Goal: Task Accomplishment & Management: Manage account settings

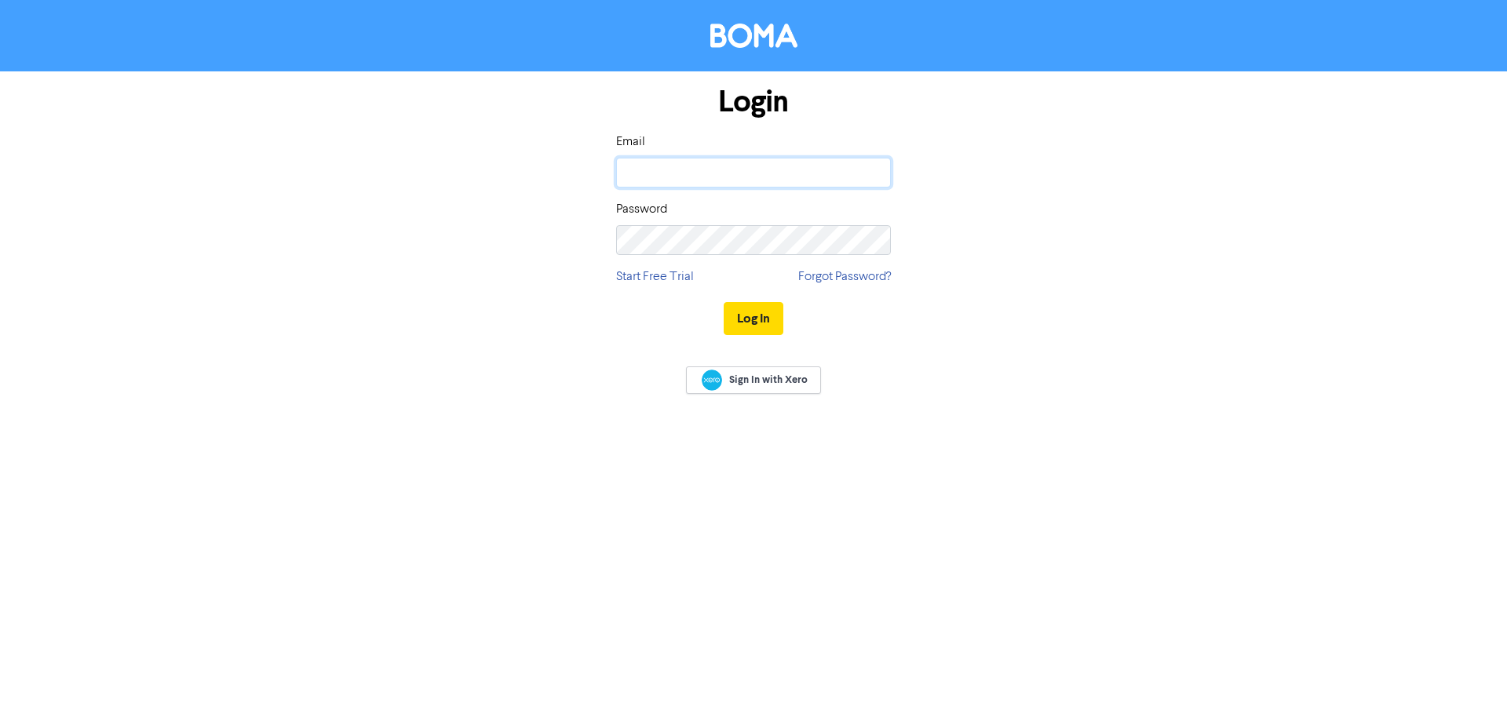
click at [679, 182] on input "email" at bounding box center [753, 173] width 275 height 30
type input "[PERSON_NAME][EMAIL_ADDRESS][DOMAIN_NAME]"
click at [724, 302] on button "Log In" at bounding box center [754, 318] width 60 height 33
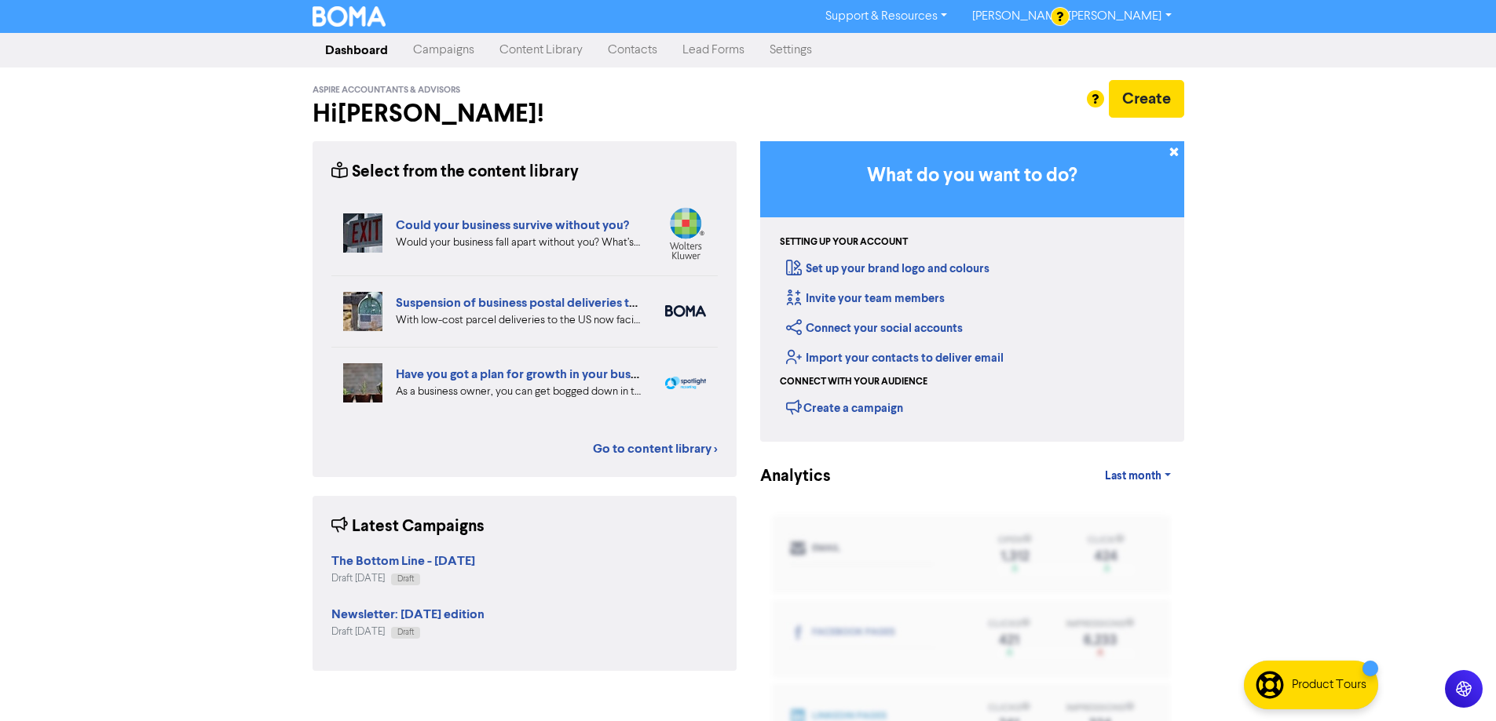
click at [557, 53] on link "Content Library" at bounding box center [541, 50] width 108 height 31
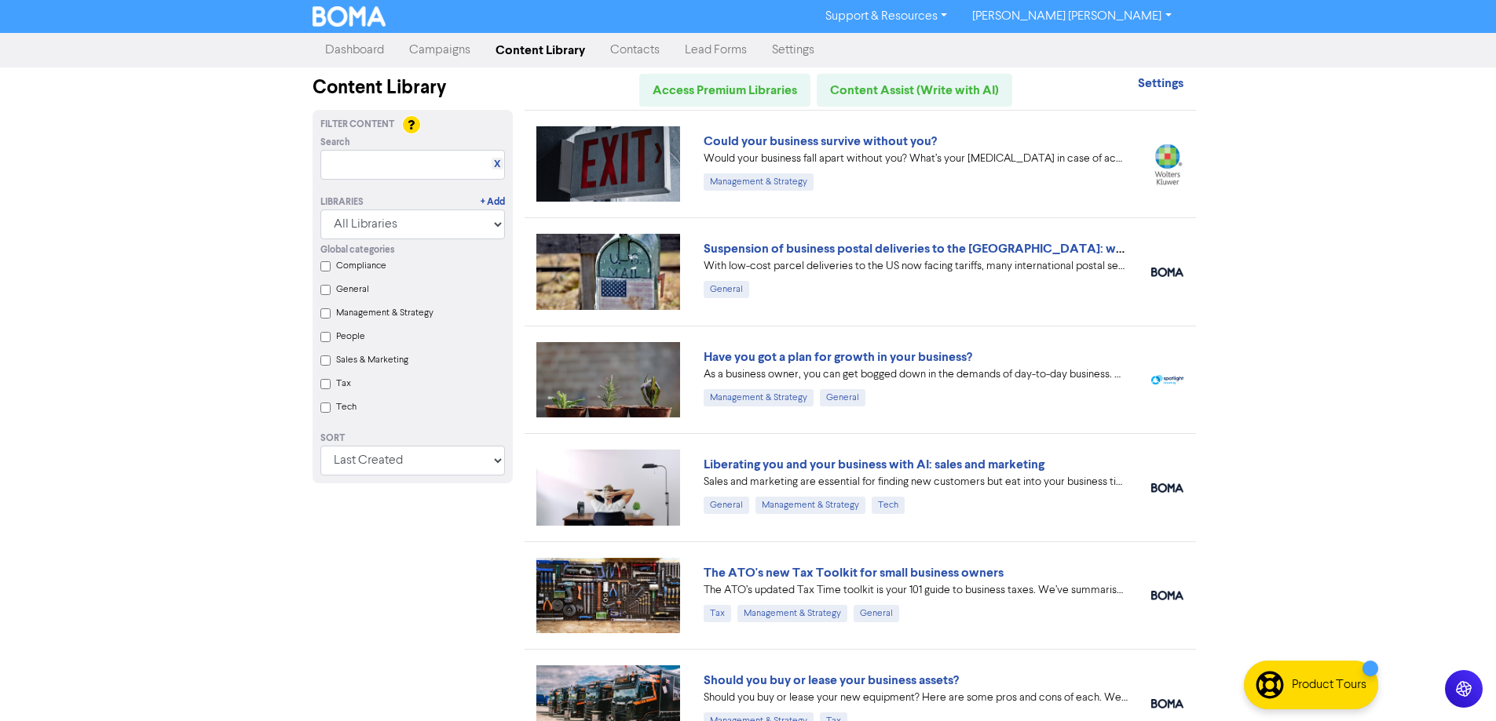
click at [634, 44] on link "Contacts" at bounding box center [634, 50] width 75 height 31
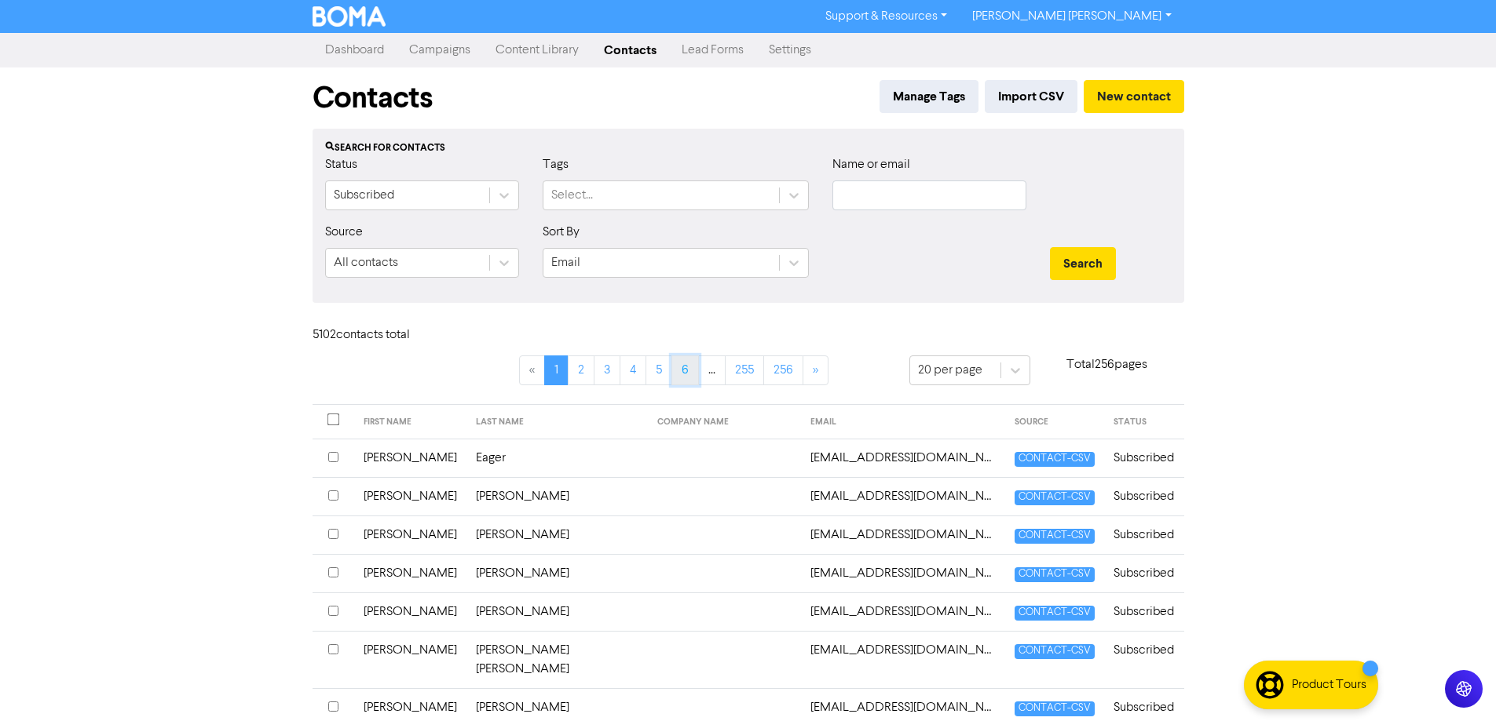
click at [688, 372] on link "6" at bounding box center [684, 371] width 27 height 30
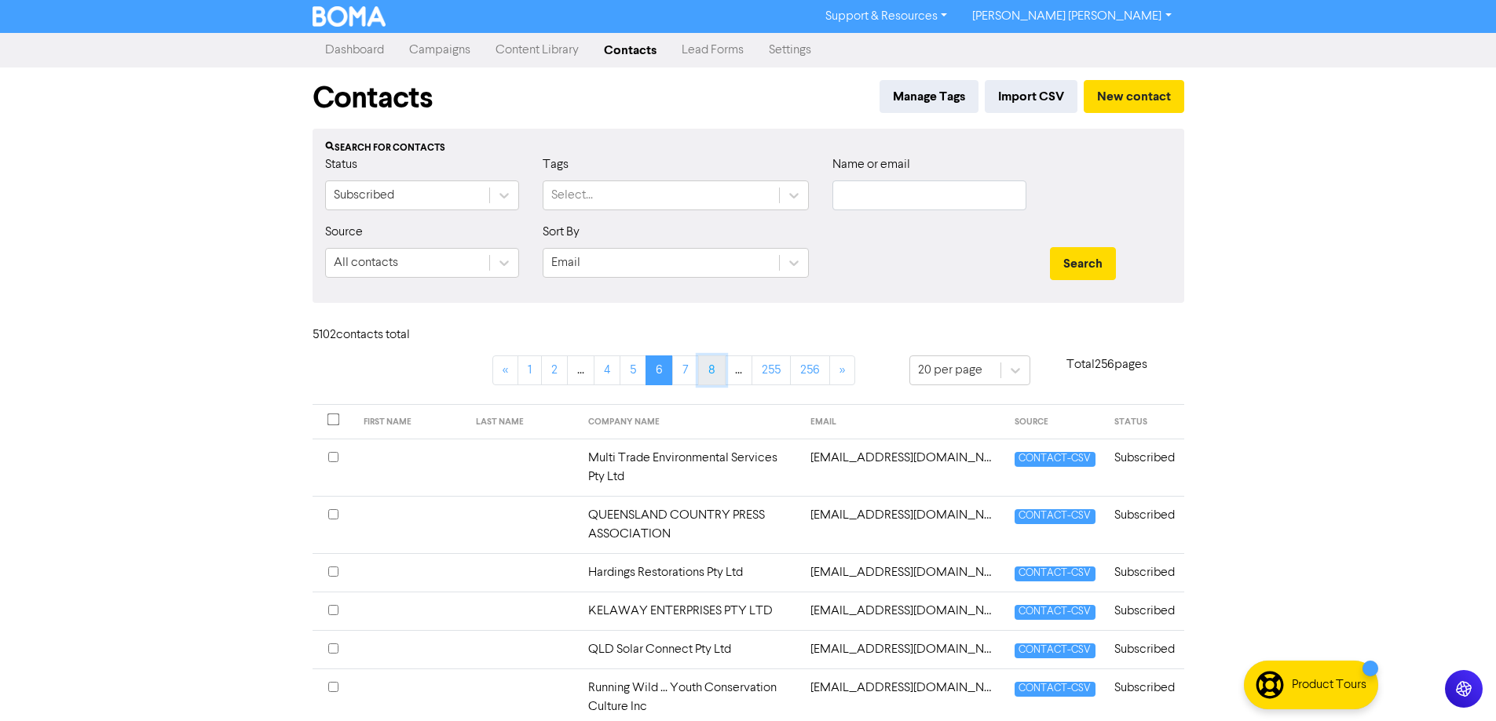
click at [710, 375] on link "8" at bounding box center [711, 371] width 27 height 30
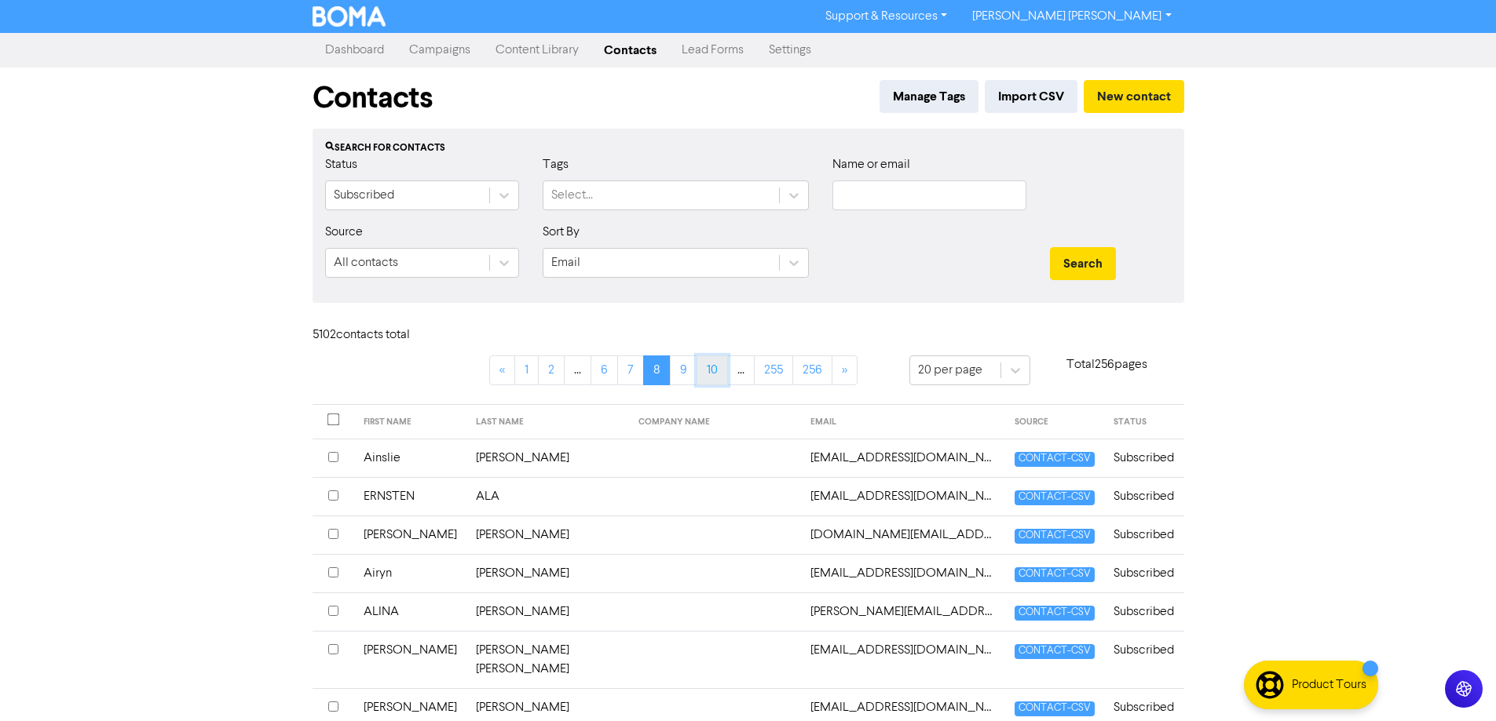
click at [711, 366] on link "10" at bounding box center [711, 371] width 31 height 30
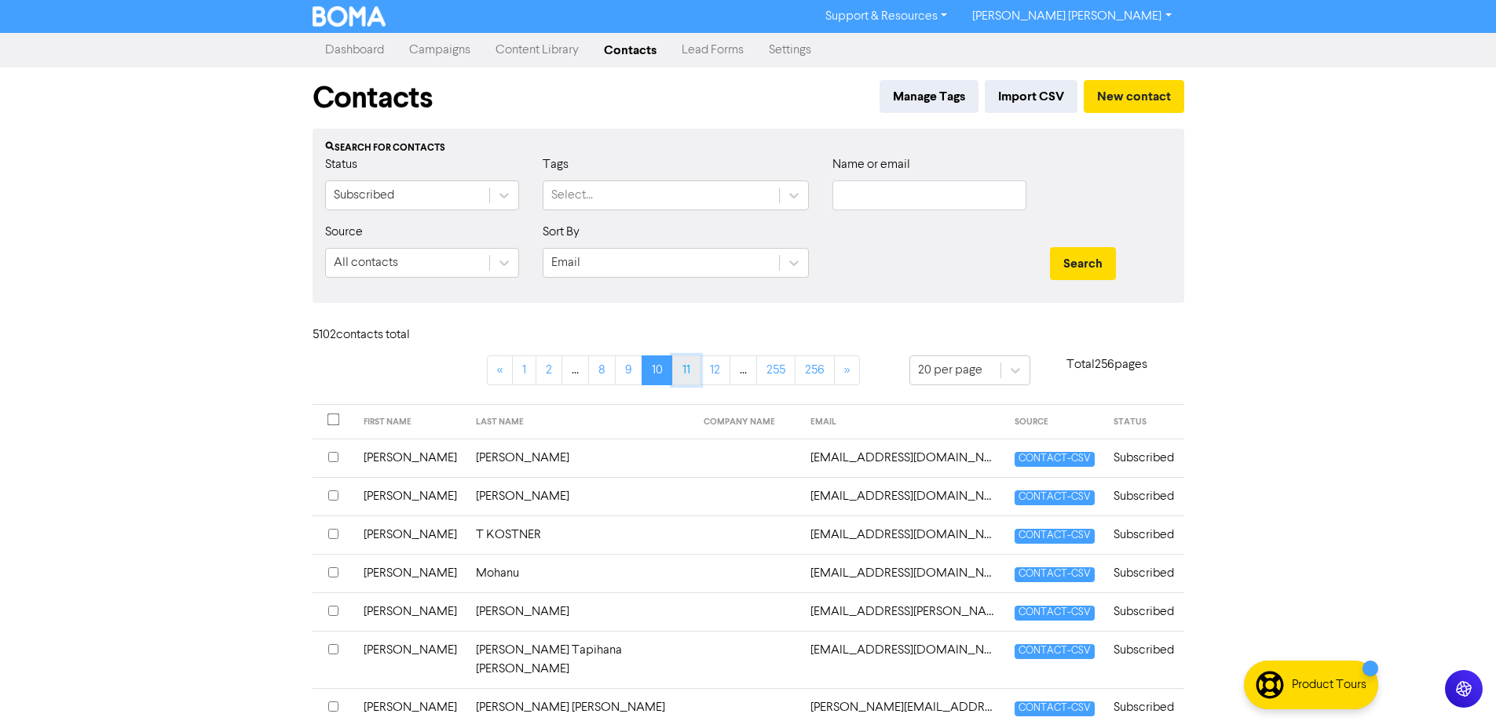
click at [677, 371] on link "11" at bounding box center [686, 371] width 28 height 30
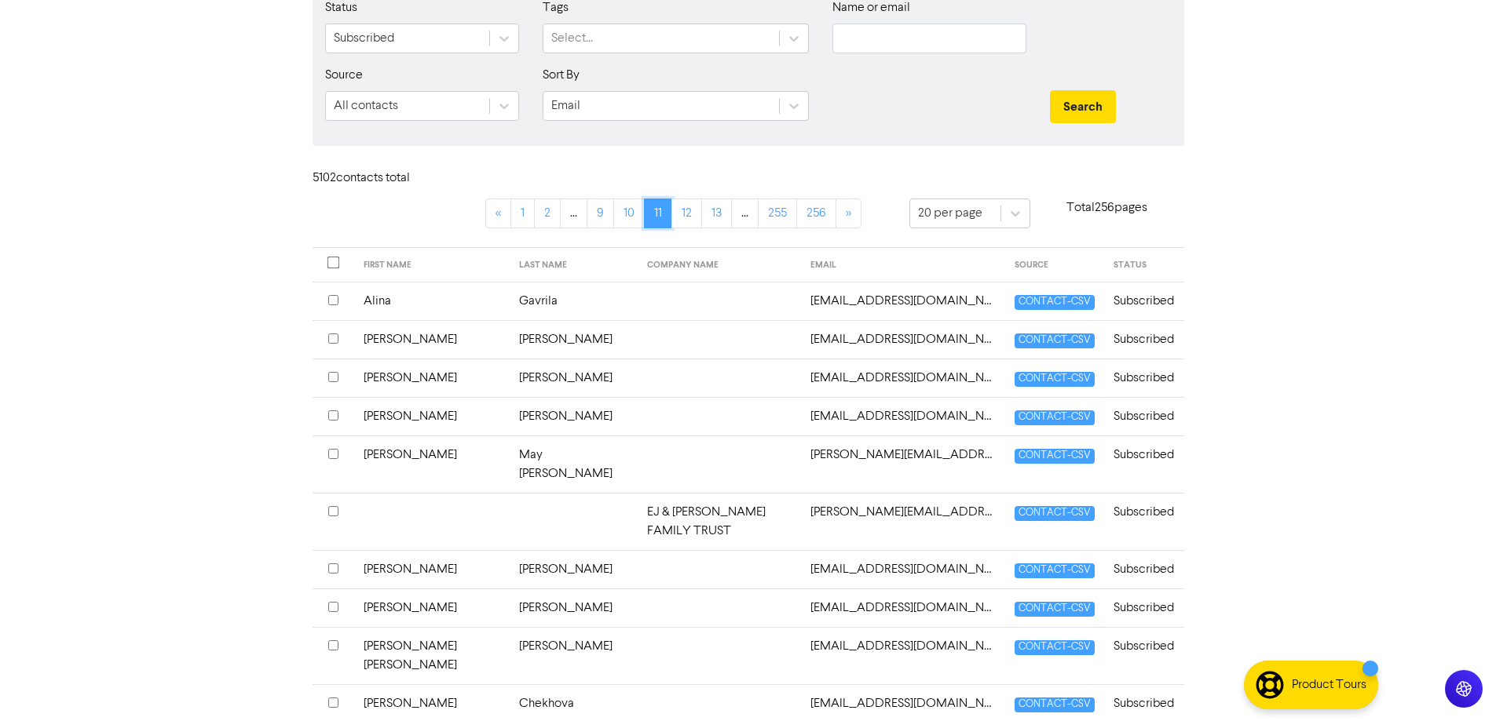
scroll to position [314, 0]
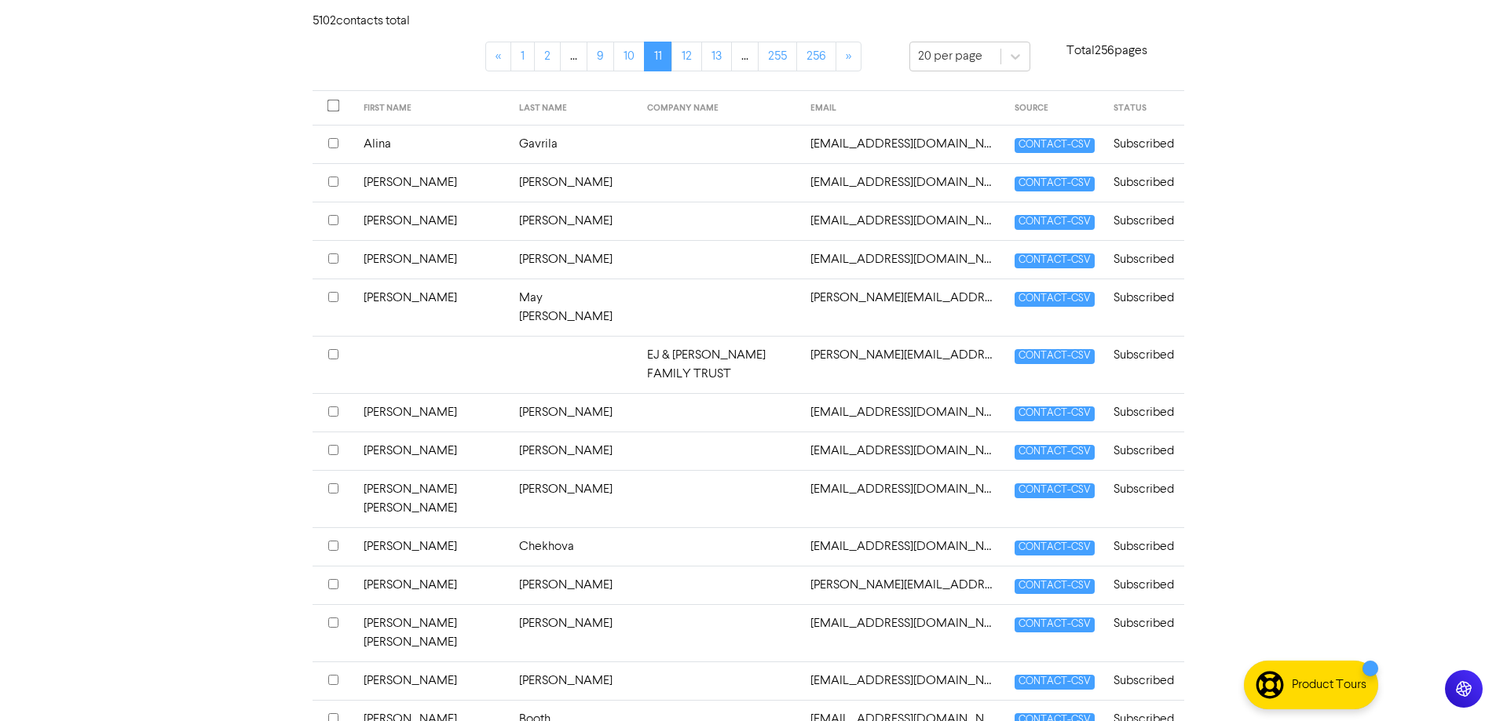
click at [656, 517] on td at bounding box center [718, 498] width 163 height 57
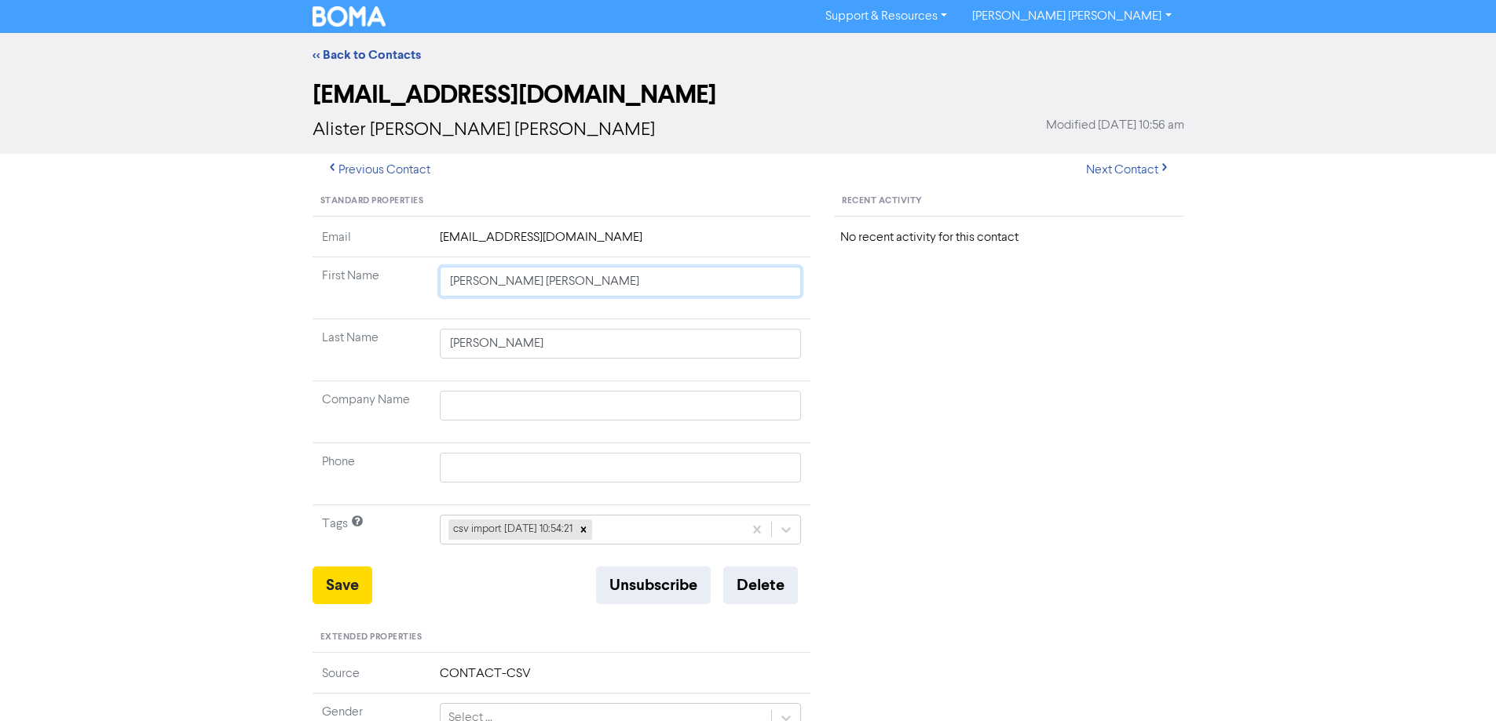
drag, startPoint x: 484, startPoint y: 283, endPoint x: 803, endPoint y: 323, distance: 321.2
click at [803, 323] on tbody "Email [EMAIL_ADDRESS][DOMAIN_NAME] First Name [PERSON_NAME] [PERSON_NAME] Last …" at bounding box center [561, 397] width 499 height 338
type input "Alister"
click at [348, 588] on button "Save" at bounding box center [342, 586] width 60 height 38
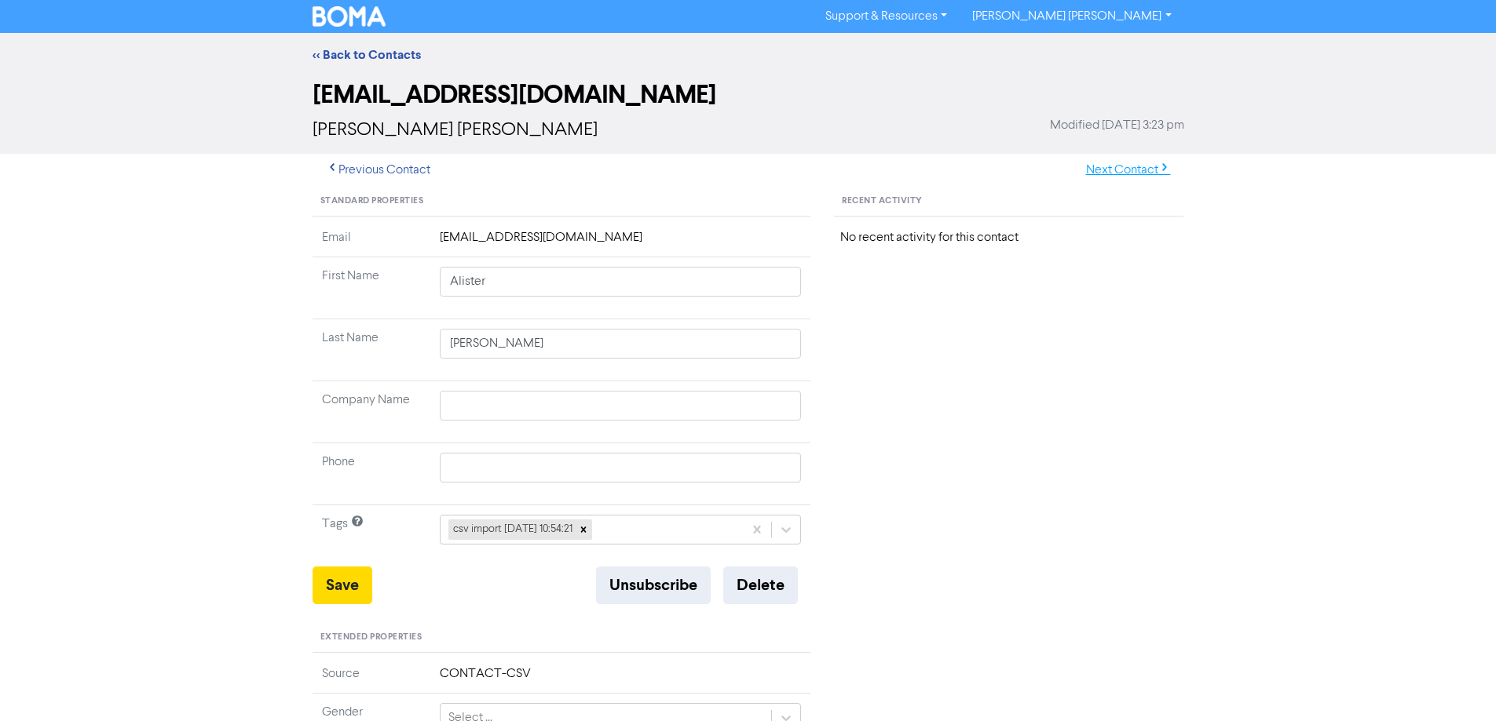
click at [1116, 166] on button "Next Contact" at bounding box center [1127, 170] width 111 height 33
type input "[PERSON_NAME]"
type input "Chekhova"
drag, startPoint x: 480, startPoint y: 283, endPoint x: 803, endPoint y: 344, distance: 329.2
click at [799, 345] on tbody "Email [EMAIL_ADDRESS][DOMAIN_NAME] First Name [PERSON_NAME] Last Name Chekhova …" at bounding box center [561, 397] width 499 height 338
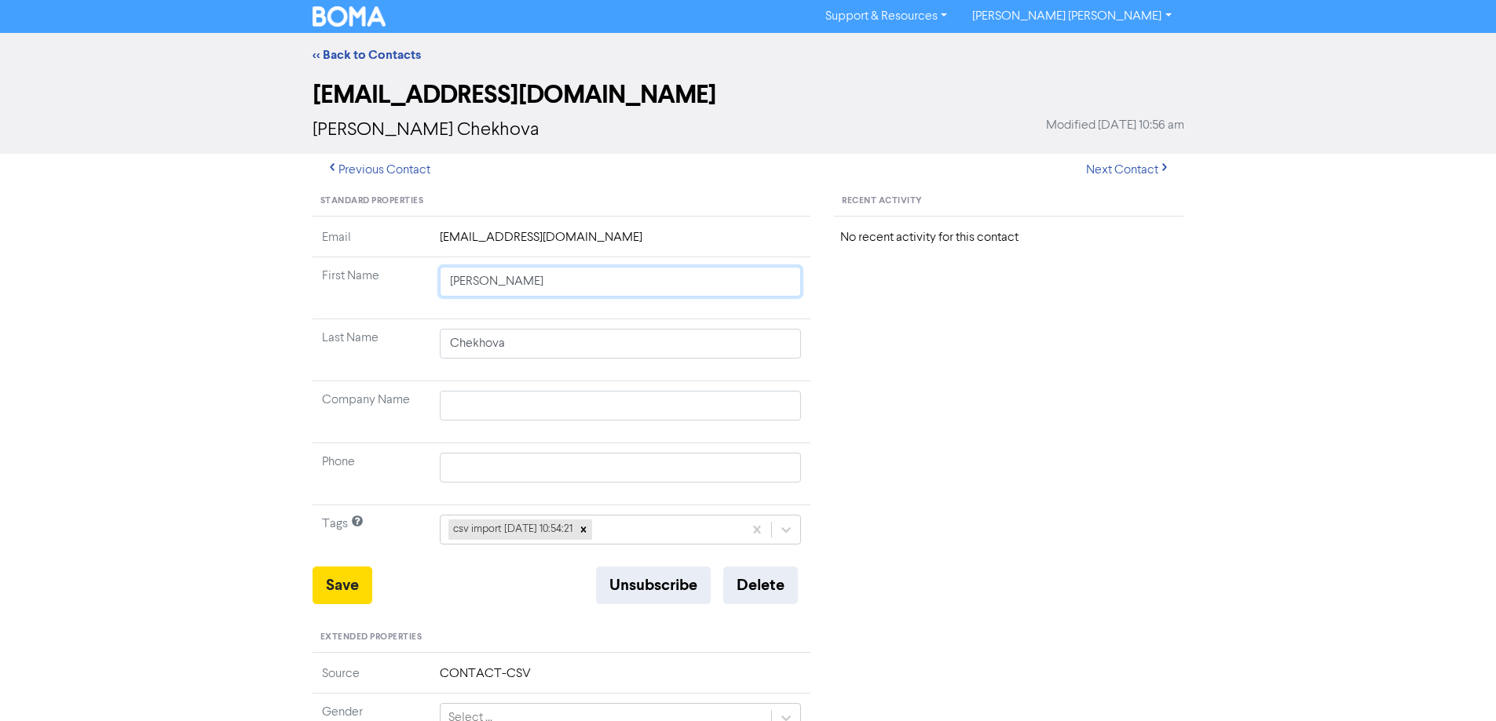
type input "Alona"
drag, startPoint x: 357, startPoint y: 582, endPoint x: 536, endPoint y: 553, distance: 181.2
click at [357, 579] on button "Save" at bounding box center [342, 586] width 60 height 38
click at [1116, 170] on button "Next Contact" at bounding box center [1127, 170] width 111 height 33
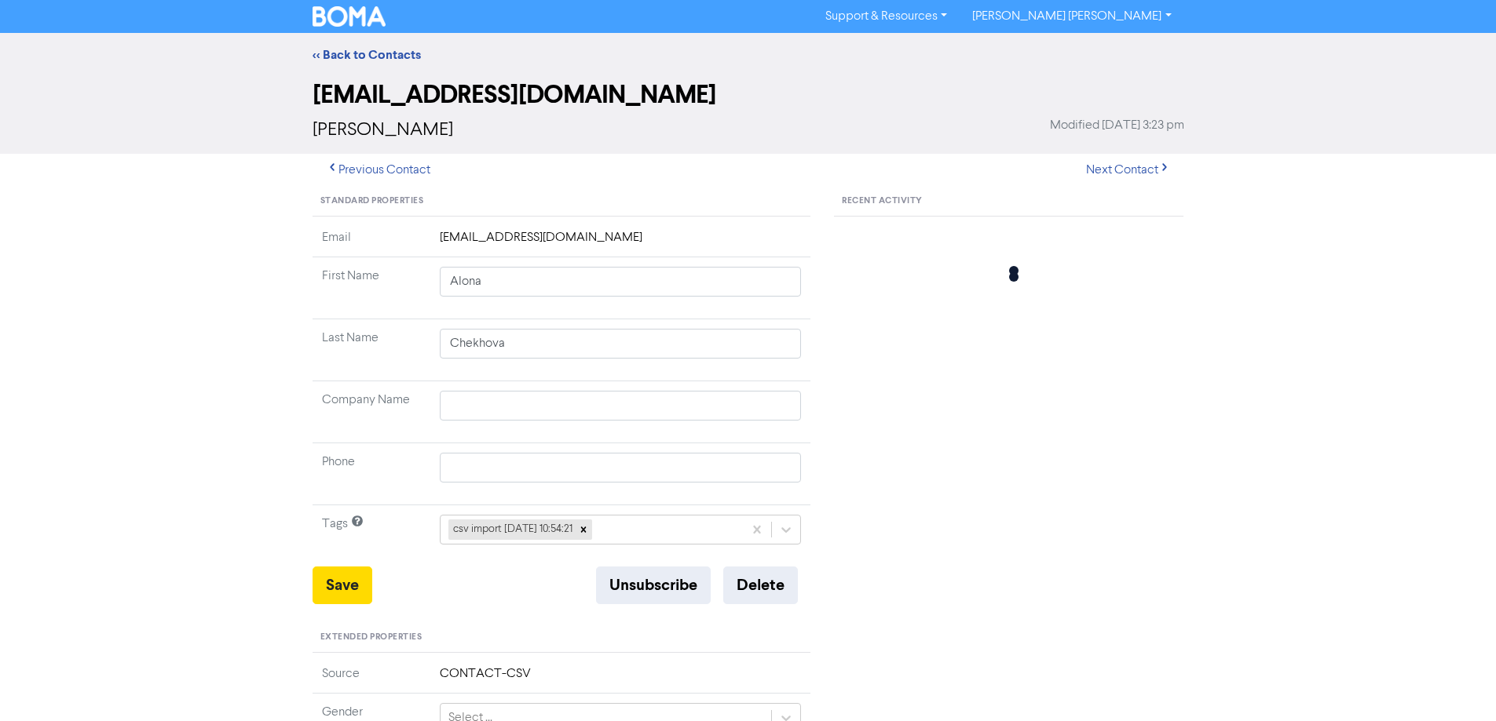
type input "[PERSON_NAME]"
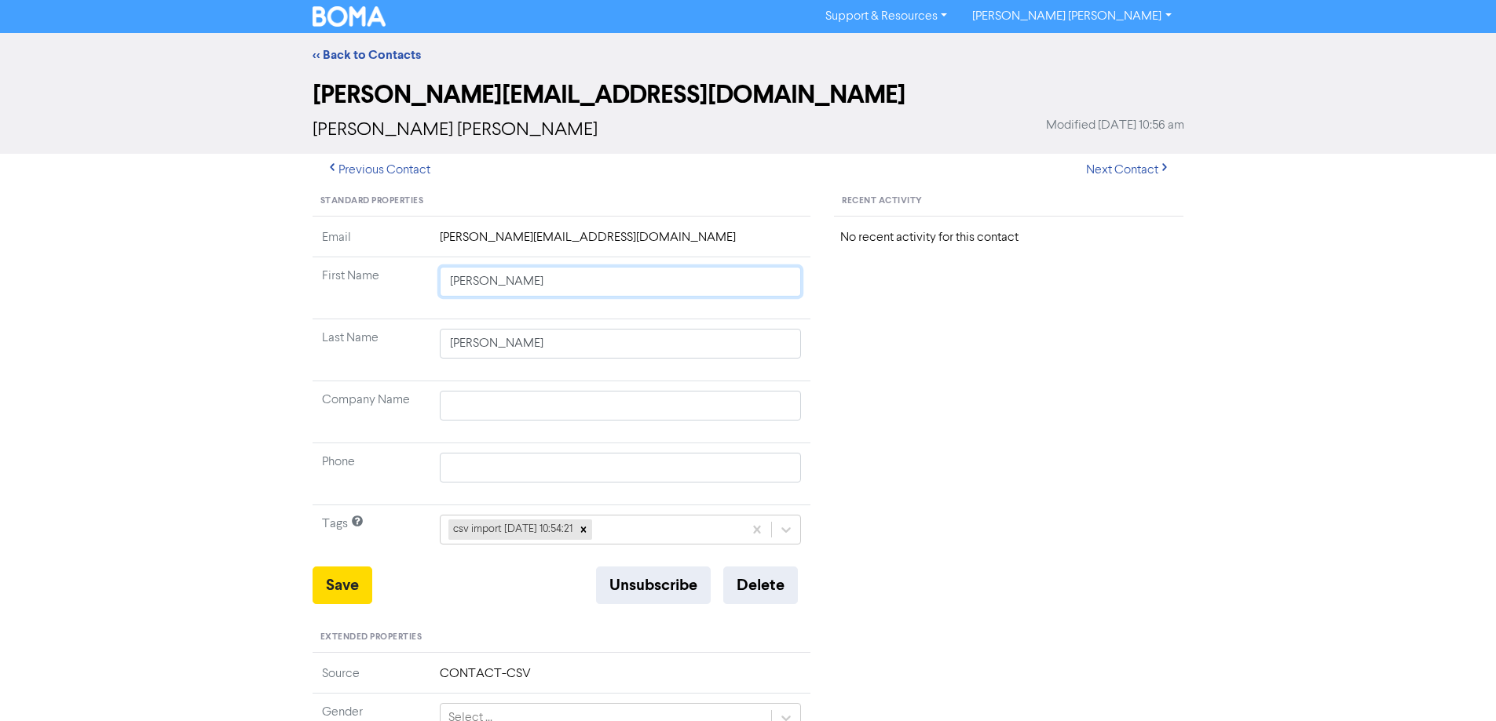
drag, startPoint x: 477, startPoint y: 285, endPoint x: 906, endPoint y: 354, distance: 434.9
click at [895, 353] on div "Standard Properties Email [PERSON_NAME][EMAIL_ADDRESS][DOMAIN_NAME] First Name …" at bounding box center [748, 676] width 895 height 978
type input "[PERSON_NAME]"
click at [334, 577] on button "Save" at bounding box center [342, 586] width 60 height 38
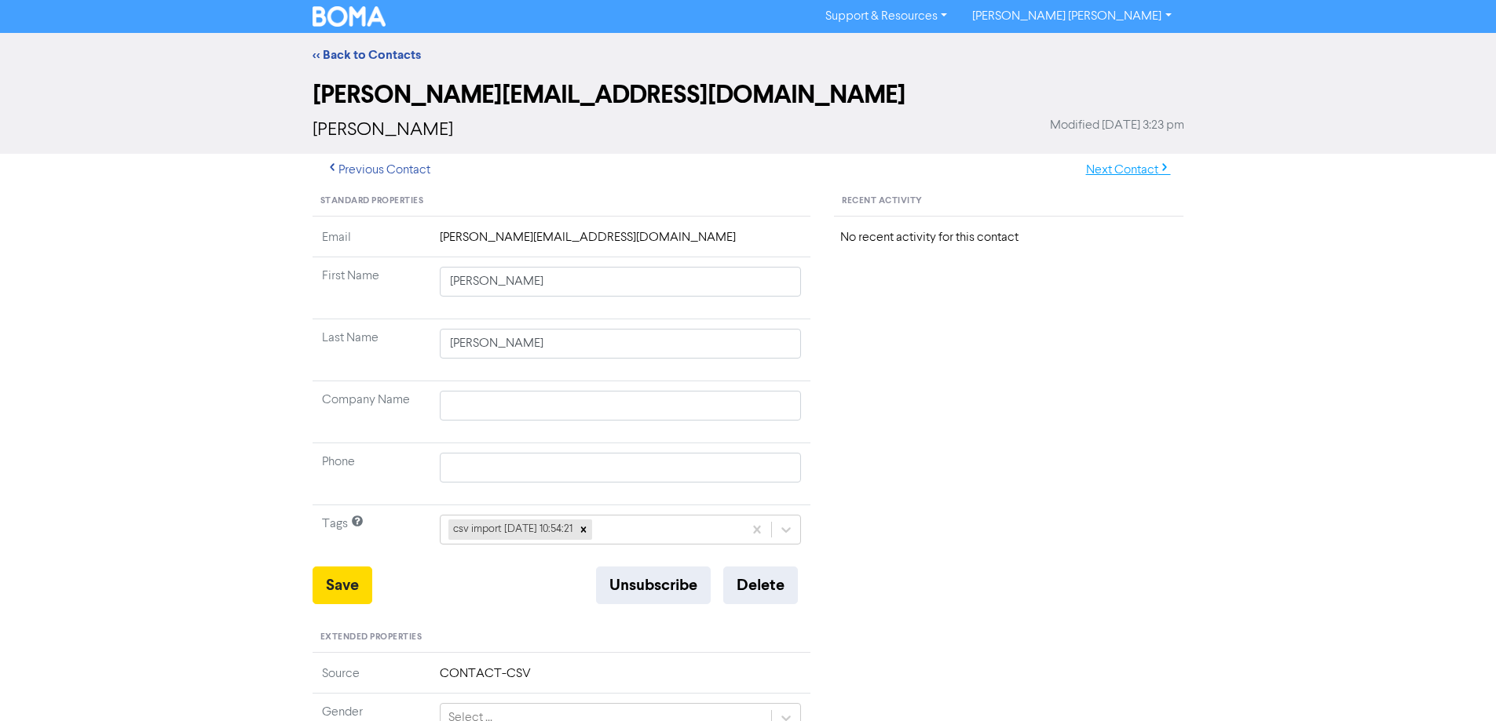
click at [1106, 175] on button "Next Contact" at bounding box center [1127, 170] width 111 height 33
type input "[PERSON_NAME] [PERSON_NAME]"
type input "[PERSON_NAME]"
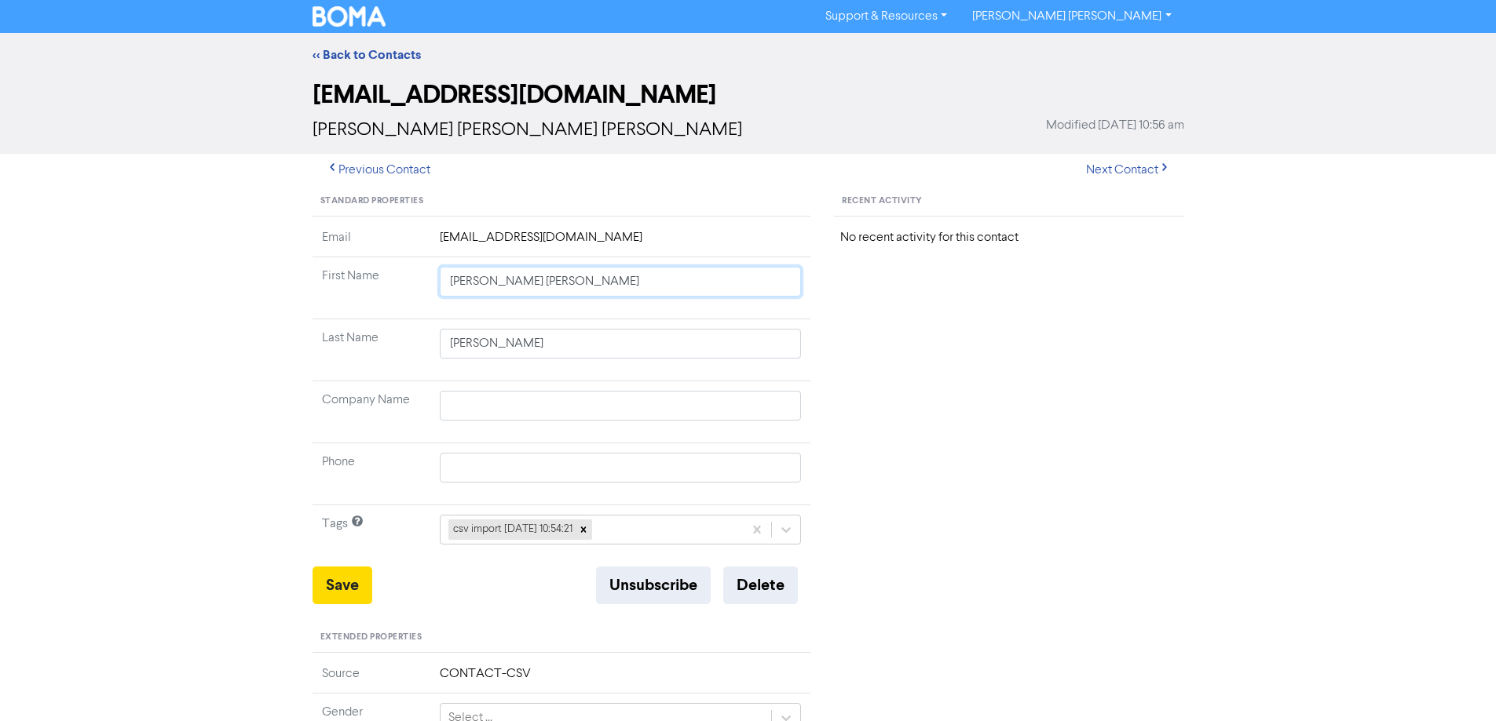
drag, startPoint x: 479, startPoint y: 284, endPoint x: 878, endPoint y: 325, distance: 401.7
click at [878, 325] on div "Standard Properties Email [EMAIL_ADDRESS][DOMAIN_NAME] First Name [PERSON_NAME]…" at bounding box center [748, 676] width 895 height 978
type input "[PERSON_NAME]"
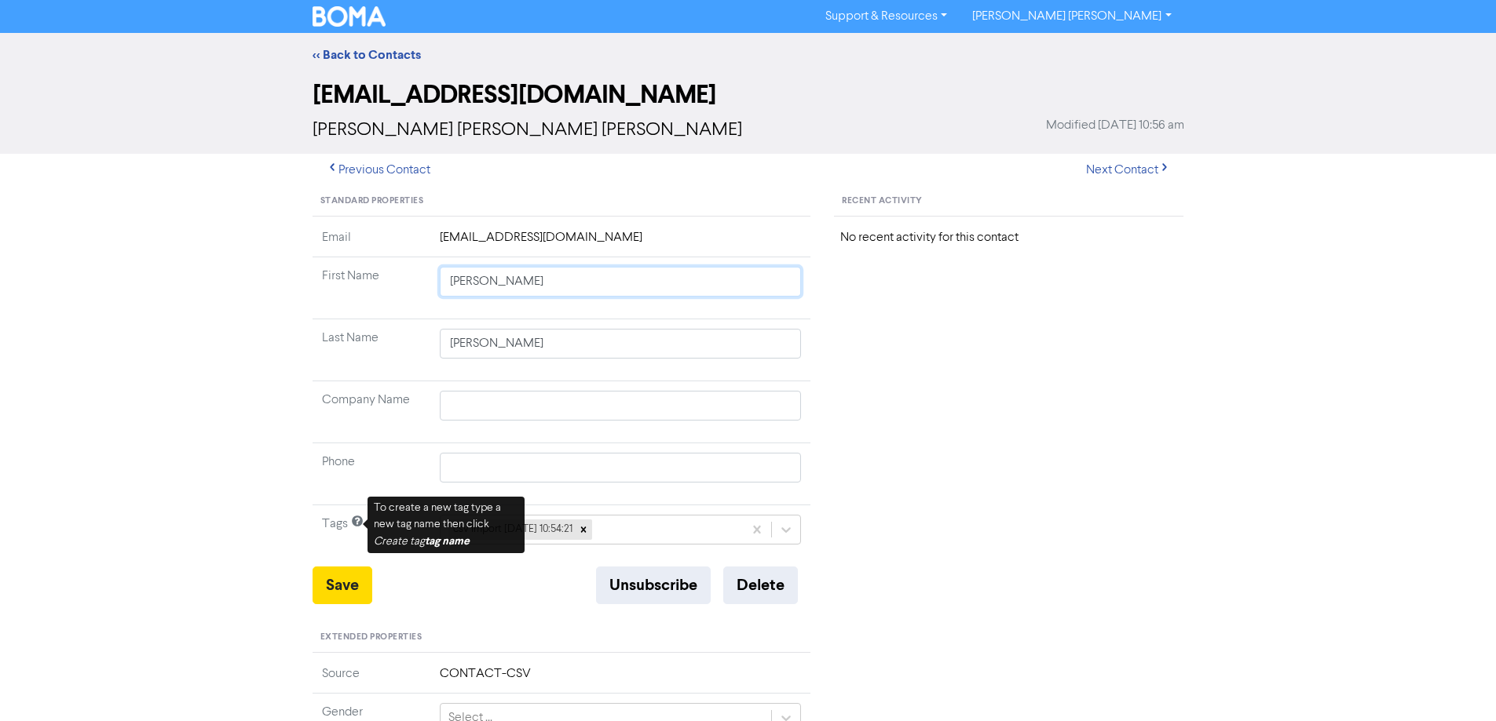
type input "[PERSON_NAME]"
click at [338, 587] on button "Save" at bounding box center [342, 586] width 60 height 38
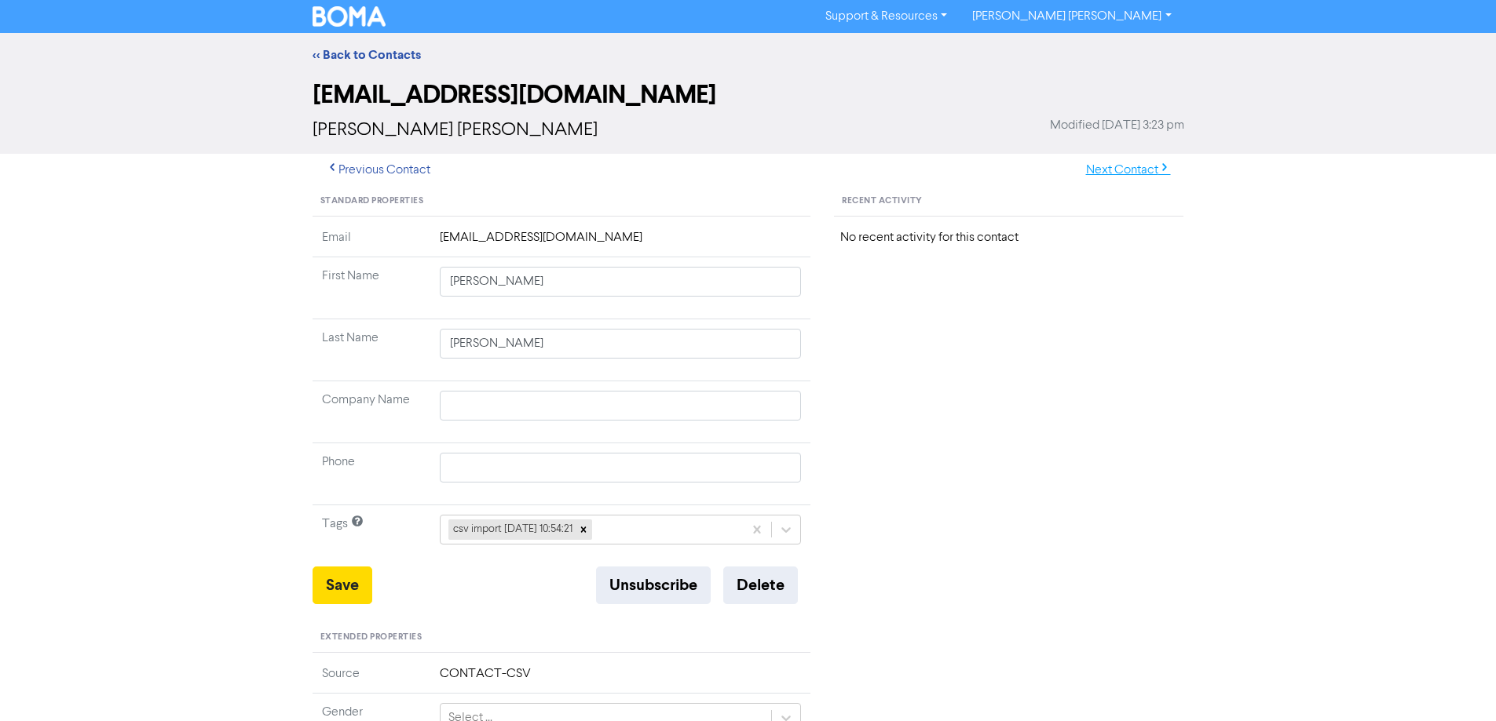
click at [1110, 171] on button "Next Contact" at bounding box center [1127, 170] width 111 height 33
type input "[PERSON_NAME]"
drag, startPoint x: 486, startPoint y: 283, endPoint x: 888, endPoint y: 336, distance: 405.4
click at [873, 343] on div "Standard Properties Email [EMAIL_ADDRESS][DOMAIN_NAME] First Name [PERSON_NAME]…" at bounding box center [748, 676] width 895 height 978
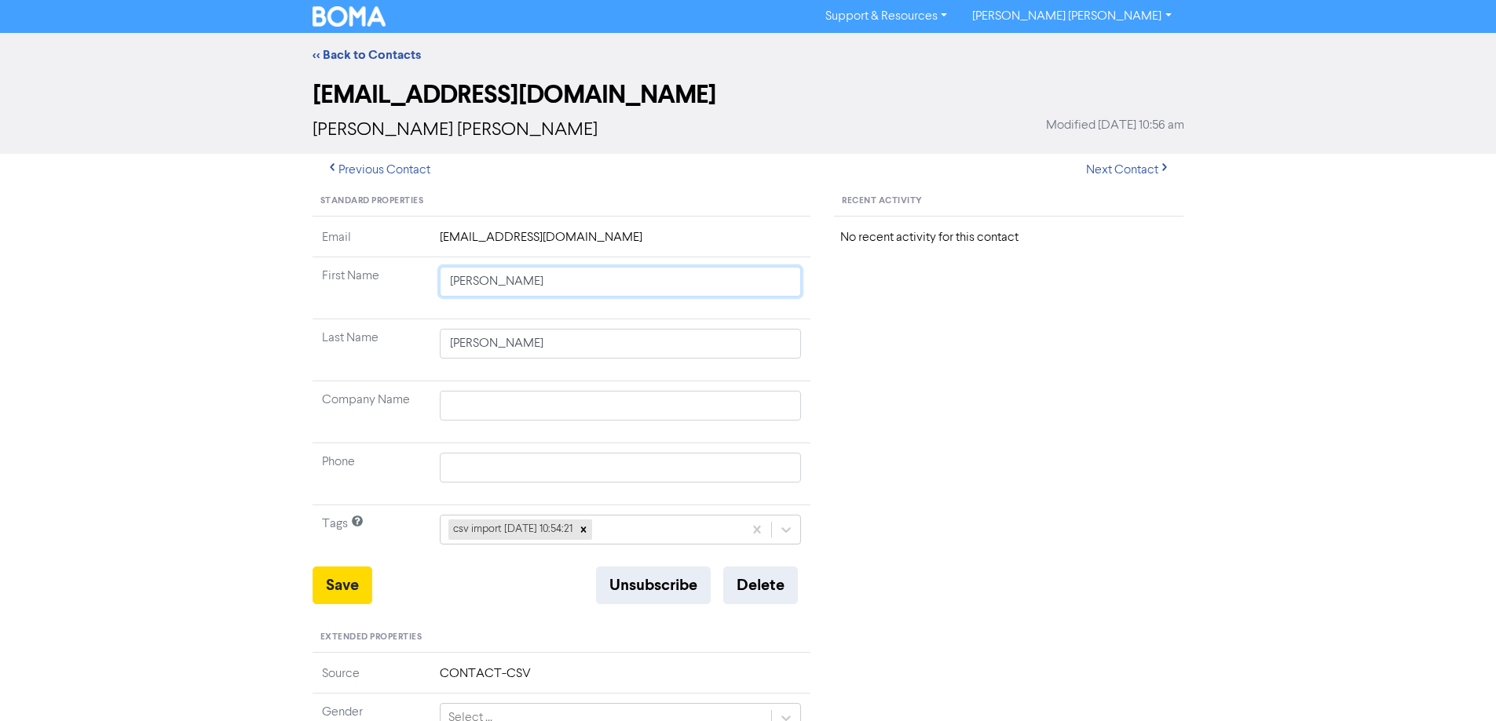
type input "[PERSON_NAME]"
click at [332, 582] on button "Save" at bounding box center [342, 586] width 60 height 38
click at [341, 587] on button "Save" at bounding box center [342, 586] width 60 height 38
click at [1125, 169] on button "Next Contact" at bounding box center [1127, 170] width 111 height 33
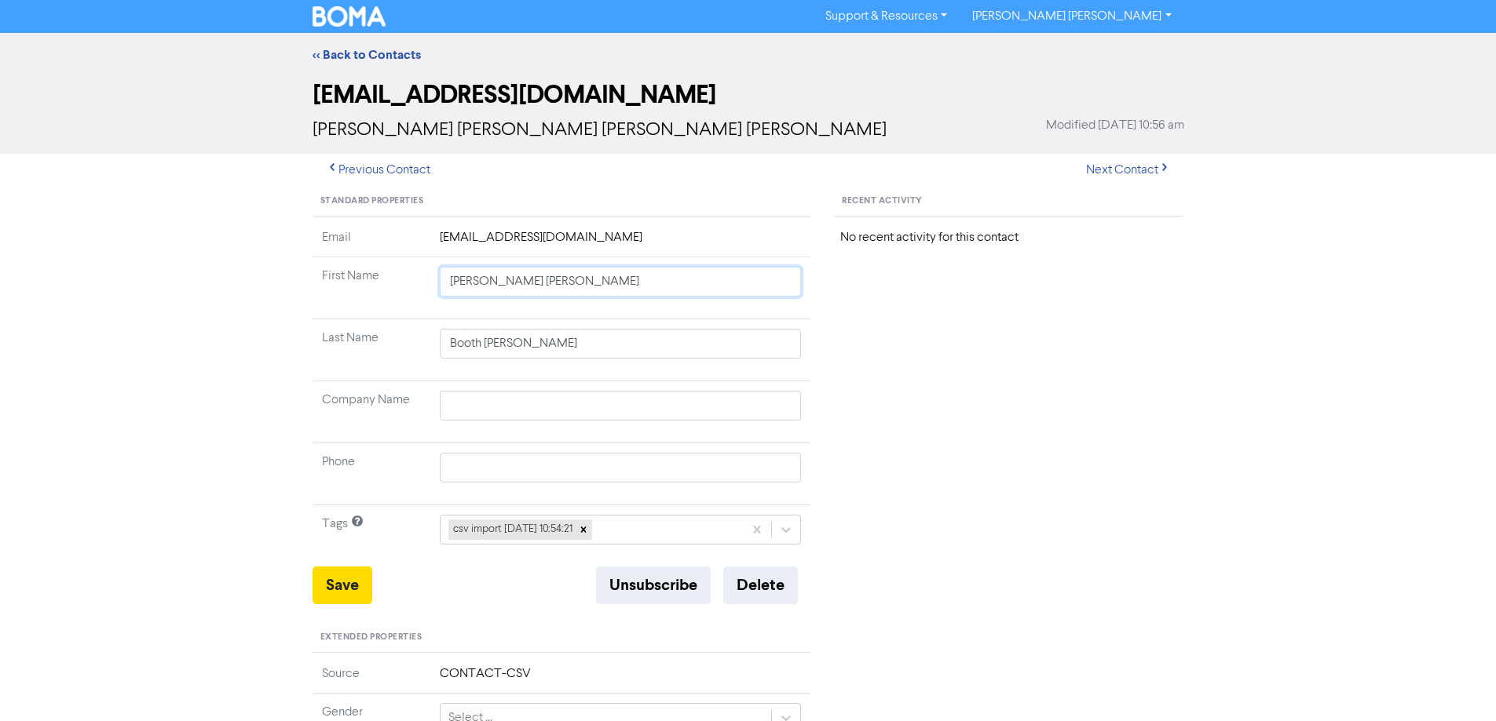
drag, startPoint x: 491, startPoint y: 281, endPoint x: 770, endPoint y: 333, distance: 284.2
click at [758, 333] on tbody "Email [EMAIL_ADDRESS][DOMAIN_NAME] First Name [PERSON_NAME] [PERSON_NAME] Last …" at bounding box center [561, 397] width 499 height 338
drag, startPoint x: 356, startPoint y: 593, endPoint x: 311, endPoint y: 546, distance: 65.5
click at [356, 593] on button "Save" at bounding box center [342, 586] width 60 height 38
click at [1101, 171] on button "Next Contact" at bounding box center [1127, 170] width 111 height 33
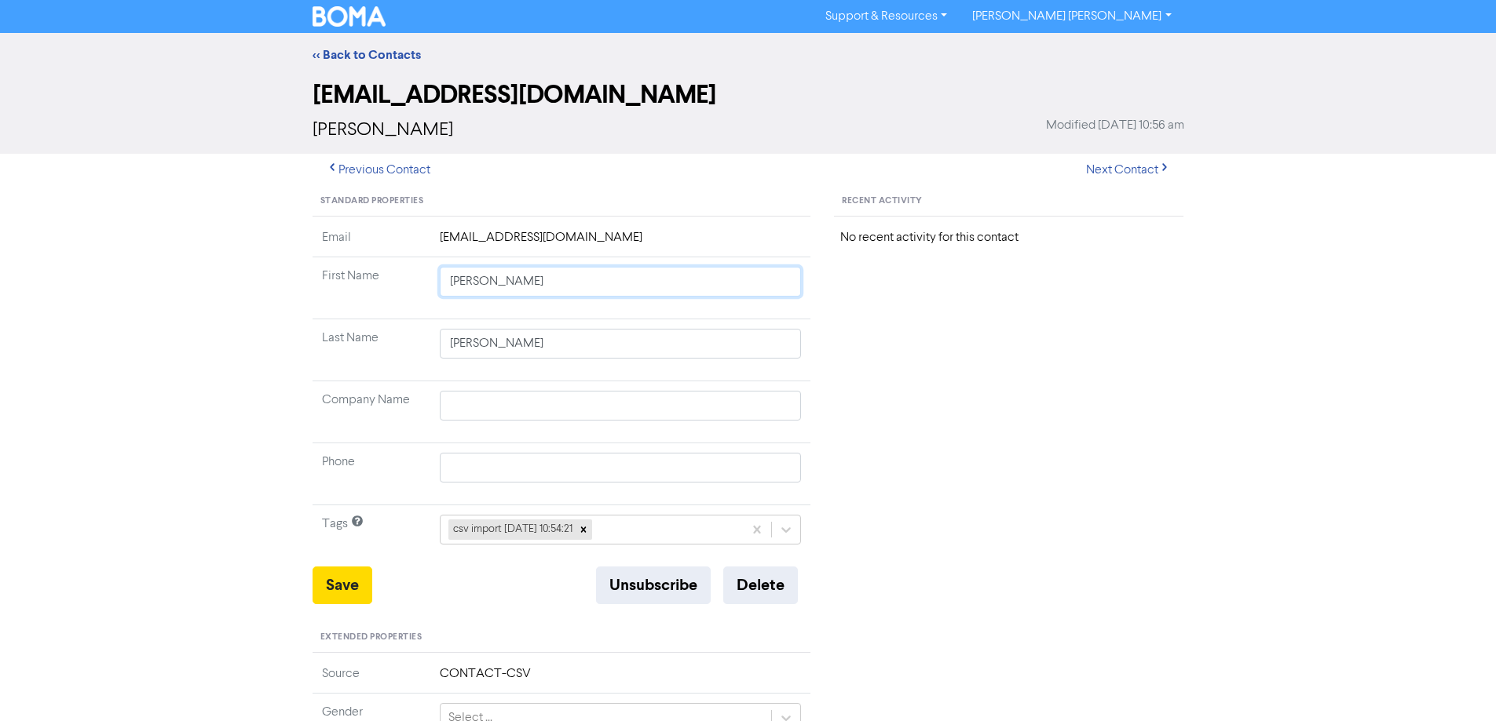
drag, startPoint x: 489, startPoint y: 284, endPoint x: 775, endPoint y: 337, distance: 290.6
click at [775, 337] on tbody "Email [EMAIL_ADDRESS][DOMAIN_NAME] First Name [PERSON_NAME] Last Name [PERSON_N…" at bounding box center [561, 397] width 499 height 338
click at [350, 582] on button "Save" at bounding box center [342, 586] width 60 height 38
click at [1115, 169] on button "Next Contact" at bounding box center [1127, 170] width 111 height 33
drag, startPoint x: 480, startPoint y: 286, endPoint x: 954, endPoint y: 389, distance: 484.4
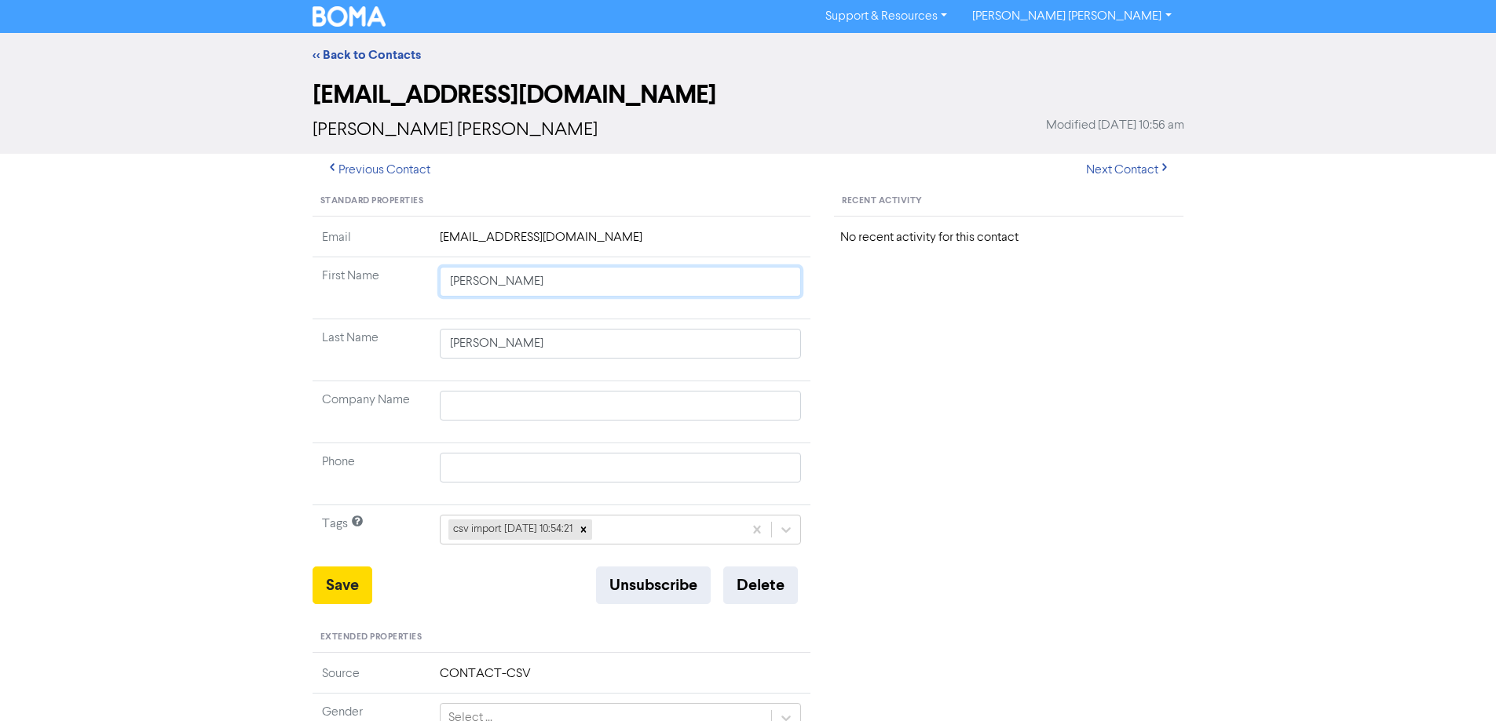
click at [858, 373] on div "Standard Properties Email [EMAIL_ADDRESS][DOMAIN_NAME] First Name [PERSON_NAME]…" at bounding box center [748, 676] width 895 height 978
click at [345, 580] on button "Save" at bounding box center [342, 586] width 60 height 38
click at [1109, 171] on button "Next Contact" at bounding box center [1127, 170] width 111 height 33
drag, startPoint x: 488, startPoint y: 282, endPoint x: 864, endPoint y: 389, distance: 391.9
click at [853, 388] on div "Standard Properties Email [EMAIL_ADDRESS][DOMAIN_NAME] First Name [PERSON_NAME]…" at bounding box center [748, 676] width 895 height 978
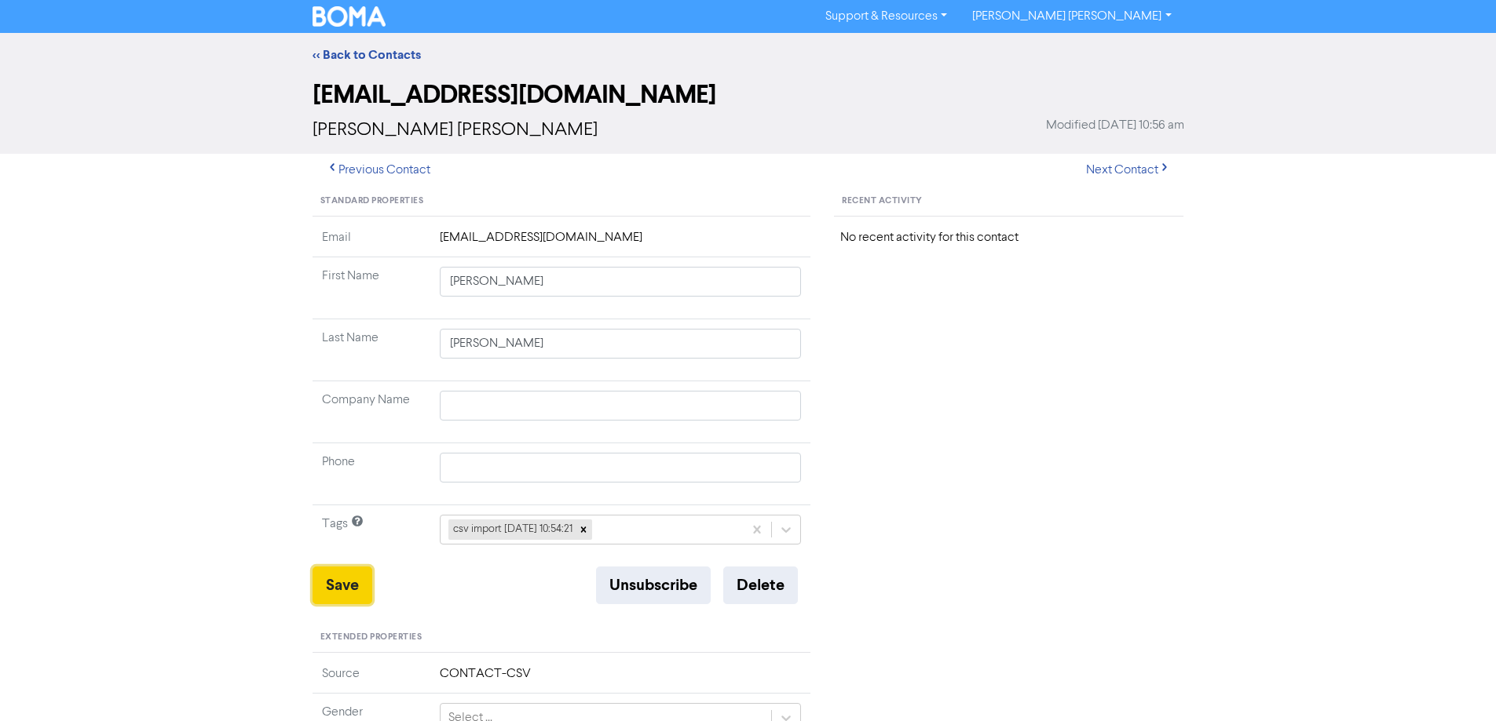
drag, startPoint x: 345, startPoint y: 588, endPoint x: 265, endPoint y: 547, distance: 90.6
click at [345, 588] on button "Save" at bounding box center [342, 586] width 60 height 38
click at [1107, 173] on button "Next Contact" at bounding box center [1127, 170] width 111 height 33
drag, startPoint x: 520, startPoint y: 290, endPoint x: 765, endPoint y: 373, distance: 259.2
click at [702, 354] on tbody "Email [EMAIL_ADDRESS][DOMAIN_NAME] First Name [PERSON_NAME] Last Name [PERSON_N…" at bounding box center [561, 397] width 499 height 338
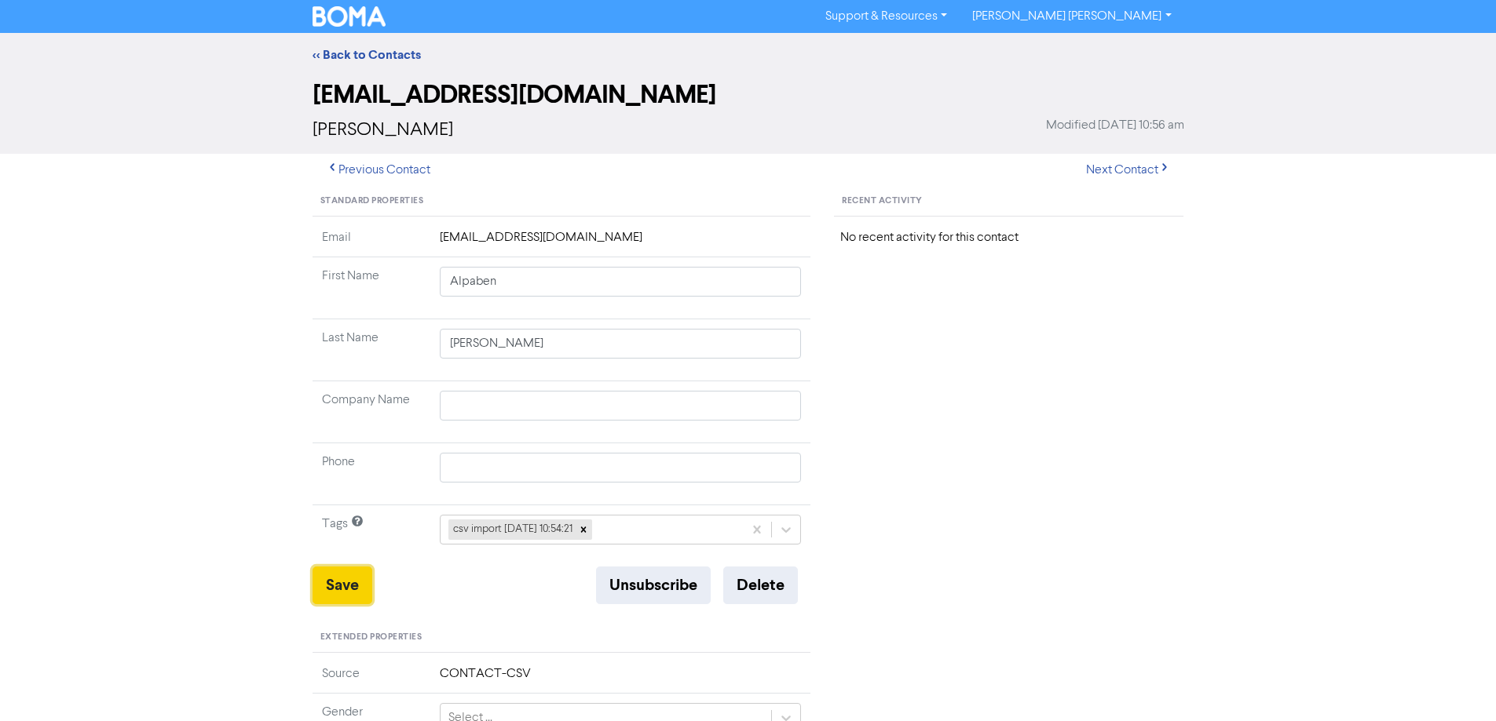
click at [343, 585] on button "Save" at bounding box center [342, 586] width 60 height 38
click at [1110, 163] on button "Next Contact" at bounding box center [1127, 170] width 111 height 33
drag, startPoint x: 485, startPoint y: 287, endPoint x: 1118, endPoint y: 442, distance: 651.6
click at [1089, 434] on div "Standard Properties Email [EMAIL_ADDRESS][DOMAIN_NAME] First Name [PERSON_NAME]…" at bounding box center [748, 676] width 895 height 978
drag, startPoint x: 351, startPoint y: 575, endPoint x: 305, endPoint y: 545, distance: 54.9
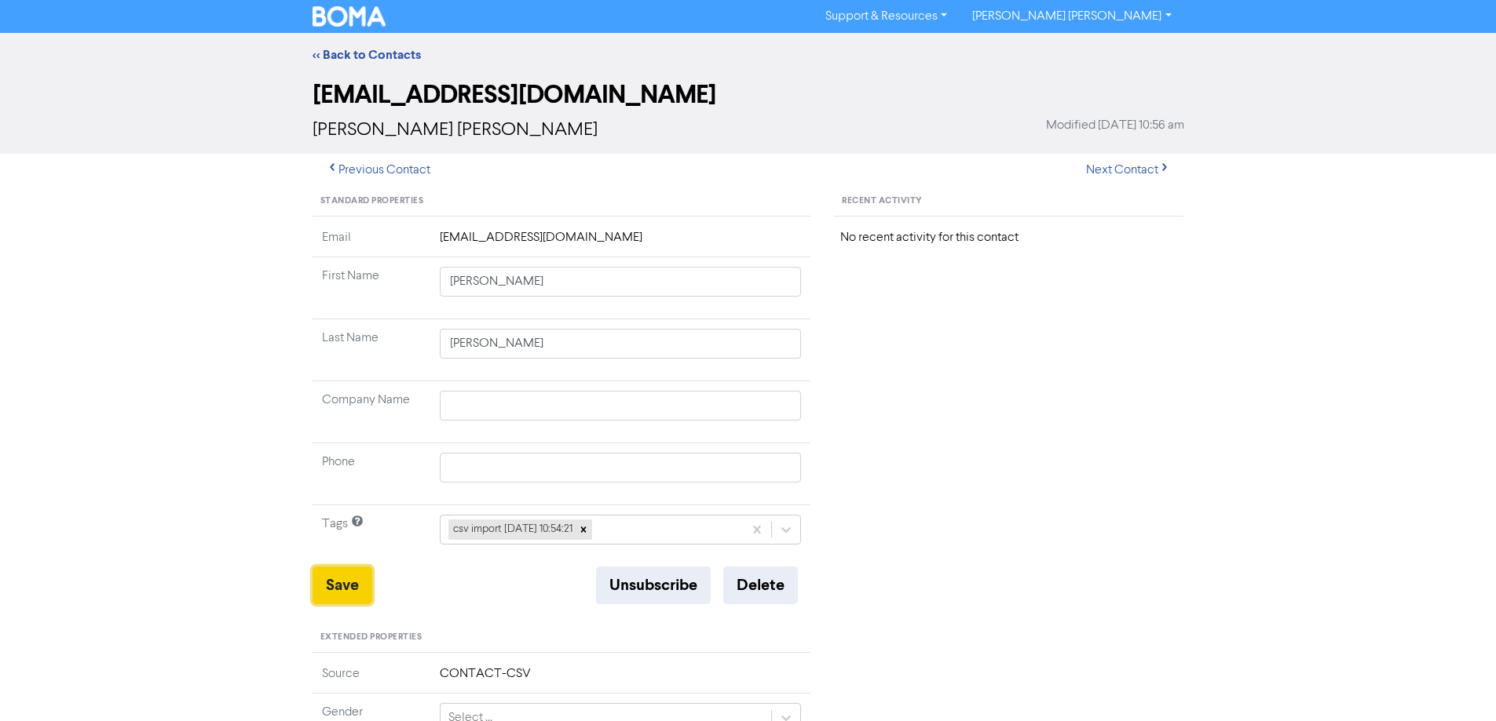
click at [350, 575] on button "Save" at bounding box center [342, 586] width 60 height 38
click at [1132, 172] on button "Next Contact" at bounding box center [1127, 170] width 111 height 33
drag, startPoint x: 488, startPoint y: 286, endPoint x: 1014, endPoint y: 395, distance: 537.9
click at [1006, 395] on div "Standard Properties Email [EMAIL_ADDRESS][DOMAIN_NAME] First Name [PERSON_NAME]…" at bounding box center [748, 676] width 895 height 978
click at [348, 590] on button "Save" at bounding box center [342, 586] width 60 height 38
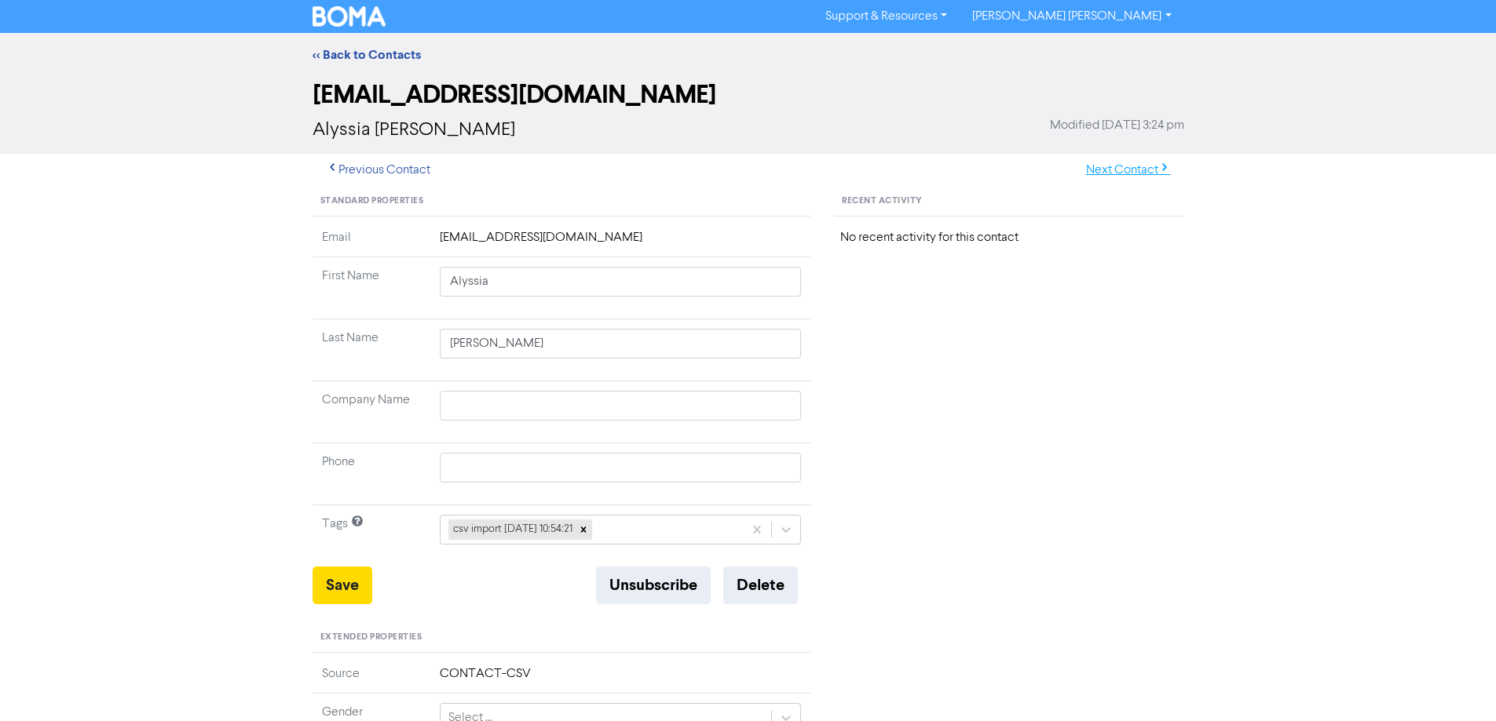
click at [1113, 168] on button "Next Contact" at bounding box center [1127, 170] width 111 height 33
click at [1116, 170] on button "Next Contact" at bounding box center [1127, 170] width 111 height 33
drag, startPoint x: 493, startPoint y: 287, endPoint x: 1155, endPoint y: 382, distance: 668.7
click at [1013, 378] on div "Standard Properties Email [EMAIL_ADDRESS][DOMAIN_NAME] First Name [PERSON_NAME]…" at bounding box center [748, 676] width 895 height 978
click at [334, 582] on button "Save" at bounding box center [342, 586] width 60 height 38
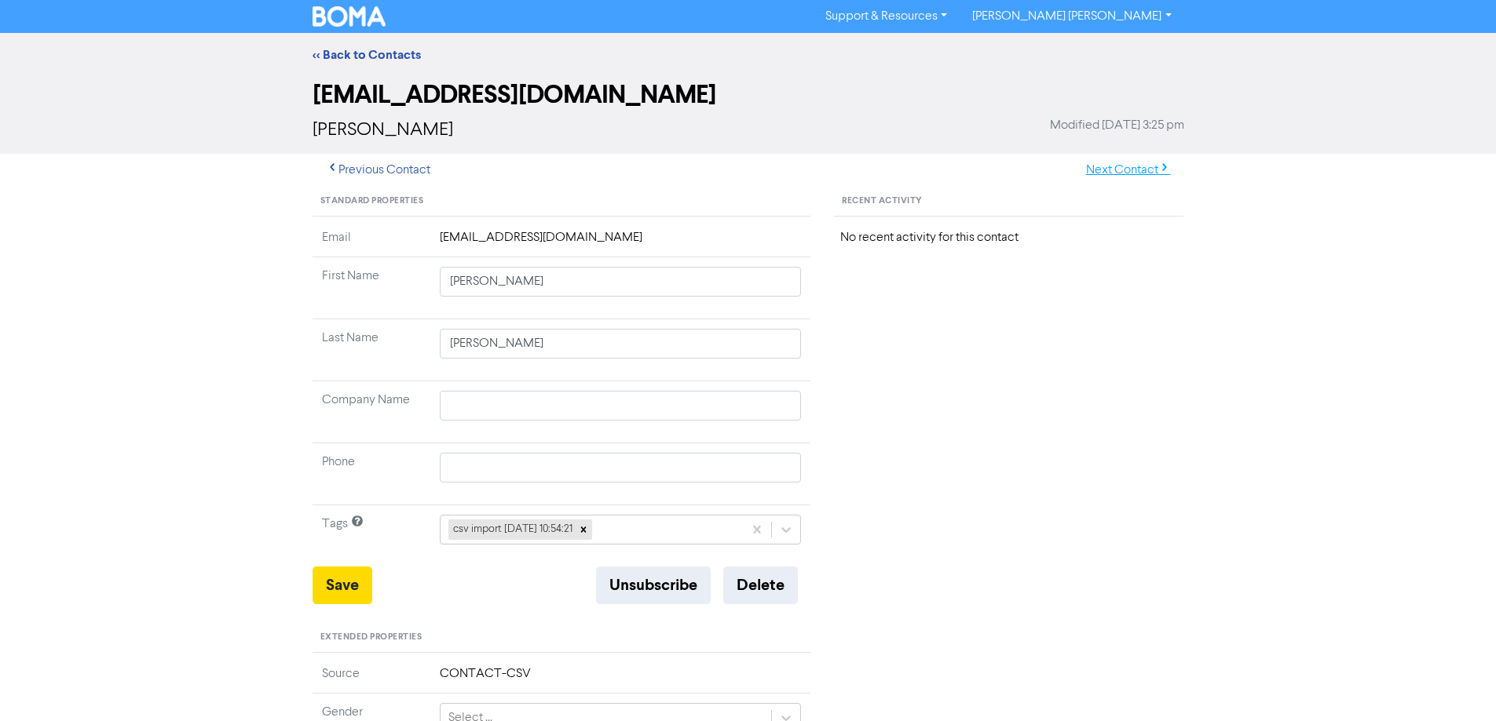
click at [1130, 159] on button "Next Contact" at bounding box center [1127, 170] width 111 height 33
click at [1136, 165] on button "Next Contact" at bounding box center [1127, 170] width 111 height 33
click at [1116, 171] on button "Next Contact" at bounding box center [1127, 170] width 111 height 33
click at [1131, 160] on button "Next Contact" at bounding box center [1127, 170] width 111 height 33
click at [1112, 174] on button "Next Contact" at bounding box center [1127, 170] width 111 height 33
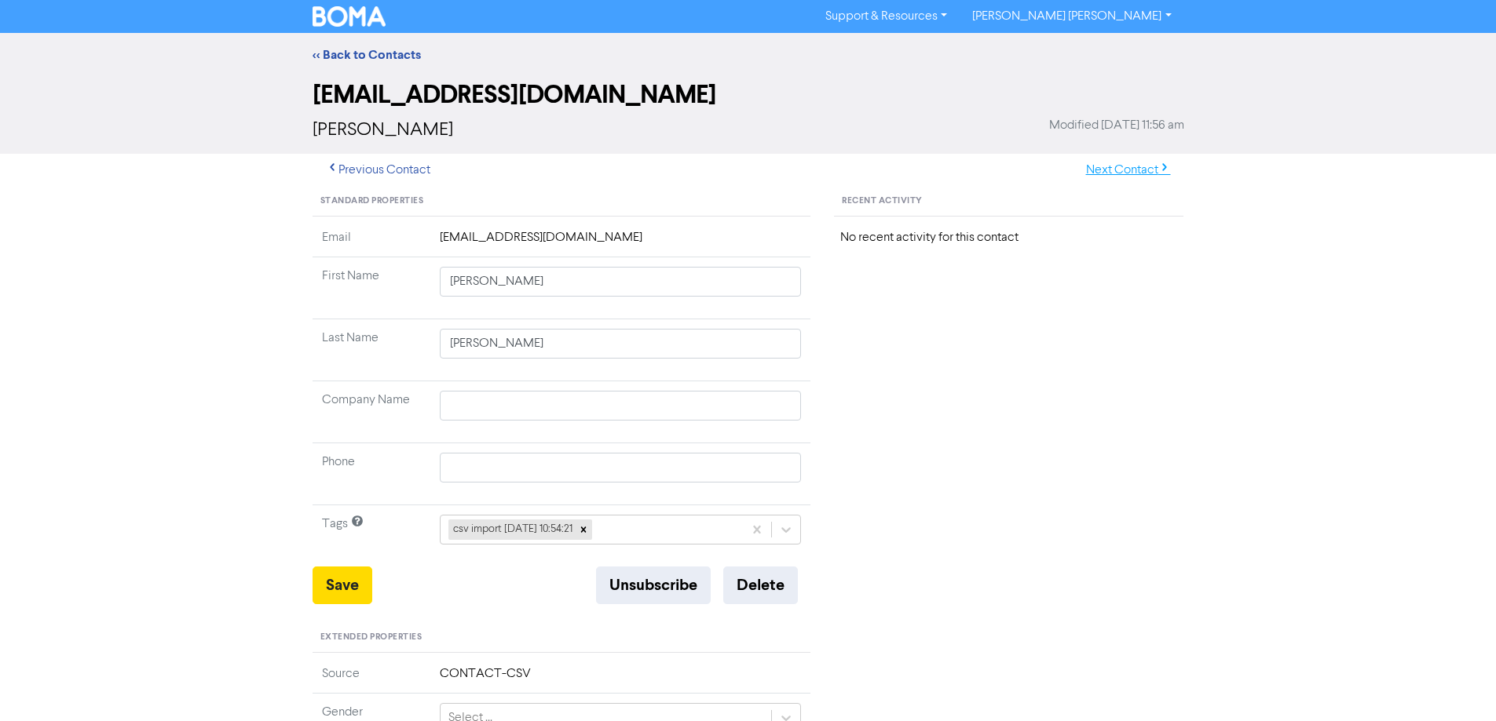
click at [1153, 165] on button "Next Contact" at bounding box center [1127, 170] width 111 height 33
click at [338, 50] on link "<< Back to Contacts" at bounding box center [366, 55] width 108 height 16
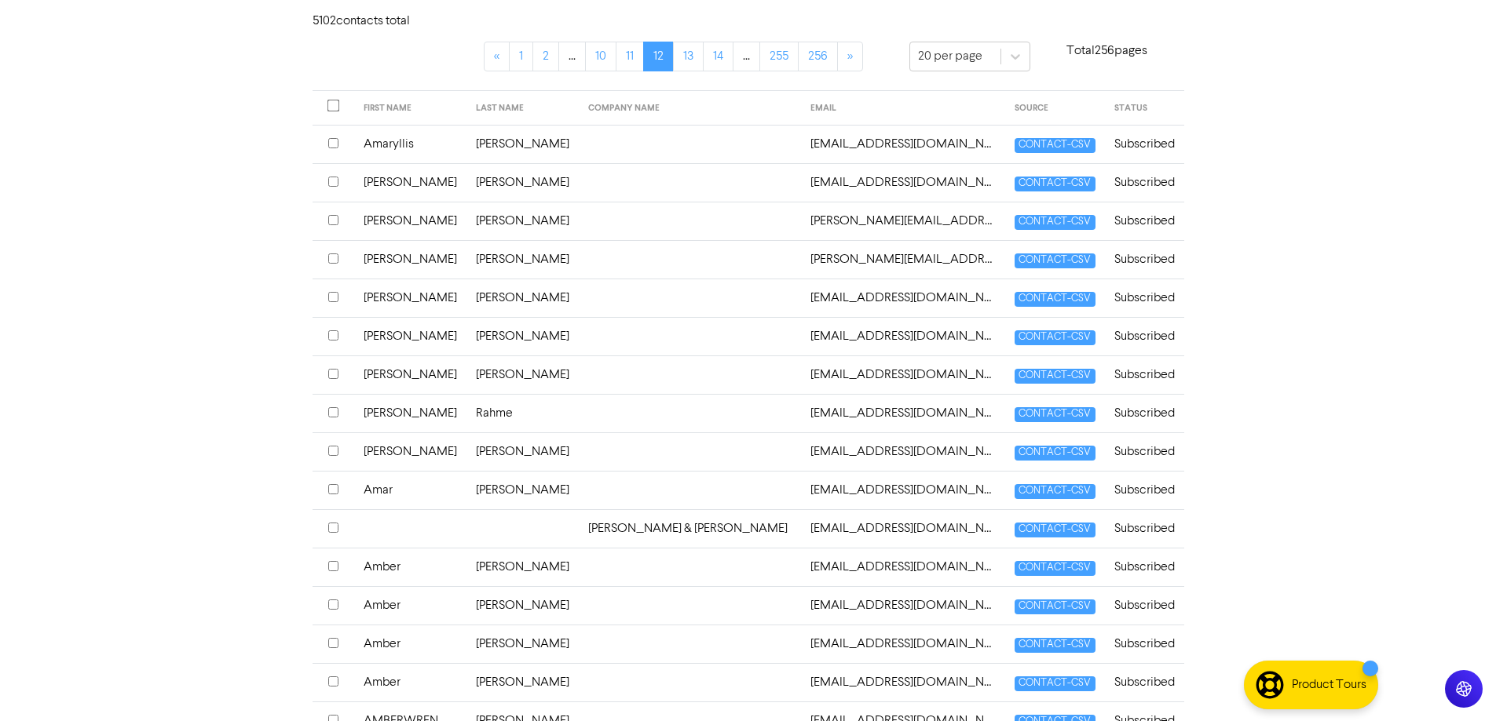
scroll to position [623, 0]
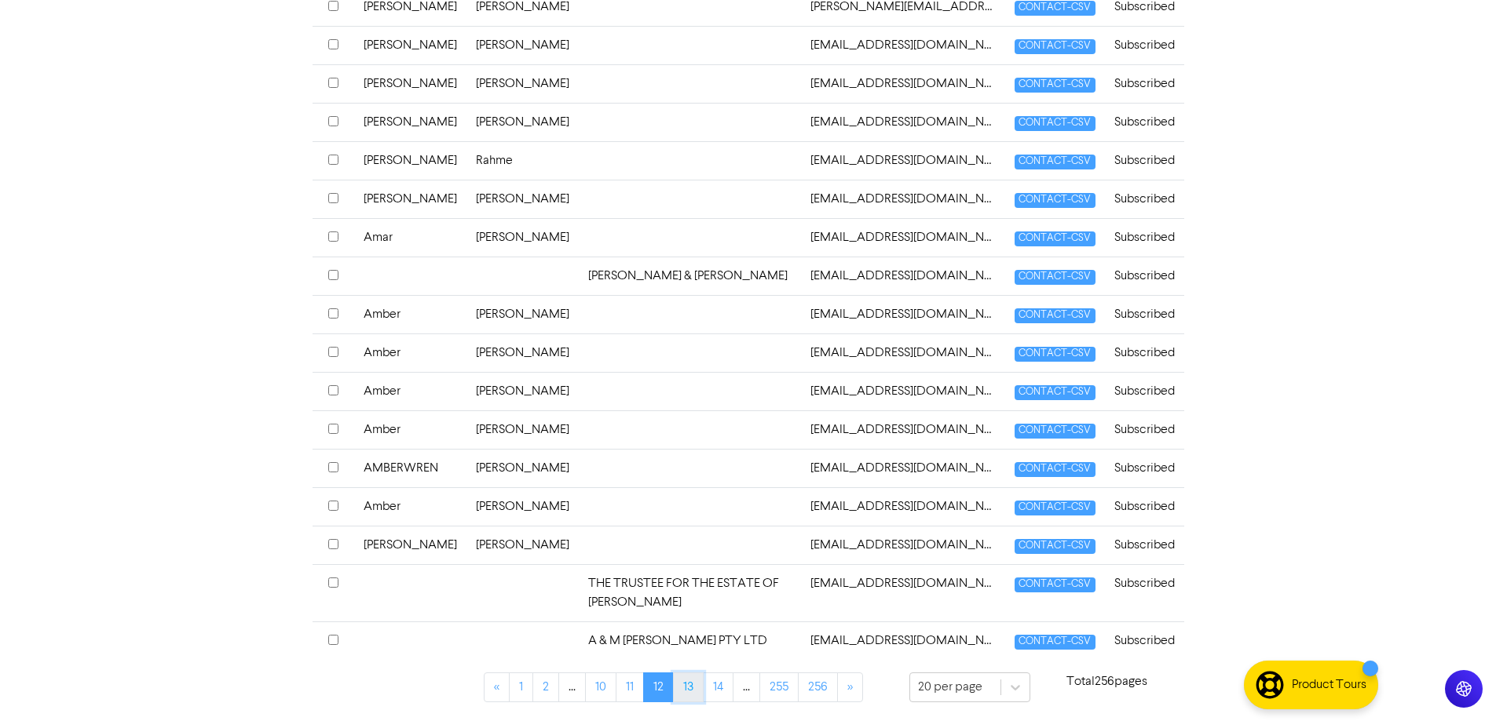
click at [684, 686] on link "13" at bounding box center [688, 688] width 31 height 30
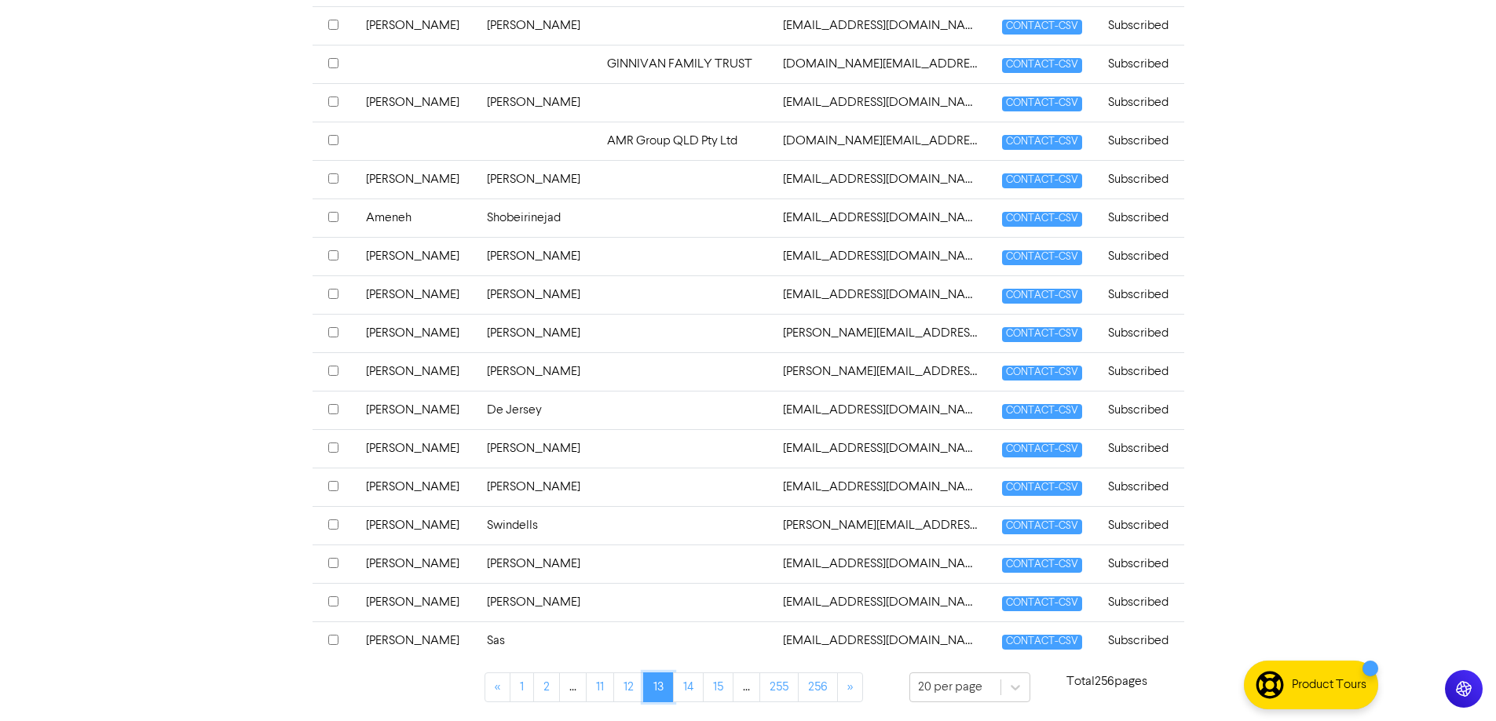
scroll to position [234, 0]
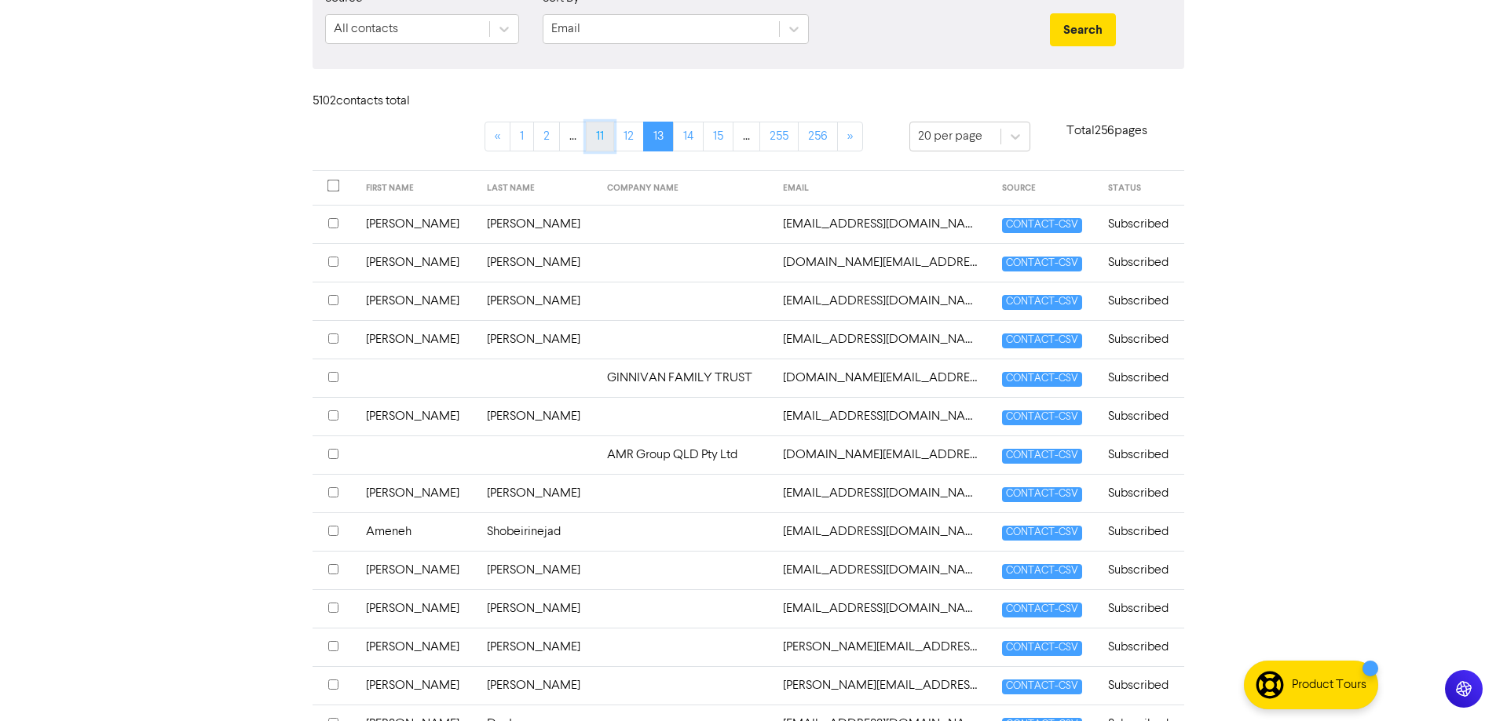
click at [598, 133] on link "11" at bounding box center [600, 137] width 28 height 30
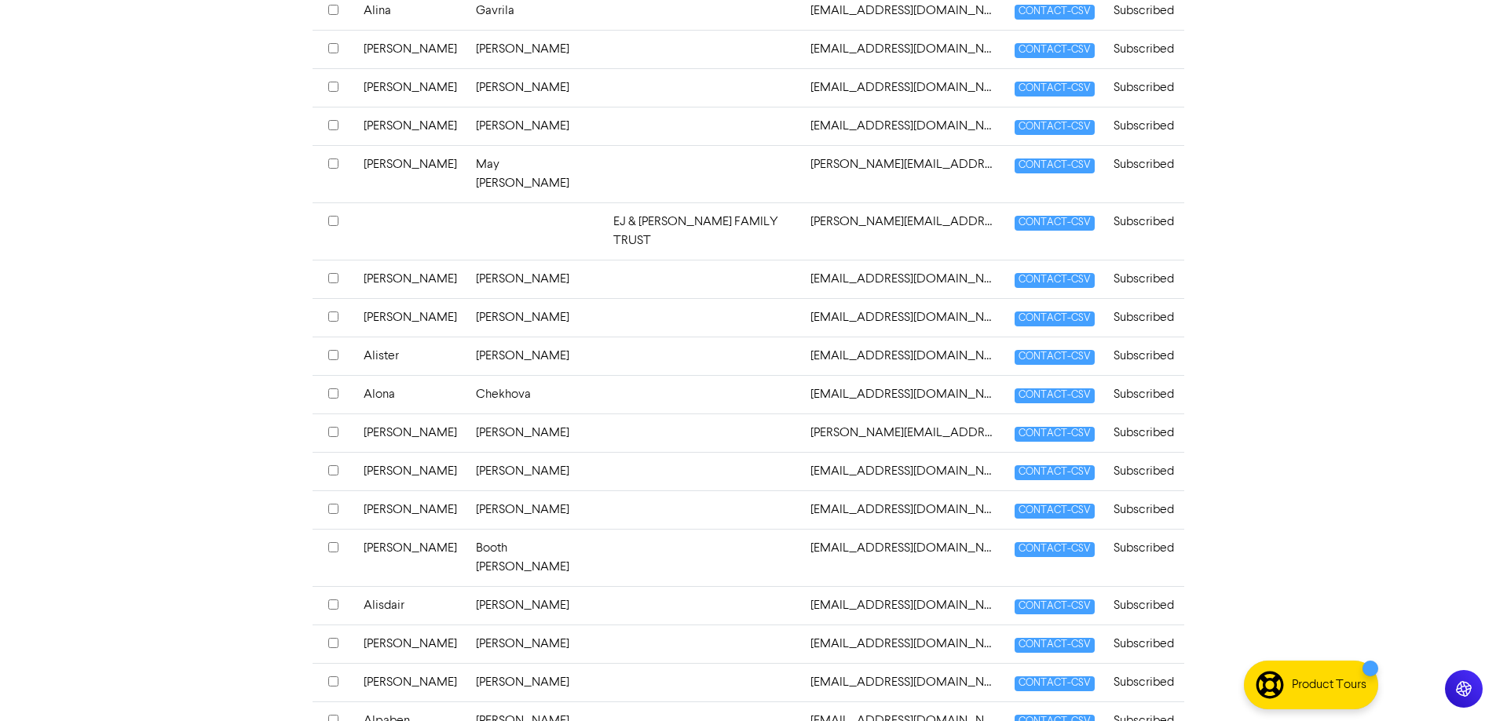
scroll to position [290, 0]
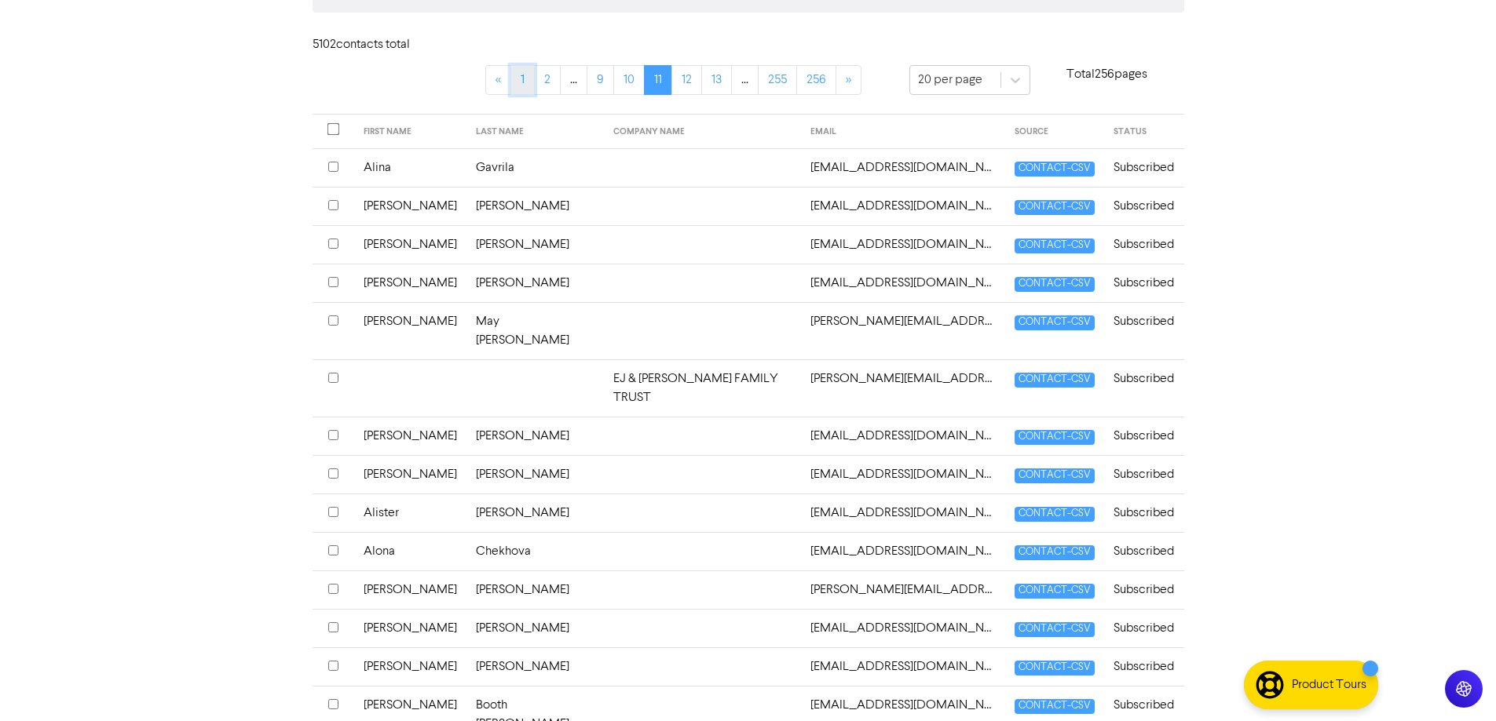
drag, startPoint x: 520, startPoint y: 73, endPoint x: 550, endPoint y: 173, distance: 104.1
click at [519, 73] on link "1" at bounding box center [522, 80] width 24 height 30
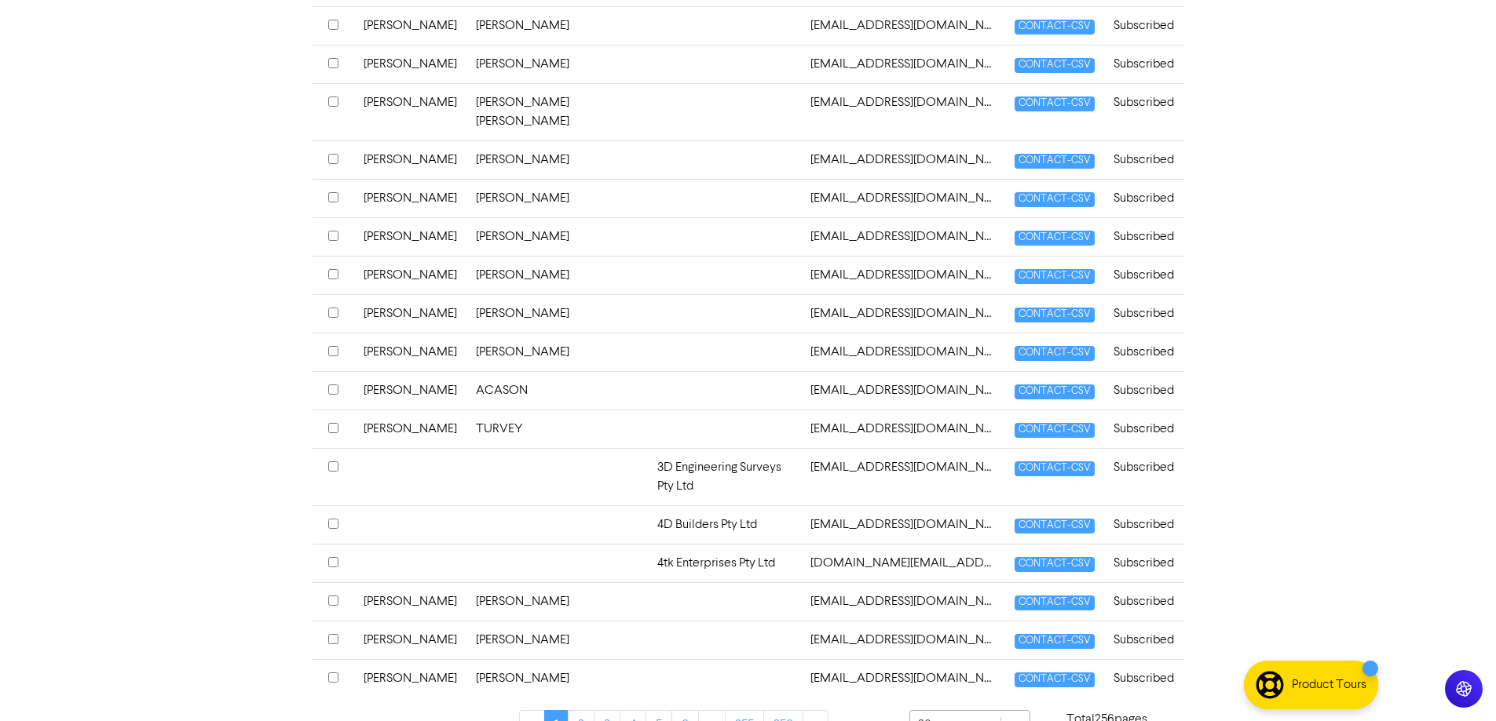
scroll to position [637, 0]
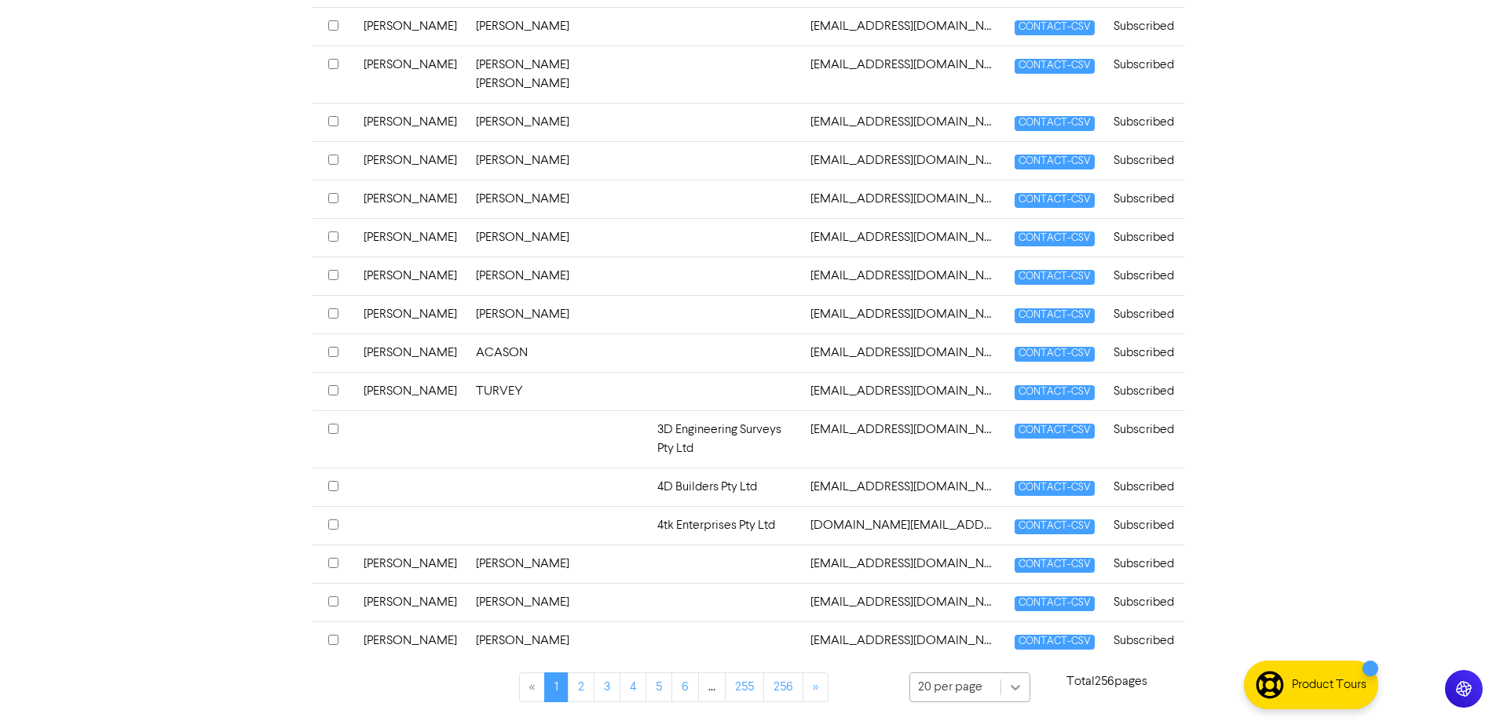
click at [1018, 683] on div "20 per page" at bounding box center [969, 688] width 121 height 31
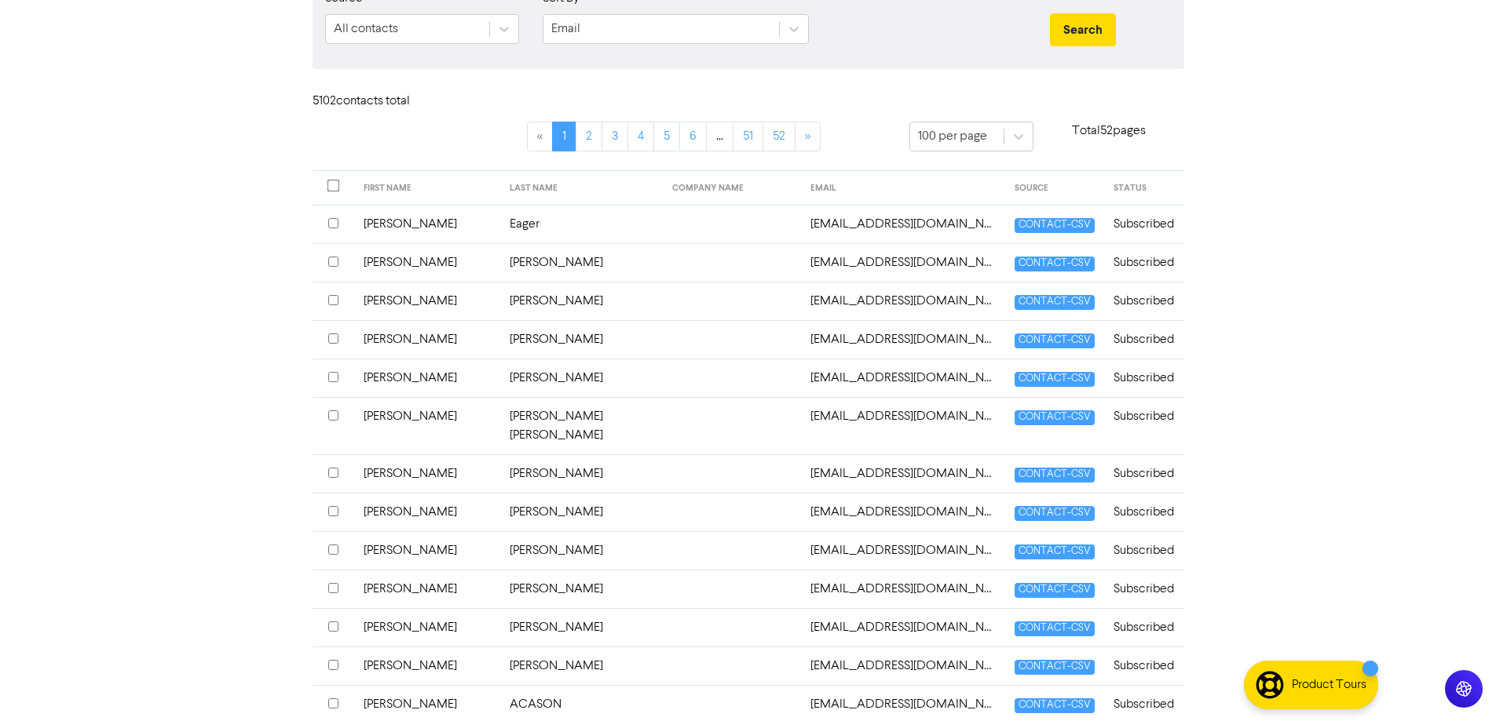
scroll to position [0, 0]
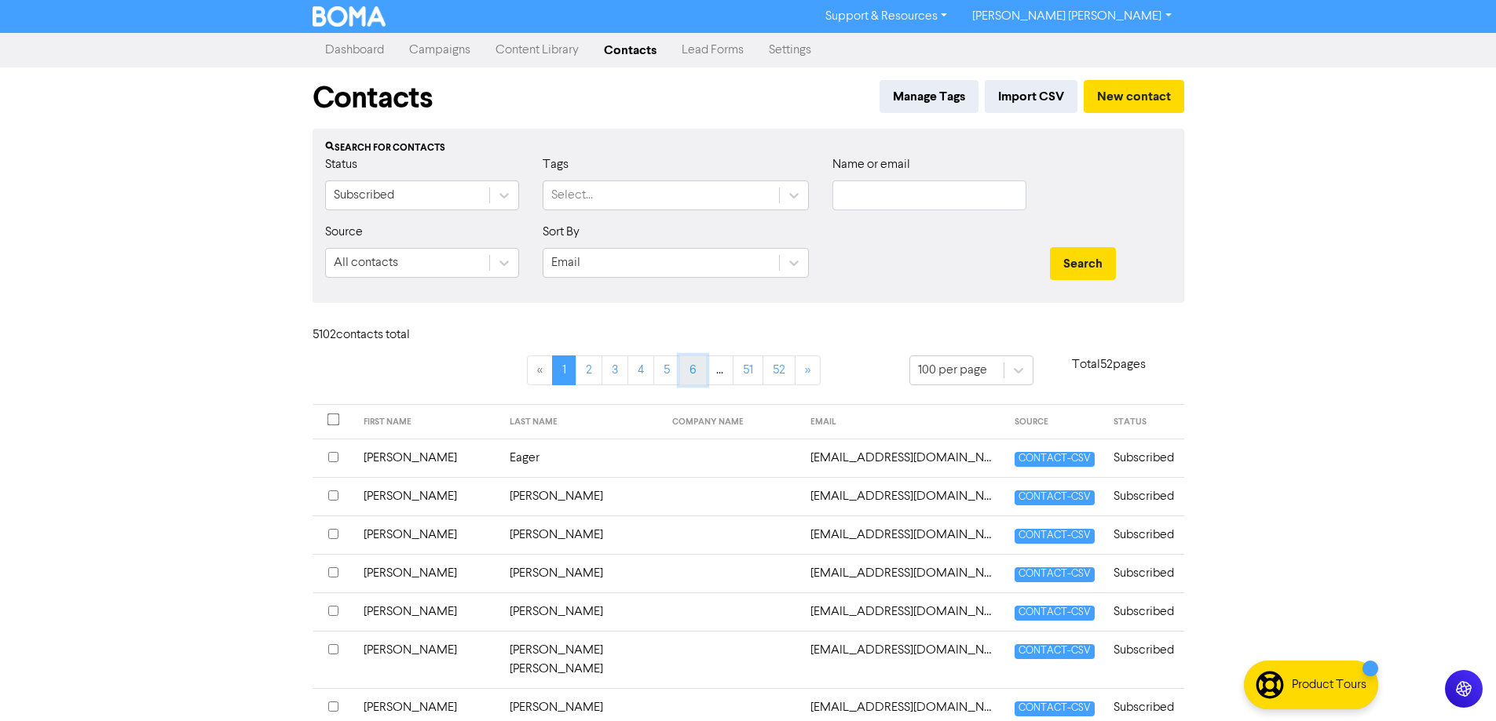
click at [692, 373] on link "6" at bounding box center [692, 371] width 27 height 30
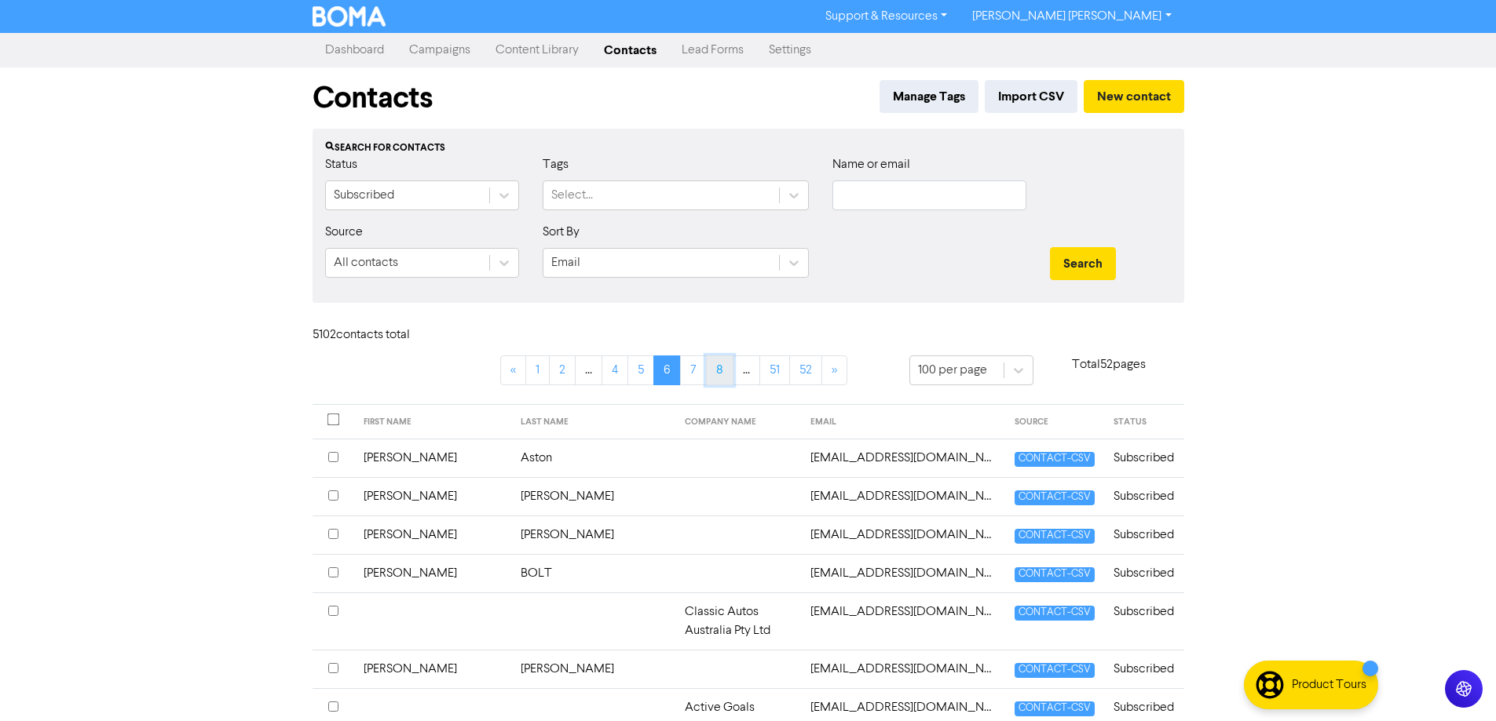
click at [715, 371] on link "8" at bounding box center [719, 371] width 27 height 30
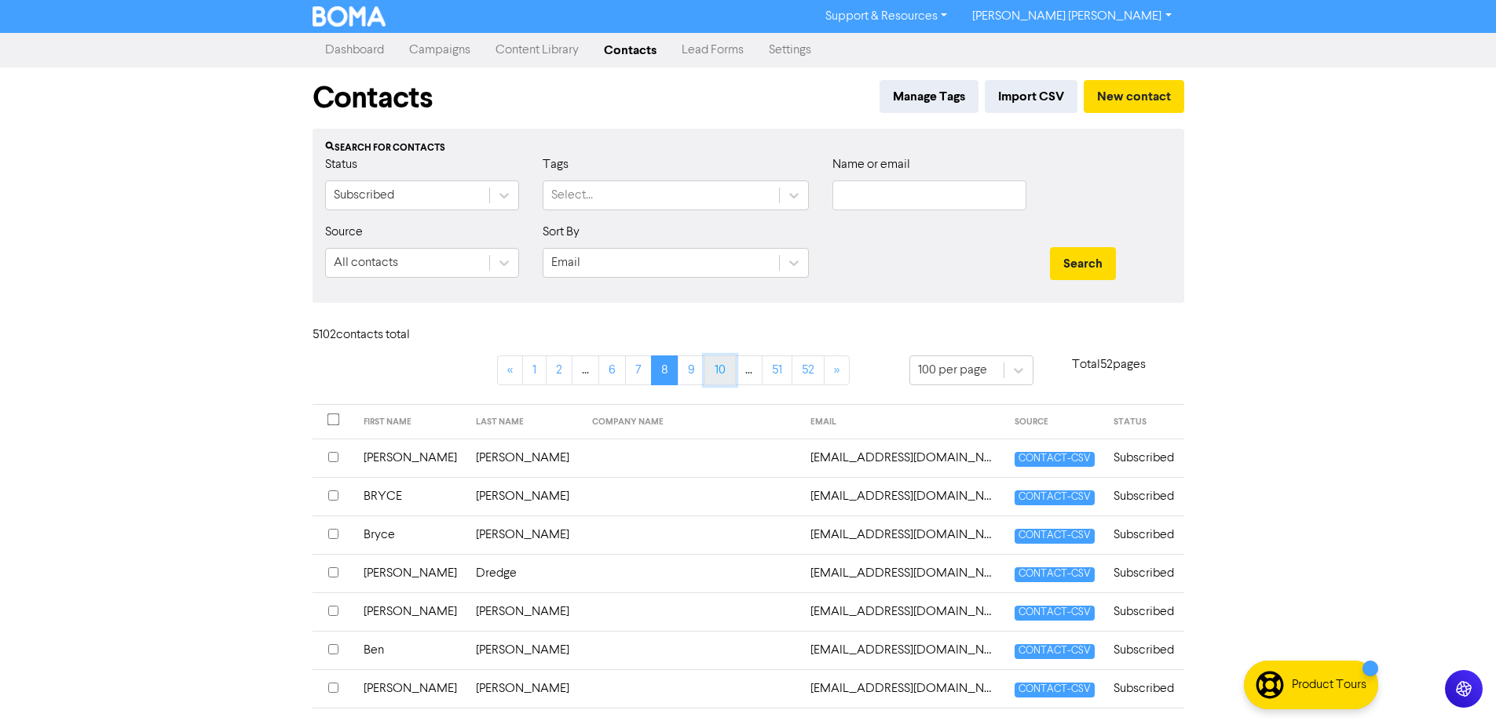
click at [715, 371] on link "10" at bounding box center [719, 371] width 31 height 30
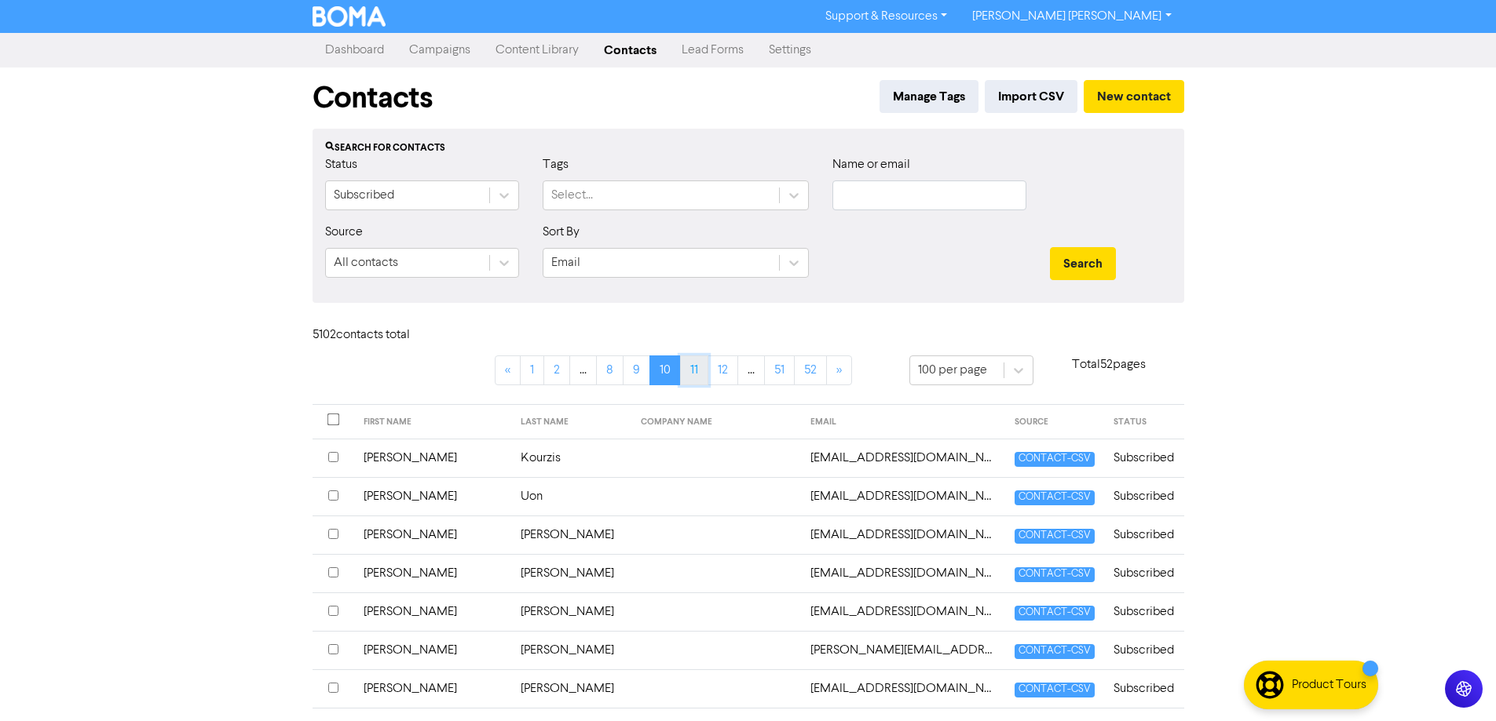
click at [688, 371] on link "11" at bounding box center [694, 371] width 28 height 30
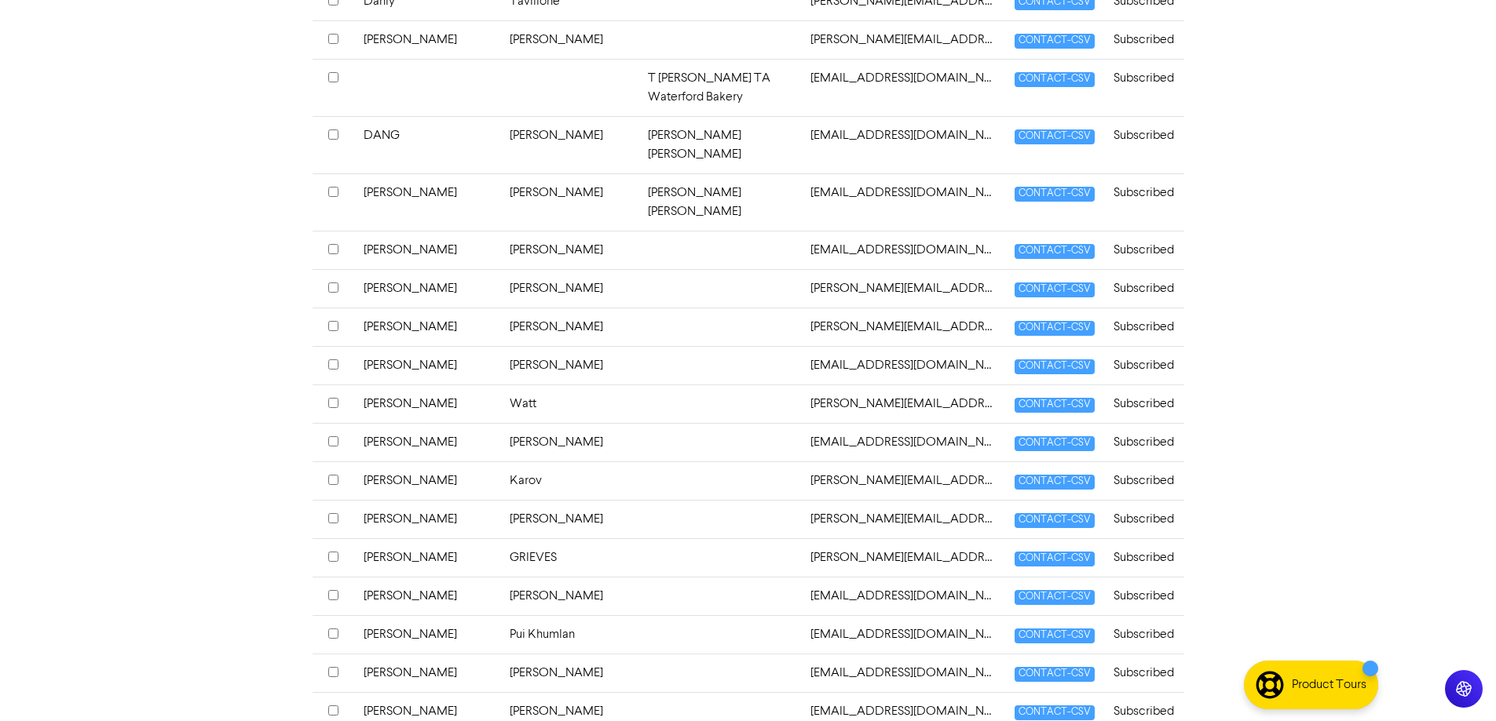
scroll to position [3663, 0]
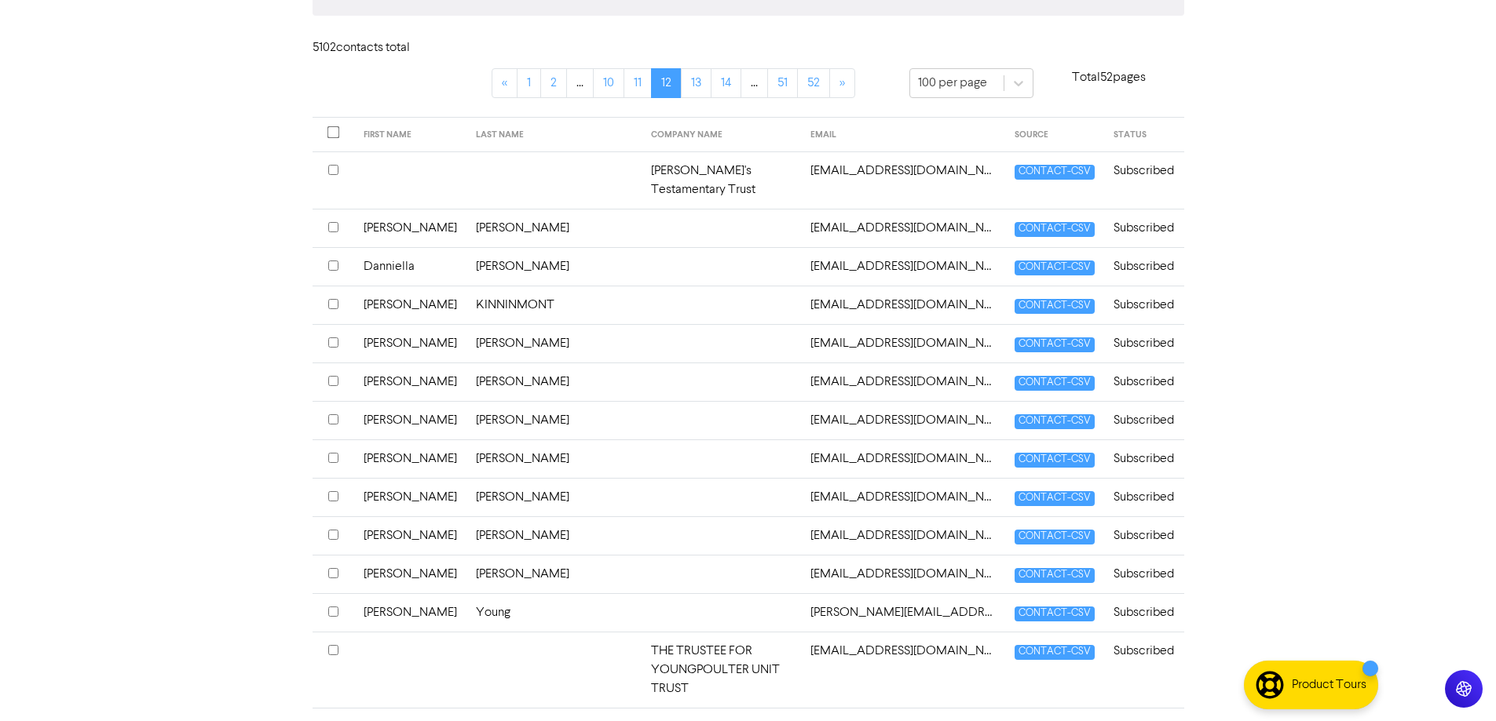
scroll to position [0, 0]
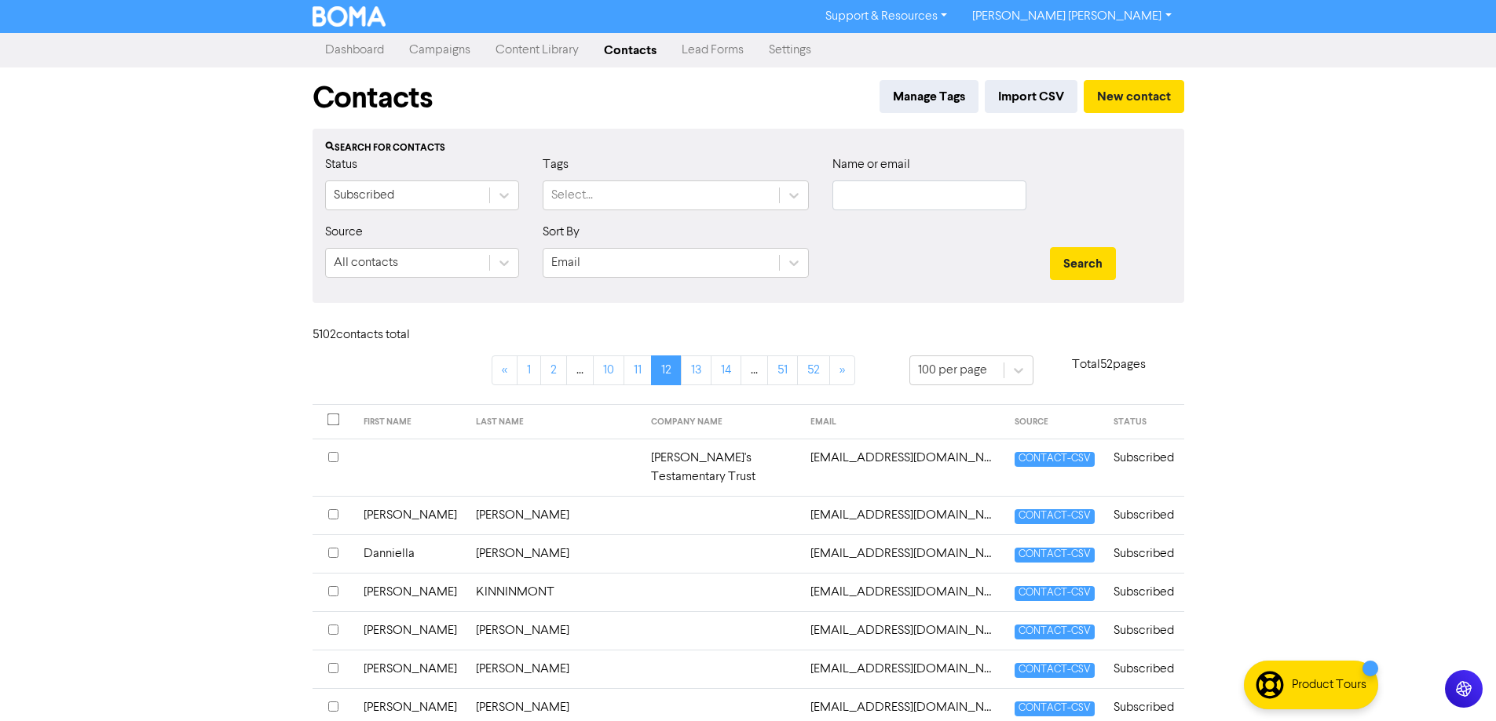
click at [641, 575] on td at bounding box center [720, 592] width 159 height 38
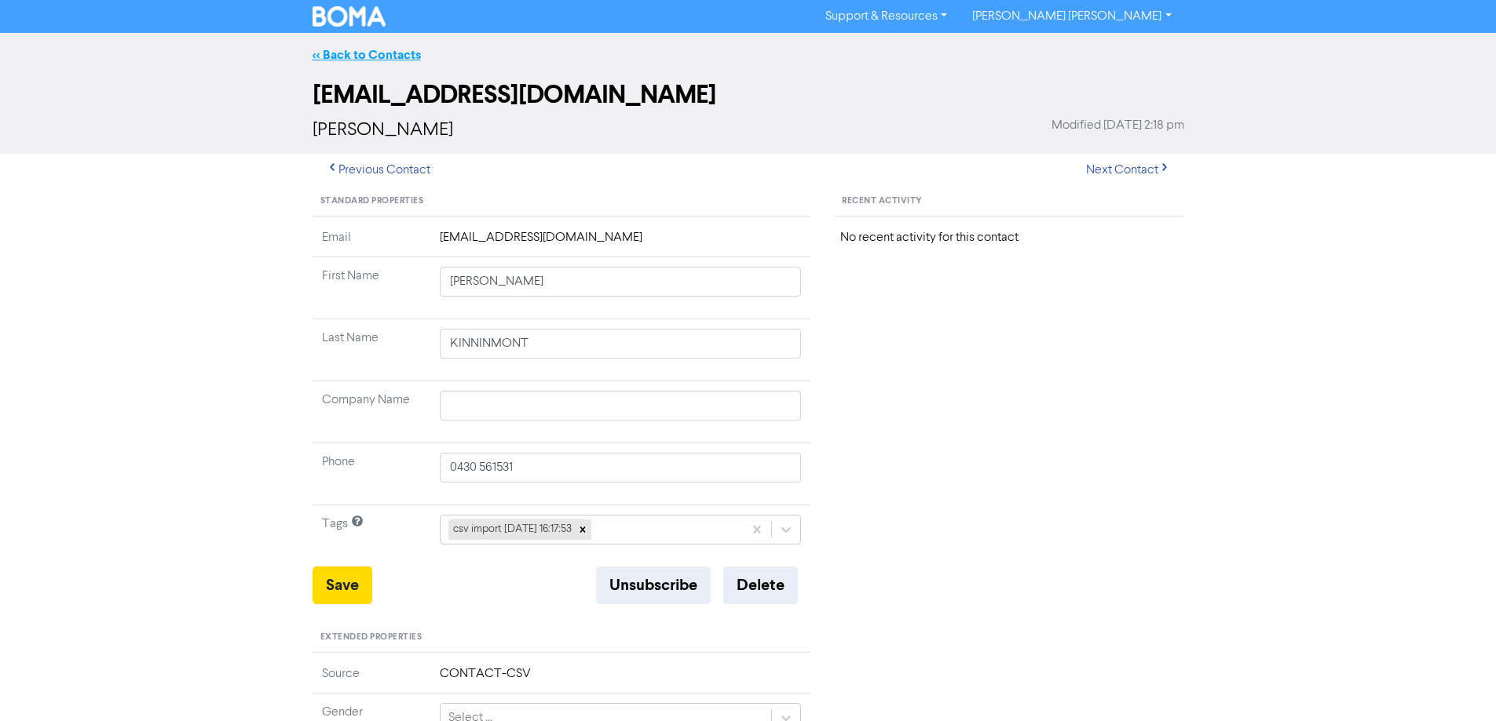
click at [334, 57] on link "<< Back to Contacts" at bounding box center [366, 55] width 108 height 16
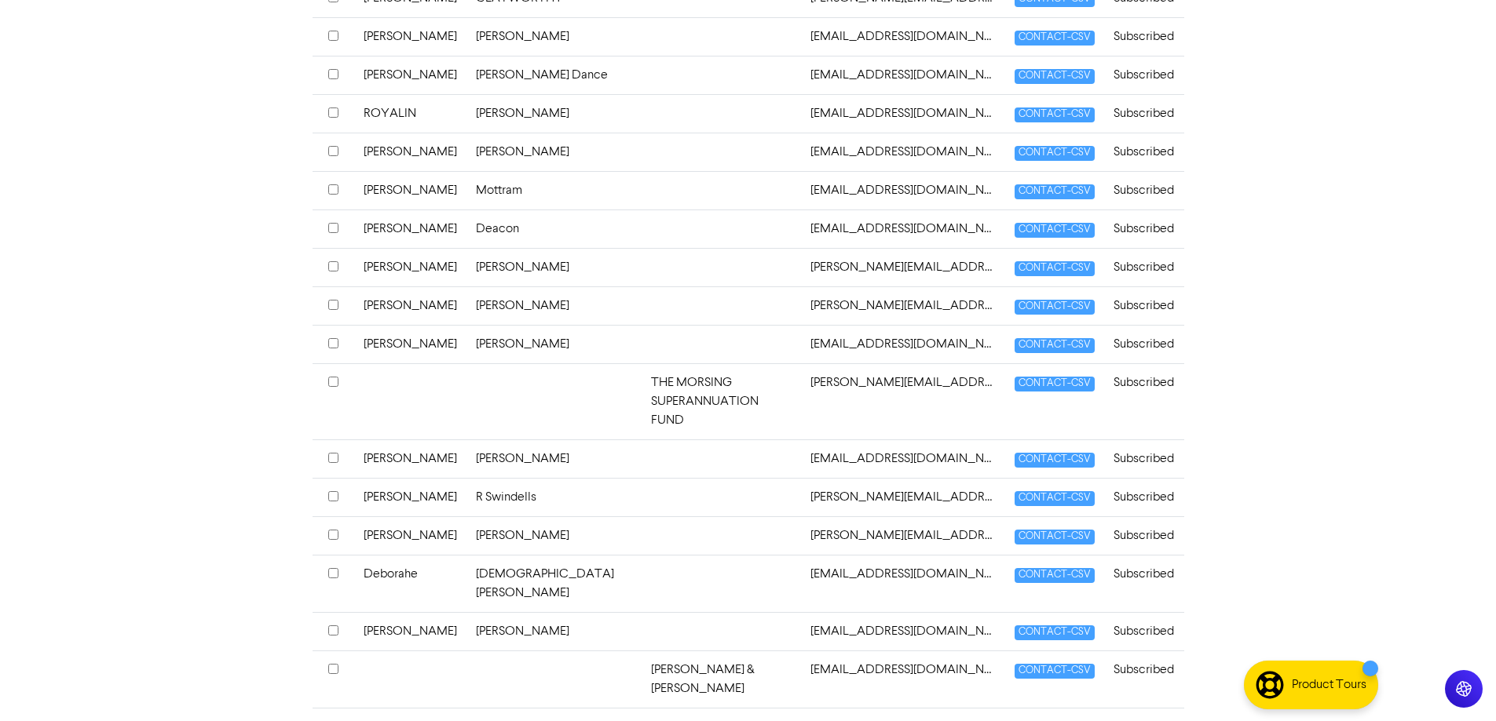
scroll to position [3720, 0]
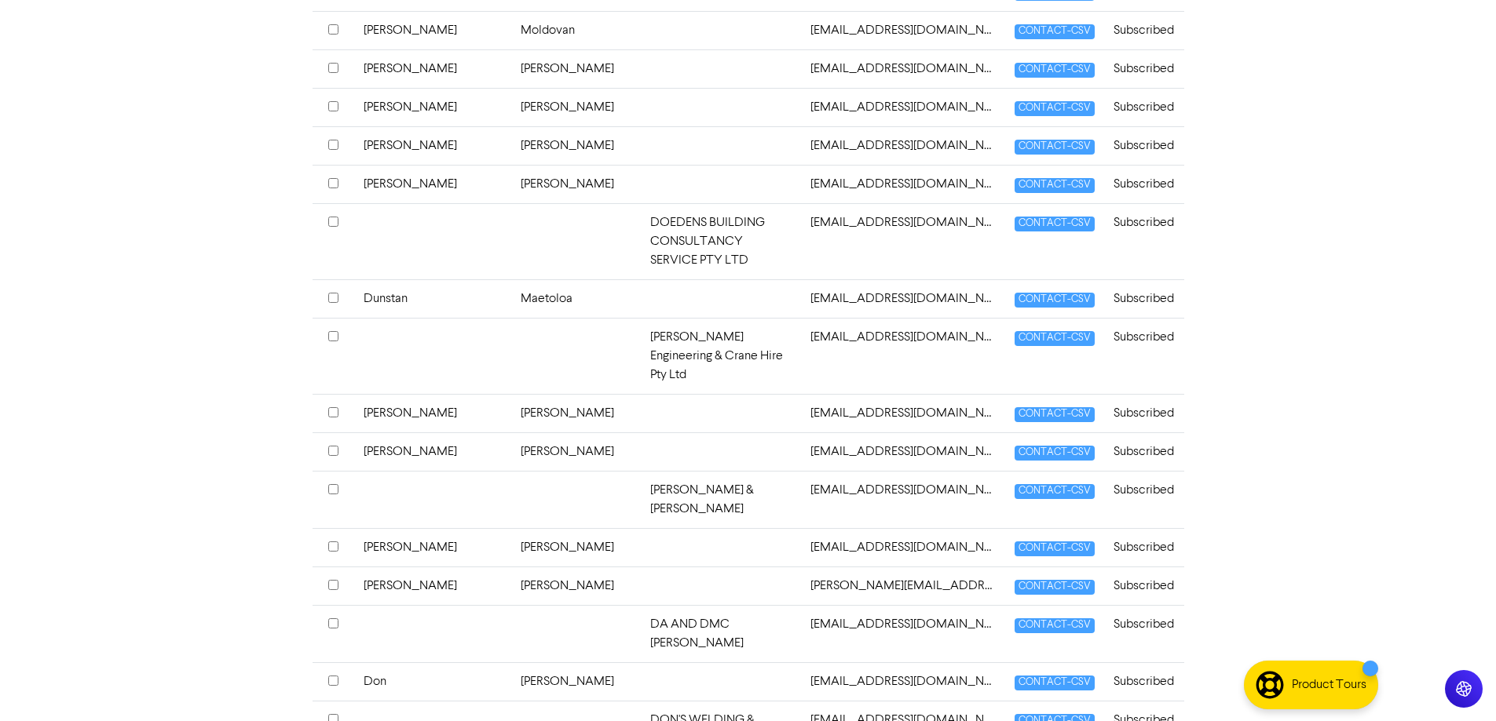
scroll to position [3795, 0]
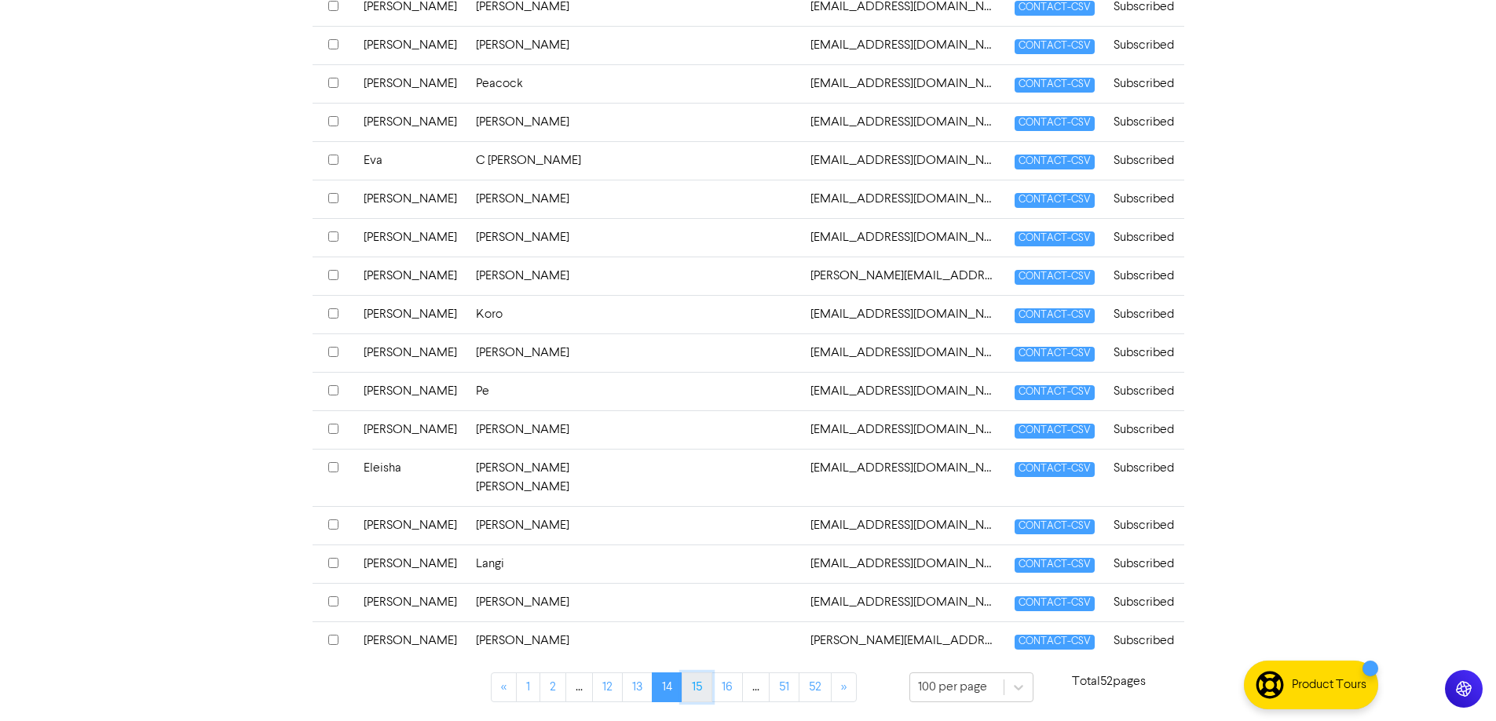
click at [700, 686] on link "15" at bounding box center [696, 688] width 31 height 30
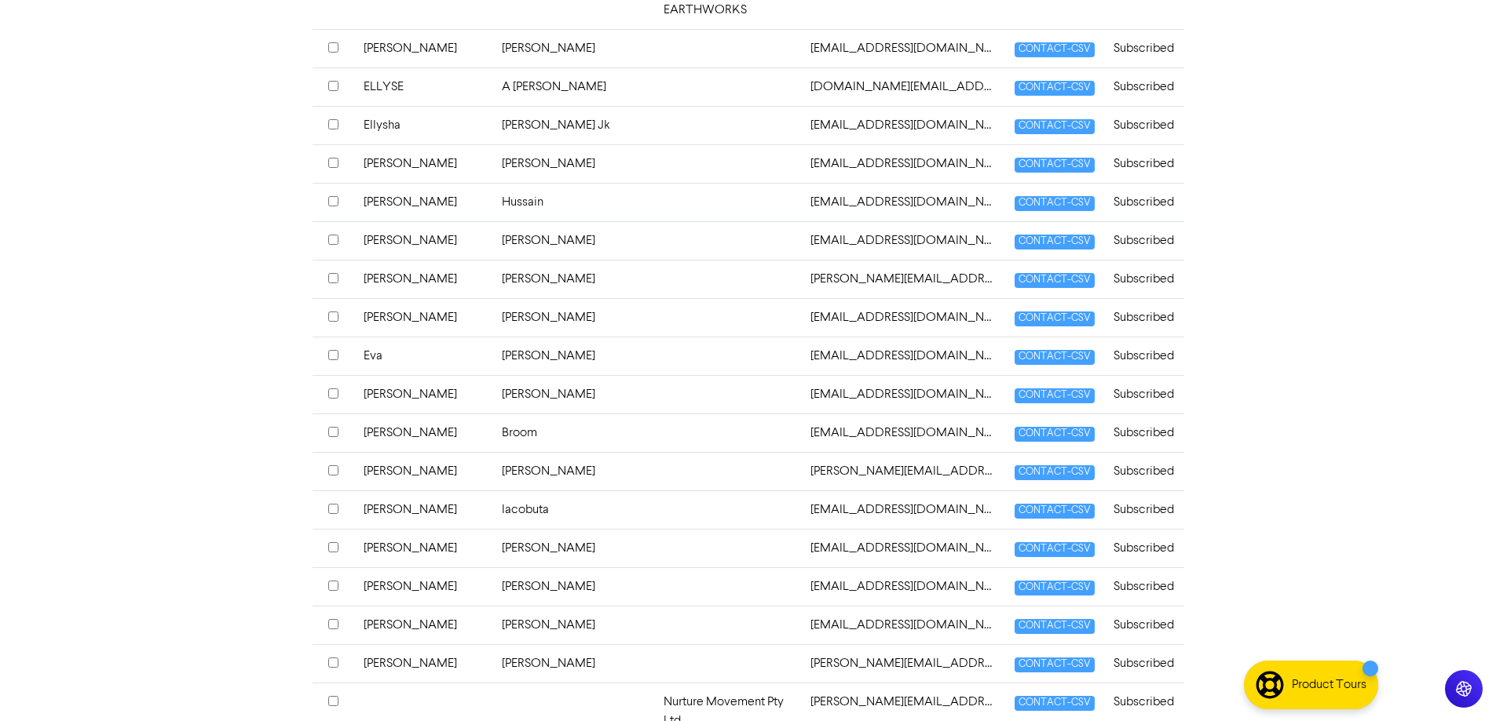
scroll to position [1335, 0]
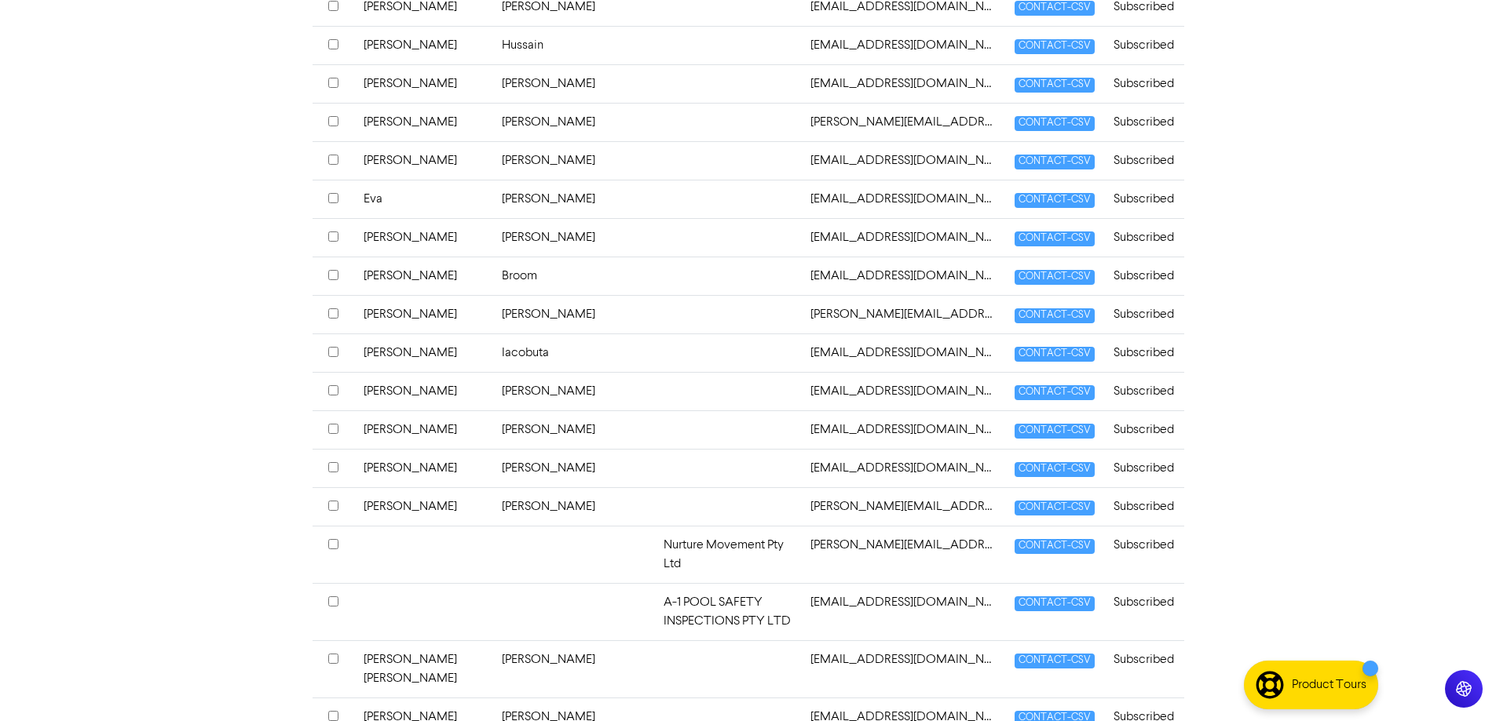
click at [654, 491] on td at bounding box center [727, 507] width 147 height 38
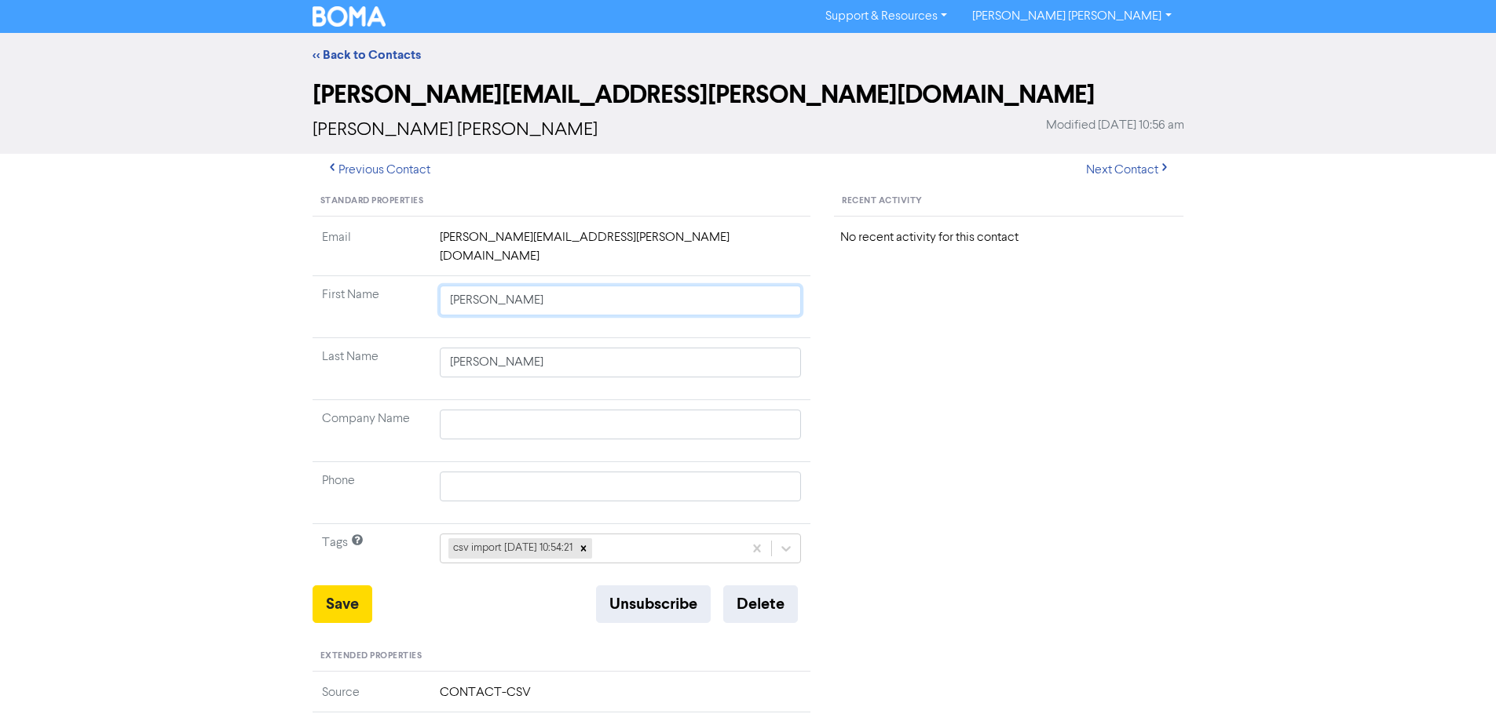
drag, startPoint x: 477, startPoint y: 282, endPoint x: 819, endPoint y: 348, distance: 347.8
click at [743, 342] on tbody "Email [PERSON_NAME][EMAIL_ADDRESS][PERSON_NAME][DOMAIN_NAME] First Name [PERSON…" at bounding box center [561, 406] width 499 height 357
drag, startPoint x: 357, startPoint y: 582, endPoint x: 338, endPoint y: 527, distance: 58.8
click at [356, 586] on button "Save" at bounding box center [342, 605] width 60 height 38
click at [315, 58] on link "<< Back to Contacts" at bounding box center [366, 55] width 108 height 16
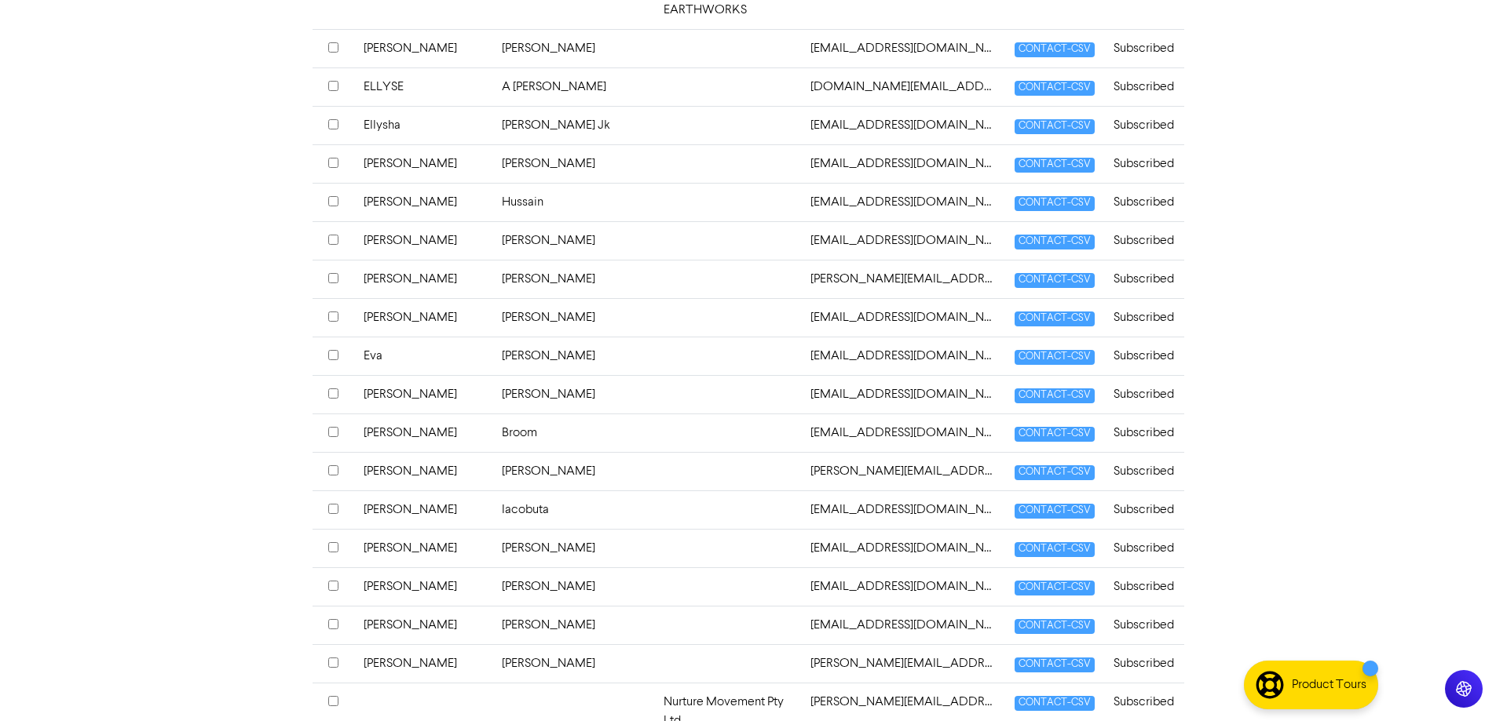
scroll to position [1492, 0]
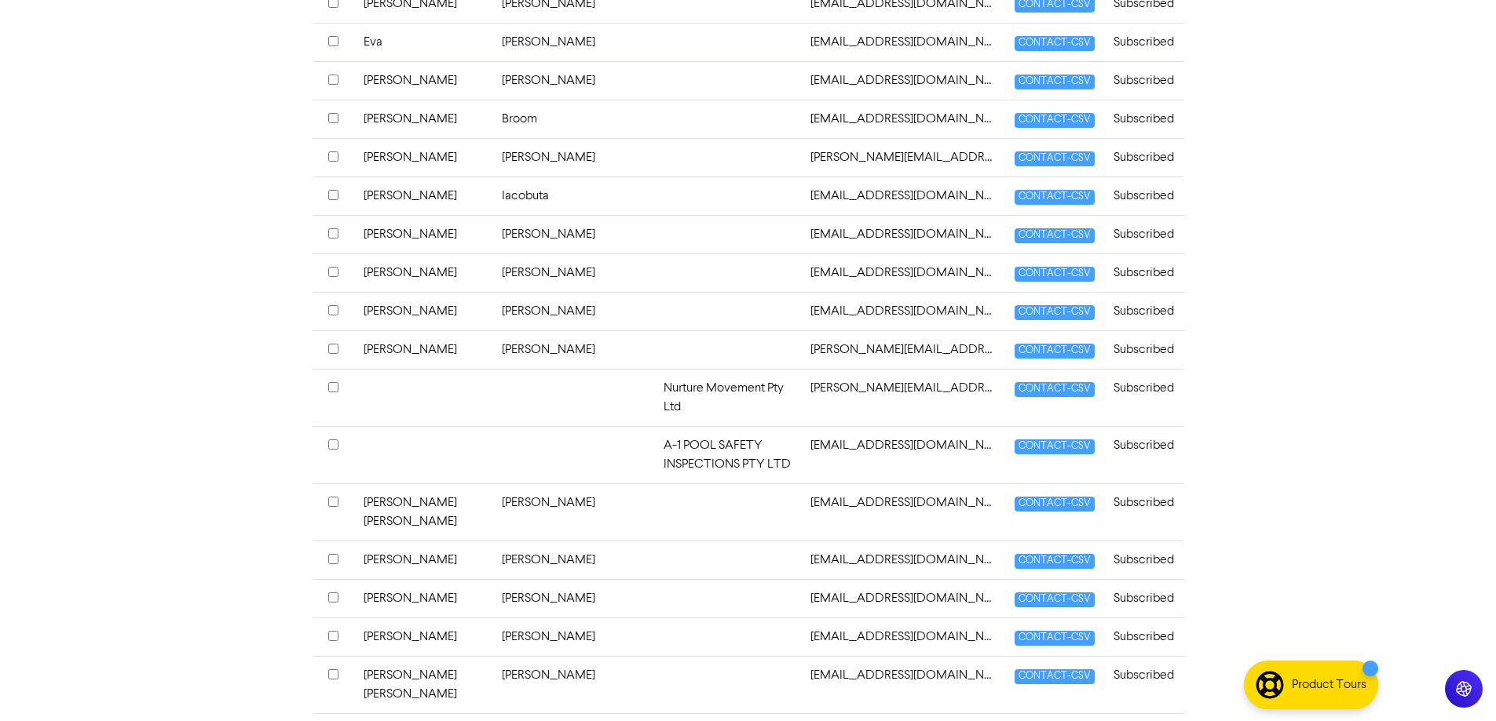
click at [594, 484] on td "[PERSON_NAME]" at bounding box center [573, 512] width 162 height 57
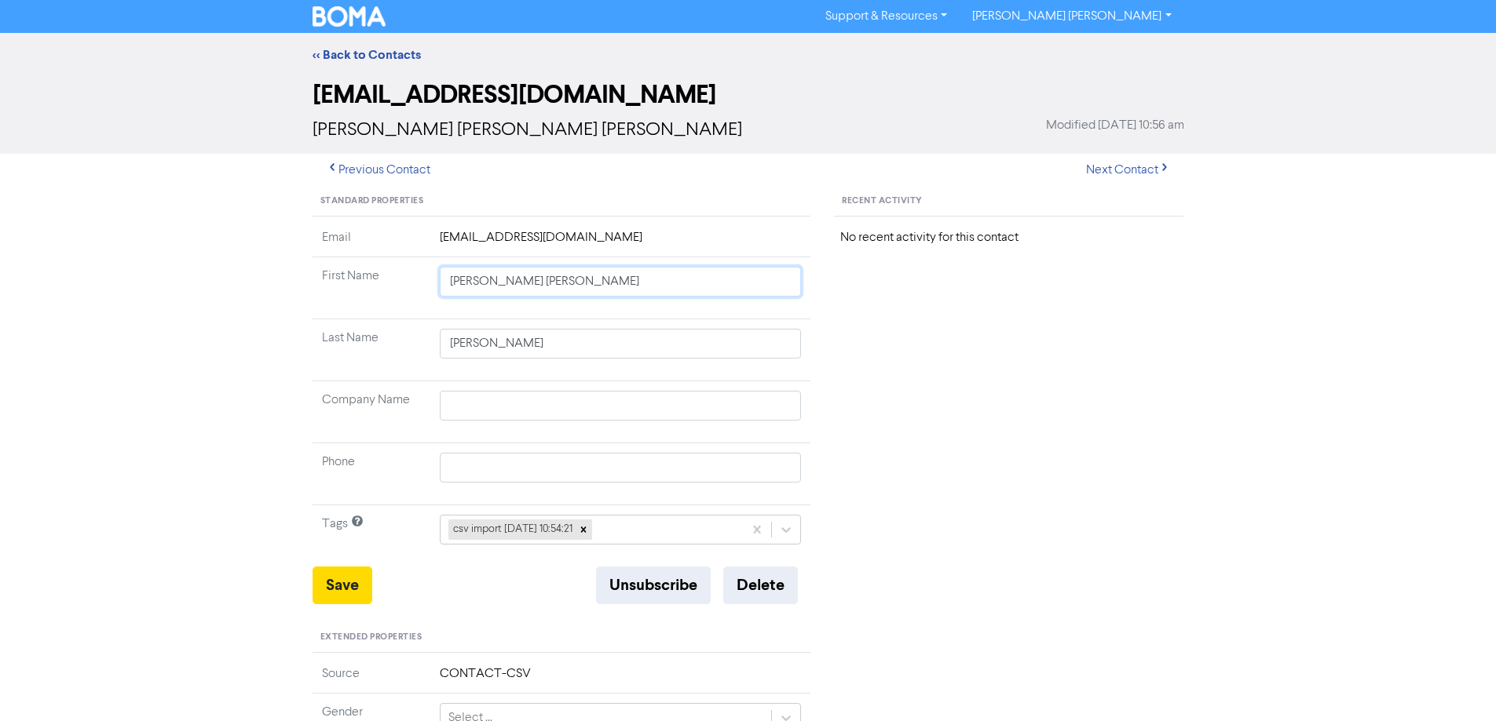
drag, startPoint x: 515, startPoint y: 283, endPoint x: 901, endPoint y: 365, distance: 394.9
click at [893, 358] on div "Standard Properties Email [EMAIL_ADDRESS][DOMAIN_NAME] First Name [PERSON_NAME]…" at bounding box center [748, 676] width 895 height 978
click at [331, 602] on button "Save" at bounding box center [342, 586] width 60 height 38
click at [340, 59] on link "<< Back to Contacts" at bounding box center [366, 55] width 108 height 16
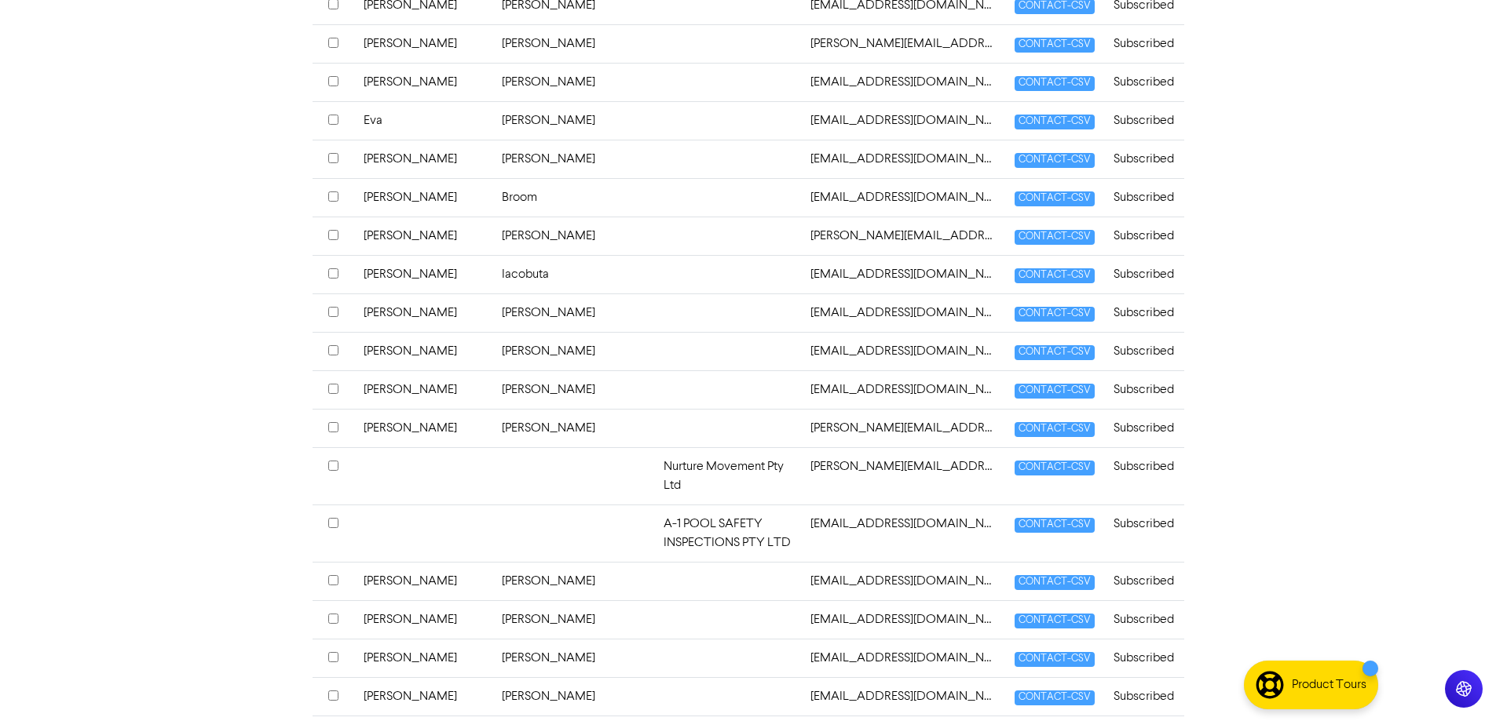
scroll to position [1649, 0]
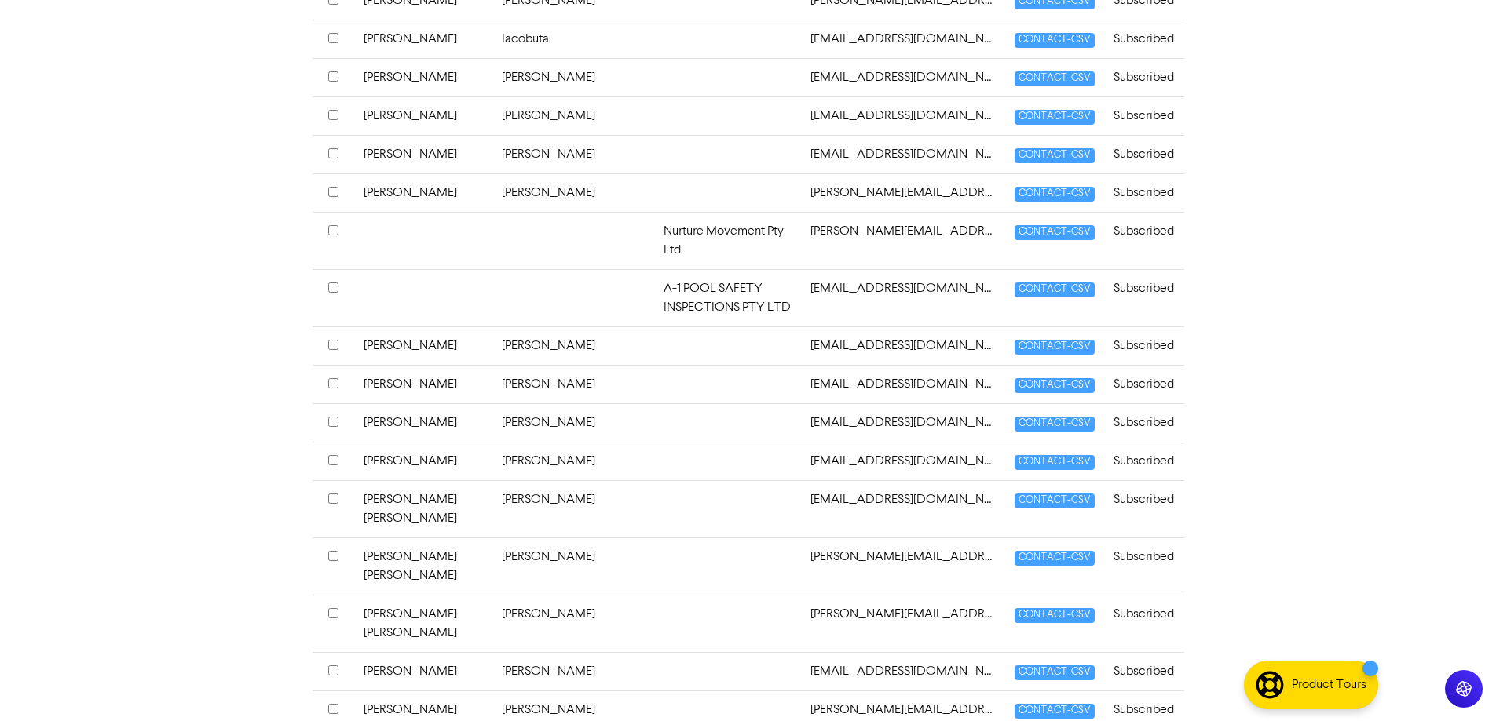
click at [670, 652] on td at bounding box center [727, 671] width 147 height 38
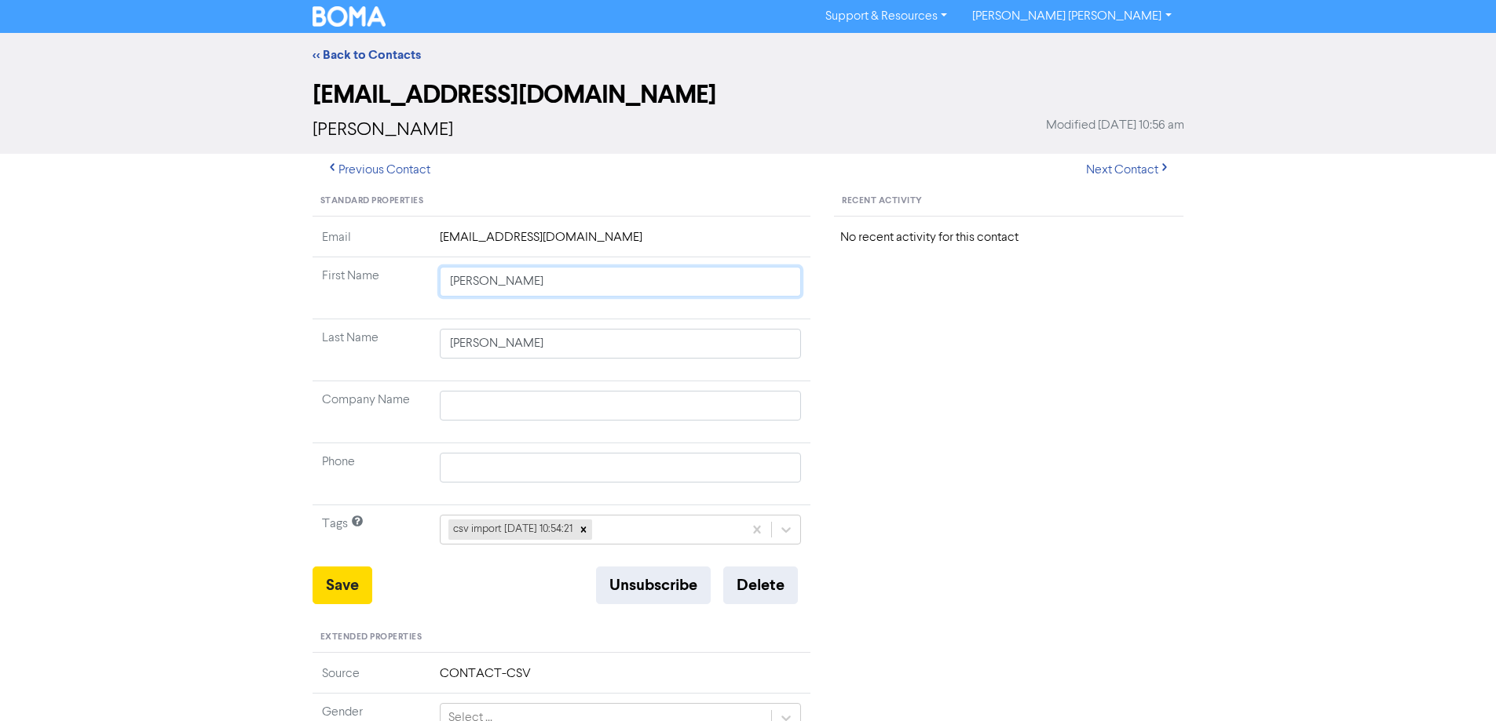
drag, startPoint x: 506, startPoint y: 281, endPoint x: 893, endPoint y: 378, distance: 398.3
click at [885, 378] on div "Standard Properties Email [EMAIL_ADDRESS][DOMAIN_NAME] First Name [PERSON_NAME]…" at bounding box center [748, 676] width 895 height 978
click at [349, 578] on button "Save" at bounding box center [342, 586] width 60 height 38
click at [1117, 170] on button "Next Contact" at bounding box center [1127, 170] width 111 height 33
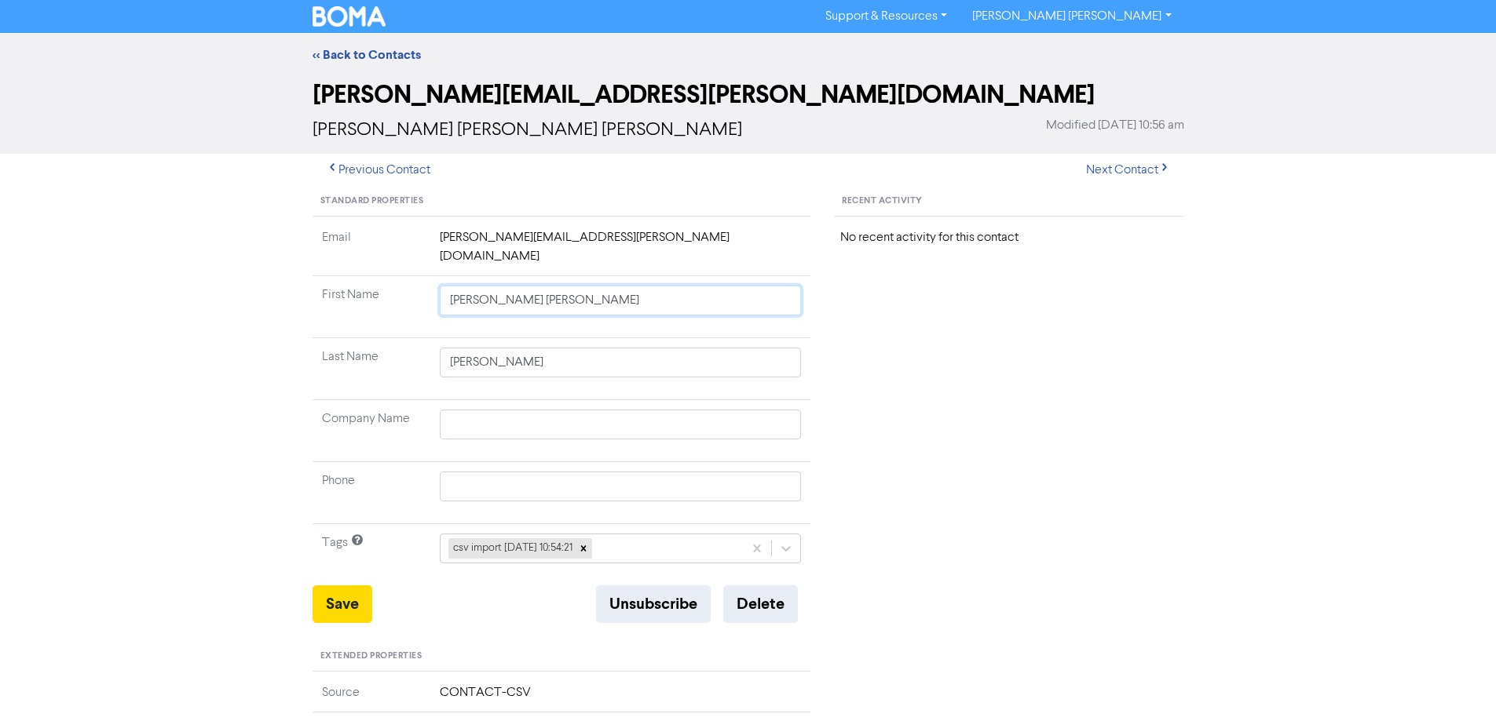
drag, startPoint x: 482, startPoint y: 284, endPoint x: 775, endPoint y: 360, distance: 302.4
click at [775, 360] on tbody "Email [PERSON_NAME][EMAIL_ADDRESS][PERSON_NAME][DOMAIN_NAME] First Name [PERSON…" at bounding box center [561, 406] width 499 height 357
click at [346, 586] on button "Save" at bounding box center [342, 605] width 60 height 38
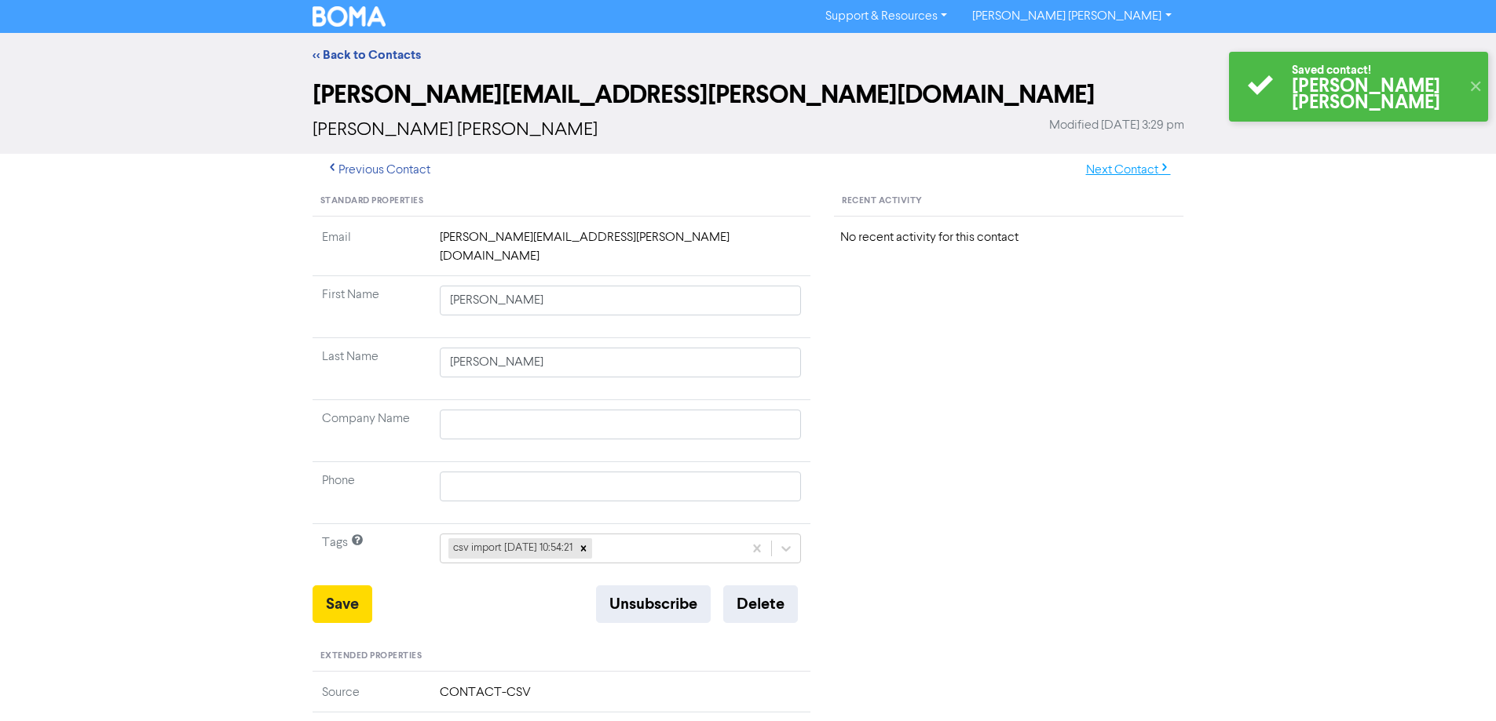
click at [1141, 173] on button "Next Contact" at bounding box center [1127, 170] width 111 height 33
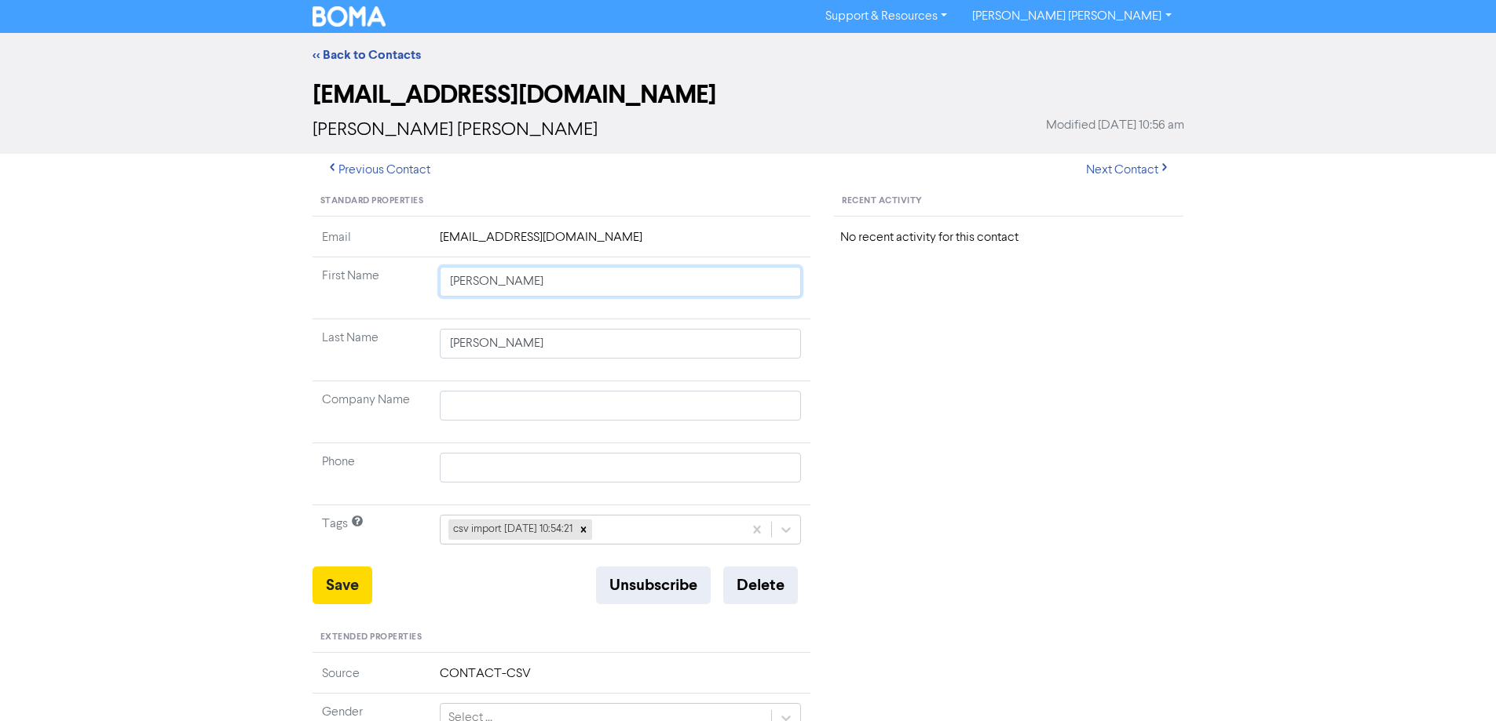
drag, startPoint x: 482, startPoint y: 281, endPoint x: 911, endPoint y: 384, distance: 440.8
click at [899, 382] on div "Standard Properties Email [EMAIL_ADDRESS][DOMAIN_NAME] First Name [PERSON_NAME]…" at bounding box center [748, 676] width 895 height 978
click at [340, 583] on button "Save" at bounding box center [342, 586] width 60 height 38
click at [1108, 173] on button "Next Contact" at bounding box center [1127, 170] width 111 height 33
drag, startPoint x: 482, startPoint y: 283, endPoint x: 1065, endPoint y: 386, distance: 592.3
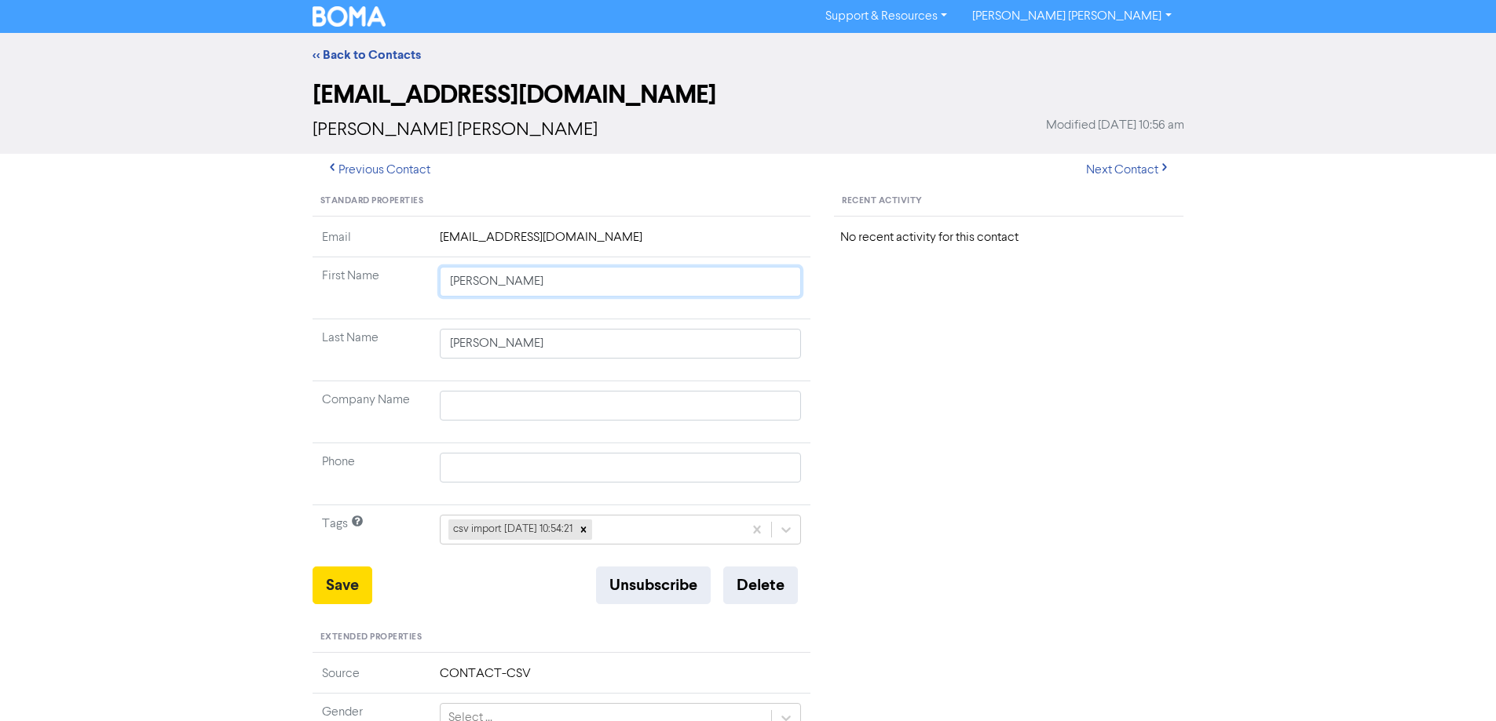
click at [1025, 382] on div "Standard Properties Email [EMAIL_ADDRESS][DOMAIN_NAME] First Name [PERSON_NAME]…" at bounding box center [748, 676] width 895 height 978
click at [349, 581] on button "Save" at bounding box center [342, 586] width 60 height 38
click at [1111, 163] on button "Next Contact" at bounding box center [1127, 170] width 111 height 33
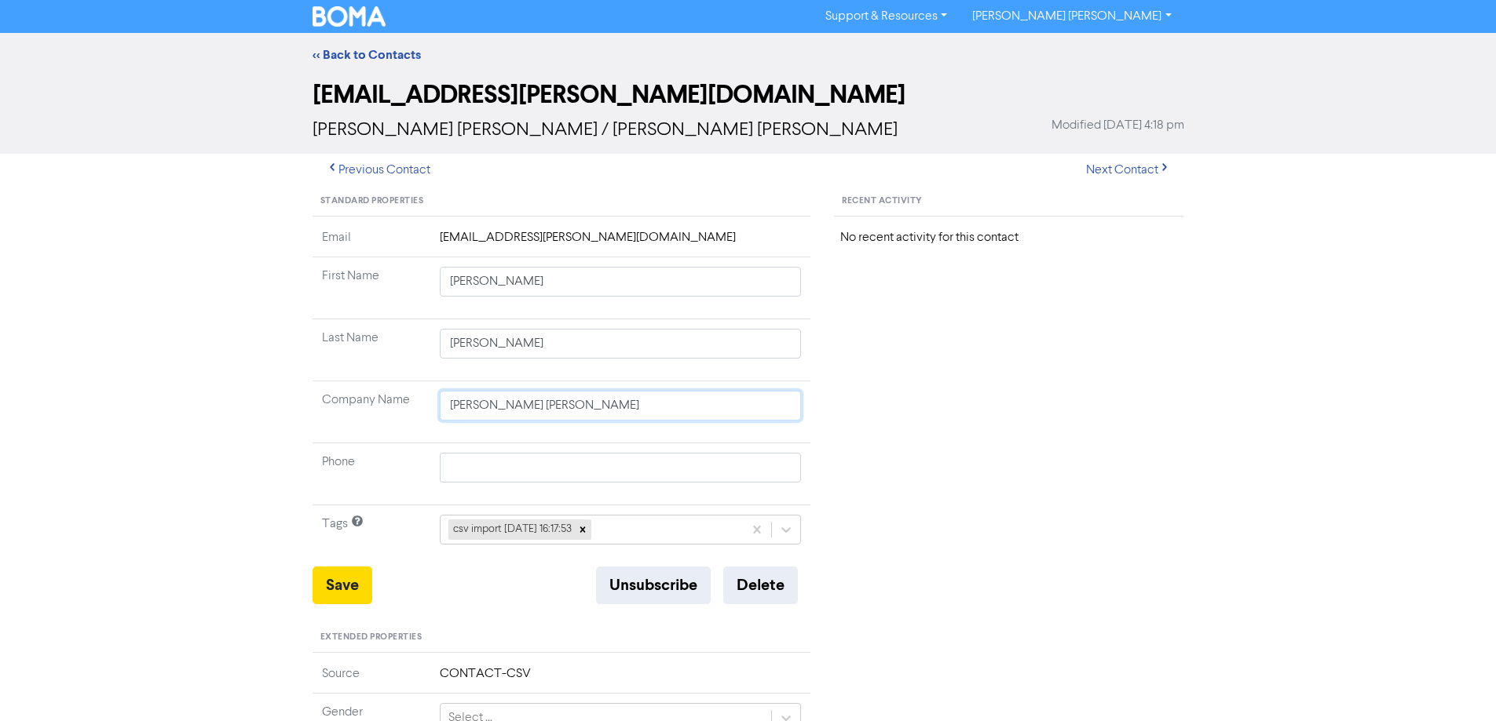
drag, startPoint x: 641, startPoint y: 415, endPoint x: 349, endPoint y: 407, distance: 292.1
click at [345, 412] on tr "Company Name [PERSON_NAME] [PERSON_NAME]" at bounding box center [561, 413] width 499 height 62
click at [334, 587] on button "Save" at bounding box center [342, 586] width 60 height 38
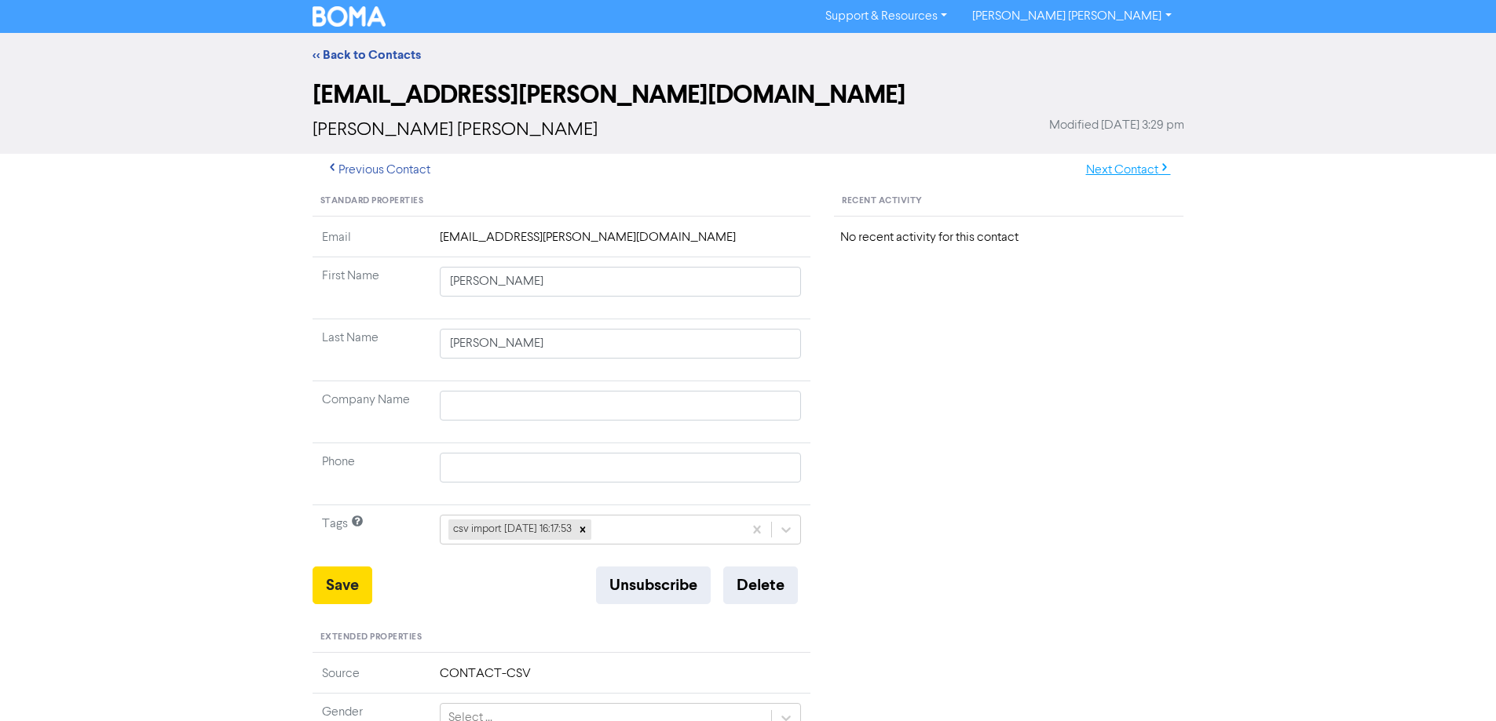
click at [1118, 170] on button "Next Contact" at bounding box center [1127, 170] width 111 height 33
drag, startPoint x: 477, startPoint y: 282, endPoint x: 817, endPoint y: 349, distance: 347.3
click at [811, 349] on div "Standard Properties Email [EMAIL_ADDRESS][DOMAIN_NAME] First Name [PERSON_NAME]…" at bounding box center [562, 676] width 522 height 978
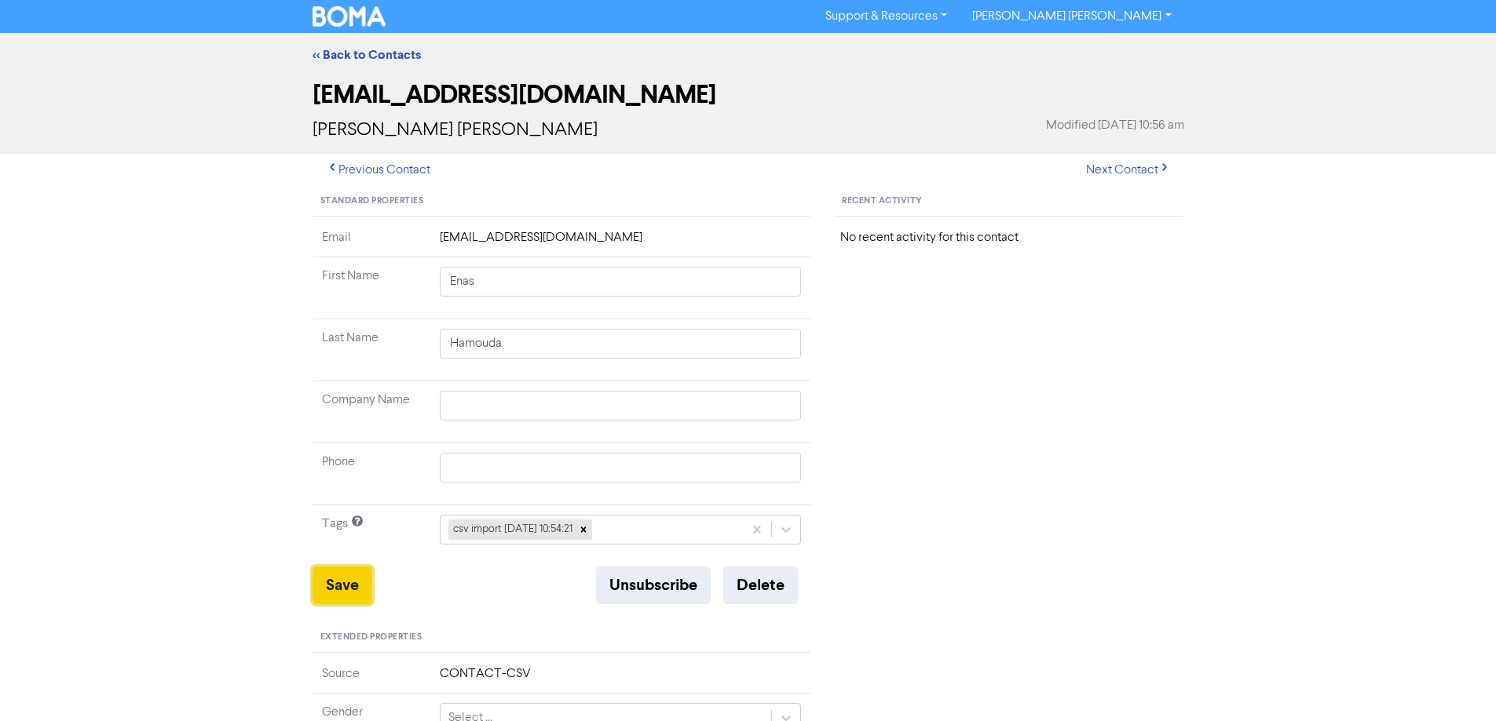
click at [330, 595] on button "Save" at bounding box center [342, 586] width 60 height 38
click at [1134, 172] on button "Next Contact" at bounding box center [1127, 170] width 111 height 33
drag, startPoint x: 491, startPoint y: 281, endPoint x: 995, endPoint y: 332, distance: 507.4
click at [944, 346] on div "Standard Properties Email [EMAIL_ADDRESS][DOMAIN_NAME] First Name [PERSON_NAME]…" at bounding box center [748, 676] width 895 height 978
click at [347, 586] on button "Save" at bounding box center [342, 586] width 60 height 38
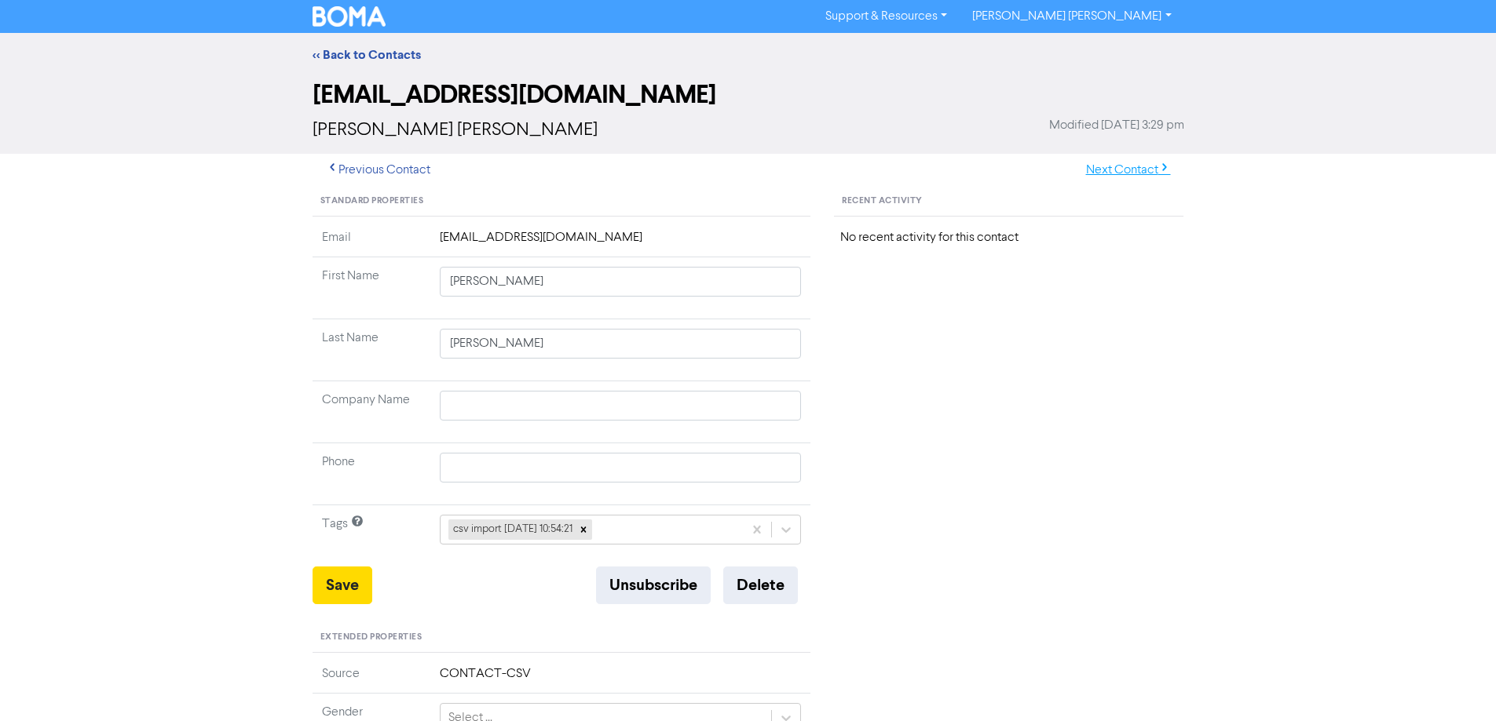
click at [1165, 168] on icon "button" at bounding box center [1164, 170] width 13 height 13
drag, startPoint x: 477, startPoint y: 283, endPoint x: 922, endPoint y: 357, distance: 451.2
click at [793, 340] on tbody "Email [EMAIL_ADDRESS][DOMAIN_NAME] First Name [PERSON_NAME] Last Name [PERSON_N…" at bounding box center [561, 397] width 499 height 338
drag, startPoint x: 344, startPoint y: 587, endPoint x: 278, endPoint y: 484, distance: 122.8
click at [343, 585] on button "Save" at bounding box center [342, 586] width 60 height 38
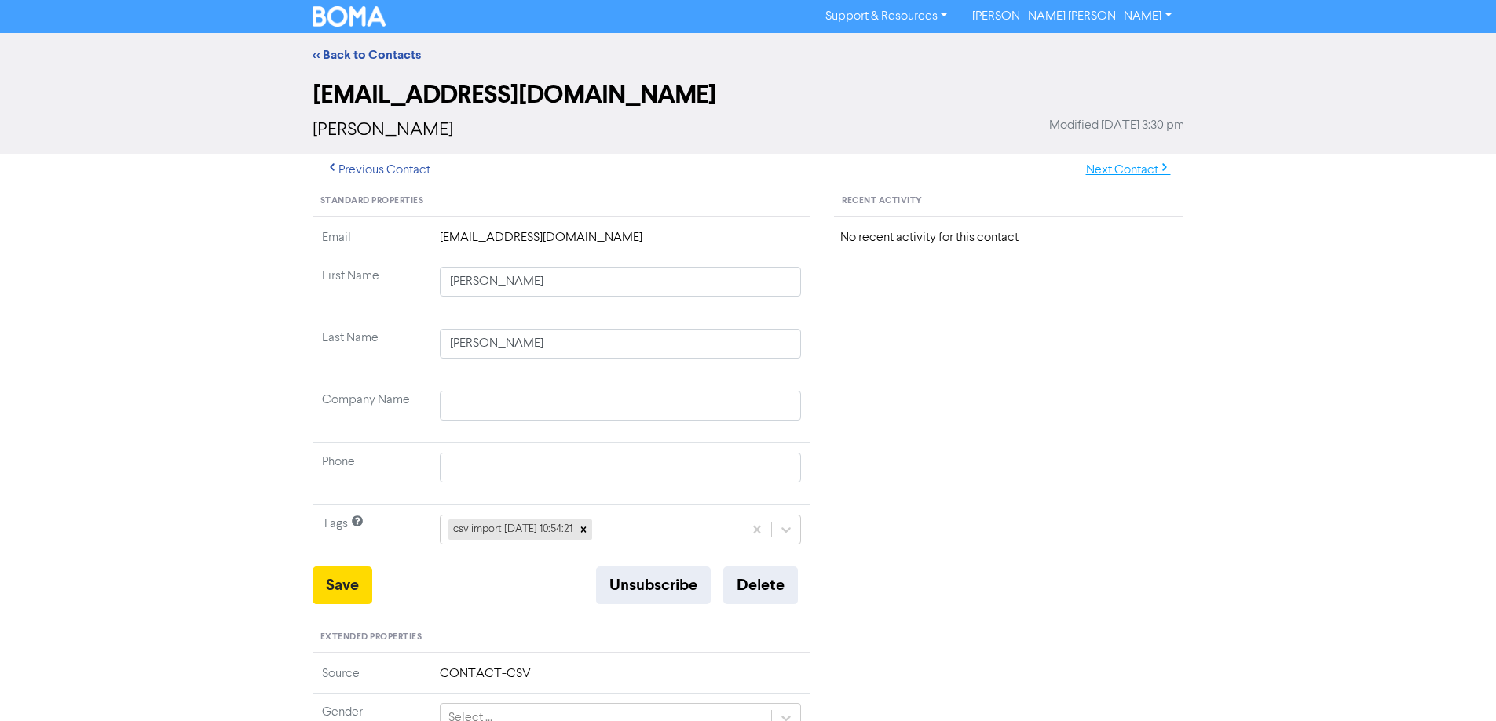
click at [1125, 177] on button "Next Contact" at bounding box center [1127, 170] width 111 height 33
drag, startPoint x: 517, startPoint y: 282, endPoint x: 745, endPoint y: 318, distance: 230.5
click at [745, 318] on td "[PERSON_NAME]" at bounding box center [620, 288] width 381 height 62
click at [346, 582] on button "Save" at bounding box center [342, 586] width 60 height 38
click at [1103, 170] on button "Next Contact" at bounding box center [1127, 170] width 111 height 33
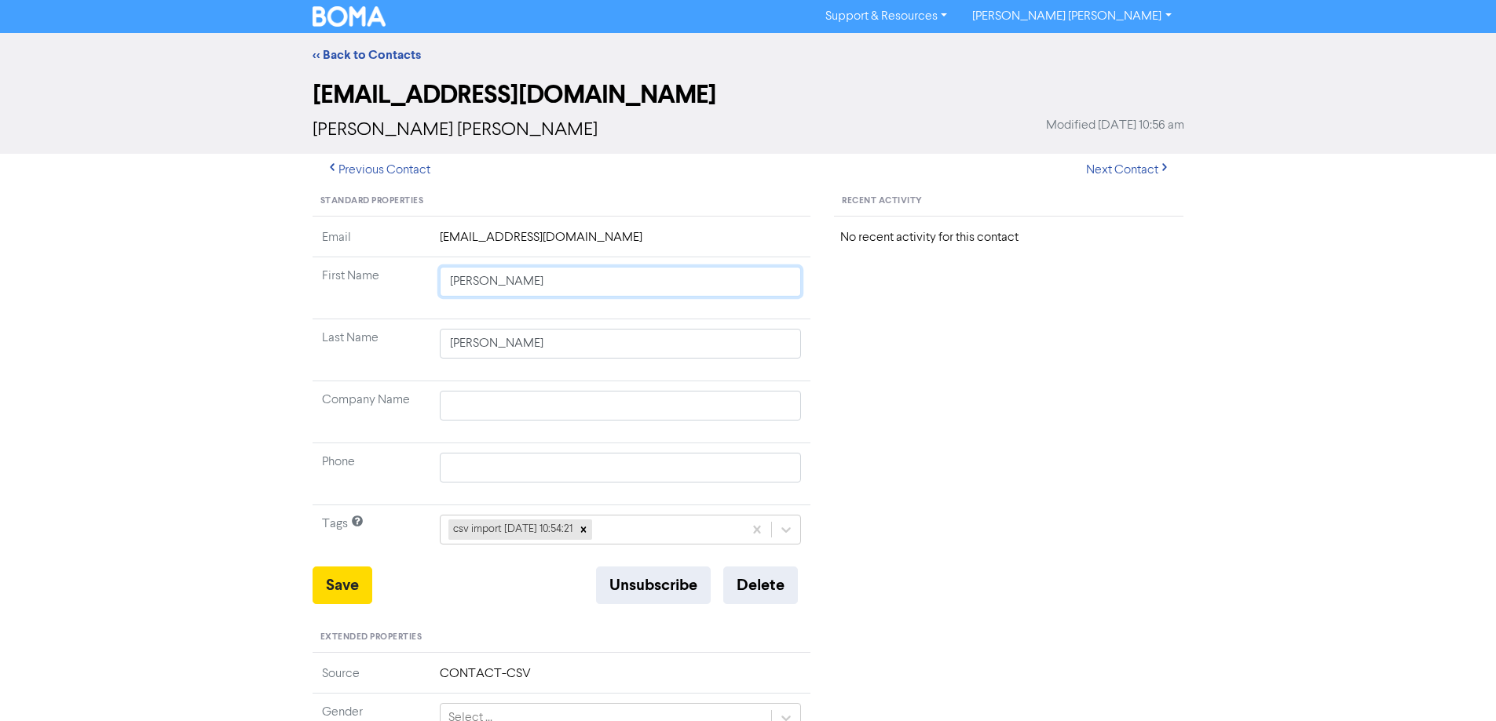
drag, startPoint x: 496, startPoint y: 281, endPoint x: 898, endPoint y: 344, distance: 406.8
click at [898, 344] on div "Standard Properties Email [EMAIL_ADDRESS][DOMAIN_NAME] First Name [PERSON_NAME]…" at bounding box center [748, 676] width 895 height 978
drag, startPoint x: 345, startPoint y: 582, endPoint x: 261, endPoint y: 526, distance: 101.5
click at [341, 582] on button "Save" at bounding box center [342, 586] width 60 height 38
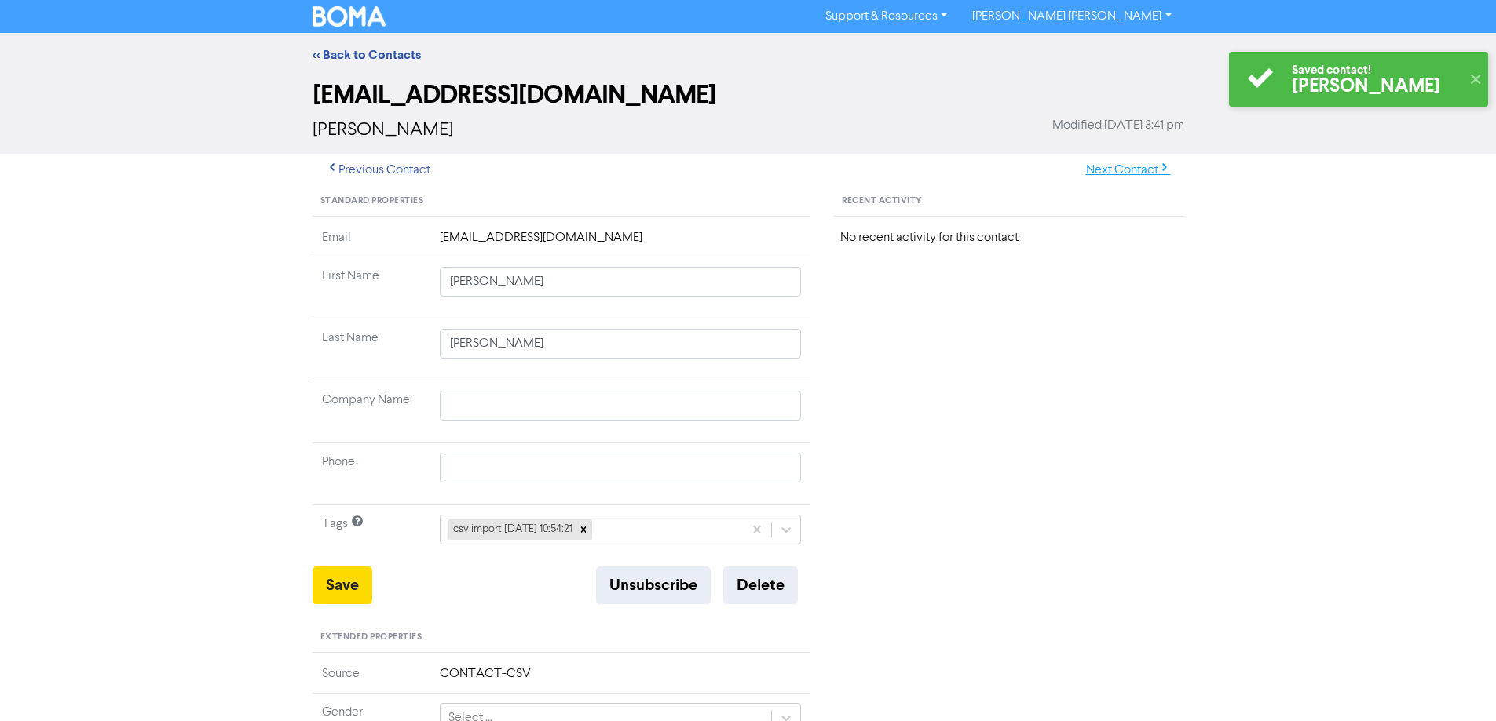
click at [1138, 166] on button "Next Contact" at bounding box center [1127, 170] width 111 height 33
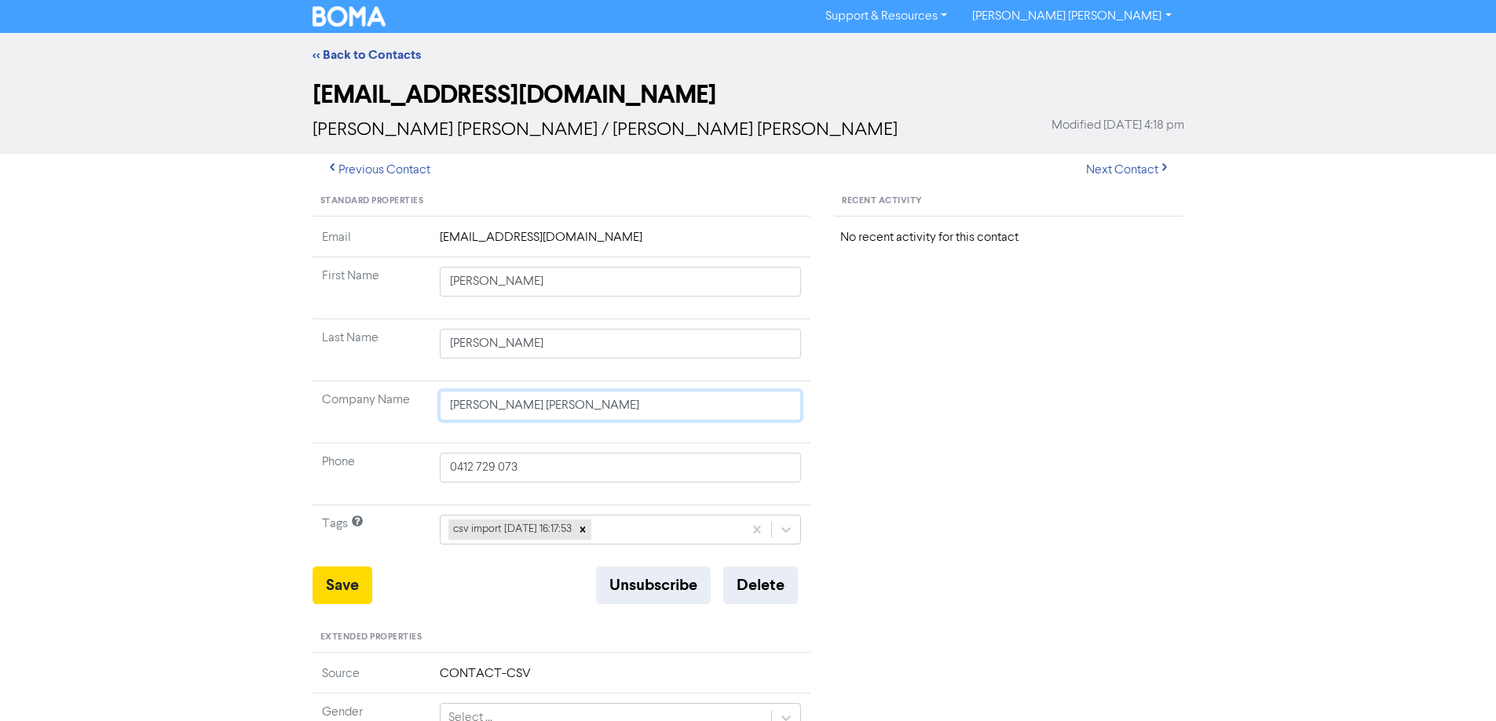
drag, startPoint x: 425, startPoint y: 409, endPoint x: 361, endPoint y: 396, distance: 65.0
click at [358, 404] on tr "Company Name [PERSON_NAME] [PERSON_NAME]" at bounding box center [561, 413] width 499 height 62
click at [338, 595] on button "Save" at bounding box center [342, 586] width 60 height 38
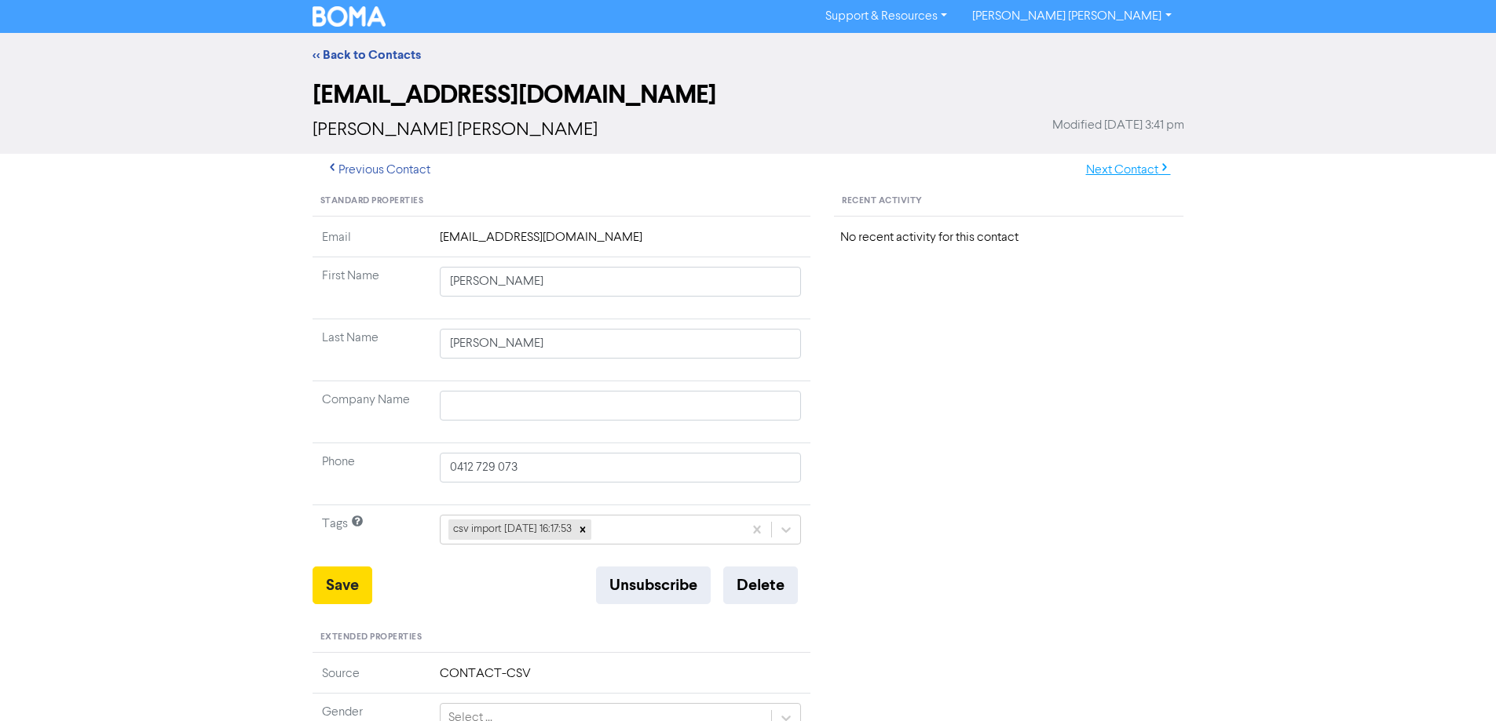
click at [1122, 161] on button "Next Contact" at bounding box center [1127, 170] width 111 height 33
drag, startPoint x: 551, startPoint y: 290, endPoint x: 869, endPoint y: 353, distance: 324.2
click at [855, 349] on div "Standard Properties Email [EMAIL_ADDRESS][DOMAIN_NAME] First Name [PERSON_NAME]…" at bounding box center [748, 676] width 895 height 978
click at [342, 597] on button "Save" at bounding box center [342, 586] width 60 height 38
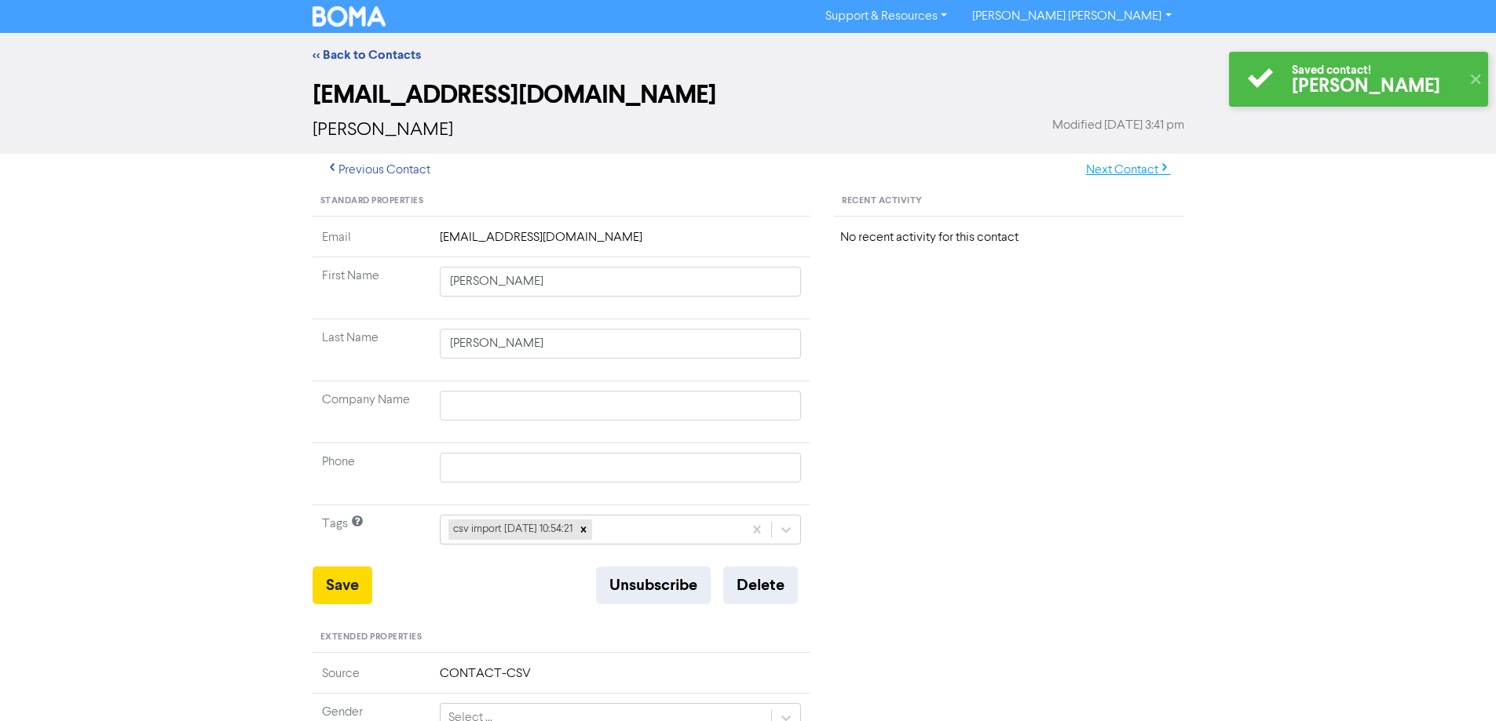
click at [1112, 170] on button "Next Contact" at bounding box center [1127, 170] width 111 height 33
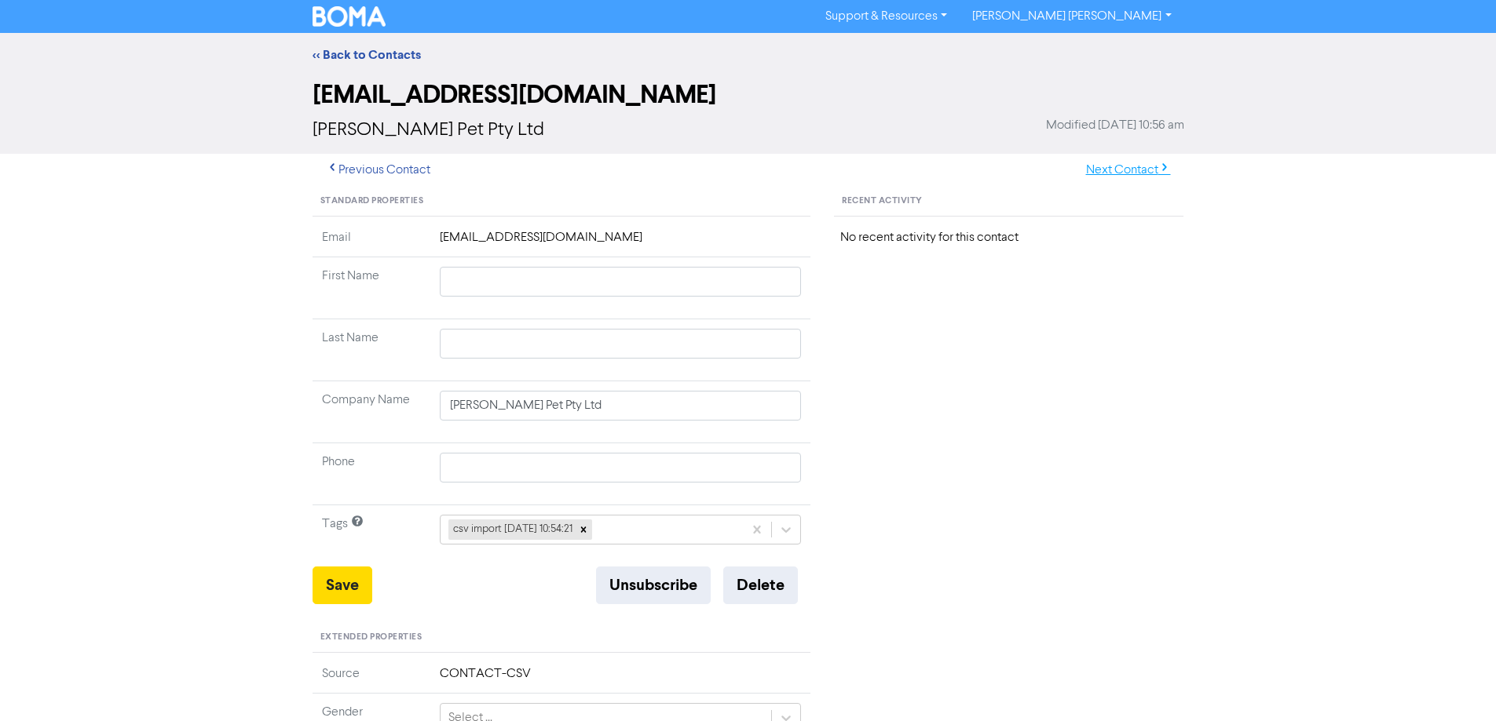
click at [1109, 161] on button "Next Contact" at bounding box center [1127, 170] width 111 height 33
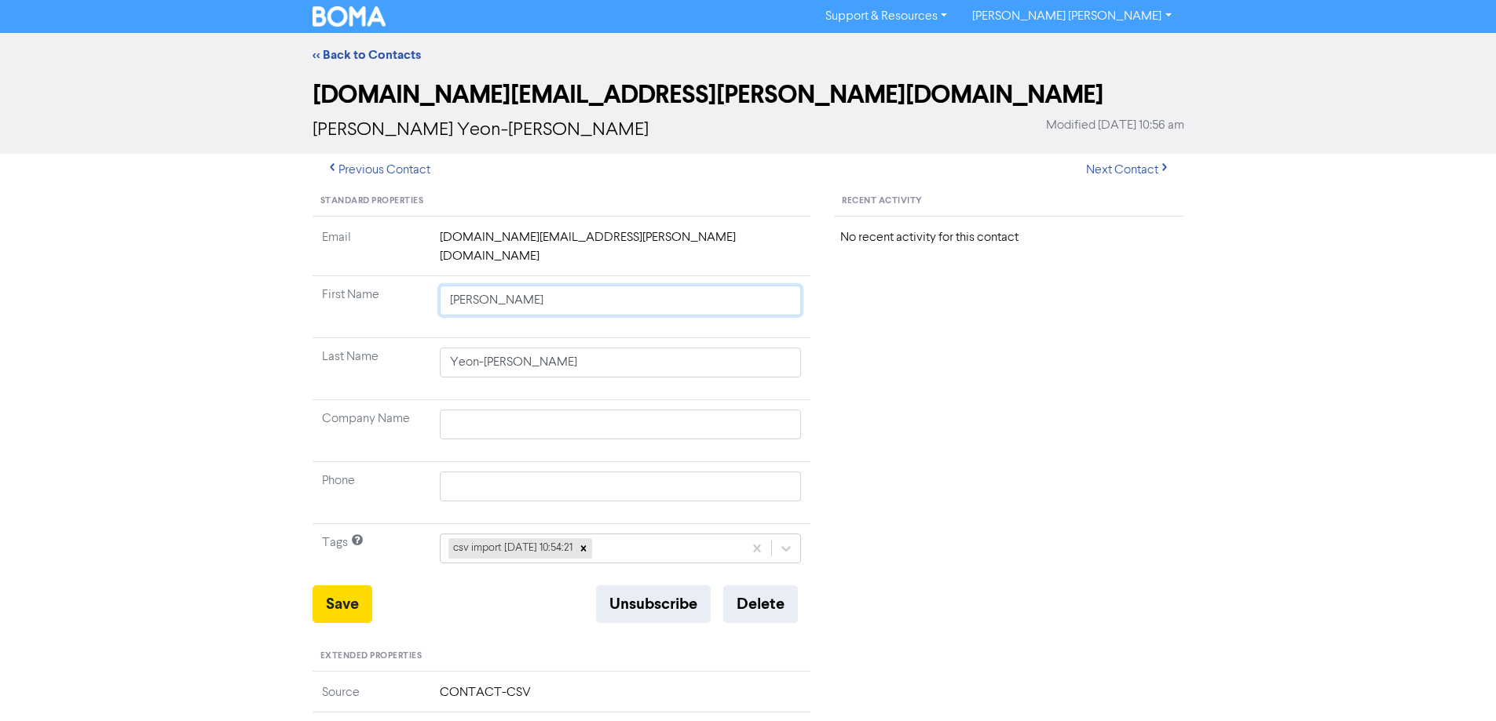
drag, startPoint x: 473, startPoint y: 283, endPoint x: 1043, endPoint y: 410, distance: 584.7
click at [987, 401] on div "Standard Properties Email [DOMAIN_NAME][EMAIL_ADDRESS][PERSON_NAME][DOMAIN_NAME…" at bounding box center [748, 685] width 895 height 997
click at [356, 586] on button "Save" at bounding box center [342, 605] width 60 height 38
click at [1112, 170] on button "Next Contact" at bounding box center [1127, 170] width 111 height 33
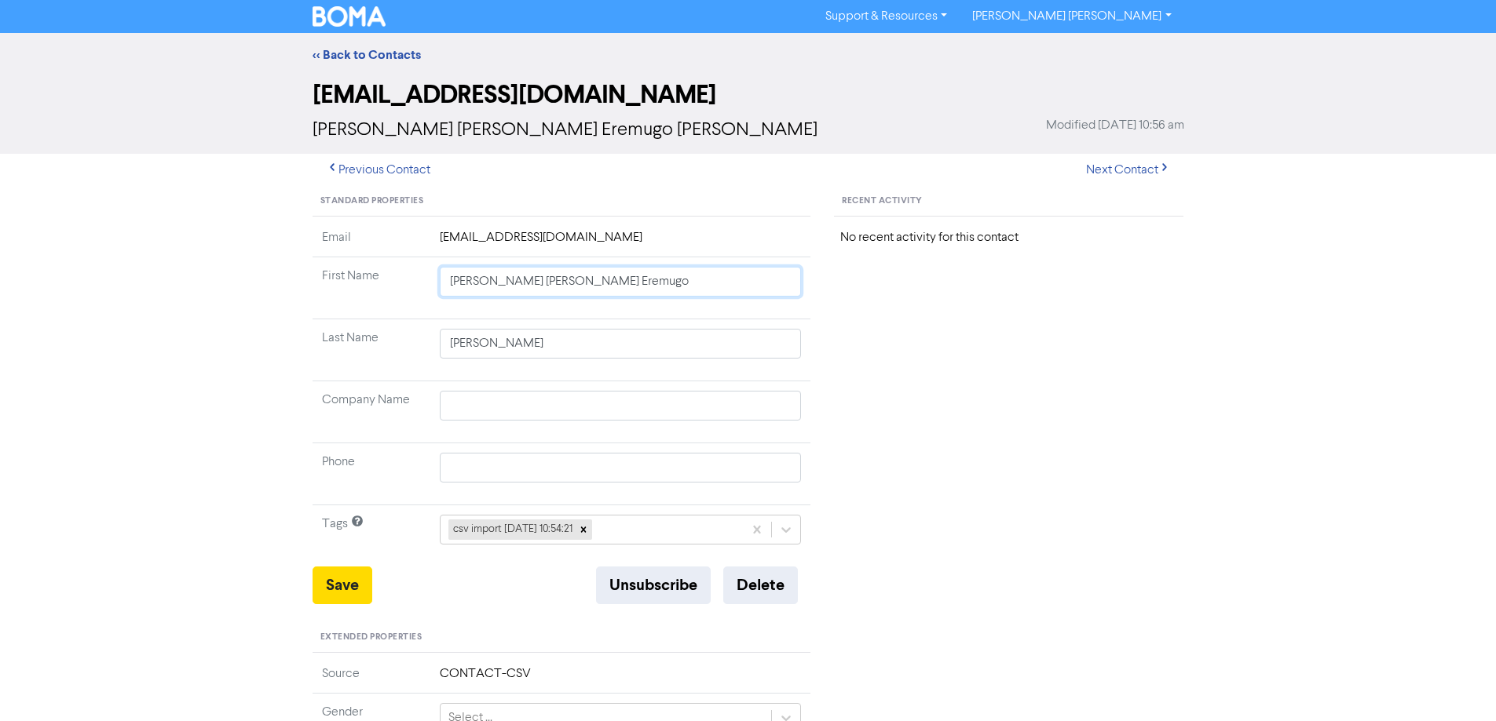
drag, startPoint x: 480, startPoint y: 284, endPoint x: 948, endPoint y: 357, distance: 472.8
click at [907, 354] on div "Standard Properties Email [EMAIL_ADDRESS][DOMAIN_NAME] First Name [PERSON_NAME]…" at bounding box center [748, 676] width 895 height 978
click at [347, 580] on button "Save" at bounding box center [342, 586] width 60 height 38
drag, startPoint x: 340, startPoint y: 579, endPoint x: 230, endPoint y: 531, distance: 119.9
click at [340, 580] on button "Save" at bounding box center [342, 586] width 60 height 38
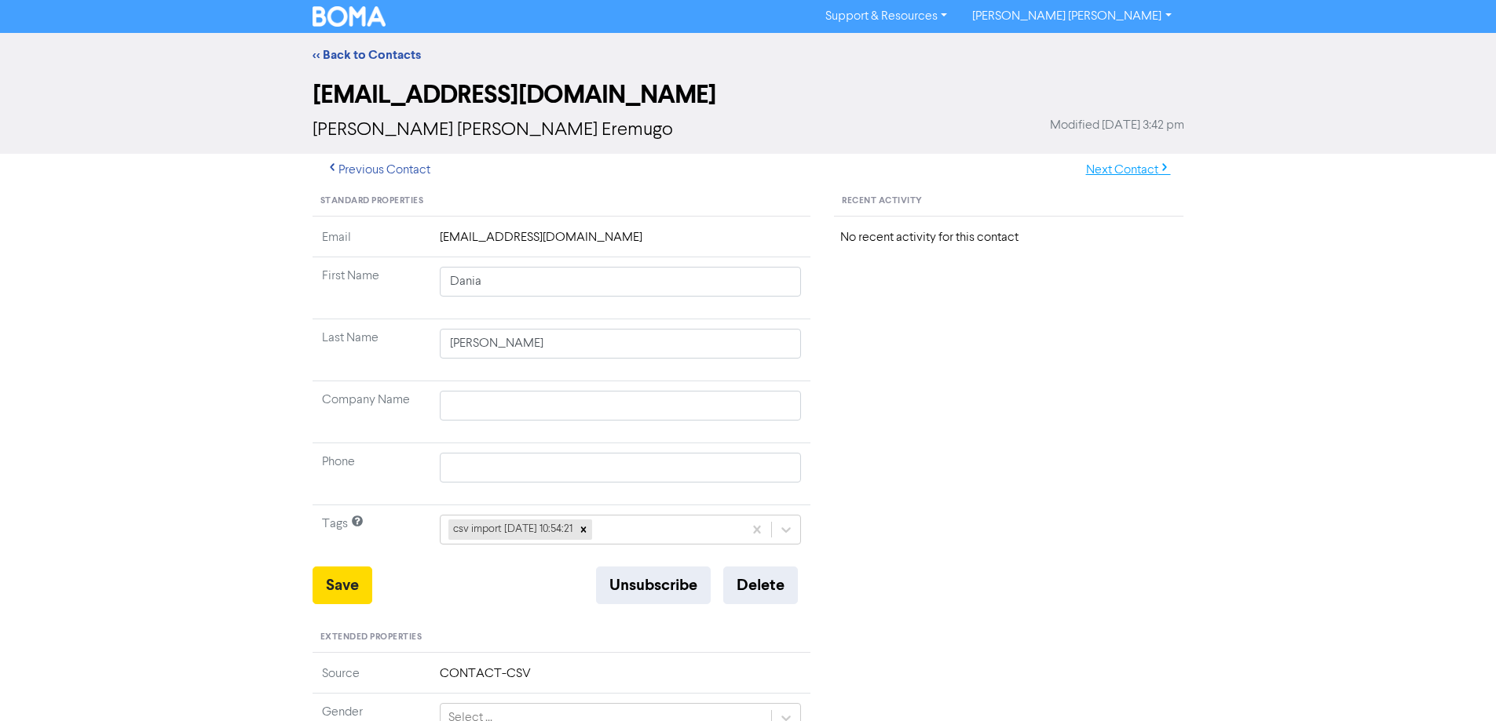
click at [1088, 166] on button "Next Contact" at bounding box center [1127, 170] width 111 height 33
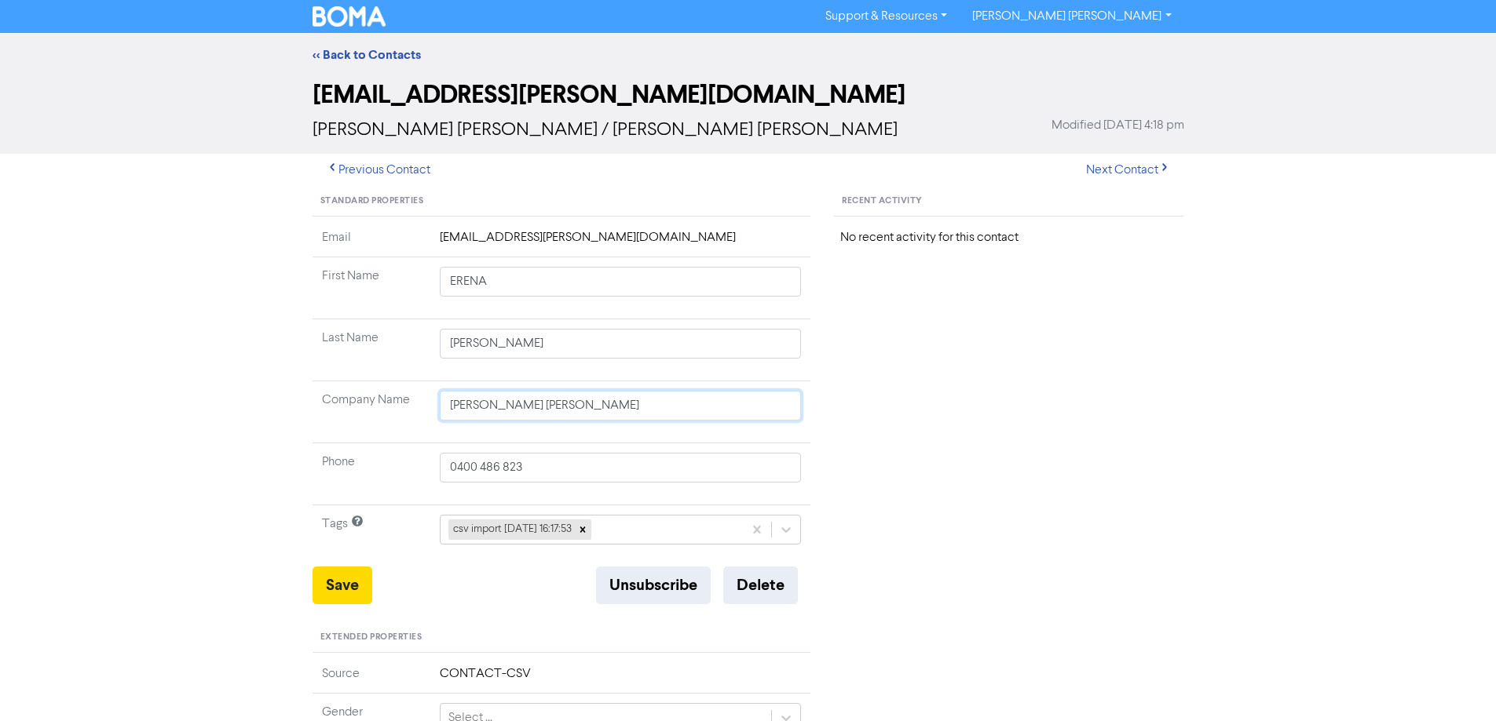
drag, startPoint x: 629, startPoint y: 406, endPoint x: 328, endPoint y: 414, distance: 300.8
click at [328, 414] on tr "Company Name [PERSON_NAME] [PERSON_NAME]" at bounding box center [561, 413] width 499 height 62
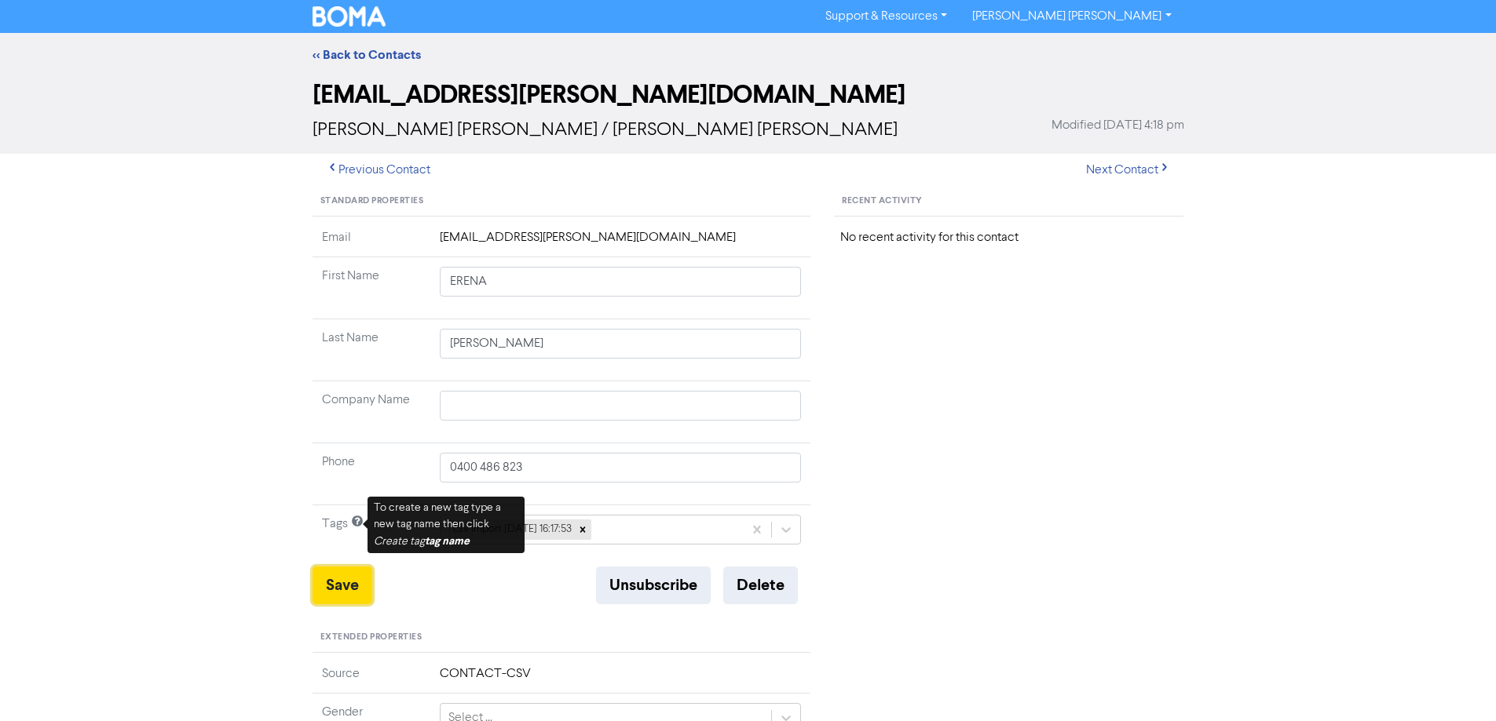
click at [336, 583] on button "Save" at bounding box center [342, 586] width 60 height 38
click at [1114, 167] on button "Next Contact" at bounding box center [1127, 170] width 111 height 33
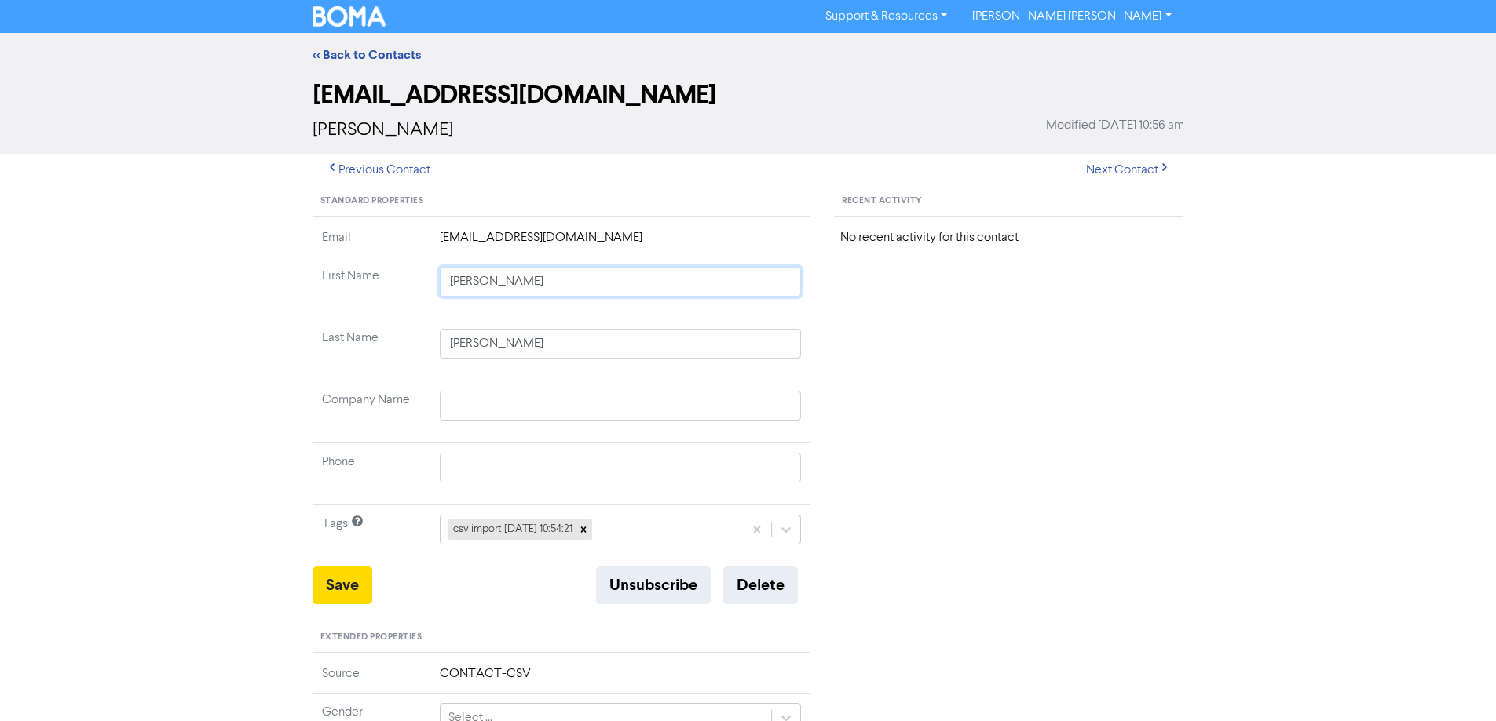
drag, startPoint x: 476, startPoint y: 284, endPoint x: 918, endPoint y: 375, distance: 451.3
click at [843, 360] on div "Standard Properties Email [EMAIL_ADDRESS][DOMAIN_NAME] First Name [PERSON_NAME]…" at bounding box center [748, 676] width 895 height 978
click at [341, 586] on button "Save" at bounding box center [342, 586] width 60 height 38
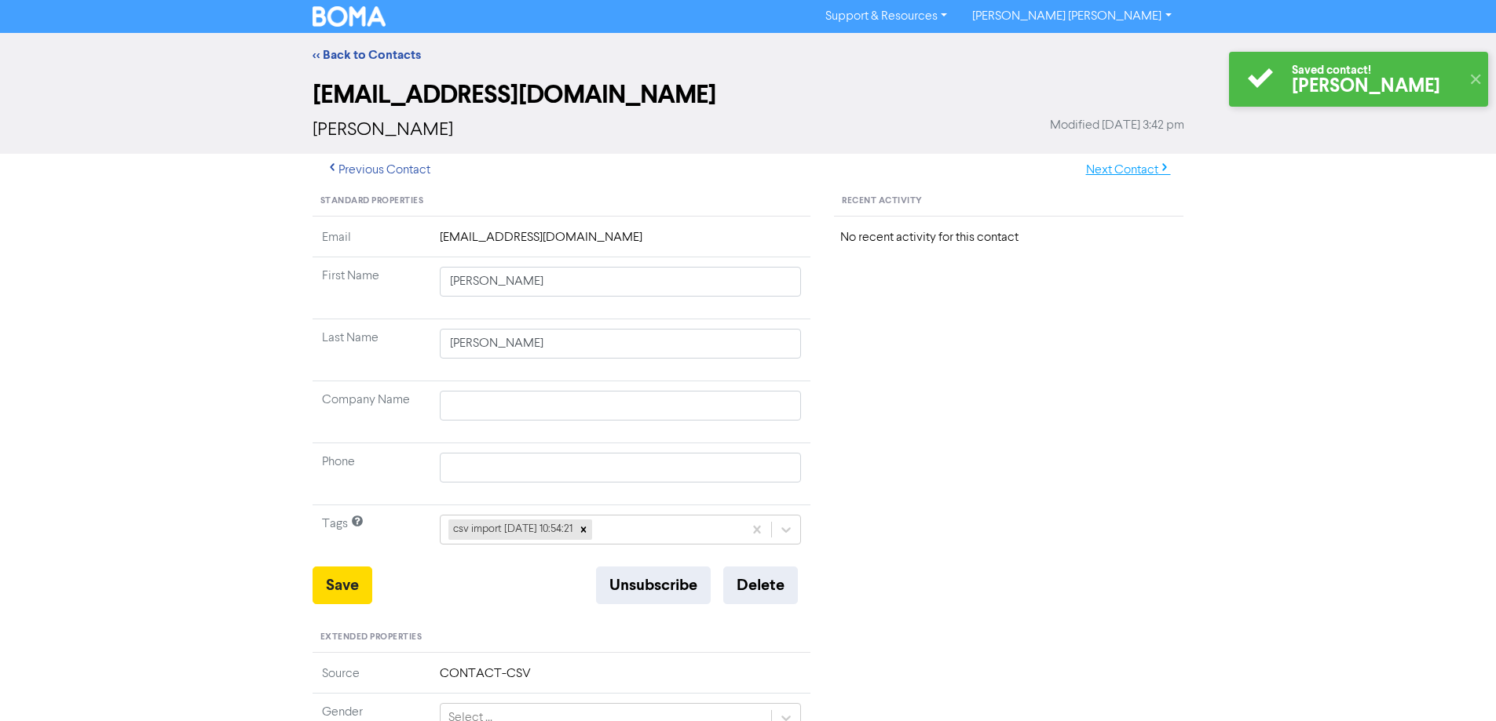
click at [1124, 170] on button "Next Contact" at bounding box center [1127, 170] width 111 height 33
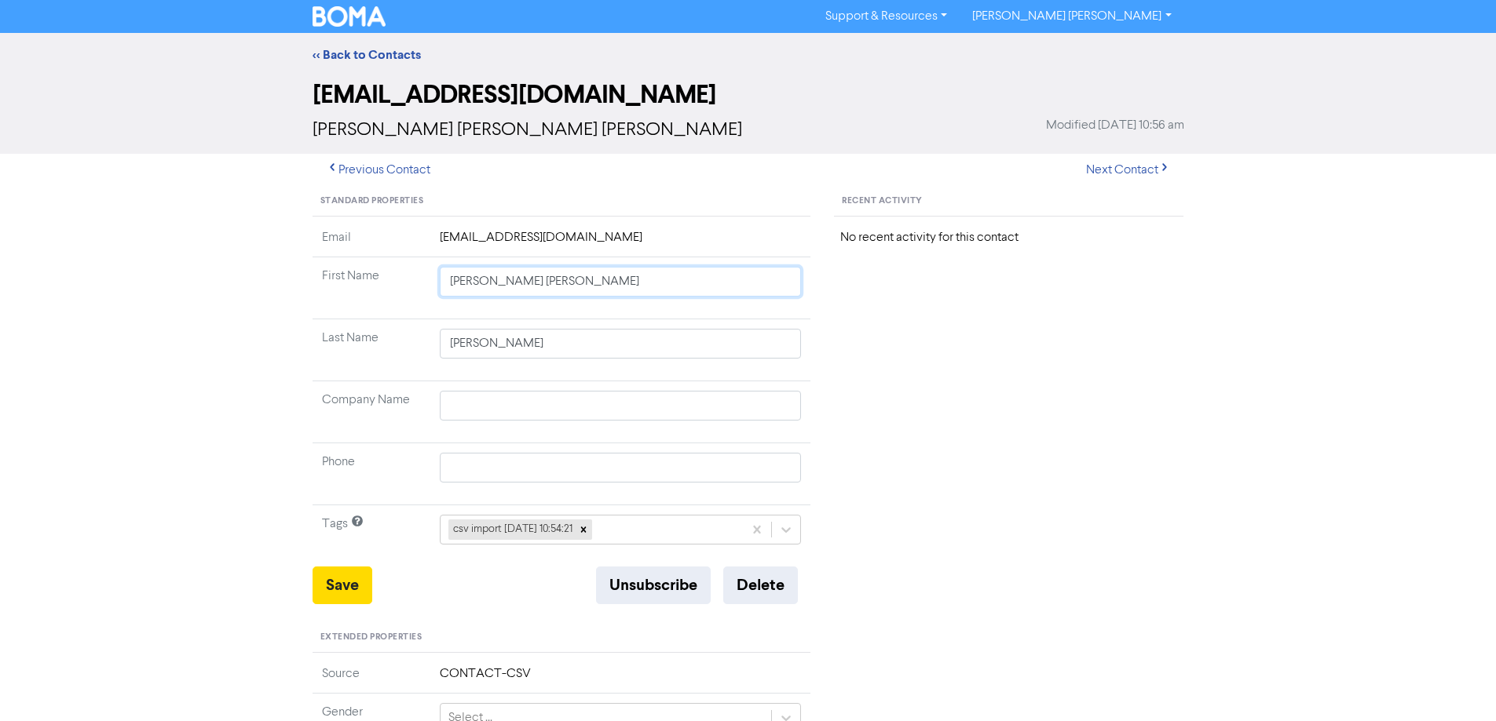
drag, startPoint x: 474, startPoint y: 283, endPoint x: 1058, endPoint y: 374, distance: 591.1
click at [967, 371] on div "Standard Properties Email [EMAIL_ADDRESS][DOMAIN_NAME] First Name [PERSON_NAME]…" at bounding box center [748, 676] width 895 height 978
click at [327, 591] on button "Save" at bounding box center [342, 586] width 60 height 38
click at [1100, 177] on button "Next Contact" at bounding box center [1127, 170] width 111 height 33
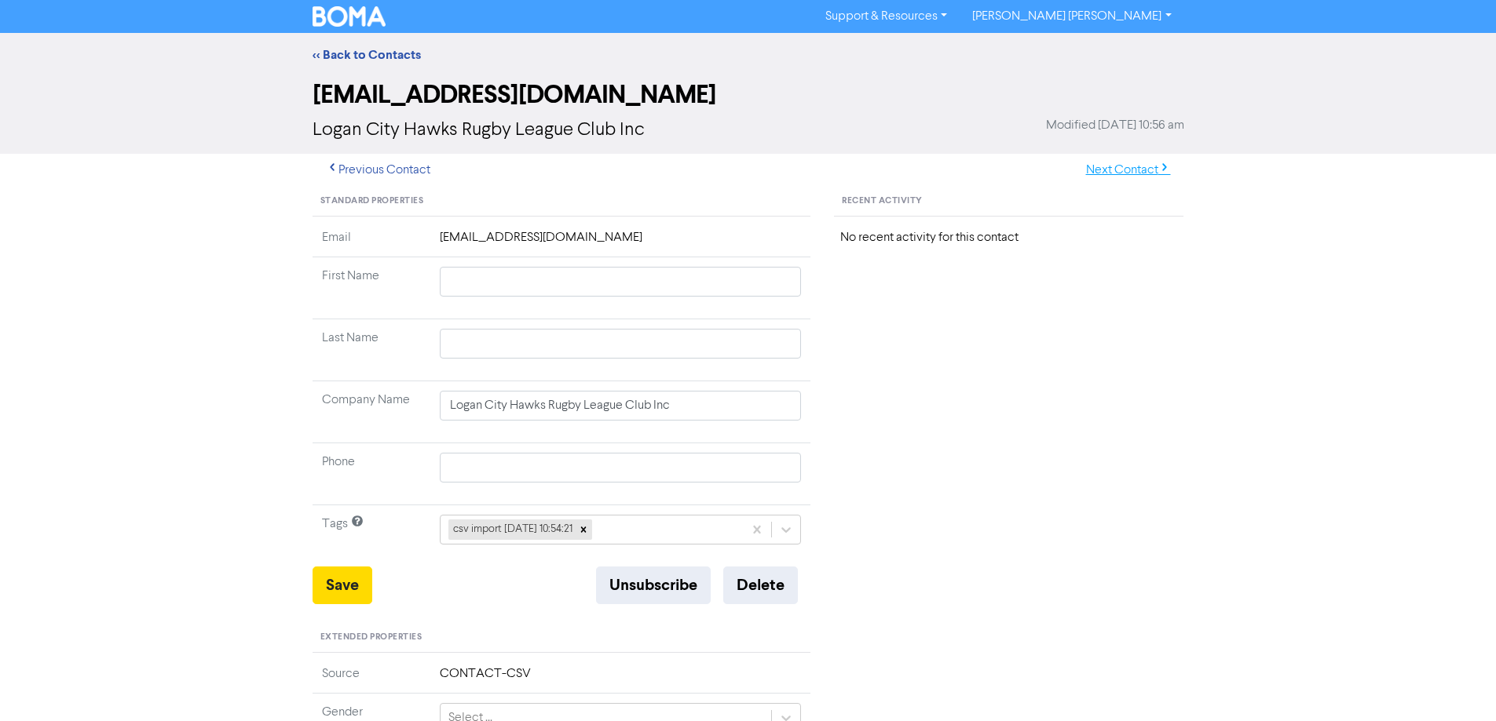
click at [1125, 164] on button "Next Contact" at bounding box center [1127, 170] width 111 height 33
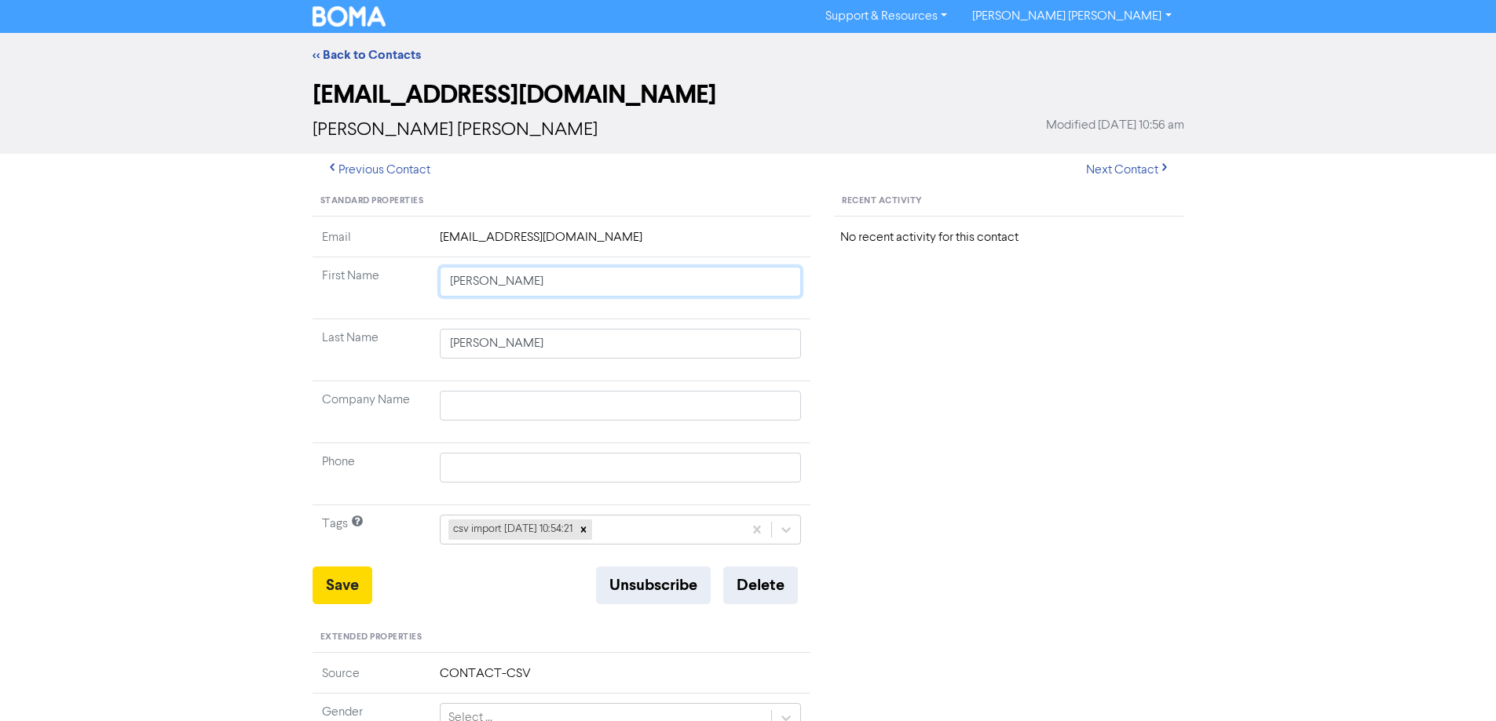
drag, startPoint x: 476, startPoint y: 284, endPoint x: 892, endPoint y: 373, distance: 425.4
click at [877, 369] on div "Standard Properties Email [EMAIL_ADDRESS][DOMAIN_NAME] First Name [PERSON_NAME]…" at bounding box center [748, 676] width 895 height 978
click at [356, 586] on button "Save" at bounding box center [342, 586] width 60 height 38
click at [1118, 164] on button "Next Contact" at bounding box center [1127, 170] width 111 height 33
drag, startPoint x: 470, startPoint y: 283, endPoint x: 1169, endPoint y: 374, distance: 704.5
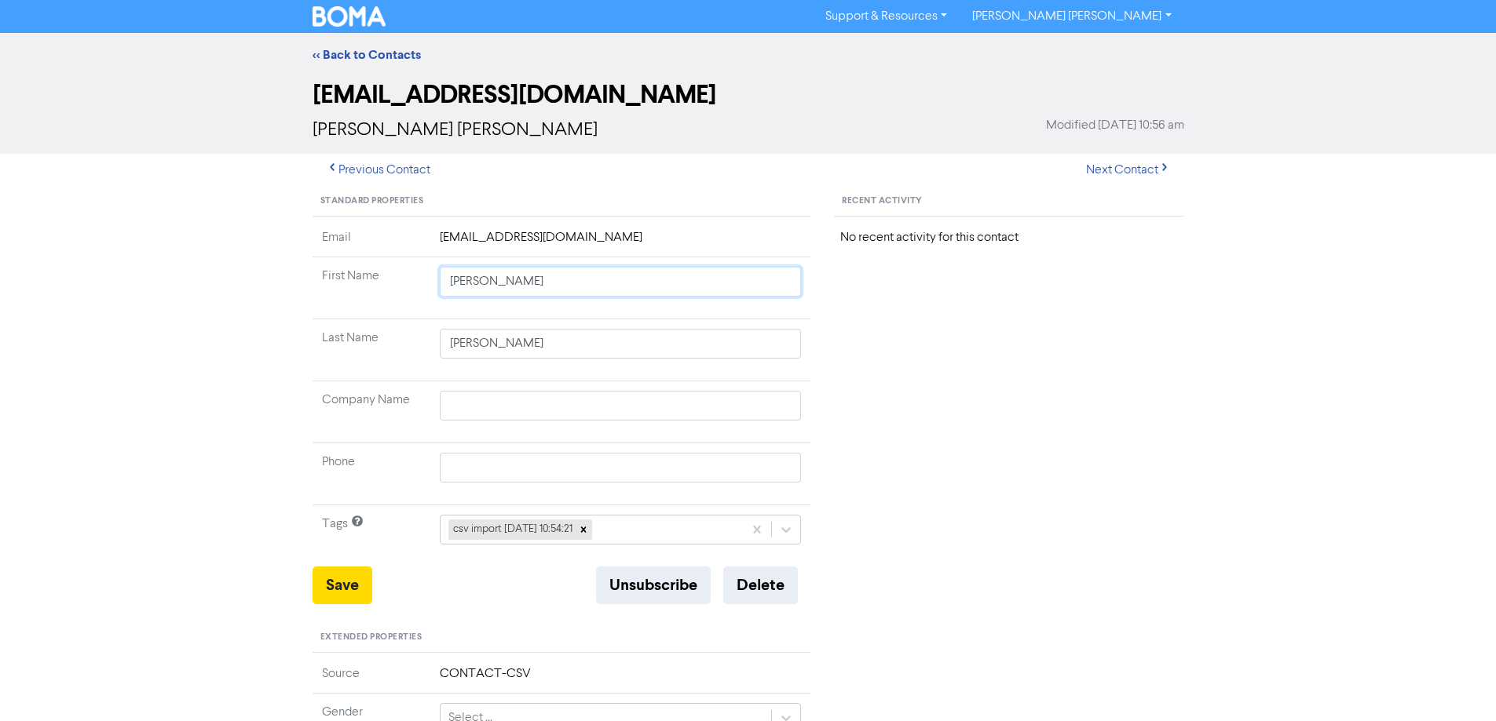
click at [1026, 366] on div "Standard Properties Email [EMAIL_ADDRESS][DOMAIN_NAME] First Name [PERSON_NAME]…" at bounding box center [748, 676] width 895 height 978
drag, startPoint x: 349, startPoint y: 573, endPoint x: 303, endPoint y: 569, distance: 46.5
click at [349, 573] on button "Save" at bounding box center [342, 586] width 60 height 38
click at [1138, 177] on button "Next Contact" at bounding box center [1127, 170] width 111 height 33
drag, startPoint x: 334, startPoint y: 406, endPoint x: 343, endPoint y: 396, distance: 13.9
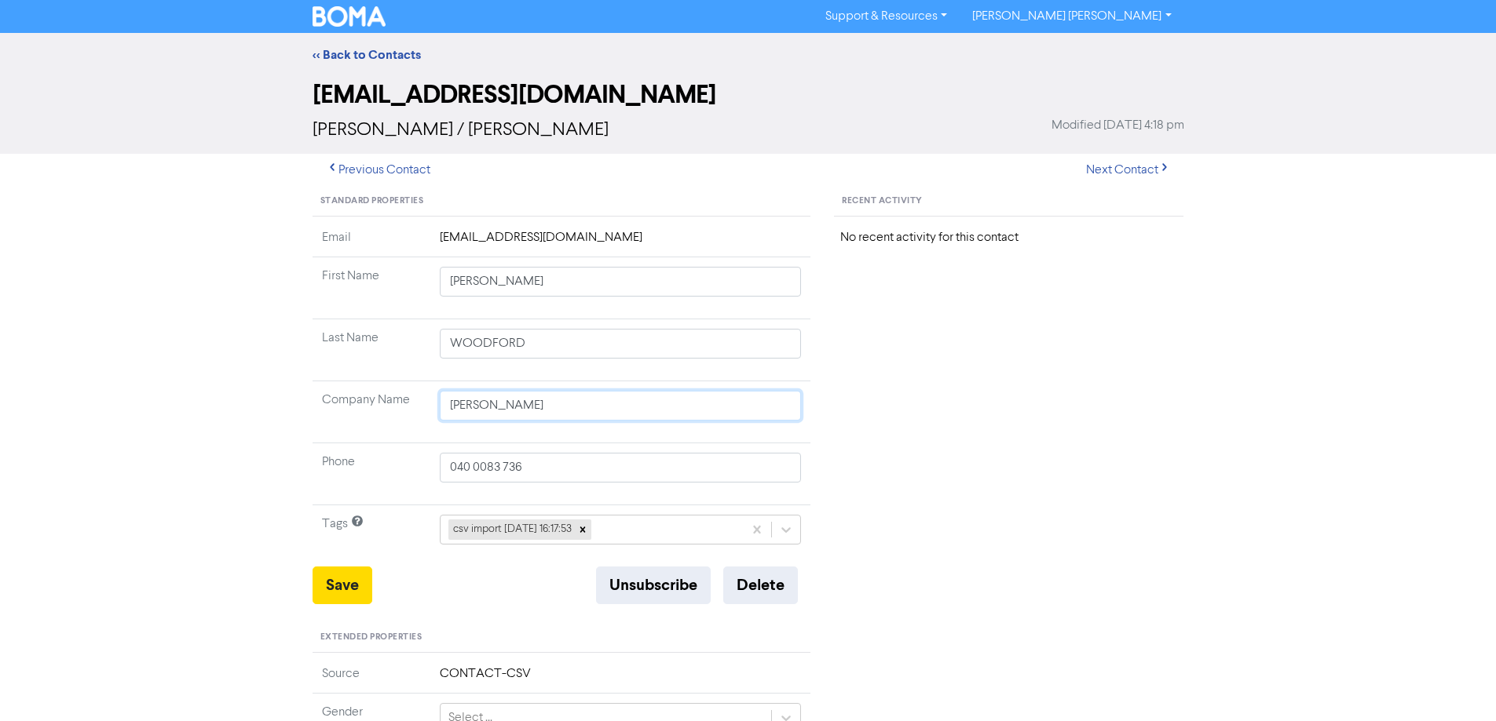
click at [332, 406] on tr "Company Name [PERSON_NAME]" at bounding box center [561, 413] width 499 height 62
drag, startPoint x: 333, startPoint y: 584, endPoint x: 195, endPoint y: 529, distance: 148.7
click at [332, 584] on button "Save" at bounding box center [342, 586] width 60 height 38
click at [1129, 170] on button "Next Contact" at bounding box center [1127, 170] width 111 height 33
drag, startPoint x: 469, startPoint y: 282, endPoint x: 857, endPoint y: 374, distance: 399.3
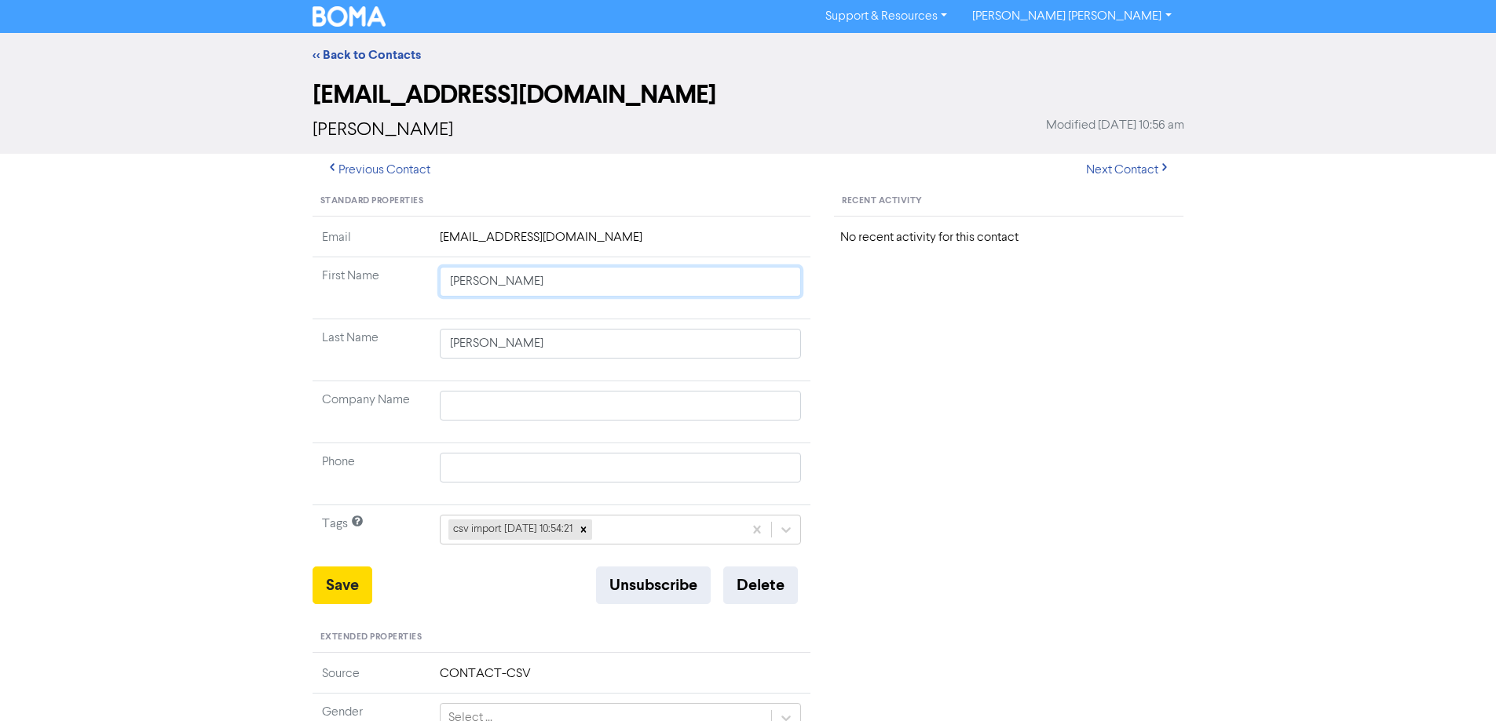
click at [796, 362] on tbody "Email [EMAIL_ADDRESS][DOMAIN_NAME] First Name [PERSON_NAME] Last Name [PERSON_N…" at bounding box center [561, 397] width 499 height 338
click at [347, 595] on button "Save" at bounding box center [342, 586] width 60 height 38
click at [1122, 163] on button "Next Contact" at bounding box center [1127, 170] width 111 height 33
drag, startPoint x: 578, startPoint y: 407, endPoint x: 367, endPoint y: 407, distance: 211.2
click at [362, 407] on tr "Company Name [PERSON_NAME]" at bounding box center [561, 413] width 499 height 62
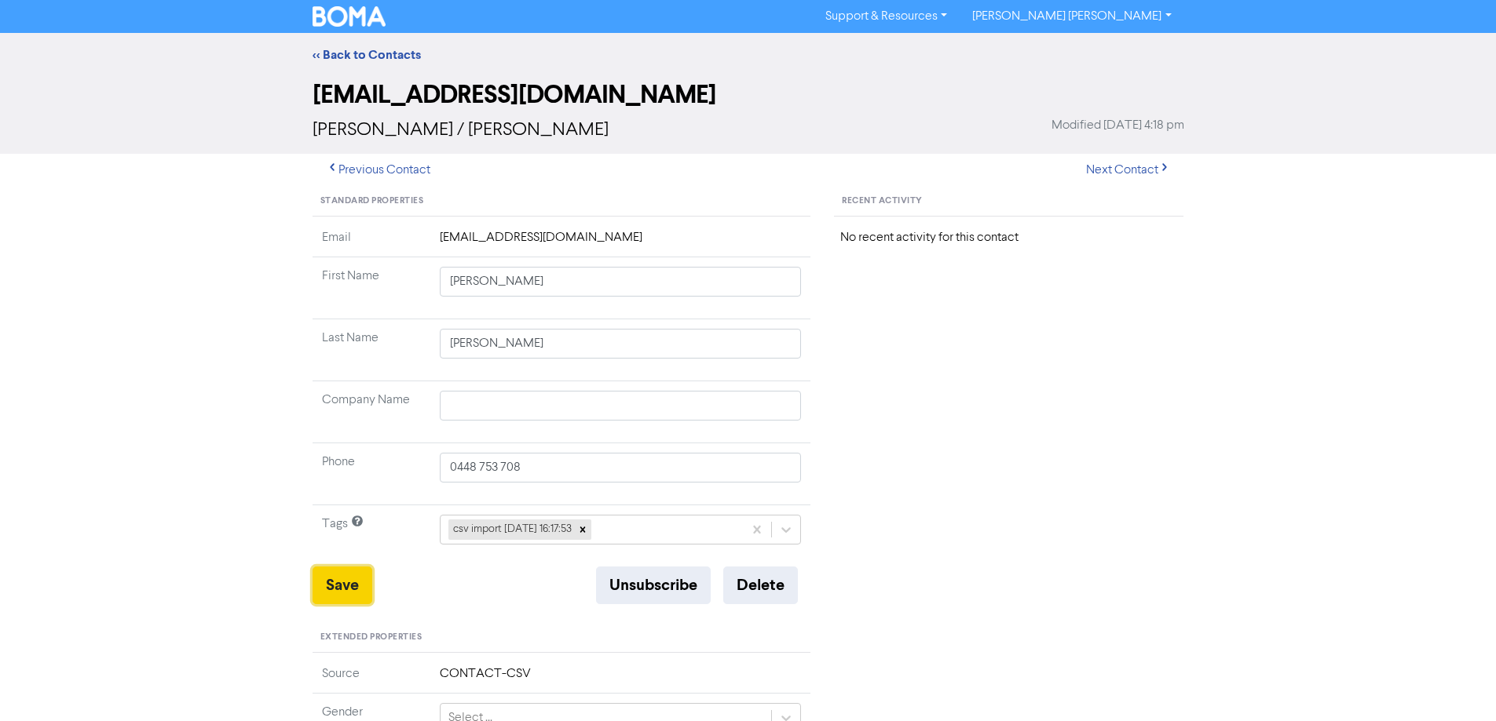
click at [342, 598] on button "Save" at bounding box center [342, 586] width 60 height 38
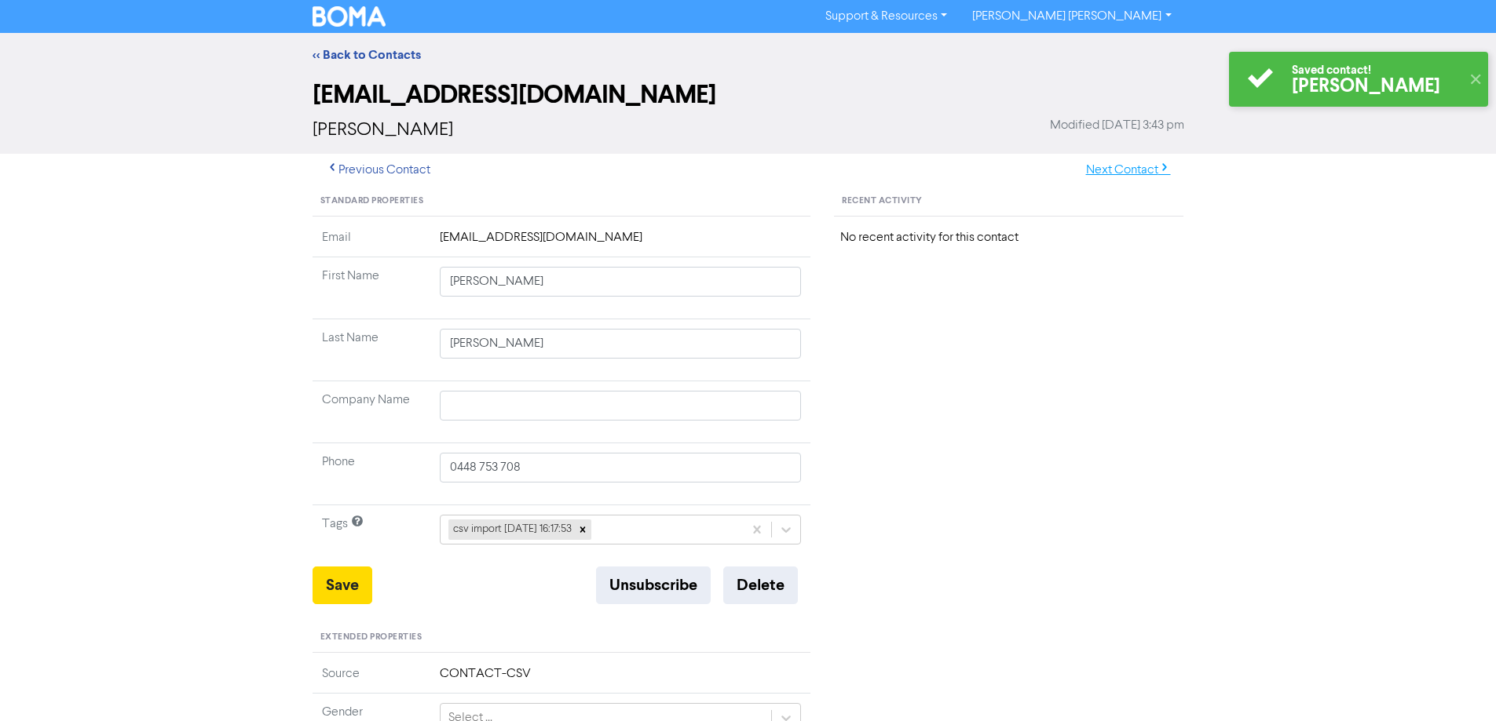
click at [1124, 169] on button "Next Contact" at bounding box center [1127, 170] width 111 height 33
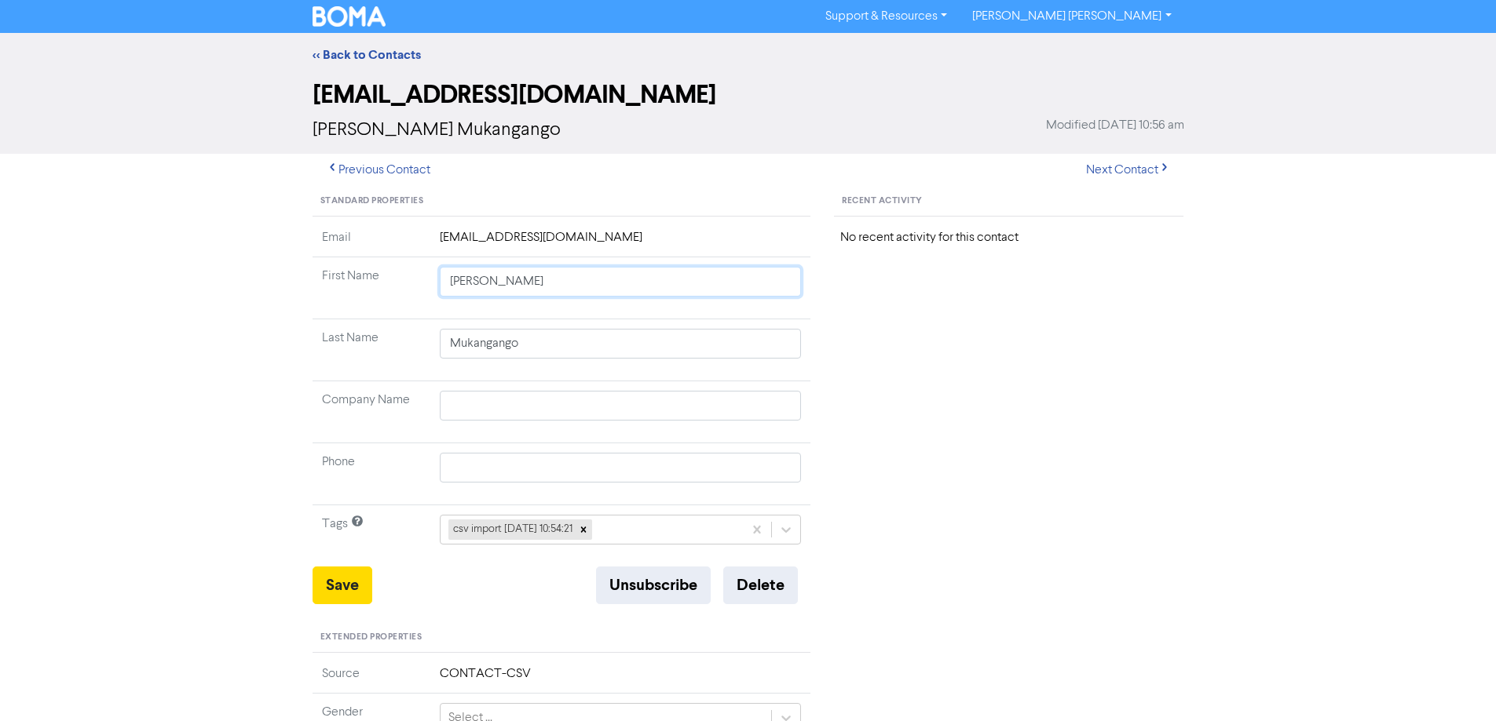
drag, startPoint x: 499, startPoint y: 282, endPoint x: 973, endPoint y: 358, distance: 480.2
click at [937, 346] on div "Standard Properties Email [EMAIL_ADDRESS][DOMAIN_NAME] First Name [PERSON_NAME]…" at bounding box center [748, 676] width 895 height 978
click at [338, 588] on button "Save" at bounding box center [342, 586] width 60 height 38
click at [1105, 169] on button "Next Contact" at bounding box center [1127, 170] width 111 height 33
drag, startPoint x: 477, startPoint y: 283, endPoint x: 1018, endPoint y: 365, distance: 547.8
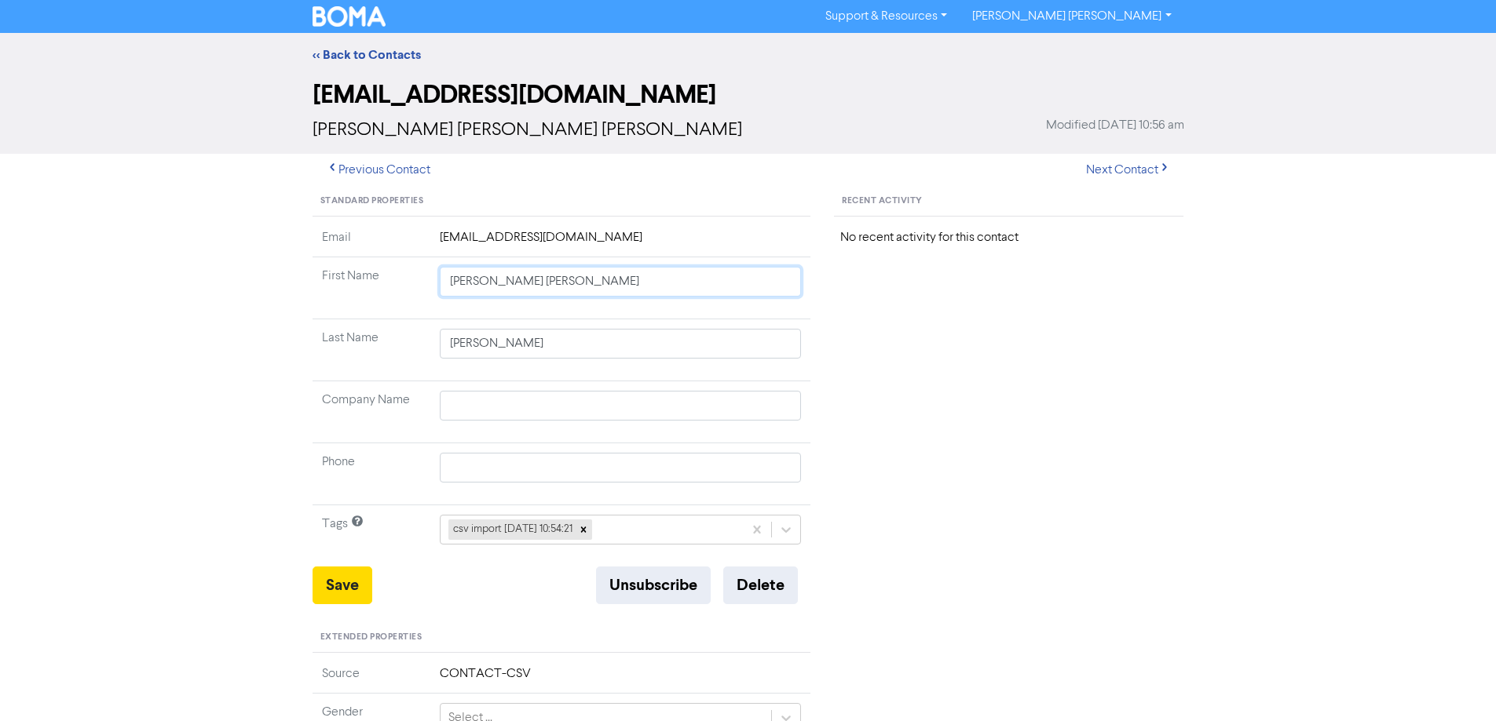
click at [961, 360] on div "Standard Properties Email [EMAIL_ADDRESS][DOMAIN_NAME] First Name [PERSON_NAME]…" at bounding box center [748, 676] width 895 height 978
click at [346, 588] on button "Save" at bounding box center [342, 586] width 60 height 38
click at [1126, 170] on button "Next Contact" at bounding box center [1127, 170] width 111 height 33
drag, startPoint x: 473, startPoint y: 286, endPoint x: 922, endPoint y: 383, distance: 459.5
click at [891, 375] on div "Standard Properties Email [EMAIL_ADDRESS][DOMAIN_NAME] First Name [PERSON_NAME]…" at bounding box center [748, 676] width 895 height 978
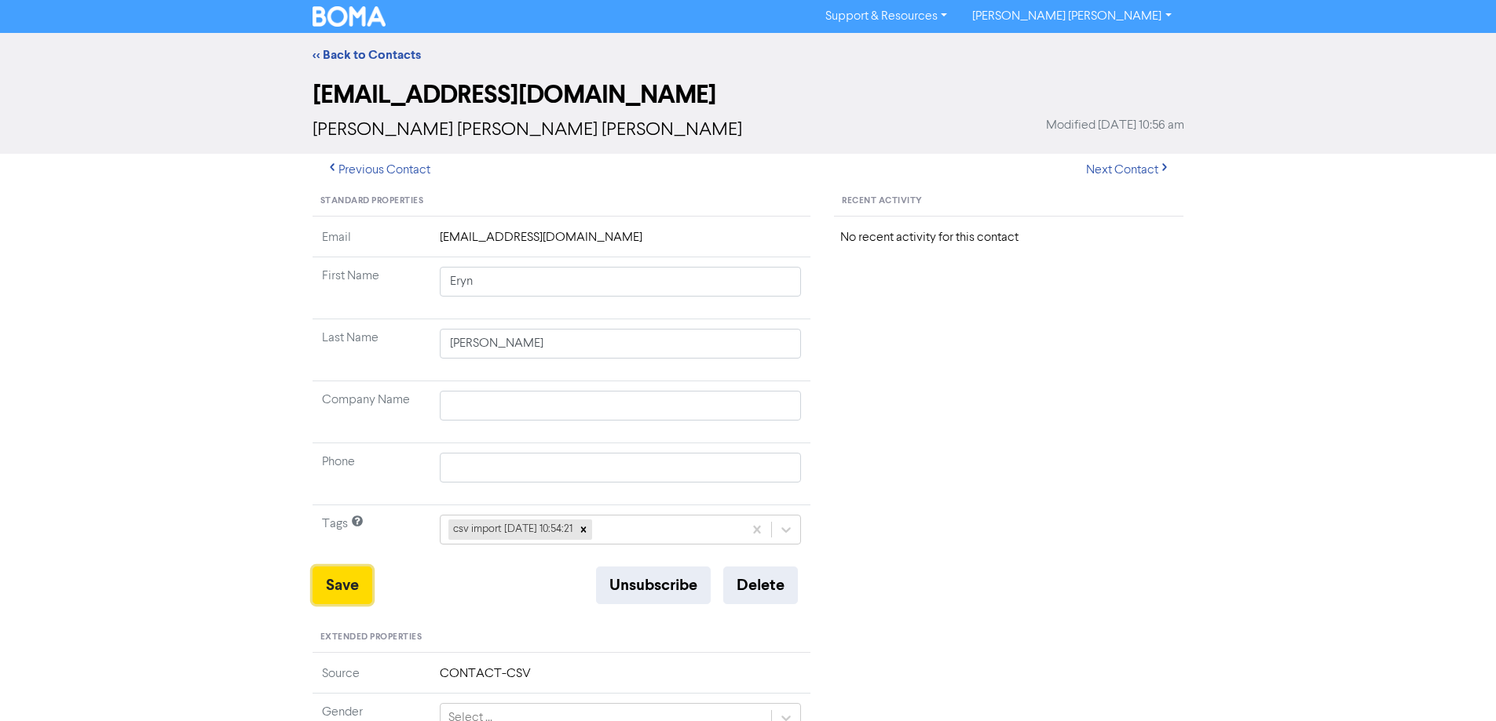
click at [356, 589] on button "Save" at bounding box center [342, 586] width 60 height 38
click at [1106, 174] on button "Next Contact" at bounding box center [1127, 170] width 111 height 33
drag, startPoint x: 499, startPoint y: 283, endPoint x: 1070, endPoint y: 345, distance: 574.8
click at [1030, 341] on div "Standard Properties Email [EMAIL_ADDRESS][DOMAIN_NAME] First Name [PERSON_NAME]…" at bounding box center [748, 676] width 895 height 978
click at [331, 585] on button "Save" at bounding box center [342, 586] width 60 height 38
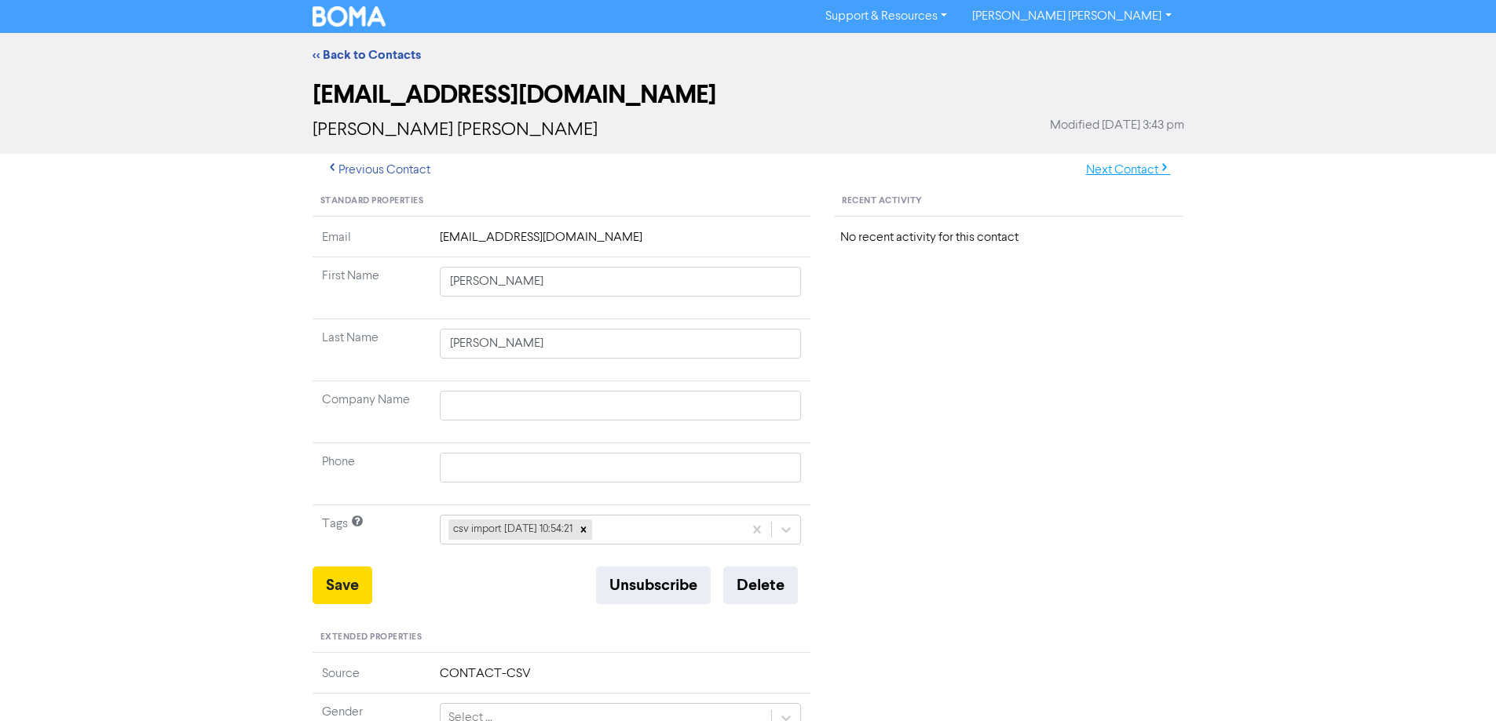
click at [1139, 171] on button "Next Contact" at bounding box center [1127, 170] width 111 height 33
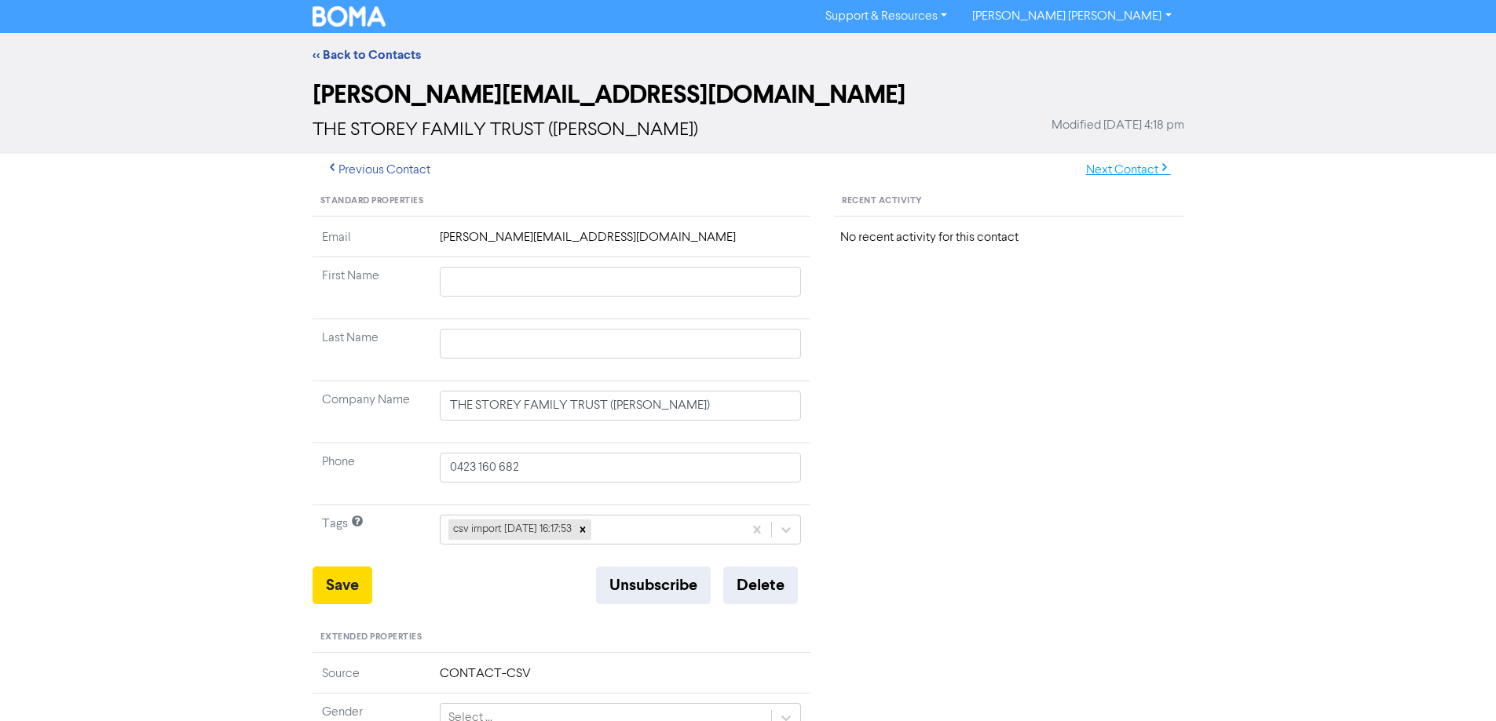
click at [1123, 165] on button "Next Contact" at bounding box center [1127, 170] width 111 height 33
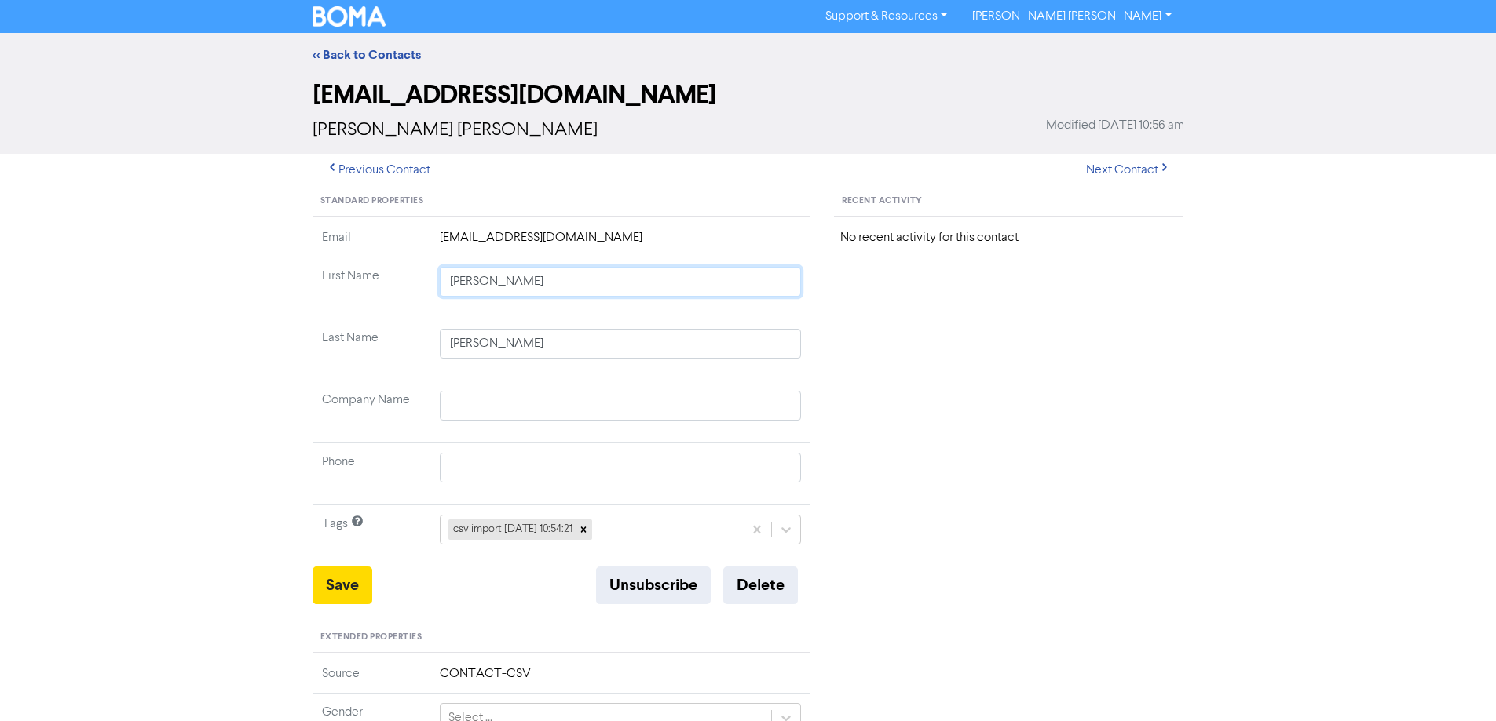
drag, startPoint x: 483, startPoint y: 283, endPoint x: 845, endPoint y: 331, distance: 365.0
click at [809, 325] on tbody "Email [EMAIL_ADDRESS][DOMAIN_NAME] First Name [PERSON_NAME] Last Name [PERSON_N…" at bounding box center [561, 397] width 499 height 338
click at [331, 582] on button "Save" at bounding box center [342, 586] width 60 height 38
click at [1126, 168] on button "Next Contact" at bounding box center [1127, 170] width 111 height 33
drag, startPoint x: 480, startPoint y: 285, endPoint x: 853, endPoint y: 341, distance: 377.8
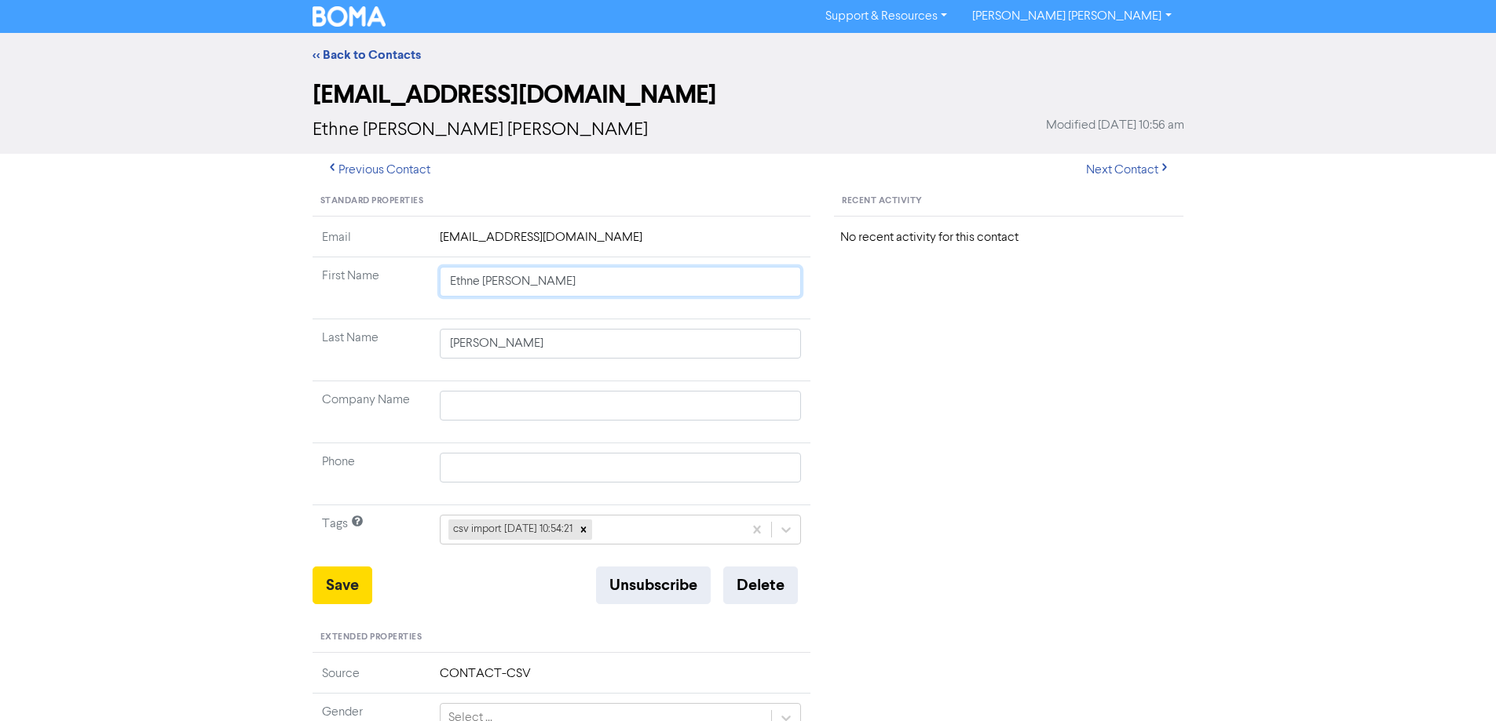
click at [853, 341] on div "Standard Properties Email [EMAIL_ADDRESS][DOMAIN_NAME] First Name [PERSON_NAME]…" at bounding box center [748, 676] width 895 height 978
drag, startPoint x: 352, startPoint y: 594, endPoint x: 287, endPoint y: 560, distance: 74.4
click at [352, 594] on button "Save" at bounding box center [342, 586] width 60 height 38
click at [1101, 170] on button "Next Contact" at bounding box center [1127, 170] width 111 height 33
drag, startPoint x: 384, startPoint y: 412, endPoint x: 379, endPoint y: 404, distance: 9.2
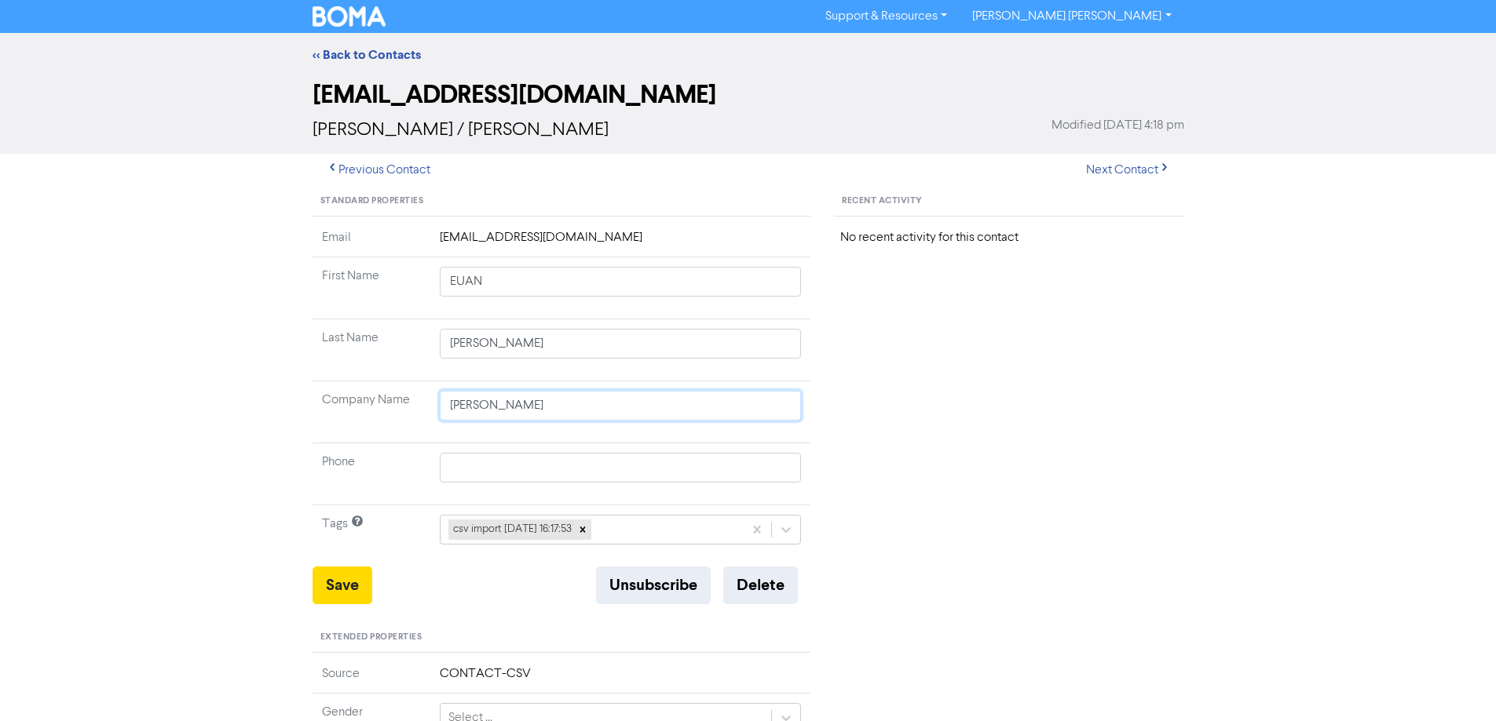
click at [373, 412] on tr "Company Name [PERSON_NAME]" at bounding box center [561, 413] width 499 height 62
click at [338, 578] on button "Save" at bounding box center [342, 586] width 60 height 38
click at [1130, 165] on button "Next Contact" at bounding box center [1127, 170] width 111 height 33
click at [1131, 175] on button "Next Contact" at bounding box center [1127, 170] width 111 height 33
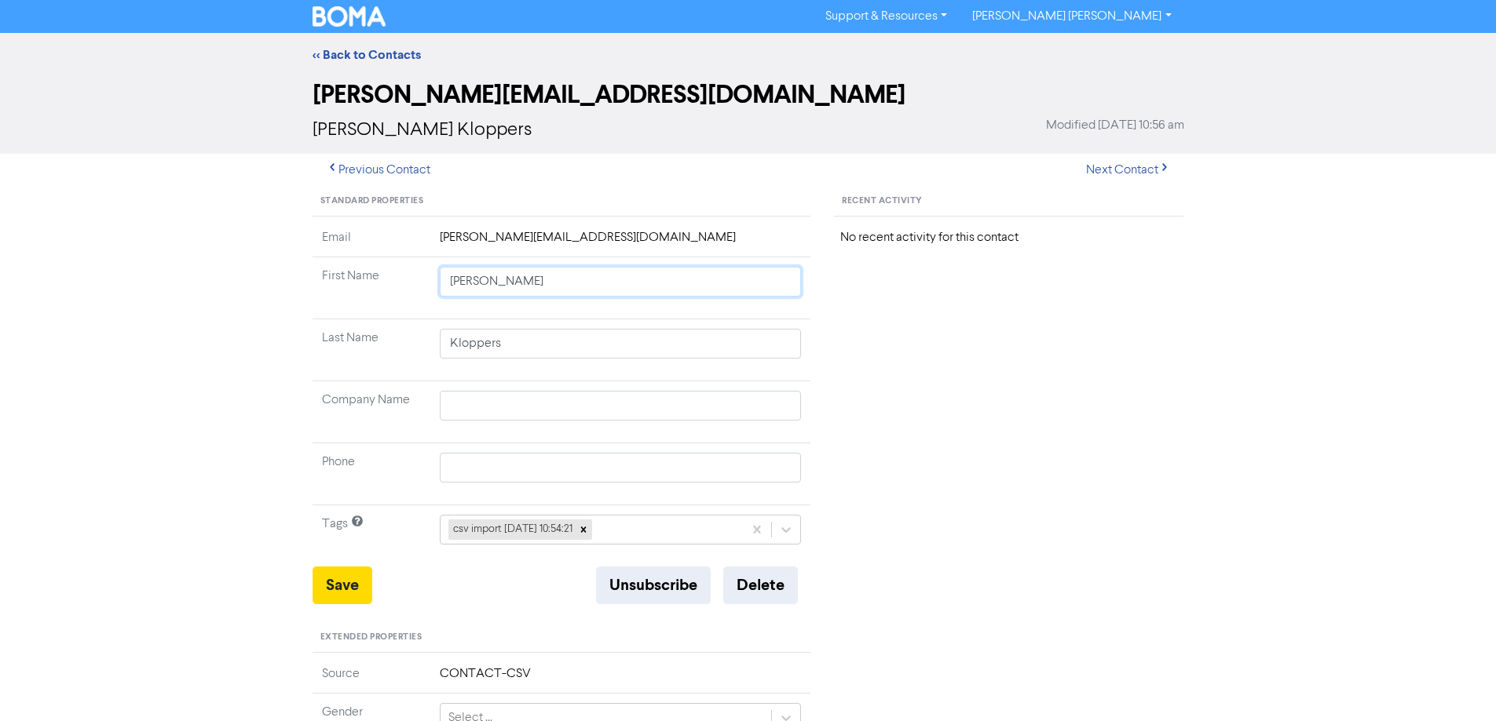
drag, startPoint x: 489, startPoint y: 285, endPoint x: 879, endPoint y: 360, distance: 397.2
click at [807, 343] on tbody "Email [PERSON_NAME][EMAIL_ADDRESS][DOMAIN_NAME] First Name [PERSON_NAME] Last N…" at bounding box center [561, 397] width 499 height 338
click at [352, 593] on button "Save" at bounding box center [342, 586] width 60 height 38
click at [1116, 175] on button "Next Contact" at bounding box center [1127, 170] width 111 height 33
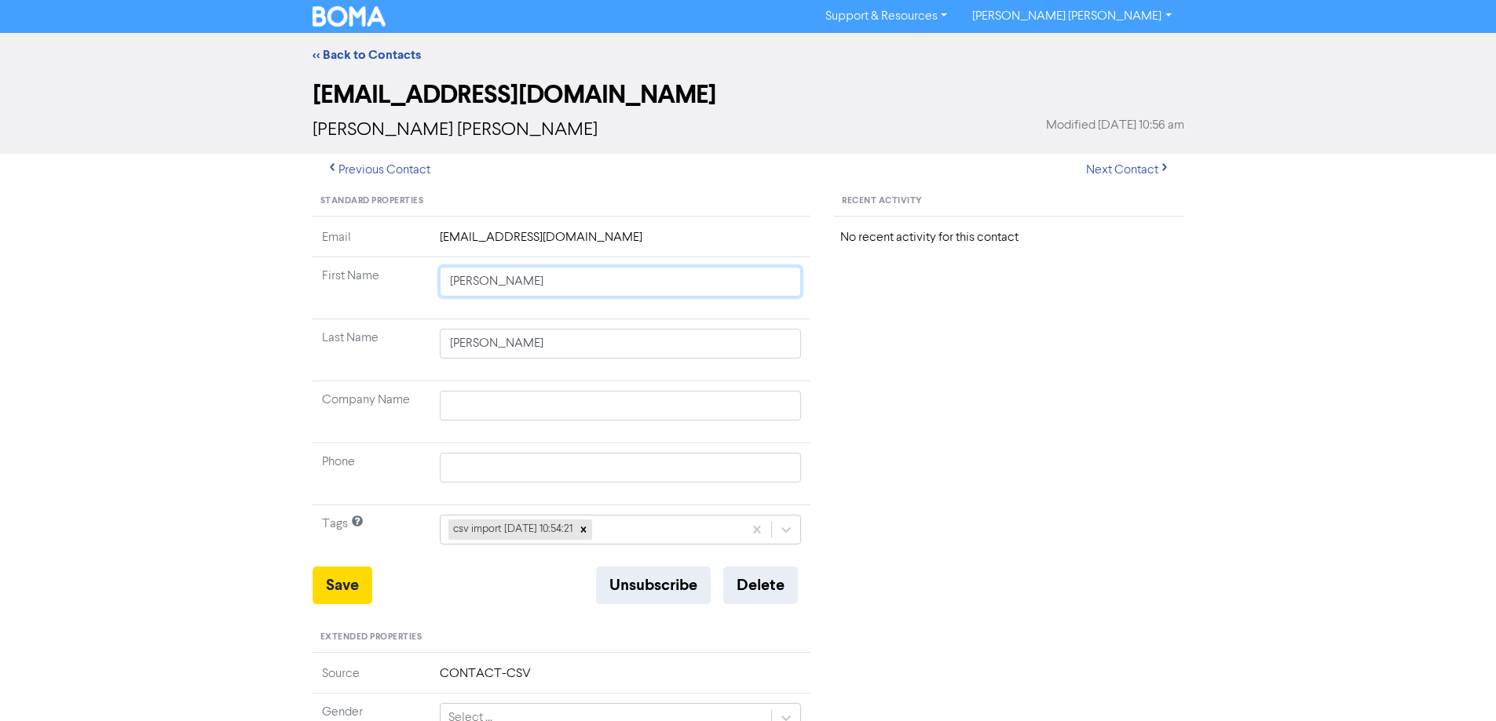
drag, startPoint x: 491, startPoint y: 287, endPoint x: 894, endPoint y: 352, distance: 408.0
click at [863, 349] on div "Standard Properties Email [EMAIL_ADDRESS][DOMAIN_NAME] First Name [PERSON_NAME]…" at bounding box center [748, 676] width 895 height 978
click at [353, 577] on button "Save" at bounding box center [342, 586] width 60 height 38
click at [1147, 166] on button "Next Contact" at bounding box center [1127, 170] width 111 height 33
click at [1116, 166] on button "Next Contact" at bounding box center [1127, 170] width 111 height 33
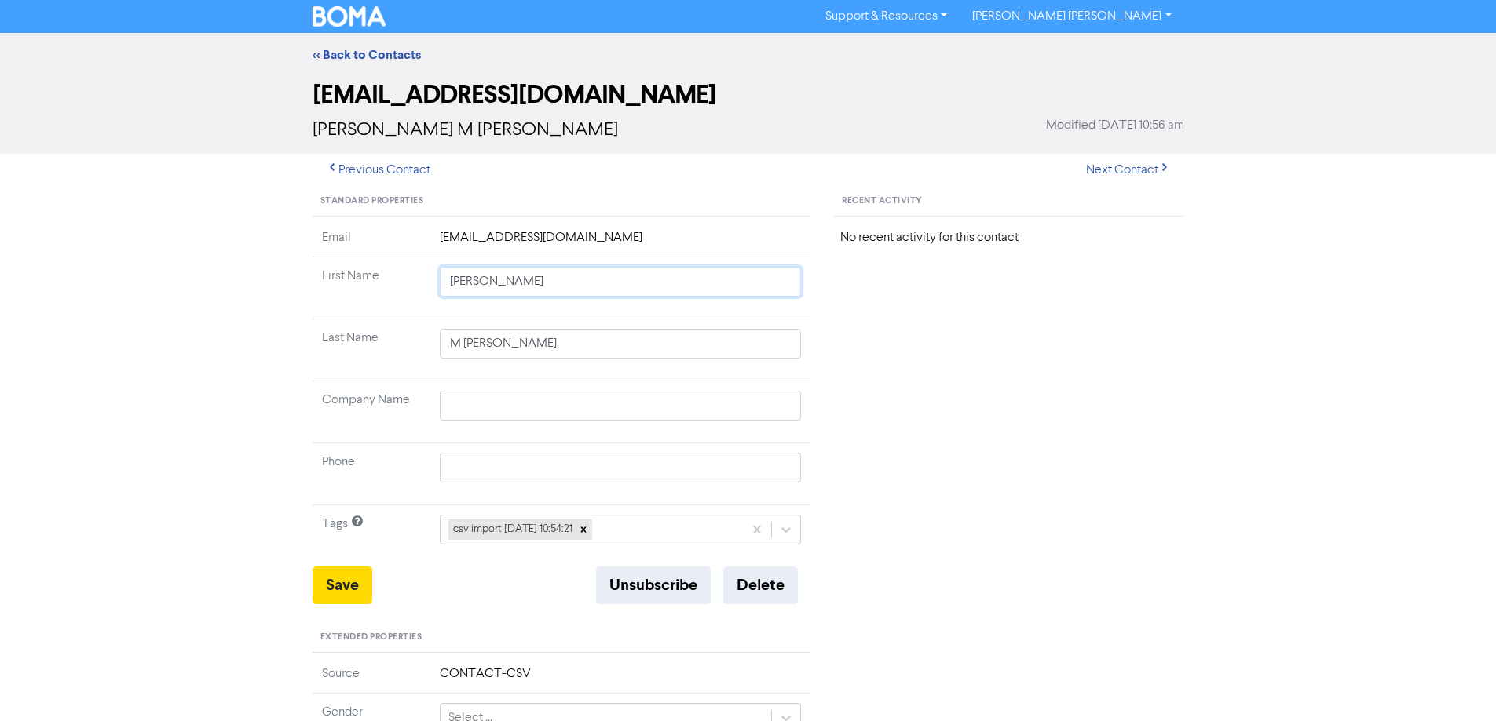
drag, startPoint x: 509, startPoint y: 285, endPoint x: 948, endPoint y: 349, distance: 444.3
click at [802, 331] on tbody "Email [EMAIL_ADDRESS][DOMAIN_NAME] First Name [PERSON_NAME] Last Name M [PERSON…" at bounding box center [561, 397] width 499 height 338
drag, startPoint x: 350, startPoint y: 583, endPoint x: 346, endPoint y: 570, distance: 13.9
click at [349, 583] on button "Save" at bounding box center [342, 586] width 60 height 38
click at [1151, 161] on button "Next Contact" at bounding box center [1127, 170] width 111 height 33
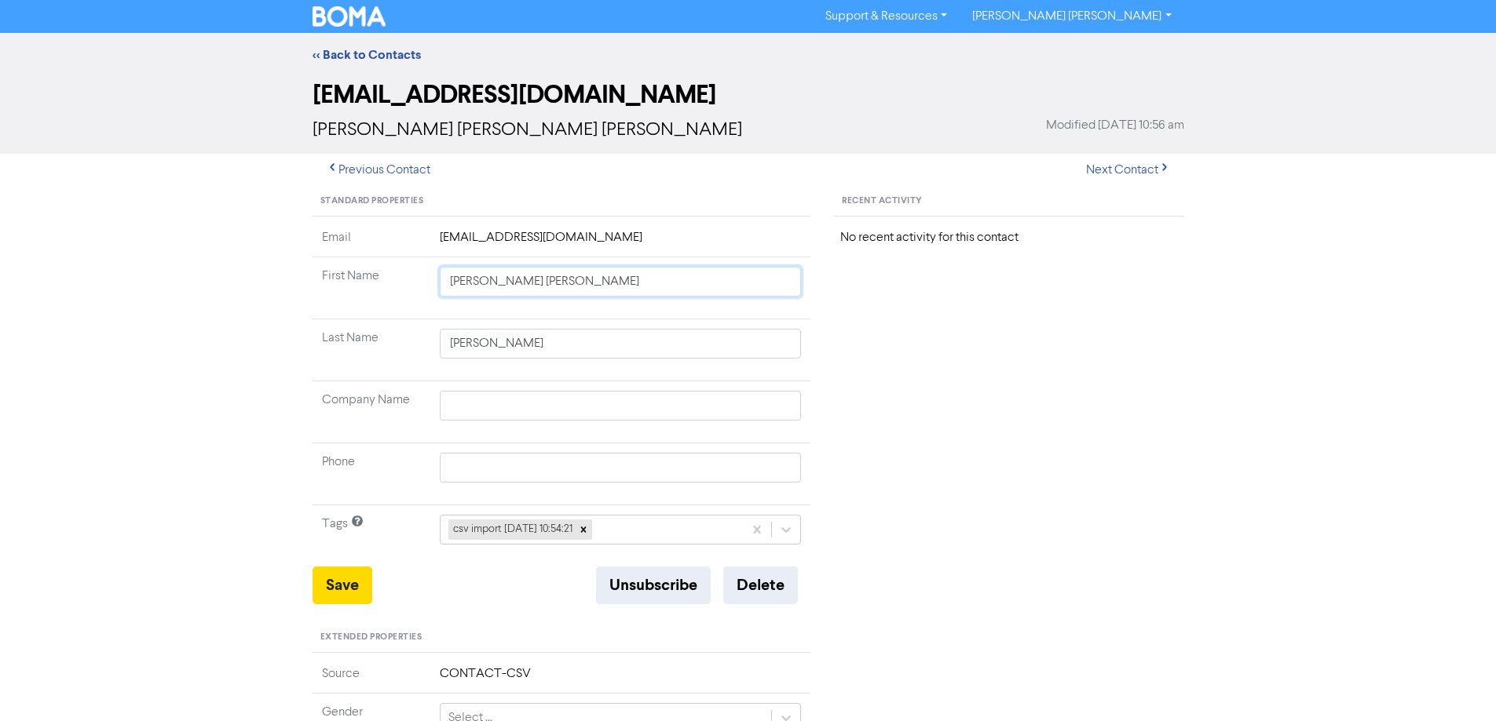
drag, startPoint x: 473, startPoint y: 284, endPoint x: 955, endPoint y: 381, distance: 491.6
click at [917, 343] on div "Standard Properties Email [EMAIL_ADDRESS][DOMAIN_NAME] First Name [PERSON_NAME]…" at bounding box center [748, 676] width 895 height 978
drag, startPoint x: 340, startPoint y: 595, endPoint x: 268, endPoint y: 543, distance: 88.9
click at [339, 594] on button "Save" at bounding box center [342, 586] width 60 height 38
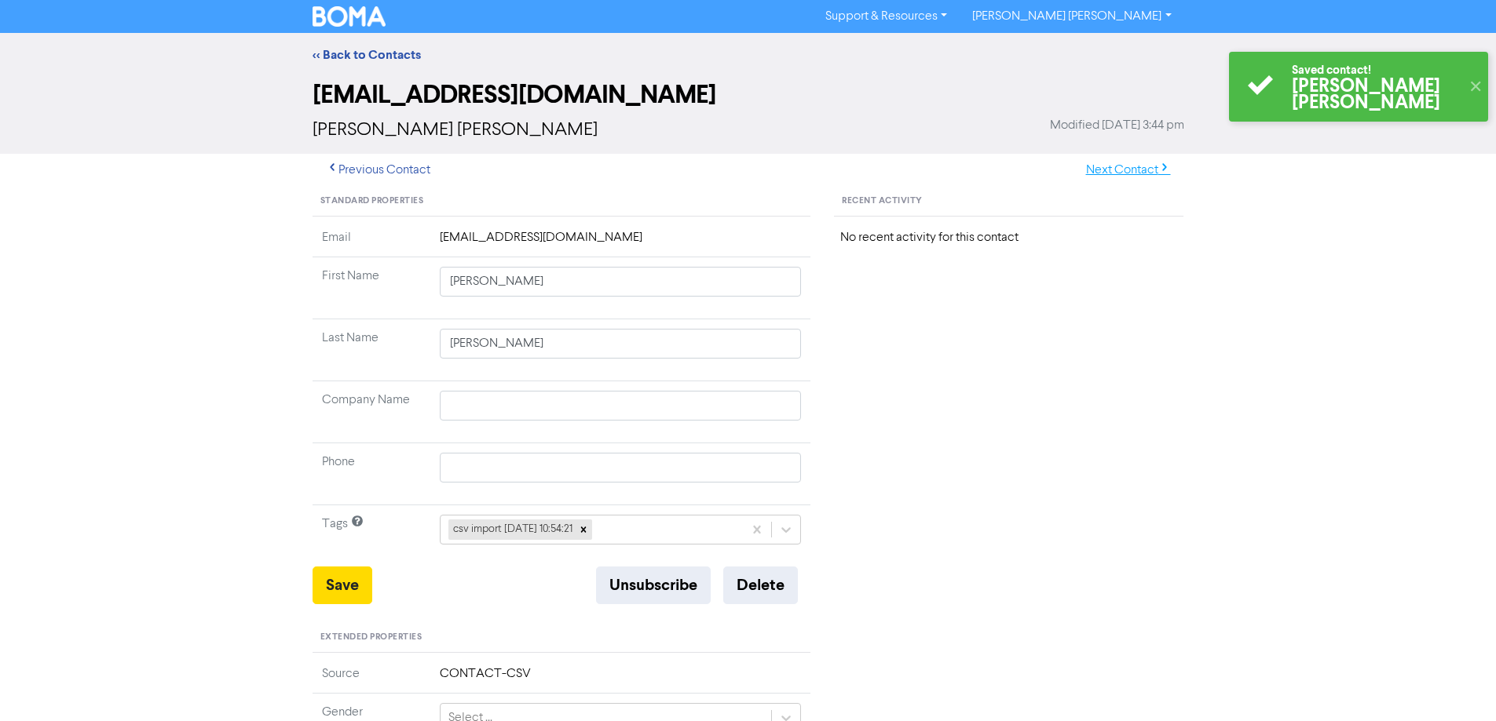
click at [1094, 170] on button "Next Contact" at bounding box center [1127, 170] width 111 height 33
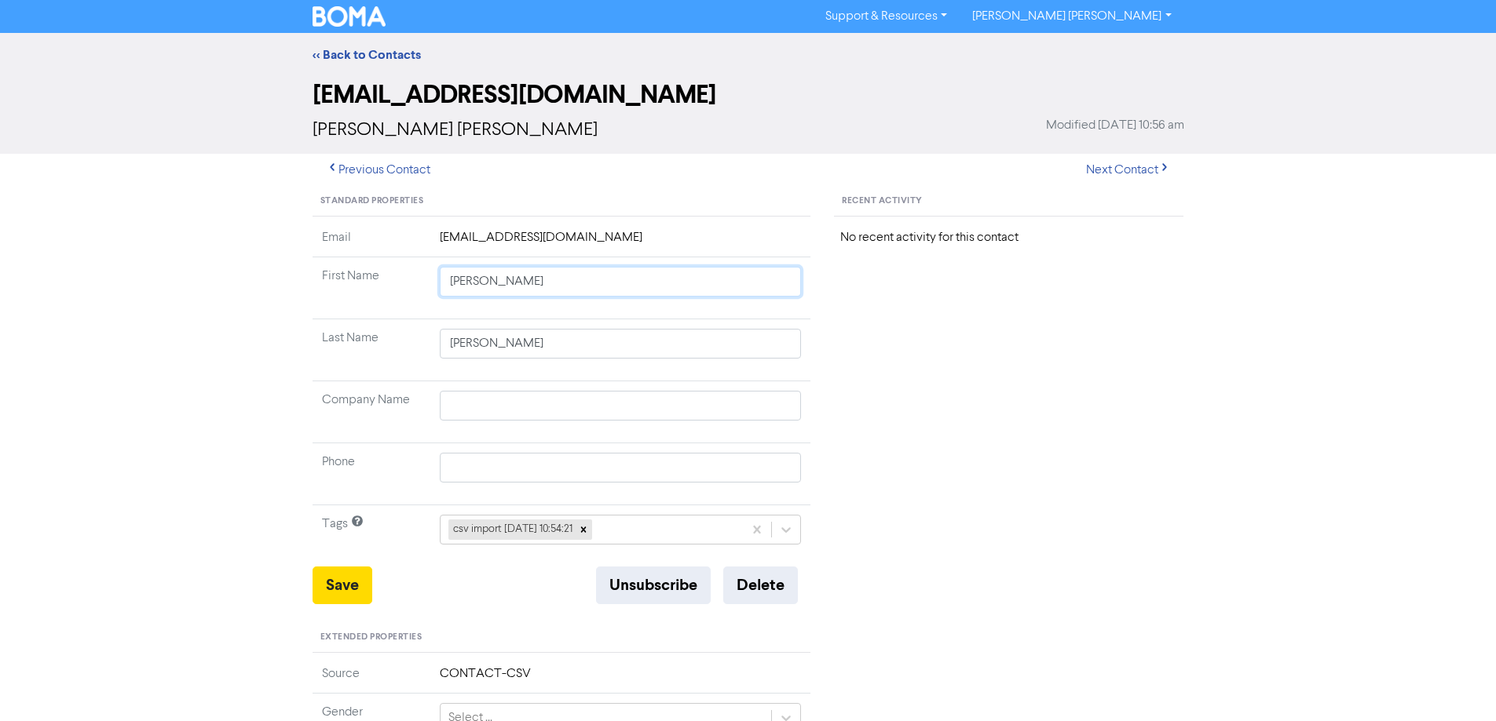
drag, startPoint x: 469, startPoint y: 277, endPoint x: 1015, endPoint y: 394, distance: 558.8
click at [871, 365] on div "Standard Properties Email [EMAIL_ADDRESS][DOMAIN_NAME] First Name [PERSON_NAME]…" at bounding box center [748, 676] width 895 height 978
click at [349, 578] on button "Save" at bounding box center [342, 586] width 60 height 38
click at [1099, 170] on button "Next Contact" at bounding box center [1127, 170] width 111 height 33
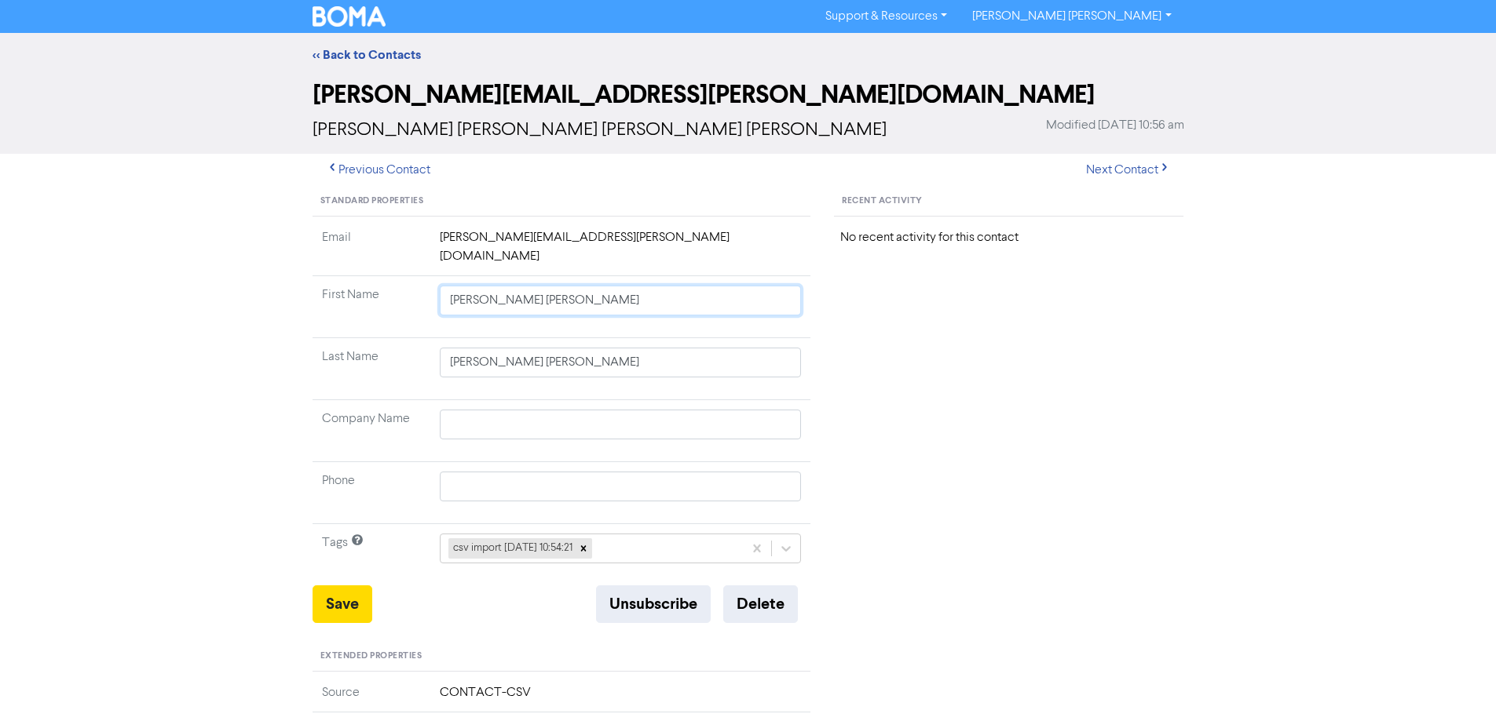
drag, startPoint x: 484, startPoint y: 283, endPoint x: 1058, endPoint y: 375, distance: 582.1
click at [1058, 375] on div "Standard Properties Email [PERSON_NAME][EMAIL_ADDRESS][PERSON_NAME][DOMAIN_NAME…" at bounding box center [748, 685] width 895 height 997
click at [325, 586] on button "Save" at bounding box center [342, 605] width 60 height 38
click at [1108, 168] on button "Next Contact" at bounding box center [1127, 170] width 111 height 33
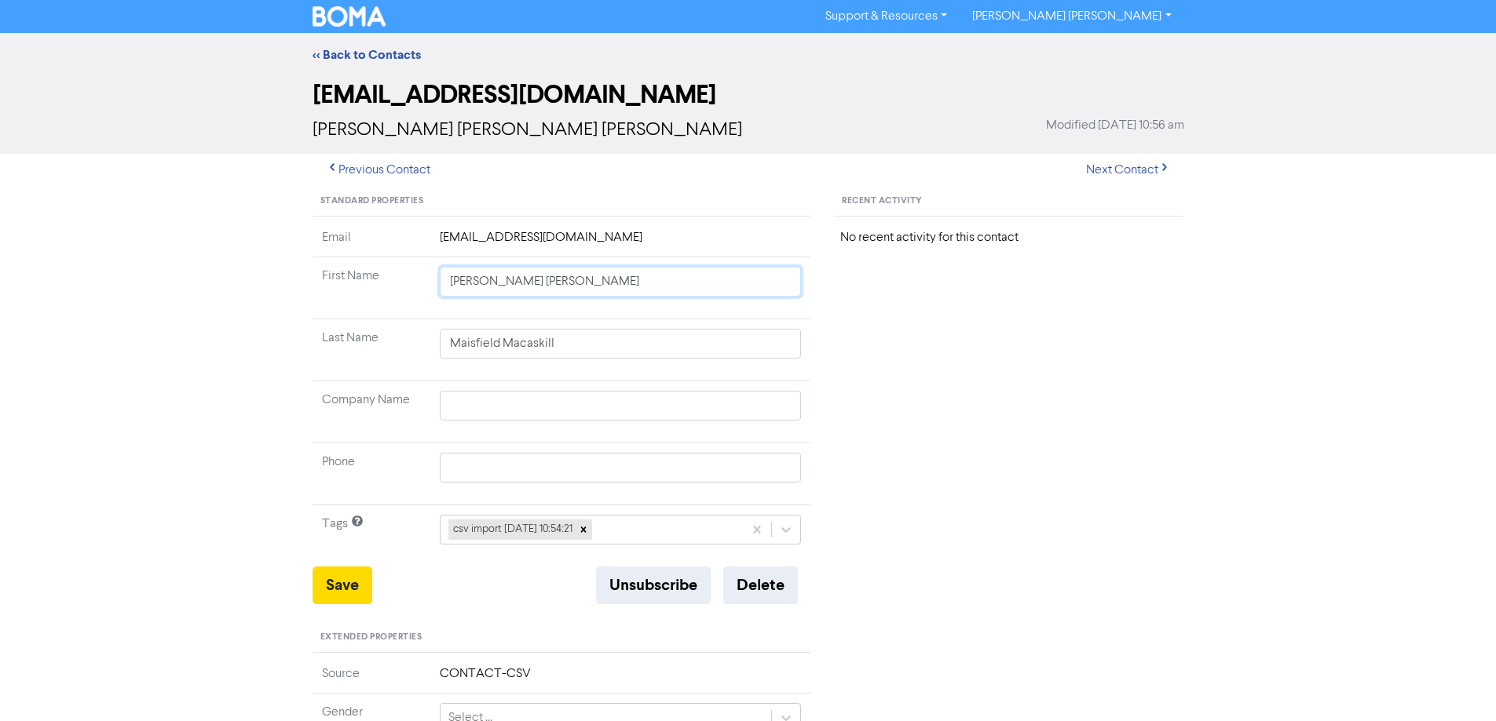
drag, startPoint x: 484, startPoint y: 283, endPoint x: 1042, endPoint y: 396, distance: 568.9
click at [989, 383] on div "Standard Properties Email [EMAIL_ADDRESS][DOMAIN_NAME] First Name [PERSON_NAME]…" at bounding box center [748, 676] width 895 height 978
click at [337, 586] on button "Save" at bounding box center [342, 586] width 60 height 38
click at [1121, 180] on button "Next Contact" at bounding box center [1127, 170] width 111 height 33
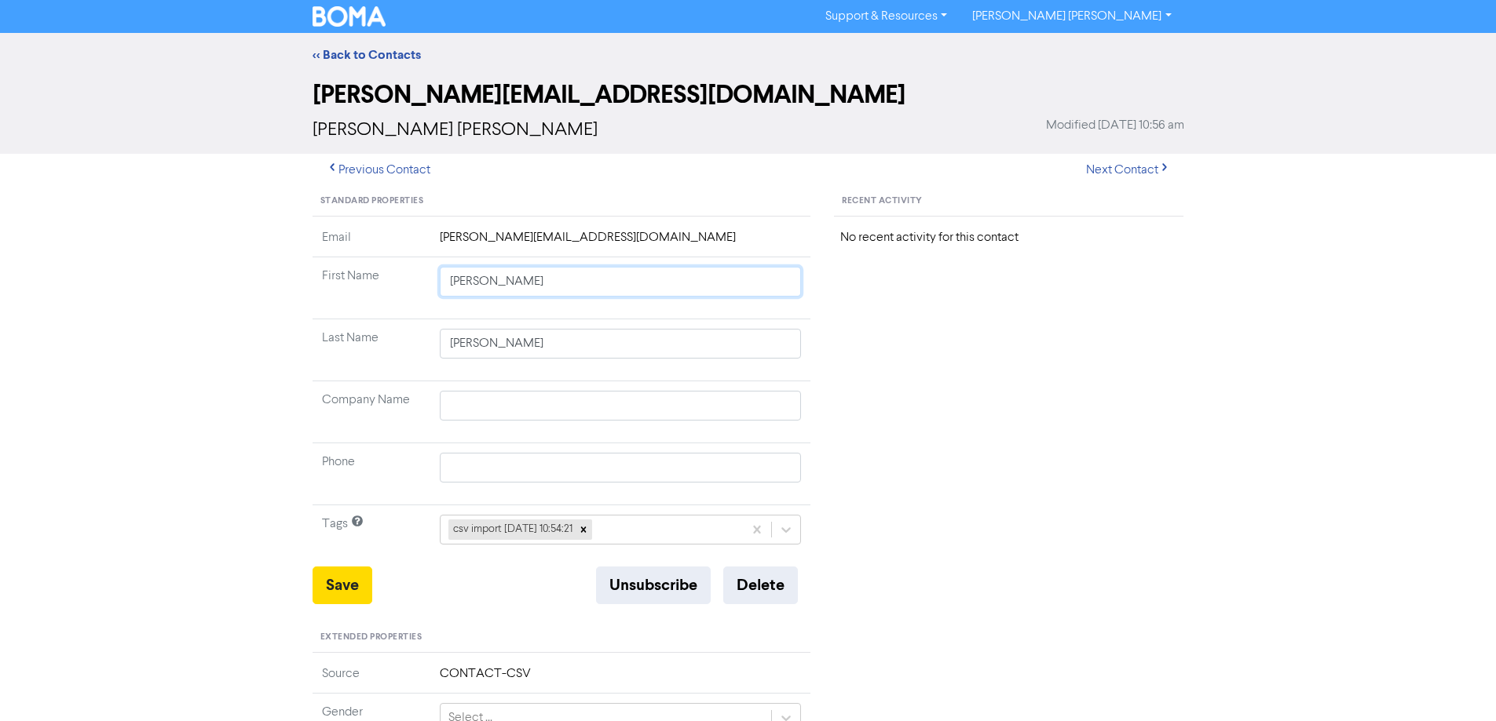
drag, startPoint x: 484, startPoint y: 282, endPoint x: 912, endPoint y: 341, distance: 431.9
click at [883, 334] on div "Standard Properties Email [PERSON_NAME][EMAIL_ADDRESS][DOMAIN_NAME] First Name …" at bounding box center [748, 676] width 895 height 978
click at [356, 579] on button "Save" at bounding box center [342, 586] width 60 height 38
click at [1118, 169] on button "Next Contact" at bounding box center [1127, 170] width 111 height 33
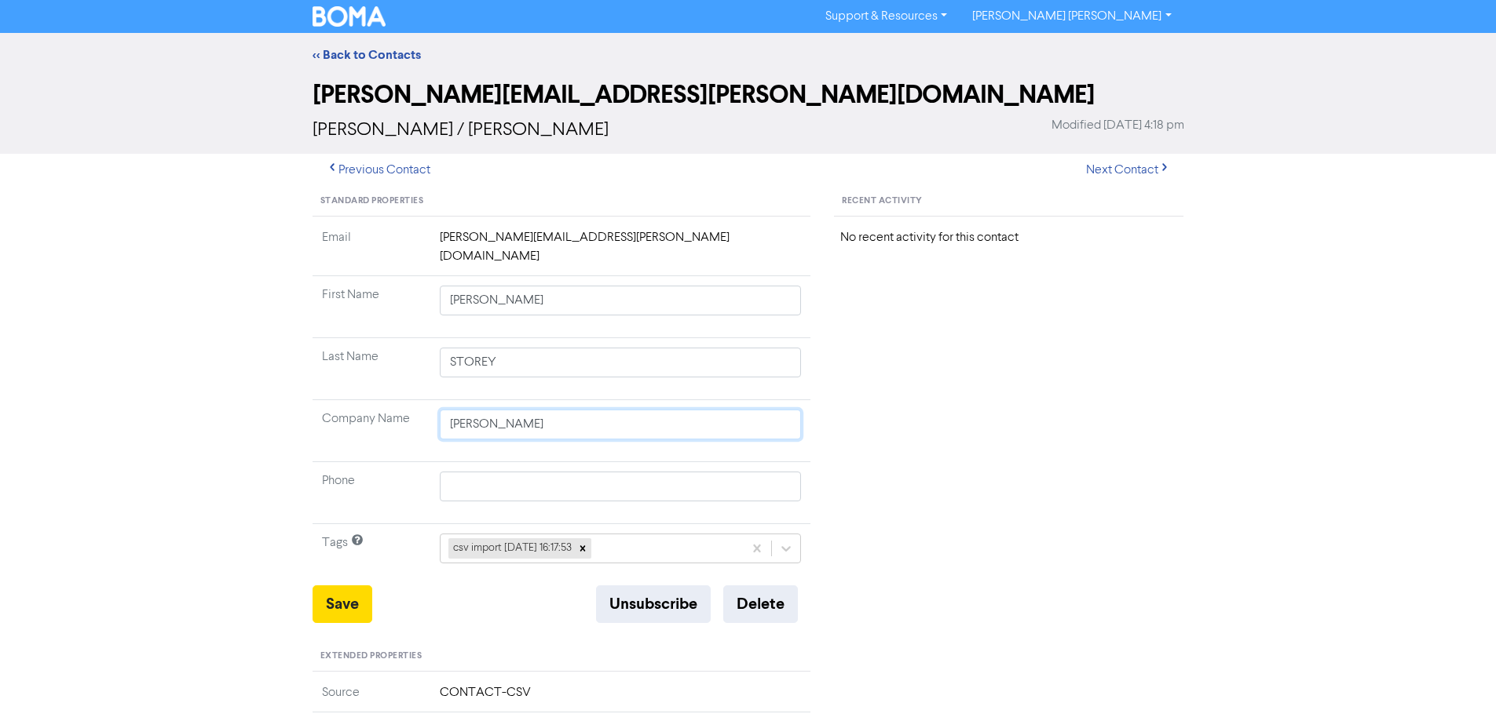
drag, startPoint x: 433, startPoint y: 405, endPoint x: 351, endPoint y: 397, distance: 82.8
click at [363, 405] on tr "Company Name [PERSON_NAME]" at bounding box center [561, 431] width 499 height 62
click at [336, 586] on button "Save" at bounding box center [342, 605] width 60 height 38
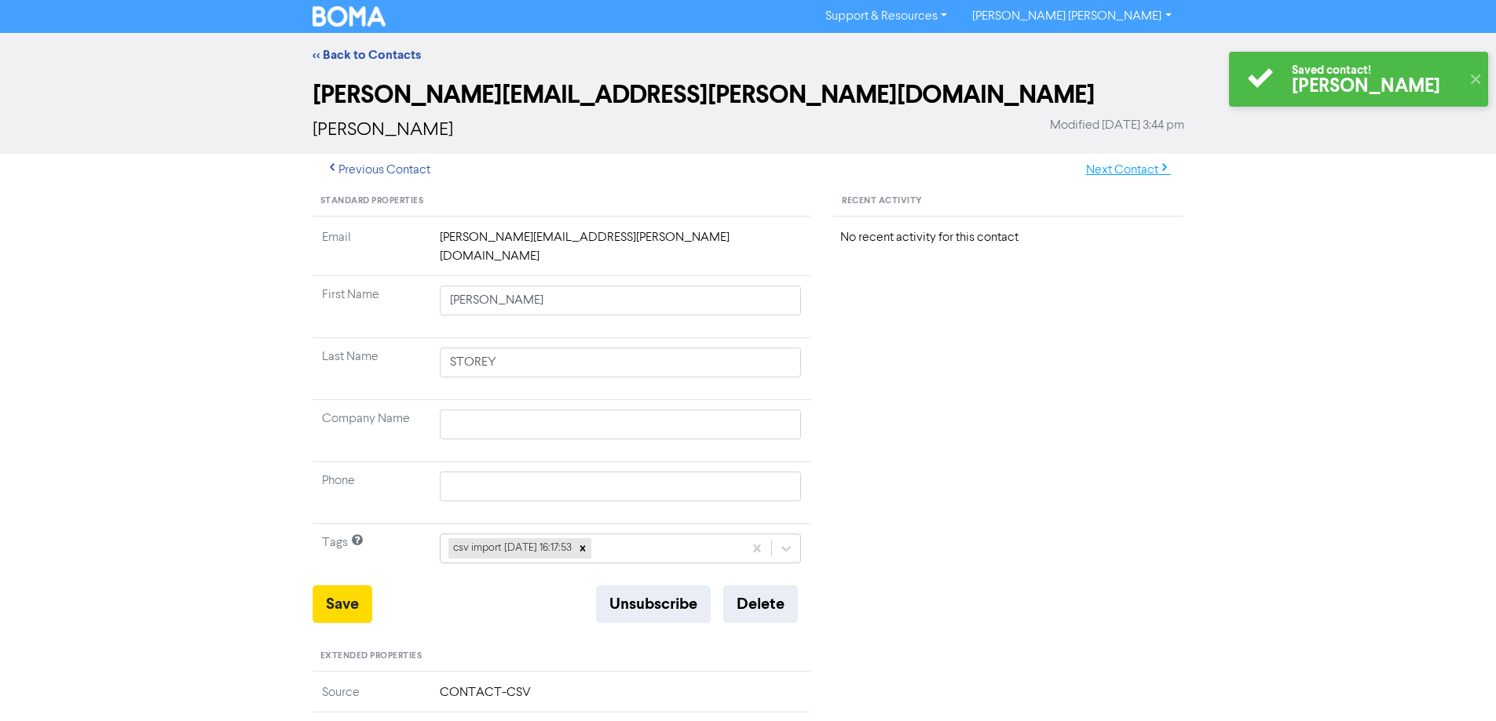
click at [1154, 166] on button "Next Contact" at bounding box center [1127, 170] width 111 height 33
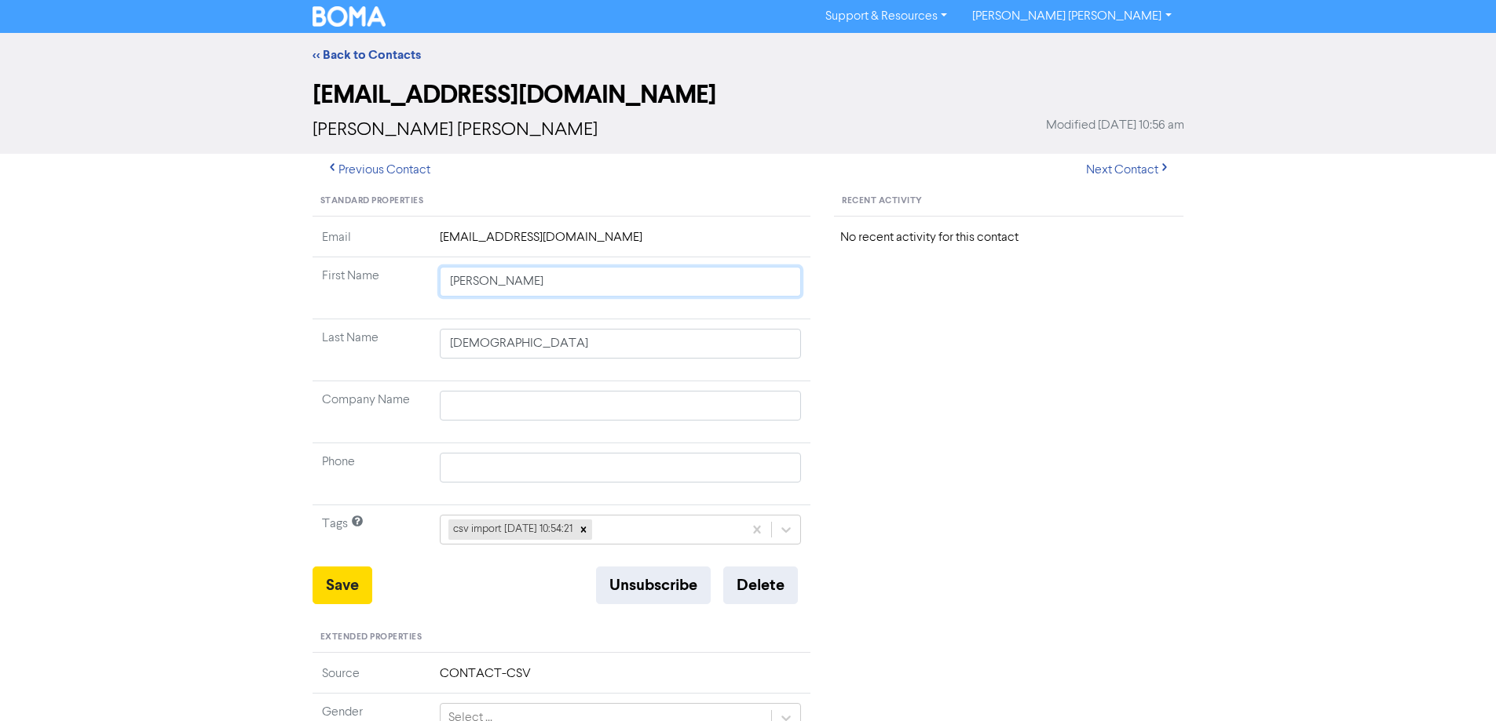
drag, startPoint x: 507, startPoint y: 283, endPoint x: 765, endPoint y: 341, distance: 264.7
click at [765, 341] on tbody "Email [EMAIL_ADDRESS][DOMAIN_NAME] First Name [PERSON_NAME] Last Name [PERSON_N…" at bounding box center [561, 397] width 499 height 338
click at [350, 590] on button "Save" at bounding box center [342, 586] width 60 height 38
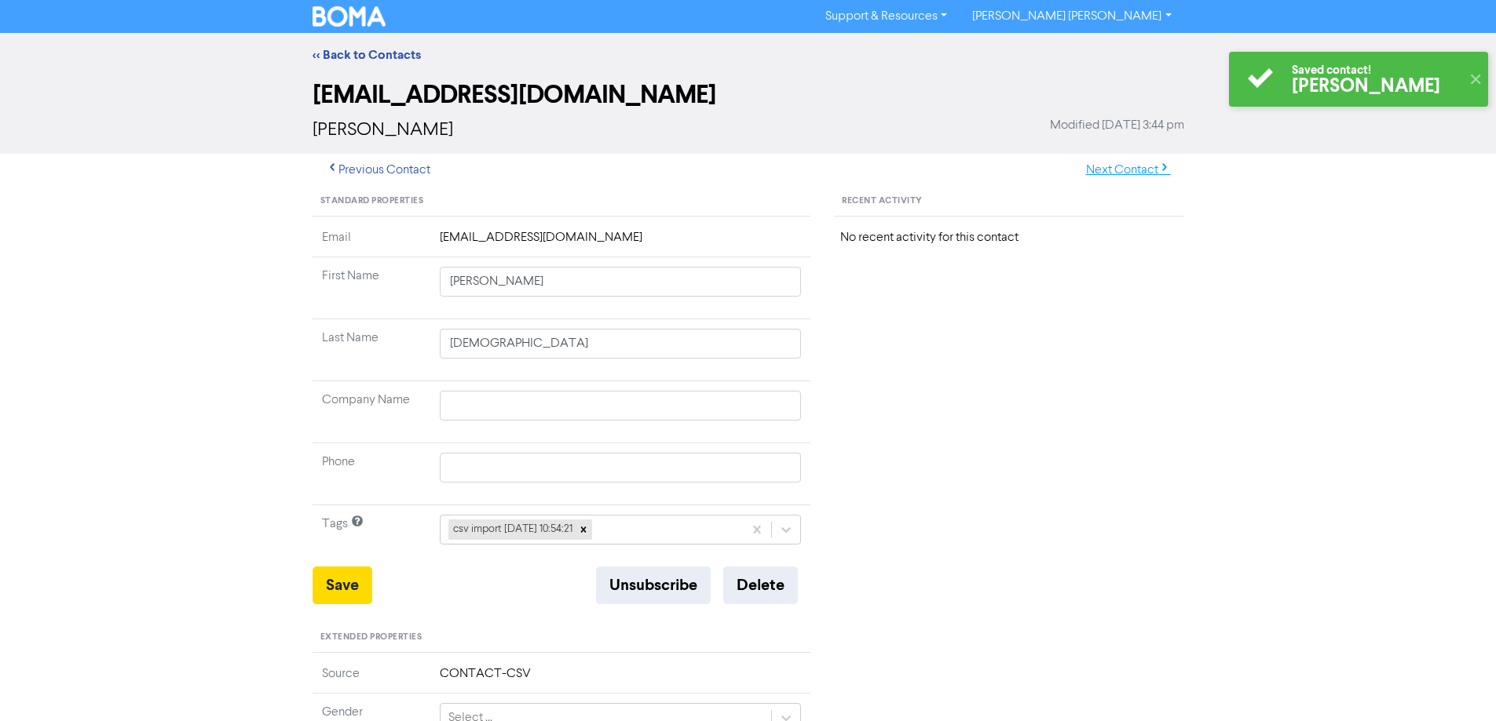
click at [1163, 166] on icon "button" at bounding box center [1164, 170] width 13 height 13
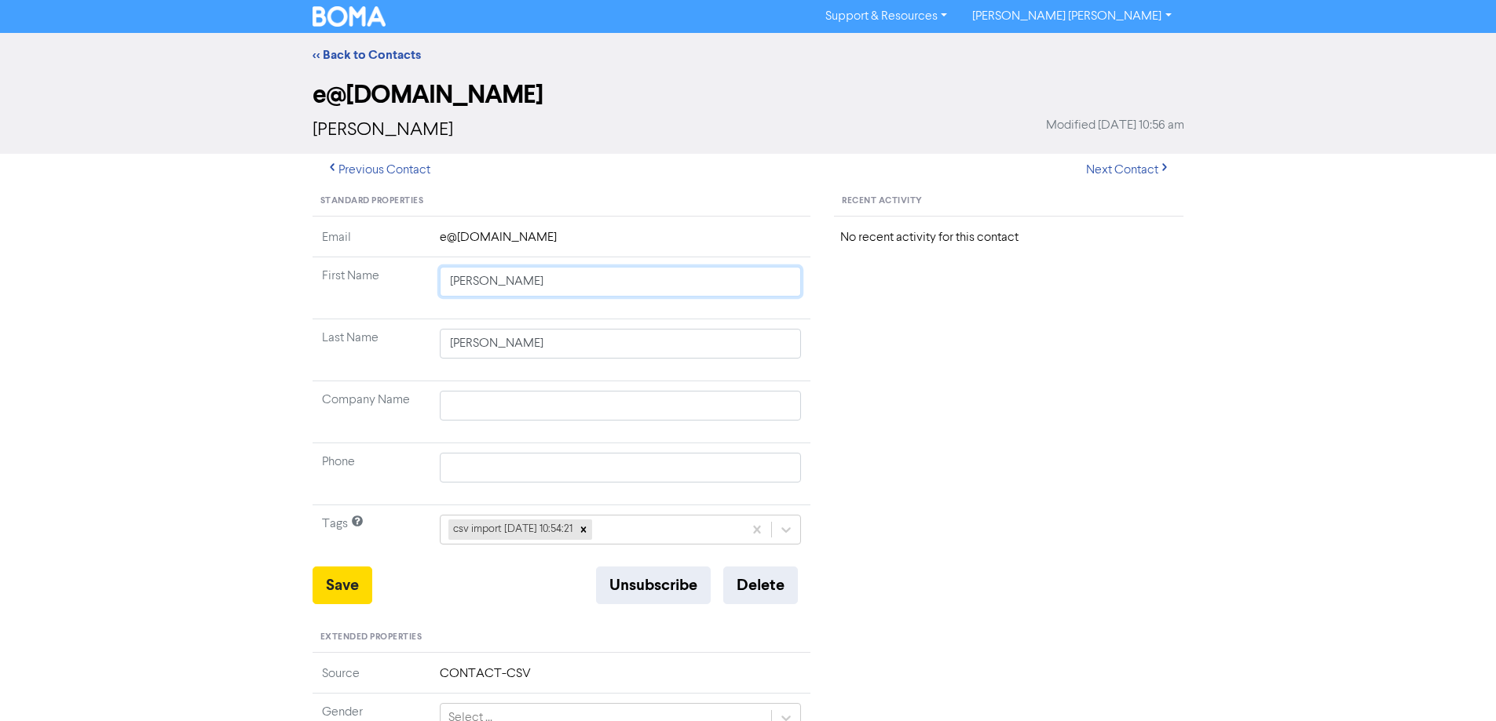
drag, startPoint x: 470, startPoint y: 282, endPoint x: 827, endPoint y: 357, distance: 365.1
click at [756, 345] on tbody "Email [EMAIL_ADDRESS][DOMAIN_NAME] First Name [PERSON_NAME] Last Name [PERSON_N…" at bounding box center [561, 397] width 499 height 338
click at [344, 601] on button "Save" at bounding box center [342, 586] width 60 height 38
click at [1121, 168] on button "Next Contact" at bounding box center [1127, 170] width 111 height 33
drag, startPoint x: 466, startPoint y: 281, endPoint x: 1150, endPoint y: 400, distance: 694.7
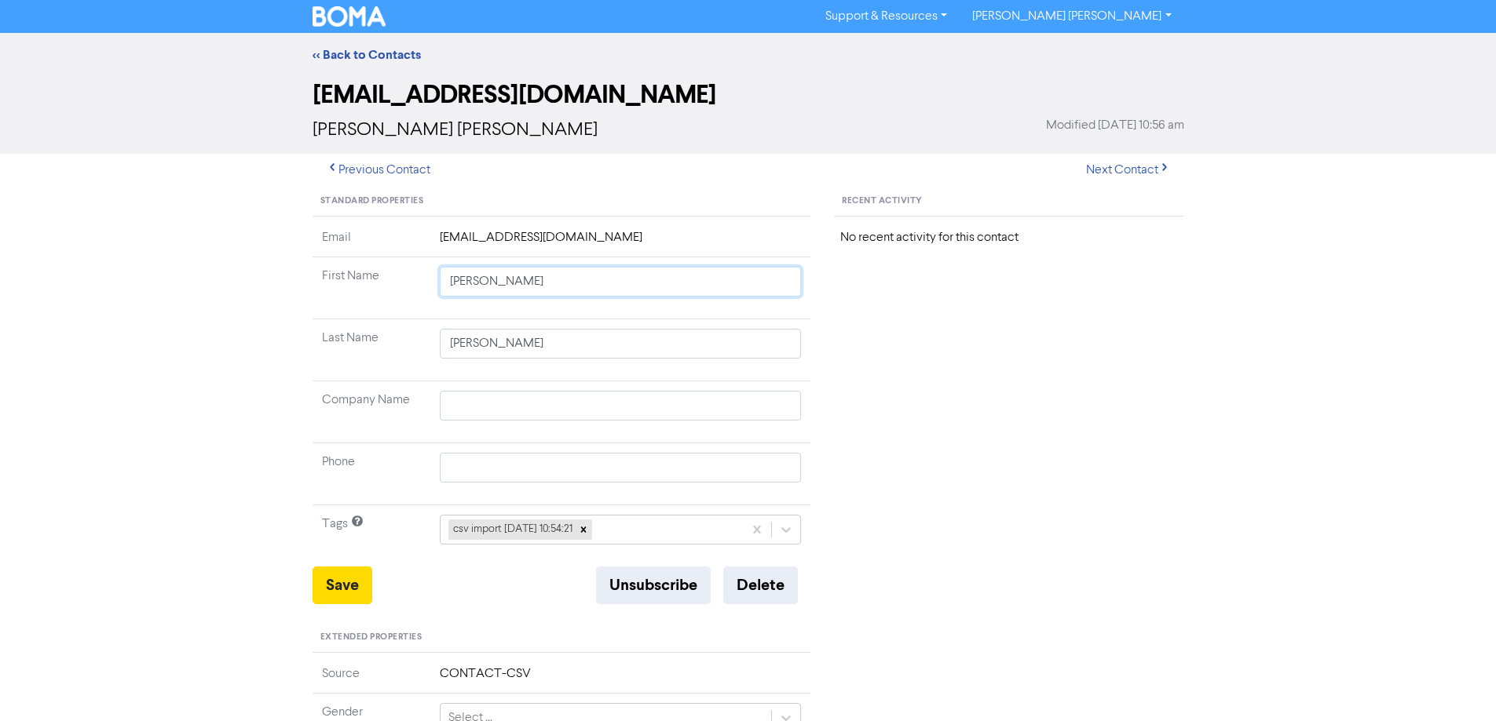
click at [1078, 380] on div "Standard Properties Email [EMAIL_ADDRESS][DOMAIN_NAME] First Name [PERSON_NAME]…" at bounding box center [748, 676] width 895 height 978
click at [337, 599] on button "Save" at bounding box center [342, 586] width 60 height 38
click at [1127, 170] on button "Next Contact" at bounding box center [1127, 170] width 111 height 33
drag, startPoint x: 494, startPoint y: 283, endPoint x: 964, endPoint y: 349, distance: 474.7
click at [957, 348] on div "Standard Properties Email [EMAIL_ADDRESS][DOMAIN_NAME] First Name [PERSON_NAME]…" at bounding box center [748, 676] width 895 height 978
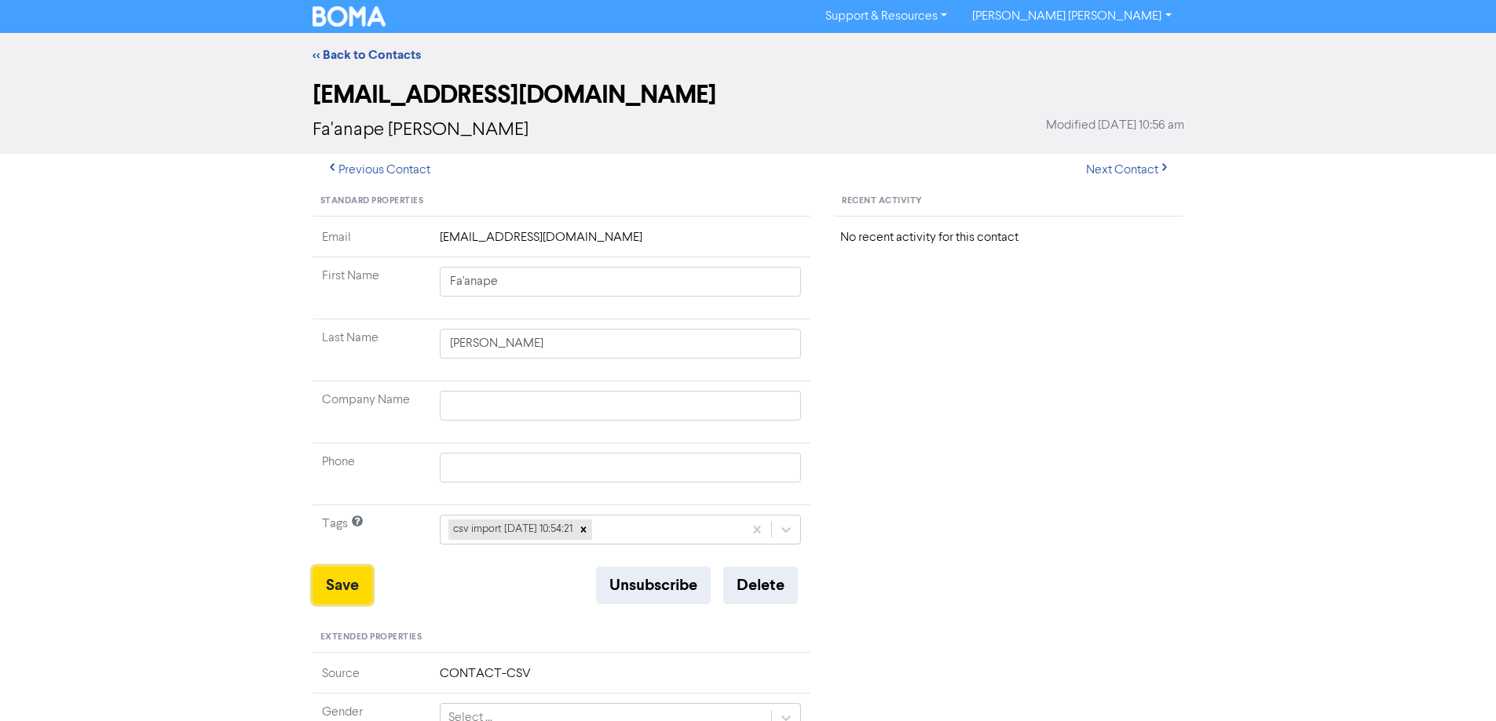
drag, startPoint x: 346, startPoint y: 586, endPoint x: 243, endPoint y: 517, distance: 123.5
click at [344, 585] on button "Save" at bounding box center [342, 586] width 60 height 38
click at [1127, 168] on button "Next Contact" at bounding box center [1127, 170] width 111 height 33
drag, startPoint x: 490, startPoint y: 283, endPoint x: 856, endPoint y: 400, distance: 385.1
click at [682, 340] on tbody "Email [EMAIL_ADDRESS][DOMAIN_NAME] First Name [PERSON_NAME] Last Name [PERSON_N…" at bounding box center [561, 397] width 499 height 338
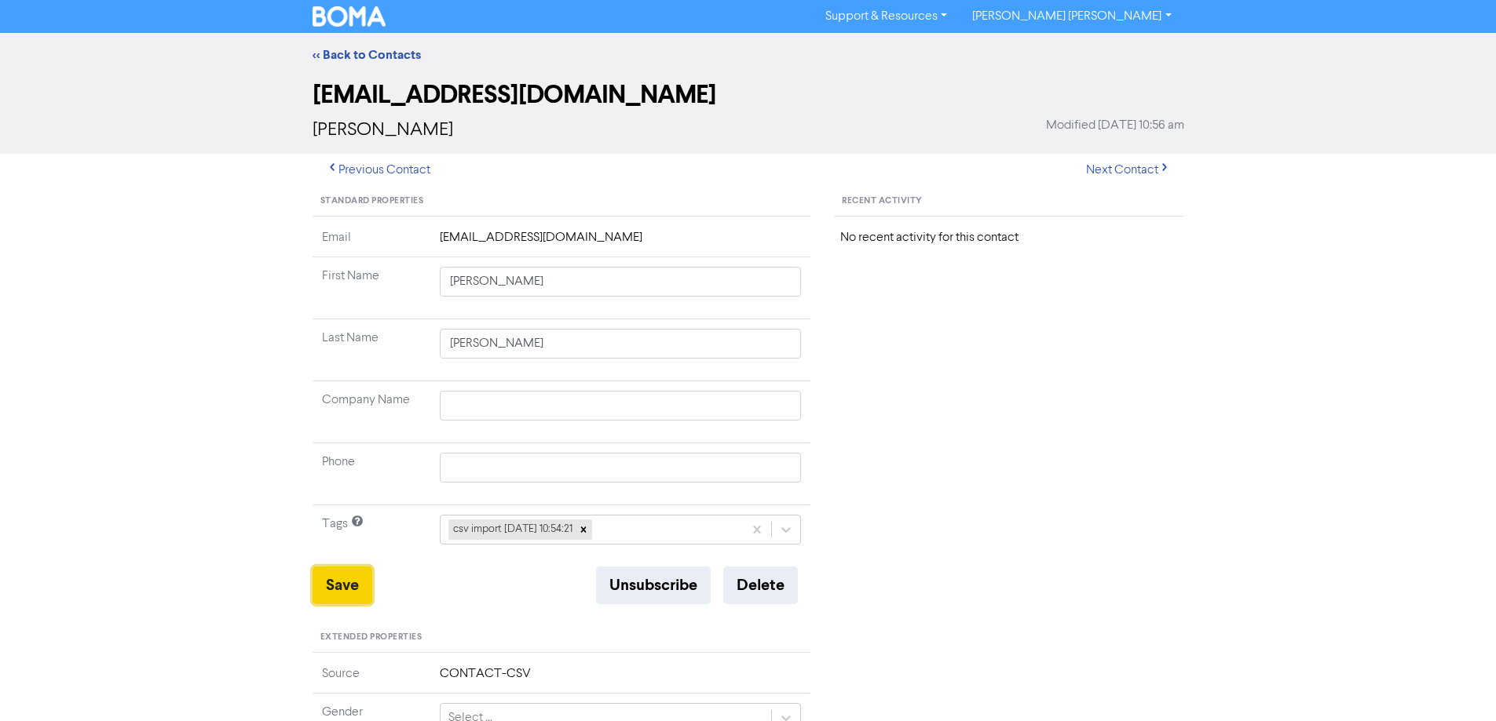
click at [323, 593] on button "Save" at bounding box center [342, 586] width 60 height 38
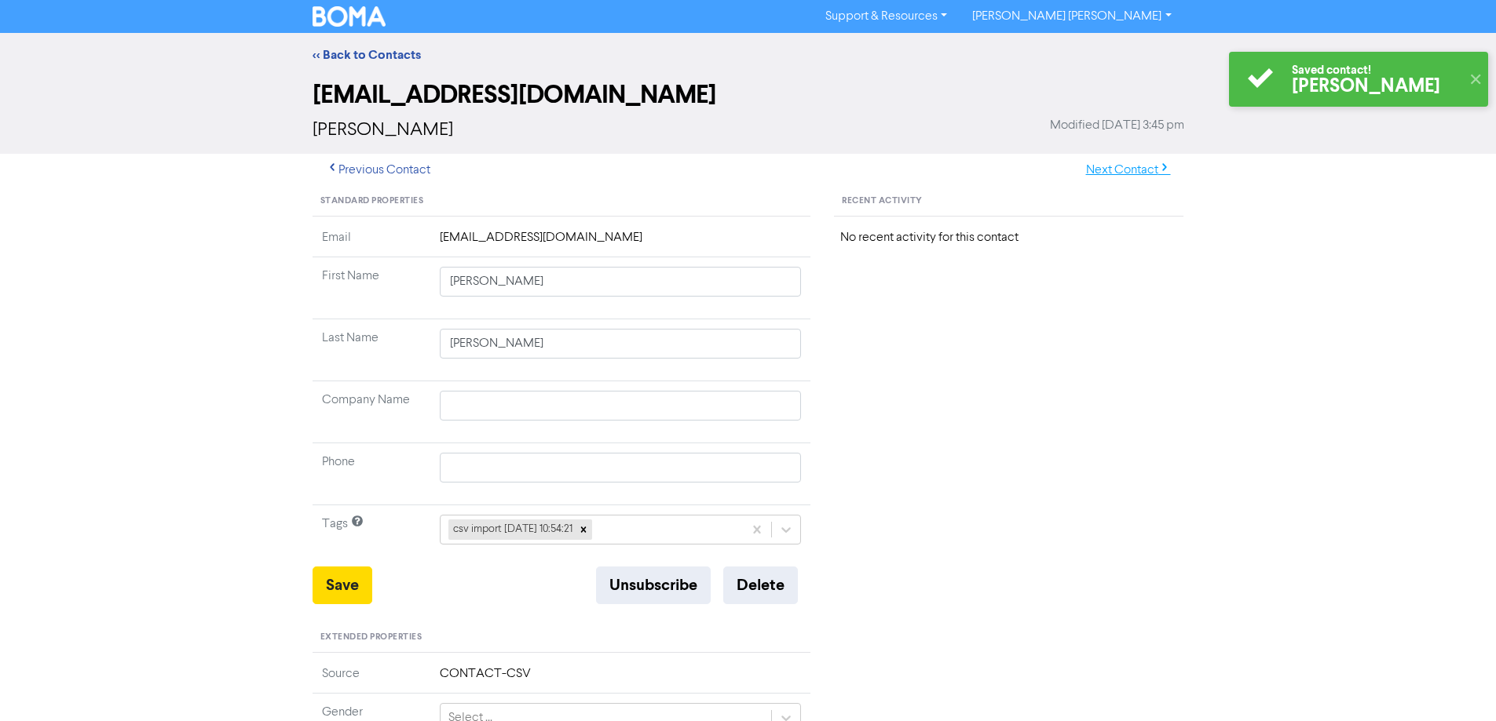
click at [1124, 165] on button "Next Contact" at bounding box center [1127, 170] width 111 height 33
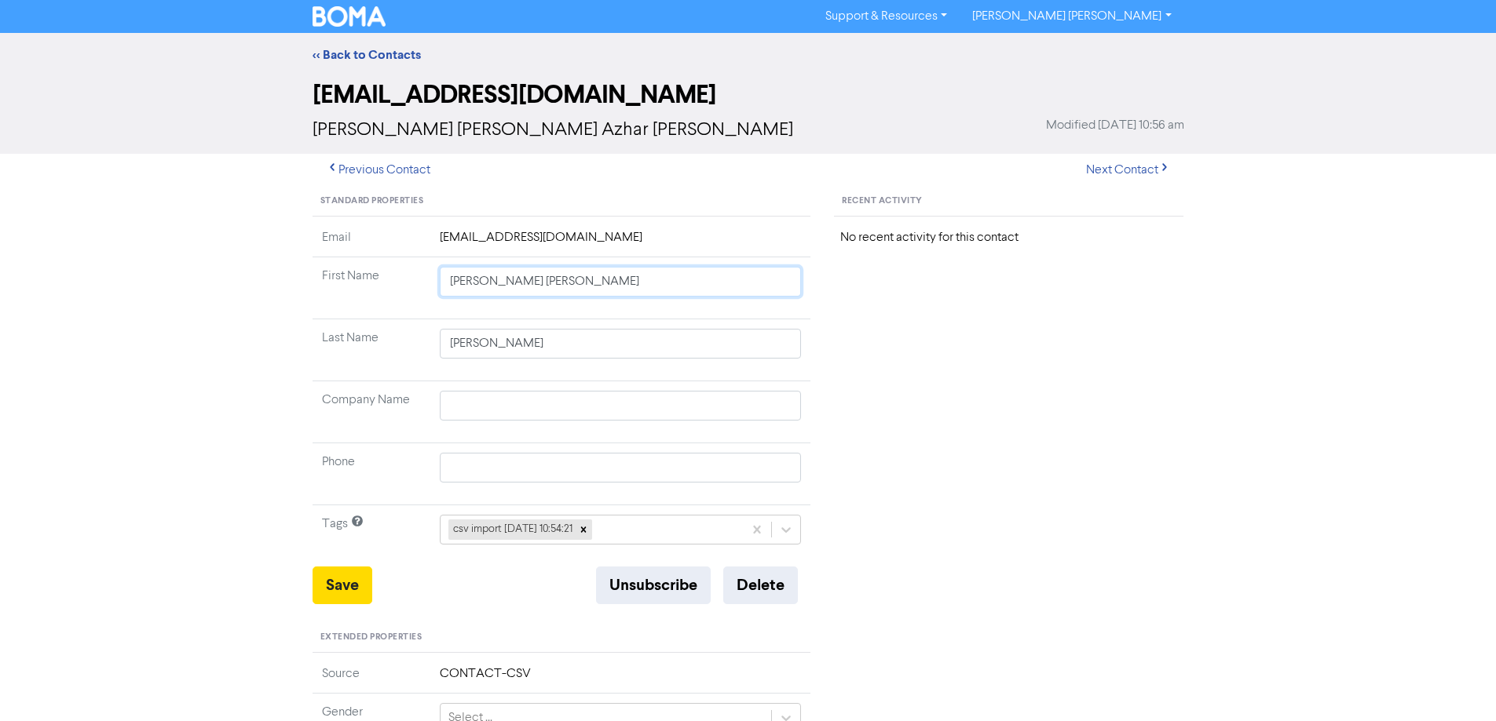
drag, startPoint x: 482, startPoint y: 283, endPoint x: 898, endPoint y: 334, distance: 419.3
click at [898, 334] on div "Standard Properties Email [EMAIL_ADDRESS][DOMAIN_NAME] First Name [PERSON_NAME]…" at bounding box center [748, 676] width 895 height 978
click at [338, 589] on button "Save" at bounding box center [342, 586] width 60 height 38
click at [1116, 168] on button "Next Contact" at bounding box center [1127, 170] width 111 height 33
drag, startPoint x: 497, startPoint y: 281, endPoint x: 1002, endPoint y: 396, distance: 518.4
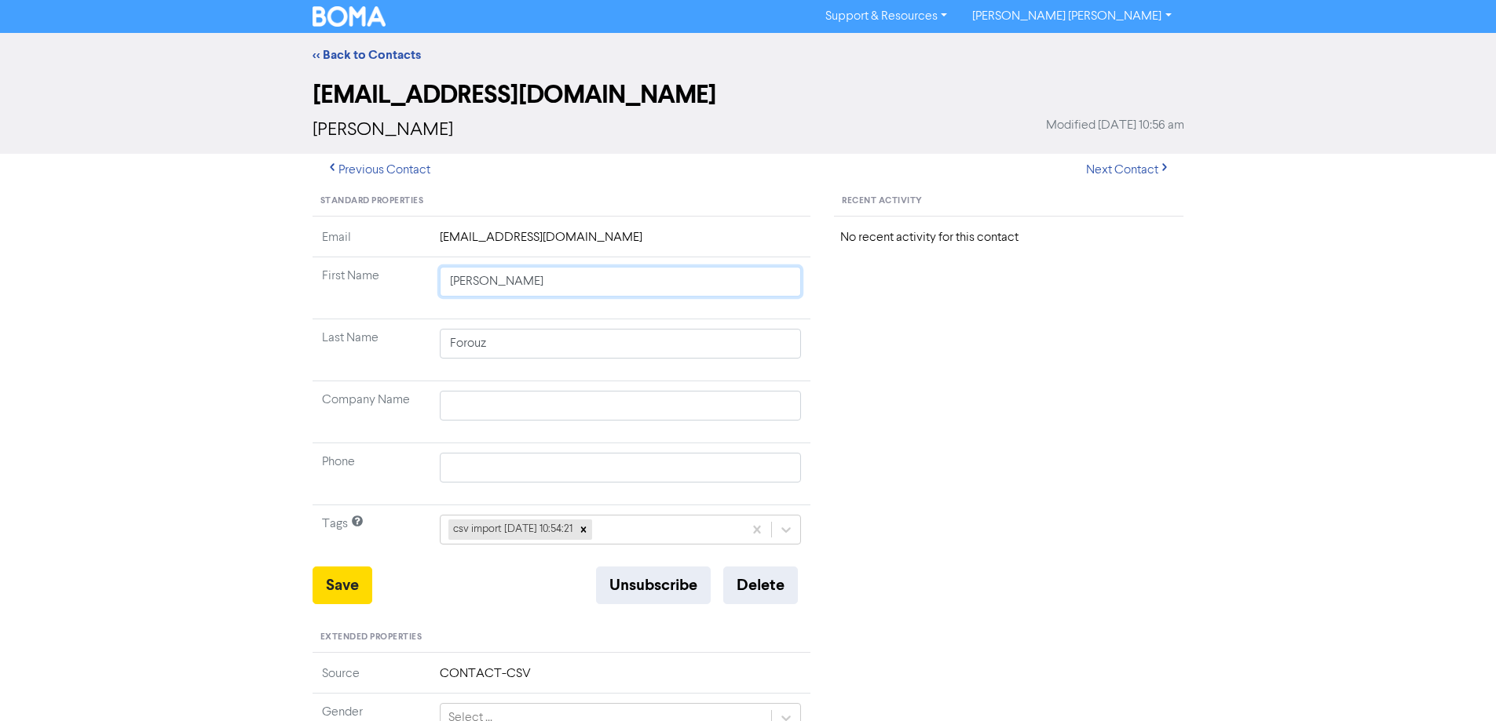
click at [973, 391] on div "Standard Properties Email [EMAIL_ADDRESS][DOMAIN_NAME] First Name [PERSON_NAME]…" at bounding box center [748, 676] width 895 height 978
drag, startPoint x: 348, startPoint y: 589, endPoint x: 251, endPoint y: 466, distance: 156.6
click at [348, 588] on button "Save" at bounding box center [342, 586] width 60 height 38
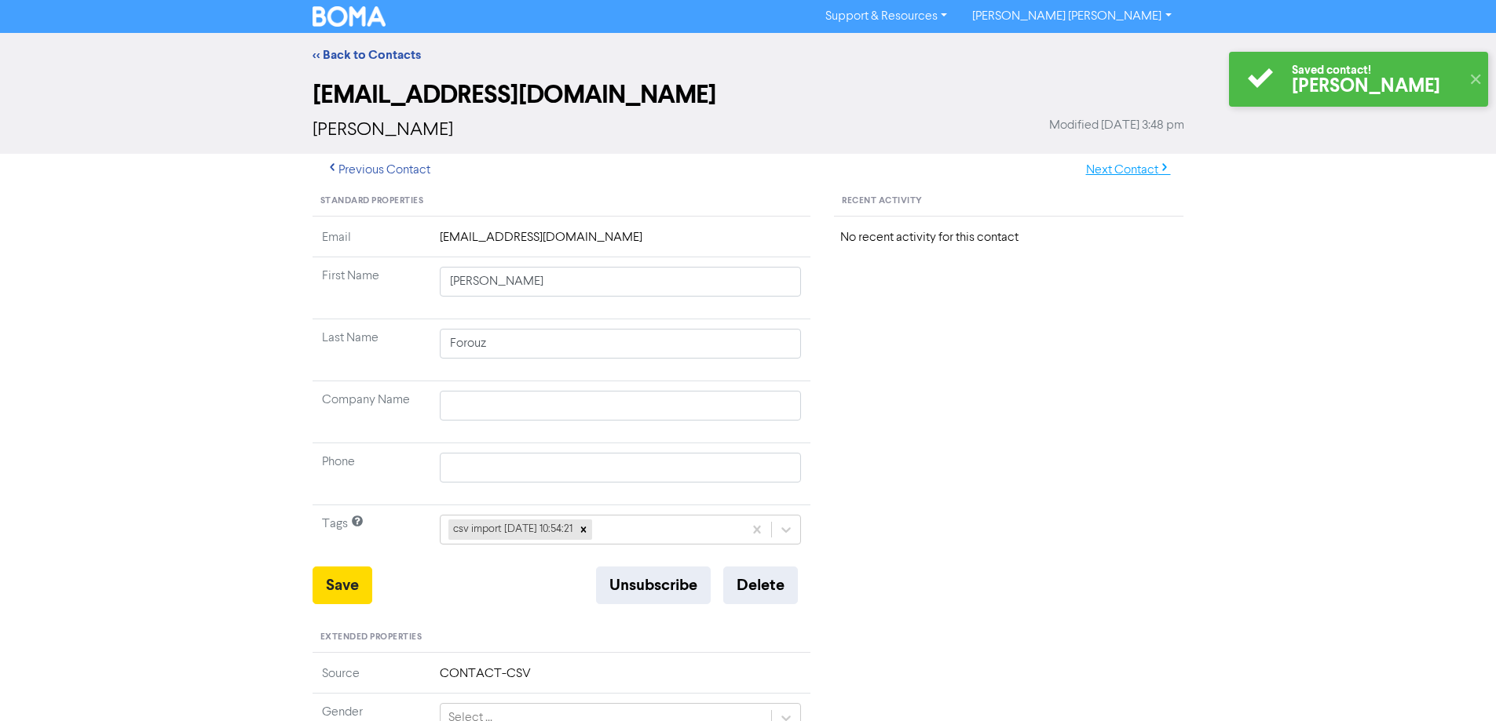
click at [1124, 173] on button "Next Contact" at bounding box center [1127, 170] width 111 height 33
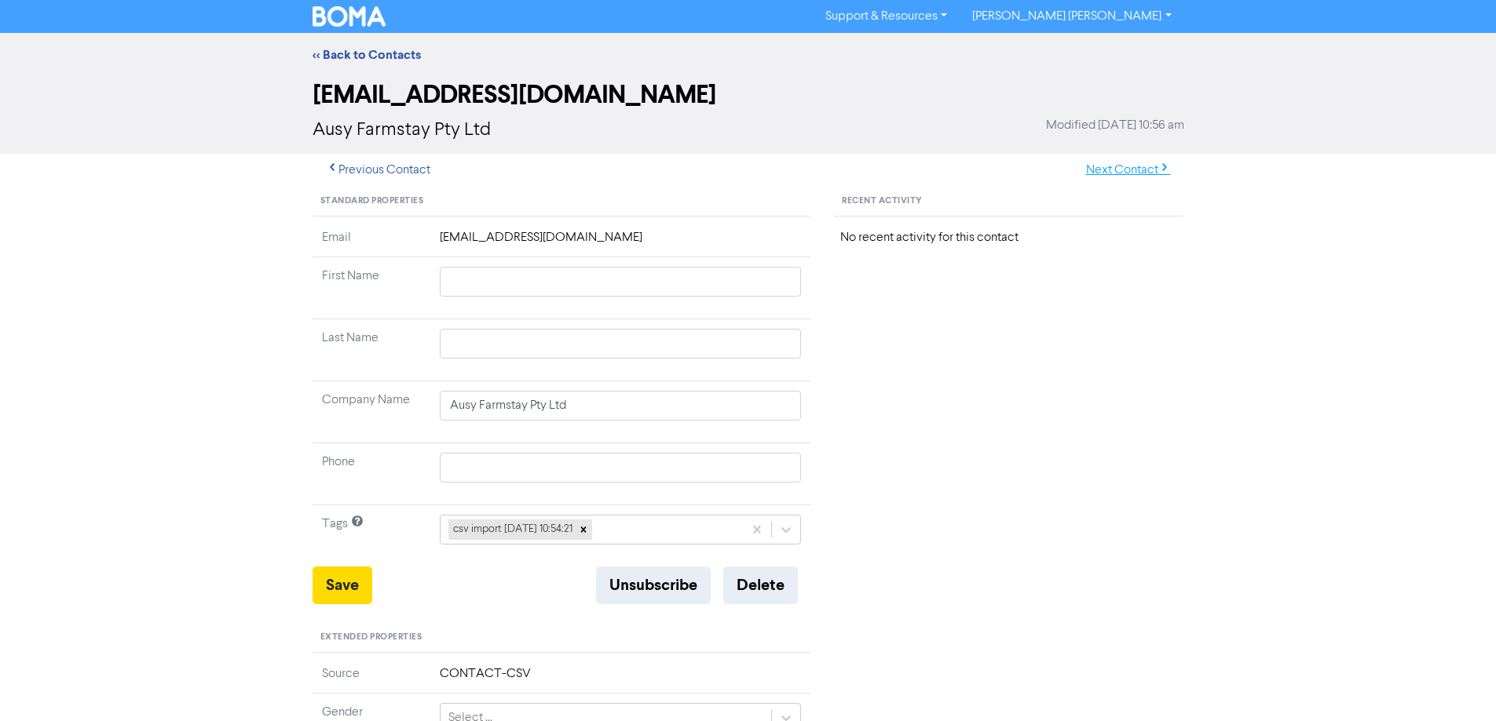
click at [1138, 163] on button "Next Contact" at bounding box center [1127, 170] width 111 height 33
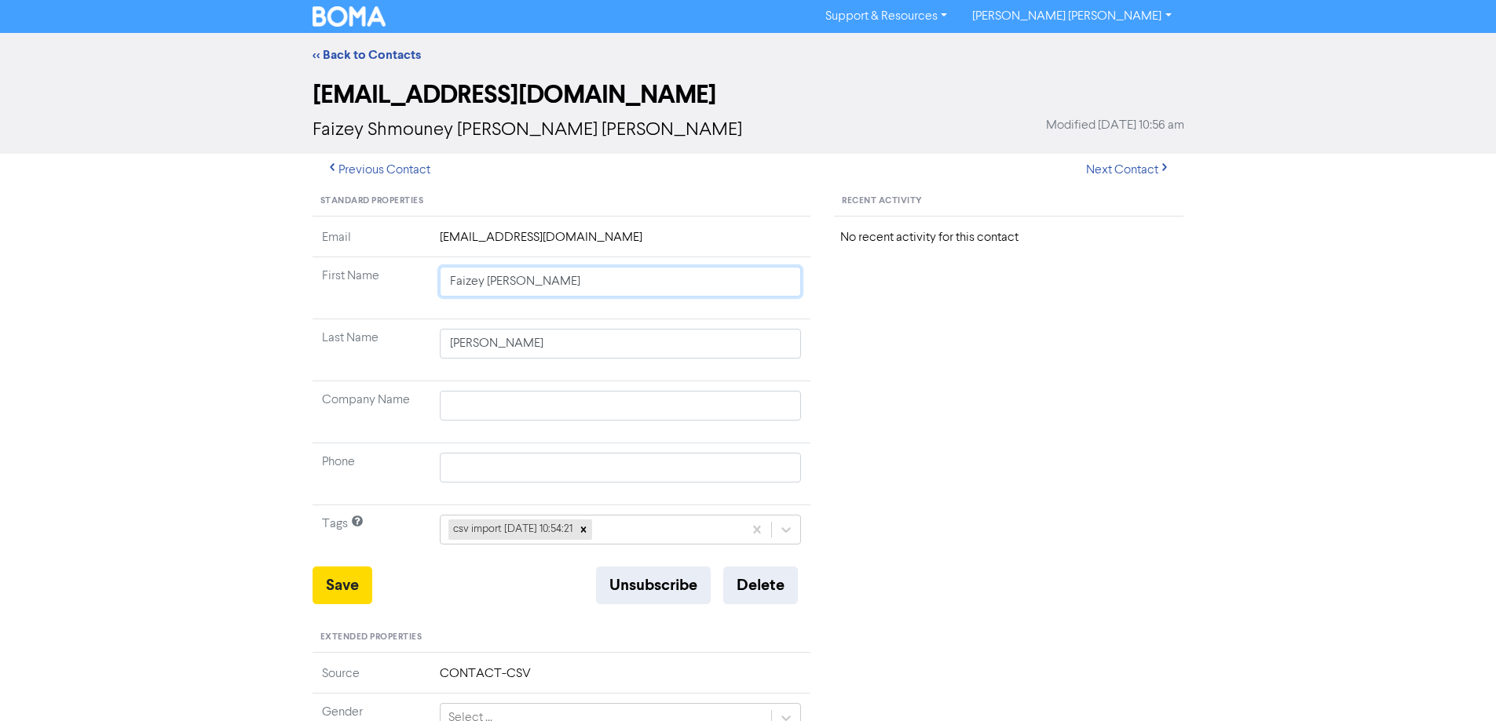
drag, startPoint x: 484, startPoint y: 282, endPoint x: 948, endPoint y: 346, distance: 467.6
click at [914, 342] on div "Standard Properties Email [EMAIL_ADDRESS][DOMAIN_NAME] First Name [PERSON_NAME]…" at bounding box center [748, 676] width 895 height 978
click at [347, 588] on button "Save" at bounding box center [342, 586] width 60 height 38
click at [1103, 176] on button "Next Contact" at bounding box center [1127, 170] width 111 height 33
drag, startPoint x: 499, startPoint y: 284, endPoint x: 908, endPoint y: 351, distance: 413.6
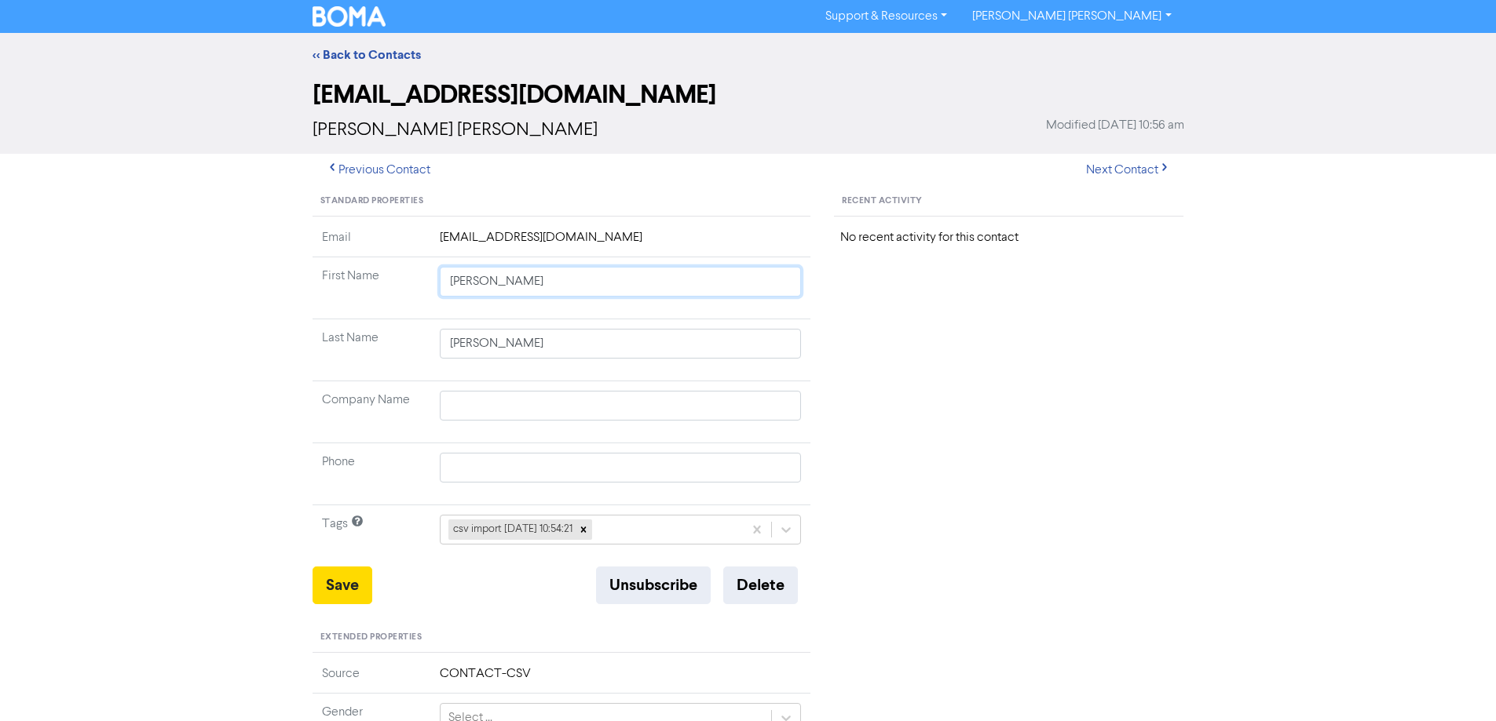
click at [836, 336] on div "Standard Properties Email [EMAIL_ADDRESS][DOMAIN_NAME] First Name [PERSON_NAME]…" at bounding box center [748, 676] width 895 height 978
click at [346, 593] on button "Save" at bounding box center [342, 586] width 60 height 38
click at [1106, 170] on button "Next Contact" at bounding box center [1127, 170] width 111 height 33
drag, startPoint x: 480, startPoint y: 283, endPoint x: 888, endPoint y: 344, distance: 412.7
click at [839, 336] on div "Standard Properties Email [EMAIL_ADDRESS][DOMAIN_NAME] First Name [PERSON_NAME]…" at bounding box center [748, 676] width 895 height 978
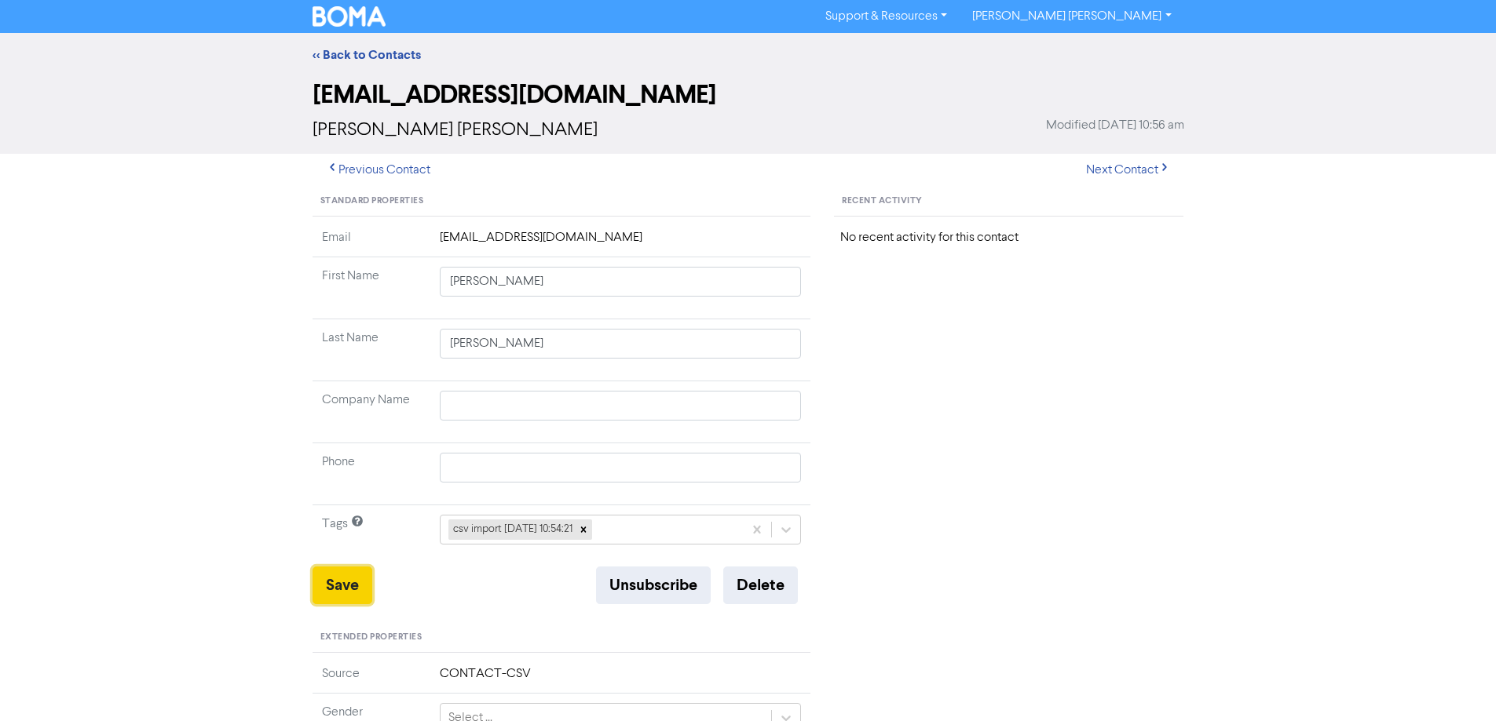
click at [346, 586] on button "Save" at bounding box center [342, 586] width 60 height 38
click at [1114, 173] on button "Next Contact" at bounding box center [1127, 170] width 111 height 33
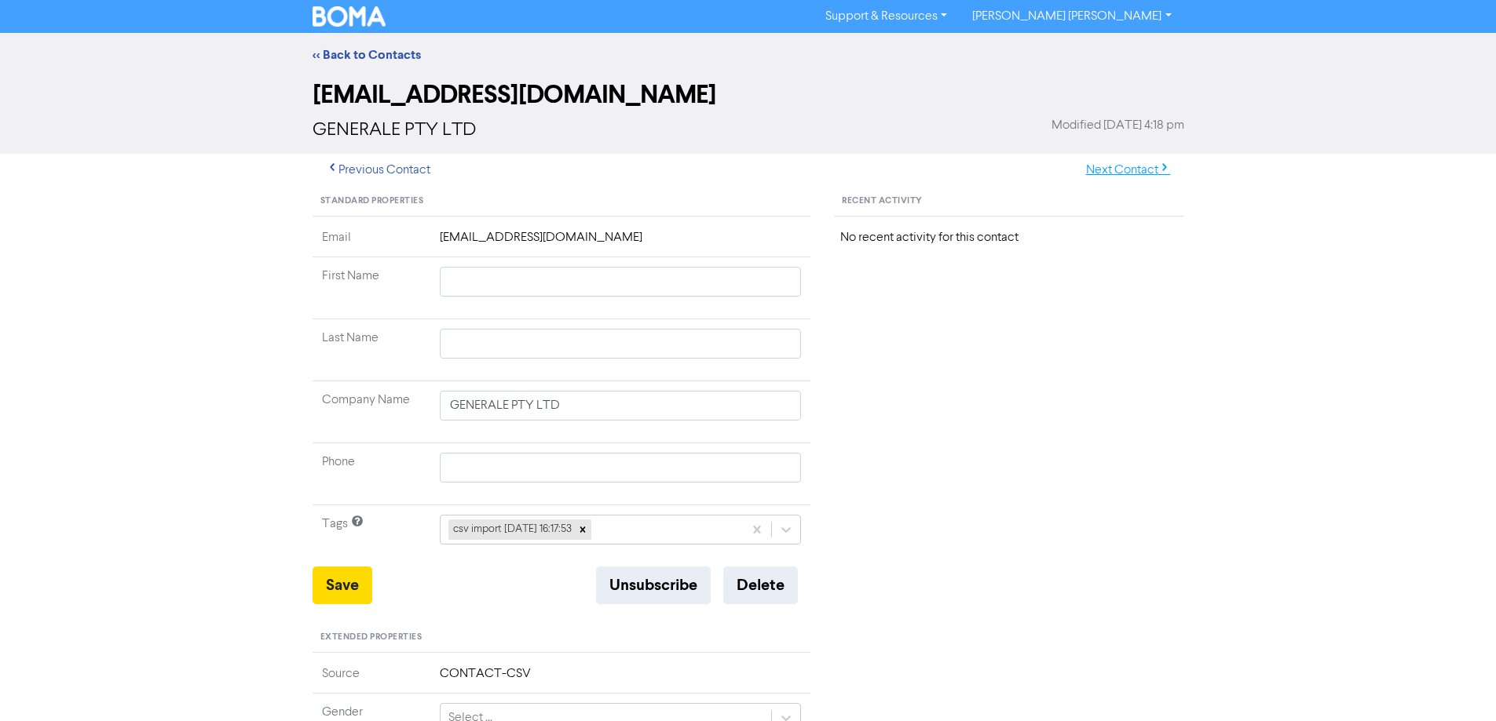
click at [1128, 166] on button "Next Contact" at bounding box center [1127, 170] width 111 height 33
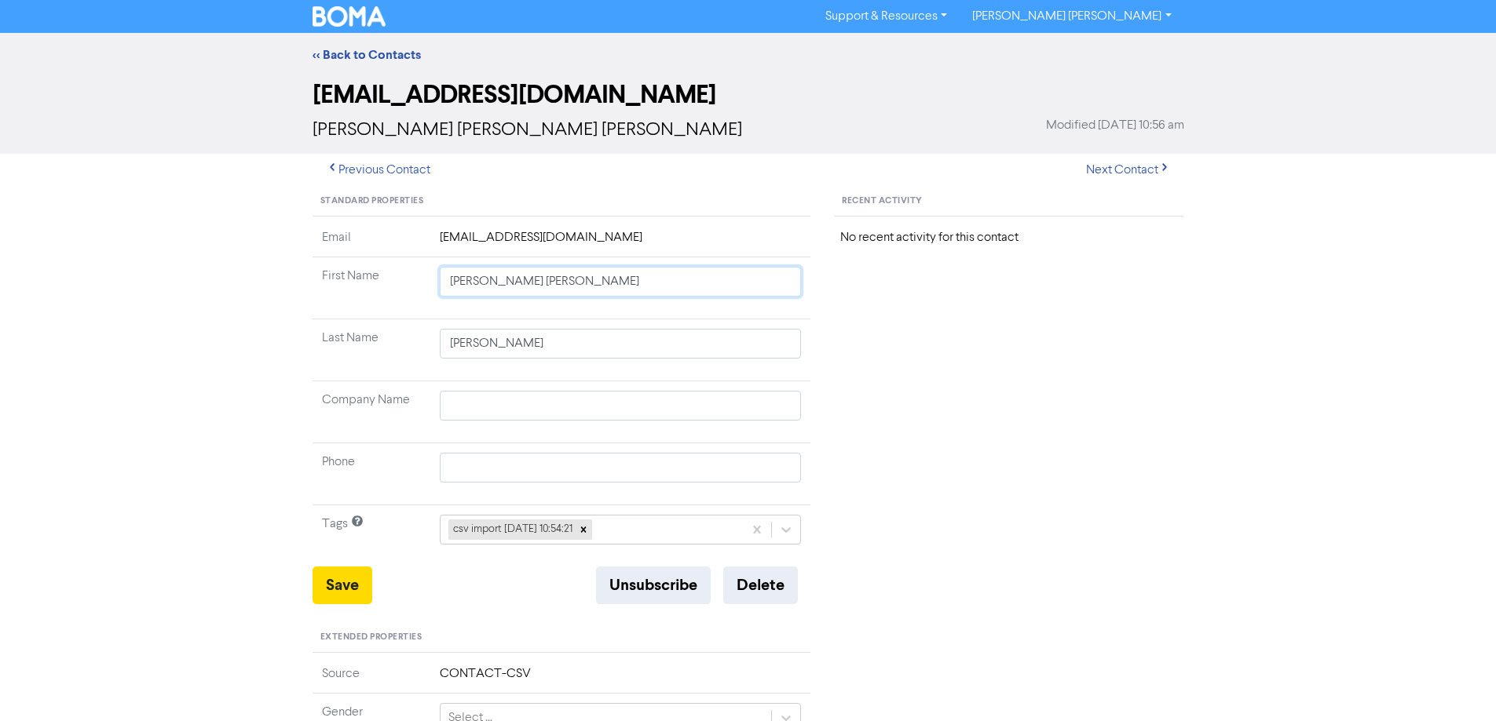
drag, startPoint x: 481, startPoint y: 283, endPoint x: 1006, endPoint y: 371, distance: 532.5
click at [1006, 371] on div "Standard Properties Email [EMAIL_ADDRESS][DOMAIN_NAME] First Name [PERSON_NAME]…" at bounding box center [748, 676] width 895 height 978
drag, startPoint x: 345, startPoint y: 582, endPoint x: 264, endPoint y: 561, distance: 84.6
click at [345, 582] on button "Save" at bounding box center [342, 586] width 60 height 38
click at [1127, 173] on button "Next Contact" at bounding box center [1127, 170] width 111 height 33
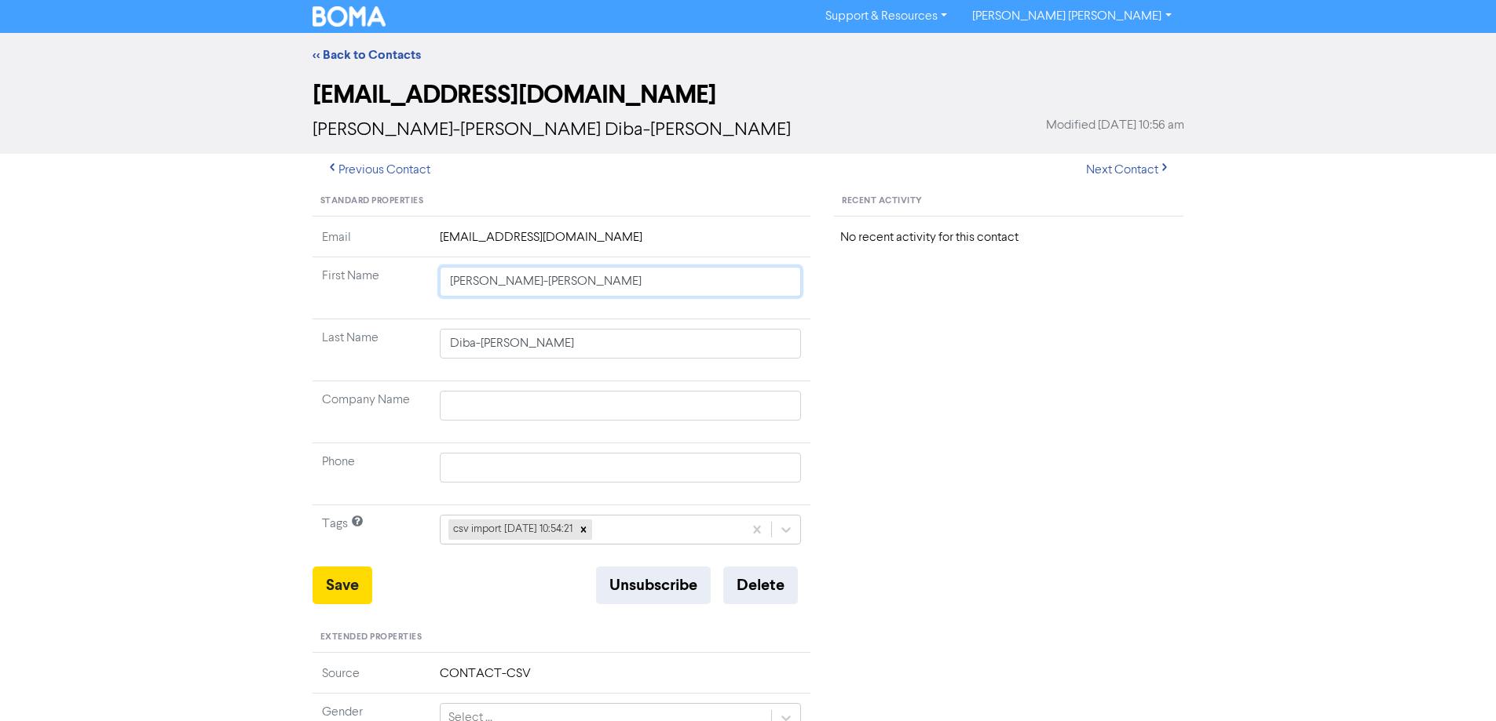
drag, startPoint x: 478, startPoint y: 283, endPoint x: 1041, endPoint y: 359, distance: 568.0
click at [983, 359] on div "Standard Properties Email [EMAIL_ADDRESS][DOMAIN_NAME] First Name [PERSON_NAME]…" at bounding box center [748, 676] width 895 height 978
drag, startPoint x: 333, startPoint y: 584, endPoint x: 236, endPoint y: 509, distance: 122.0
click at [331, 582] on button "Save" at bounding box center [342, 586] width 60 height 38
click at [323, 53] on link "<< Back to Contacts" at bounding box center [366, 55] width 108 height 16
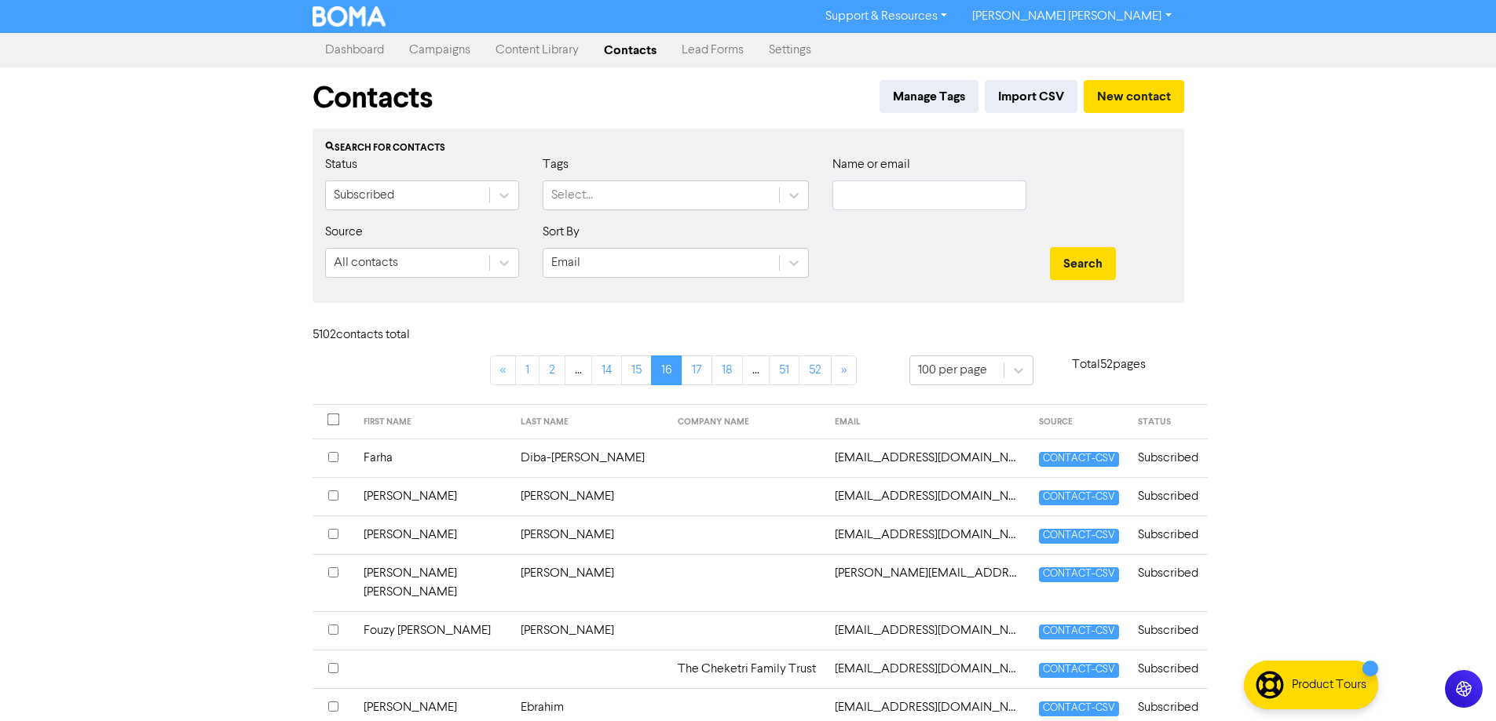
scroll to position [236, 0]
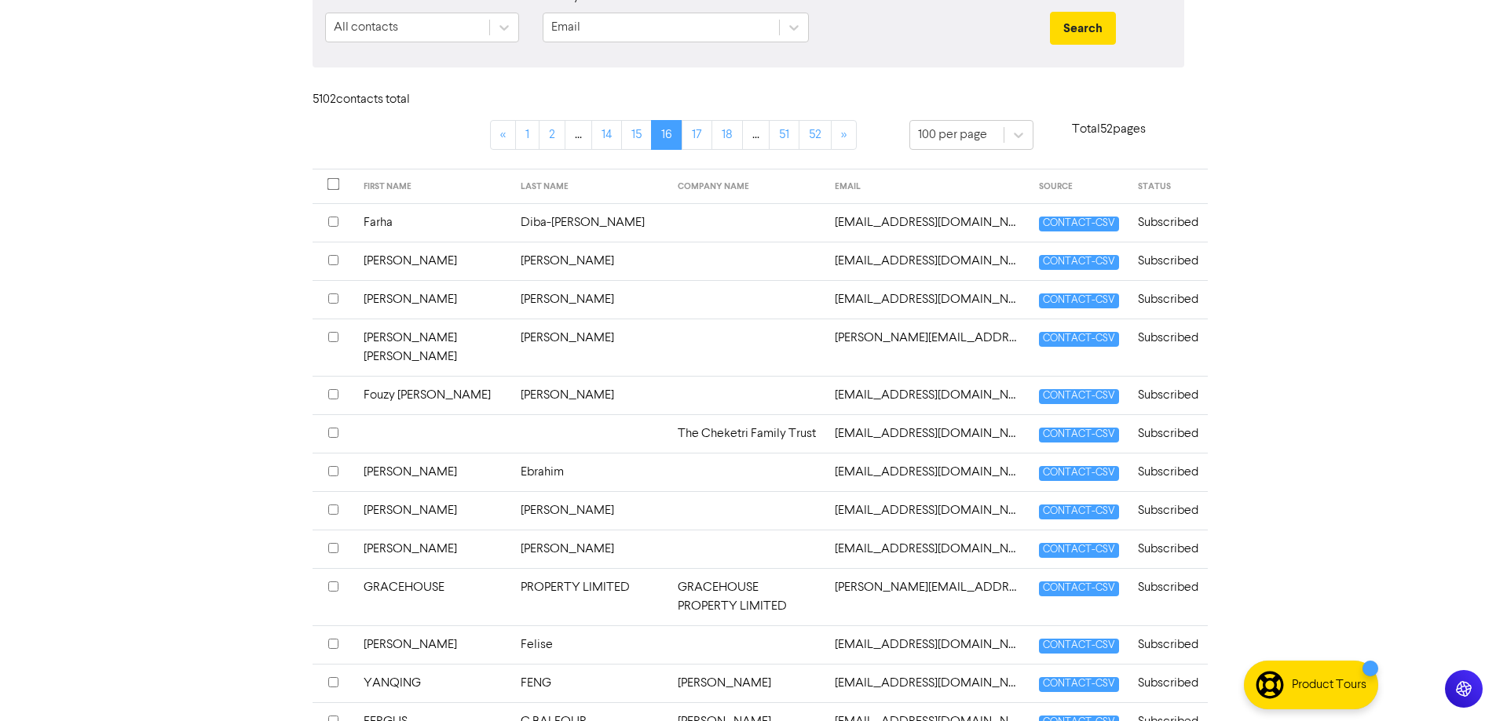
click at [668, 308] on td at bounding box center [746, 299] width 157 height 38
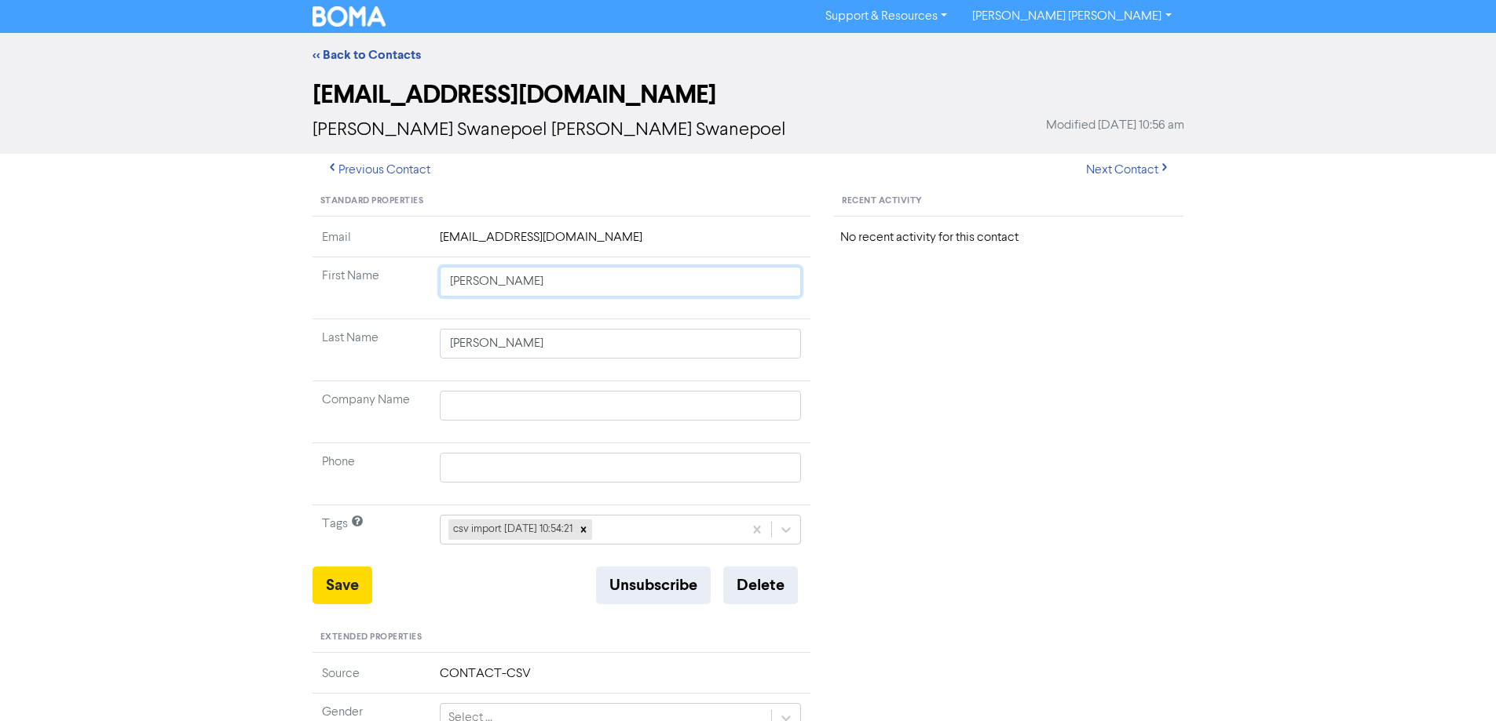
drag, startPoint x: 506, startPoint y: 282, endPoint x: 1033, endPoint y: 359, distance: 533.1
click at [1013, 359] on div "Standard Properties Email [EMAIL_ADDRESS][DOMAIN_NAME] First Name [PERSON_NAME]…" at bounding box center [748, 676] width 895 height 978
click at [337, 591] on button "Save" at bounding box center [342, 586] width 60 height 38
drag, startPoint x: 359, startPoint y: 588, endPoint x: 267, endPoint y: 485, distance: 137.9
click at [357, 588] on button "Save" at bounding box center [342, 586] width 60 height 38
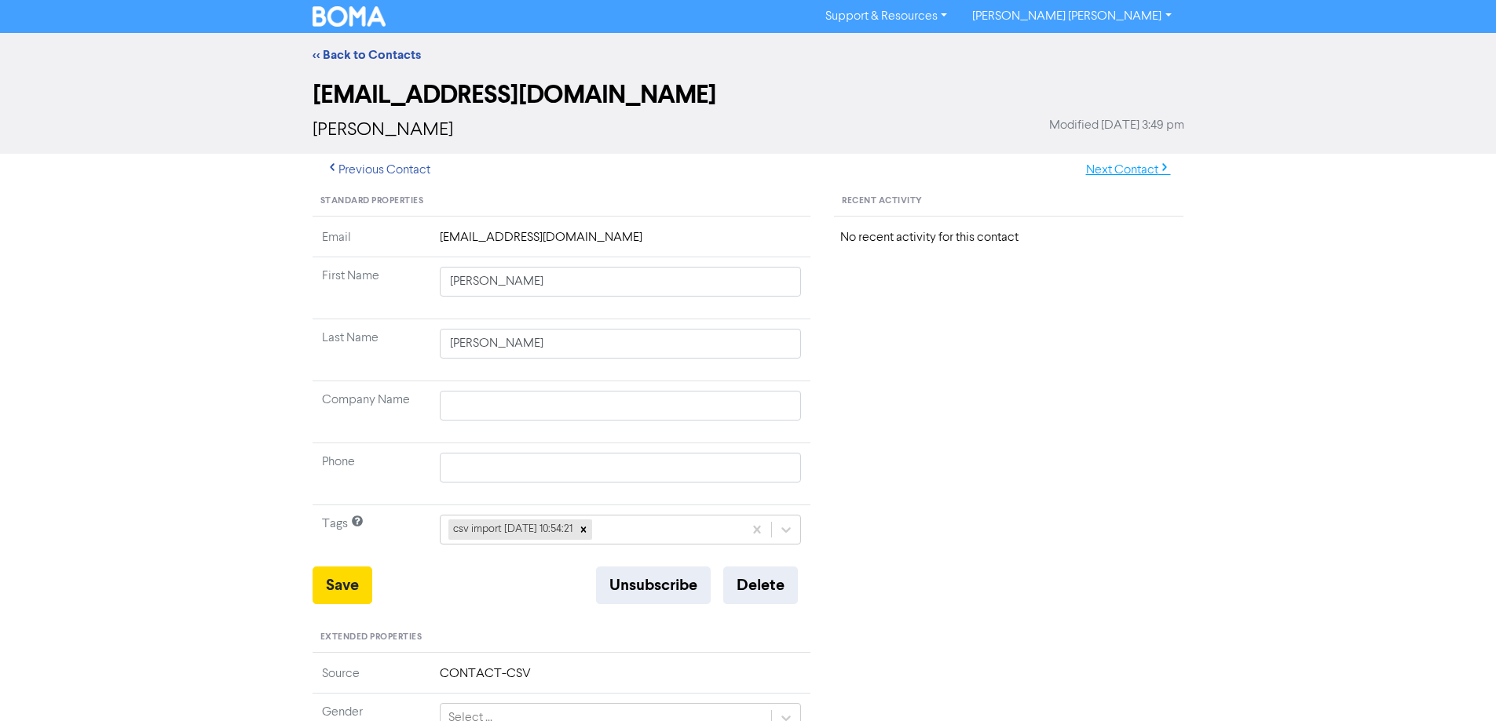
click at [1134, 172] on button "Next Contact" at bounding box center [1127, 170] width 111 height 33
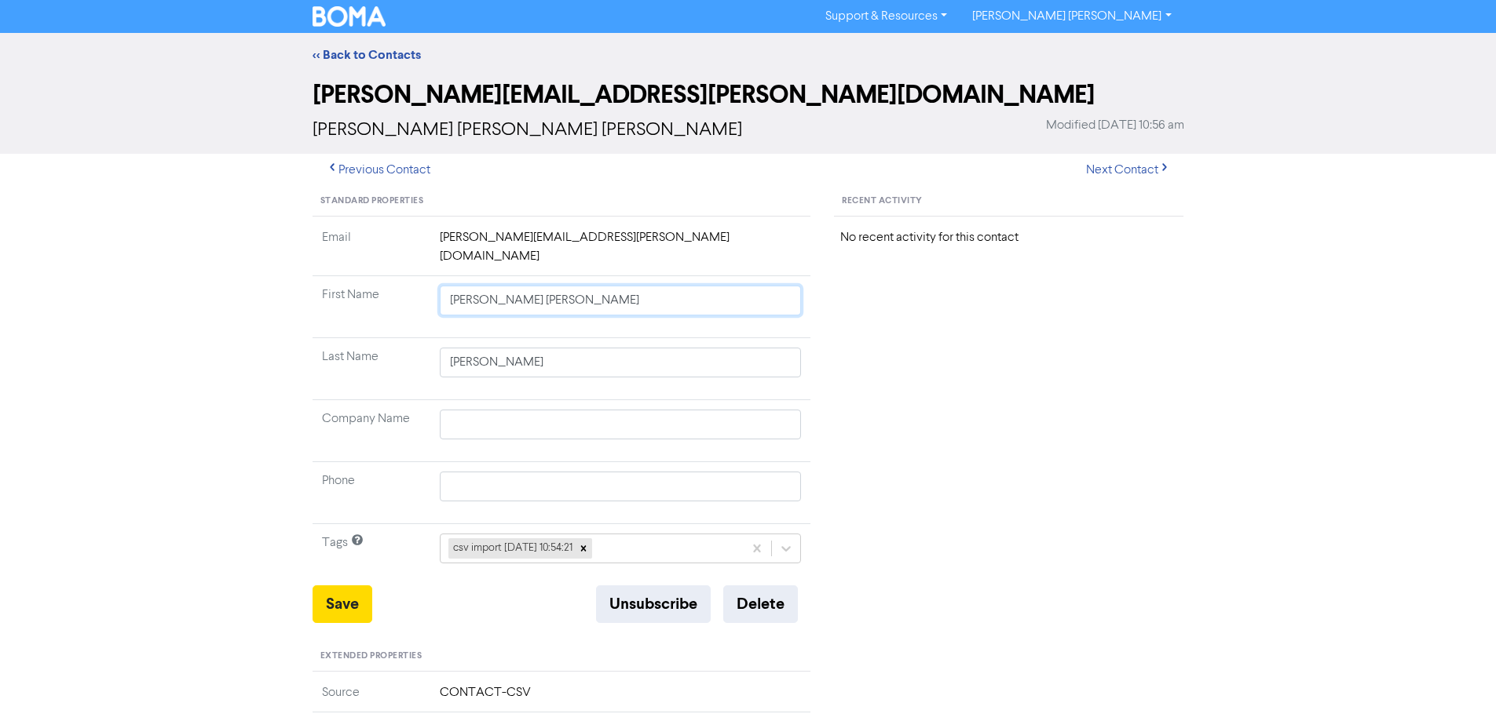
drag, startPoint x: 498, startPoint y: 283, endPoint x: 944, endPoint y: 359, distance: 452.2
click at [882, 349] on div "Standard Properties Email [PERSON_NAME][EMAIL_ADDRESS][PERSON_NAME][DOMAIN_NAME…" at bounding box center [748, 685] width 895 height 997
click at [345, 586] on button "Save" at bounding box center [342, 605] width 60 height 38
click at [1112, 171] on button "Next Contact" at bounding box center [1127, 170] width 111 height 33
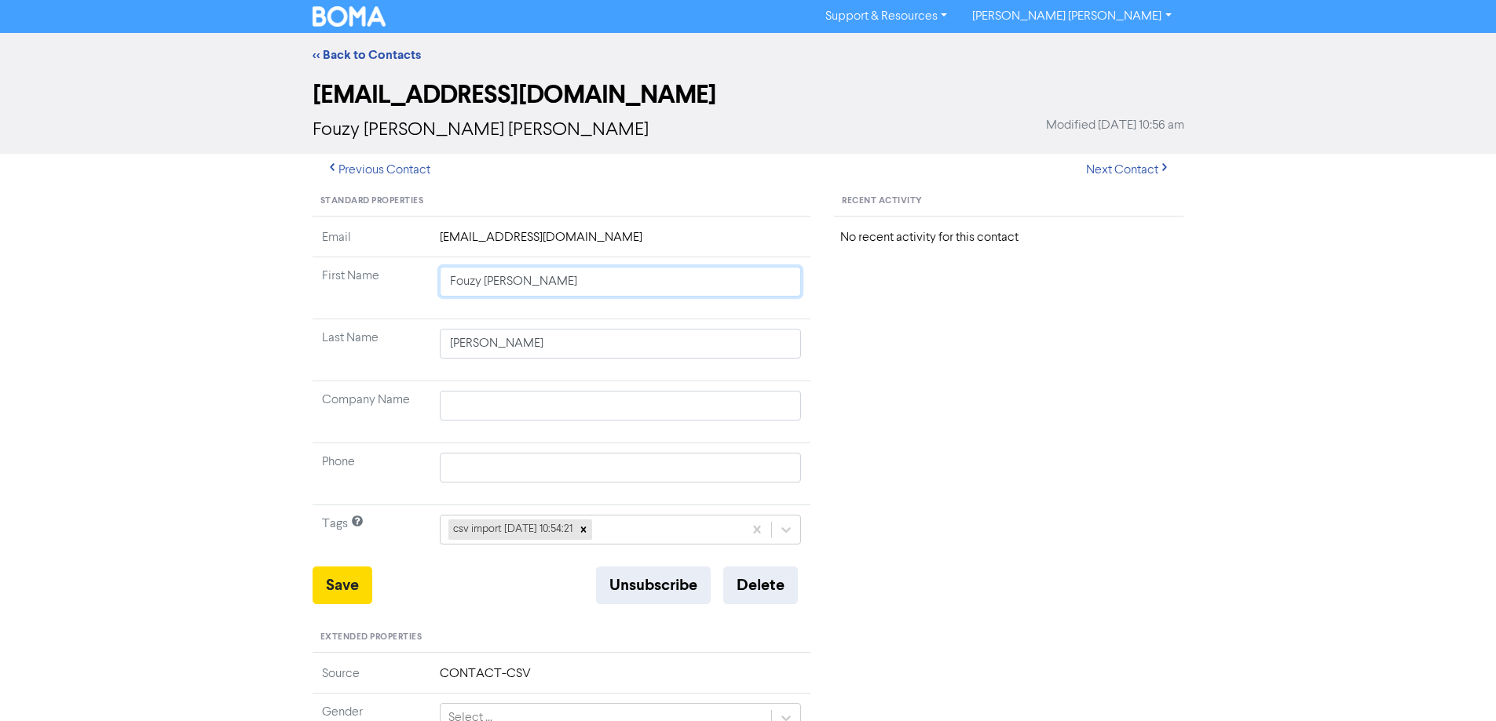
drag, startPoint x: 481, startPoint y: 280, endPoint x: 887, endPoint y: 358, distance: 413.2
click at [825, 349] on div "Standard Properties Email [EMAIL_ADDRESS][DOMAIN_NAME] First Name Fouzy [PERSON…" at bounding box center [748, 676] width 895 height 978
click at [340, 597] on button "Save" at bounding box center [342, 586] width 60 height 38
click at [1123, 170] on button "Next Contact" at bounding box center [1127, 170] width 111 height 33
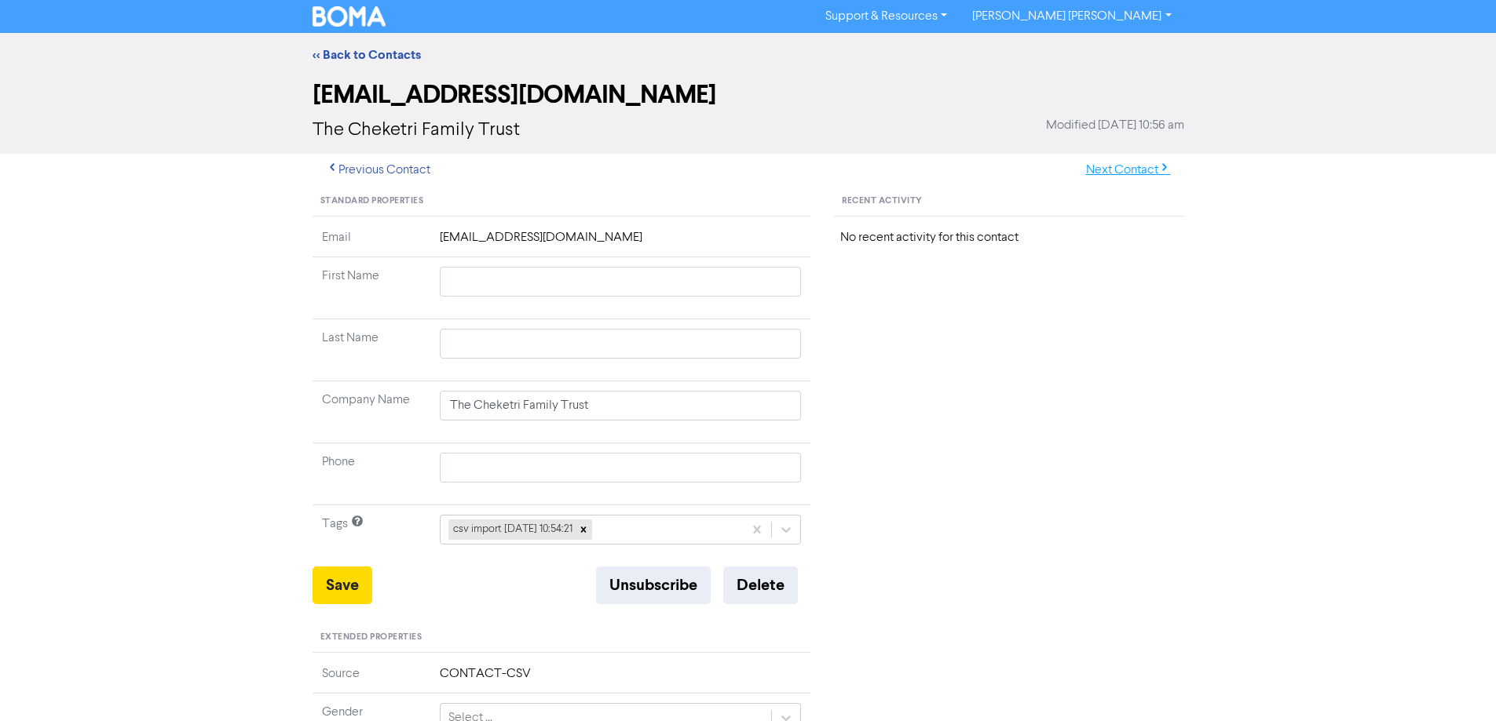
click at [1106, 176] on button "Next Contact" at bounding box center [1127, 170] width 111 height 33
drag, startPoint x: 491, startPoint y: 282, endPoint x: 944, endPoint y: 397, distance: 466.7
click at [879, 393] on div "Standard Properties Email [EMAIL_ADDRESS][DOMAIN_NAME] First Name [PERSON_NAME]…" at bounding box center [748, 676] width 895 height 978
click at [349, 586] on button "Save" at bounding box center [342, 586] width 60 height 38
click at [1126, 170] on button "Next Contact" at bounding box center [1127, 170] width 111 height 33
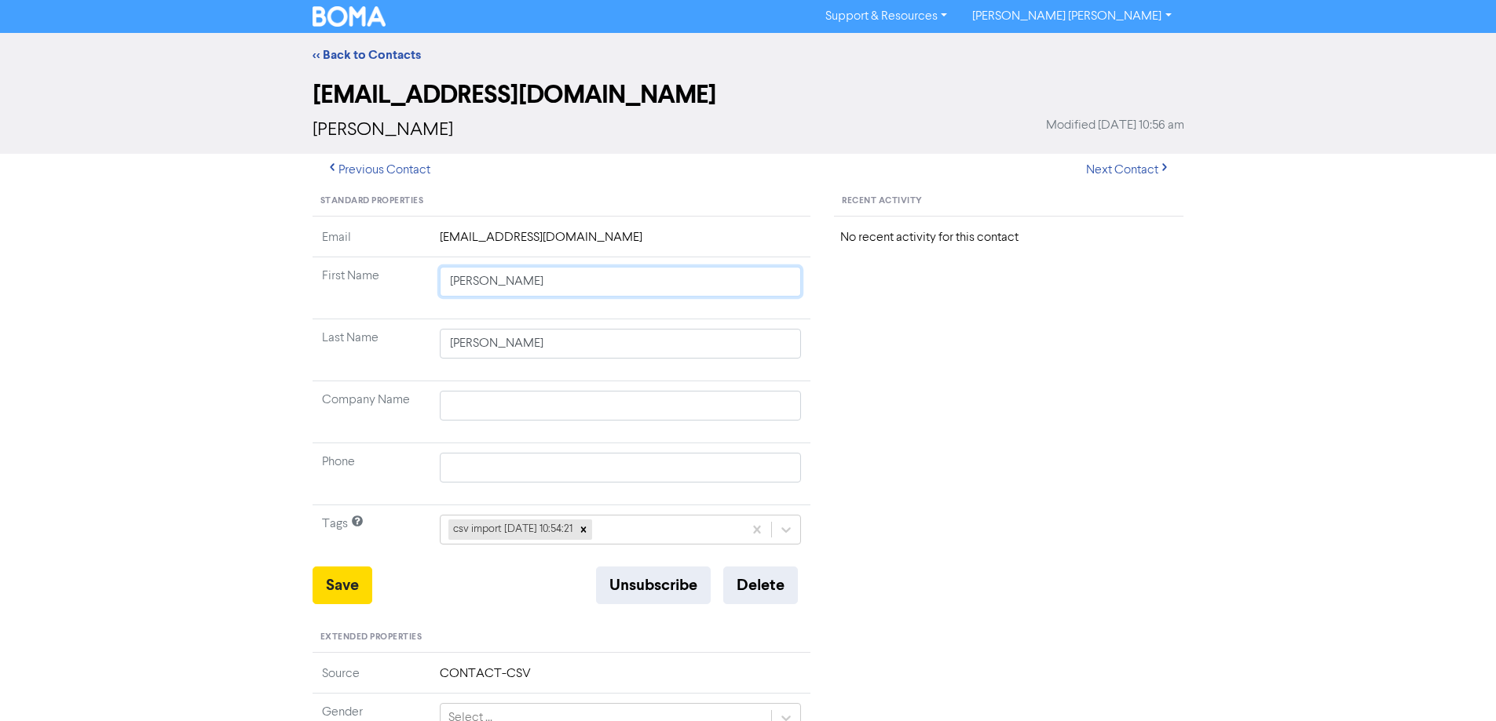
drag, startPoint x: 481, startPoint y: 283, endPoint x: 824, endPoint y: 360, distance: 351.6
click at [795, 352] on tbody "Email [EMAIL_ADDRESS][DOMAIN_NAME] First Name [PERSON_NAME] Last Name [PERSON_N…" at bounding box center [561, 397] width 499 height 338
drag, startPoint x: 345, startPoint y: 592, endPoint x: 260, endPoint y: 510, distance: 118.3
click at [345, 592] on button "Save" at bounding box center [342, 586] width 60 height 38
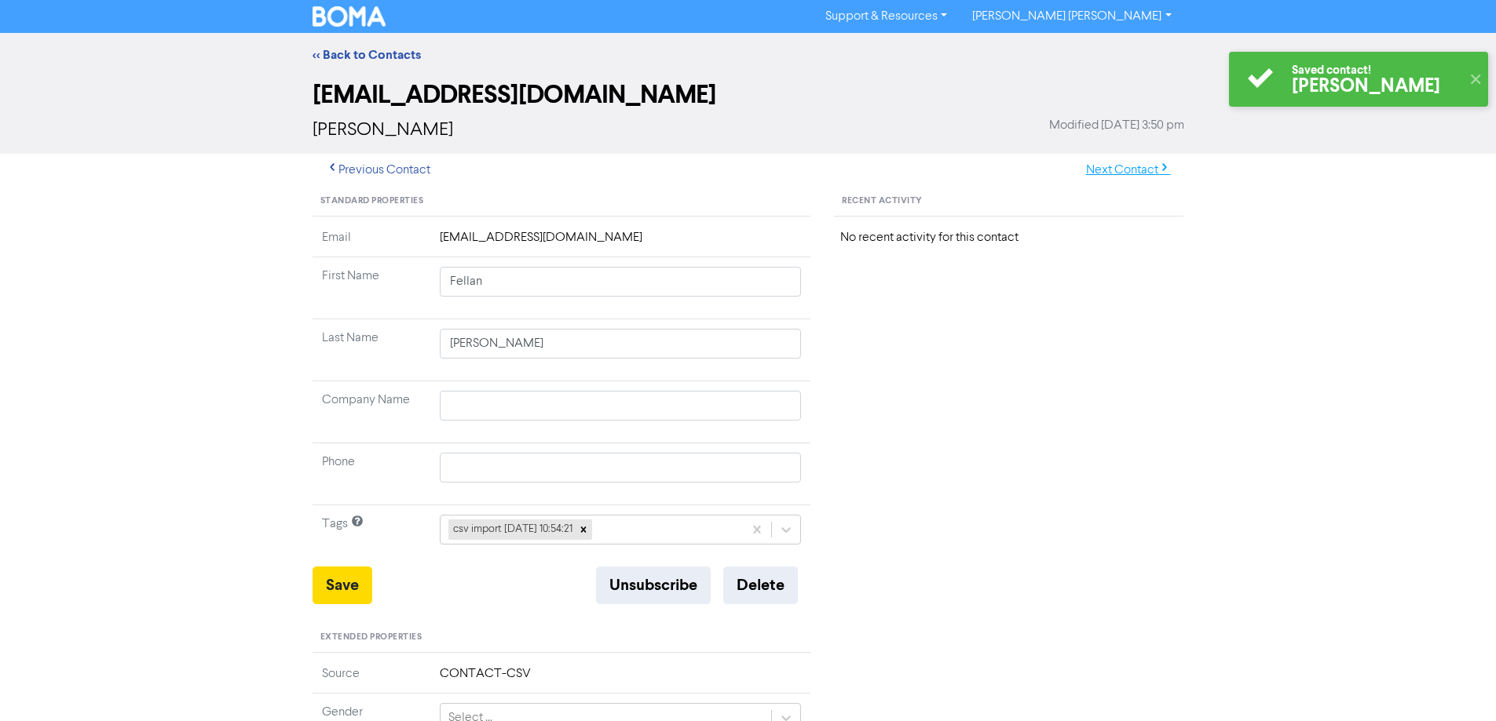
click at [1108, 171] on button "Next Contact" at bounding box center [1127, 170] width 111 height 33
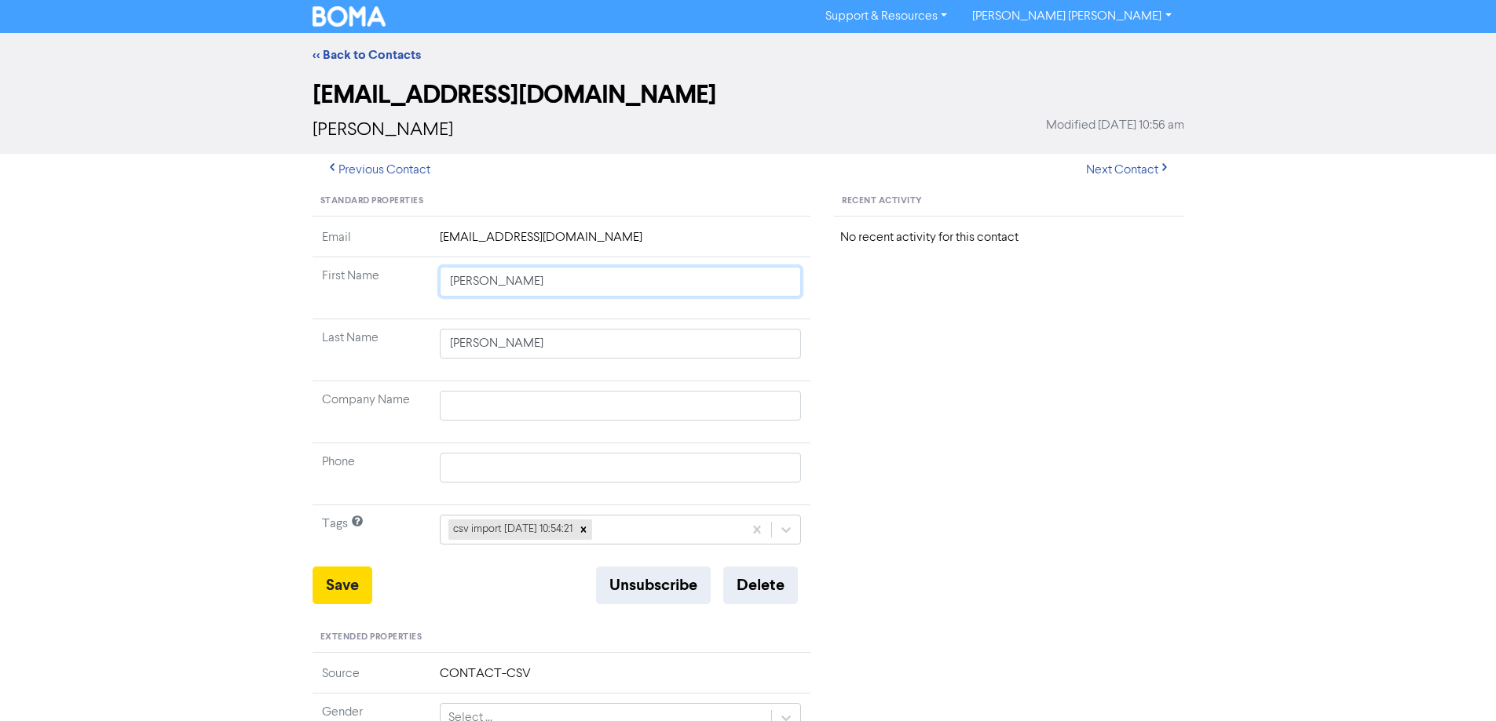
drag, startPoint x: 490, startPoint y: 281, endPoint x: 933, endPoint y: 415, distance: 462.4
click at [871, 389] on div "Standard Properties Email [EMAIL_ADDRESS][DOMAIN_NAME] First Name [PERSON_NAME]…" at bounding box center [748, 676] width 895 height 978
click at [340, 580] on button "Save" at bounding box center [342, 586] width 60 height 38
click at [1086, 165] on button "Next Contact" at bounding box center [1127, 170] width 111 height 33
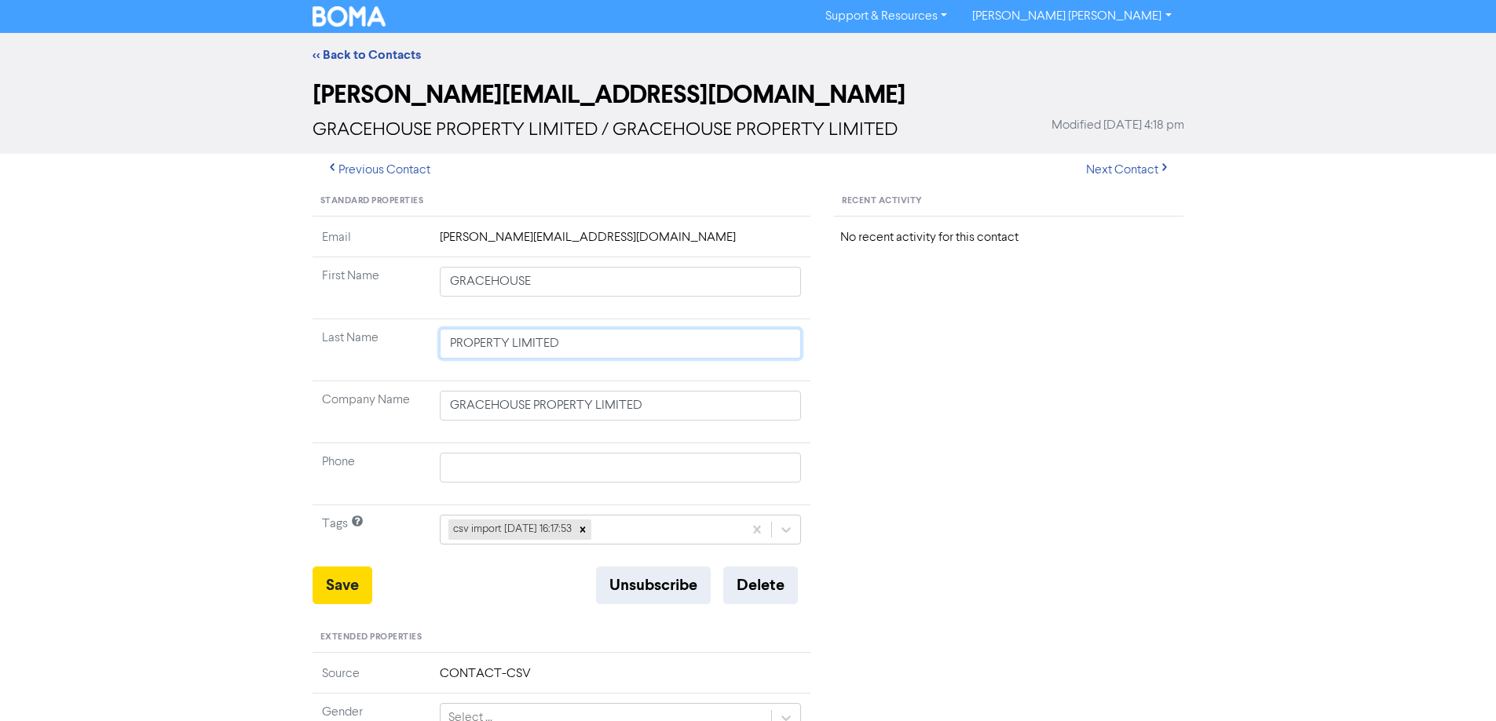
drag, startPoint x: 506, startPoint y: 347, endPoint x: 402, endPoint y: 347, distance: 104.4
click at [402, 347] on tr "Last Name PROPERTY LIMITED" at bounding box center [561, 351] width 499 height 62
drag, startPoint x: 513, startPoint y: 275, endPoint x: 425, endPoint y: 276, distance: 87.1
click at [425, 276] on tr "First Name GRACEHOUSE" at bounding box center [561, 288] width 499 height 62
click at [333, 582] on button "Save" at bounding box center [342, 586] width 60 height 38
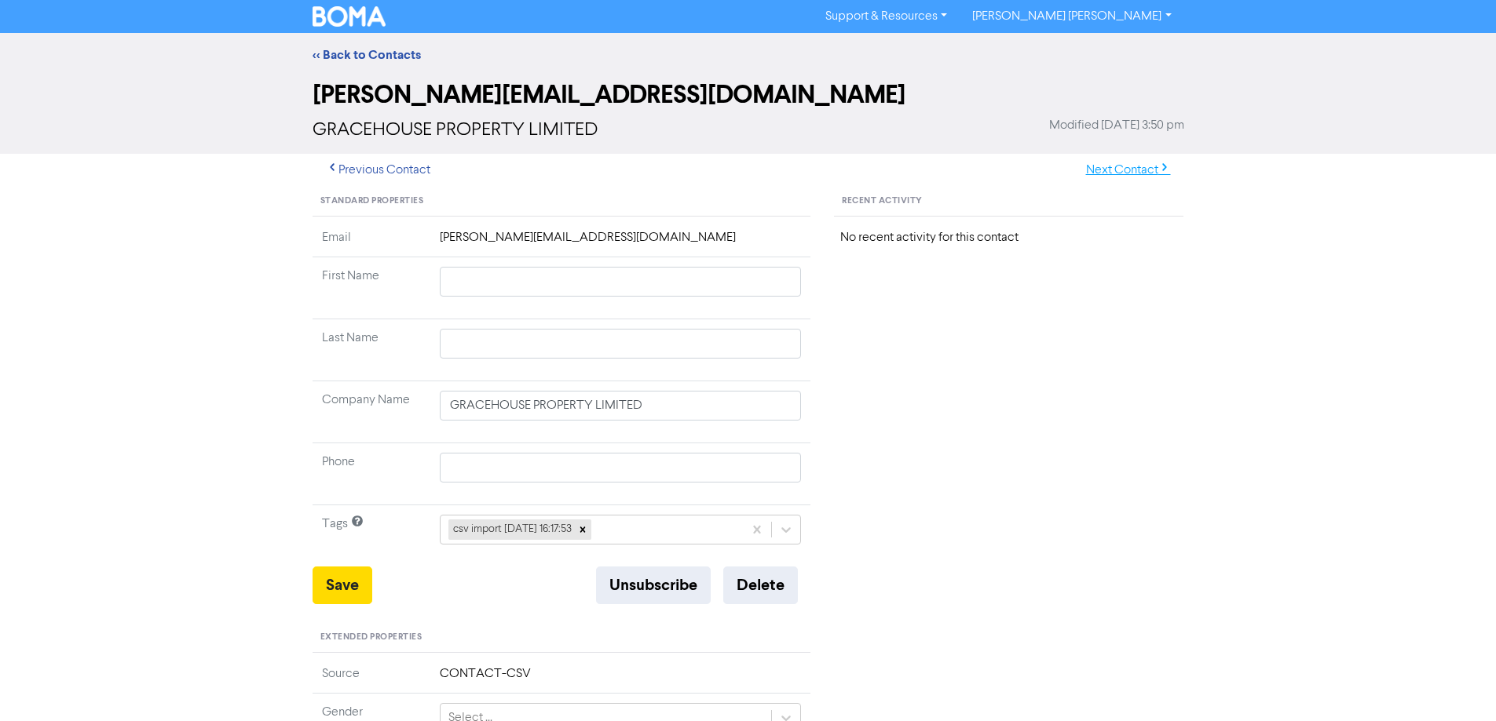
click at [1139, 171] on button "Next Contact" at bounding box center [1127, 170] width 111 height 33
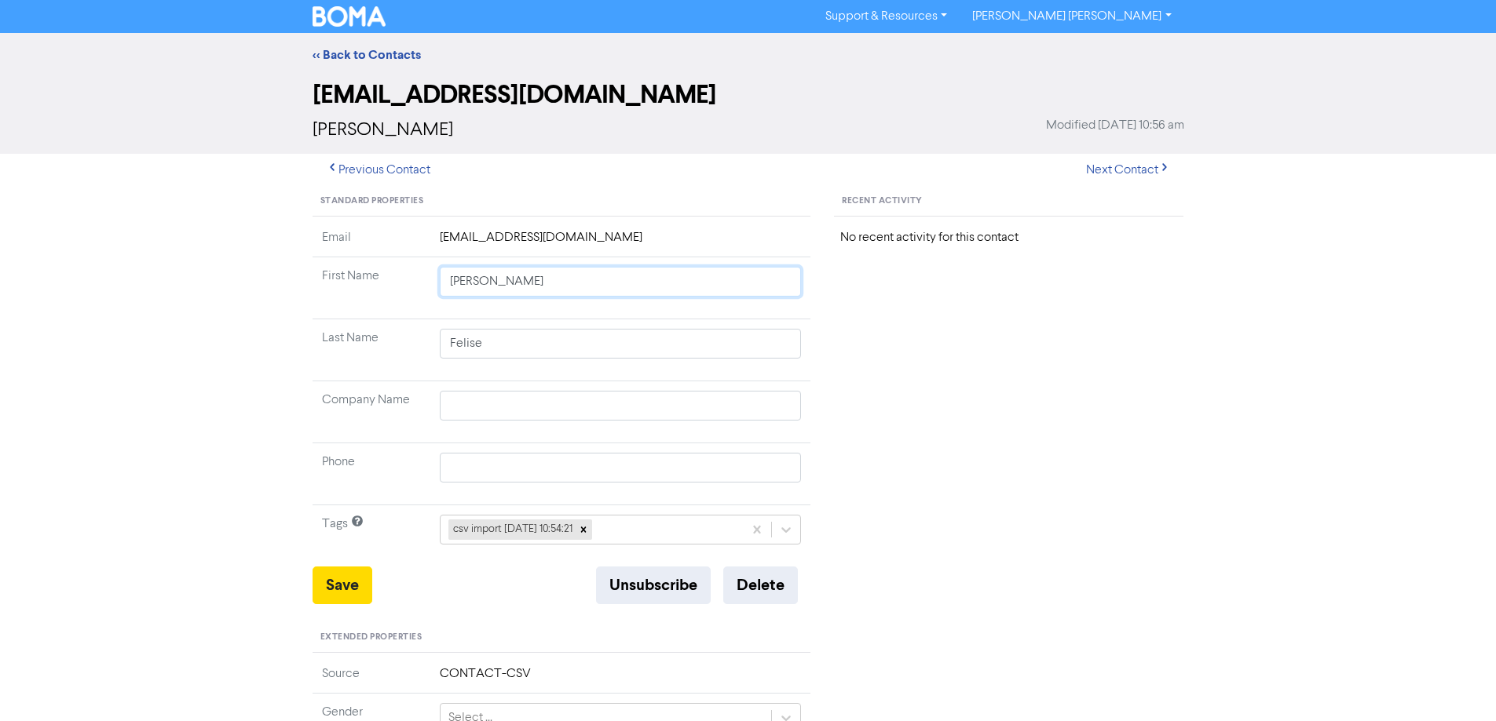
drag, startPoint x: 475, startPoint y: 279, endPoint x: 849, endPoint y: 364, distance: 383.9
click at [800, 359] on tbody "Email [PERSON_NAME][EMAIL_ADDRESS][DOMAIN_NAME] First Name [PERSON_NAME] Last N…" at bounding box center [561, 397] width 499 height 338
drag, startPoint x: 346, startPoint y: 583, endPoint x: 261, endPoint y: 546, distance: 92.5
click at [345, 582] on button "Save" at bounding box center [342, 586] width 60 height 38
click at [1113, 170] on button "Next Contact" at bounding box center [1127, 170] width 111 height 33
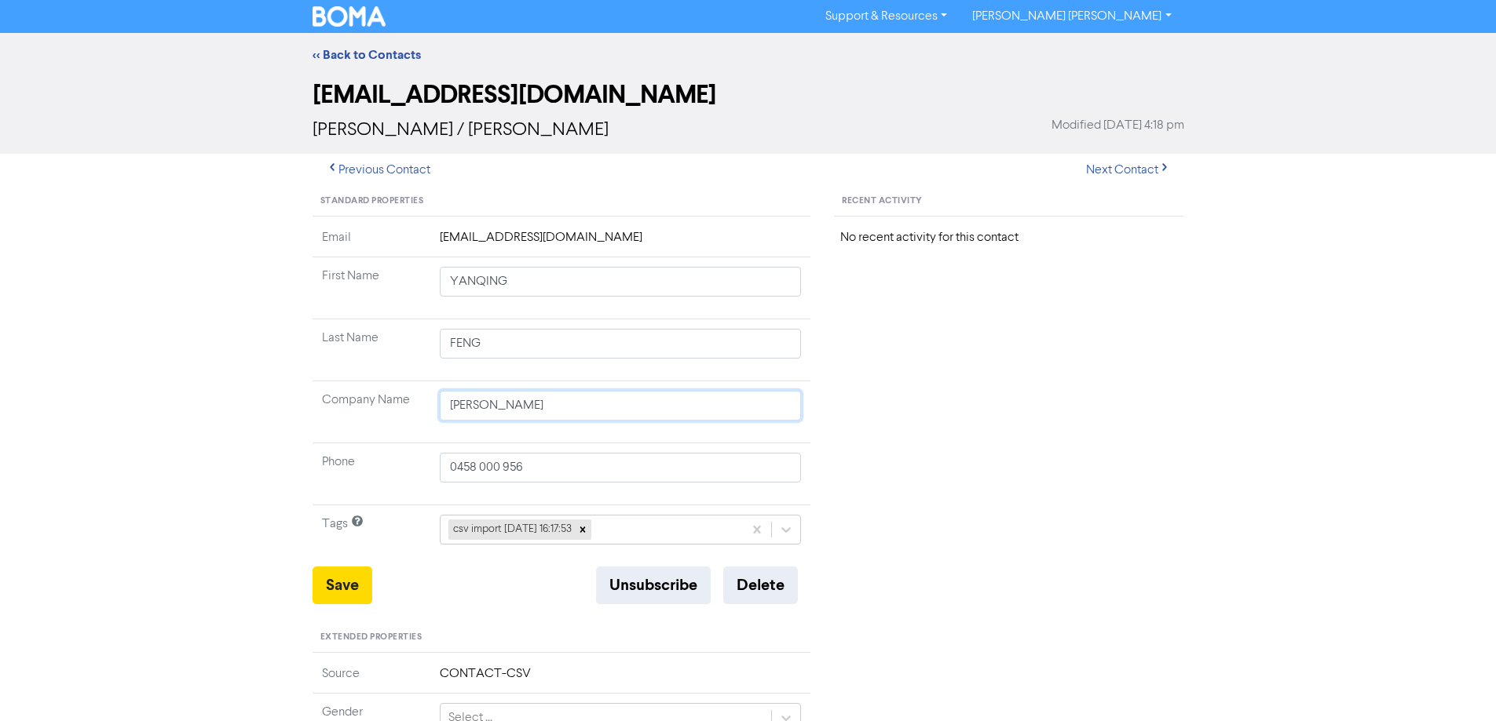
drag, startPoint x: 544, startPoint y: 405, endPoint x: 377, endPoint y: 404, distance: 167.2
click at [378, 404] on tr "Company Name [PERSON_NAME]" at bounding box center [561, 413] width 499 height 62
click at [349, 581] on button "Save" at bounding box center [342, 586] width 60 height 38
click at [1136, 170] on button "Next Contact" at bounding box center [1127, 170] width 111 height 33
drag, startPoint x: 590, startPoint y: 405, endPoint x: 312, endPoint y: 405, distance: 278.7
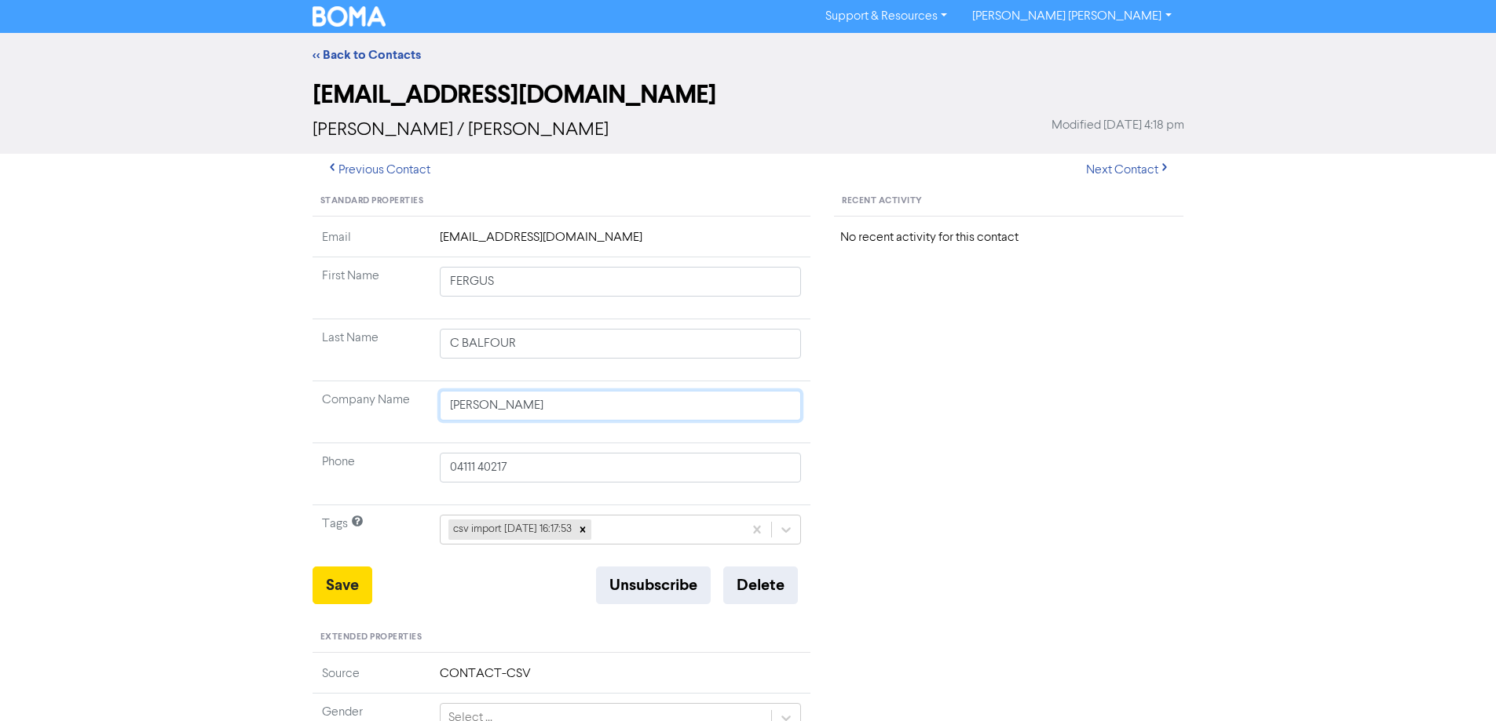
click at [312, 405] on tr "Company Name [PERSON_NAME]" at bounding box center [561, 413] width 499 height 62
click at [348, 601] on button "Save" at bounding box center [342, 586] width 60 height 38
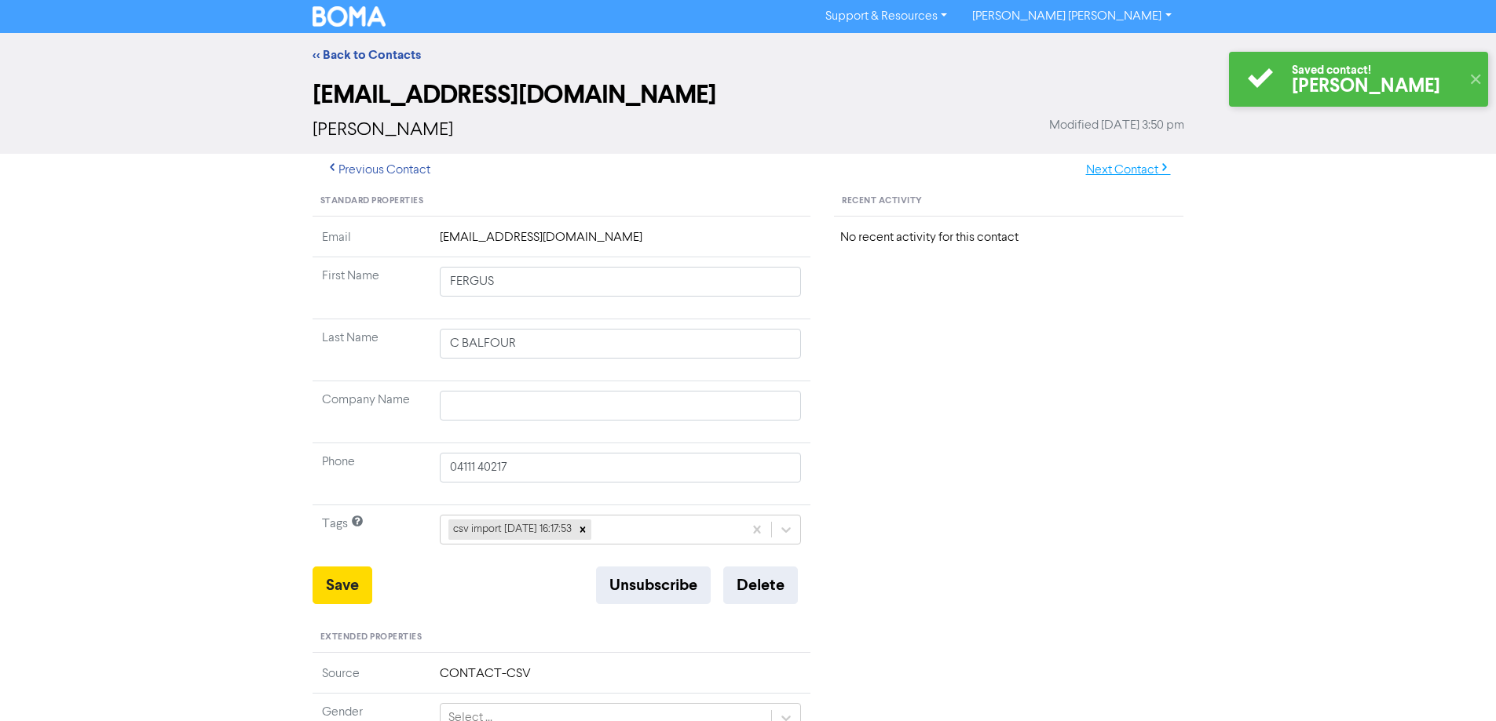
click at [1136, 174] on button "Next Contact" at bounding box center [1127, 170] width 111 height 33
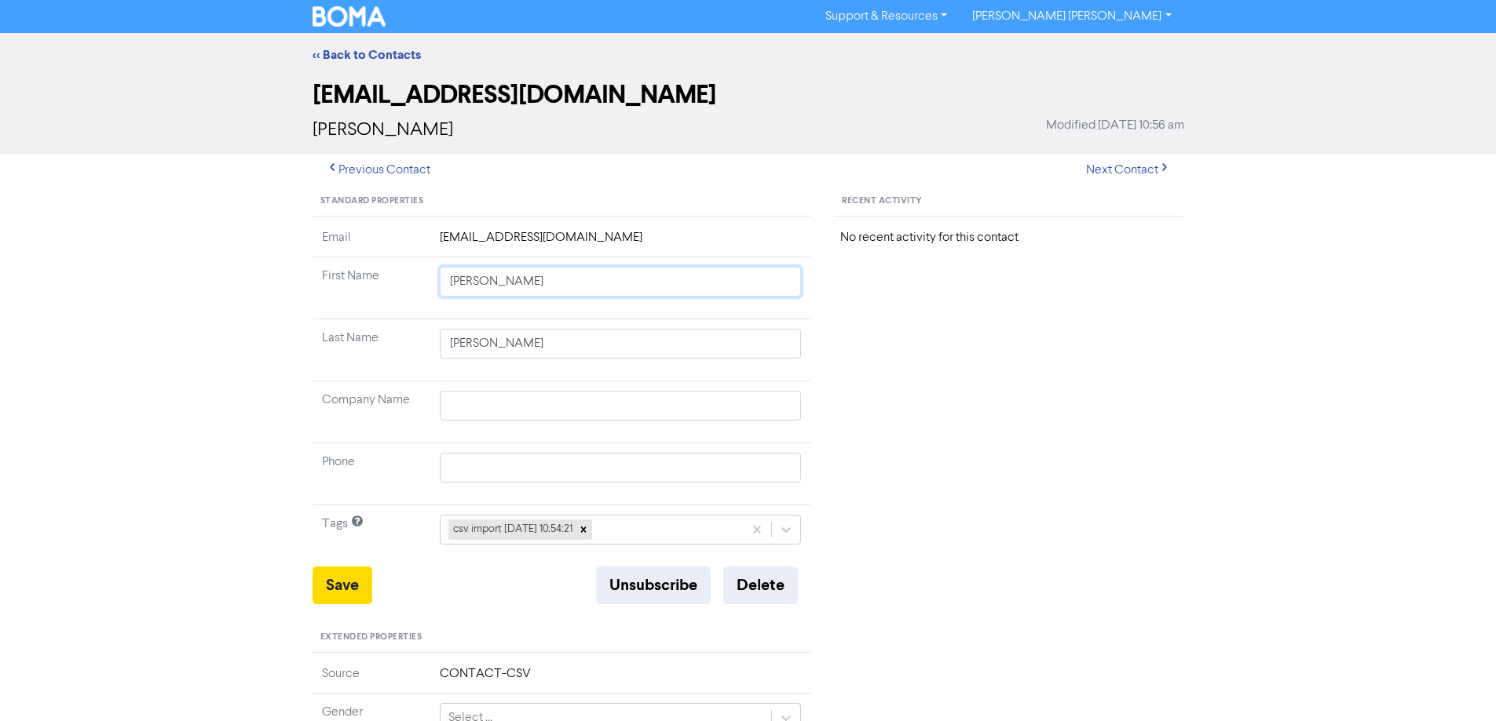
drag, startPoint x: 484, startPoint y: 283, endPoint x: 770, endPoint y: 356, distance: 295.1
click at [710, 339] on tbody "Email [EMAIL_ADDRESS][DOMAIN_NAME] First Name [PERSON_NAME] Last Name [PERSON_N…" at bounding box center [561, 397] width 499 height 338
click at [330, 580] on button "Save" at bounding box center [342, 586] width 60 height 38
click at [1144, 170] on button "Next Contact" at bounding box center [1127, 170] width 111 height 33
drag, startPoint x: 503, startPoint y: 283, endPoint x: 921, endPoint y: 345, distance: 422.1
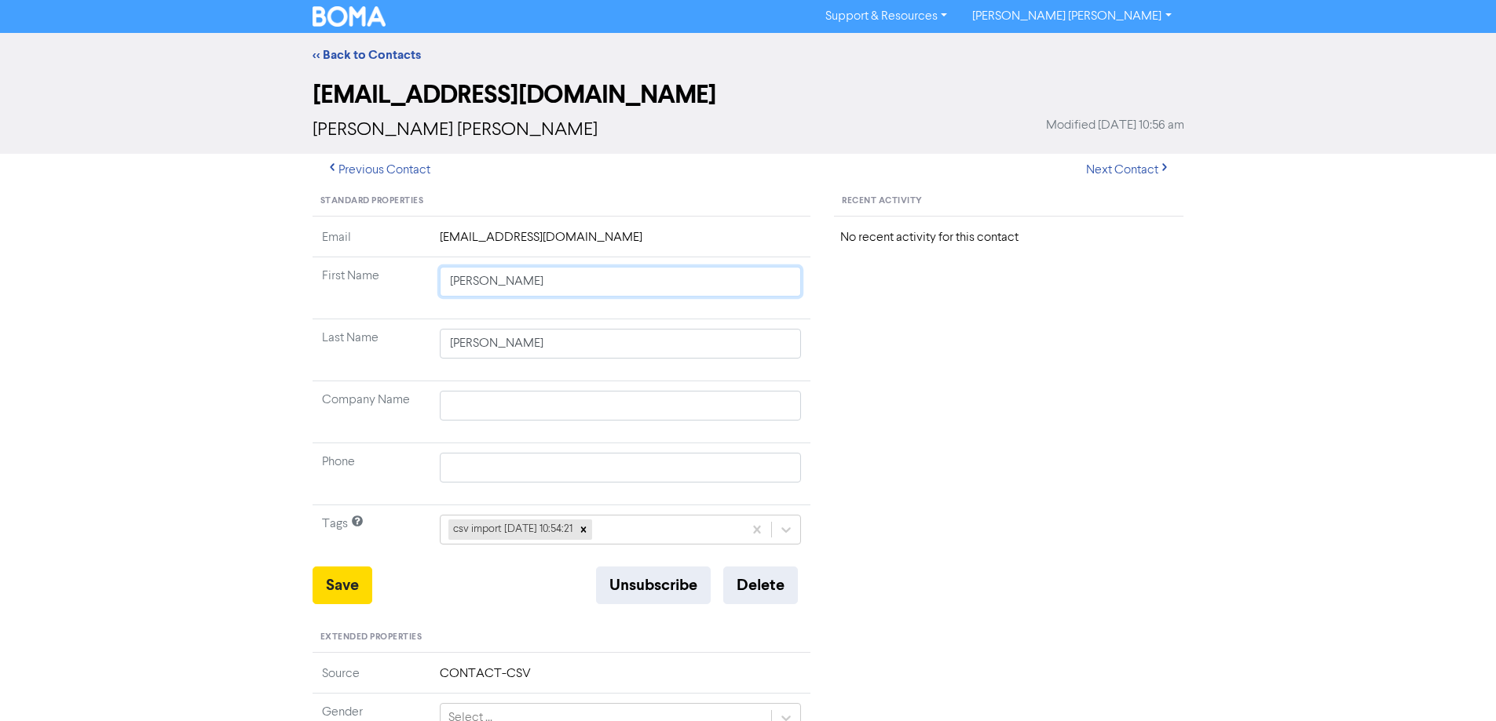
click at [921, 345] on div "Standard Properties Email [EMAIL_ADDRESS][DOMAIN_NAME] First Name [PERSON_NAME]…" at bounding box center [748, 676] width 895 height 978
drag, startPoint x: 333, startPoint y: 585, endPoint x: 245, endPoint y: 531, distance: 102.9
click at [327, 586] on button "Save" at bounding box center [342, 586] width 60 height 38
click at [1107, 172] on button "Next Contact" at bounding box center [1127, 170] width 111 height 33
click at [1119, 175] on button "Next Contact" at bounding box center [1127, 170] width 111 height 33
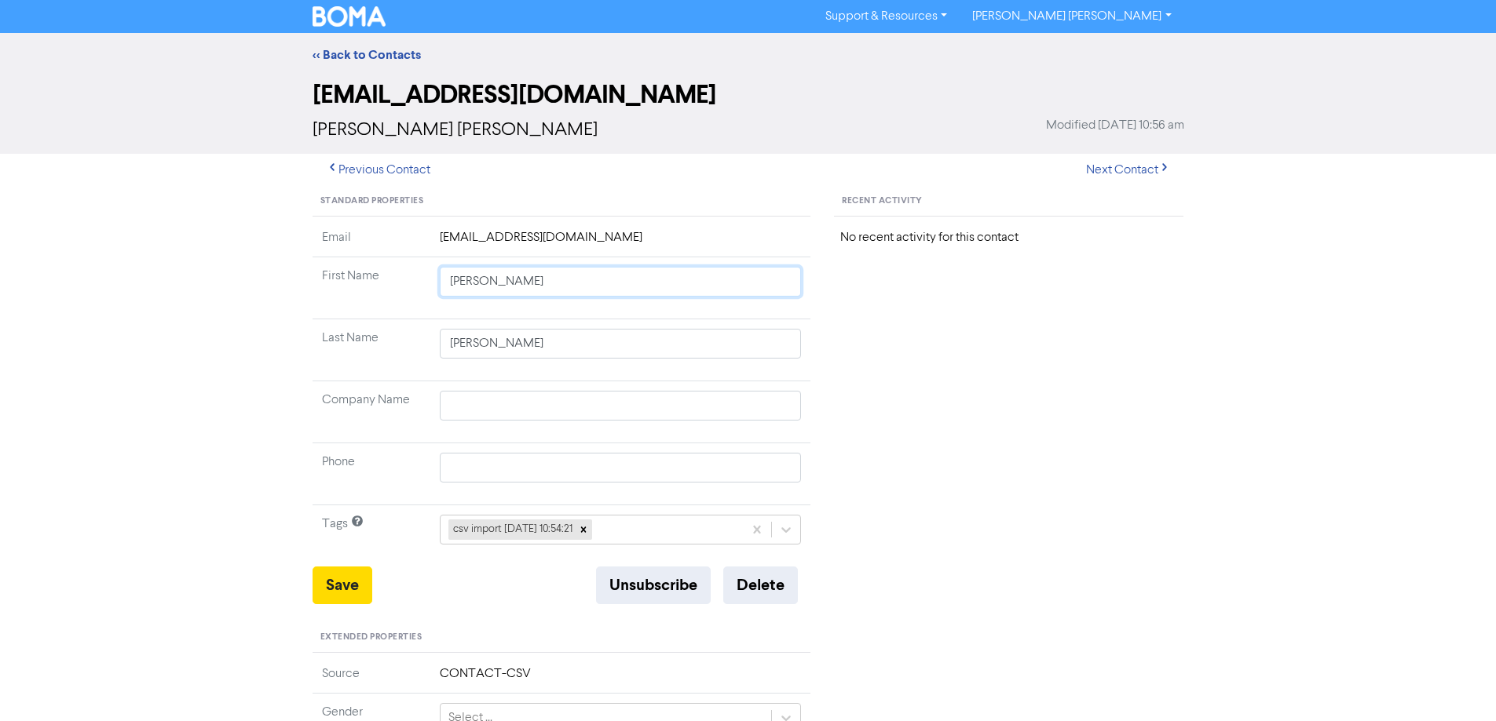
drag, startPoint x: 491, startPoint y: 283, endPoint x: 856, endPoint y: 333, distance: 367.6
click at [846, 333] on div "Standard Properties Email [EMAIL_ADDRESS][DOMAIN_NAME] First Name [PERSON_NAME]…" at bounding box center [748, 676] width 895 height 978
click at [352, 582] on button "Save" at bounding box center [342, 586] width 60 height 38
click at [1136, 170] on button "Next Contact" at bounding box center [1127, 170] width 111 height 33
drag, startPoint x: 513, startPoint y: 293, endPoint x: 766, endPoint y: 363, distance: 262.5
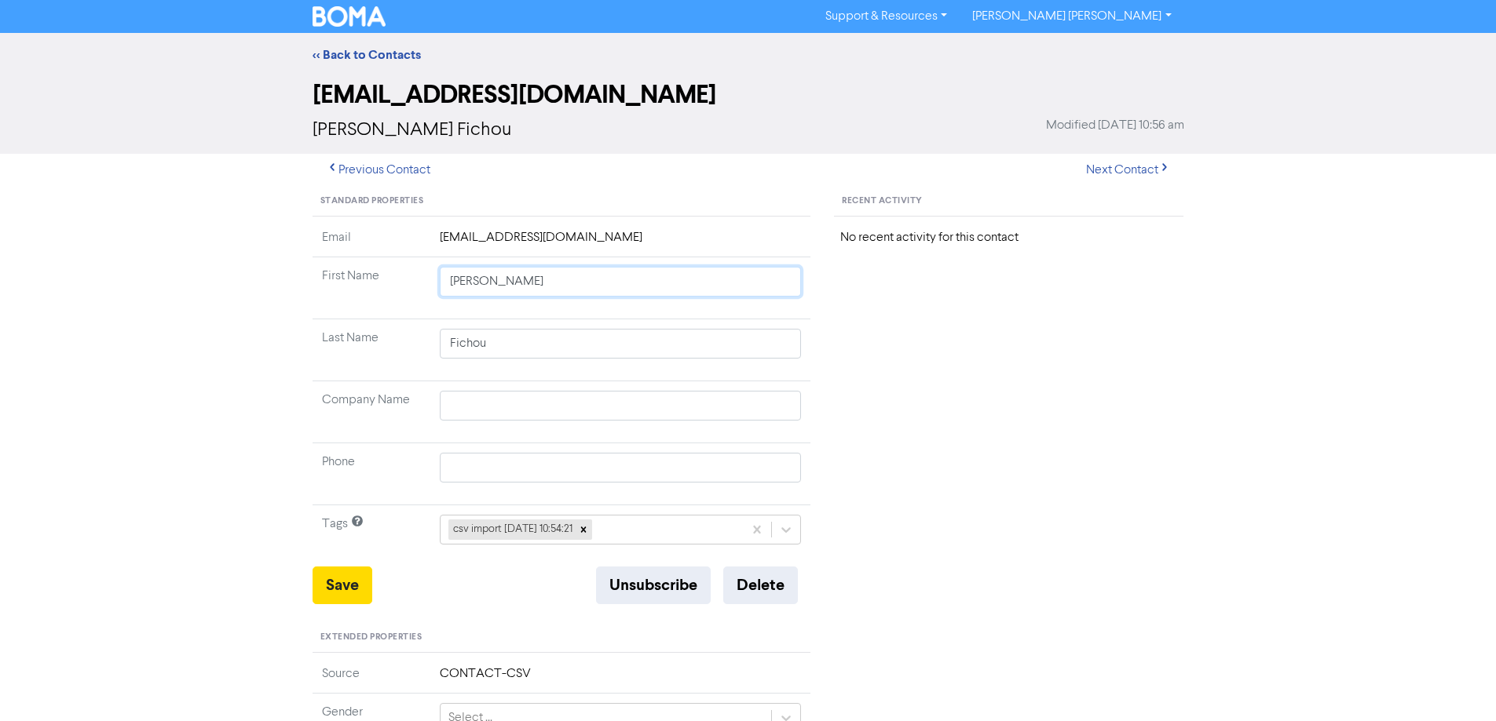
click at [699, 345] on tbody "Email [EMAIL_ADDRESS][DOMAIN_NAME] First Name [PERSON_NAME] Last Name Fichou Co…" at bounding box center [561, 397] width 499 height 338
drag, startPoint x: 347, startPoint y: 583, endPoint x: 213, endPoint y: 436, distance: 198.9
click at [343, 579] on button "Save" at bounding box center [342, 586] width 60 height 38
click at [1119, 169] on button "Next Contact" at bounding box center [1127, 170] width 111 height 33
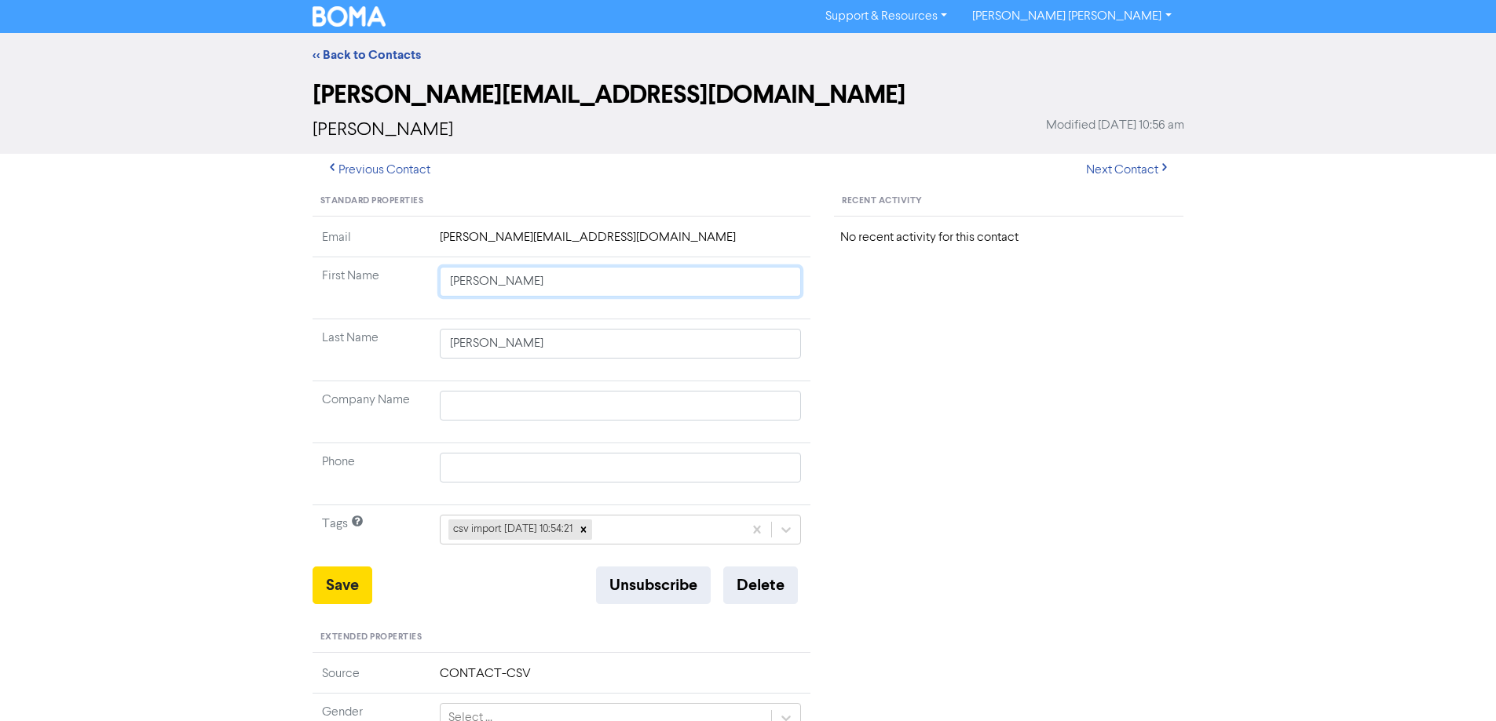
drag, startPoint x: 473, startPoint y: 282, endPoint x: 804, endPoint y: 363, distance: 340.4
click at [721, 354] on tbody "Email [PERSON_NAME][EMAIL_ADDRESS][PERSON_NAME][DOMAIN_NAME] First Name [PERSON…" at bounding box center [561, 397] width 499 height 338
click at [349, 586] on button "Save" at bounding box center [342, 586] width 60 height 38
click at [1141, 168] on button "Next Contact" at bounding box center [1127, 170] width 111 height 33
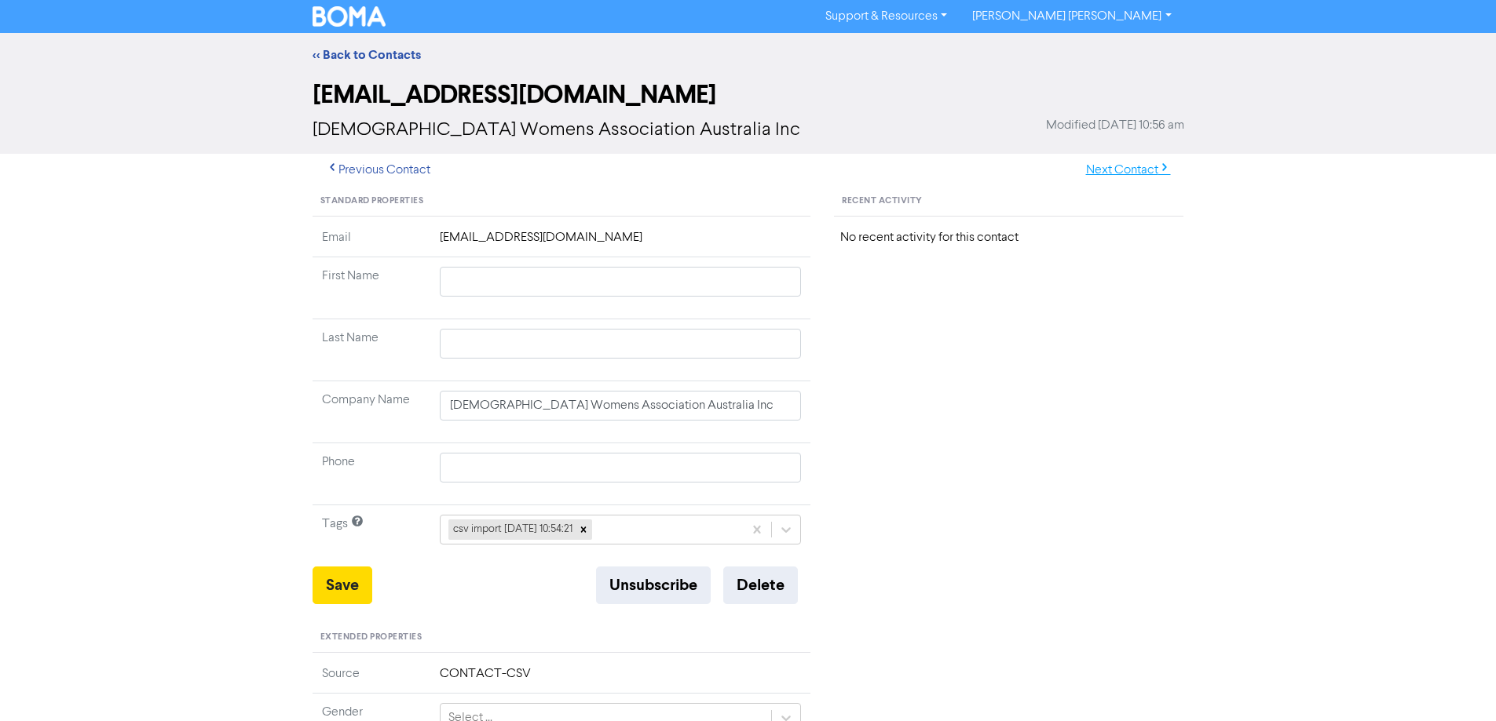
click at [1123, 173] on button "Next Contact" at bounding box center [1127, 170] width 111 height 33
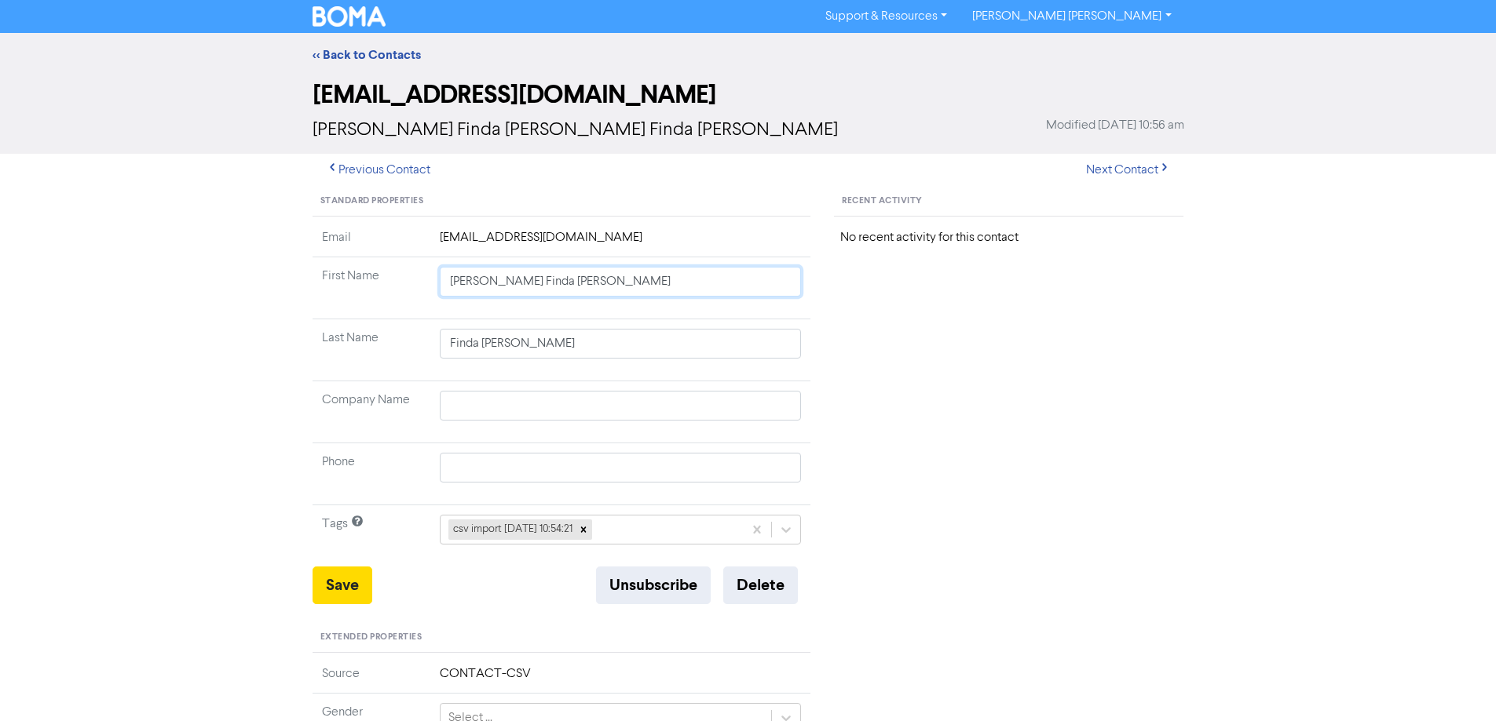
drag, startPoint x: 479, startPoint y: 281, endPoint x: 949, endPoint y: 375, distance: 479.6
click at [929, 369] on div "Standard Properties Email [EMAIL_ADDRESS][DOMAIN_NAME] First Name [PERSON_NAME]…" at bounding box center [748, 676] width 895 height 978
click at [329, 590] on button "Save" at bounding box center [342, 586] width 60 height 38
click at [1116, 170] on button "Next Contact" at bounding box center [1127, 170] width 111 height 33
drag, startPoint x: 486, startPoint y: 283, endPoint x: 748, endPoint y: 307, distance: 263.3
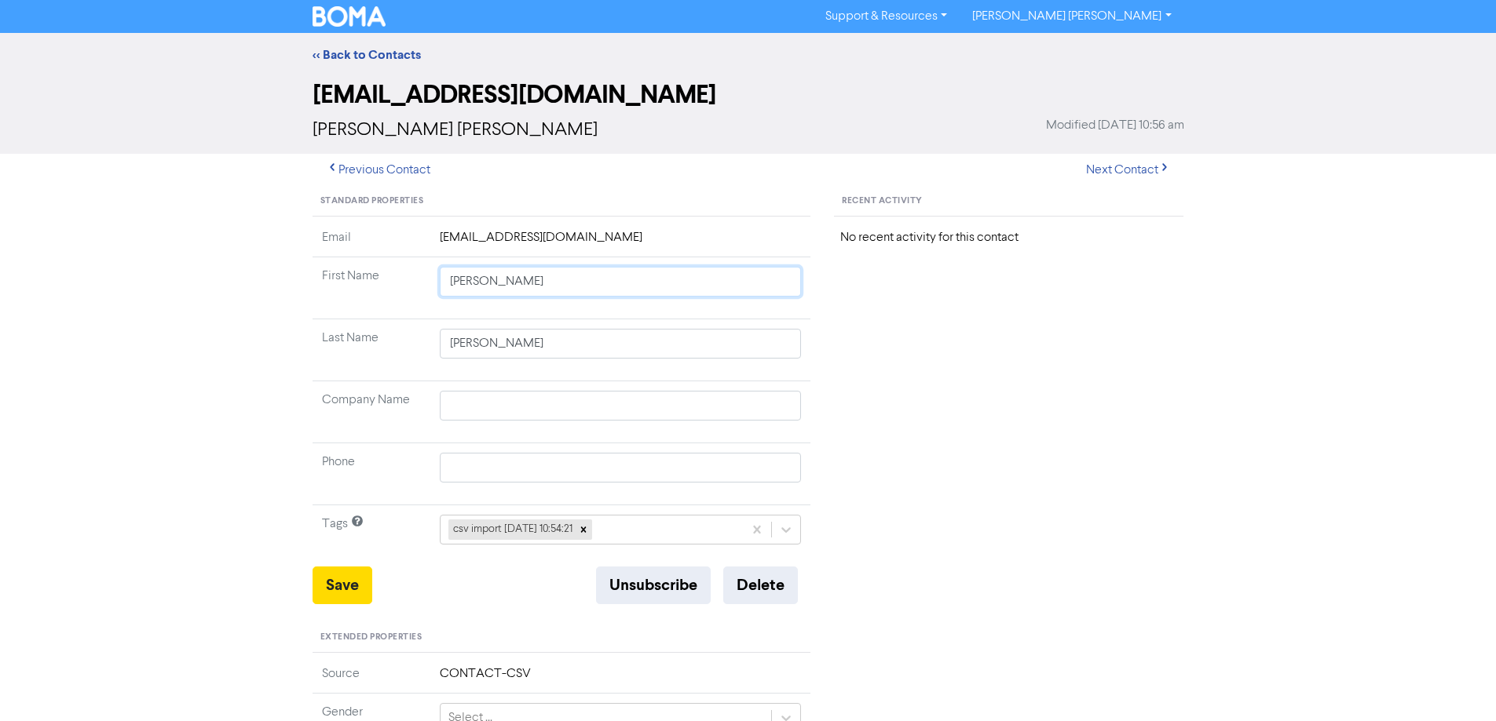
click at [745, 305] on td "[PERSON_NAME]" at bounding box center [620, 288] width 381 height 62
click at [338, 579] on button "Save" at bounding box center [342, 586] width 60 height 38
click at [1120, 166] on button "Next Contact" at bounding box center [1127, 170] width 111 height 33
drag, startPoint x: 473, startPoint y: 283, endPoint x: 875, endPoint y: 351, distance: 408.5
click at [839, 349] on div "Standard Properties Email [EMAIL_ADDRESS][DOMAIN_NAME] First Name [PERSON_NAME]…" at bounding box center [748, 676] width 895 height 978
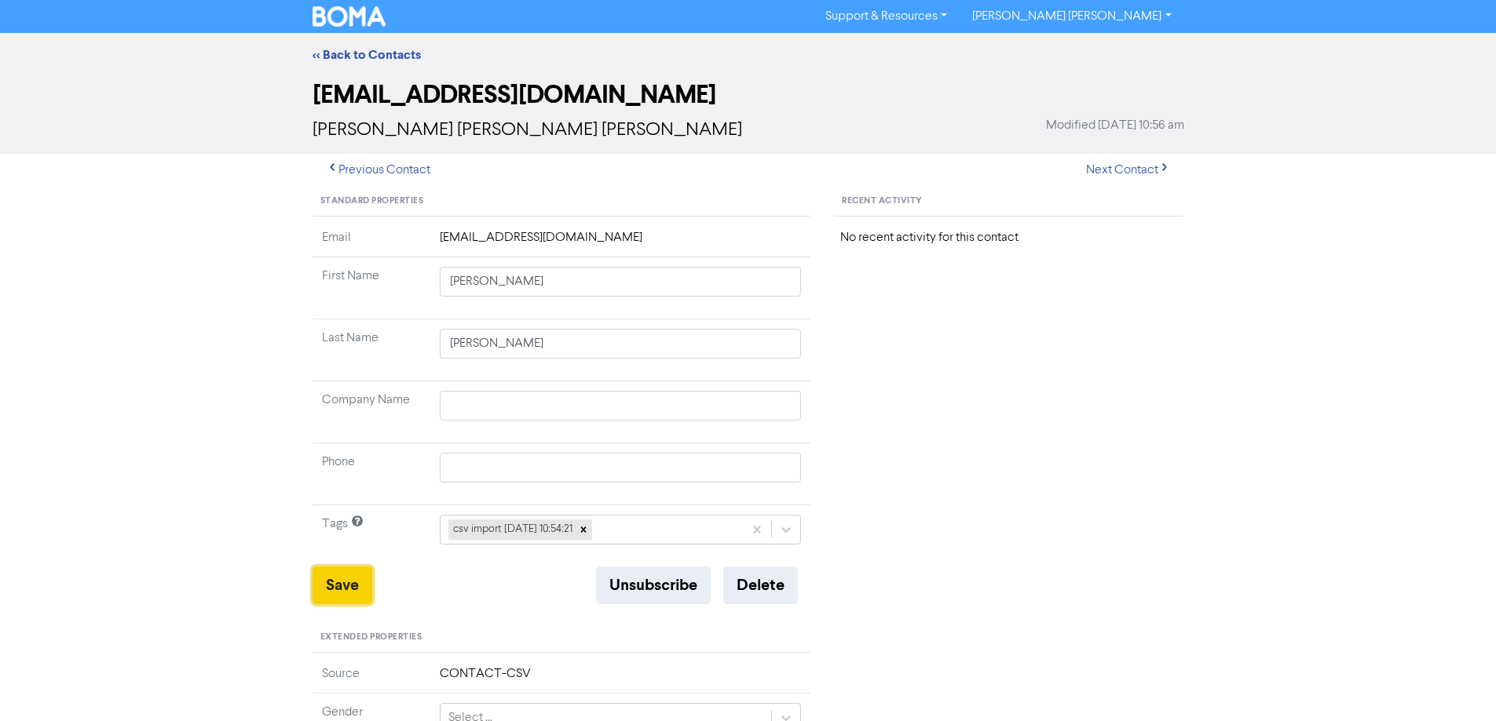
drag, startPoint x: 342, startPoint y: 582, endPoint x: 268, endPoint y: 497, distance: 112.9
click at [342, 581] on button "Save" at bounding box center [342, 586] width 60 height 38
click at [1133, 170] on button "Next Contact" at bounding box center [1127, 170] width 111 height 33
drag, startPoint x: 478, startPoint y: 281, endPoint x: 992, endPoint y: 371, distance: 521.2
click at [915, 363] on div "Standard Properties Email [EMAIL_ADDRESS][DOMAIN_NAME] First Name [PERSON_NAME]…" at bounding box center [748, 676] width 895 height 978
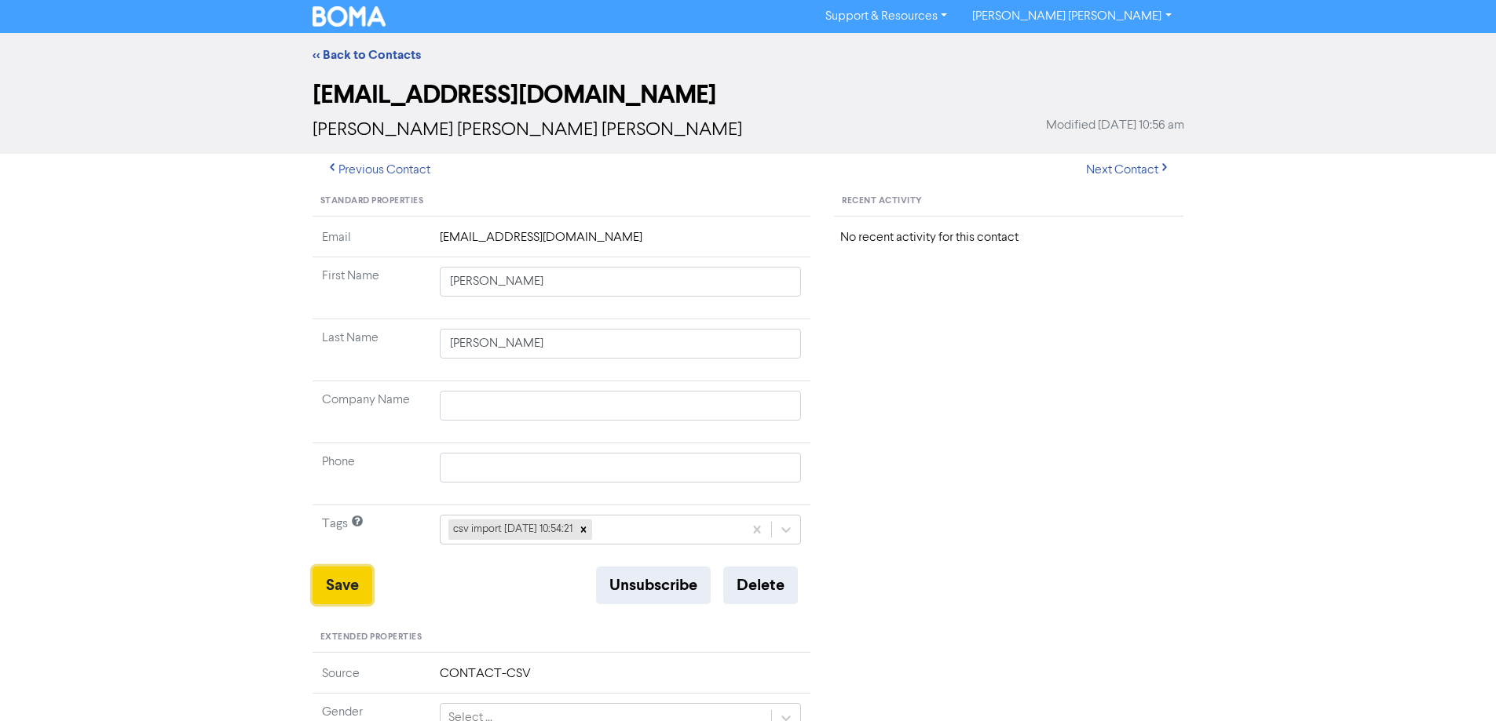
drag, startPoint x: 331, startPoint y: 581, endPoint x: 208, endPoint y: 497, distance: 148.5
click at [327, 582] on button "Save" at bounding box center [342, 586] width 60 height 38
click at [1123, 170] on button "Next Contact" at bounding box center [1127, 170] width 111 height 33
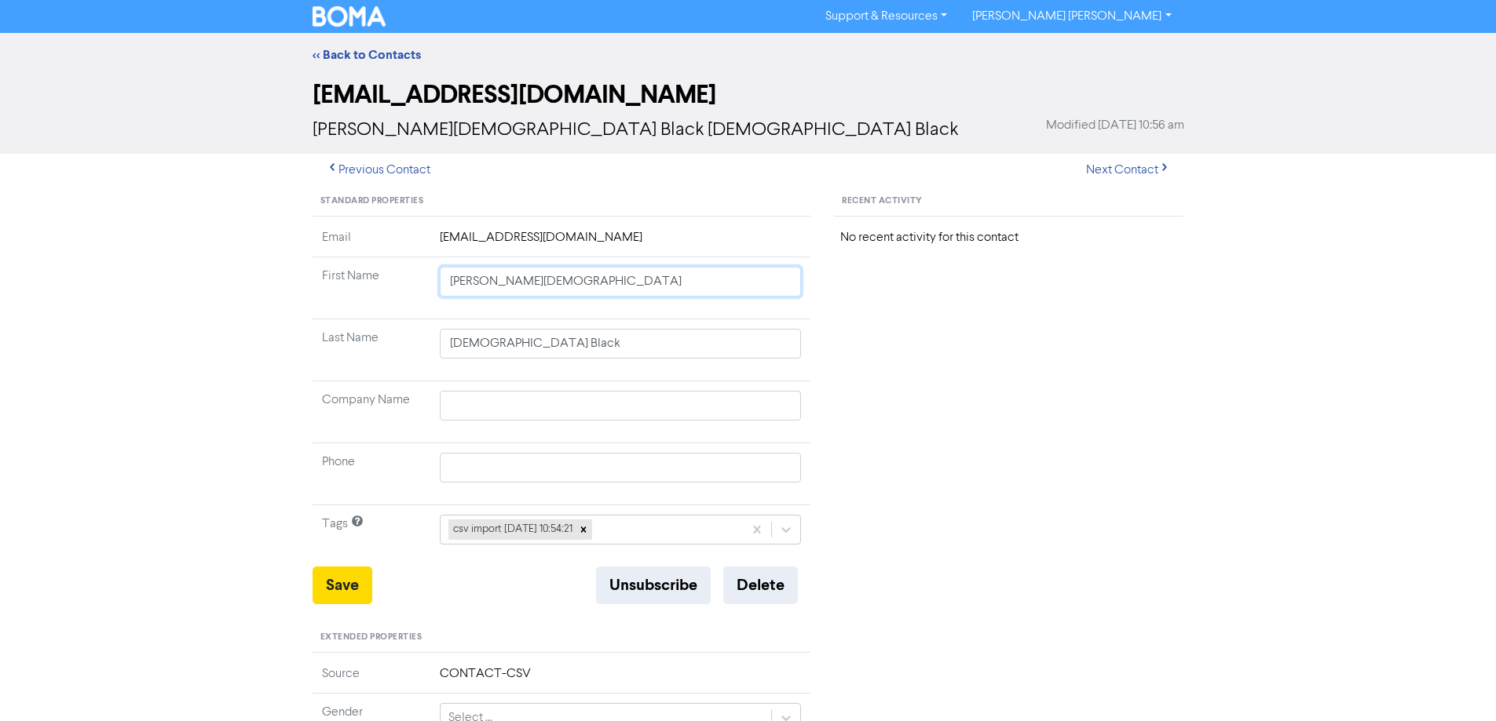
drag, startPoint x: 479, startPoint y: 283, endPoint x: 1028, endPoint y: 373, distance: 556.0
click at [915, 353] on div "Standard Properties Email [EMAIL_ADDRESS][DOMAIN_NAME] First Name [PERSON_NAME]…" at bounding box center [748, 676] width 895 height 978
click at [352, 578] on button "Save" at bounding box center [342, 586] width 60 height 38
click at [1130, 162] on button "Next Contact" at bounding box center [1127, 170] width 111 height 33
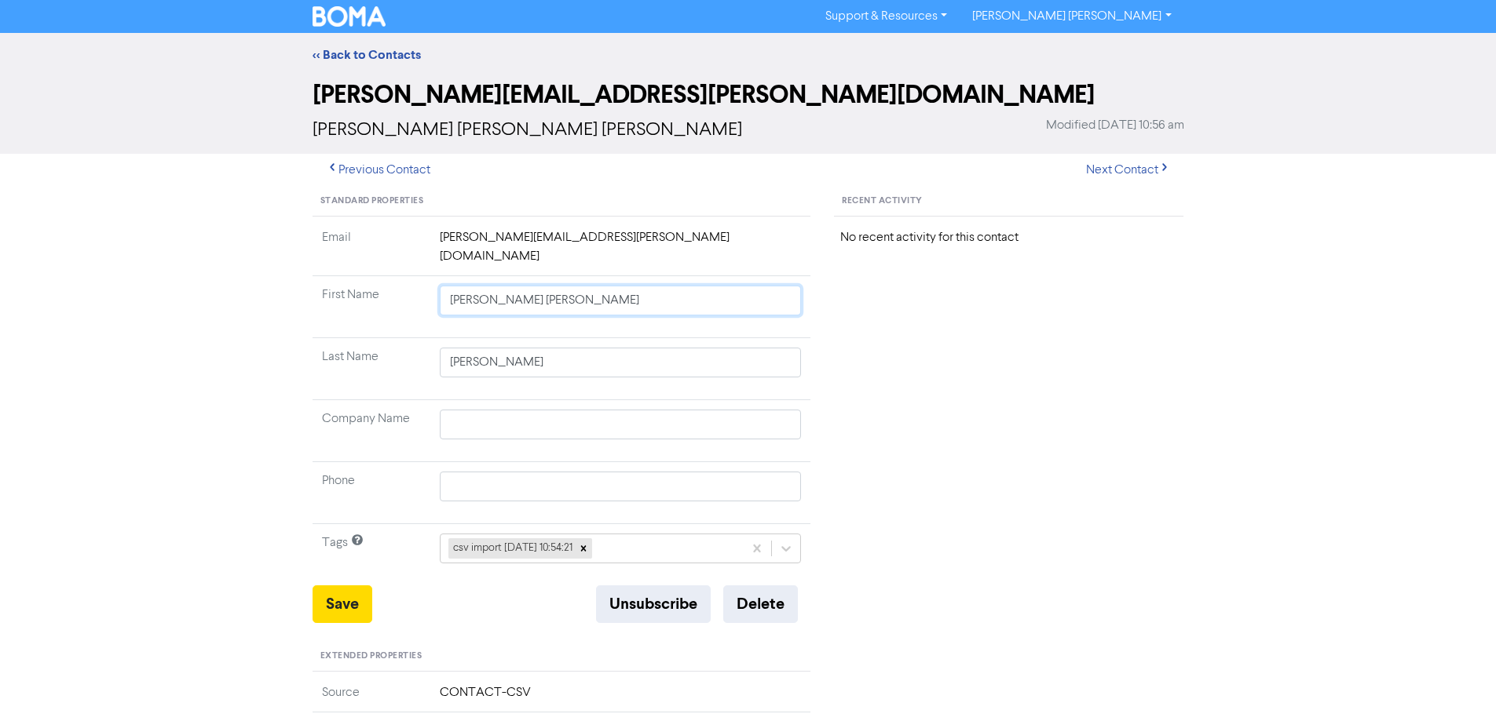
drag, startPoint x: 479, startPoint y: 283, endPoint x: 1178, endPoint y: 388, distance: 707.3
click at [1129, 382] on div "Standard Properties Email [PERSON_NAME][EMAIL_ADDRESS][PERSON_NAME][DOMAIN_NAME…" at bounding box center [748, 685] width 895 height 997
drag, startPoint x: 335, startPoint y: 586, endPoint x: 208, endPoint y: 480, distance: 165.5
click at [333, 586] on button "Save" at bounding box center [342, 605] width 60 height 38
click at [1118, 172] on button "Next Contact" at bounding box center [1127, 170] width 111 height 33
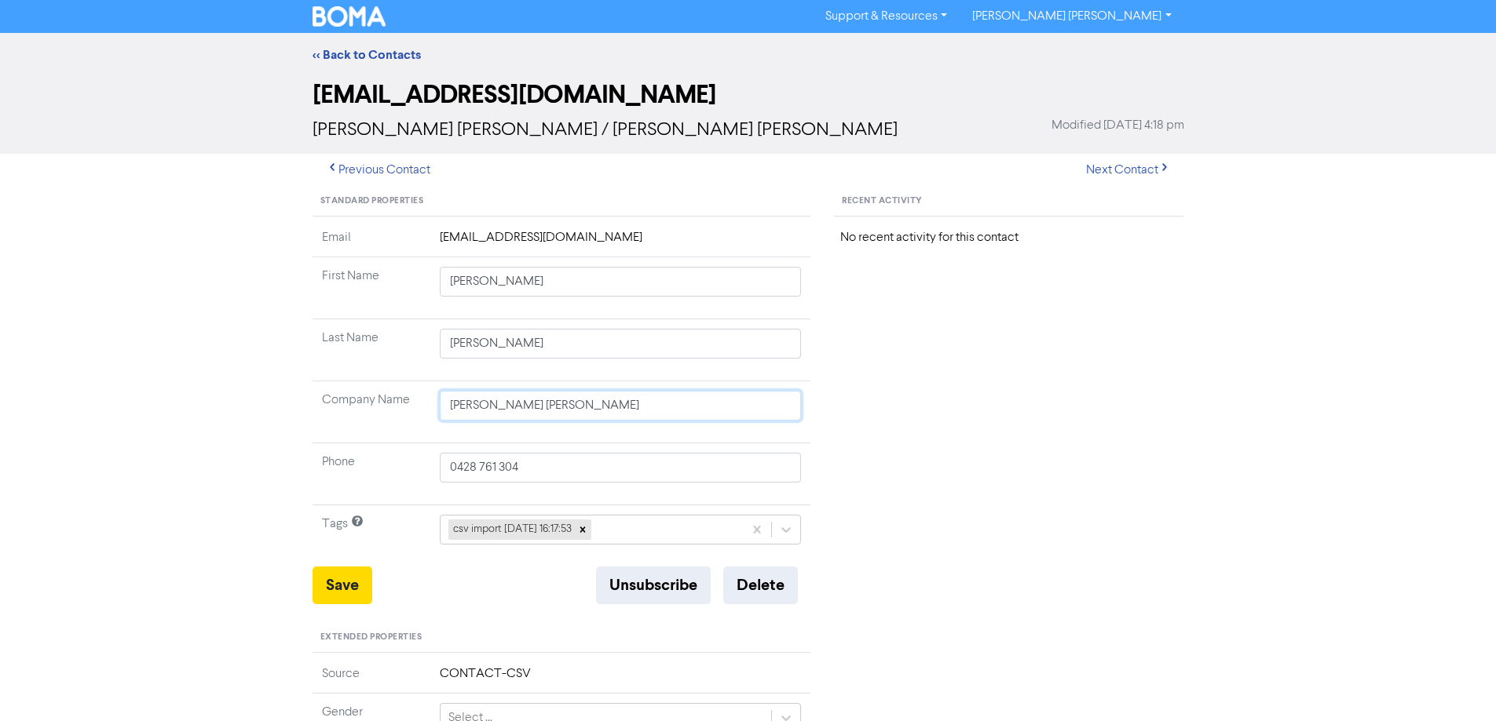
drag, startPoint x: 615, startPoint y: 403, endPoint x: 401, endPoint y: 393, distance: 213.7
click at [379, 399] on tr "Company Name [PERSON_NAME] [PERSON_NAME]" at bounding box center [561, 413] width 499 height 62
drag, startPoint x: 334, startPoint y: 590, endPoint x: 106, endPoint y: 402, distance: 295.6
click at [333, 590] on button "Save" at bounding box center [342, 586] width 60 height 38
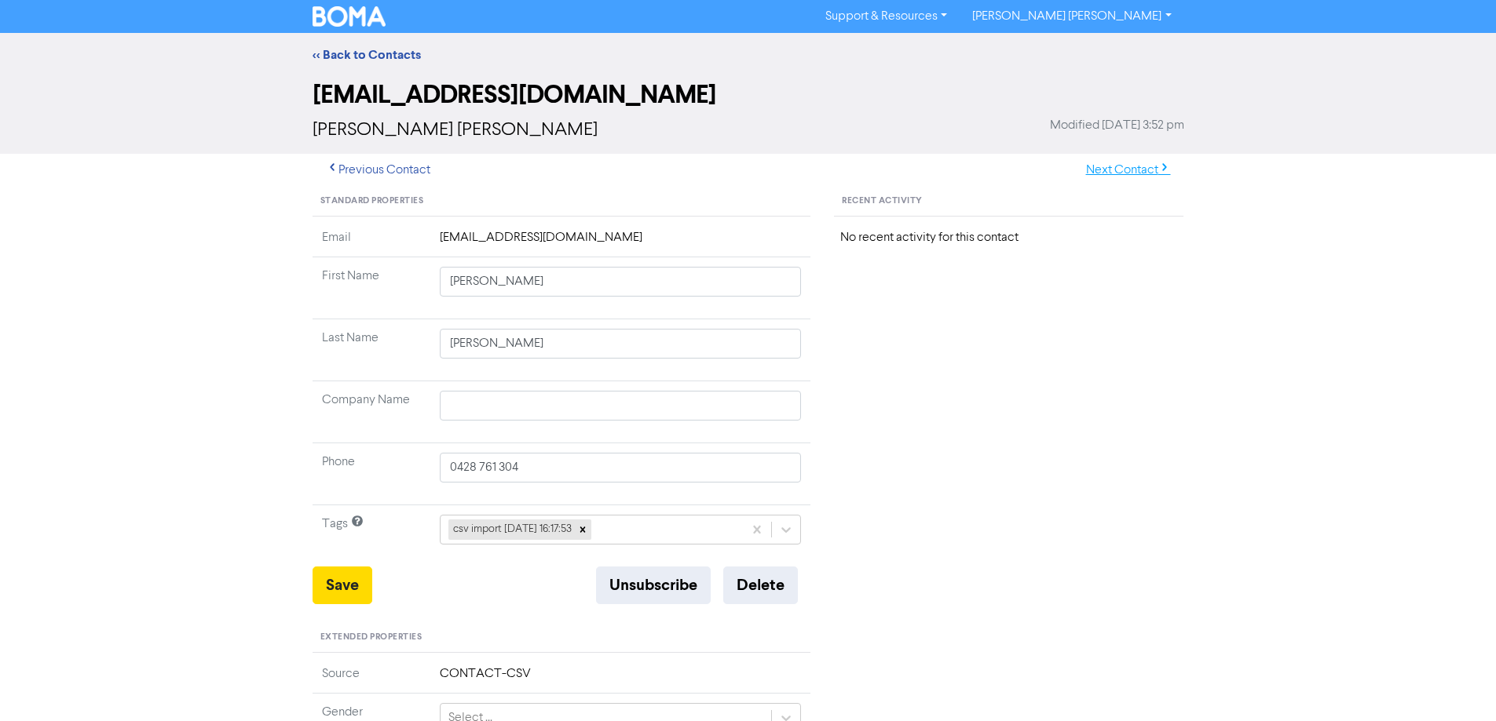
click at [1095, 163] on button "Next Contact" at bounding box center [1127, 170] width 111 height 33
drag, startPoint x: 492, startPoint y: 284, endPoint x: 876, endPoint y: 357, distance: 390.8
click at [853, 353] on div "Standard Properties Email [EMAIL_ADDRESS][DOMAIN_NAME] First Name [PERSON_NAME]…" at bounding box center [748, 676] width 895 height 978
click at [332, 575] on button "Save" at bounding box center [342, 586] width 60 height 38
click at [1113, 168] on button "Next Contact" at bounding box center [1127, 170] width 111 height 33
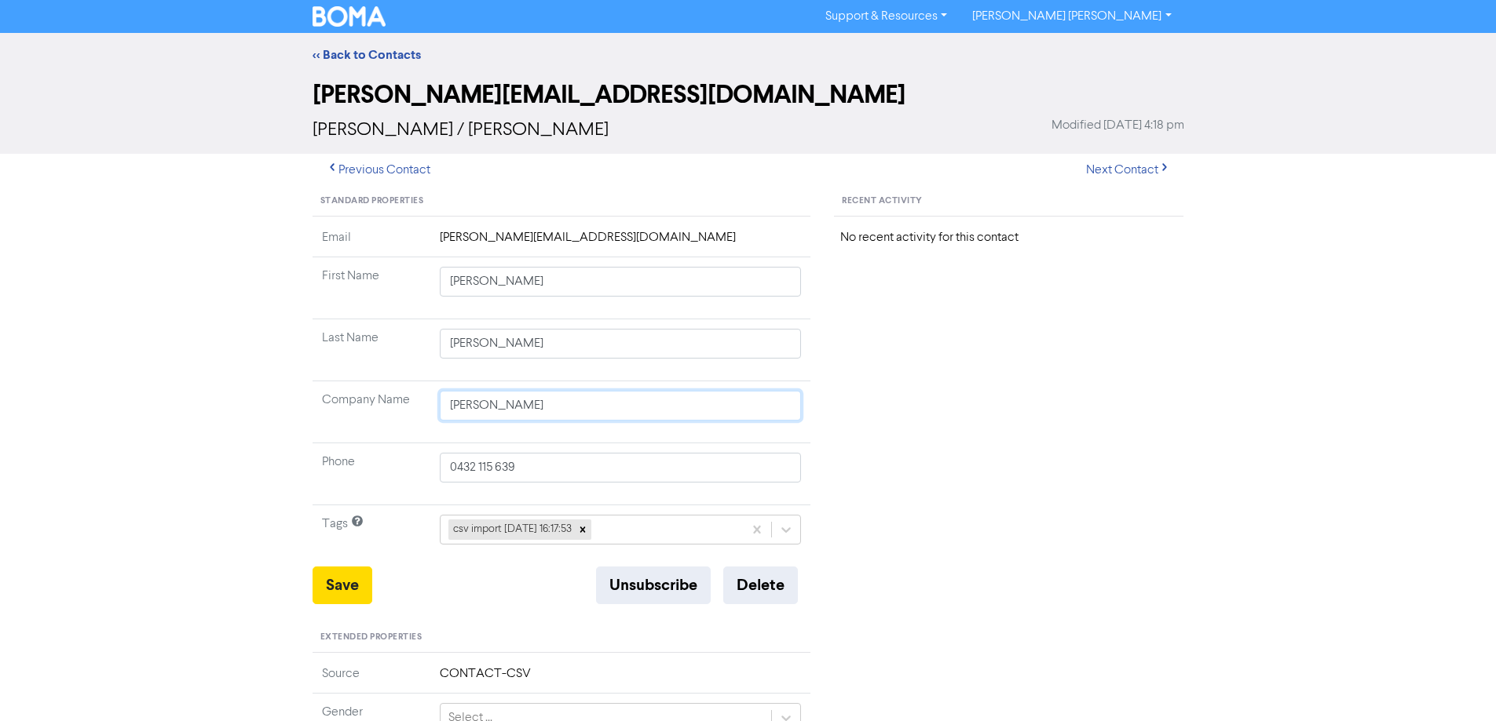
drag, startPoint x: 611, startPoint y: 398, endPoint x: 323, endPoint y: 405, distance: 287.4
click at [323, 406] on tr "Company Name [PERSON_NAME]" at bounding box center [561, 413] width 499 height 62
drag, startPoint x: 333, startPoint y: 580, endPoint x: 43, endPoint y: 265, distance: 428.4
click at [324, 573] on button "Save" at bounding box center [342, 586] width 60 height 38
click at [1123, 166] on button "Next Contact" at bounding box center [1127, 170] width 111 height 33
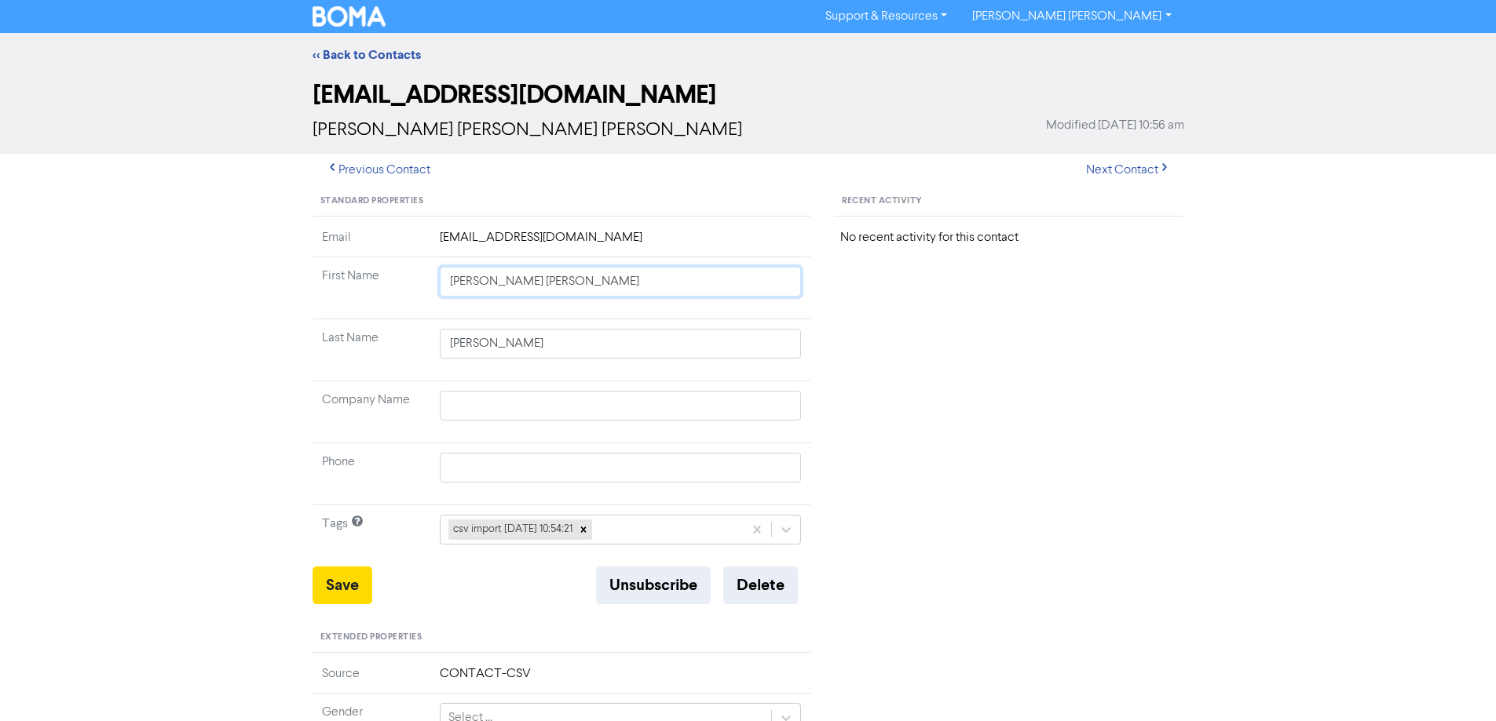
drag, startPoint x: 495, startPoint y: 283, endPoint x: 1022, endPoint y: 389, distance: 537.5
click at [978, 385] on div "Standard Properties Email [EMAIL_ADDRESS][PERSON_NAME][DOMAIN_NAME] First Name …" at bounding box center [748, 676] width 895 height 978
click at [352, 582] on button "Save" at bounding box center [342, 586] width 60 height 38
click at [1151, 175] on button "Next Contact" at bounding box center [1127, 170] width 111 height 33
drag, startPoint x: 580, startPoint y: 402, endPoint x: 388, endPoint y: 387, distance: 192.9
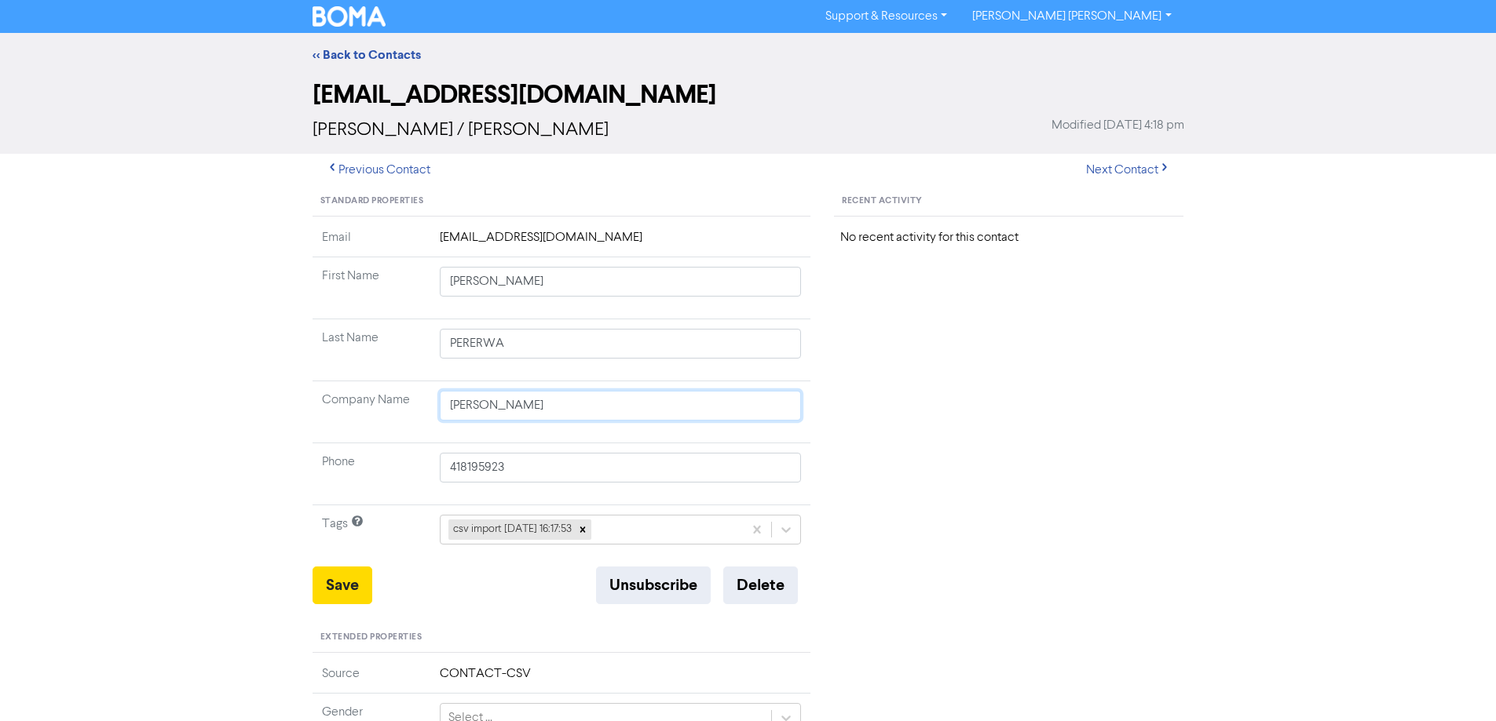
click at [372, 396] on tr "Company Name [PERSON_NAME]" at bounding box center [561, 413] width 499 height 62
drag, startPoint x: 337, startPoint y: 586, endPoint x: 195, endPoint y: 482, distance: 175.2
click at [318, 582] on button "Save" at bounding box center [342, 586] width 60 height 38
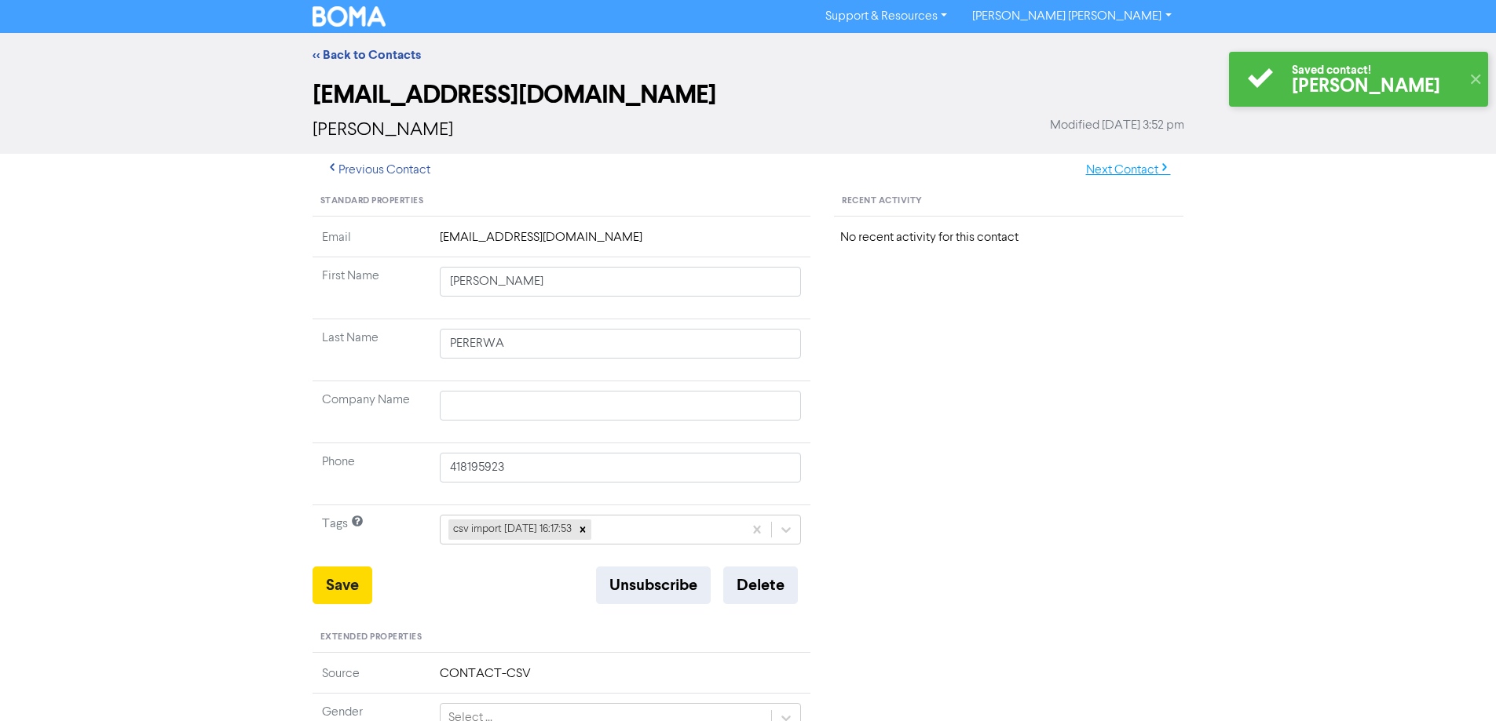
click at [1103, 163] on button "Next Contact" at bounding box center [1127, 170] width 111 height 33
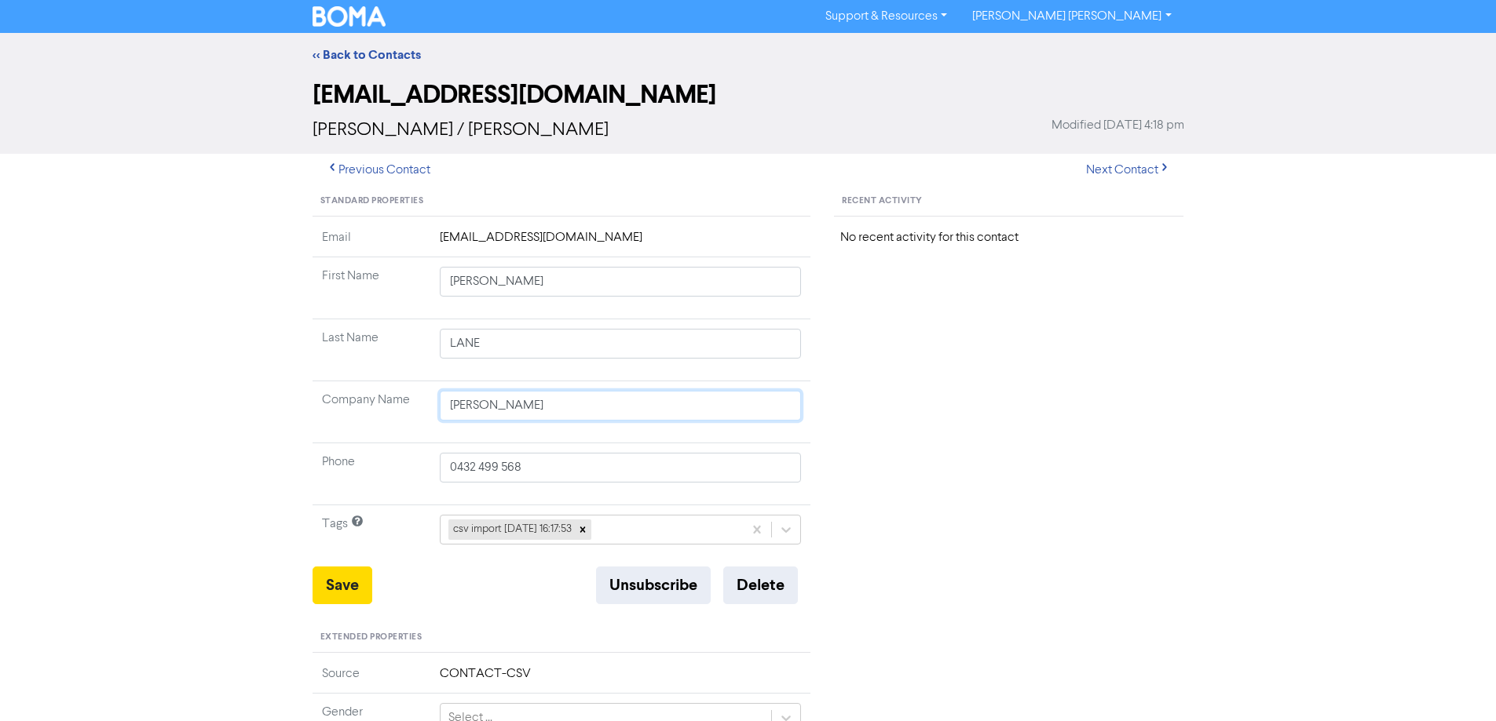
drag, startPoint x: 550, startPoint y: 411, endPoint x: 400, endPoint y: 396, distance: 150.8
click at [379, 410] on tr "Company Name [PERSON_NAME]" at bounding box center [561, 413] width 499 height 62
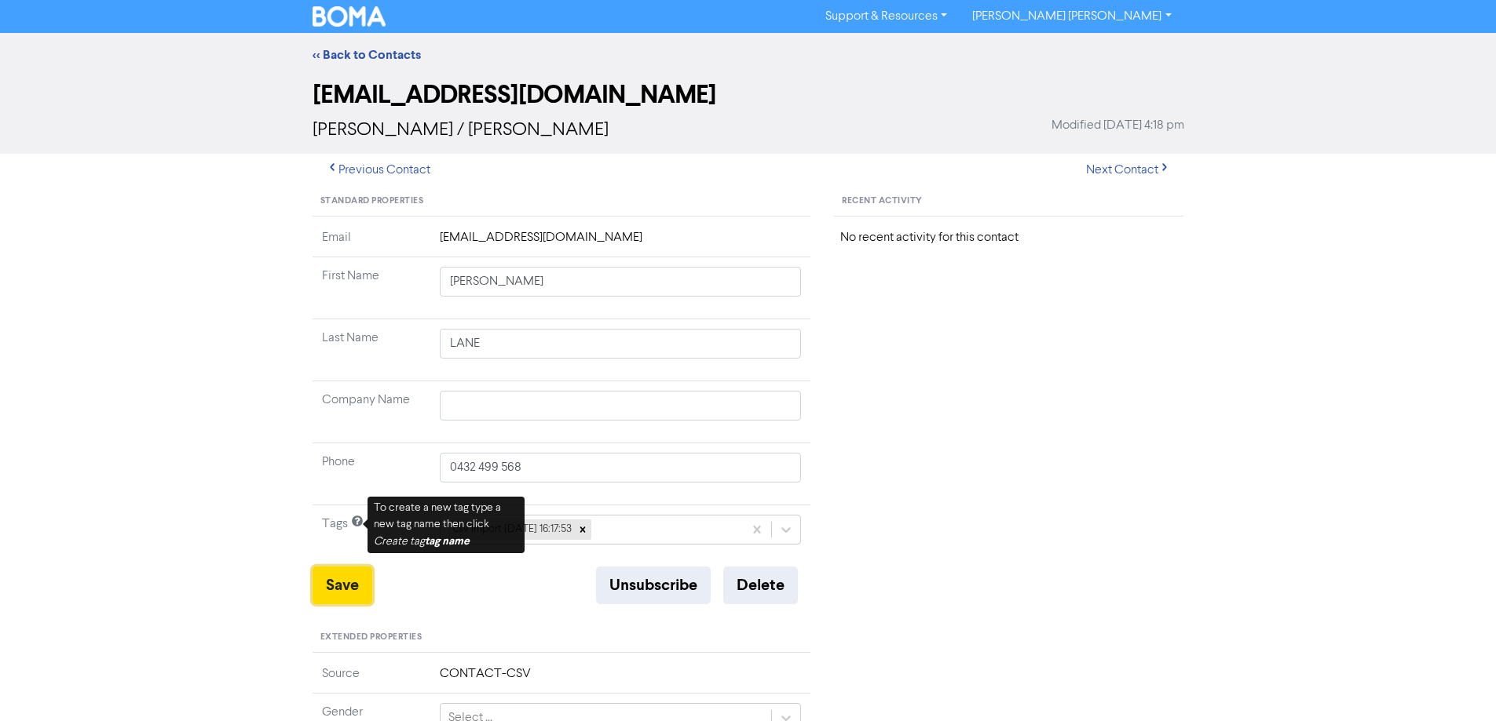
drag, startPoint x: 344, startPoint y: 590, endPoint x: 231, endPoint y: 469, distance: 165.5
click at [341, 590] on button "Save" at bounding box center [342, 586] width 60 height 38
click at [1142, 168] on button "Next Contact" at bounding box center [1127, 170] width 111 height 33
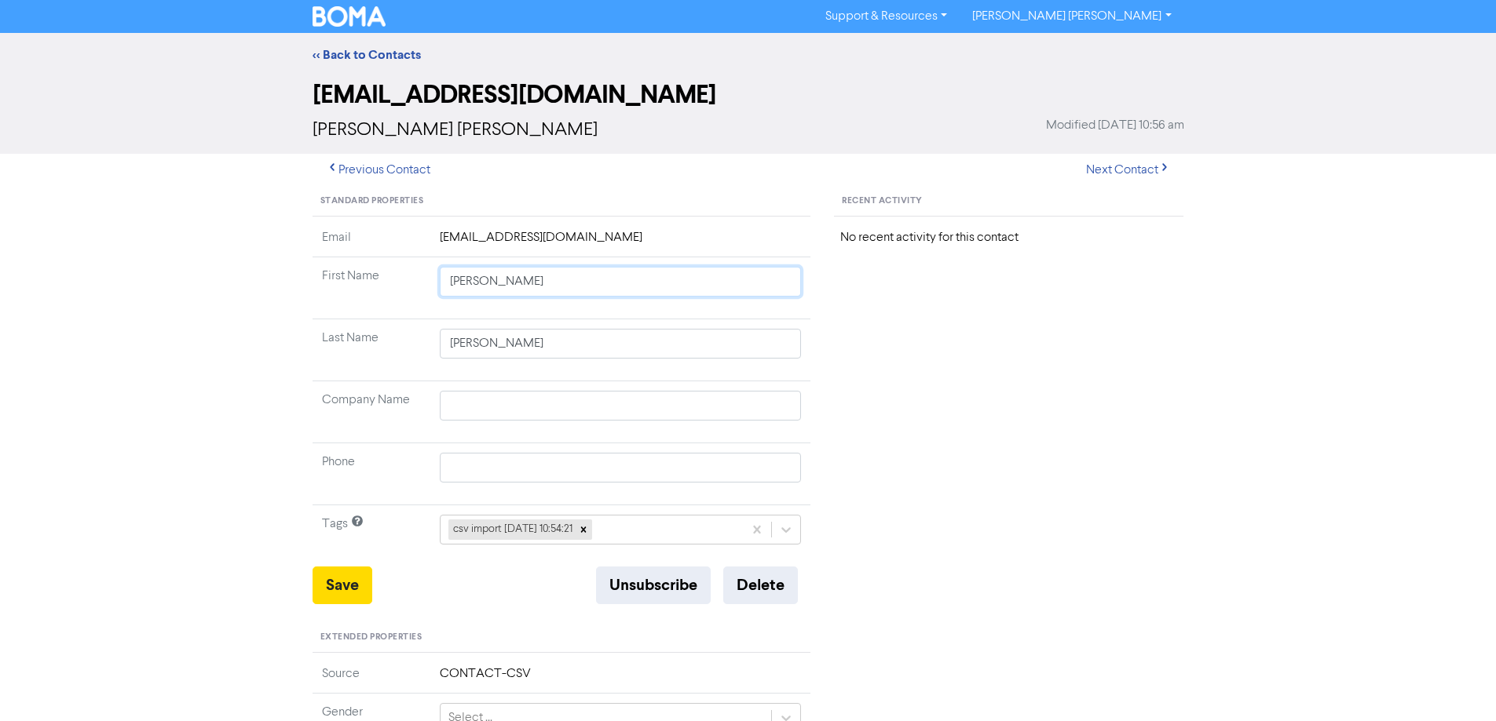
drag, startPoint x: 476, startPoint y: 277, endPoint x: 951, endPoint y: 353, distance: 481.8
click at [885, 342] on div "Standard Properties Email [EMAIL_ADDRESS][DOMAIN_NAME] First Name [PERSON_NAME]…" at bounding box center [748, 676] width 895 height 978
drag, startPoint x: 341, startPoint y: 590, endPoint x: 265, endPoint y: 555, distance: 84.3
click at [340, 590] on button "Save" at bounding box center [342, 586] width 60 height 38
click at [1099, 163] on button "Next Contact" at bounding box center [1127, 170] width 111 height 33
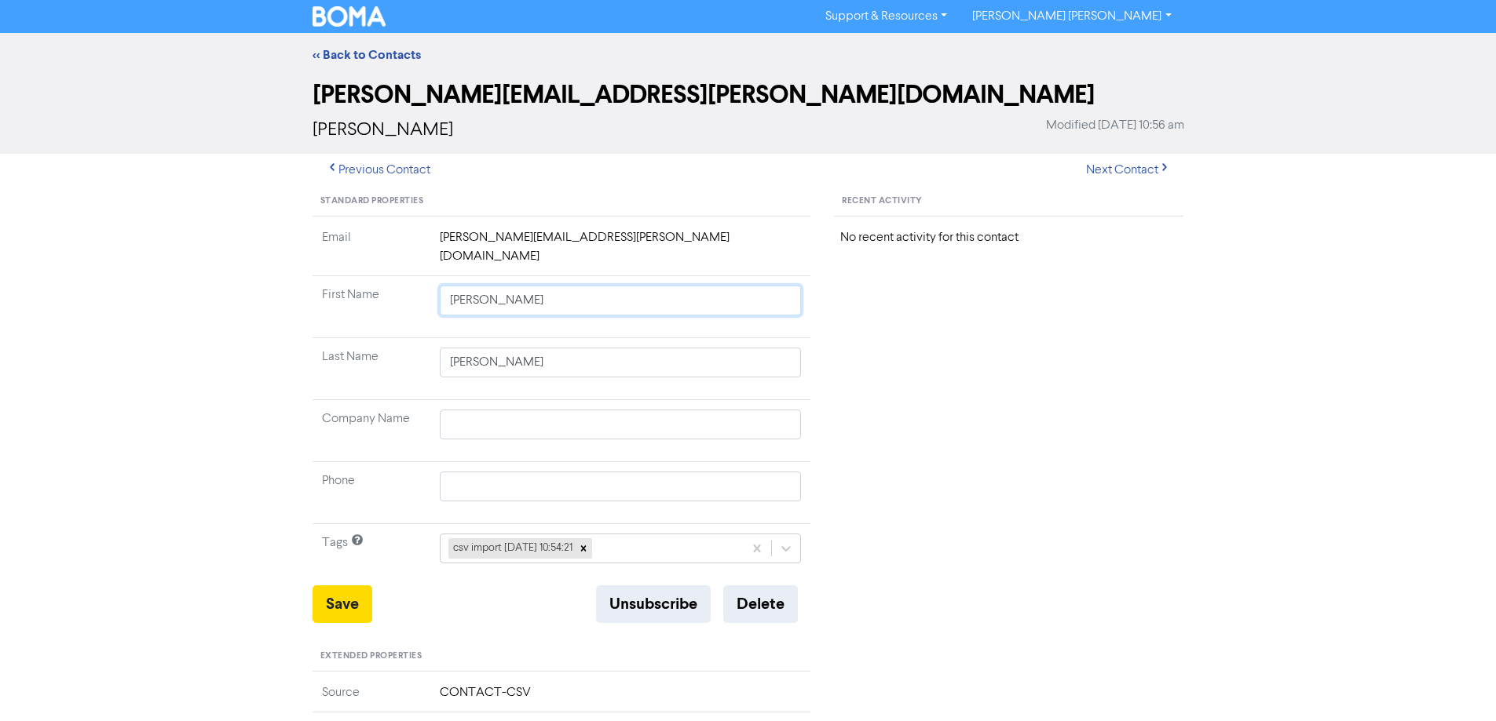
drag, startPoint x: 478, startPoint y: 281, endPoint x: 898, endPoint y: 350, distance: 425.6
click at [827, 343] on div "Standard Properties Email [PERSON_NAME][EMAIL_ADDRESS][PERSON_NAME][DOMAIN_NAME…" at bounding box center [748, 685] width 895 height 997
drag, startPoint x: 334, startPoint y: 590, endPoint x: 294, endPoint y: 550, distance: 57.2
click at [333, 586] on button "Save" at bounding box center [342, 605] width 60 height 38
click at [1106, 173] on button "Next Contact" at bounding box center [1127, 170] width 111 height 33
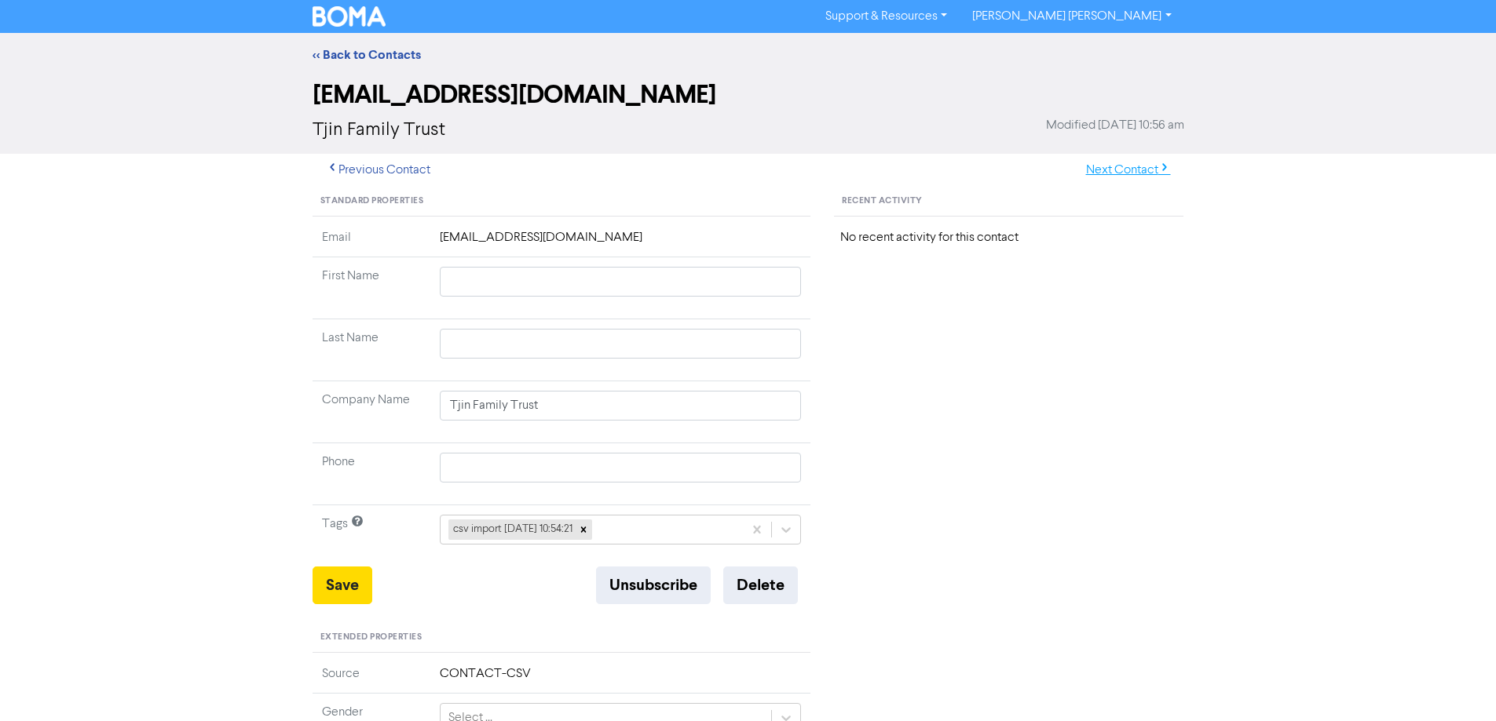
click at [1105, 166] on button "Next Contact" at bounding box center [1127, 170] width 111 height 33
drag, startPoint x: 477, startPoint y: 284, endPoint x: 858, endPoint y: 348, distance: 386.8
click at [858, 348] on div "Standard Properties Email [EMAIL_ADDRESS][DOMAIN_NAME] First Name [PERSON_NAME]…" at bounding box center [748, 676] width 895 height 978
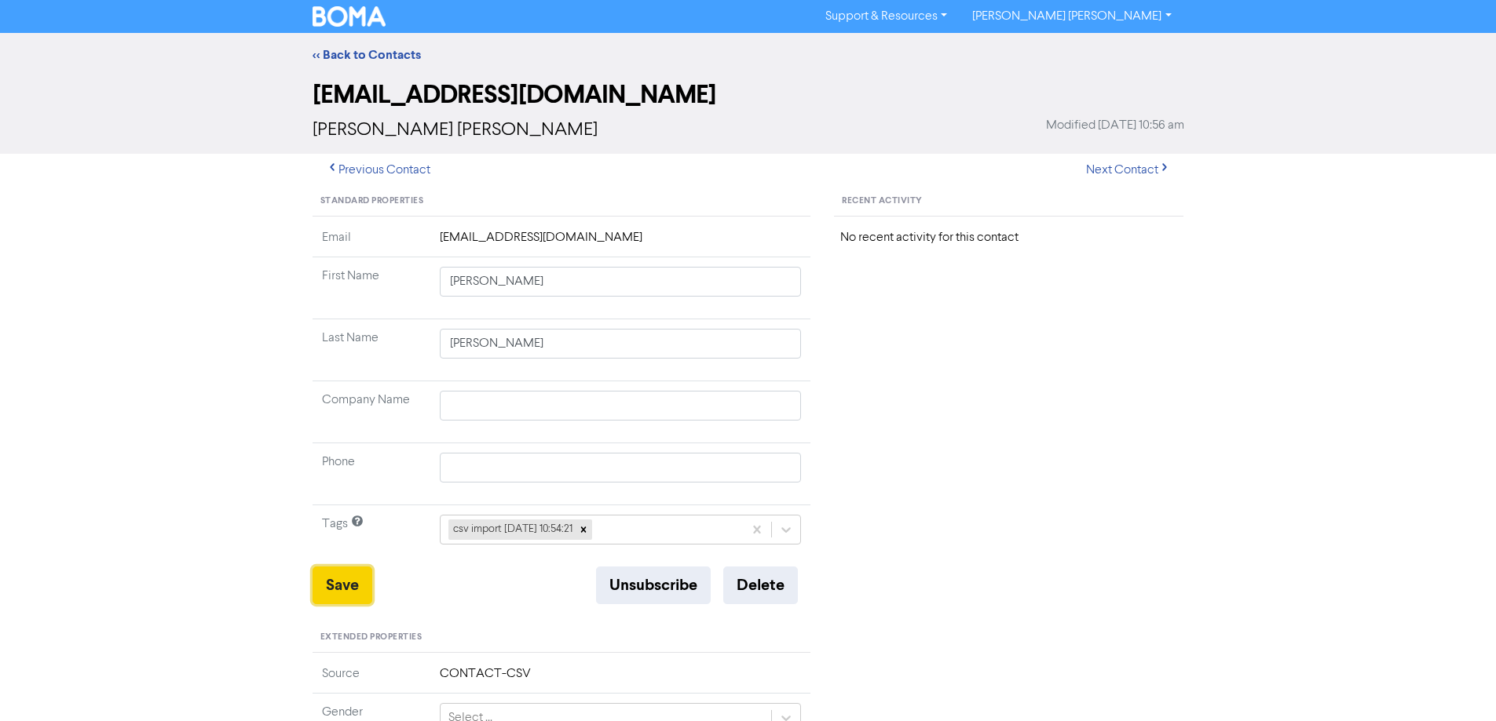
click at [337, 590] on button "Save" at bounding box center [342, 586] width 60 height 38
click at [1113, 166] on button "Next Contact" at bounding box center [1127, 170] width 111 height 33
drag, startPoint x: 477, startPoint y: 283, endPoint x: 1169, endPoint y: 383, distance: 698.9
click at [1169, 383] on div "Standard Properties Email [EMAIL_ADDRESS][DOMAIN_NAME] First Name [PERSON_NAME]…" at bounding box center [748, 676] width 895 height 978
click at [346, 594] on button "Save" at bounding box center [342, 586] width 60 height 38
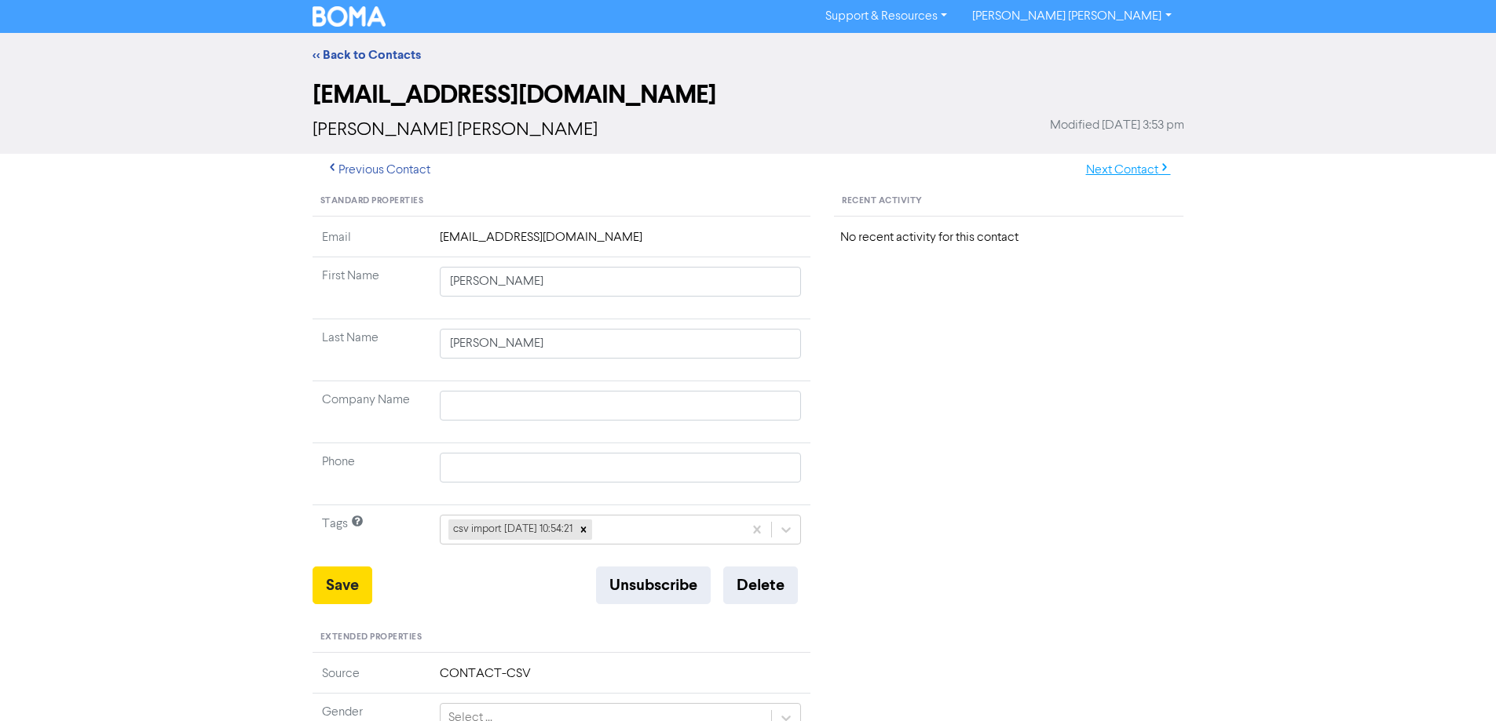
click at [1114, 170] on button "Next Contact" at bounding box center [1127, 170] width 111 height 33
drag, startPoint x: 637, startPoint y: 411, endPoint x: 360, endPoint y: 400, distance: 276.5
click at [343, 409] on tr "Company Name [PERSON_NAME]" at bounding box center [561, 413] width 499 height 62
click at [349, 582] on button "Save" at bounding box center [342, 586] width 60 height 38
click at [1116, 180] on button "Next Contact" at bounding box center [1127, 170] width 111 height 33
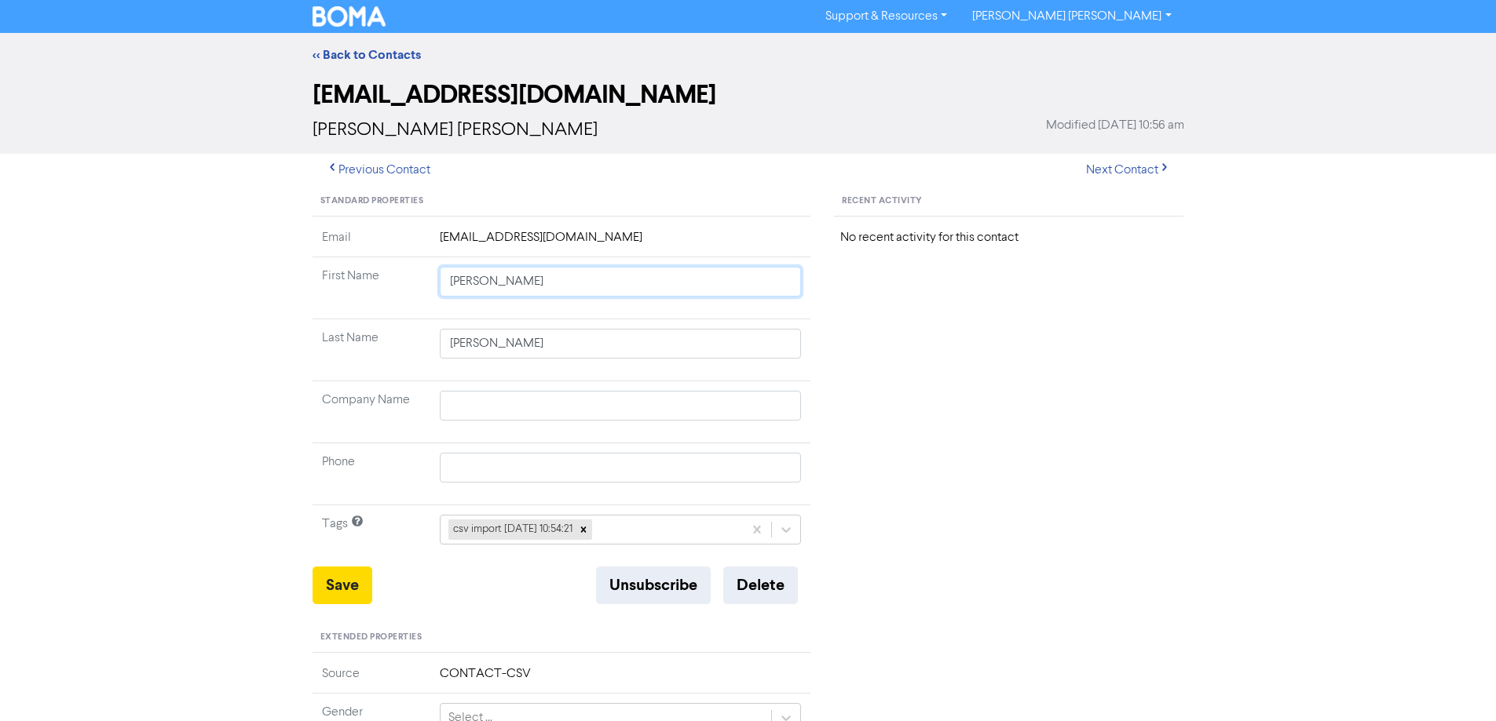
drag, startPoint x: 496, startPoint y: 287, endPoint x: 878, endPoint y: 378, distance: 392.2
click at [865, 375] on div "Standard Properties Email [EMAIL_ADDRESS][DOMAIN_NAME] First Name [PERSON_NAME]…" at bounding box center [748, 676] width 895 height 978
click at [352, 584] on button "Save" at bounding box center [342, 586] width 60 height 38
click at [1112, 172] on button "Next Contact" at bounding box center [1127, 170] width 111 height 33
drag, startPoint x: 493, startPoint y: 282, endPoint x: 856, endPoint y: 343, distance: 368.6
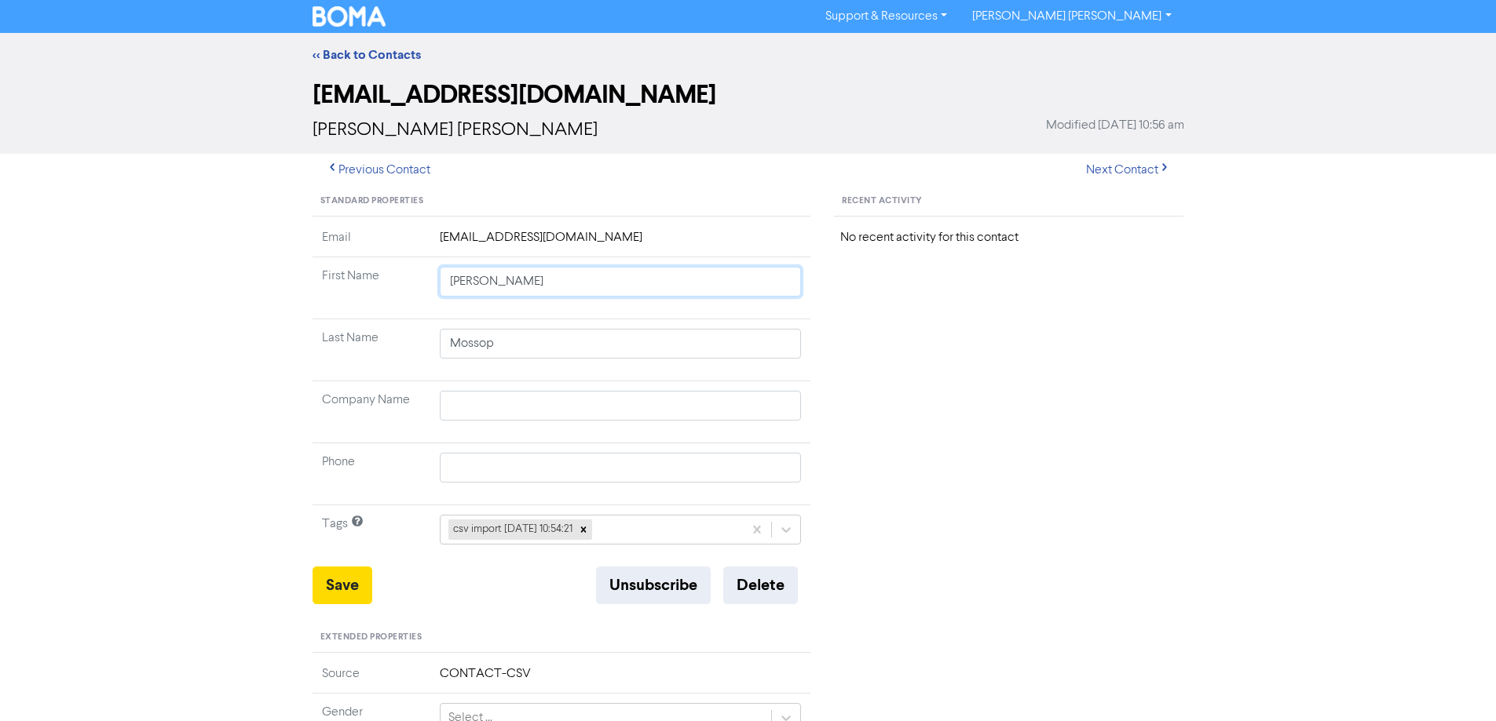
click at [836, 341] on div "Standard Properties Email [EMAIL_ADDRESS][DOMAIN_NAME] First Name [PERSON_NAME]…" at bounding box center [748, 676] width 895 height 978
click at [360, 580] on button "Save" at bounding box center [342, 586] width 60 height 38
click at [1148, 170] on button "Next Contact" at bounding box center [1127, 170] width 111 height 33
drag, startPoint x: 626, startPoint y: 407, endPoint x: 376, endPoint y: 398, distance: 250.6
click at [387, 402] on tr "Company Name [PERSON_NAME]" at bounding box center [561, 413] width 499 height 62
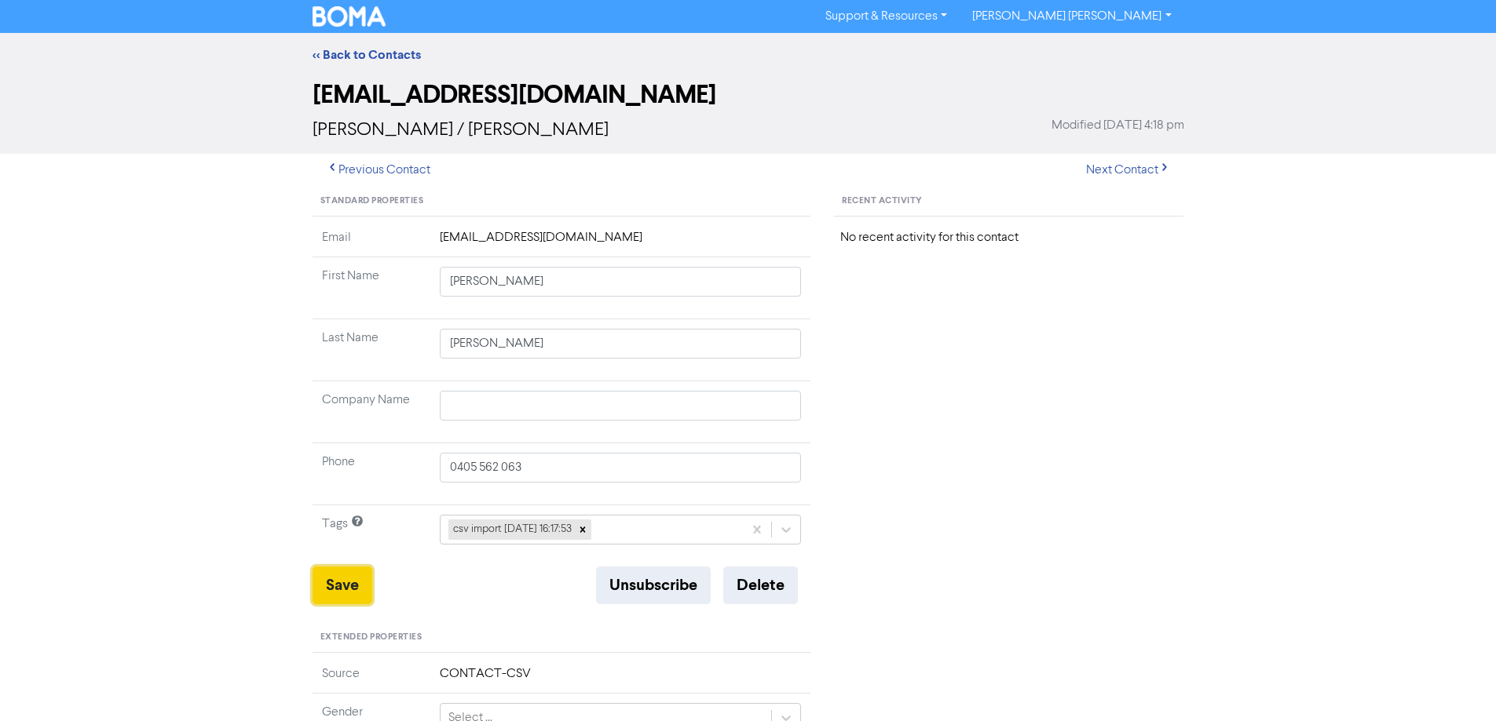
click at [332, 586] on button "Save" at bounding box center [342, 586] width 60 height 38
click at [1126, 173] on button "Next Contact" at bounding box center [1127, 170] width 111 height 33
drag, startPoint x: 491, startPoint y: 286, endPoint x: 733, endPoint y: 361, distance: 253.3
click at [733, 360] on tbody "Email [EMAIL_ADDRESS][DOMAIN_NAME] First Name [PERSON_NAME] Last Name [PERSON_N…" at bounding box center [561, 397] width 499 height 338
click at [335, 583] on button "Save" at bounding box center [342, 586] width 60 height 38
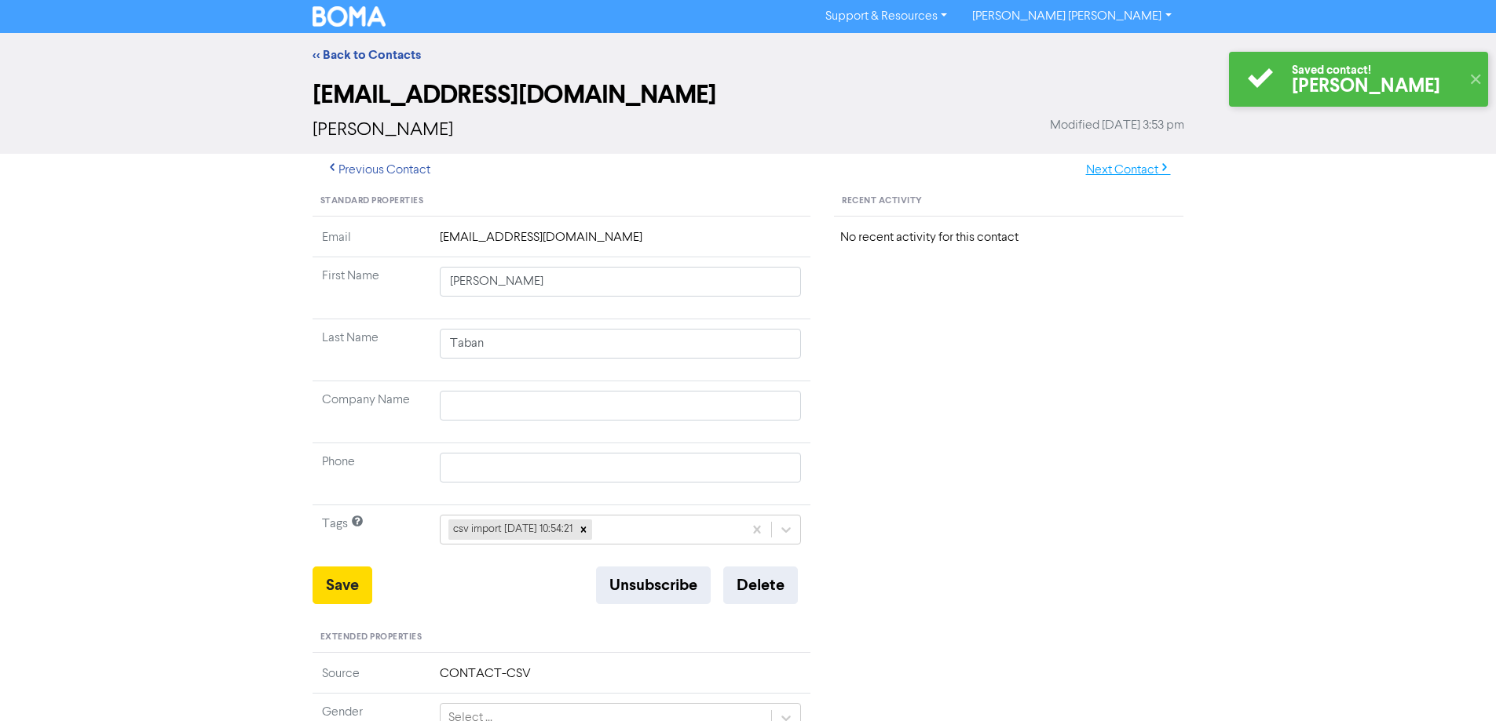
click at [1088, 176] on button "Next Contact" at bounding box center [1127, 170] width 111 height 33
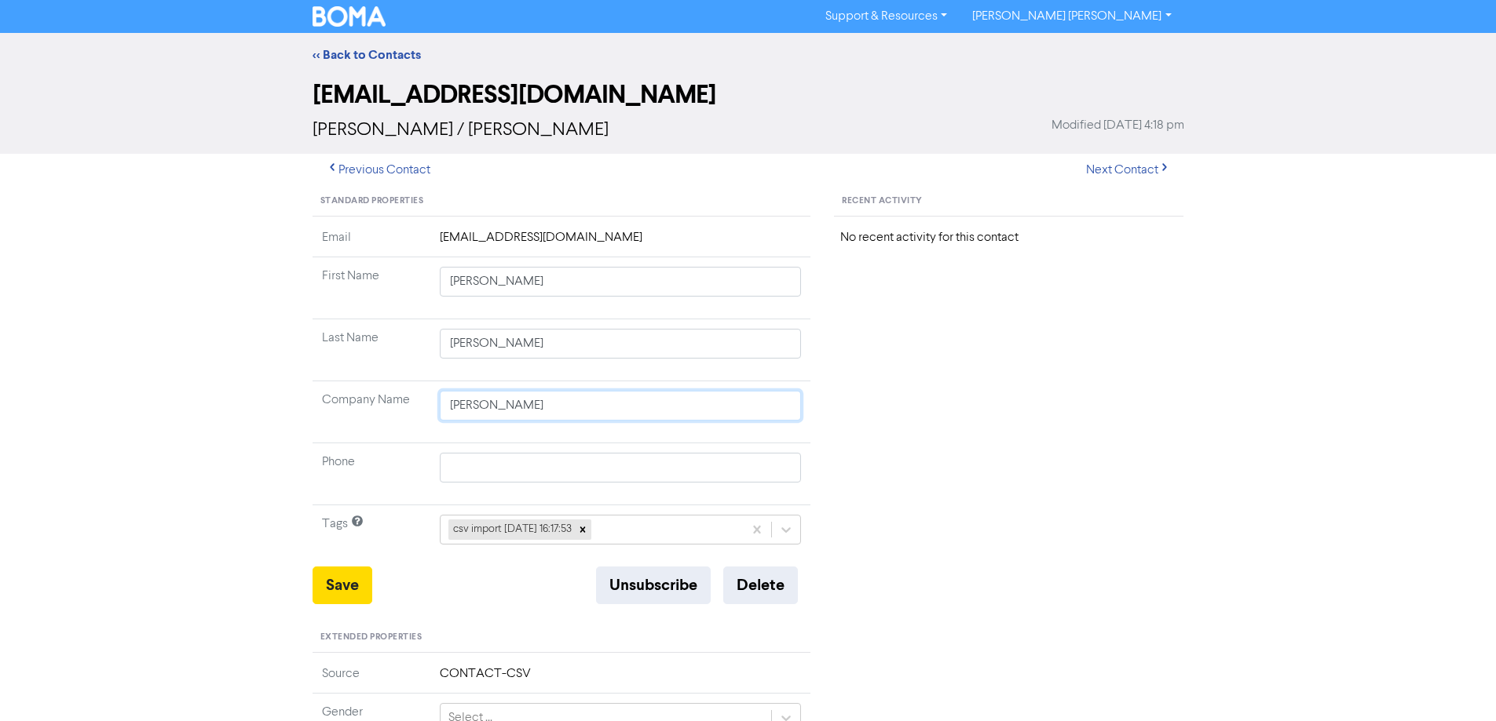
drag, startPoint x: 347, startPoint y: 397, endPoint x: 330, endPoint y: 397, distance: 17.3
click at [330, 397] on tr "Company Name [PERSON_NAME]" at bounding box center [561, 413] width 499 height 62
click at [344, 578] on button "Save" at bounding box center [342, 586] width 60 height 38
click at [1116, 166] on button "Next Contact" at bounding box center [1127, 170] width 111 height 33
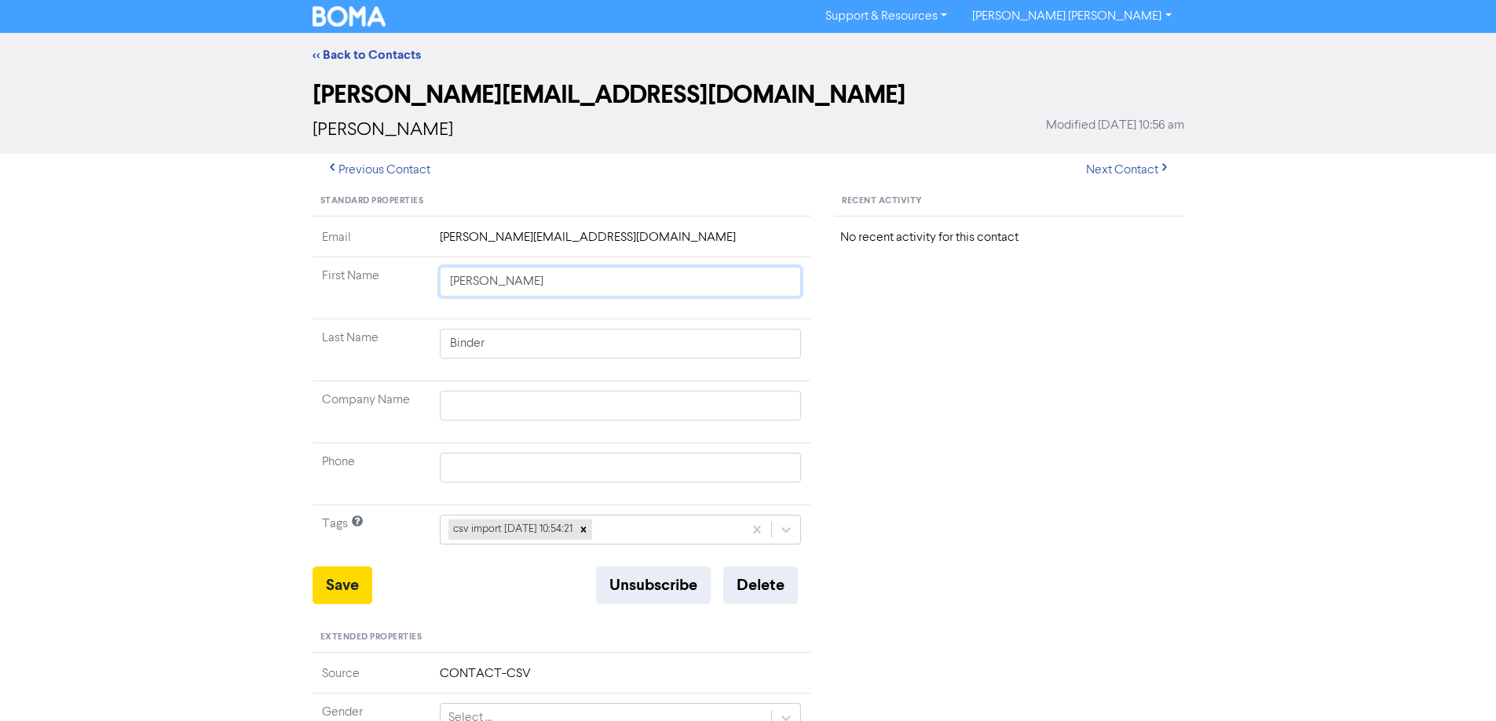
drag, startPoint x: 480, startPoint y: 283, endPoint x: 776, endPoint y: 345, distance: 303.0
click at [776, 345] on tbody "Email [PERSON_NAME][EMAIL_ADDRESS][DOMAIN_NAME] First Name [PERSON_NAME] Last N…" at bounding box center [561, 397] width 499 height 338
click at [333, 593] on button "Save" at bounding box center [342, 586] width 60 height 38
click at [1124, 166] on button "Next Contact" at bounding box center [1127, 170] width 111 height 33
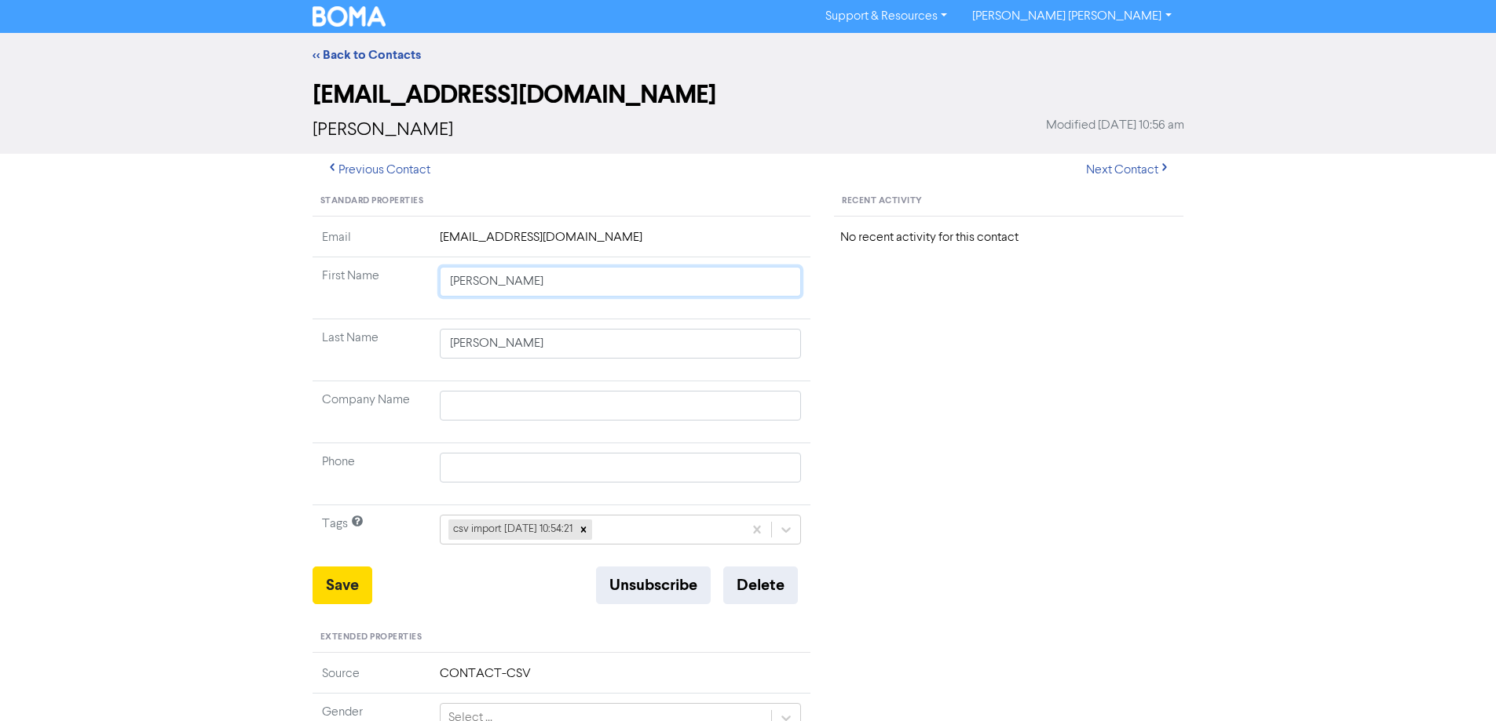
drag, startPoint x: 505, startPoint y: 284, endPoint x: 1198, endPoint y: 391, distance: 701.4
click at [1134, 373] on div "Standard Properties Email [EMAIL_ADDRESS][DOMAIN_NAME] First Name [PERSON_NAME]…" at bounding box center [748, 676] width 895 height 978
drag, startPoint x: 352, startPoint y: 590, endPoint x: 264, endPoint y: 502, distance: 124.3
click at [350, 590] on button "Save" at bounding box center [342, 586] width 60 height 38
click at [1108, 174] on button "Next Contact" at bounding box center [1127, 170] width 111 height 33
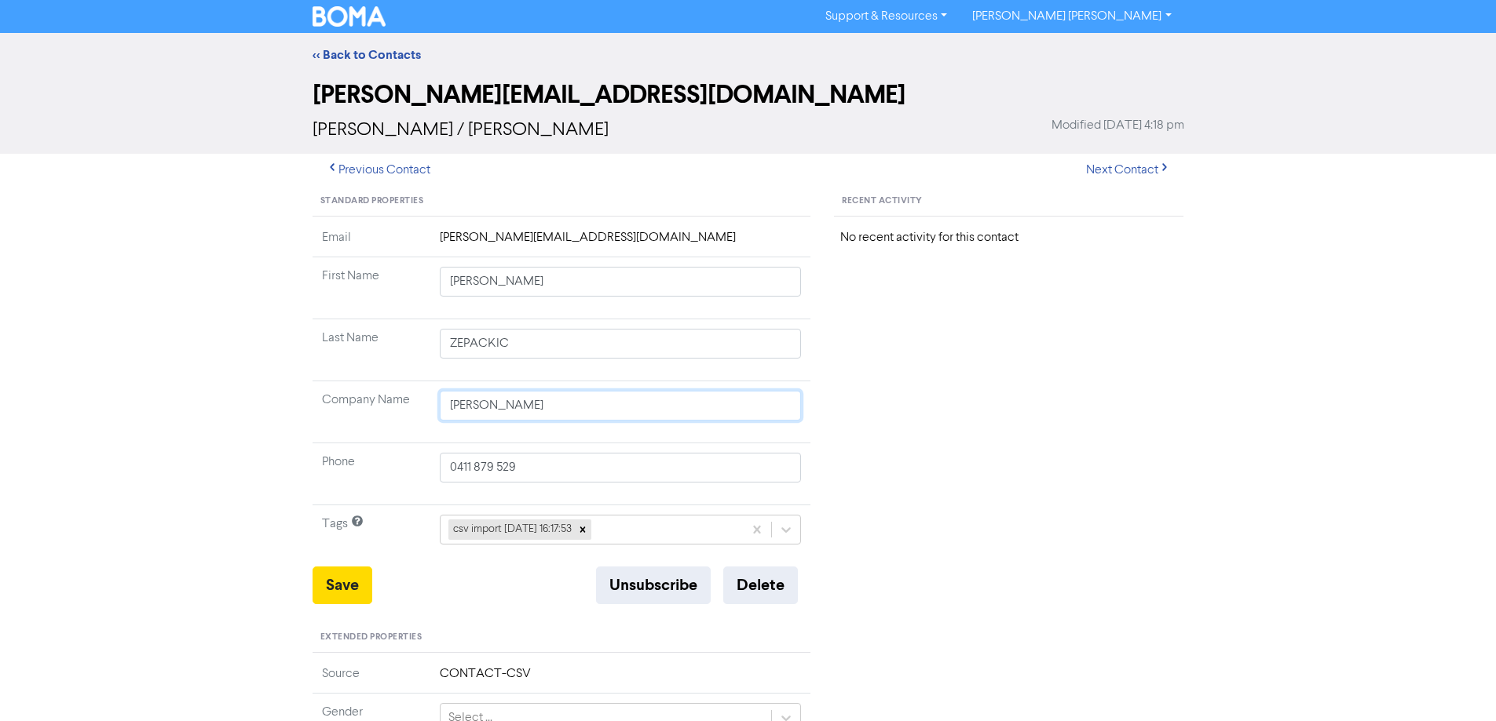
drag, startPoint x: 557, startPoint y: 408, endPoint x: 326, endPoint y: 406, distance: 231.6
click at [327, 408] on tr "Company Name [PERSON_NAME]" at bounding box center [561, 413] width 499 height 62
drag, startPoint x: 341, startPoint y: 580, endPoint x: 201, endPoint y: 468, distance: 179.9
click at [340, 580] on button "Save" at bounding box center [342, 586] width 60 height 38
click at [1127, 170] on button "Next Contact" at bounding box center [1127, 170] width 111 height 33
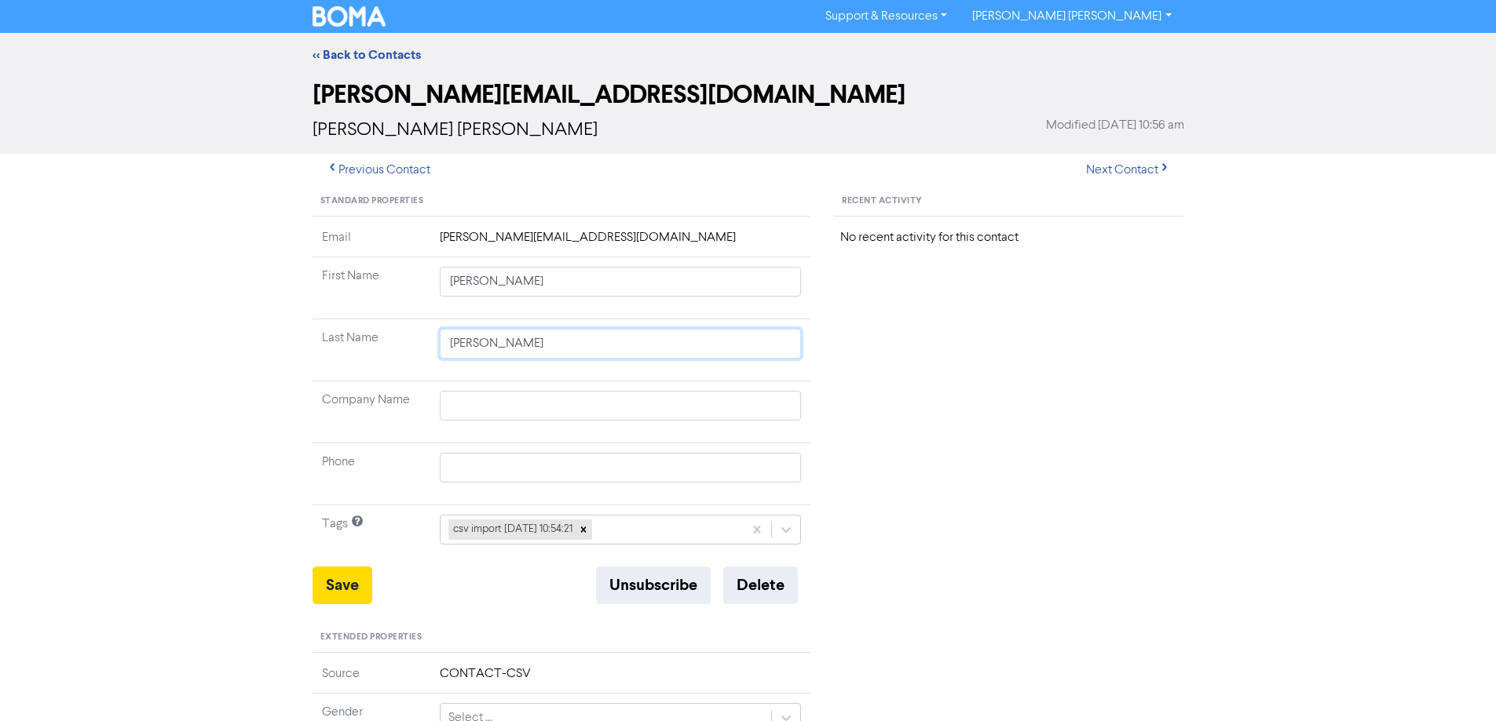
drag, startPoint x: 526, startPoint y: 344, endPoint x: 316, endPoint y: 341, distance: 209.6
click at [316, 343] on tr "Last Name [PERSON_NAME]" at bounding box center [561, 351] width 499 height 62
drag, startPoint x: 493, startPoint y: 280, endPoint x: 952, endPoint y: 311, distance: 460.3
click at [946, 311] on div "Standard Properties Email [PERSON_NAME][EMAIL_ADDRESS][DOMAIN_NAME] First Name …" at bounding box center [748, 676] width 895 height 978
drag, startPoint x: 350, startPoint y: 588, endPoint x: 257, endPoint y: 522, distance: 113.7
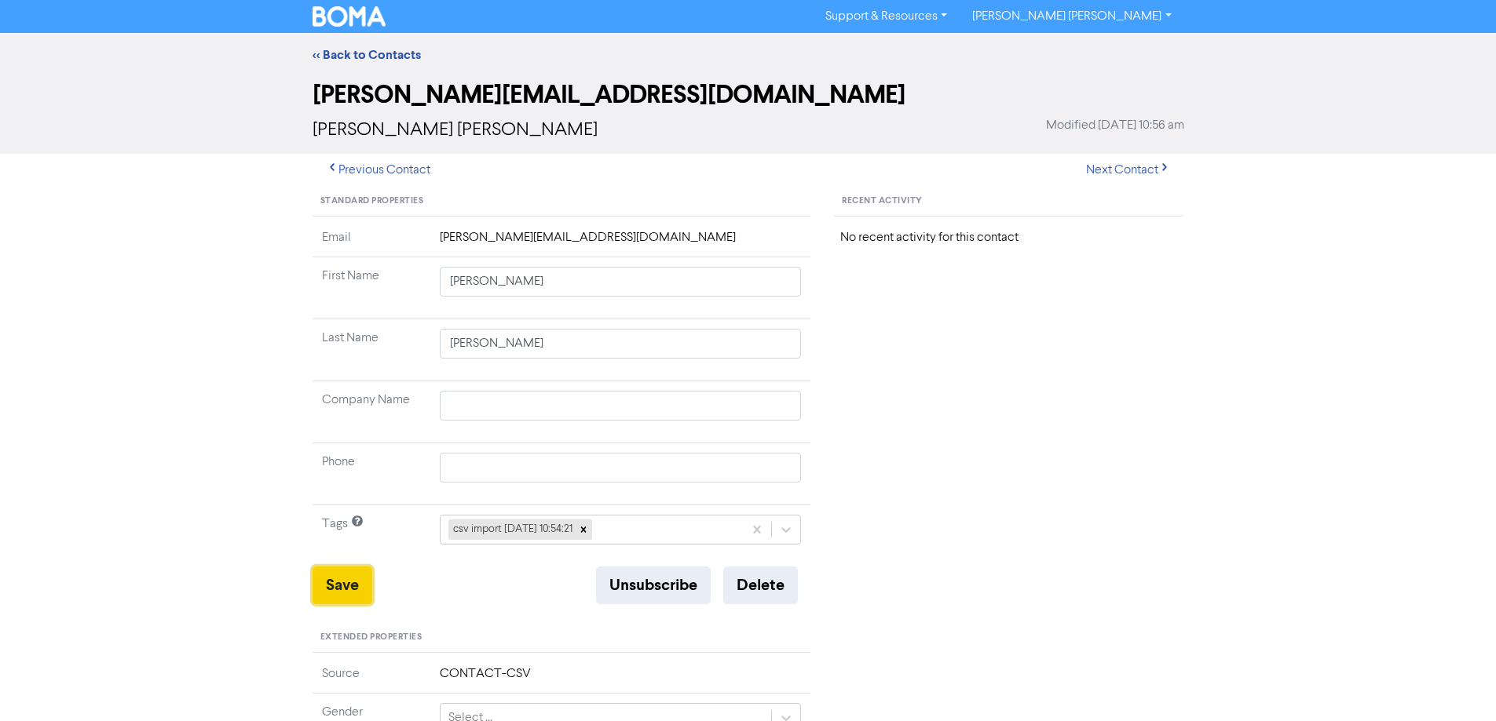
click at [349, 588] on button "Save" at bounding box center [342, 586] width 60 height 38
click at [1111, 164] on button "Next Contact" at bounding box center [1127, 170] width 111 height 33
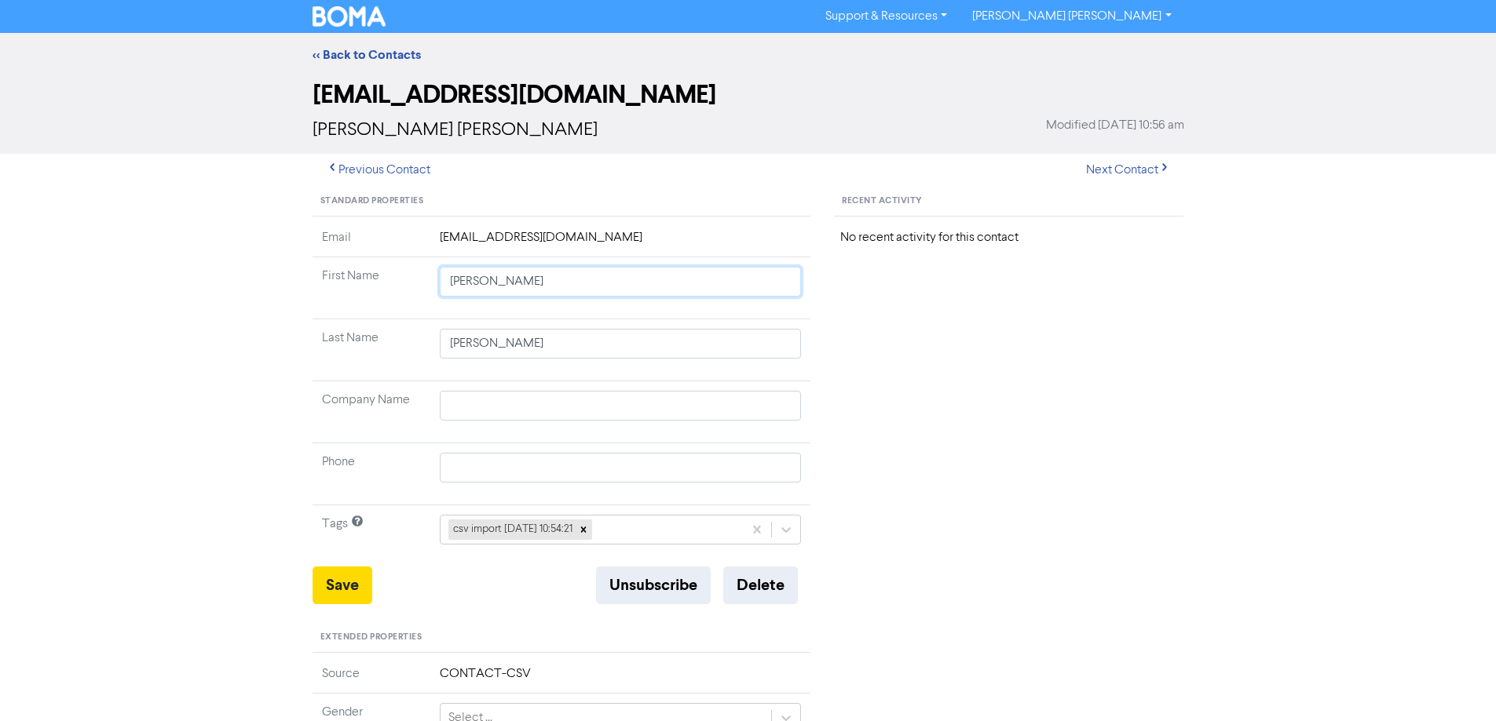
drag, startPoint x: 494, startPoint y: 283, endPoint x: 1112, endPoint y: 317, distance: 619.6
click at [1016, 303] on div "Standard Properties Email [EMAIL_ADDRESS][DOMAIN_NAME] First Name [PERSON_NAME]…" at bounding box center [748, 676] width 895 height 978
click at [343, 585] on button "Save" at bounding box center [342, 586] width 60 height 38
click at [1112, 173] on button "Next Contact" at bounding box center [1127, 170] width 111 height 33
drag, startPoint x: 474, startPoint y: 283, endPoint x: 882, endPoint y: 337, distance: 411.7
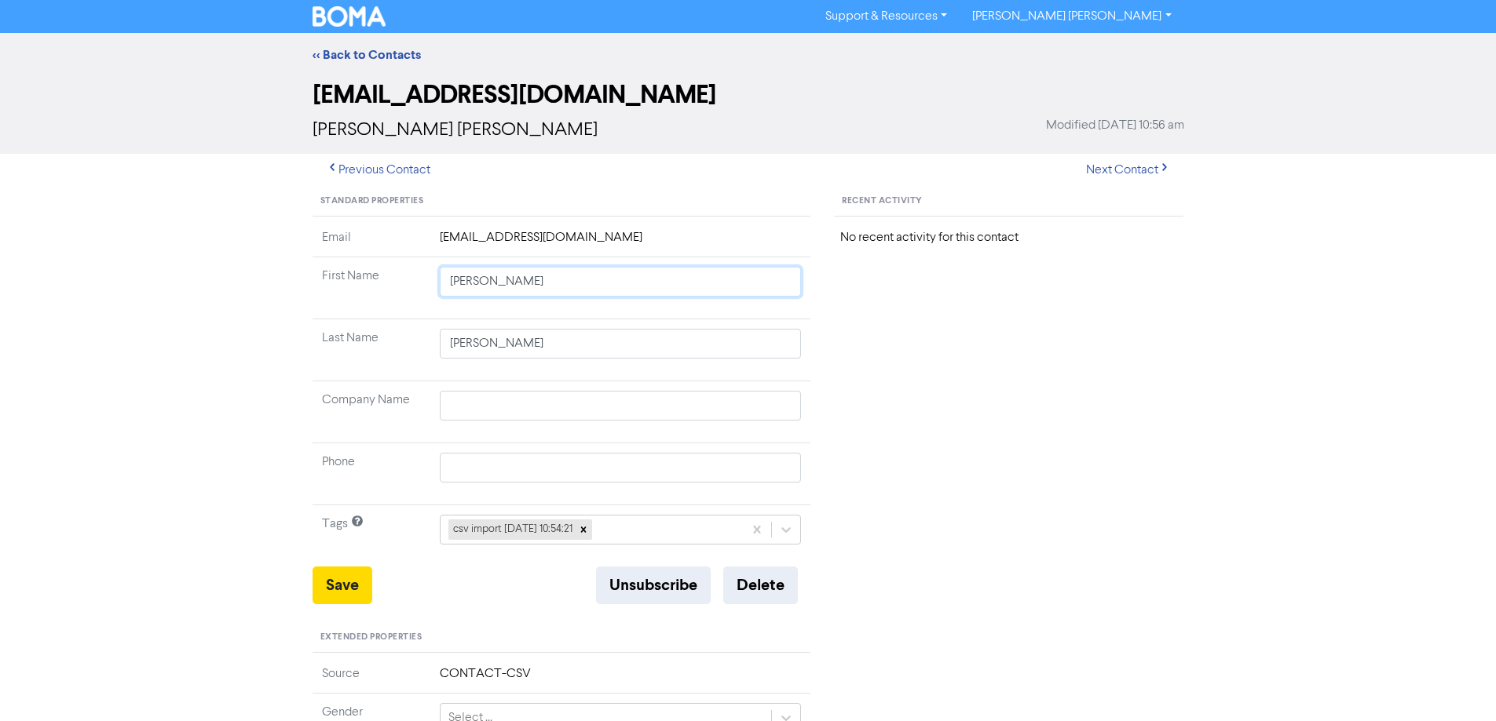
click at [845, 325] on div "Standard Properties Email [EMAIL_ADDRESS][DOMAIN_NAME] First Name [PERSON_NAME]…" at bounding box center [748, 676] width 895 height 978
click at [338, 594] on button "Save" at bounding box center [342, 586] width 60 height 38
click at [1092, 170] on button "Next Contact" at bounding box center [1127, 170] width 111 height 33
drag, startPoint x: 503, startPoint y: 282, endPoint x: 856, endPoint y: 328, distance: 355.5
click at [836, 326] on div "Standard Properties Email [EMAIL_ADDRESS][DOMAIN_NAME] First Name [PERSON_NAME]…" at bounding box center [748, 676] width 895 height 978
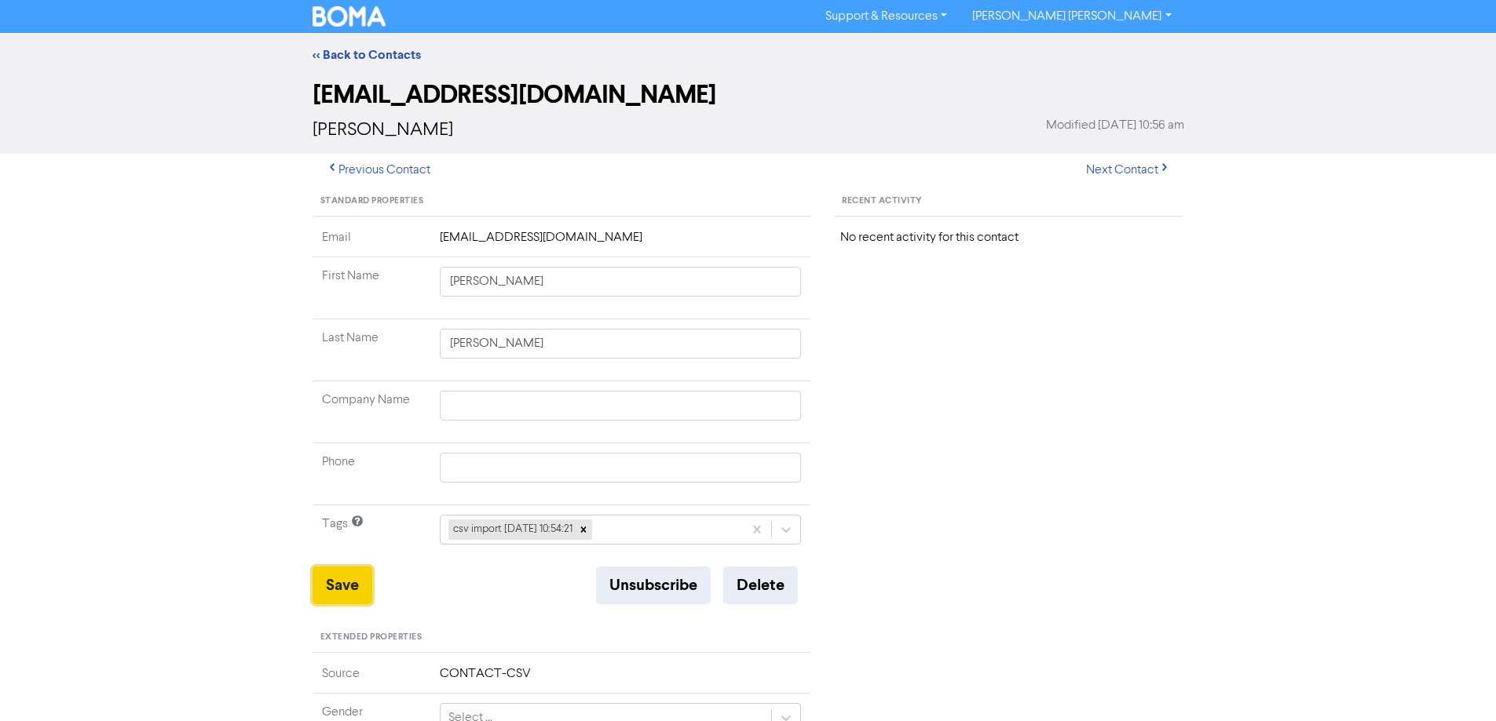
click at [358, 579] on button "Save" at bounding box center [342, 586] width 60 height 38
click at [343, 579] on button "Save" at bounding box center [342, 586] width 60 height 38
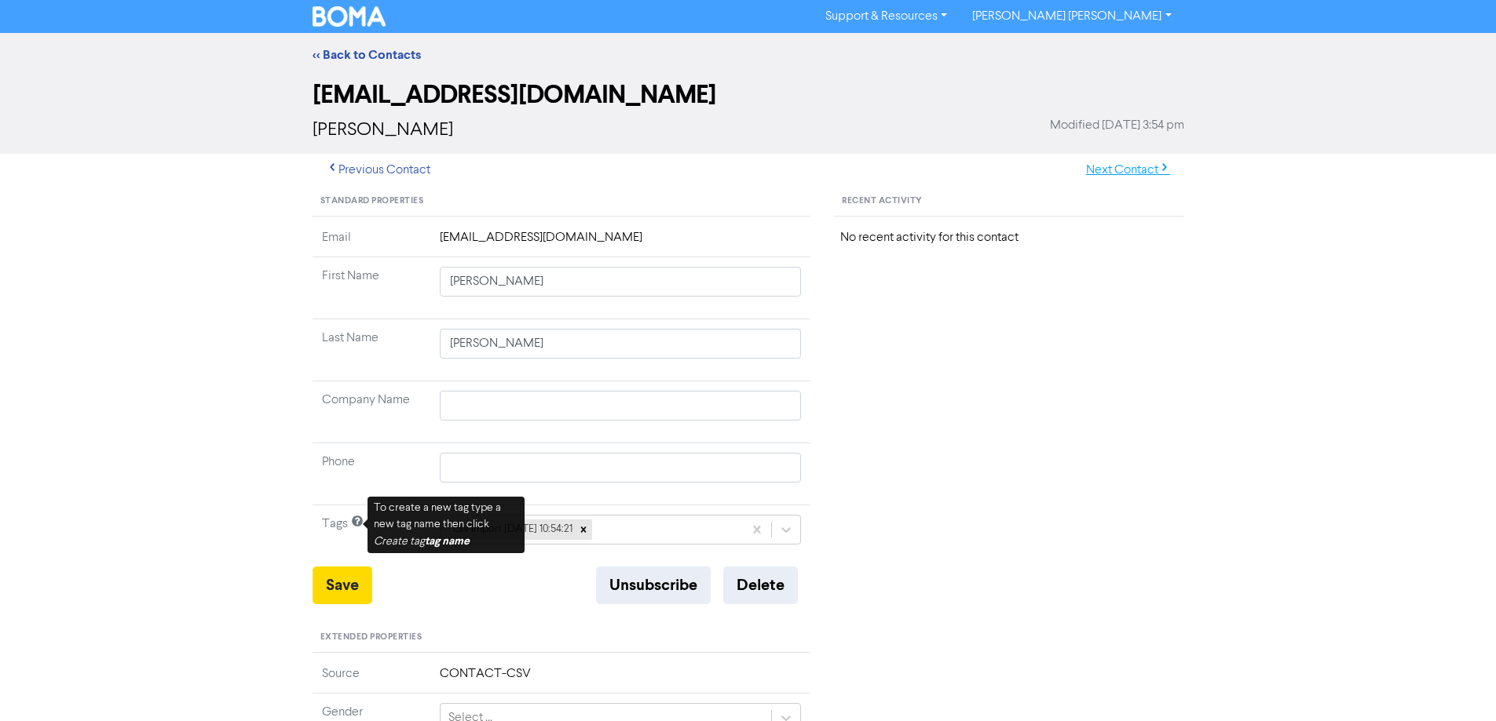
click at [1106, 166] on button "Next Contact" at bounding box center [1127, 170] width 111 height 33
drag, startPoint x: 482, startPoint y: 283, endPoint x: 871, endPoint y: 326, distance: 391.7
click at [810, 316] on td "[PERSON_NAME]" at bounding box center [620, 288] width 381 height 62
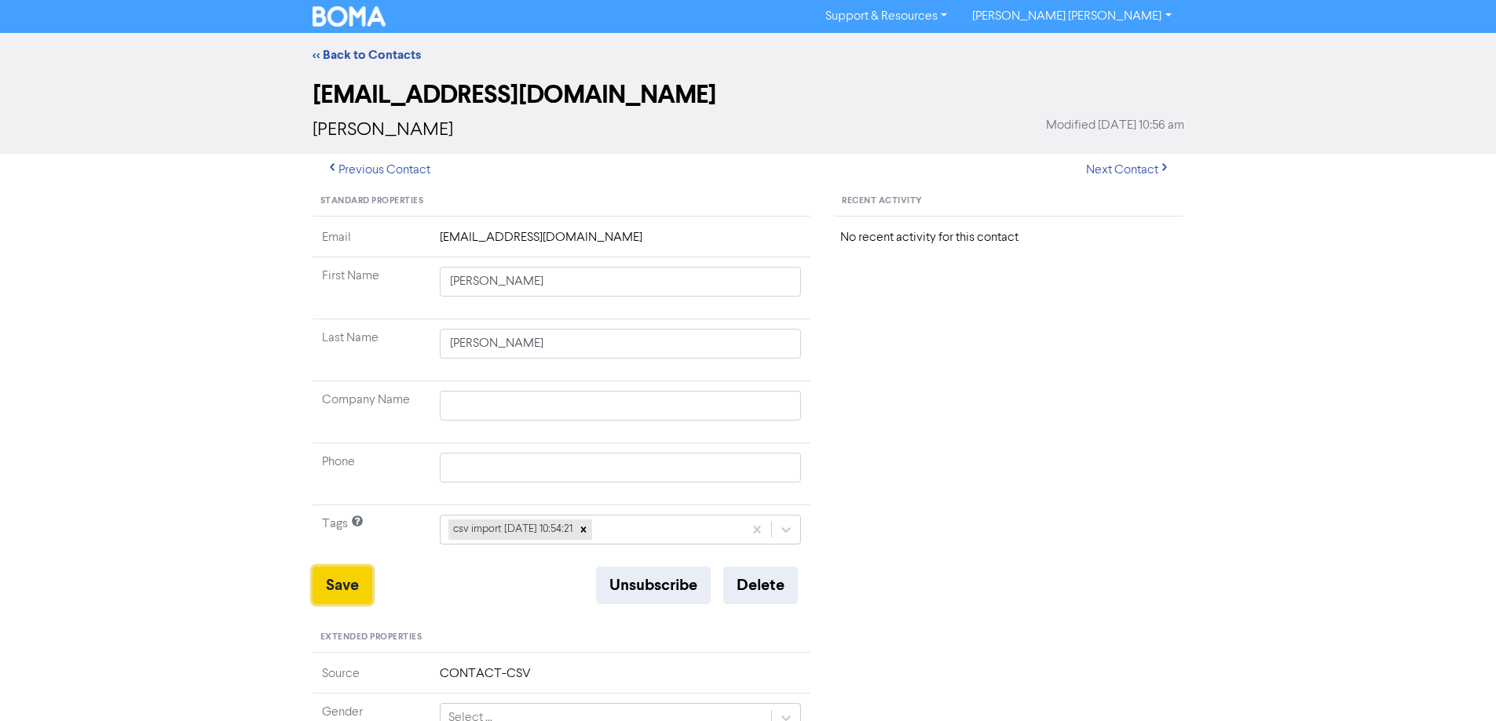
click at [335, 593] on button "Save" at bounding box center [342, 586] width 60 height 38
click at [1080, 165] on button "Next Contact" at bounding box center [1127, 170] width 111 height 33
drag, startPoint x: 573, startPoint y: 290, endPoint x: 924, endPoint y: 358, distance: 357.5
click at [912, 356] on div "Standard Properties Email [EMAIL_ADDRESS][DOMAIN_NAME] First Name [PERSON_NAME]…" at bounding box center [748, 676] width 895 height 978
click at [347, 582] on button "Save" at bounding box center [342, 586] width 60 height 38
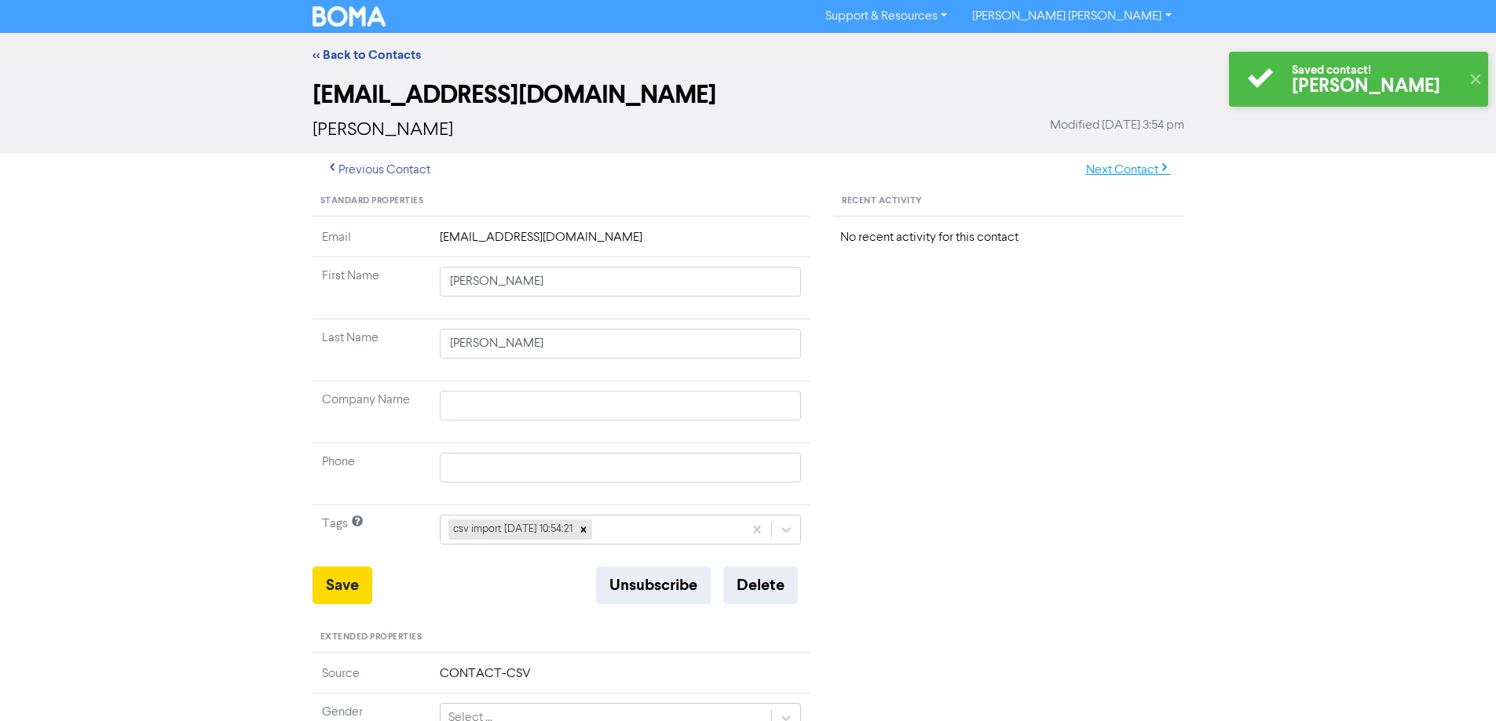
click at [1123, 170] on button "Next Contact" at bounding box center [1127, 170] width 111 height 33
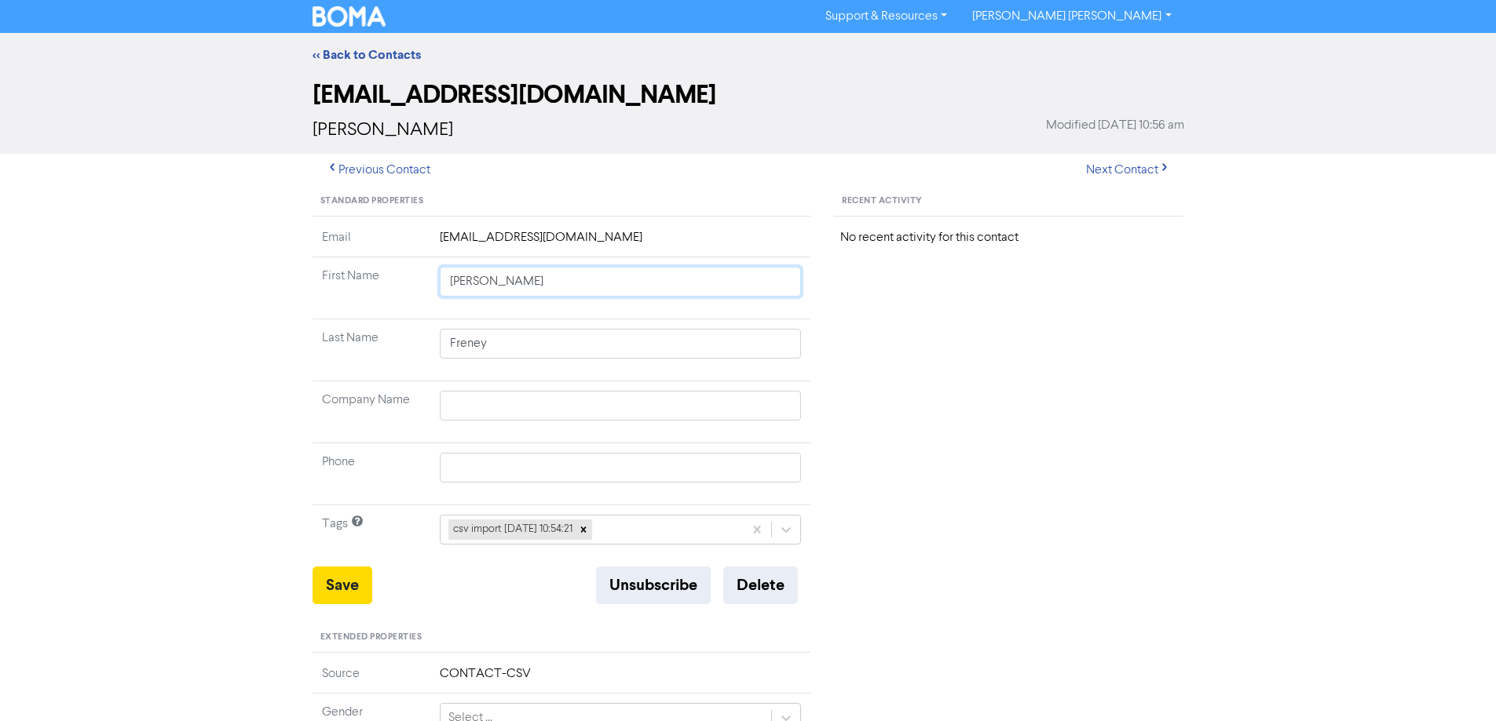
drag, startPoint x: 493, startPoint y: 284, endPoint x: 780, endPoint y: 352, distance: 294.6
click at [713, 334] on tbody "Email [EMAIL_ADDRESS][DOMAIN_NAME] First Name [PERSON_NAME] Last Name Freney Co…" at bounding box center [561, 397] width 499 height 338
drag, startPoint x: 344, startPoint y: 586, endPoint x: 291, endPoint y: 551, distance: 63.4
click at [344, 587] on button "Save" at bounding box center [342, 586] width 60 height 38
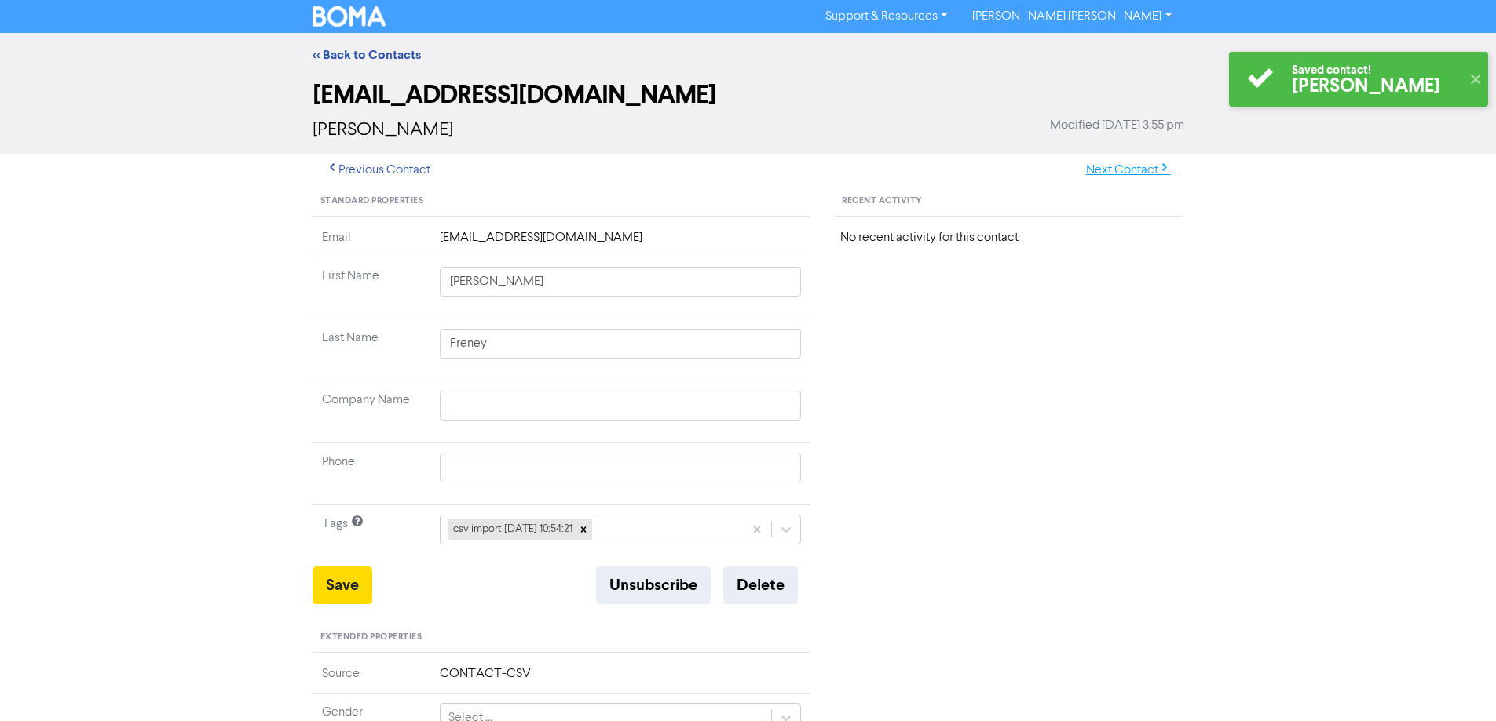
click at [1108, 159] on button "Next Contact" at bounding box center [1127, 170] width 111 height 33
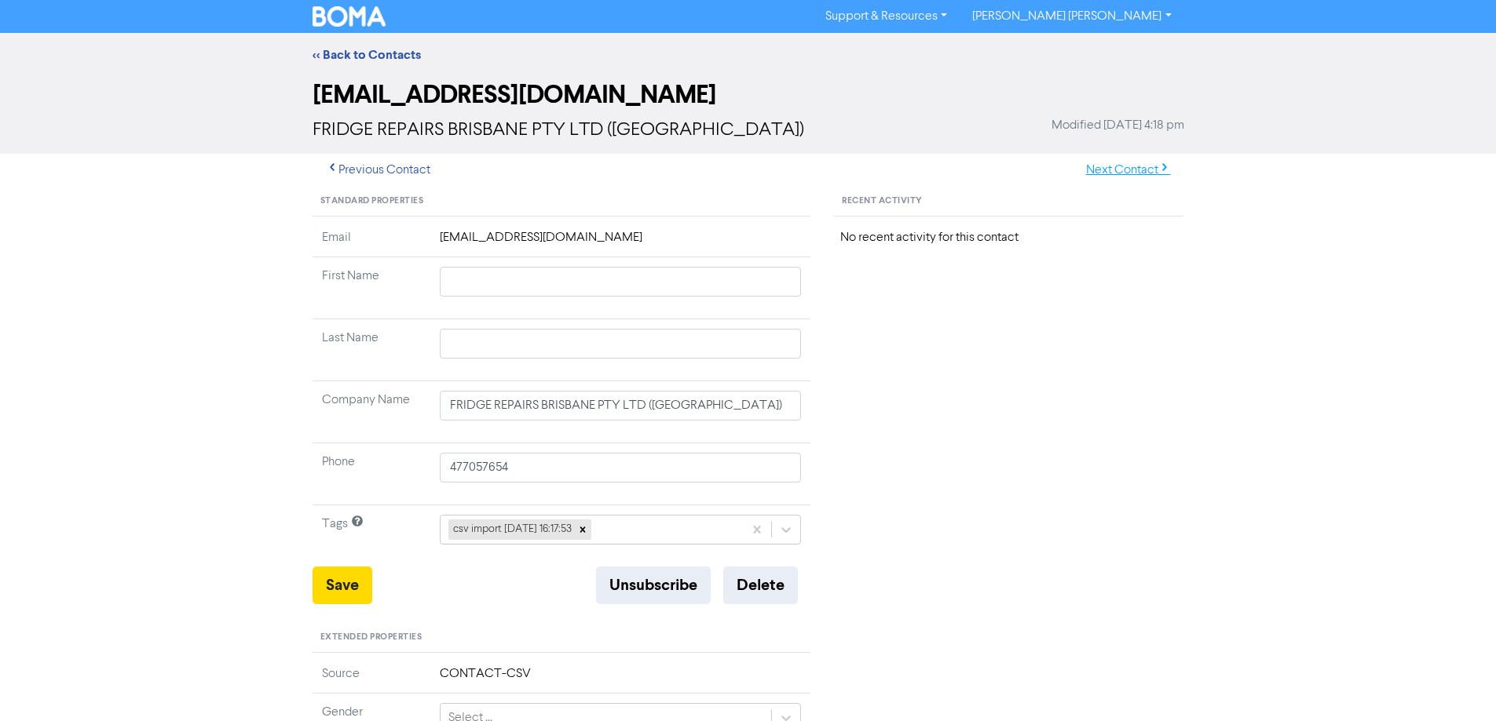
click at [1101, 170] on button "Next Contact" at bounding box center [1127, 170] width 111 height 33
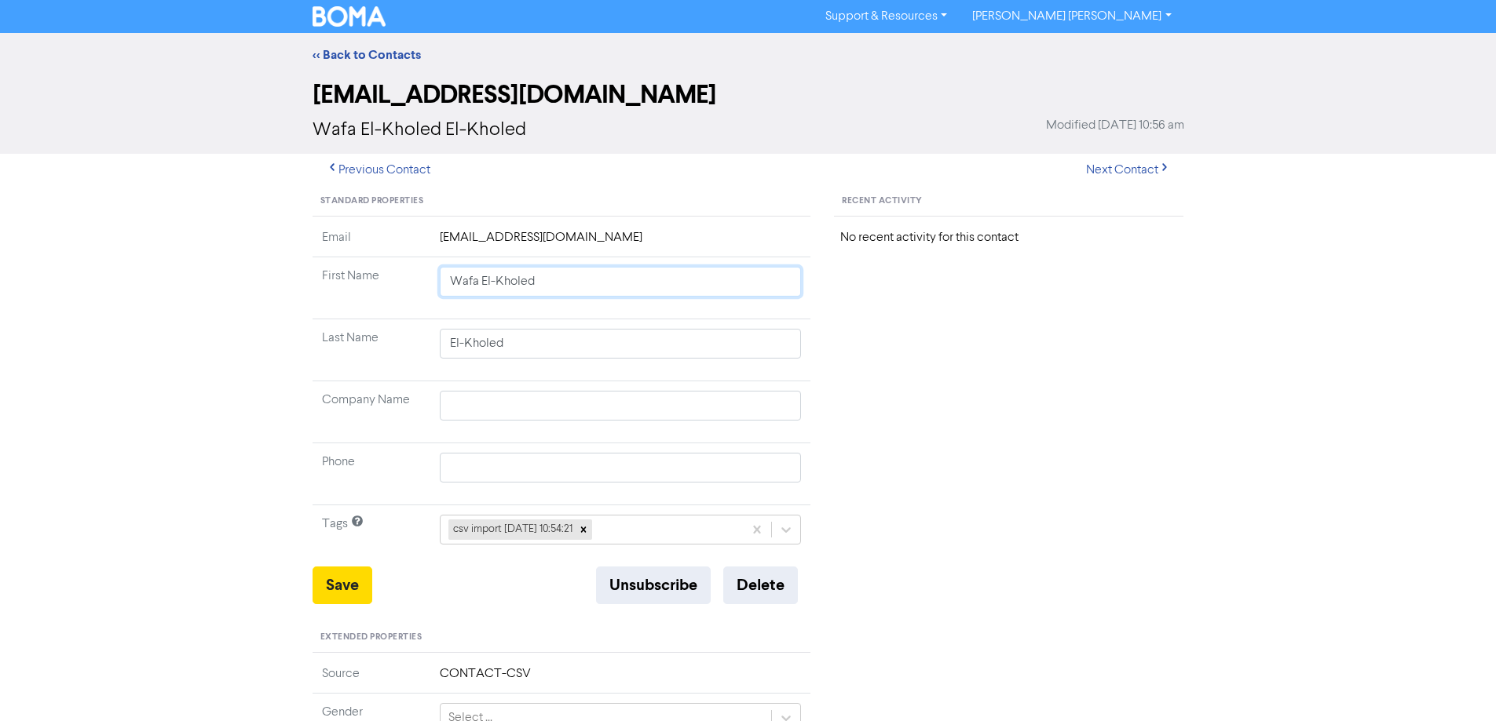
drag, startPoint x: 479, startPoint y: 287, endPoint x: 860, endPoint y: 376, distance: 391.1
click at [799, 366] on tbody "Email [EMAIL_ADDRESS][DOMAIN_NAME] First Name Wafa El-Kholed Last Name El-Khole…" at bounding box center [561, 397] width 499 height 338
drag, startPoint x: 319, startPoint y: 579, endPoint x: 277, endPoint y: 568, distance: 42.8
click at [318, 579] on button "Save" at bounding box center [342, 586] width 60 height 38
click at [1124, 167] on button "Next Contact" at bounding box center [1127, 170] width 111 height 33
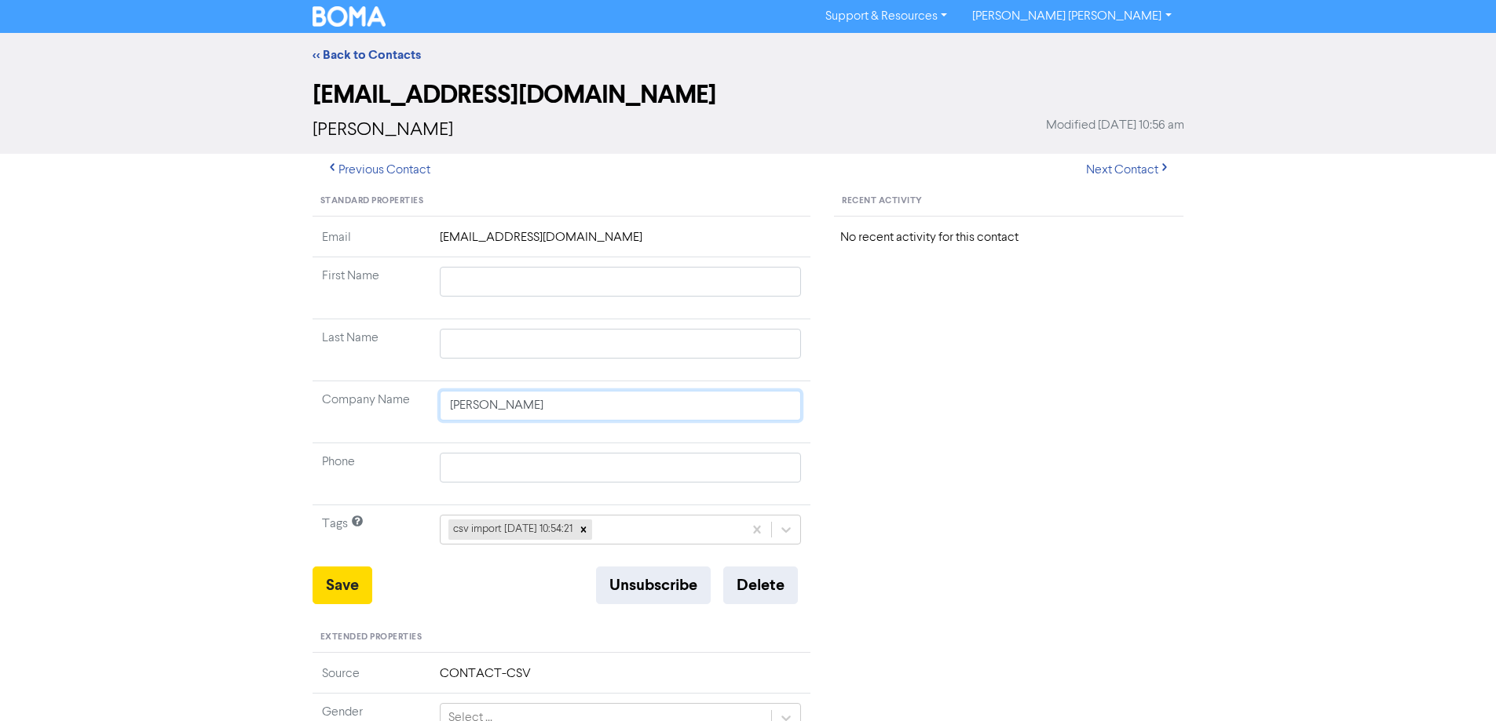
drag, startPoint x: 546, startPoint y: 396, endPoint x: 400, endPoint y: 411, distance: 147.6
click at [403, 411] on tr "Company Name [PERSON_NAME]" at bounding box center [561, 413] width 499 height 62
click at [495, 283] on input "text" at bounding box center [621, 282] width 362 height 30
paste input "[PERSON_NAME]"
drag, startPoint x: 483, startPoint y: 279, endPoint x: 652, endPoint y: 304, distance: 171.4
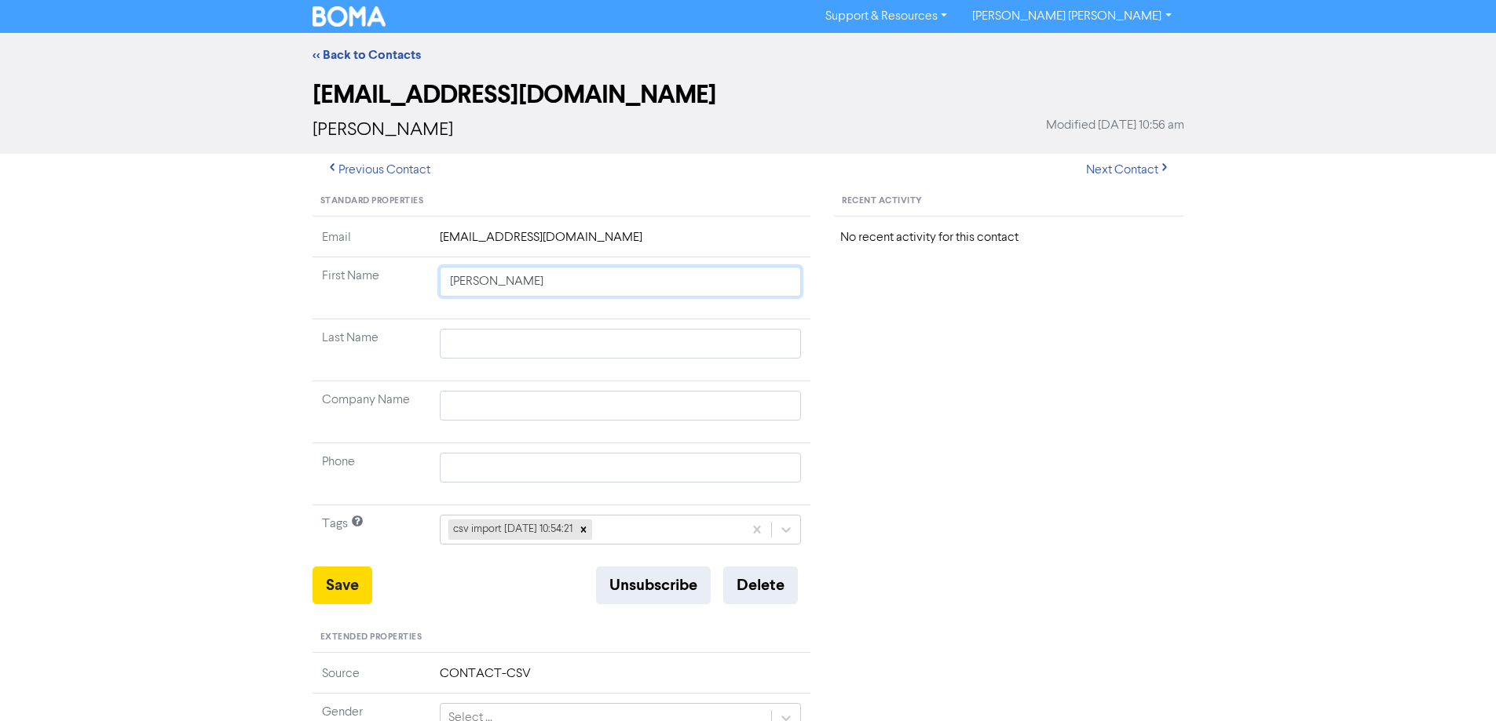
click at [652, 304] on td "[PERSON_NAME]" at bounding box center [620, 288] width 381 height 62
click at [467, 348] on input "text" at bounding box center [621, 344] width 362 height 30
paste input "[PERSON_NAME]"
click at [342, 574] on button "Save" at bounding box center [342, 586] width 60 height 38
click at [1119, 168] on button "Next Contact" at bounding box center [1127, 170] width 111 height 33
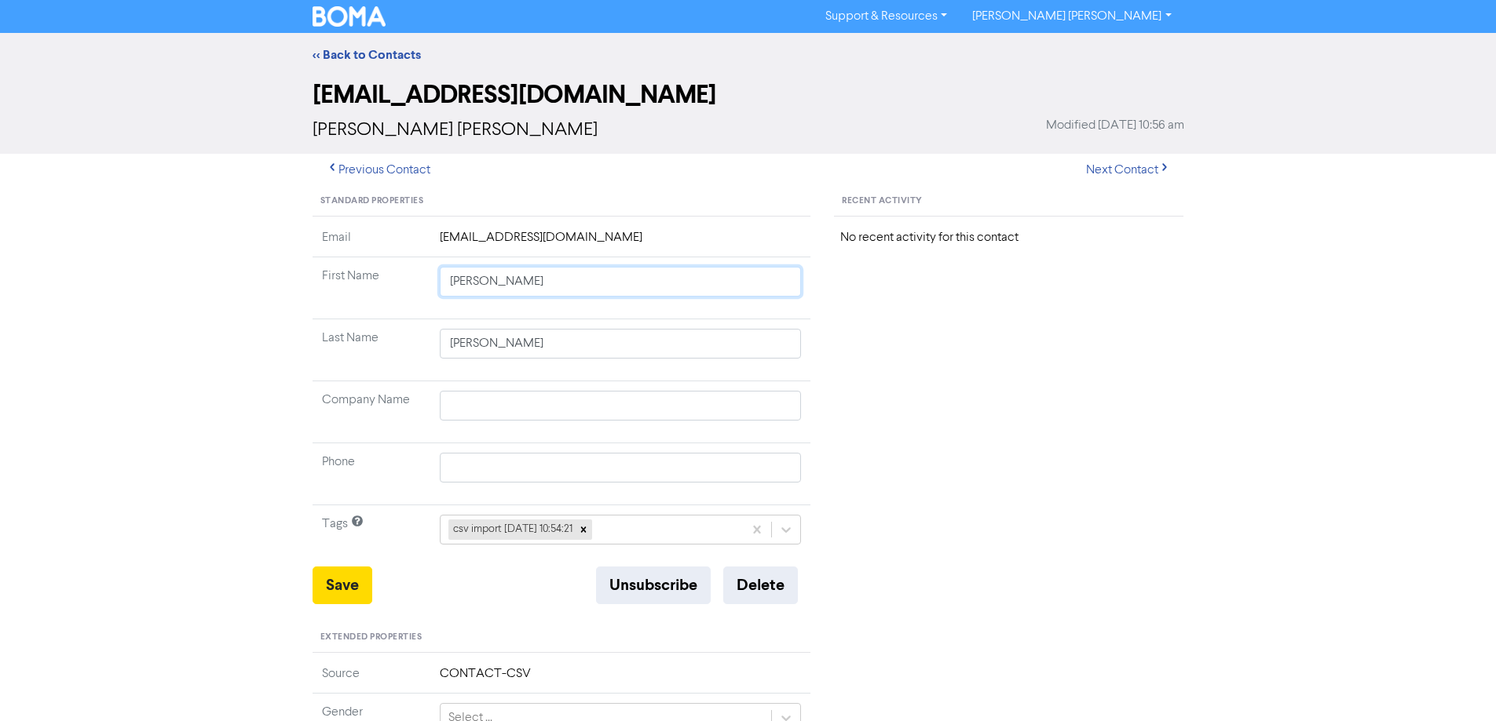
drag, startPoint x: 482, startPoint y: 281, endPoint x: 758, endPoint y: 290, distance: 276.5
click at [737, 288] on input "[PERSON_NAME]" at bounding box center [621, 282] width 362 height 30
drag, startPoint x: 338, startPoint y: 590, endPoint x: 266, endPoint y: 556, distance: 80.1
click at [335, 590] on button "Save" at bounding box center [342, 586] width 60 height 38
click at [1134, 166] on button "Next Contact" at bounding box center [1127, 170] width 111 height 33
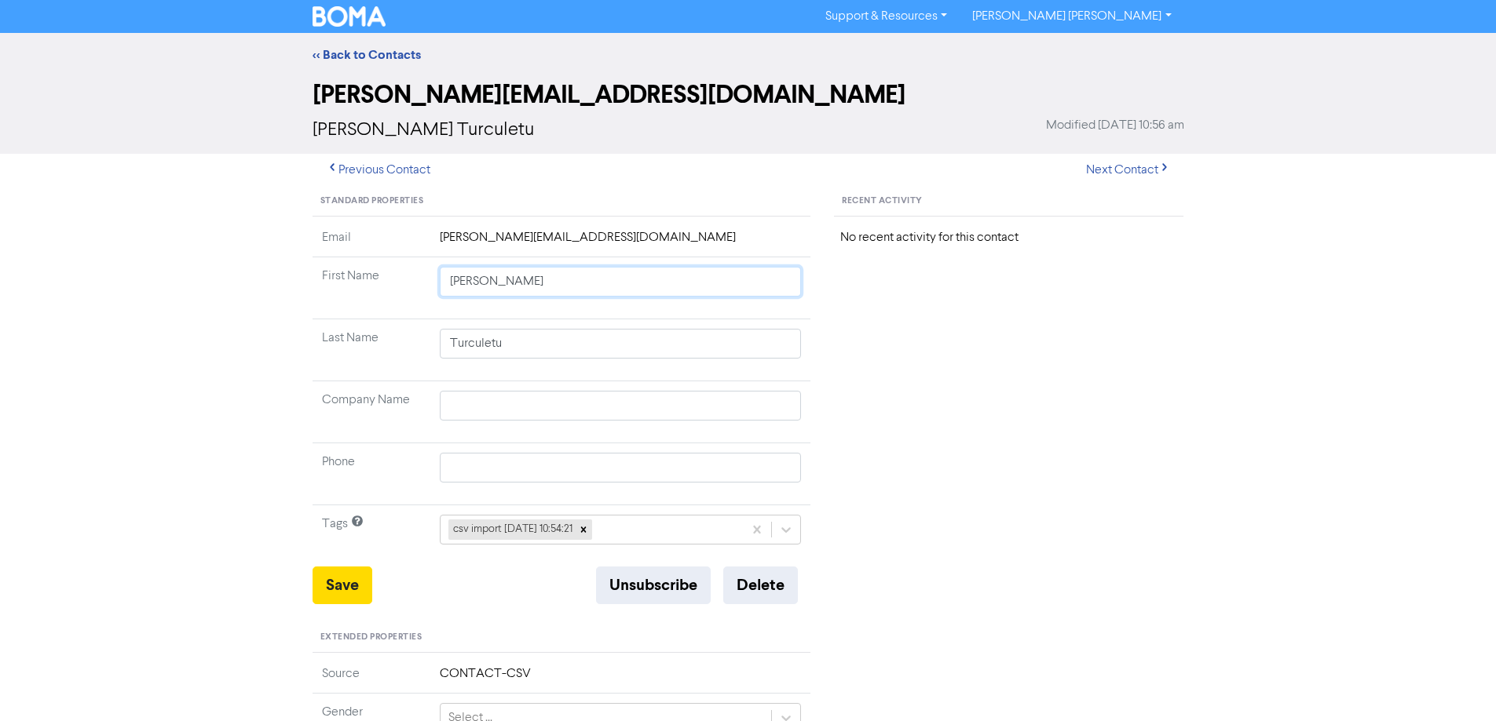
drag, startPoint x: 496, startPoint y: 282, endPoint x: 980, endPoint y: 338, distance: 486.8
click at [884, 334] on div "Standard Properties Email [PERSON_NAME][EMAIL_ADDRESS][DOMAIN_NAME] First Name …" at bounding box center [748, 676] width 895 height 978
click at [323, 576] on button "Save" at bounding box center [342, 586] width 60 height 38
click at [1119, 168] on button "Next Contact" at bounding box center [1127, 170] width 111 height 33
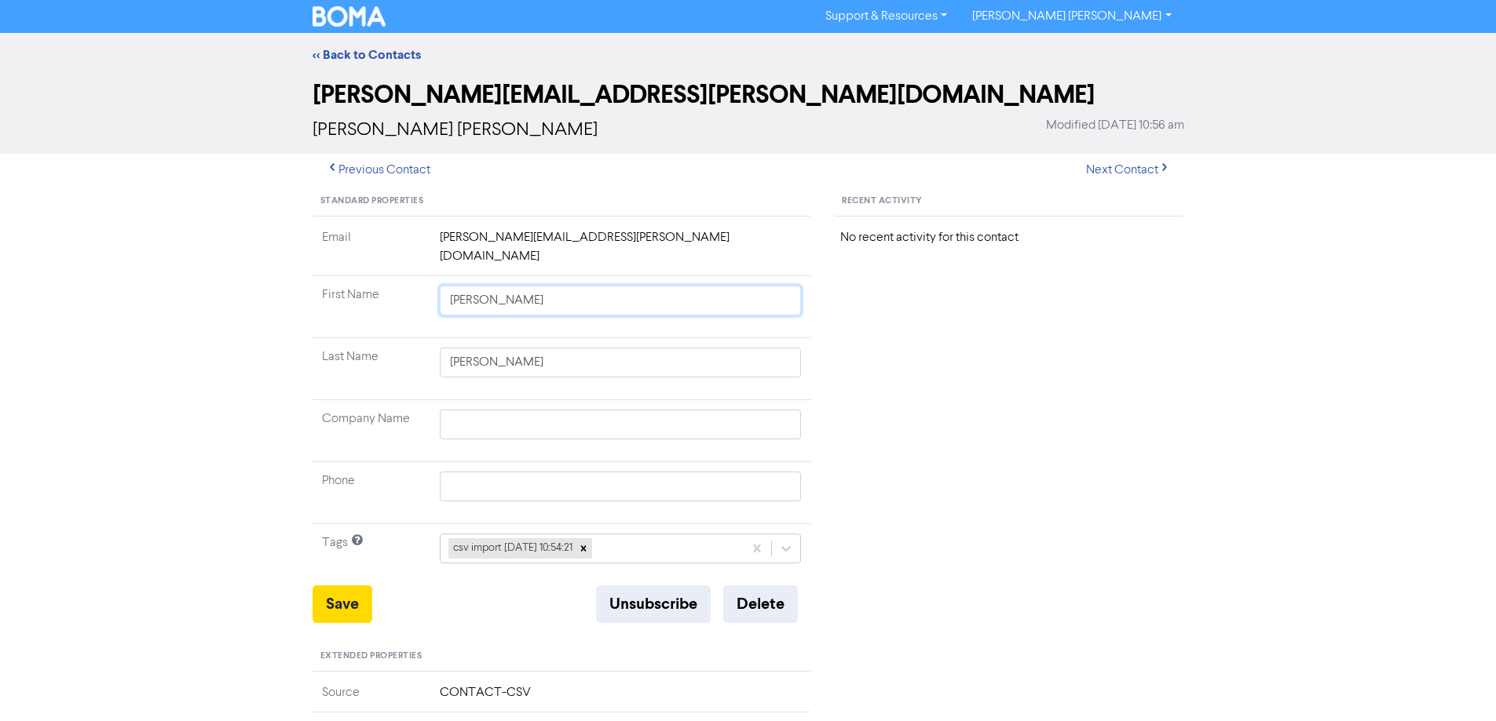
drag, startPoint x: 498, startPoint y: 283, endPoint x: 875, endPoint y: 333, distance: 380.1
click at [875, 333] on div "Standard Properties Email [PERSON_NAME][EMAIL_ADDRESS][PERSON_NAME][DOMAIN_NAME…" at bounding box center [748, 685] width 895 height 997
click at [349, 595] on button "Save" at bounding box center [342, 605] width 60 height 38
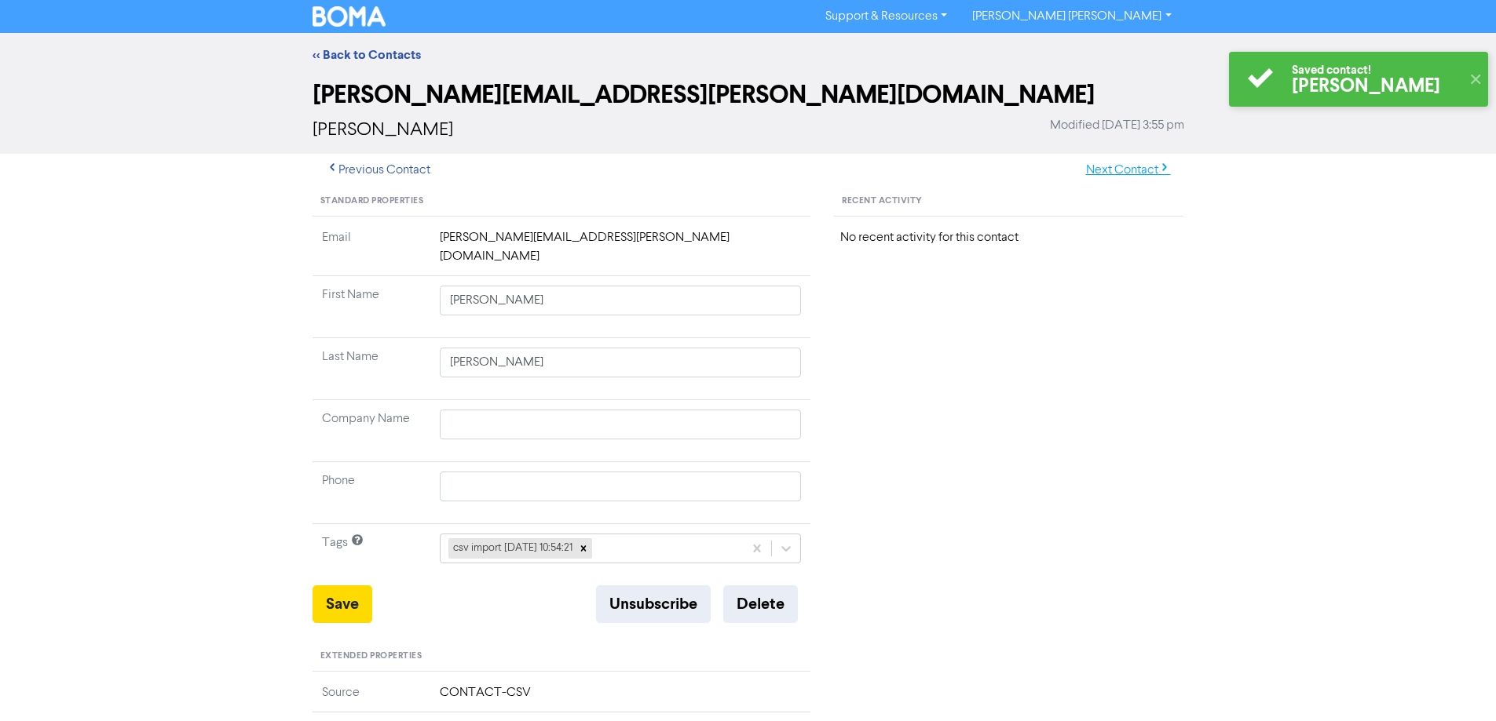
click at [1142, 172] on button "Next Contact" at bounding box center [1127, 170] width 111 height 33
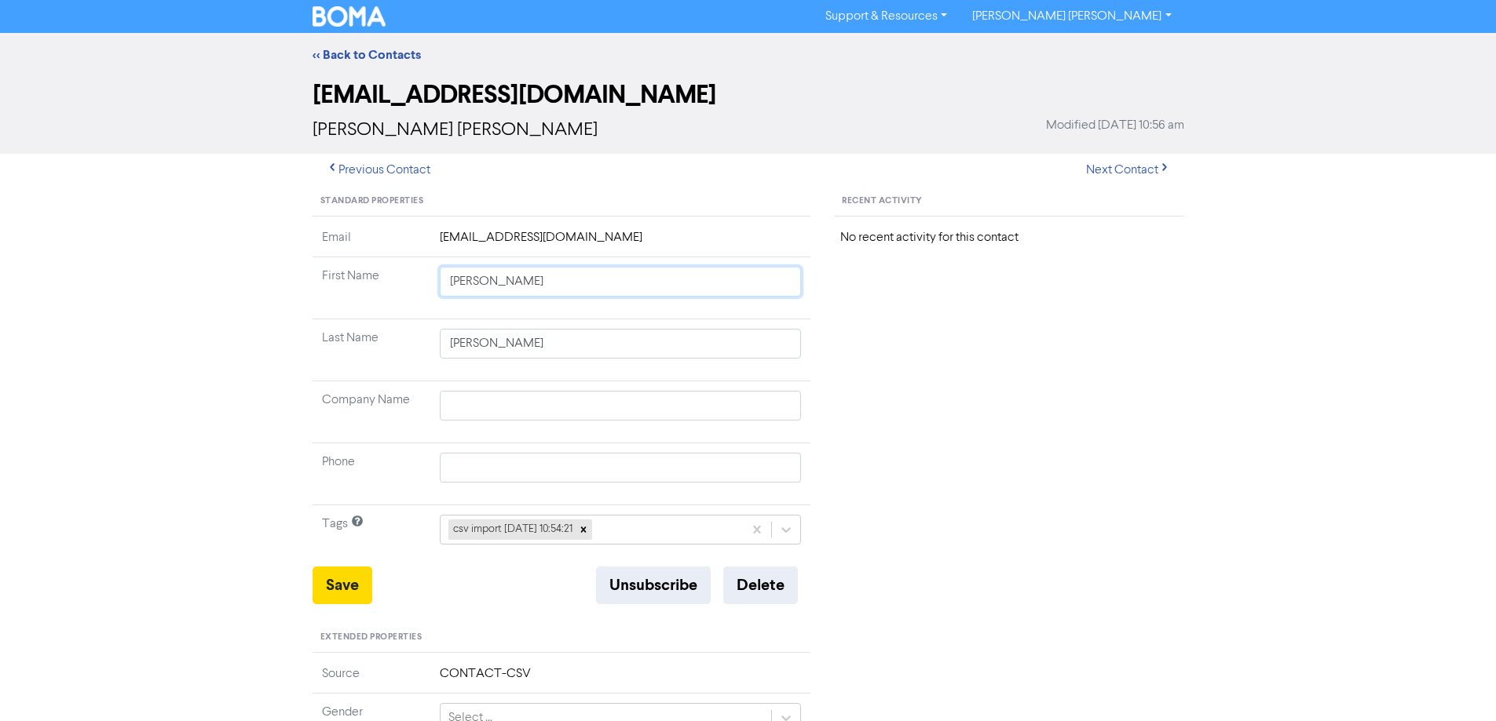
drag, startPoint x: 499, startPoint y: 286, endPoint x: 711, endPoint y: 286, distance: 212.0
click at [711, 286] on input "[PERSON_NAME]" at bounding box center [621, 282] width 362 height 30
drag, startPoint x: 359, startPoint y: 590, endPoint x: 241, endPoint y: 495, distance: 151.8
click at [356, 590] on button "Save" at bounding box center [342, 586] width 60 height 38
click at [1127, 167] on button "Next Contact" at bounding box center [1127, 170] width 111 height 33
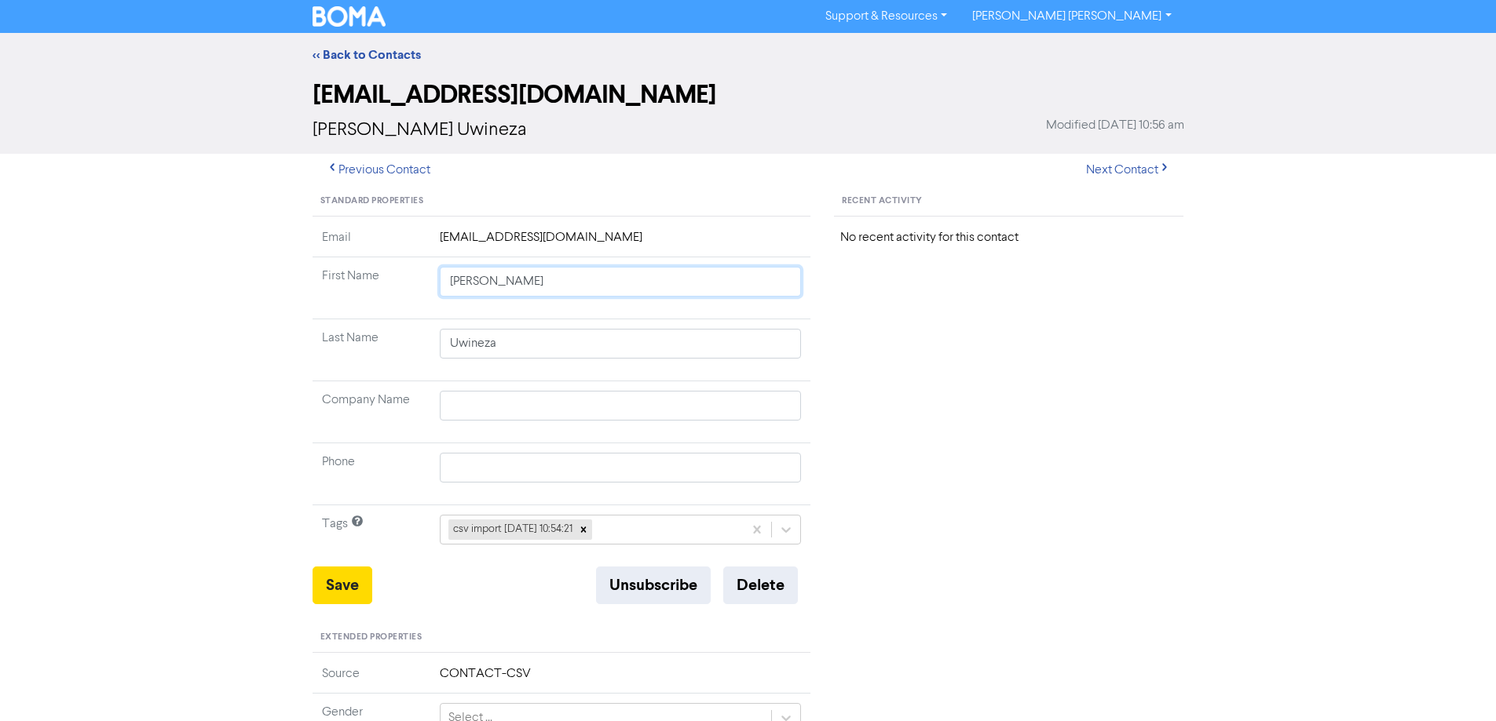
drag, startPoint x: 499, startPoint y: 282, endPoint x: 773, endPoint y: 304, distance: 275.6
click at [750, 302] on td "[PERSON_NAME]" at bounding box center [620, 288] width 381 height 62
click at [367, 598] on button "Save" at bounding box center [342, 586] width 60 height 38
click at [1116, 172] on button "Next Contact" at bounding box center [1127, 170] width 111 height 33
drag, startPoint x: 470, startPoint y: 280, endPoint x: 1035, endPoint y: 351, distance: 569.6
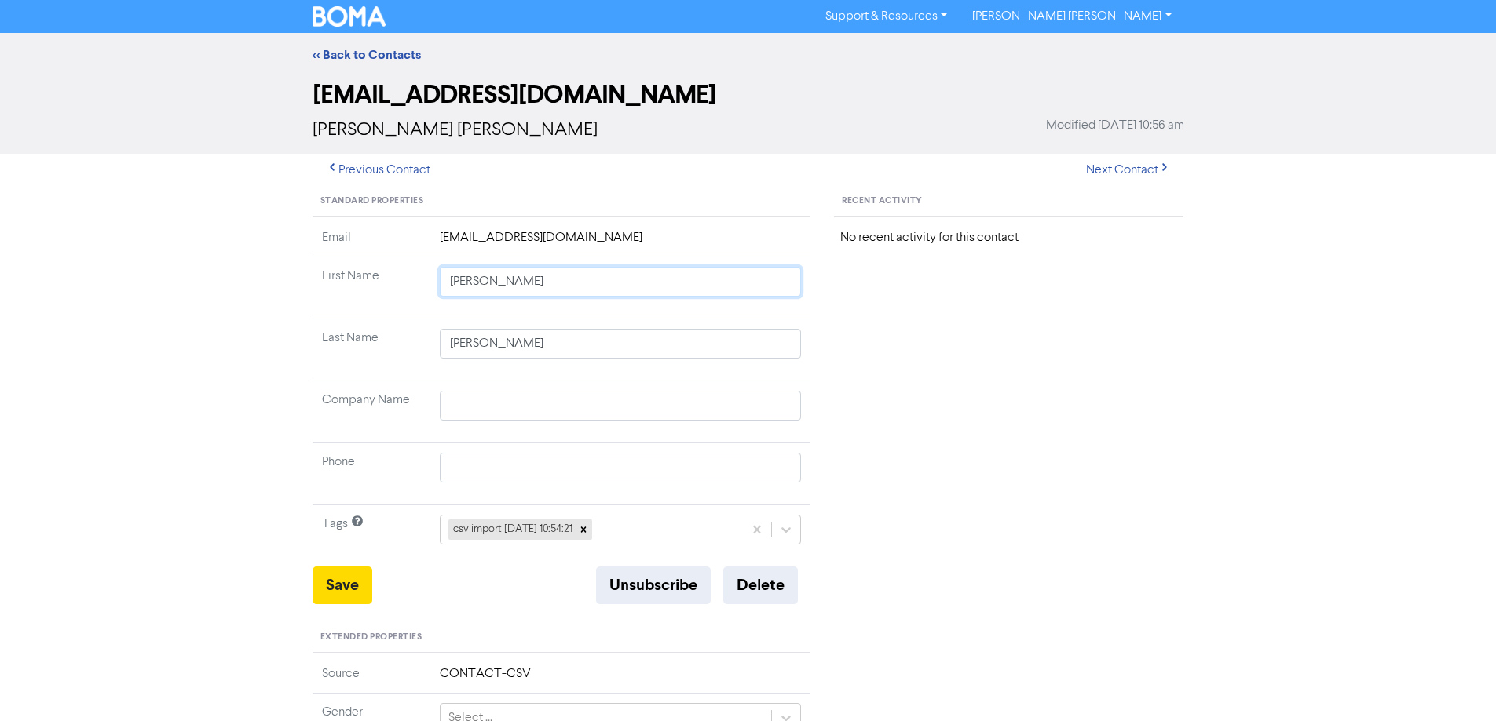
click at [1035, 351] on div "Standard Properties Email [EMAIL_ADDRESS][DOMAIN_NAME] First Name [PERSON_NAME]…" at bounding box center [748, 676] width 895 height 978
click at [361, 595] on button "Save" at bounding box center [342, 586] width 60 height 38
click at [1131, 169] on button "Next Contact" at bounding box center [1127, 170] width 111 height 33
drag, startPoint x: 470, startPoint y: 282, endPoint x: 877, endPoint y: 323, distance: 408.8
click at [761, 299] on td "[PERSON_NAME]" at bounding box center [620, 288] width 381 height 62
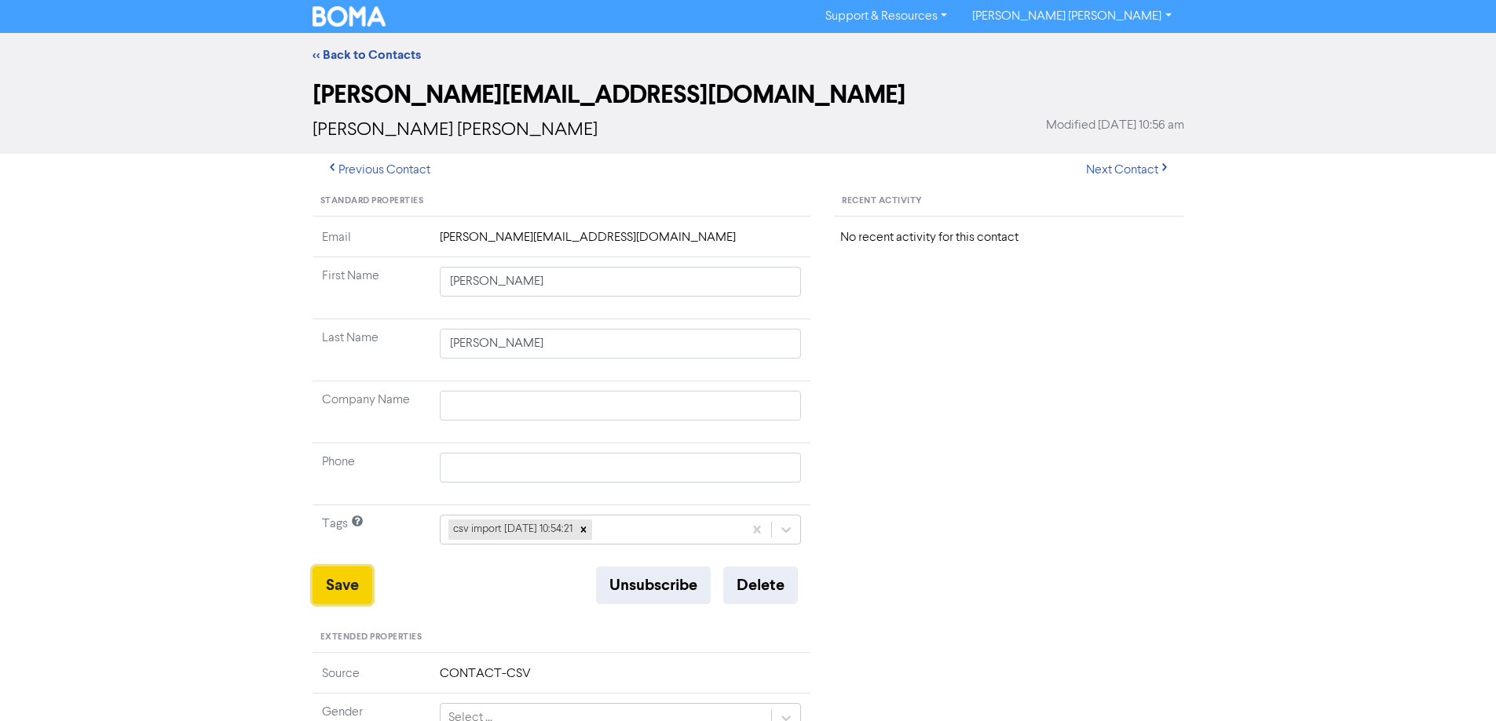
click at [345, 582] on button "Save" at bounding box center [342, 586] width 60 height 38
click at [1099, 168] on button "Next Contact" at bounding box center [1127, 170] width 111 height 33
drag, startPoint x: 344, startPoint y: 590, endPoint x: 263, endPoint y: 519, distance: 107.9
click at [331, 586] on button "Save" at bounding box center [342, 586] width 60 height 38
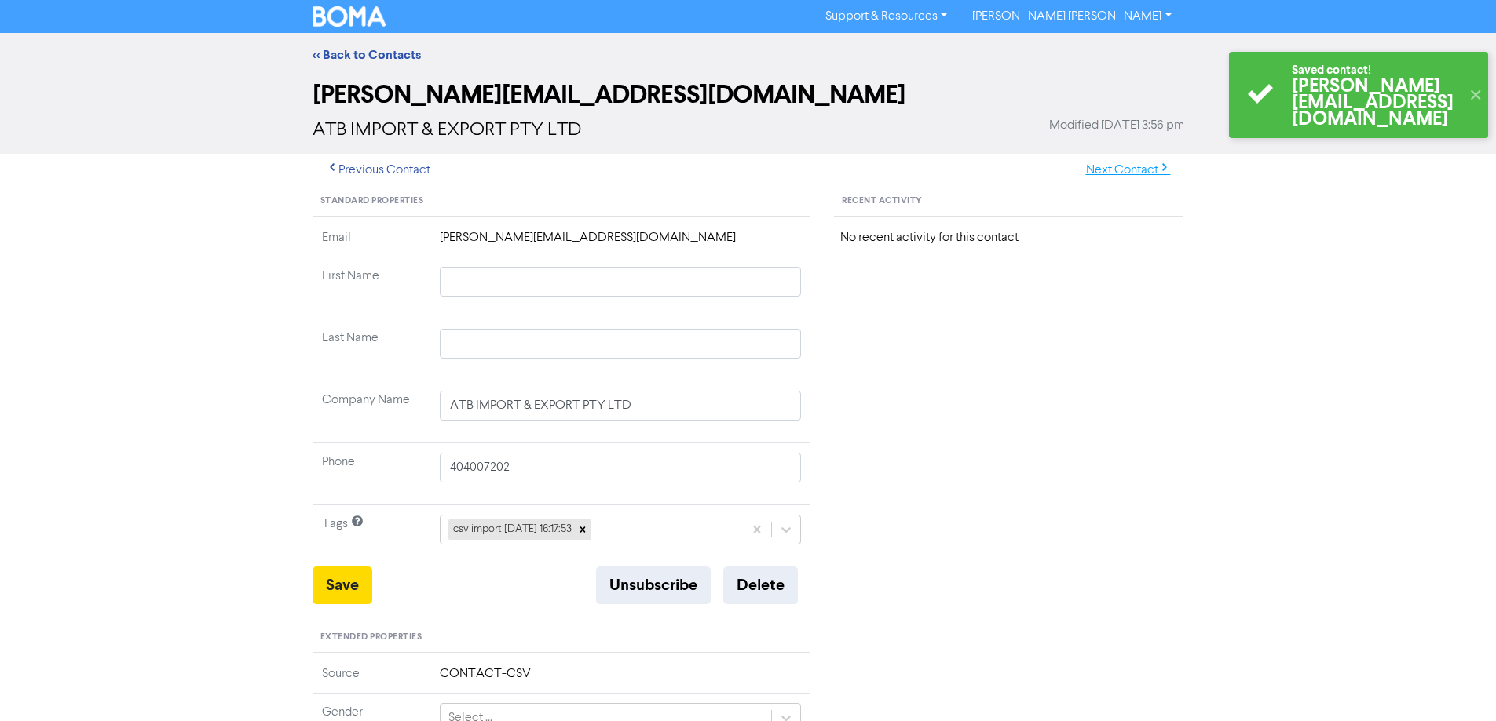
click at [1119, 166] on button "Next Contact" at bounding box center [1127, 170] width 111 height 33
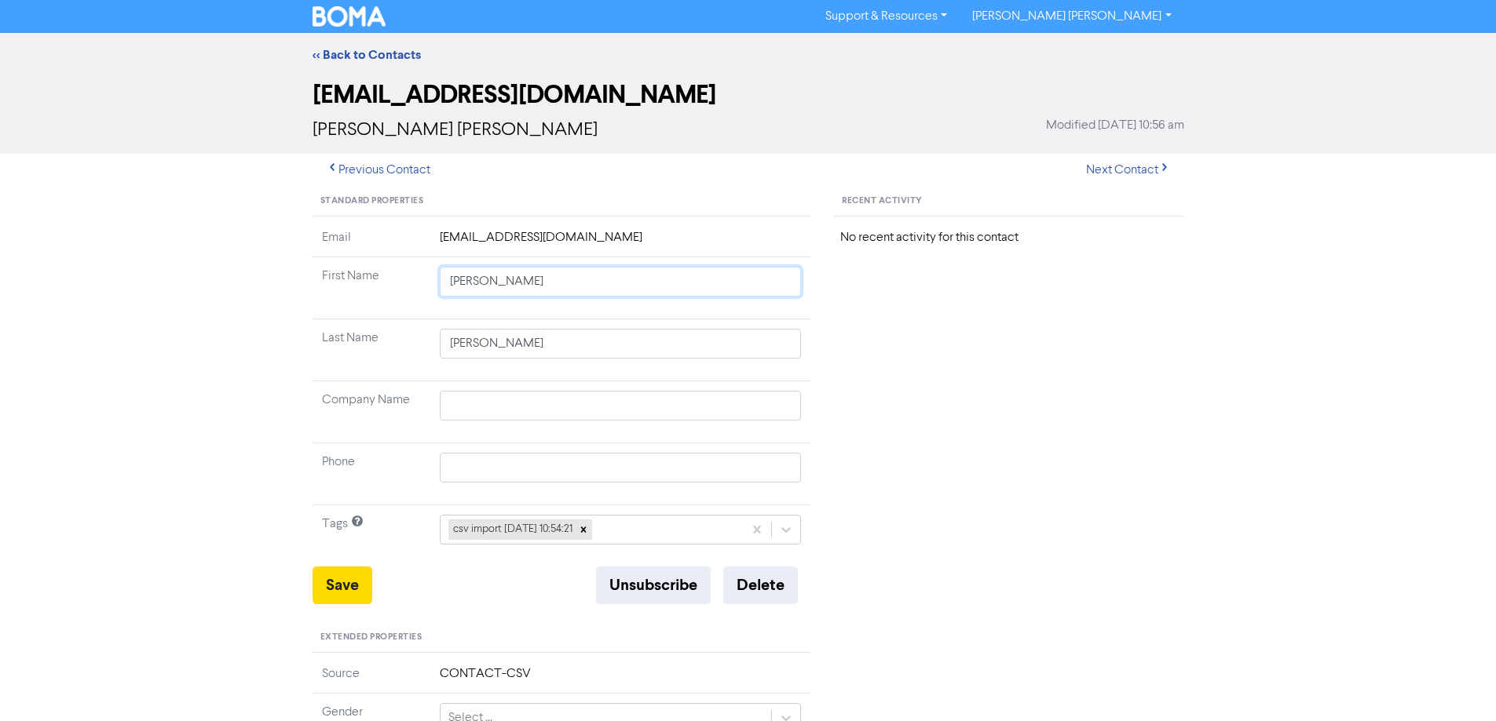
drag, startPoint x: 480, startPoint y: 285, endPoint x: 863, endPoint y: 318, distance: 384.5
click at [831, 316] on div "Standard Properties Email [PERSON_NAME][EMAIL_ADDRESS][DOMAIN_NAME] First Name …" at bounding box center [748, 676] width 895 height 978
click at [342, 581] on button "Save" at bounding box center [342, 586] width 60 height 38
click at [1114, 165] on button "Next Contact" at bounding box center [1127, 170] width 111 height 33
drag, startPoint x: 475, startPoint y: 283, endPoint x: 752, endPoint y: 320, distance: 279.7
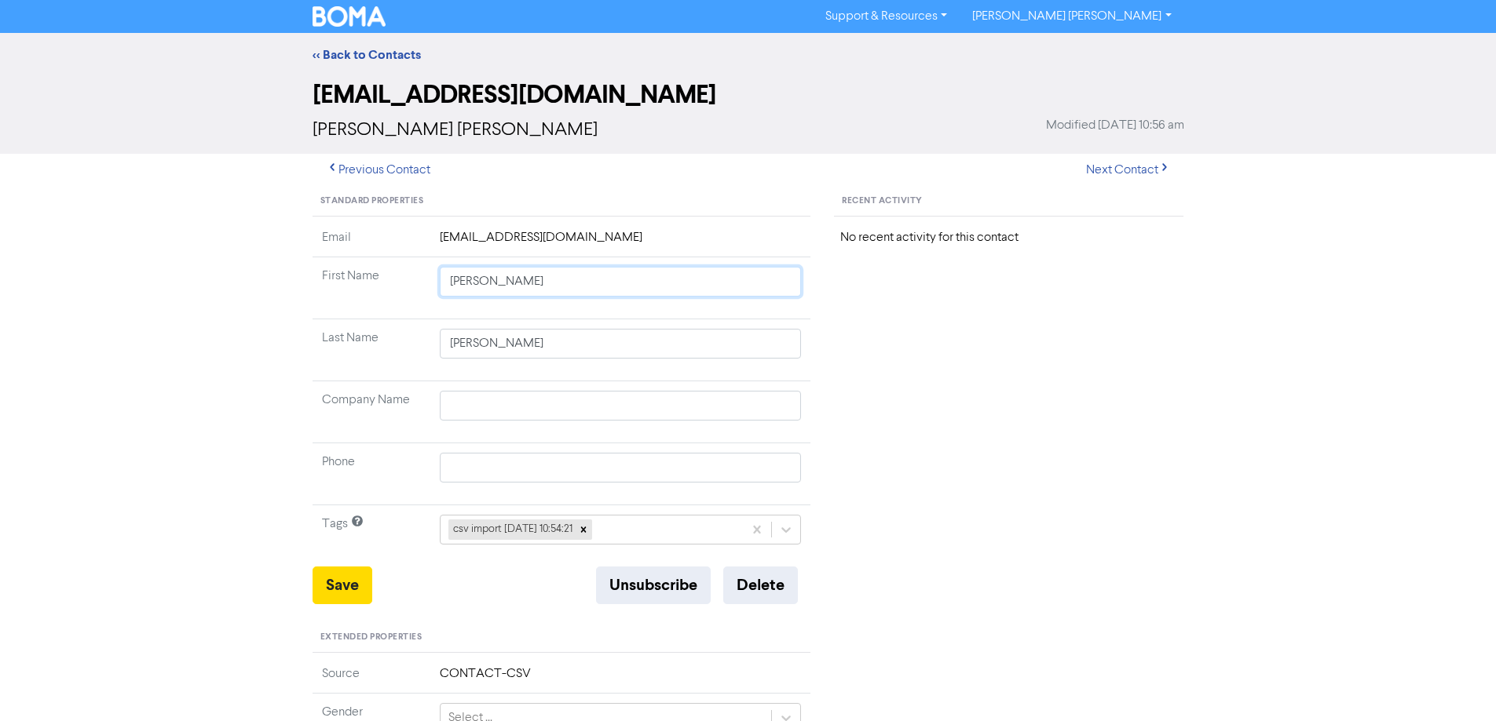
click at [752, 320] on tbody "Email [EMAIL_ADDRESS][DOMAIN_NAME] First Name [PERSON_NAME] Last Name [PERSON_N…" at bounding box center [561, 397] width 499 height 338
click at [327, 589] on button "Save" at bounding box center [342, 586] width 60 height 38
click at [1117, 171] on button "Next Contact" at bounding box center [1127, 170] width 111 height 33
drag, startPoint x: 487, startPoint y: 279, endPoint x: 968, endPoint y: 360, distance: 488.0
click at [832, 333] on div "Standard Properties Email [EMAIL_ADDRESS][DOMAIN_NAME] First Name [PERSON_NAME]…" at bounding box center [748, 676] width 895 height 978
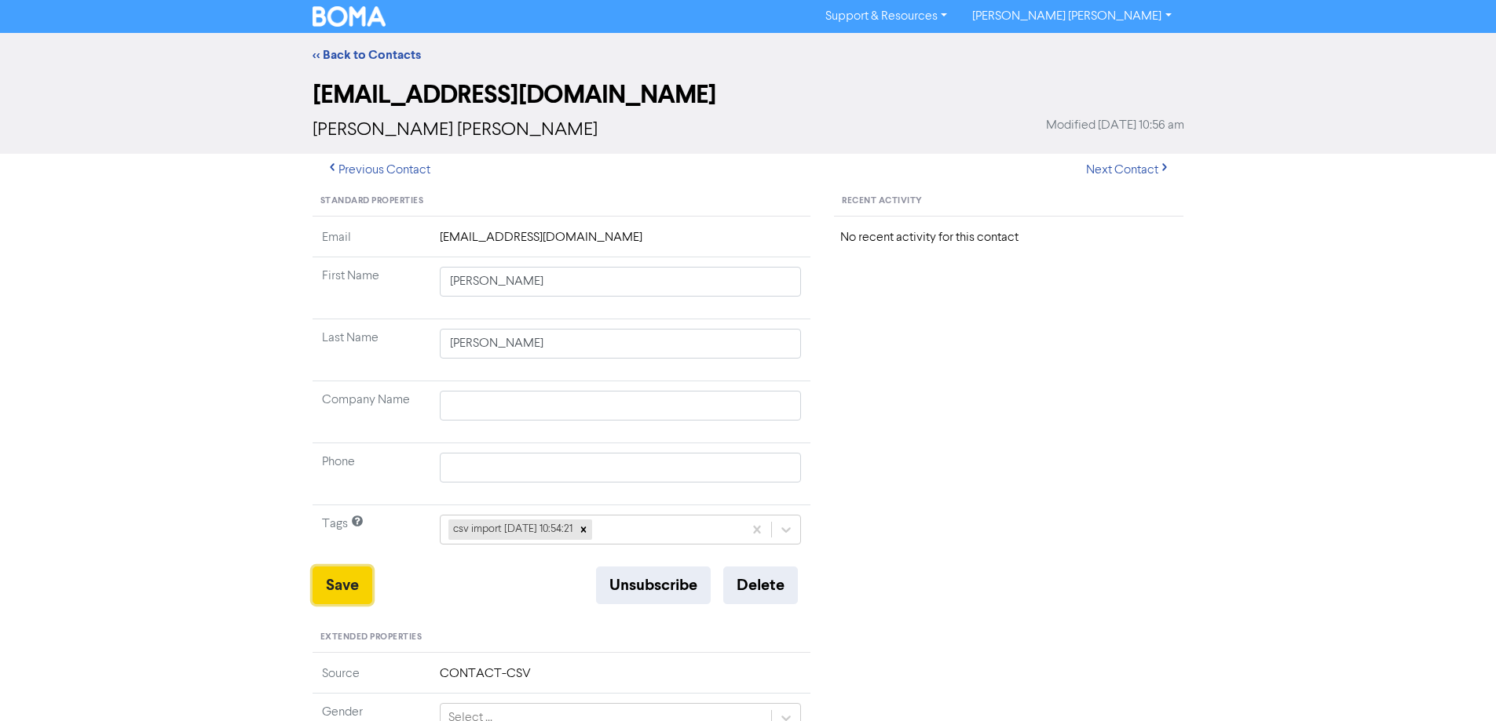
drag, startPoint x: 339, startPoint y: 593, endPoint x: 214, endPoint y: 481, distance: 167.9
click at [338, 593] on button "Save" at bounding box center [342, 586] width 60 height 38
click at [1123, 165] on button "Next Contact" at bounding box center [1127, 170] width 111 height 33
drag, startPoint x: 428, startPoint y: 414, endPoint x: 341, endPoint y: 407, distance: 86.6
click at [327, 411] on tr "Company Name [PERSON_NAME]" at bounding box center [561, 413] width 499 height 62
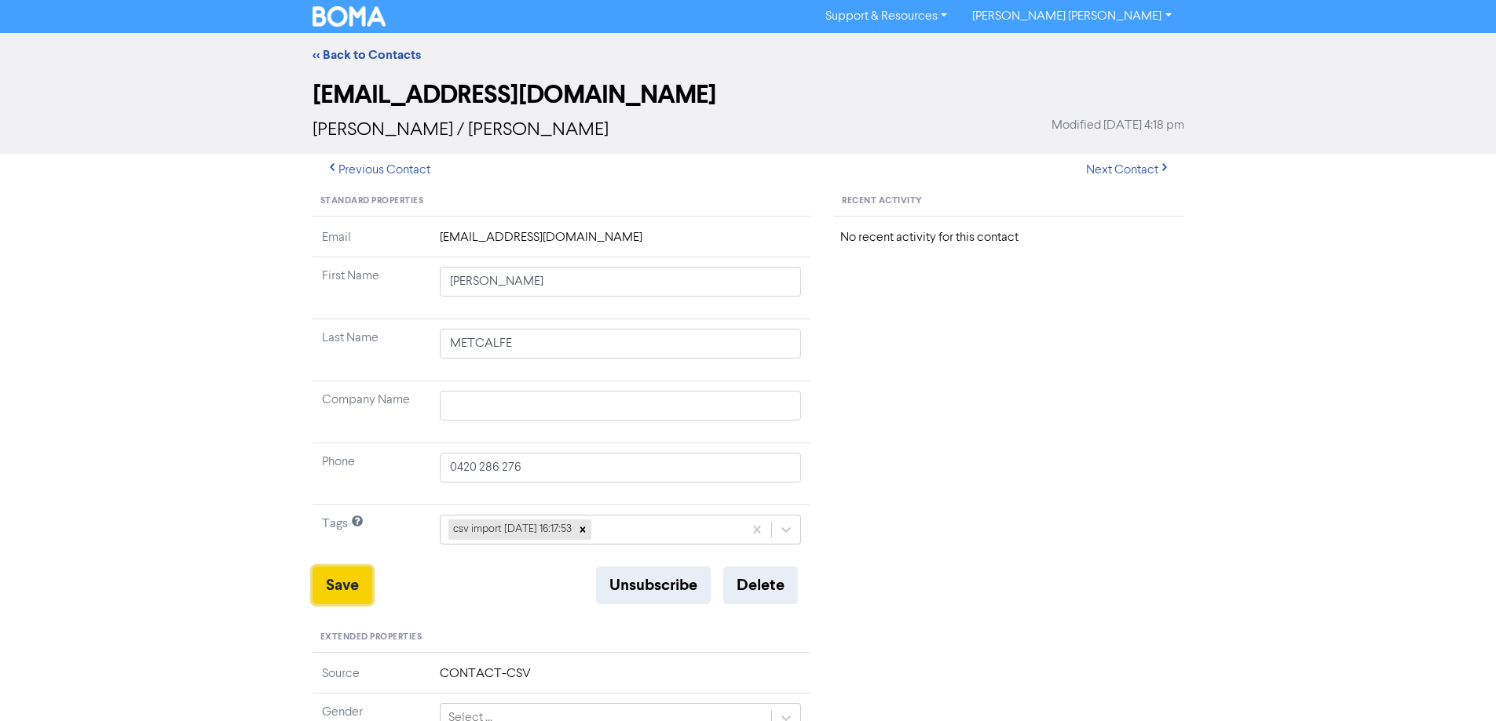
click at [342, 579] on button "Save" at bounding box center [342, 586] width 60 height 38
click at [1110, 170] on button "Next Contact" at bounding box center [1127, 170] width 111 height 33
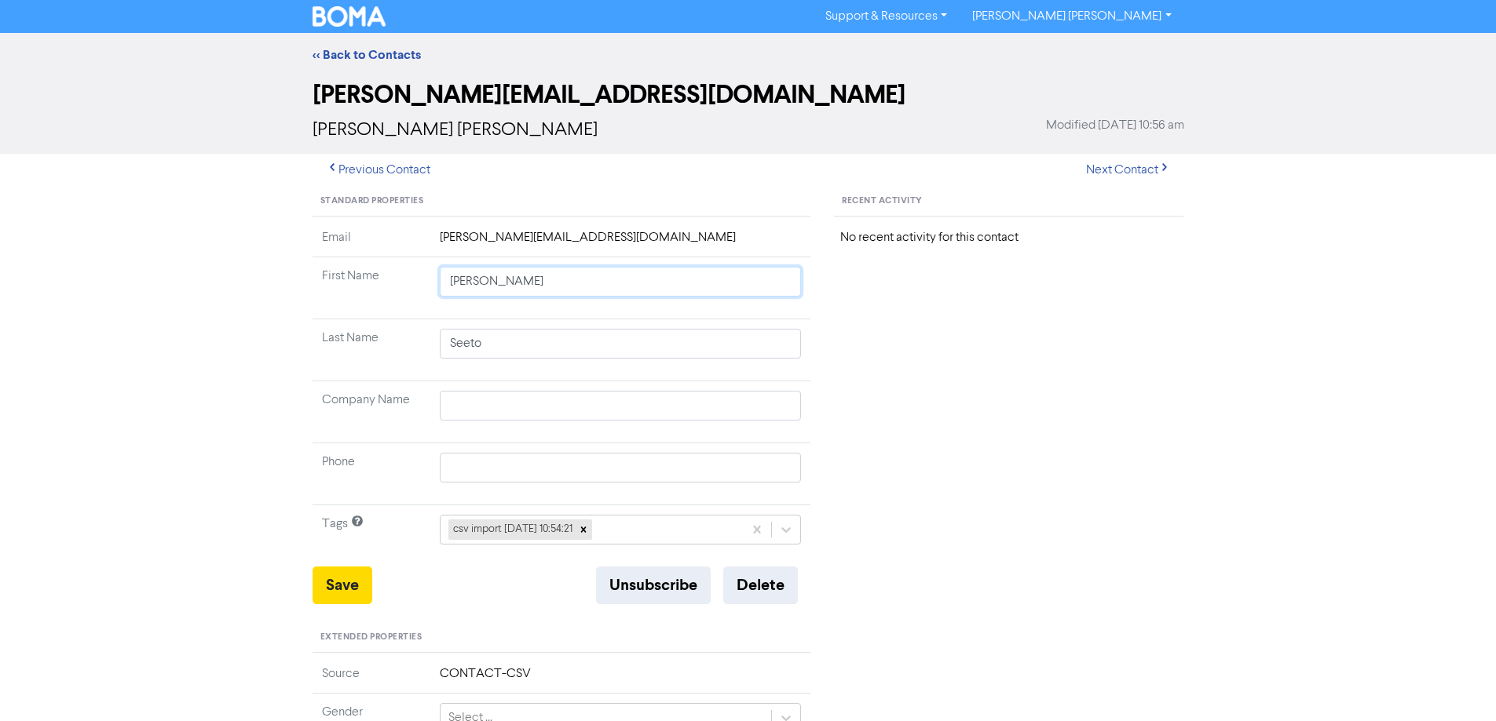
drag, startPoint x: 486, startPoint y: 285, endPoint x: 759, endPoint y: 320, distance: 275.4
click at [748, 318] on td "[PERSON_NAME]" at bounding box center [620, 288] width 381 height 62
drag, startPoint x: 352, startPoint y: 594, endPoint x: 327, endPoint y: 568, distance: 36.1
click at [352, 593] on button "Save" at bounding box center [342, 586] width 60 height 38
click at [1117, 173] on button "Next Contact" at bounding box center [1127, 170] width 111 height 33
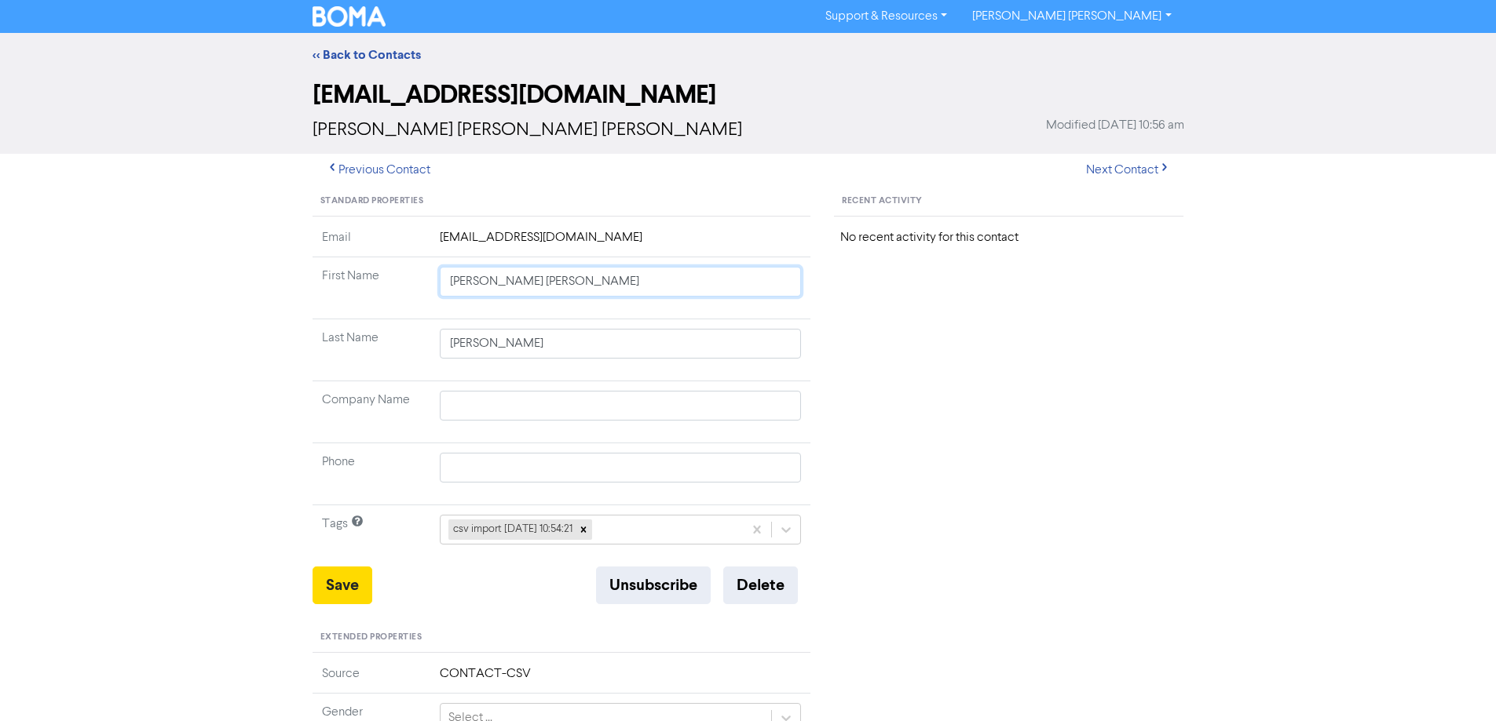
drag, startPoint x: 480, startPoint y: 283, endPoint x: 756, endPoint y: 313, distance: 278.0
click at [707, 313] on td "[PERSON_NAME] [PERSON_NAME]" at bounding box center [620, 288] width 381 height 62
click at [342, 593] on button "Save" at bounding box center [342, 586] width 60 height 38
click at [1107, 177] on button "Next Contact" at bounding box center [1127, 170] width 111 height 33
drag, startPoint x: 480, startPoint y: 284, endPoint x: 887, endPoint y: 331, distance: 410.1
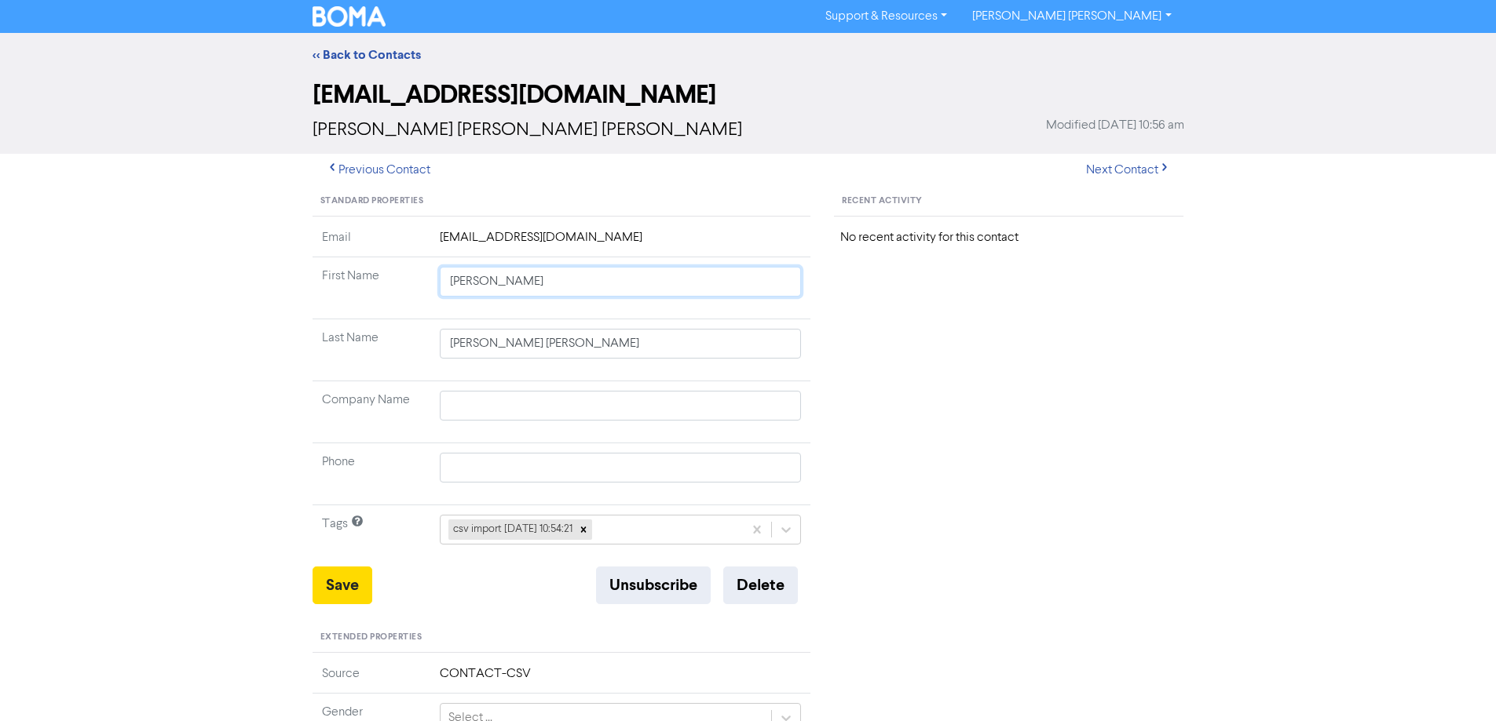
click at [809, 332] on tbody "Email [EMAIL_ADDRESS][DOMAIN_NAME] First Name [PERSON_NAME] Last Name [PERSON_N…" at bounding box center [561, 397] width 499 height 338
drag, startPoint x: 344, startPoint y: 590, endPoint x: 196, endPoint y: 511, distance: 167.5
click at [336, 590] on button "Save" at bounding box center [342, 586] width 60 height 38
click at [1126, 172] on button "Next Contact" at bounding box center [1127, 170] width 111 height 33
drag, startPoint x: 480, startPoint y: 283, endPoint x: 801, endPoint y: 328, distance: 324.3
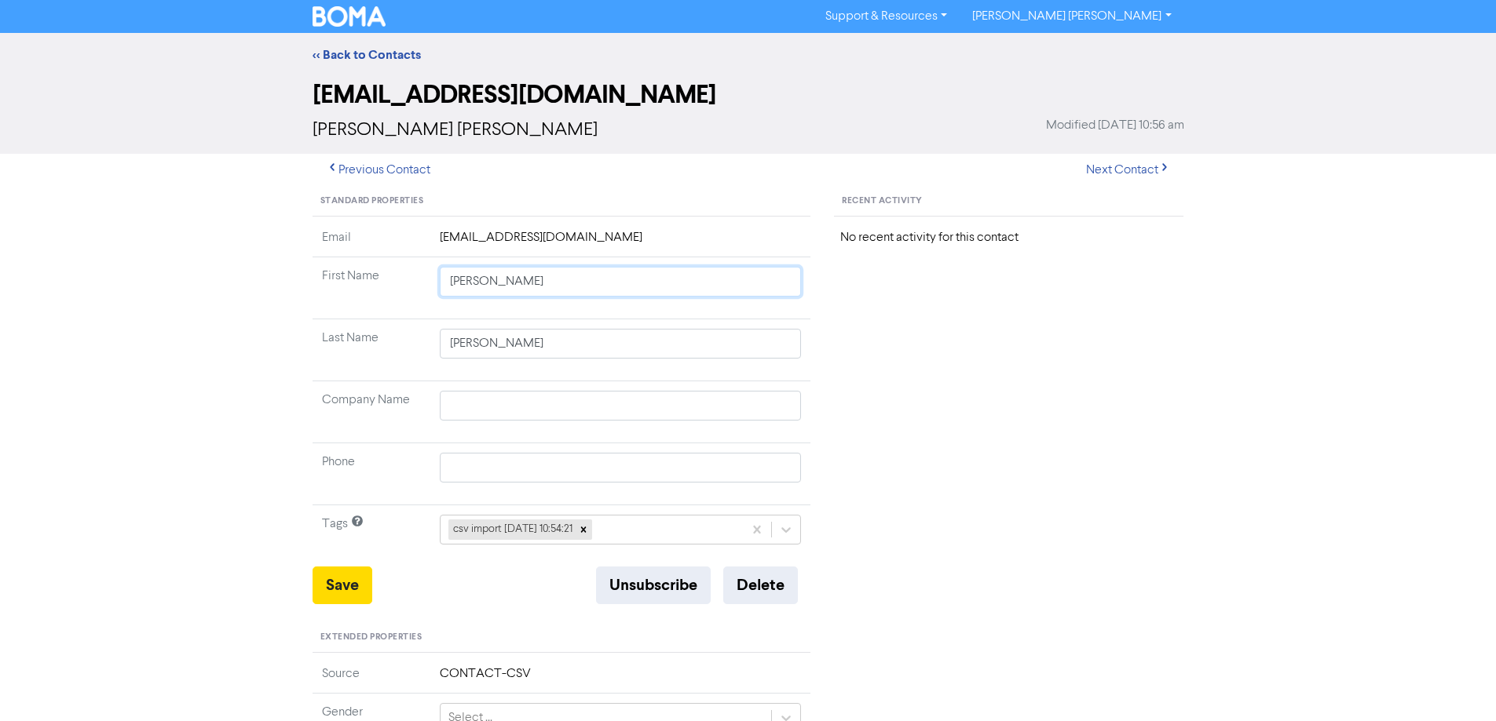
click at [794, 327] on tbody "Email [EMAIL_ADDRESS][DOMAIN_NAME] First Name [PERSON_NAME] Last Name [PERSON_N…" at bounding box center [561, 397] width 499 height 338
click at [341, 582] on button "Save" at bounding box center [342, 586] width 60 height 38
click at [1112, 169] on button "Next Contact" at bounding box center [1127, 170] width 111 height 33
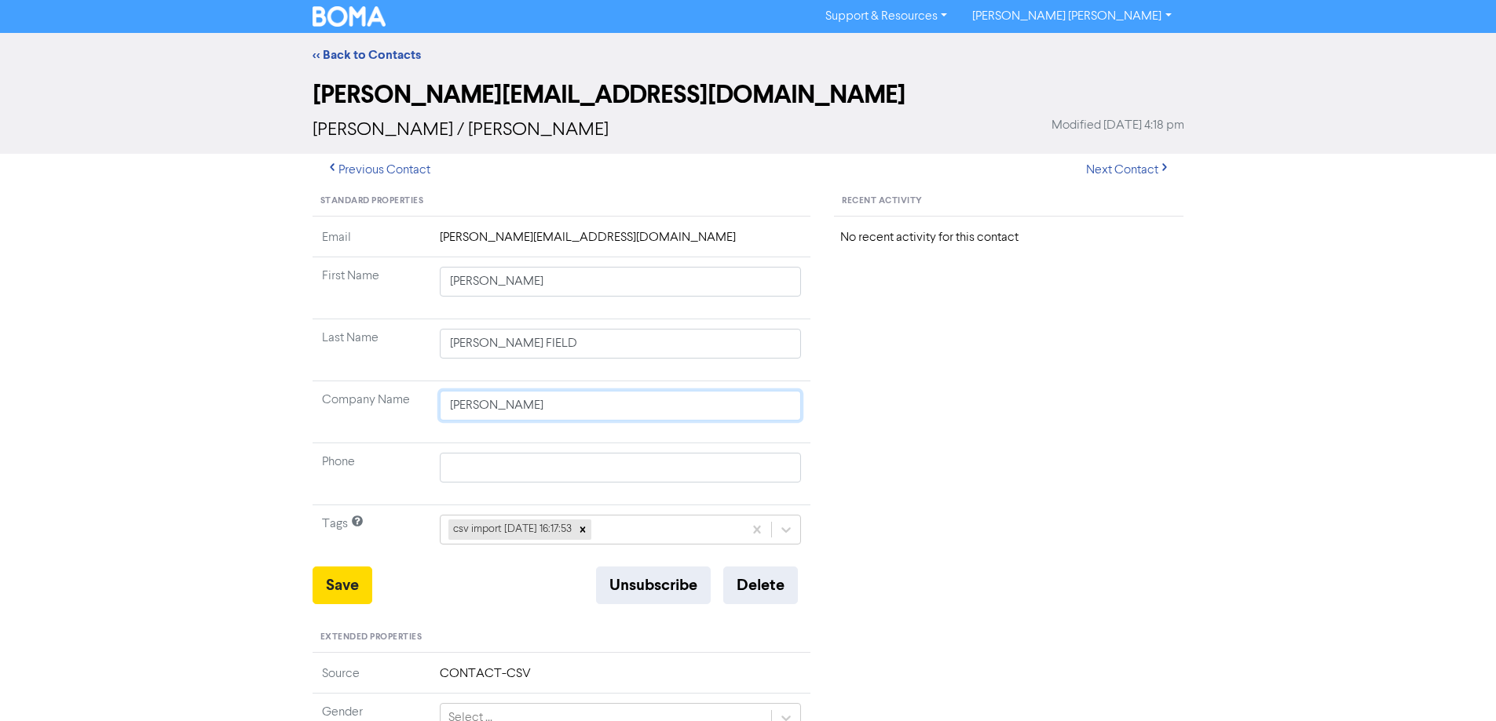
drag, startPoint x: 559, startPoint y: 401, endPoint x: 381, endPoint y: 391, distance: 178.5
click at [378, 398] on tr "Company Name [PERSON_NAME]" at bounding box center [561, 413] width 499 height 62
click at [348, 585] on button "Save" at bounding box center [342, 586] width 60 height 38
click at [1109, 170] on button "Next Contact" at bounding box center [1127, 170] width 111 height 33
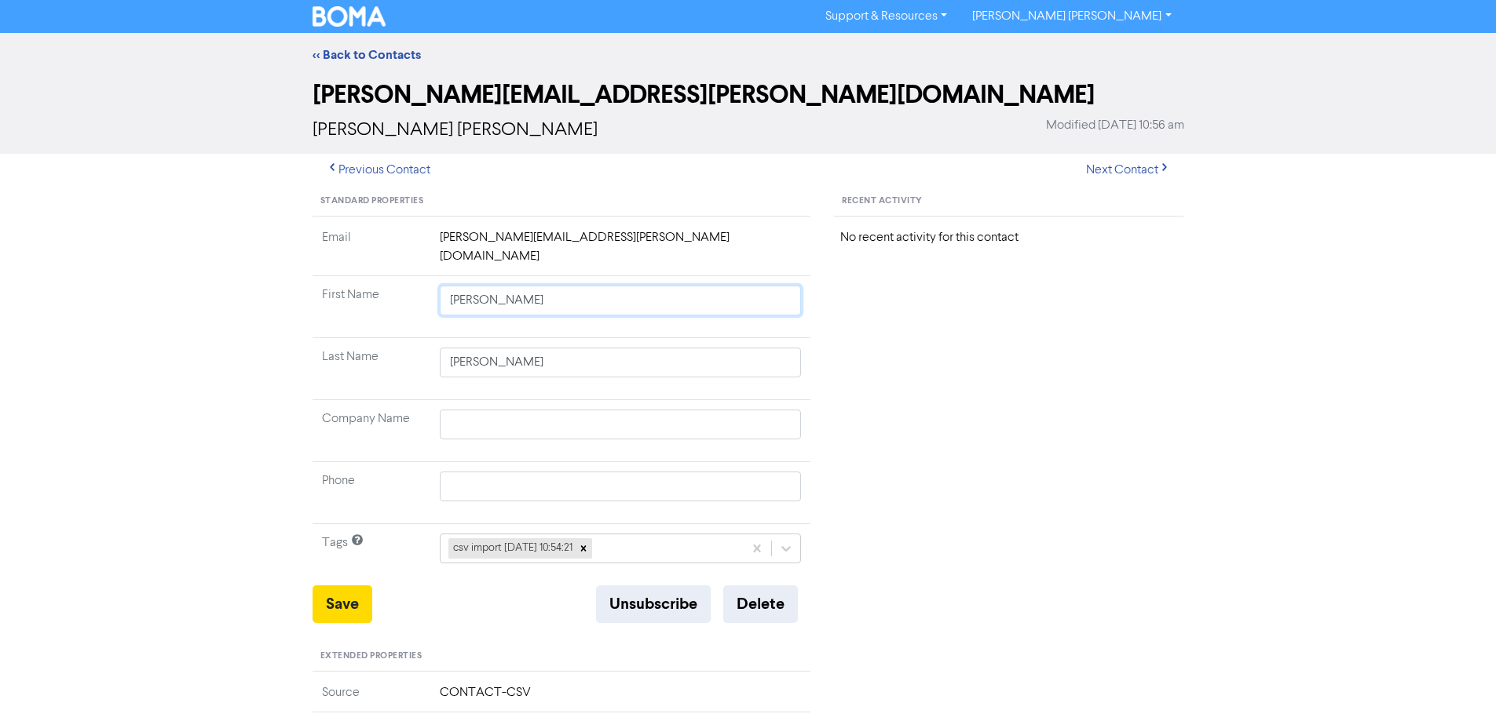
drag, startPoint x: 477, startPoint y: 283, endPoint x: 1001, endPoint y: 358, distance: 528.9
click at [916, 341] on div "Standard Properties Email [PERSON_NAME][EMAIL_ADDRESS][PERSON_NAME][DOMAIN_NAME…" at bounding box center [748, 685] width 895 height 997
click at [340, 587] on button "Save" at bounding box center [342, 605] width 60 height 38
click at [1116, 173] on button "Next Contact" at bounding box center [1127, 170] width 111 height 33
click at [1128, 163] on button "Next Contact" at bounding box center [1127, 170] width 111 height 33
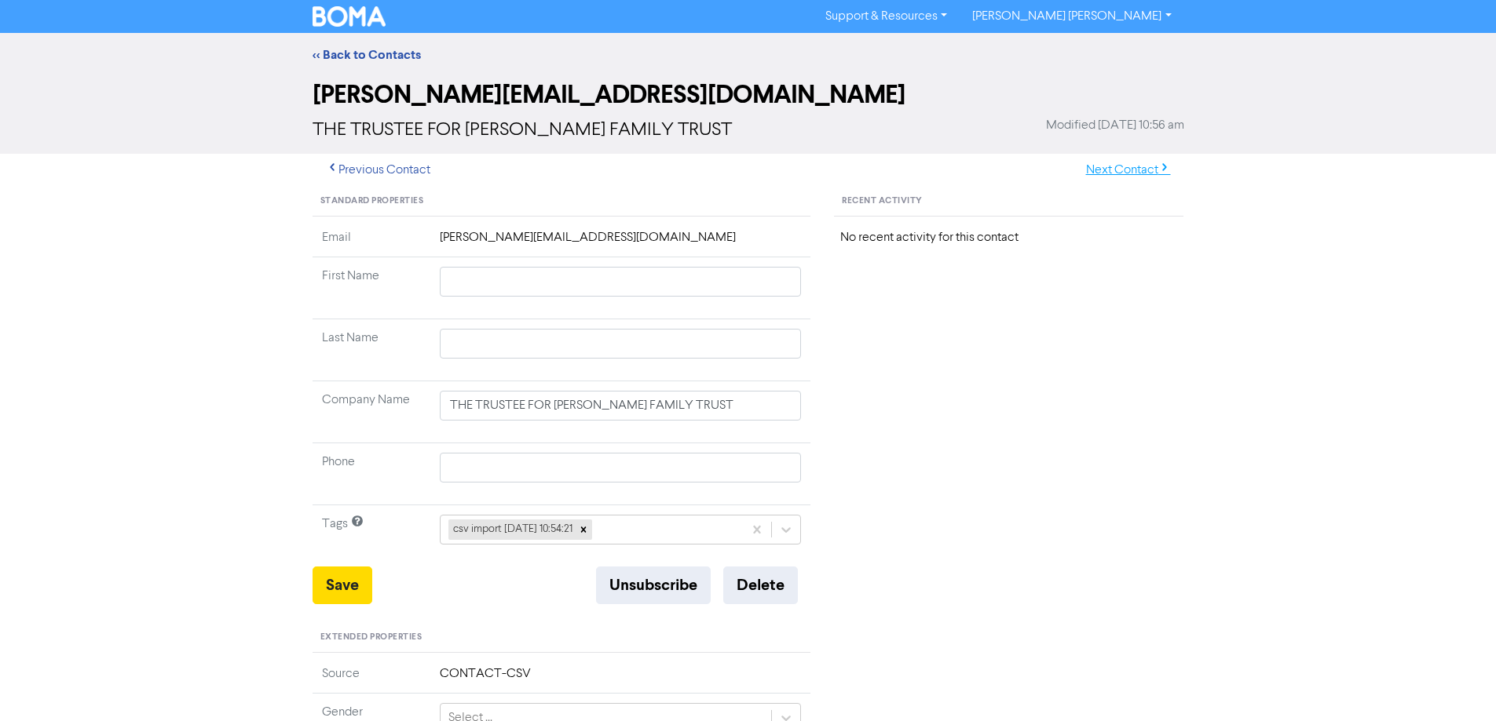
click at [1127, 170] on button "Next Contact" at bounding box center [1127, 170] width 111 height 33
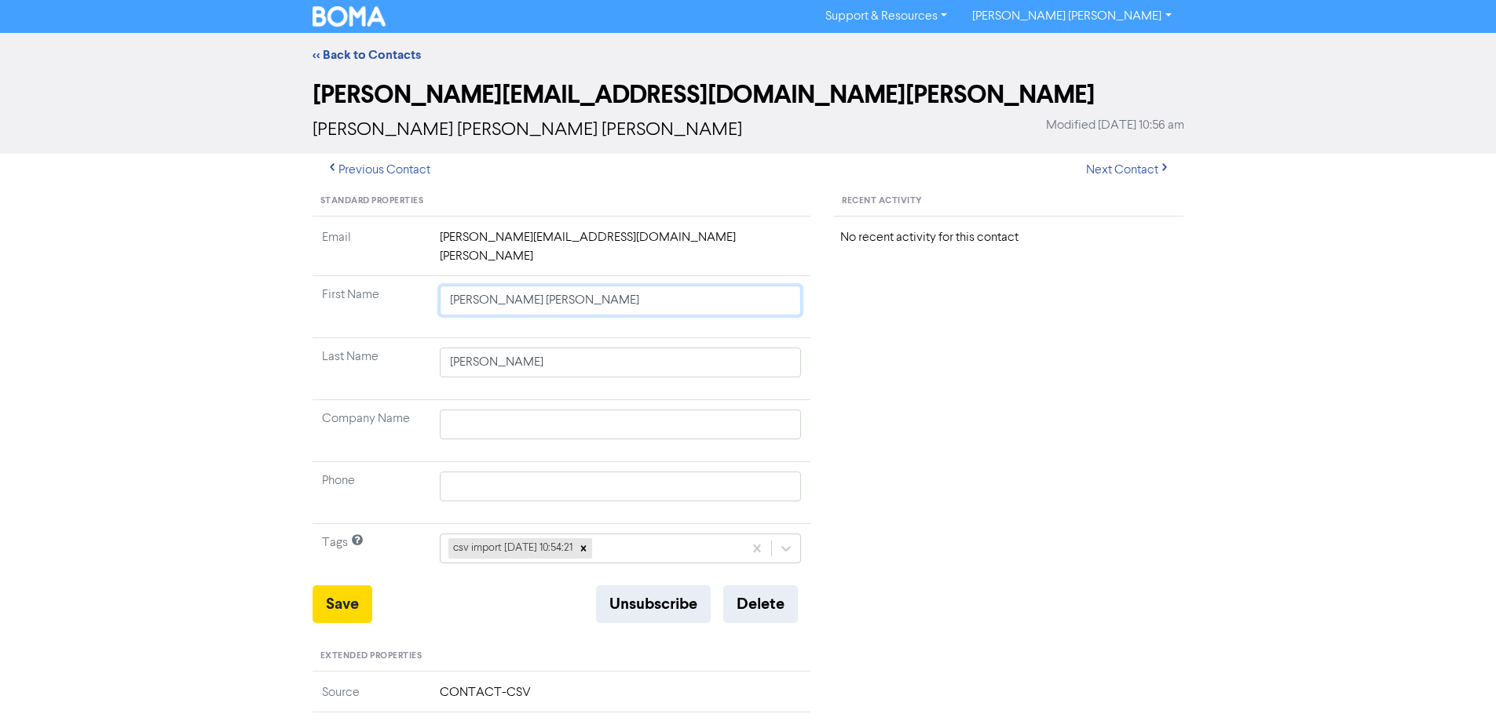
drag, startPoint x: 480, startPoint y: 281, endPoint x: 1012, endPoint y: 345, distance: 535.4
click at [948, 338] on div "Standard Properties Email [PERSON_NAME][EMAIL_ADDRESS][DOMAIN_NAME][PERSON_NAME…" at bounding box center [748, 685] width 895 height 997
drag, startPoint x: 354, startPoint y: 590, endPoint x: 269, endPoint y: 542, distance: 97.4
click at [351, 590] on button "Save" at bounding box center [342, 605] width 60 height 38
click at [1109, 167] on button "Next Contact" at bounding box center [1127, 170] width 111 height 33
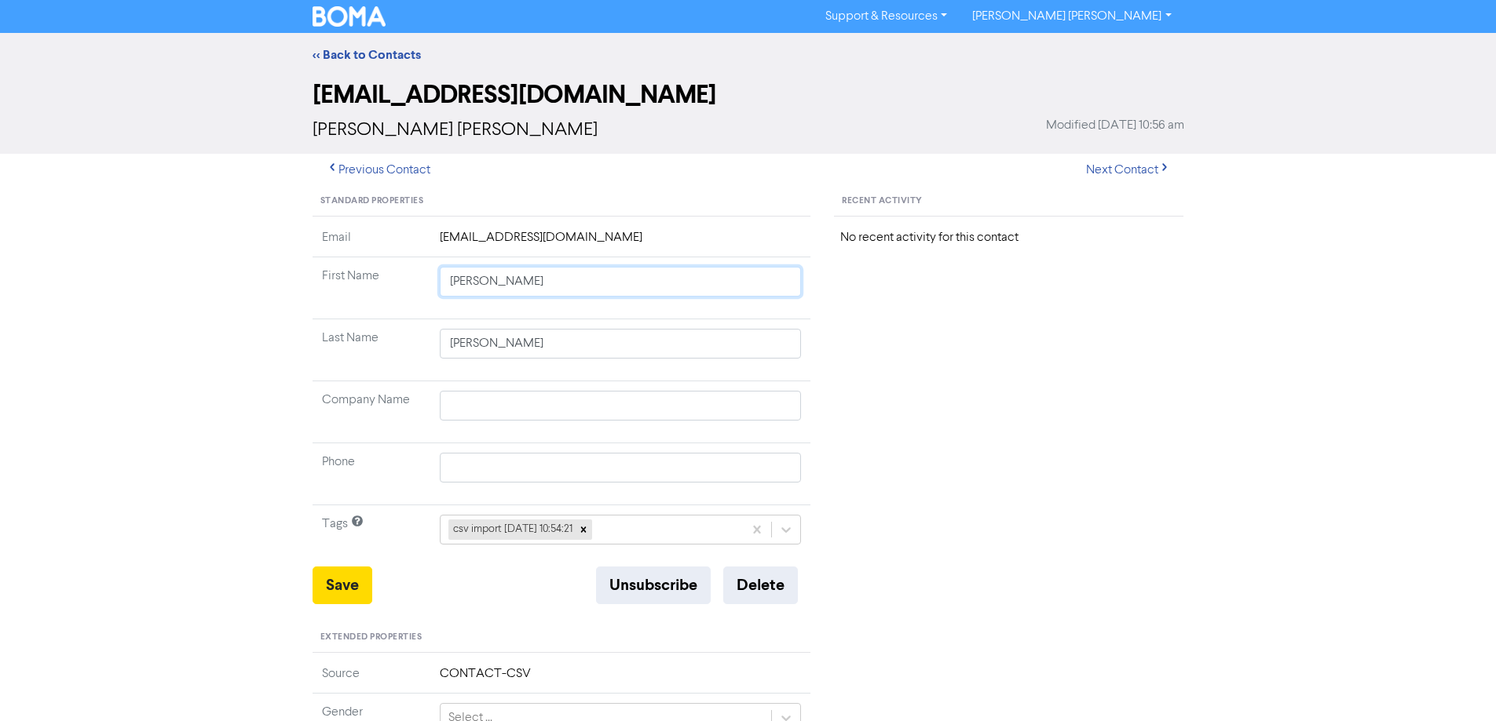
drag, startPoint x: 476, startPoint y: 285, endPoint x: 868, endPoint y: 352, distance: 398.3
click at [798, 343] on tbody "Email [EMAIL_ADDRESS][DOMAIN_NAME] First Name [PERSON_NAME] Last Name [PERSON_N…" at bounding box center [561, 397] width 499 height 338
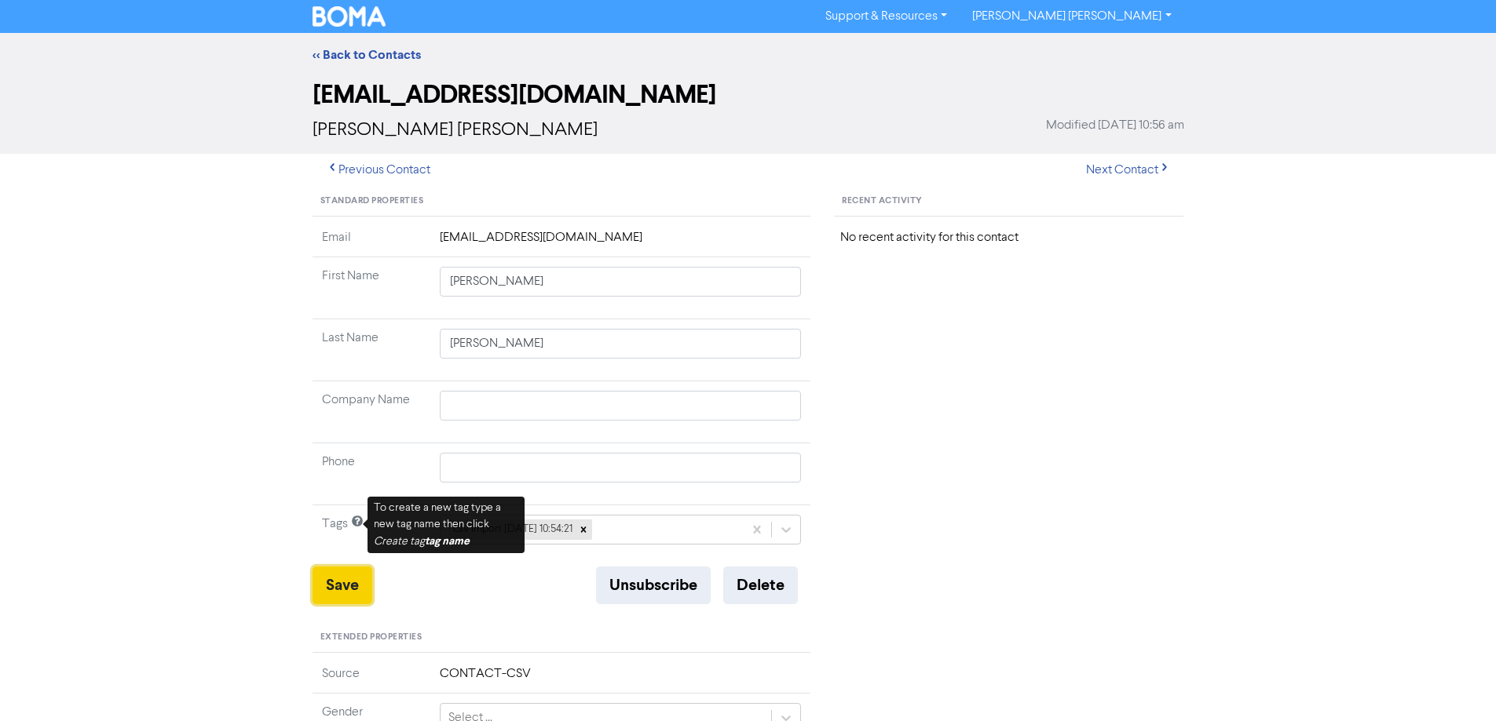
drag, startPoint x: 332, startPoint y: 597, endPoint x: 278, endPoint y: 568, distance: 61.1
click at [331, 597] on button "Save" at bounding box center [342, 586] width 60 height 38
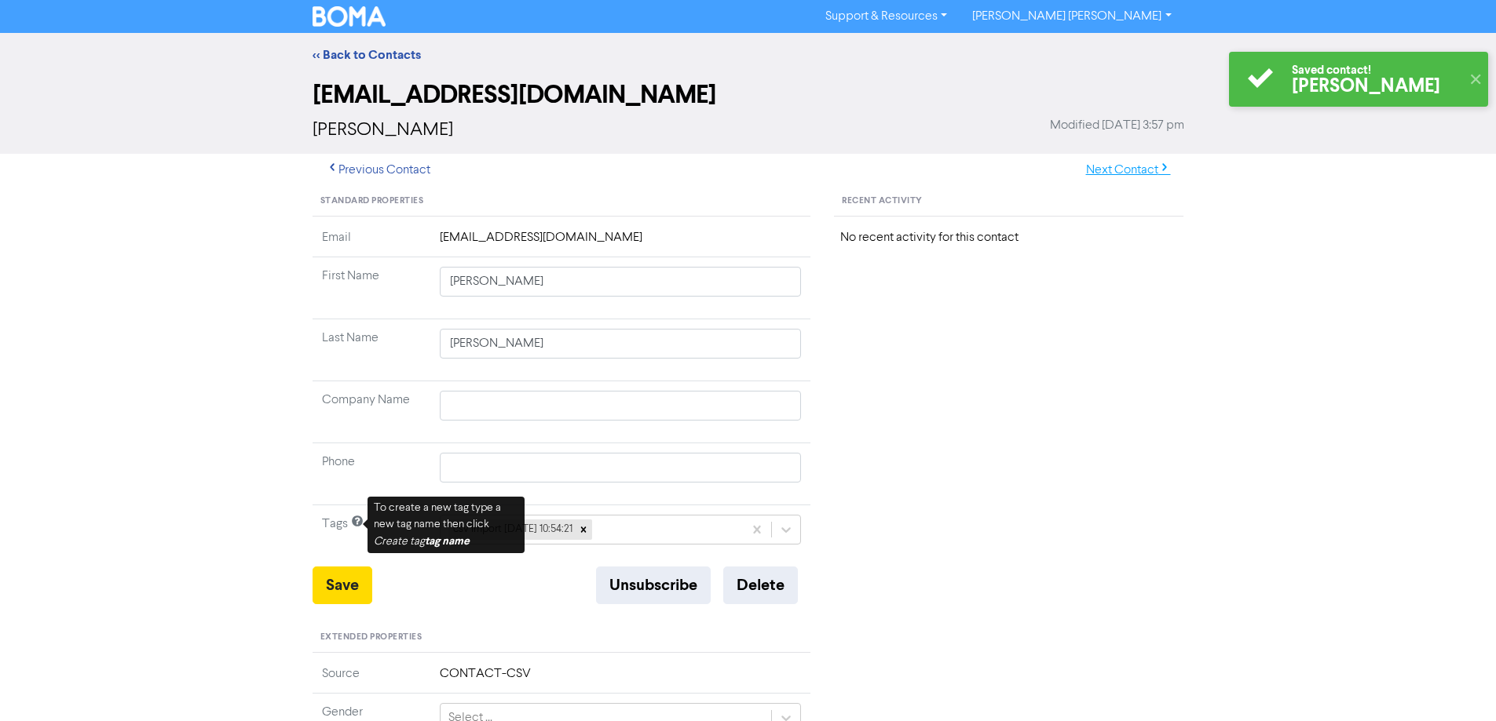
click at [1112, 177] on button "Next Contact" at bounding box center [1127, 170] width 111 height 33
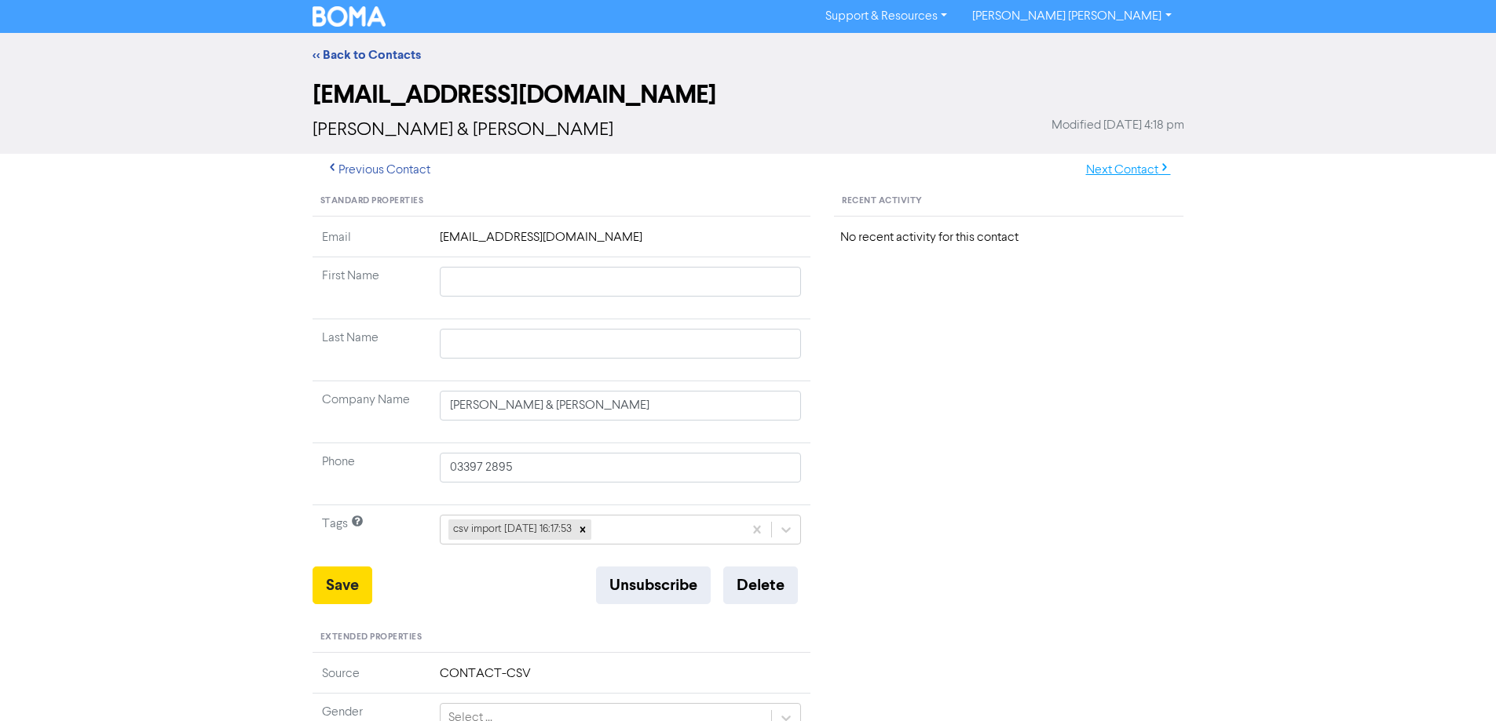
click at [1116, 169] on button "Next Contact" at bounding box center [1127, 170] width 111 height 33
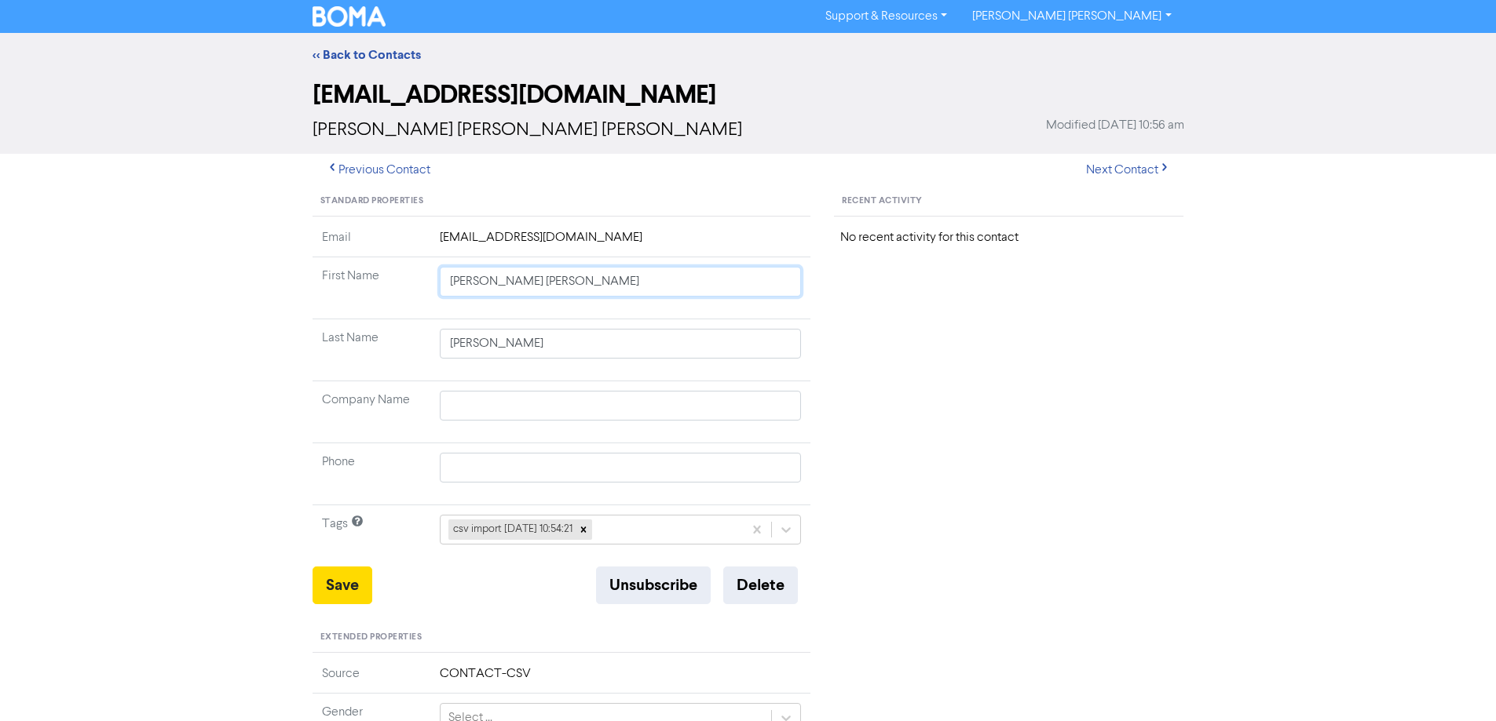
drag, startPoint x: 480, startPoint y: 283, endPoint x: 813, endPoint y: 344, distance: 338.4
click at [751, 327] on tbody "Email [PERSON_NAME][EMAIL_ADDRESS][DOMAIN_NAME] First Name [PERSON_NAME] [PERSO…" at bounding box center [561, 397] width 499 height 338
click at [348, 582] on button "Save" at bounding box center [342, 586] width 60 height 38
click at [1112, 169] on button "Next Contact" at bounding box center [1127, 170] width 111 height 33
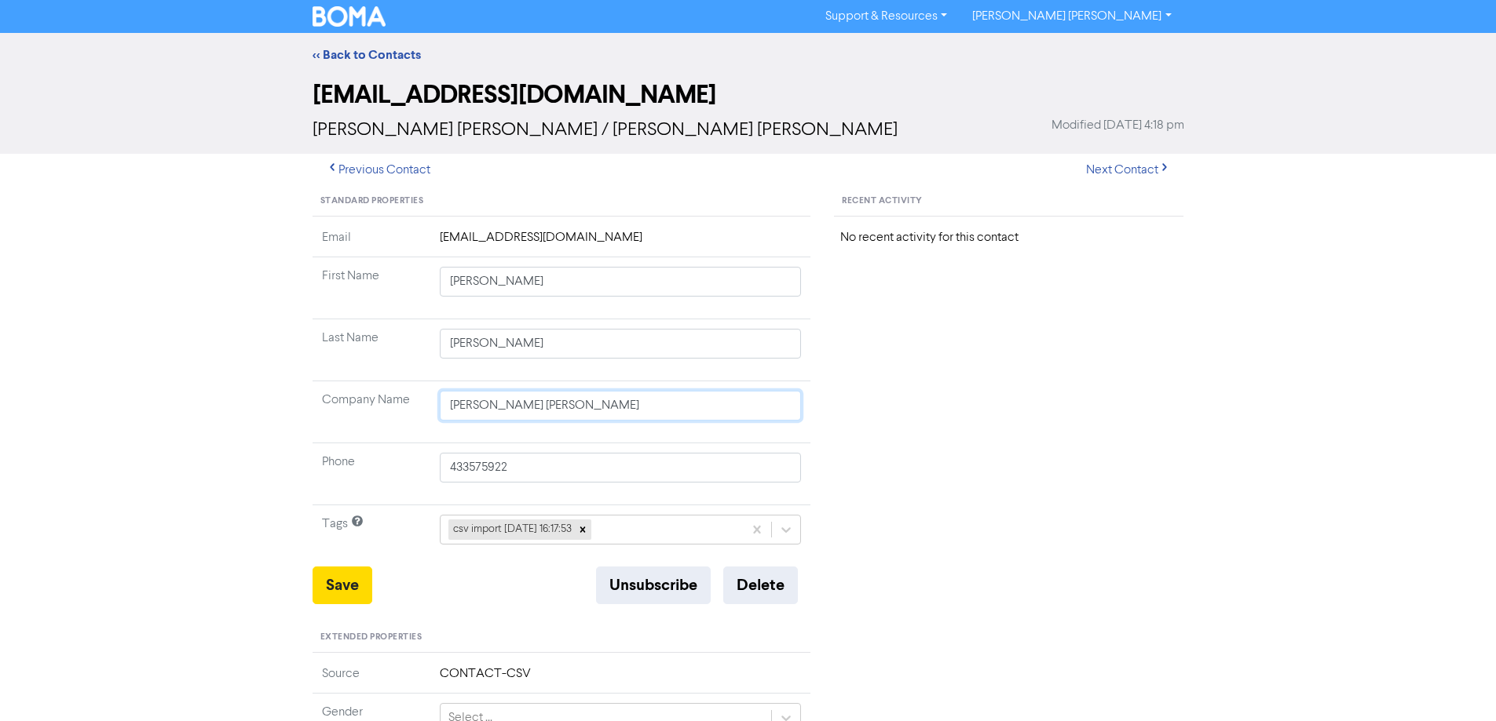
drag, startPoint x: 570, startPoint y: 415, endPoint x: 355, endPoint y: 416, distance: 215.1
click at [353, 416] on tr "Company Name [PERSON_NAME] [PERSON_NAME]" at bounding box center [561, 413] width 499 height 62
click at [345, 592] on button "Save" at bounding box center [342, 586] width 60 height 38
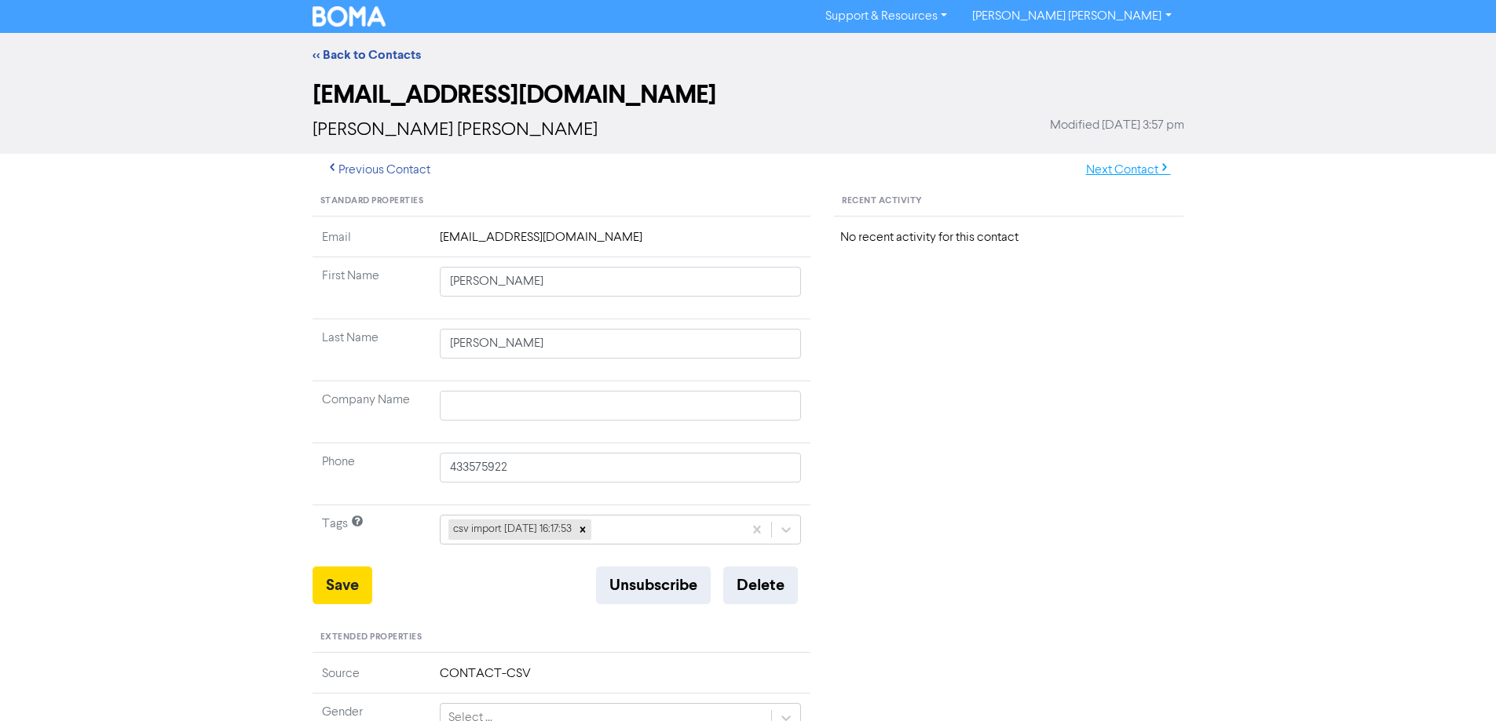
click at [1128, 172] on button "Next Contact" at bounding box center [1127, 170] width 111 height 33
drag, startPoint x: 481, startPoint y: 283, endPoint x: 820, endPoint y: 338, distance: 342.7
click at [766, 328] on tbody "Email [EMAIL_ADDRESS][DOMAIN_NAME] First Name [PERSON_NAME] [PERSON_NAME] Last …" at bounding box center [561, 397] width 499 height 338
click at [335, 590] on button "Save" at bounding box center [342, 586] width 60 height 38
click at [1121, 168] on button "Next Contact" at bounding box center [1127, 170] width 111 height 33
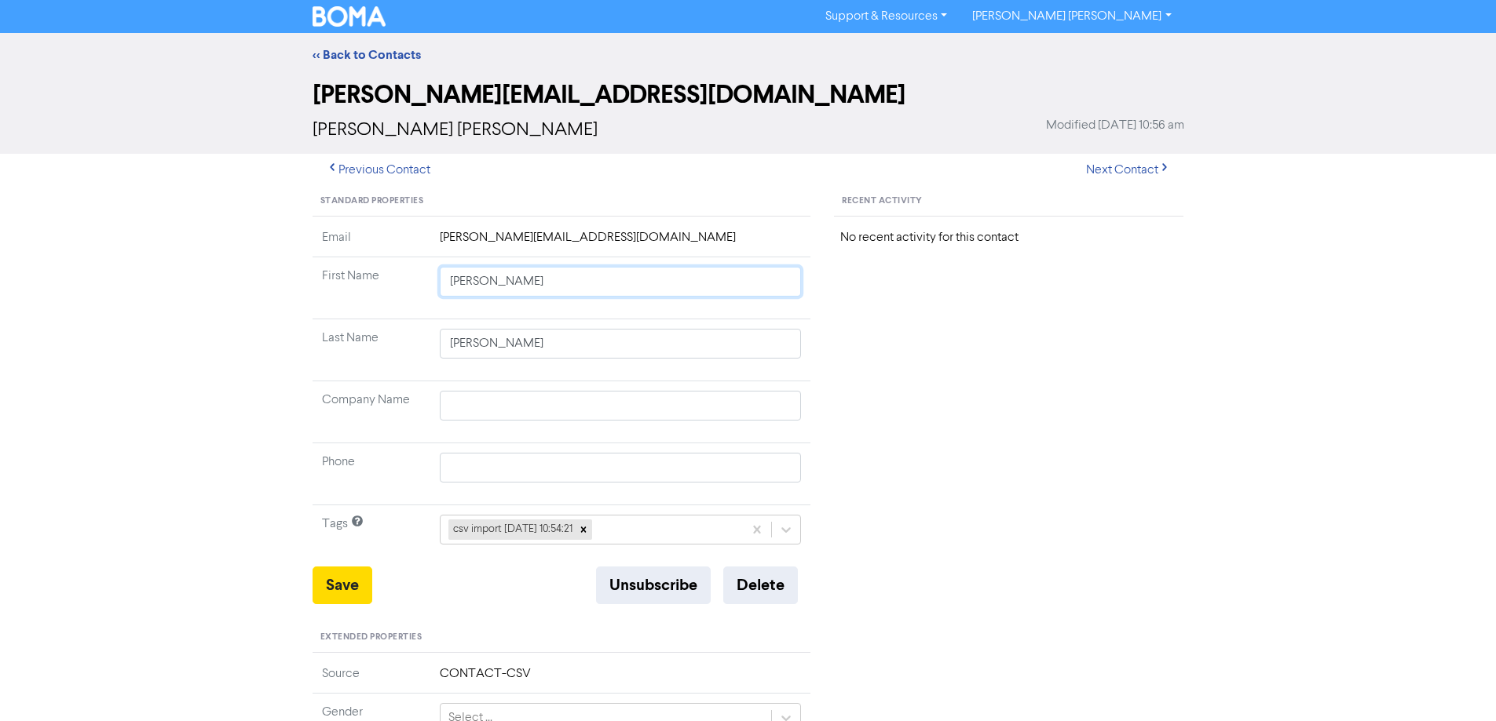
drag, startPoint x: 480, startPoint y: 283, endPoint x: 940, endPoint y: 352, distance: 465.2
click at [940, 352] on div "Standard Properties Email [EMAIL_ADDRESS][DOMAIN_NAME] First Name [PERSON_NAME]…" at bounding box center [748, 676] width 895 height 978
drag, startPoint x: 323, startPoint y: 588, endPoint x: 286, endPoint y: 561, distance: 45.5
click at [323, 588] on button "Save" at bounding box center [342, 586] width 60 height 38
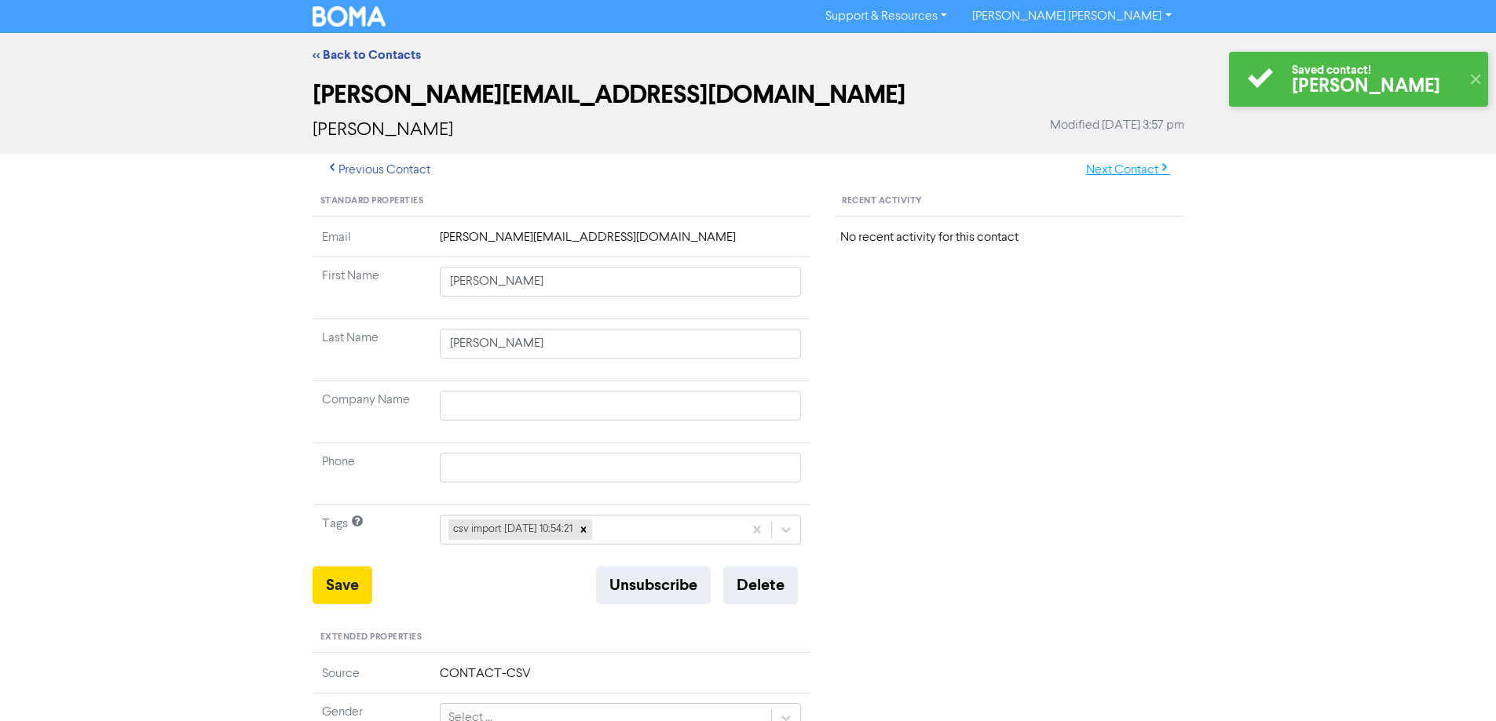
click at [1098, 170] on button "Next Contact" at bounding box center [1127, 170] width 111 height 33
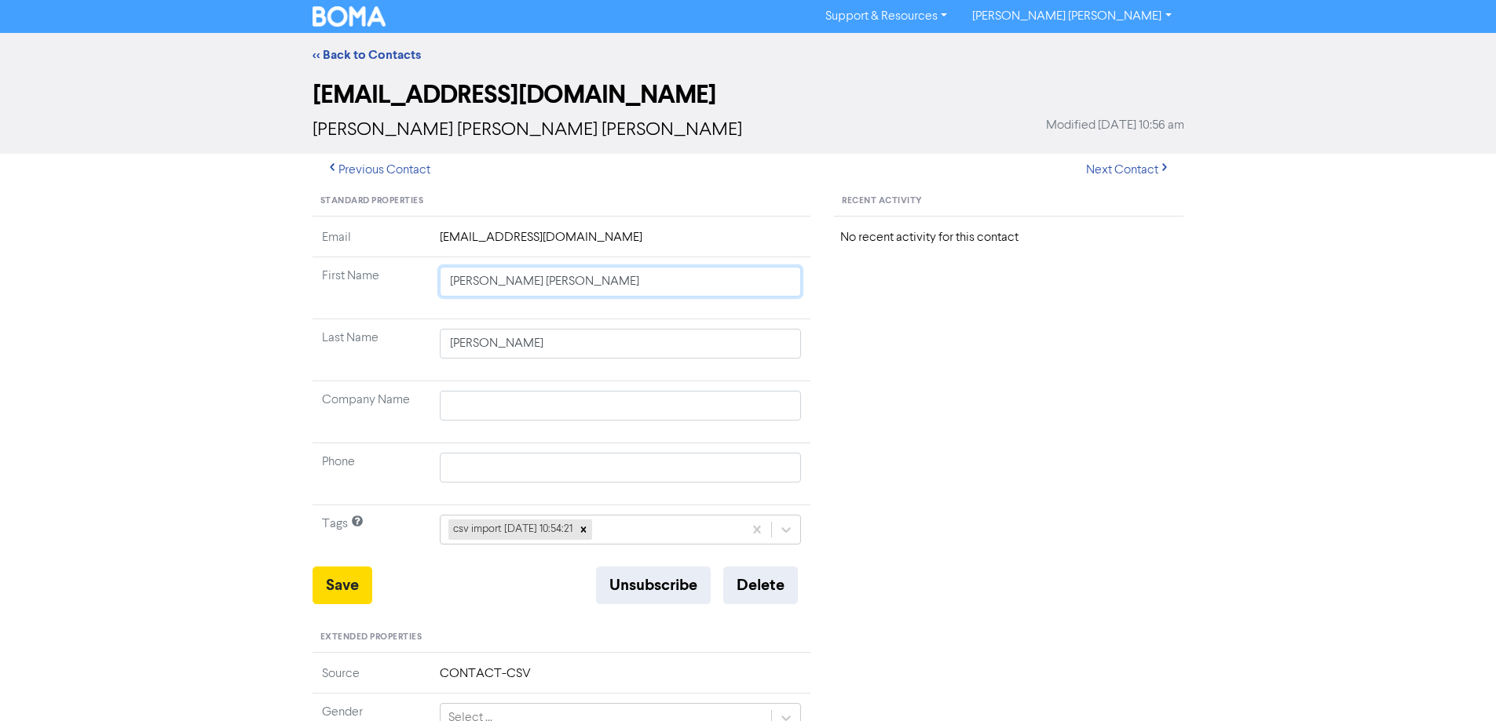
drag, startPoint x: 480, startPoint y: 283, endPoint x: 907, endPoint y: 345, distance: 430.9
click at [861, 339] on div "Standard Properties Email [EMAIL_ADDRESS][PERSON_NAME][DOMAIN_NAME] First Name …" at bounding box center [748, 676] width 895 height 978
click at [331, 589] on button "Save" at bounding box center [342, 586] width 60 height 38
click at [1107, 170] on button "Next Contact" at bounding box center [1127, 170] width 111 height 33
drag, startPoint x: 496, startPoint y: 284, endPoint x: 827, endPoint y: 349, distance: 336.9
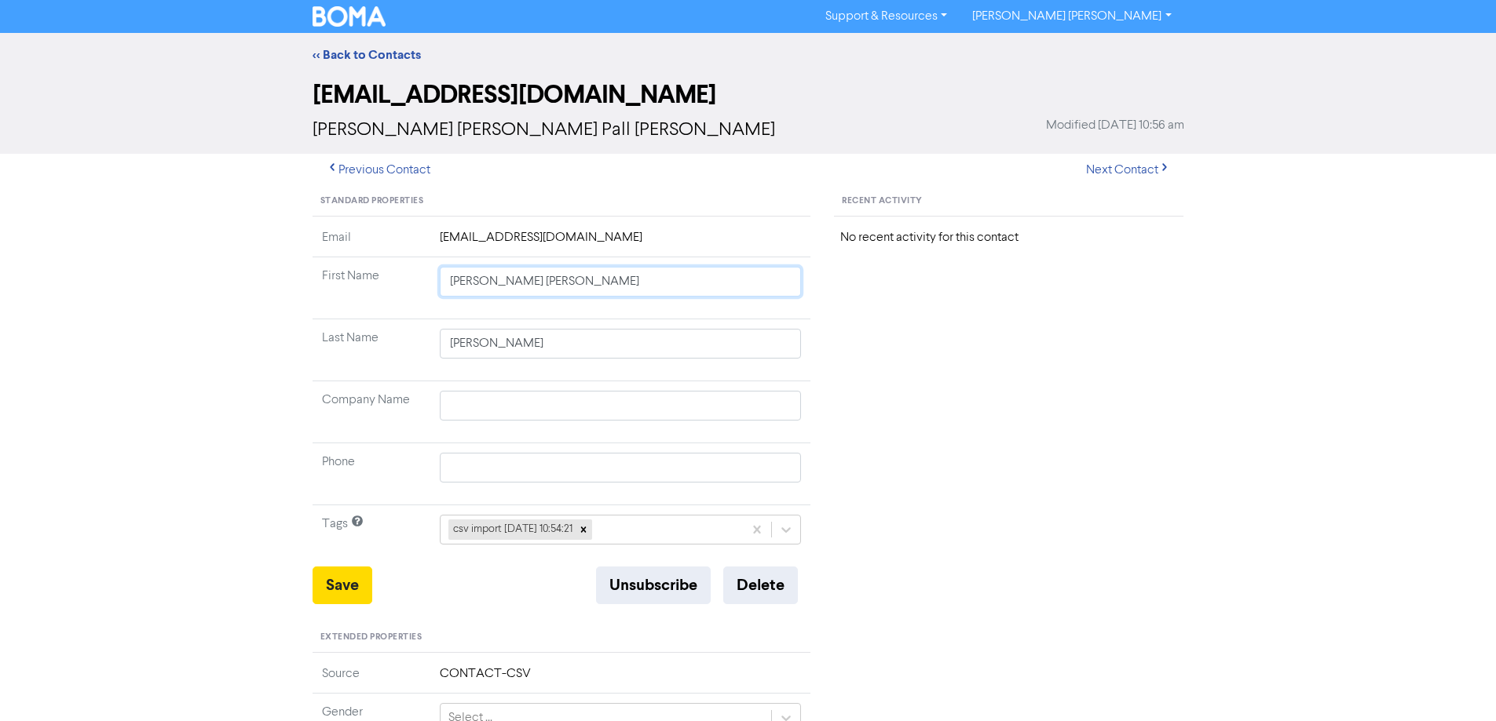
click at [827, 349] on div "Standard Properties Email [EMAIL_ADDRESS][DOMAIN_NAME] First Name [PERSON_NAME]…" at bounding box center [748, 676] width 895 height 978
click at [344, 582] on button "Save" at bounding box center [342, 586] width 60 height 38
click at [1100, 176] on button "Next Contact" at bounding box center [1127, 170] width 111 height 33
drag, startPoint x: 480, startPoint y: 281, endPoint x: 769, endPoint y: 356, distance: 298.4
click at [664, 326] on tbody "Email [EMAIL_ADDRESS][DOMAIN_NAME] First Name [PERSON_NAME] Last Name Pop Compa…" at bounding box center [561, 397] width 499 height 338
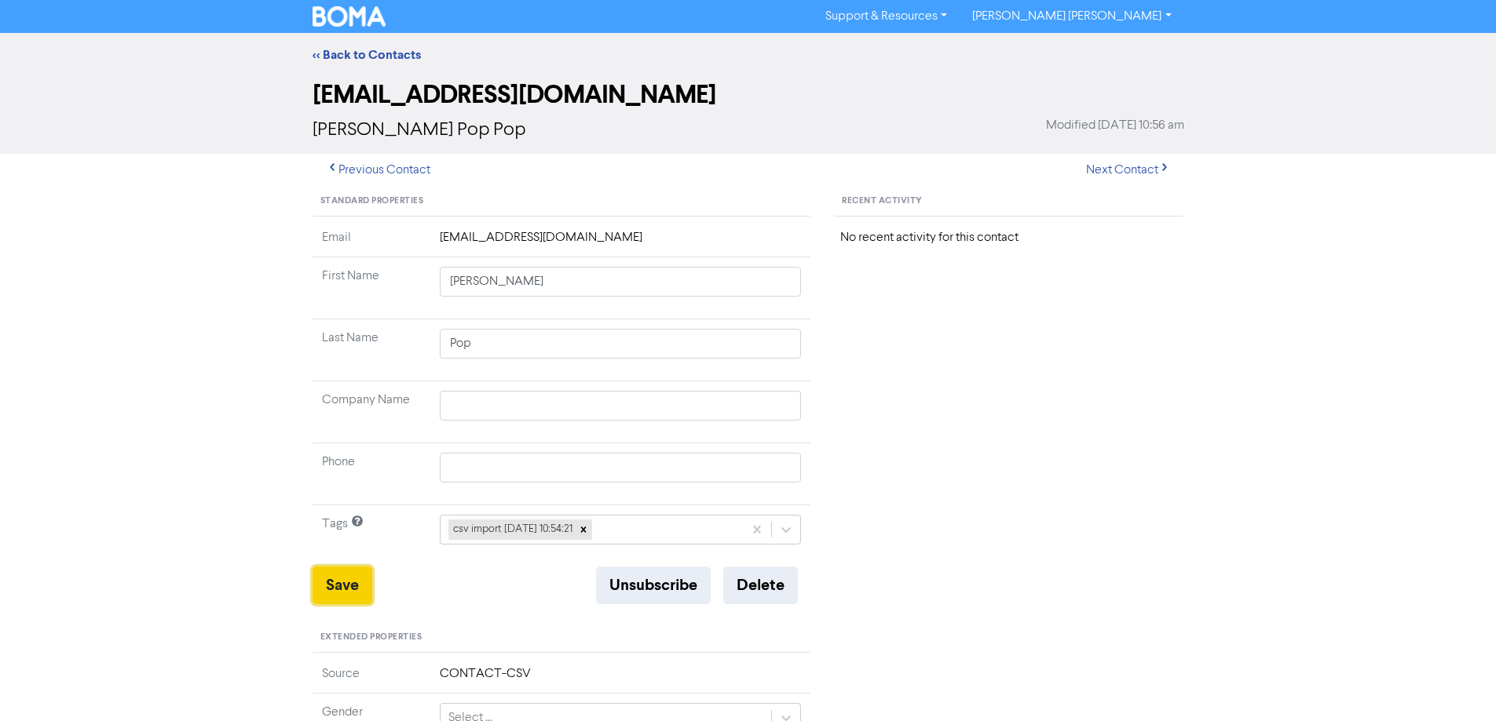
drag, startPoint x: 333, startPoint y: 590, endPoint x: 238, endPoint y: 539, distance: 108.2
click at [332, 590] on button "Save" at bounding box center [342, 586] width 60 height 38
click at [1124, 169] on button "Next Contact" at bounding box center [1127, 170] width 111 height 33
drag, startPoint x: 480, startPoint y: 283, endPoint x: 1175, endPoint y: 374, distance: 700.7
click at [1120, 356] on div "Standard Properties Email [EMAIL_ADDRESS][DOMAIN_NAME] First Name [PERSON_NAME]…" at bounding box center [748, 676] width 895 height 978
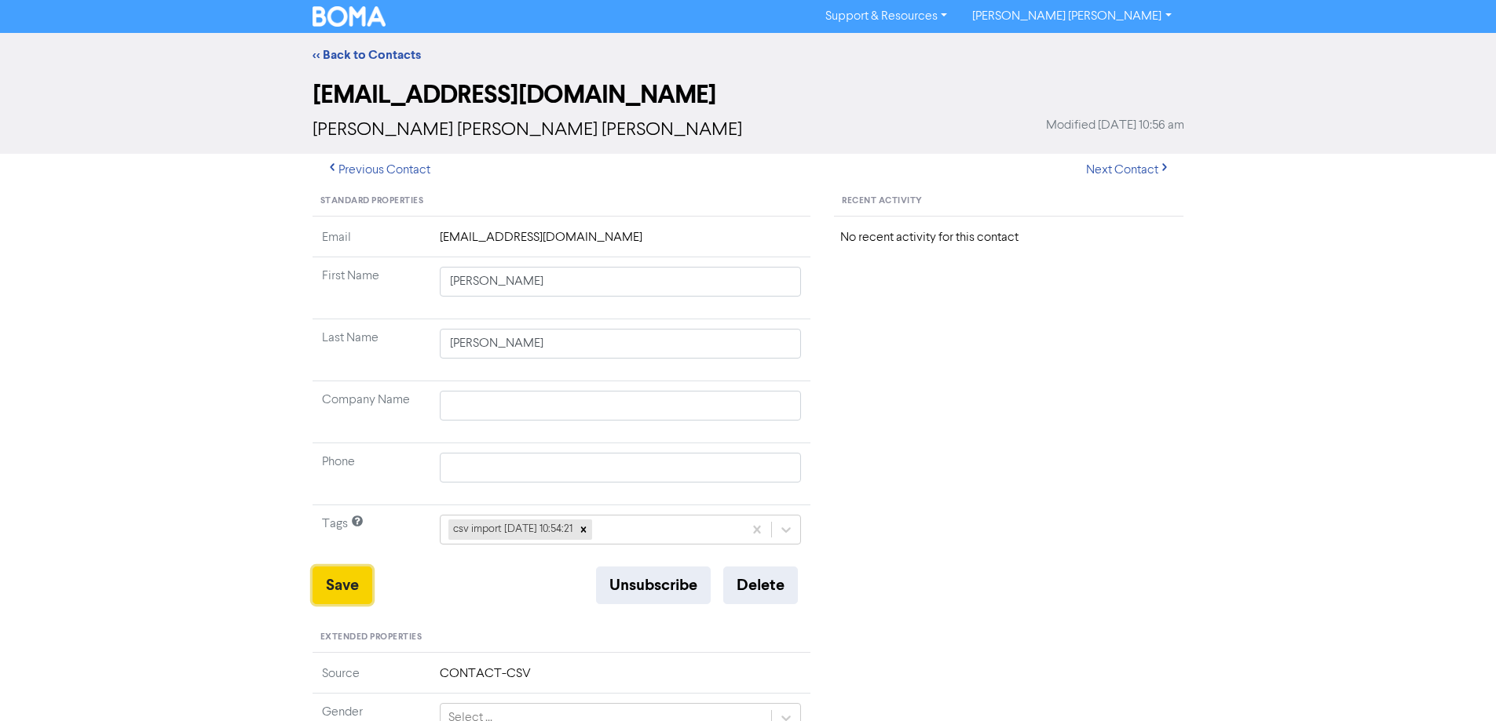
click at [349, 582] on button "Save" at bounding box center [342, 586] width 60 height 38
click at [1136, 172] on button "Next Contact" at bounding box center [1127, 170] width 111 height 33
drag, startPoint x: 485, startPoint y: 284, endPoint x: 823, endPoint y: 345, distance: 343.1
click at [768, 335] on tbody "Email [EMAIL_ADDRESS][DOMAIN_NAME] First Name [PERSON_NAME] Last Name [PERSON_N…" at bounding box center [561, 397] width 499 height 338
click at [345, 582] on button "Save" at bounding box center [342, 586] width 60 height 38
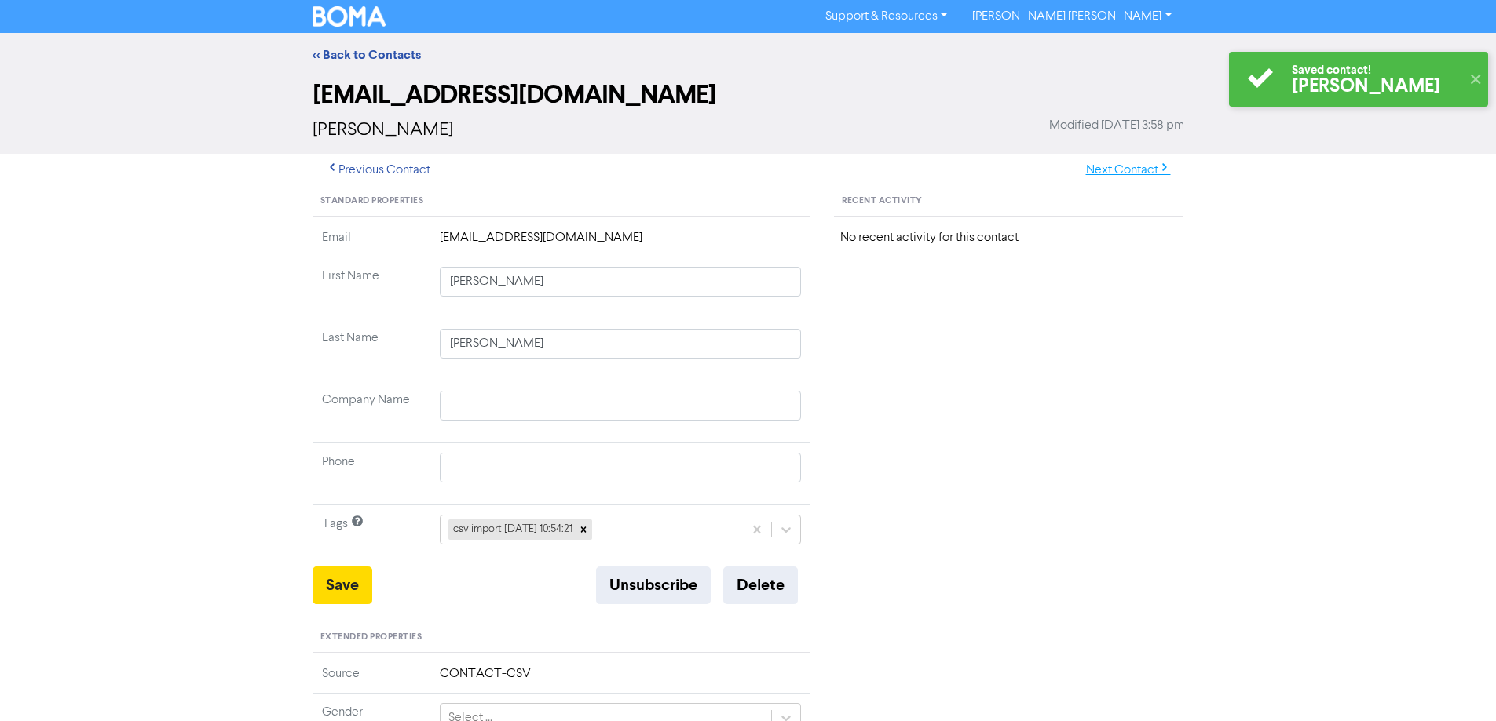
click at [1108, 173] on button "Next Contact" at bounding box center [1127, 170] width 111 height 33
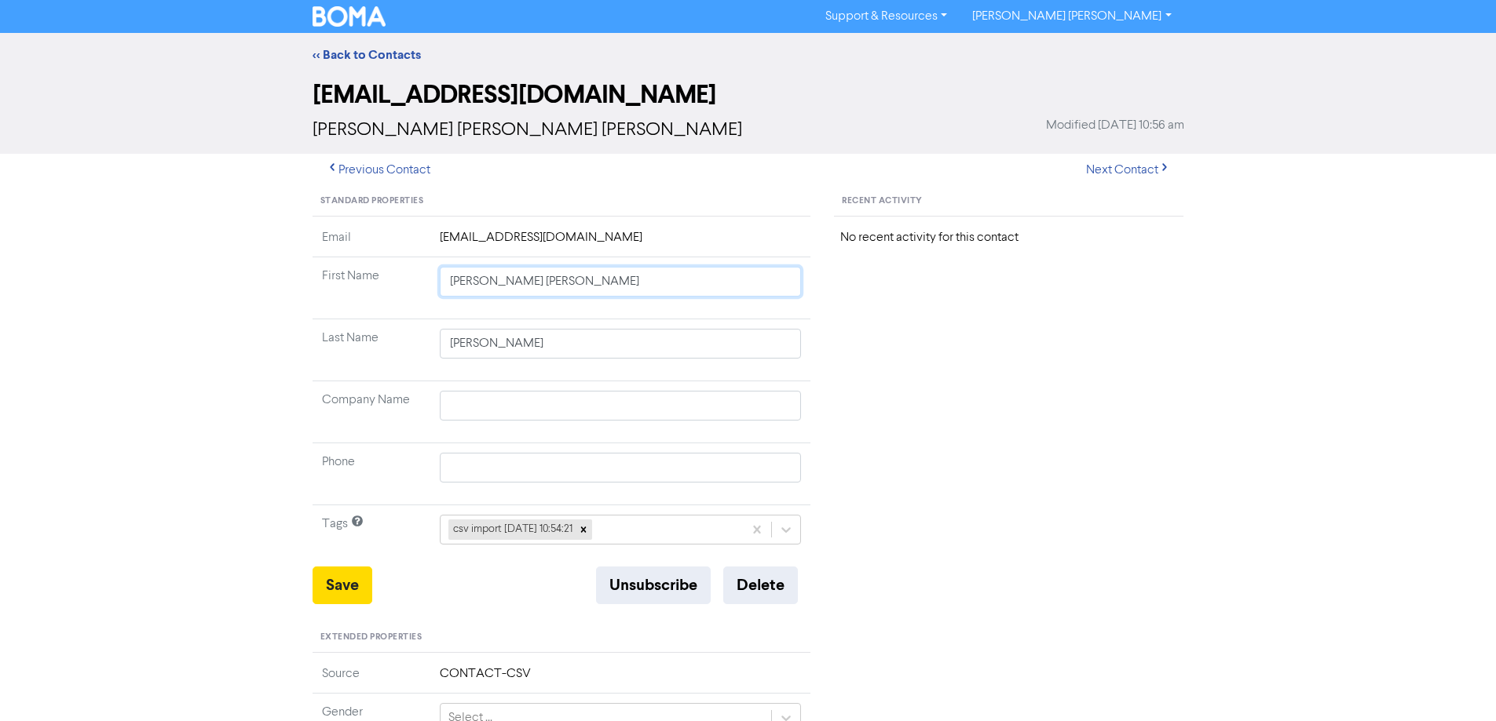
drag, startPoint x: 497, startPoint y: 283, endPoint x: 1058, endPoint y: 365, distance: 567.2
click at [1052, 365] on div "Standard Properties Email [EMAIL_ADDRESS][DOMAIN_NAME] First Name [PERSON_NAME]…" at bounding box center [748, 676] width 895 height 978
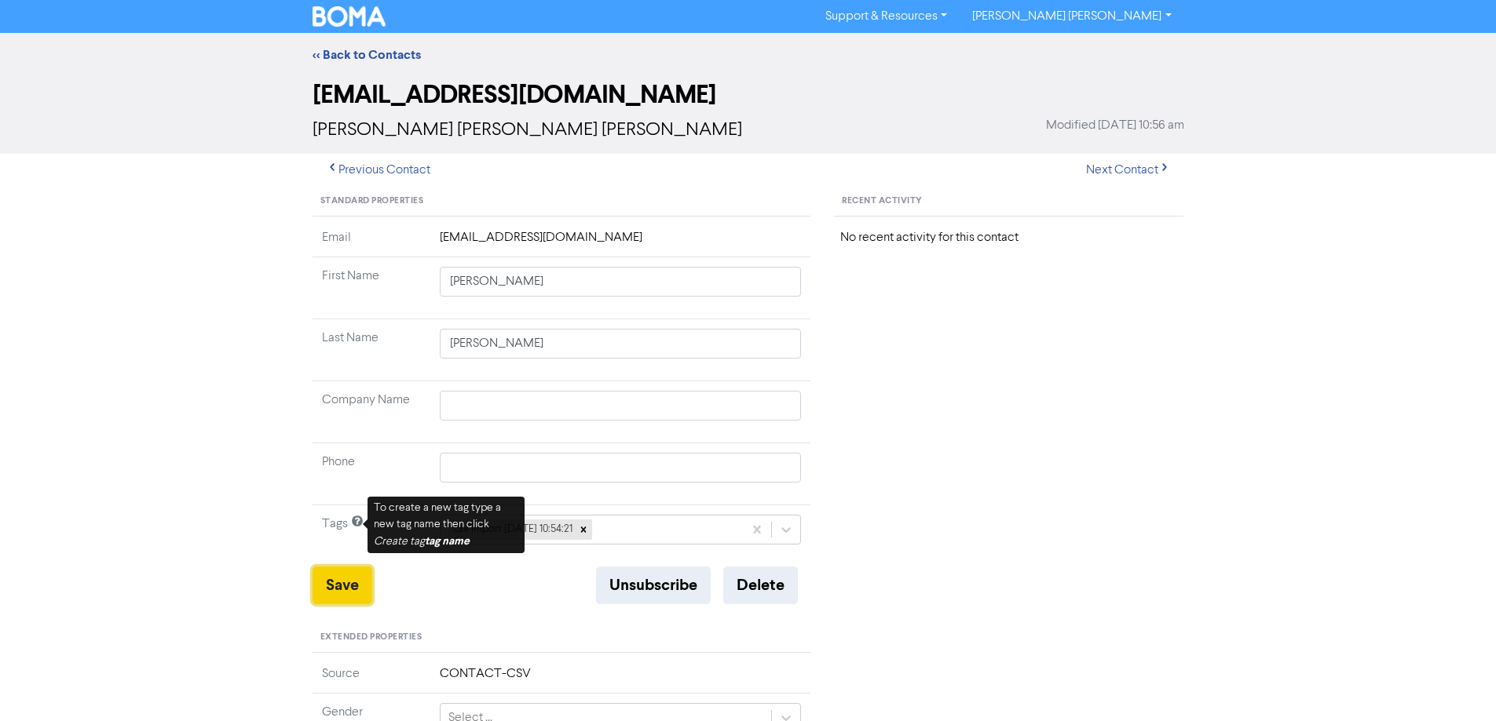
drag, startPoint x: 339, startPoint y: 592, endPoint x: 238, endPoint y: 519, distance: 124.8
click at [338, 590] on button "Save" at bounding box center [342, 586] width 60 height 38
click at [1105, 181] on button "Next Contact" at bounding box center [1127, 170] width 111 height 33
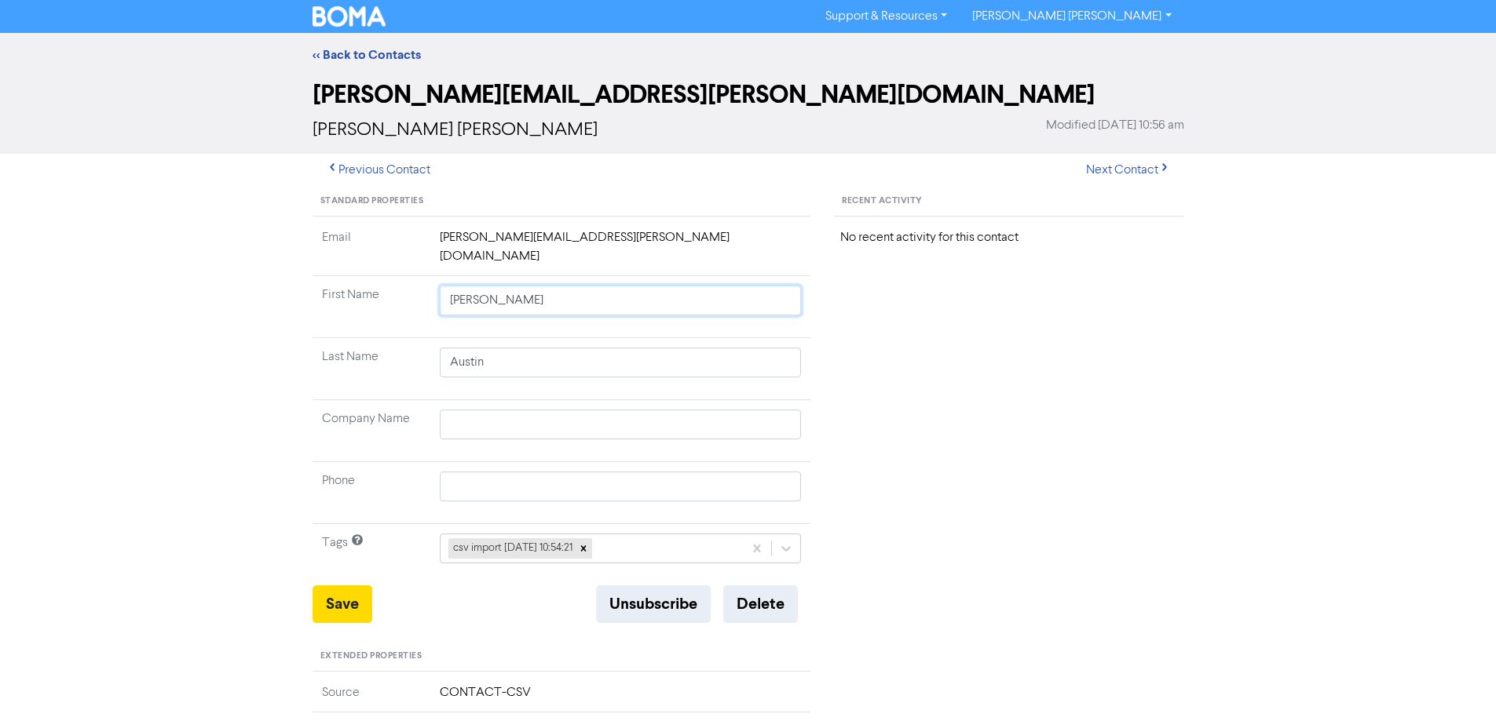
drag, startPoint x: 473, startPoint y: 285, endPoint x: 905, endPoint y: 371, distance: 440.2
click at [810, 341] on tbody "Email [PERSON_NAME][EMAIL_ADDRESS][PERSON_NAME][DOMAIN_NAME] First Name [PERSON…" at bounding box center [561, 406] width 499 height 357
drag, startPoint x: 341, startPoint y: 593, endPoint x: 226, endPoint y: 515, distance: 138.5
click at [338, 593] on button "Save" at bounding box center [342, 605] width 60 height 38
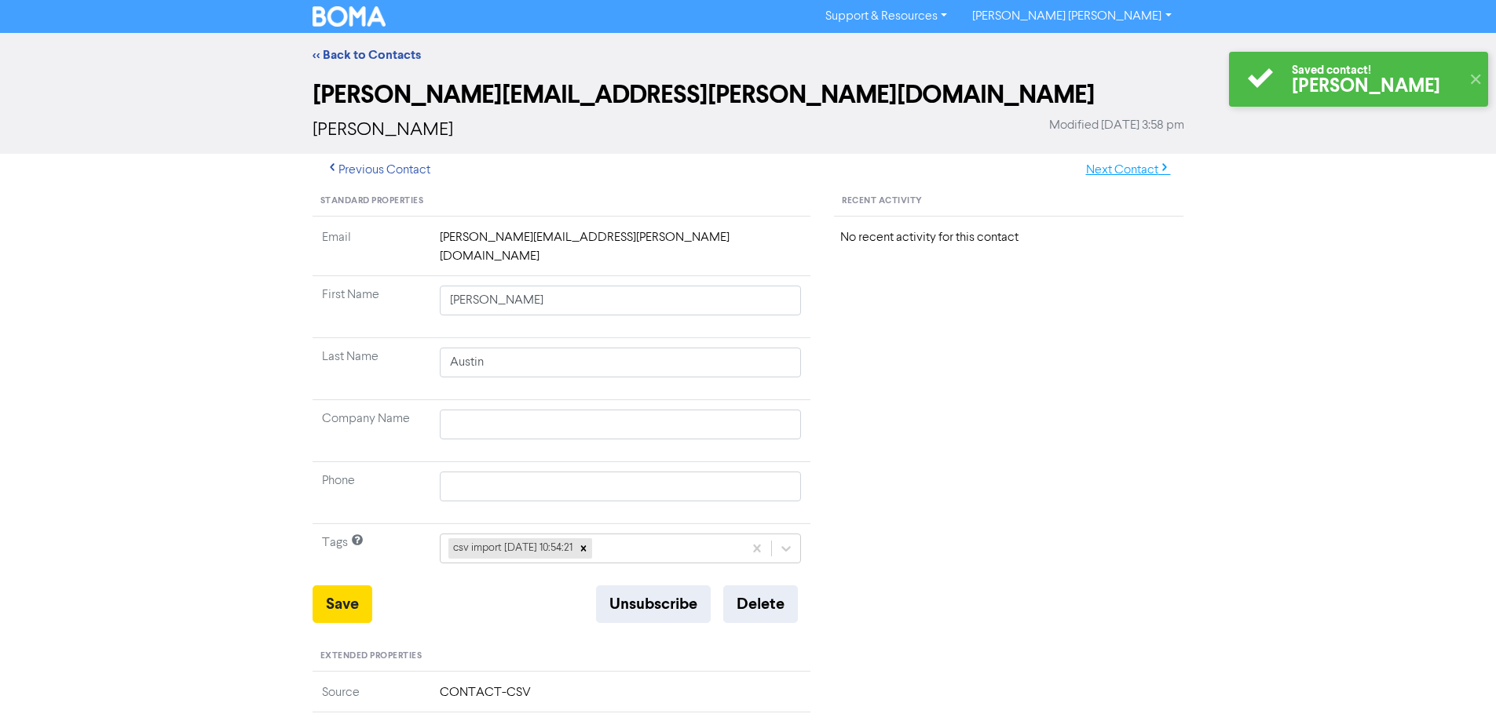
click at [1134, 172] on button "Next Contact" at bounding box center [1127, 170] width 111 height 33
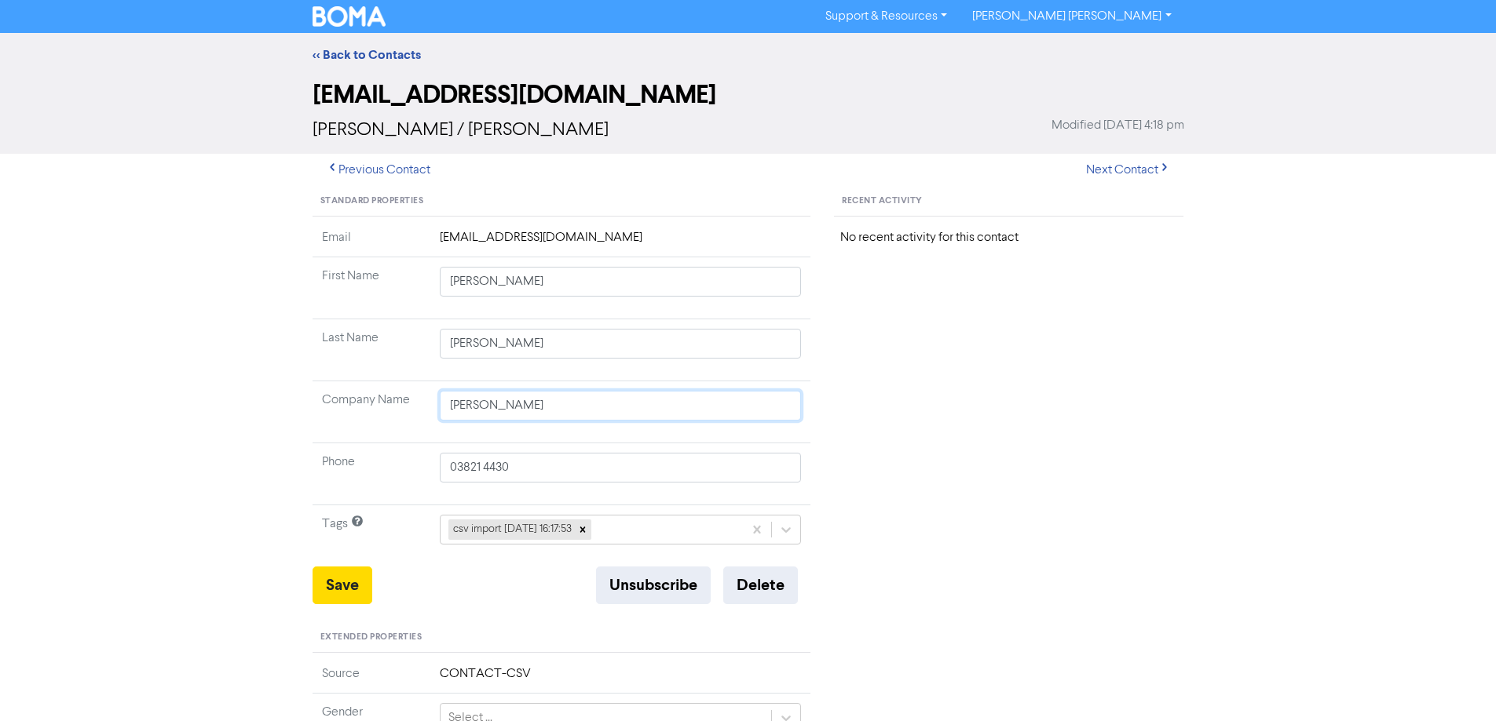
drag, startPoint x: 367, startPoint y: 412, endPoint x: 378, endPoint y: 399, distance: 17.3
click at [351, 411] on tr "Company Name [PERSON_NAME]" at bounding box center [561, 413] width 499 height 62
click at [345, 571] on button "Save" at bounding box center [342, 586] width 60 height 38
click at [1119, 170] on button "Next Contact" at bounding box center [1127, 170] width 111 height 33
drag, startPoint x: 597, startPoint y: 410, endPoint x: 332, endPoint y: 404, distance: 265.4
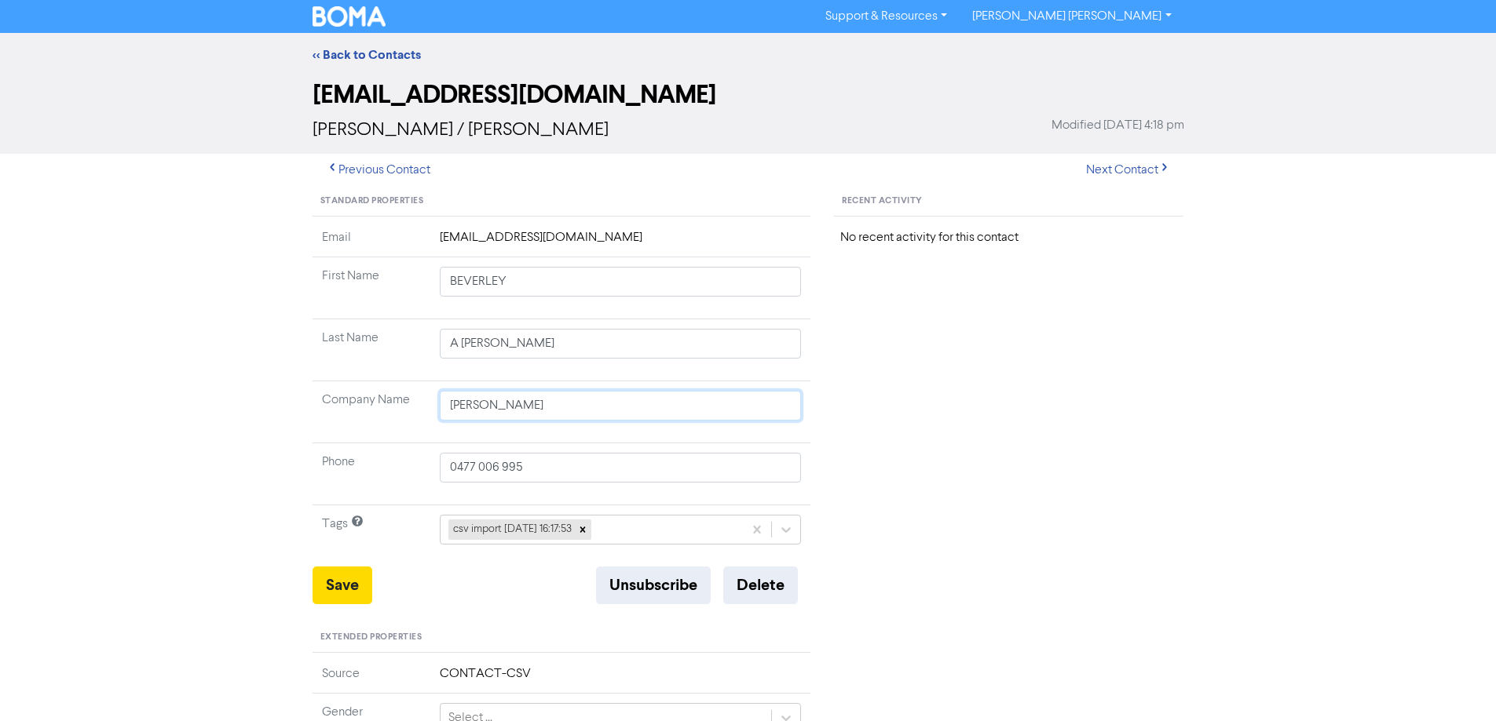
click at [347, 413] on tr "Company Name [PERSON_NAME]" at bounding box center [561, 413] width 499 height 62
click at [345, 578] on button "Save" at bounding box center [342, 586] width 60 height 38
click at [1138, 175] on button "Next Contact" at bounding box center [1127, 170] width 111 height 33
drag, startPoint x: 502, startPoint y: 281, endPoint x: 802, endPoint y: 315, distance: 301.0
click at [802, 315] on td "[PERSON_NAME] [PERSON_NAME]" at bounding box center [620, 288] width 381 height 62
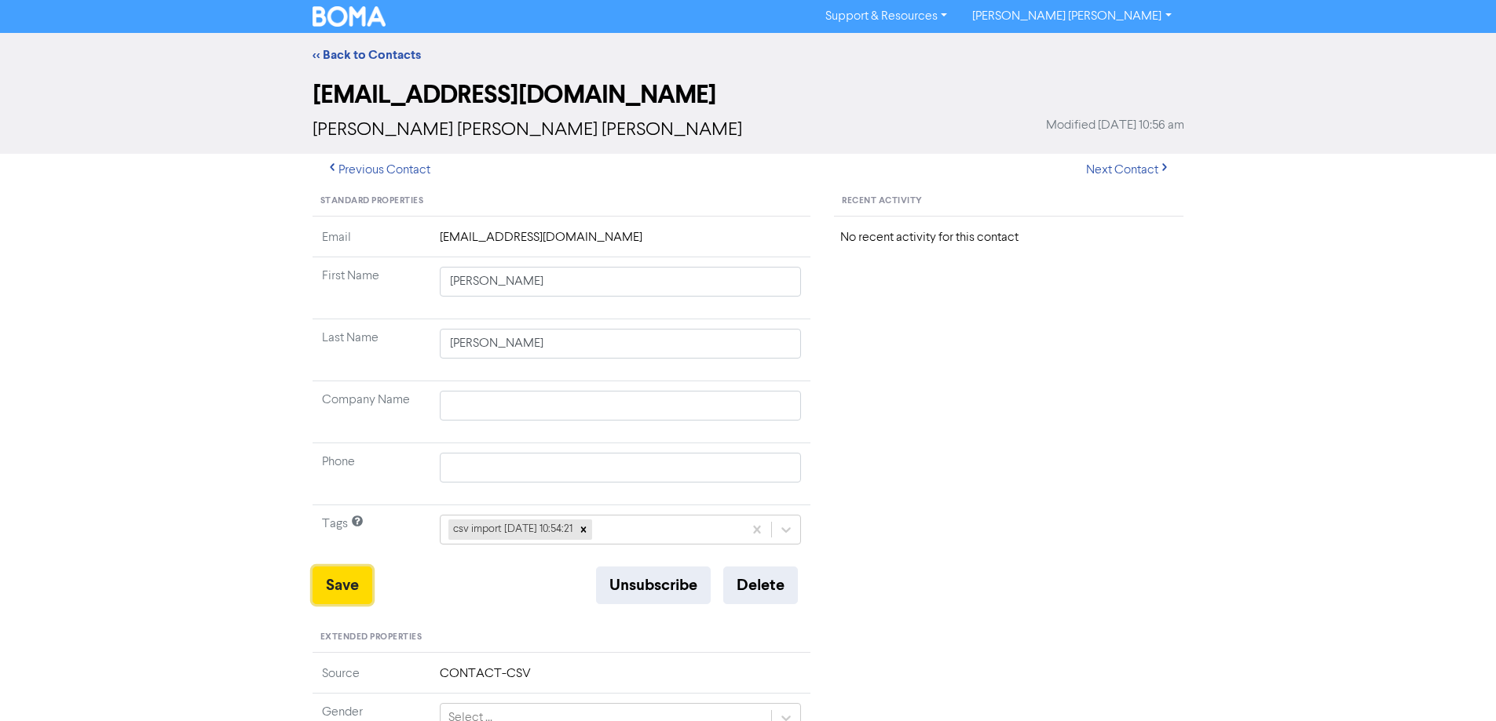
click at [345, 579] on button "Save" at bounding box center [342, 586] width 60 height 38
click at [1124, 173] on button "Next Contact" at bounding box center [1127, 170] width 111 height 33
drag, startPoint x: 480, startPoint y: 284, endPoint x: 802, endPoint y: 338, distance: 327.2
click at [705, 317] on td "[PERSON_NAME] [PERSON_NAME]" at bounding box center [620, 288] width 381 height 62
click at [323, 588] on button "Save" at bounding box center [342, 586] width 60 height 38
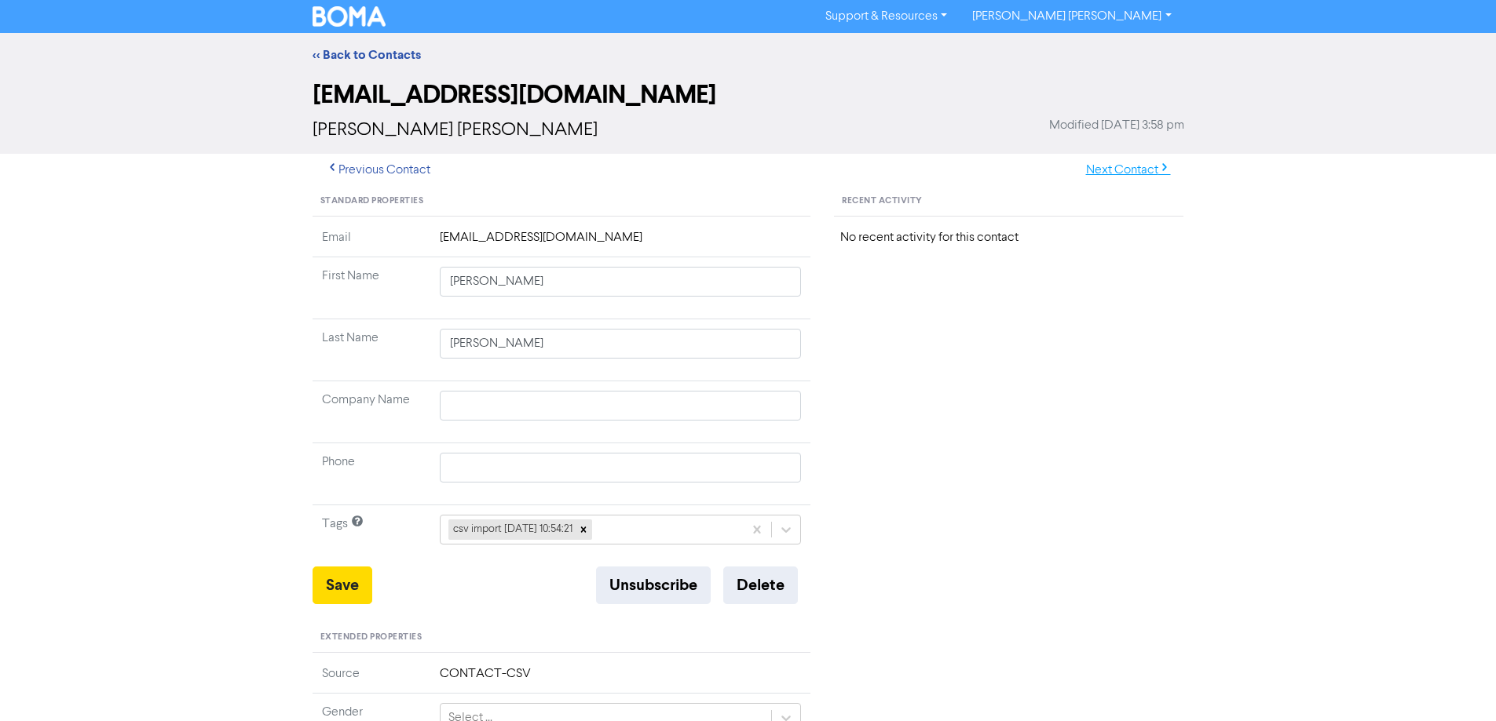
click at [1127, 167] on button "Next Contact" at bounding box center [1127, 170] width 111 height 33
drag, startPoint x: 480, startPoint y: 283, endPoint x: 1106, endPoint y: 337, distance: 628.0
click at [895, 304] on div "Standard Properties Email [EMAIL_ADDRESS][DOMAIN_NAME] First Name [PERSON_NAME]…" at bounding box center [748, 676] width 895 height 978
click at [352, 598] on button "Save" at bounding box center [342, 586] width 60 height 38
click at [1086, 171] on button "Next Contact" at bounding box center [1127, 170] width 111 height 33
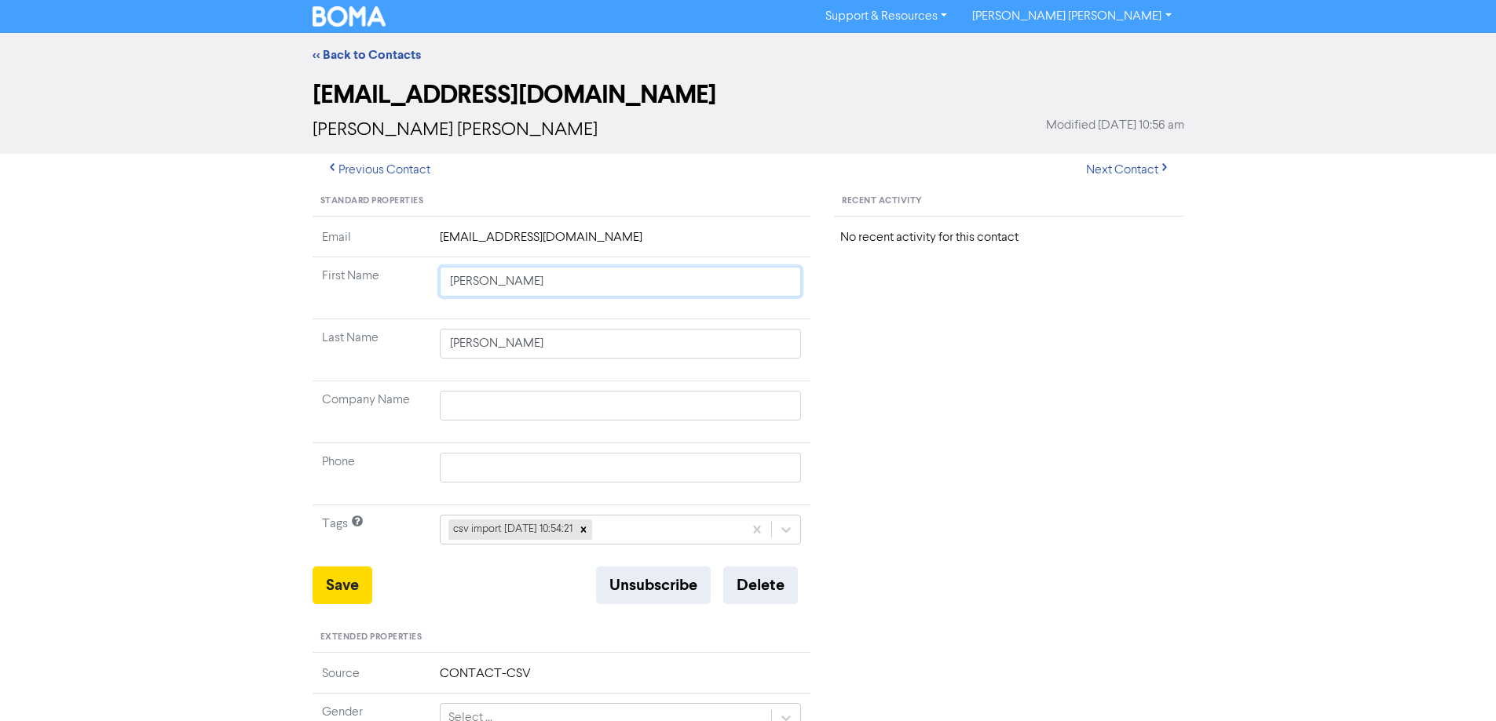
drag, startPoint x: 504, startPoint y: 281, endPoint x: 917, endPoint y: 378, distance: 424.3
click at [824, 365] on div "Standard Properties Email [EMAIL_ADDRESS][DOMAIN_NAME] First Name [PERSON_NAME]…" at bounding box center [748, 676] width 895 height 978
click at [347, 592] on button "Save" at bounding box center [342, 586] width 60 height 38
click at [1149, 164] on button "Next Contact" at bounding box center [1127, 170] width 111 height 33
drag, startPoint x: 479, startPoint y: 282, endPoint x: 966, endPoint y: 347, distance: 491.1
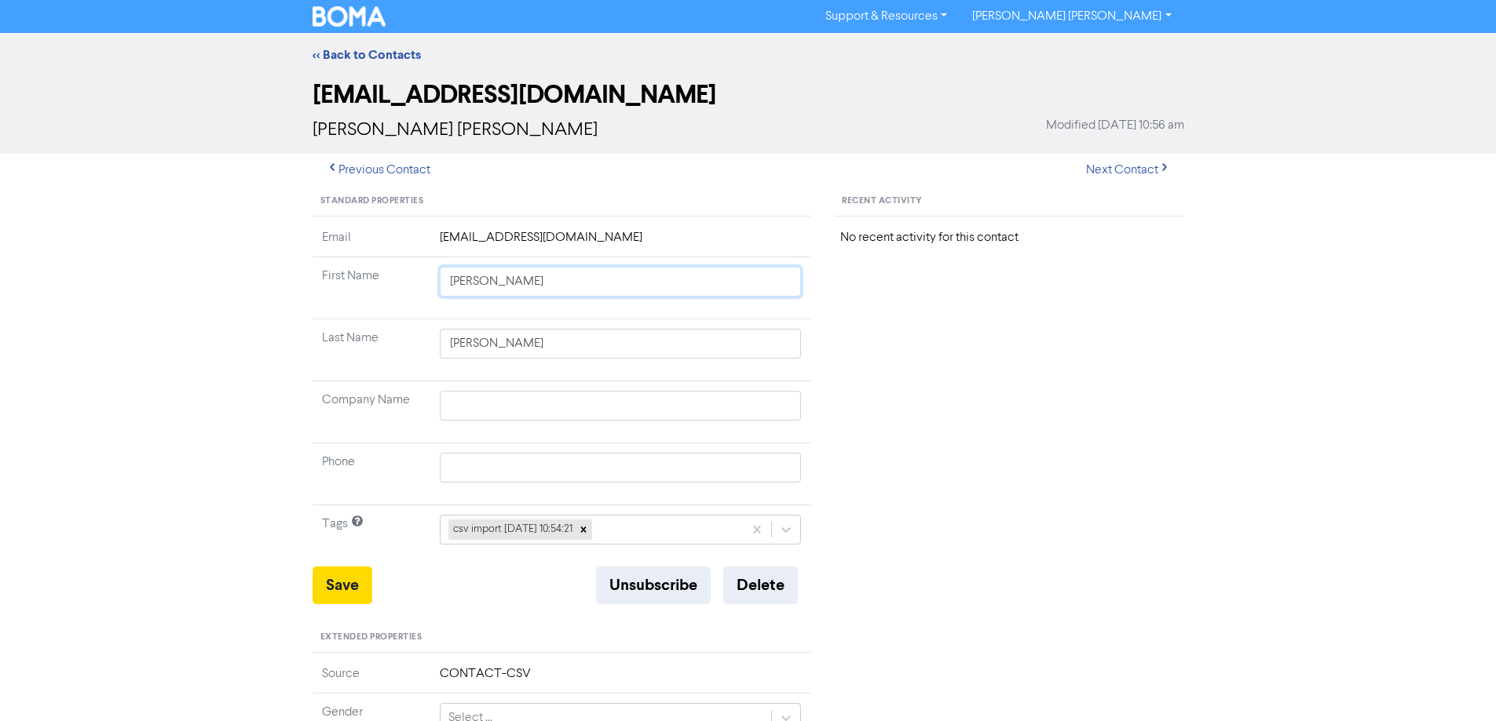
click at [966, 347] on div "Standard Properties Email [EMAIL_ADDRESS][DOMAIN_NAME] First Name [PERSON_NAME]…" at bounding box center [748, 676] width 895 height 978
drag, startPoint x: 346, startPoint y: 580, endPoint x: 279, endPoint y: 566, distance: 68.2
click at [345, 580] on button "Save" at bounding box center [342, 586] width 60 height 38
click at [1125, 165] on button "Next Contact" at bounding box center [1127, 170] width 111 height 33
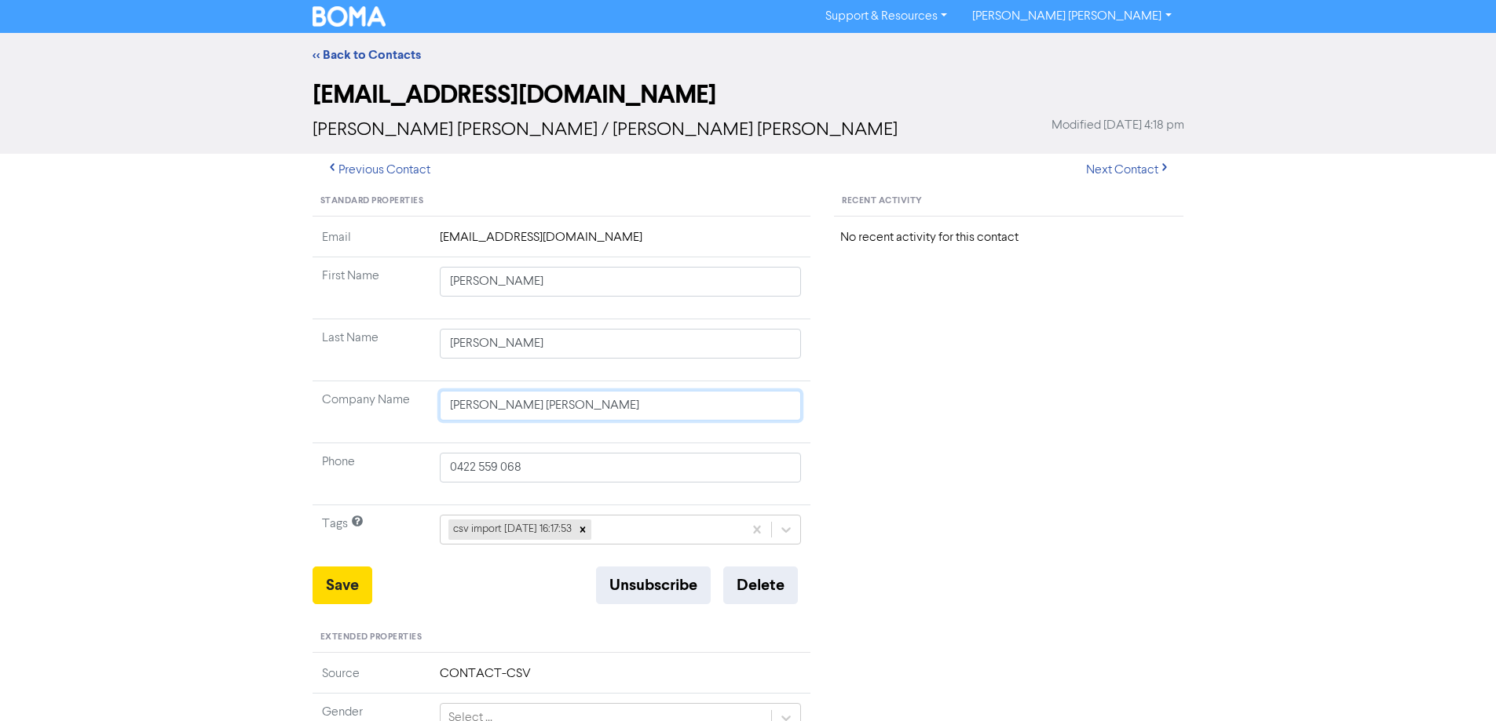
drag, startPoint x: 582, startPoint y: 404, endPoint x: 367, endPoint y: 403, distance: 215.1
click at [355, 409] on tr "Company Name [PERSON_NAME] [PERSON_NAME]" at bounding box center [561, 413] width 499 height 62
drag, startPoint x: 340, startPoint y: 593, endPoint x: 233, endPoint y: 558, distance: 112.2
click at [338, 590] on button "Save" at bounding box center [342, 586] width 60 height 38
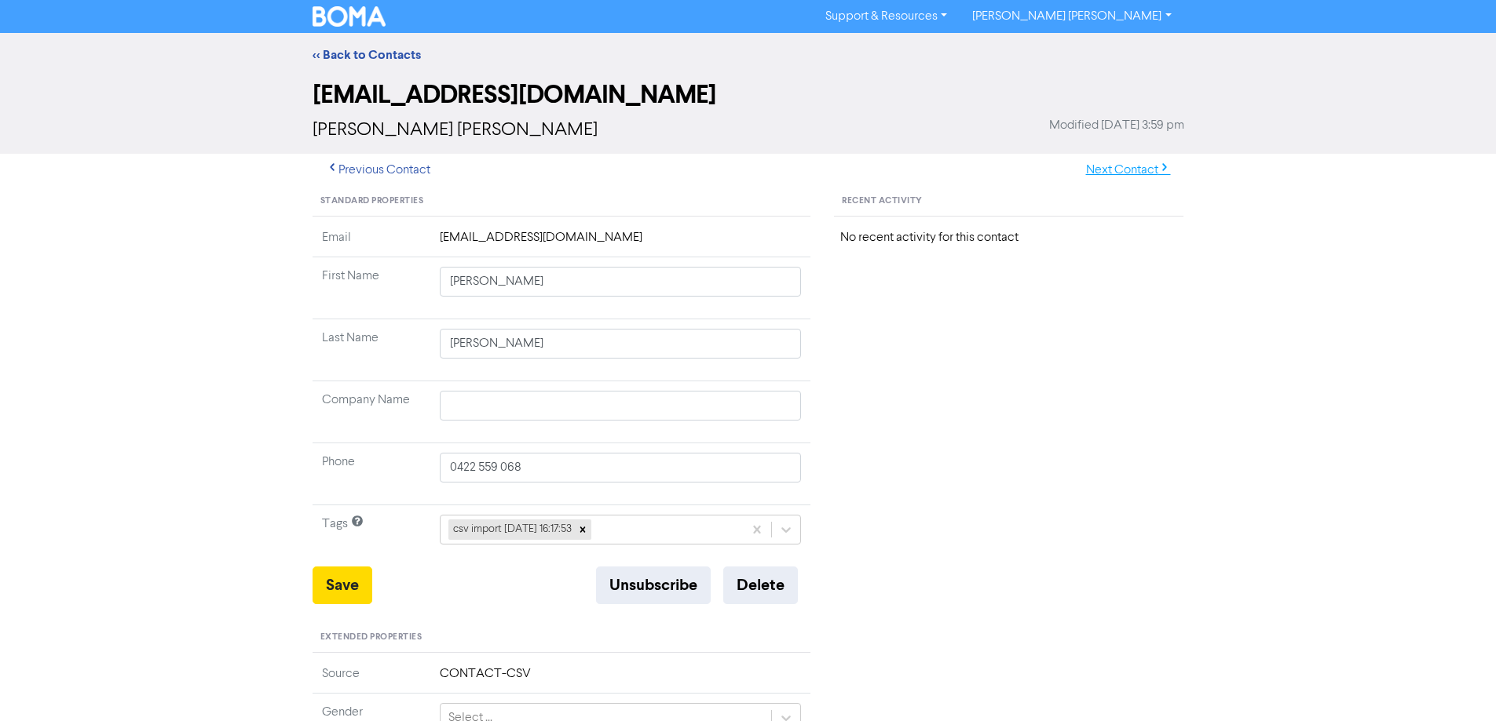
click at [1104, 169] on button "Next Contact" at bounding box center [1127, 170] width 111 height 33
drag, startPoint x: 480, startPoint y: 283, endPoint x: 783, endPoint y: 344, distance: 309.8
click at [716, 327] on tbody "Email [EMAIL_ADDRESS][DOMAIN_NAME] First Name [PERSON_NAME] Last Name [PERSON_N…" at bounding box center [561, 397] width 499 height 338
click at [354, 588] on button "Save" at bounding box center [342, 586] width 60 height 38
click at [1086, 170] on button "Next Contact" at bounding box center [1127, 170] width 111 height 33
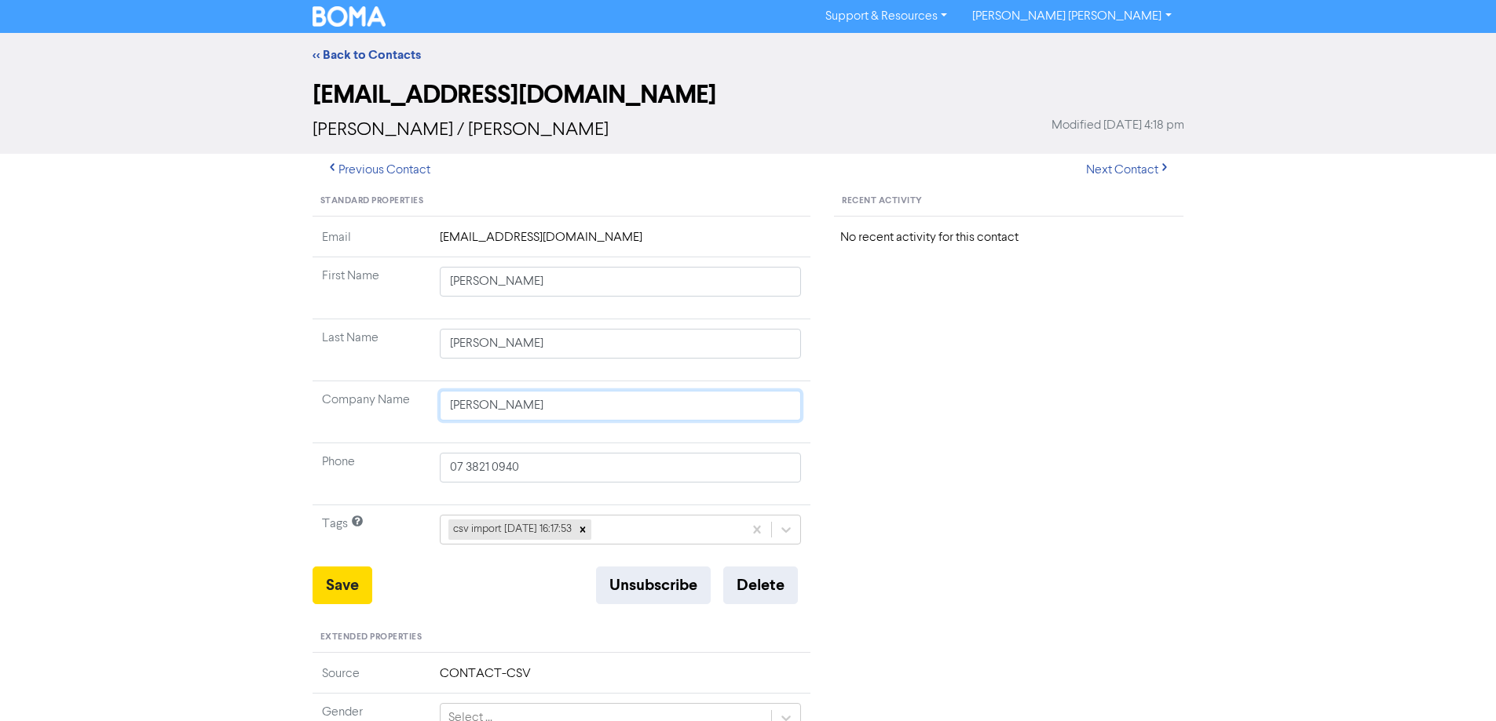
drag, startPoint x: 638, startPoint y: 400, endPoint x: 382, endPoint y: 415, distance: 257.2
click at [373, 426] on tr "Company Name [PERSON_NAME]" at bounding box center [561, 413] width 499 height 62
click at [347, 584] on button "Save" at bounding box center [342, 586] width 60 height 38
click at [1123, 167] on button "Next Contact" at bounding box center [1127, 170] width 111 height 33
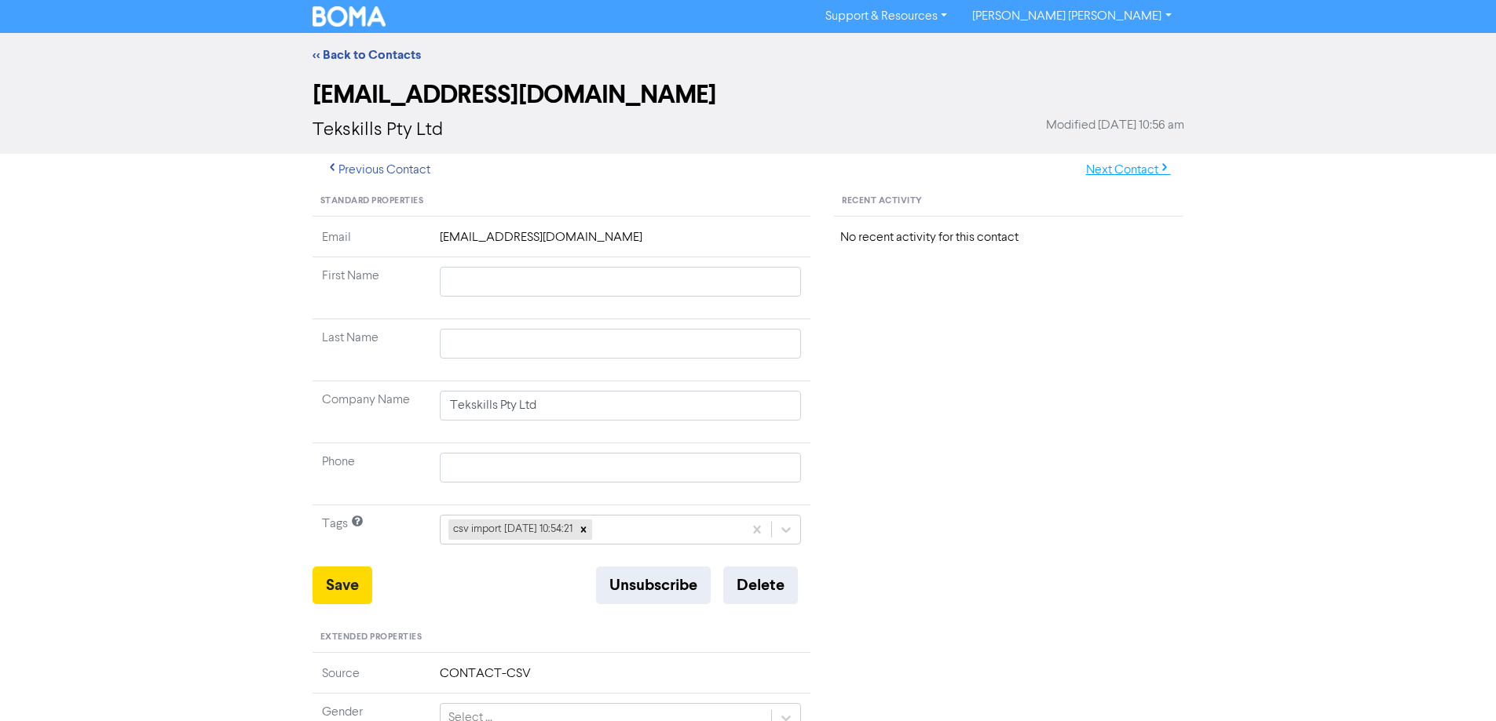
click at [1125, 174] on button "Next Contact" at bounding box center [1127, 170] width 111 height 33
drag, startPoint x: 557, startPoint y: 409, endPoint x: 346, endPoint y: 409, distance: 211.2
click at [346, 409] on tr "Company Name [PERSON_NAME]" at bounding box center [561, 413] width 499 height 62
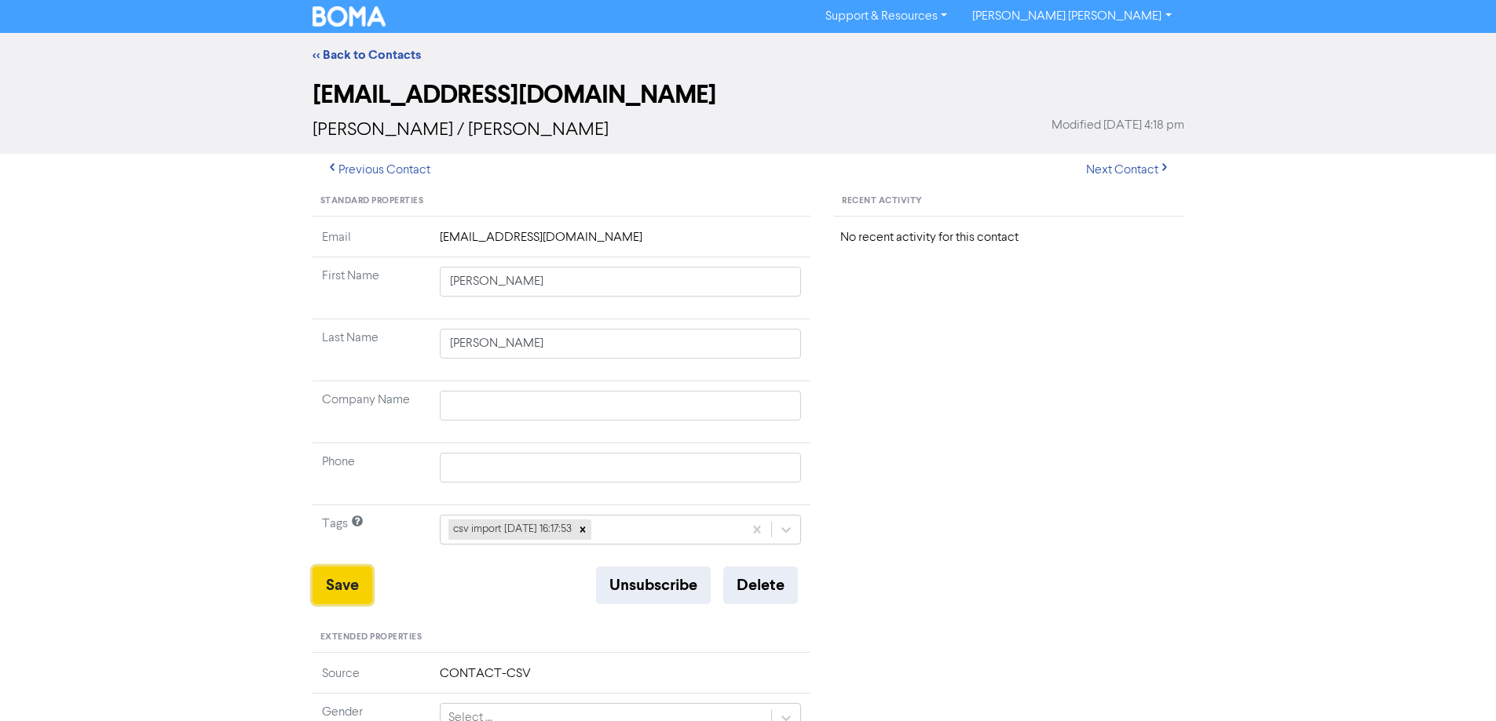
click at [344, 585] on button "Save" at bounding box center [342, 586] width 60 height 38
click at [1106, 170] on button "Next Contact" at bounding box center [1127, 170] width 111 height 33
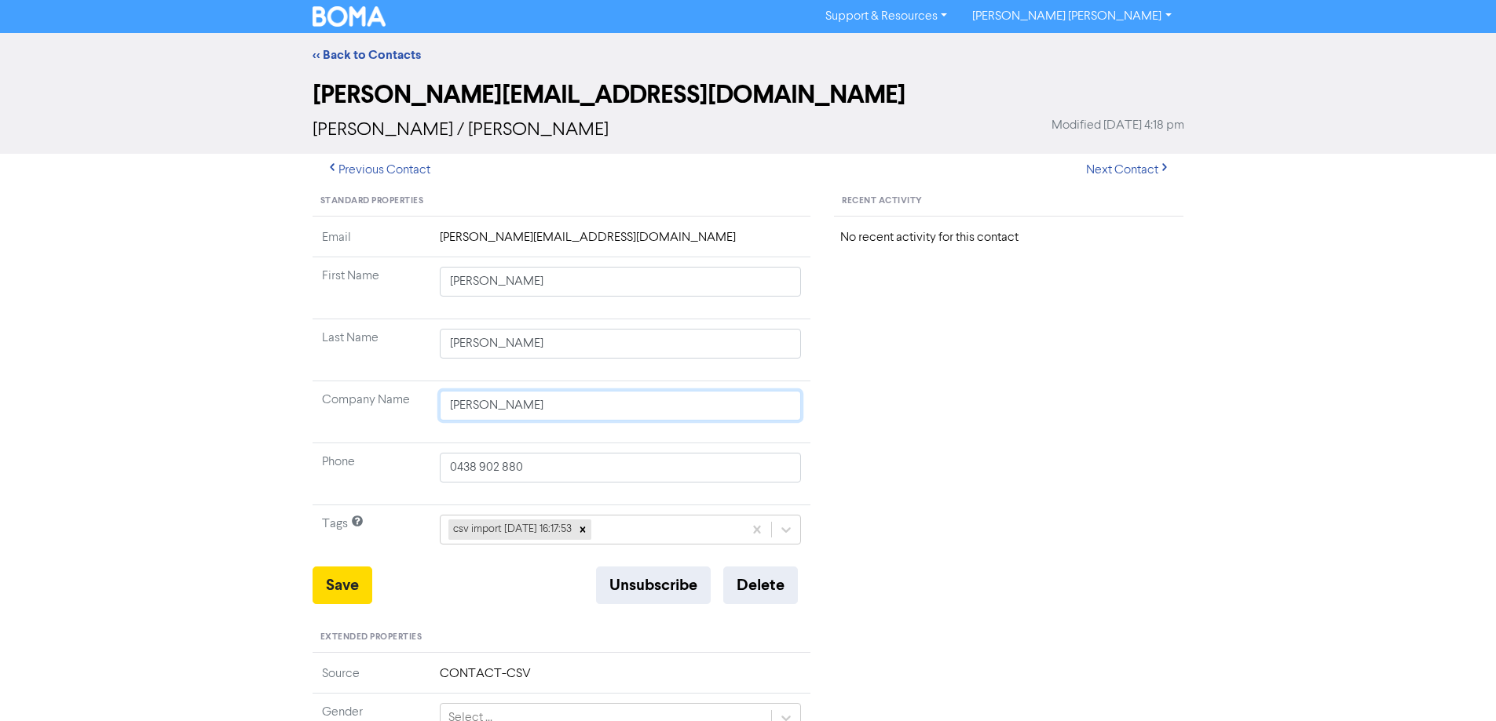
drag, startPoint x: 605, startPoint y: 399, endPoint x: 384, endPoint y: 407, distance: 221.5
click at [384, 407] on tr "Company Name [PERSON_NAME]" at bounding box center [561, 413] width 499 height 62
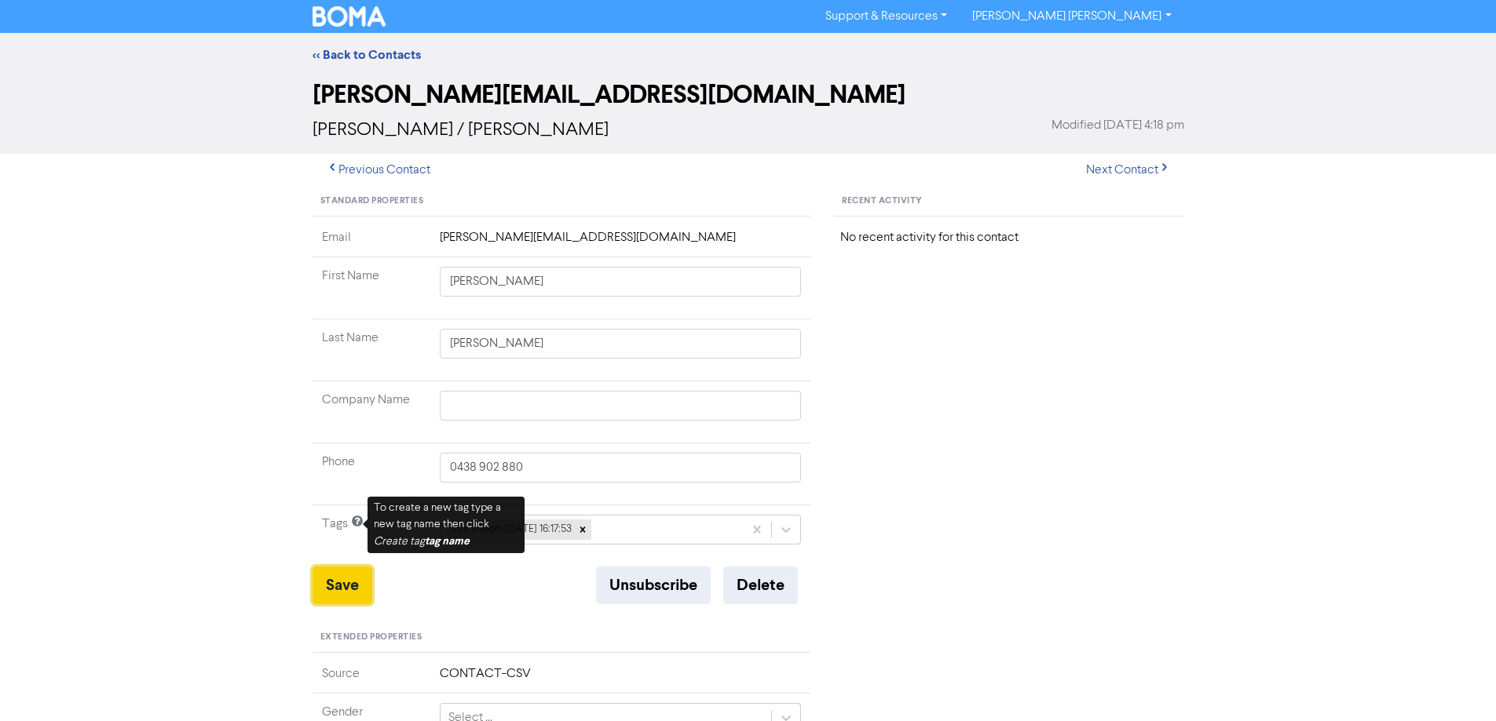
click at [336, 583] on button "Save" at bounding box center [342, 586] width 60 height 38
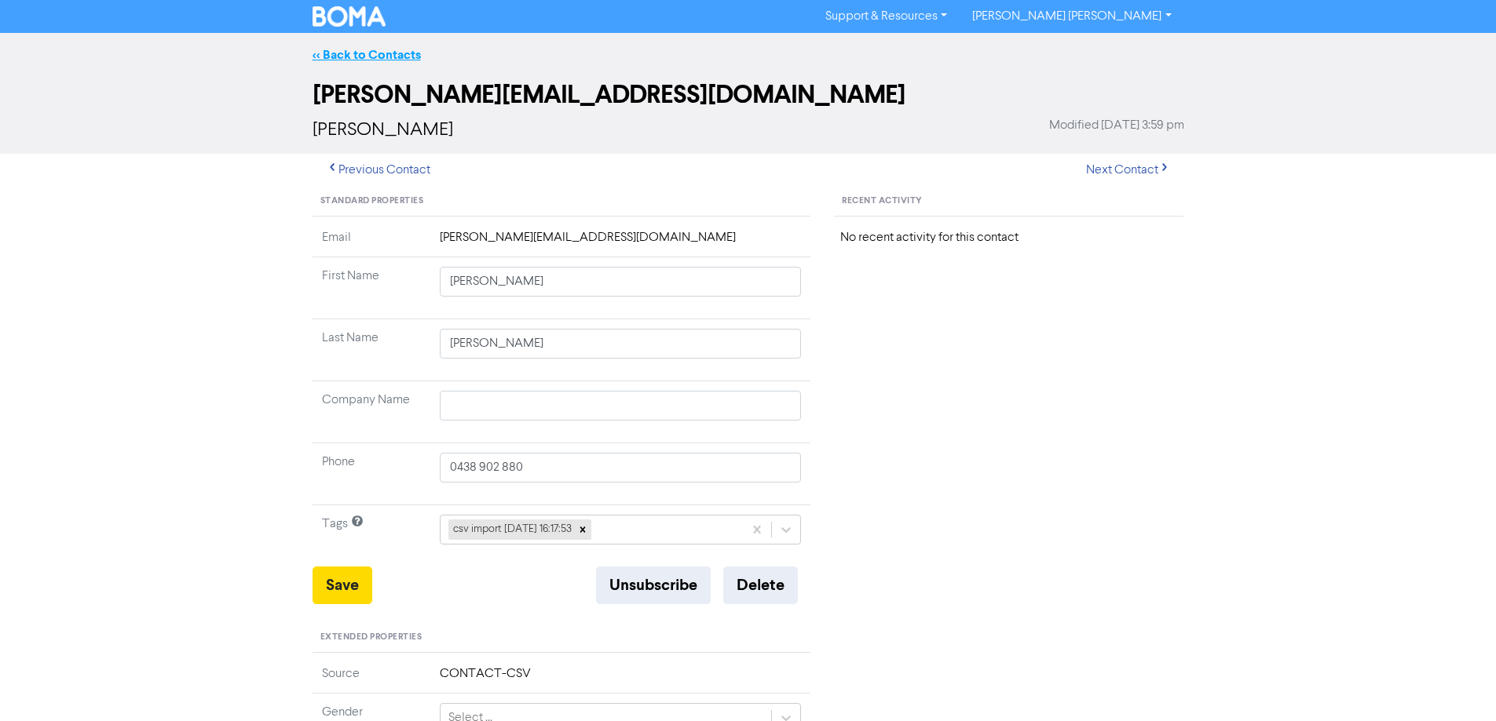
click at [362, 58] on link "<< Back to Contacts" at bounding box center [366, 55] width 108 height 16
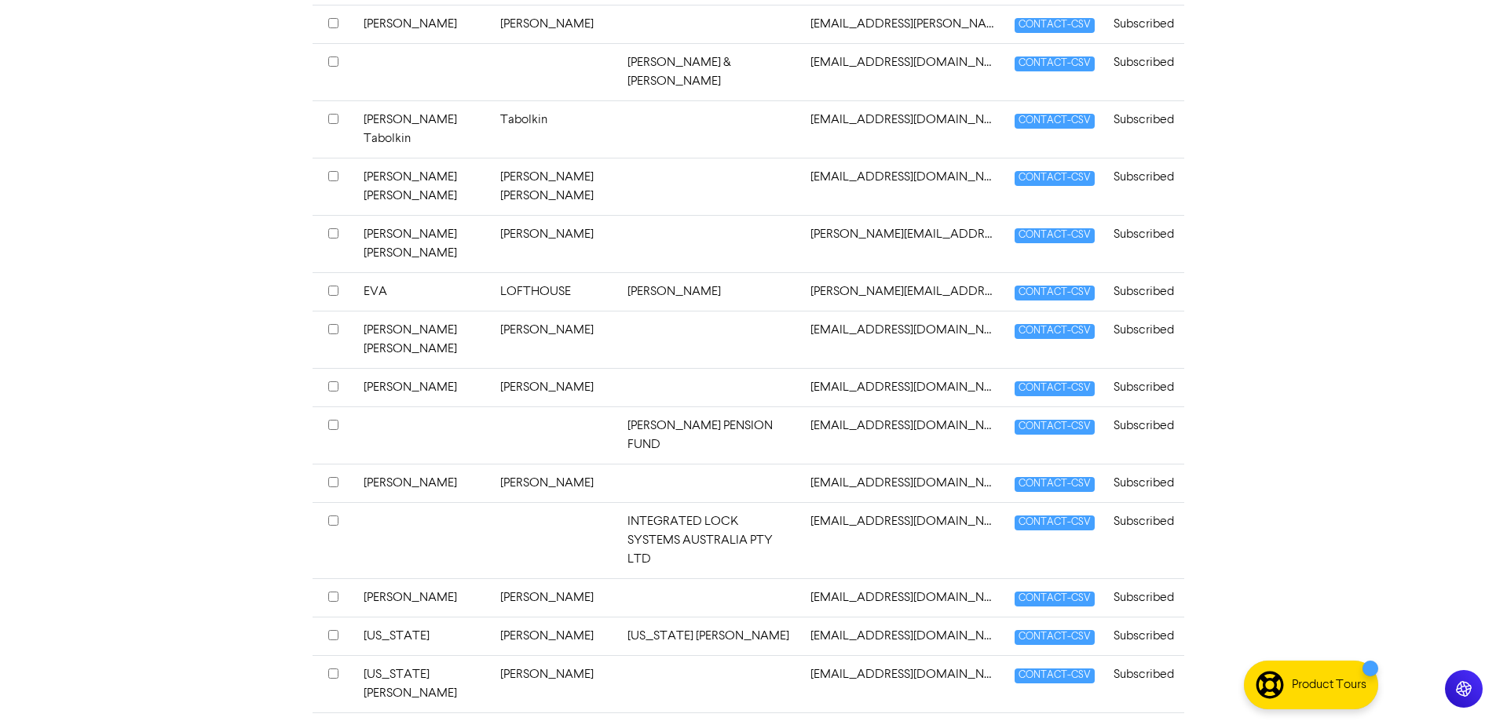
scroll to position [314, 0]
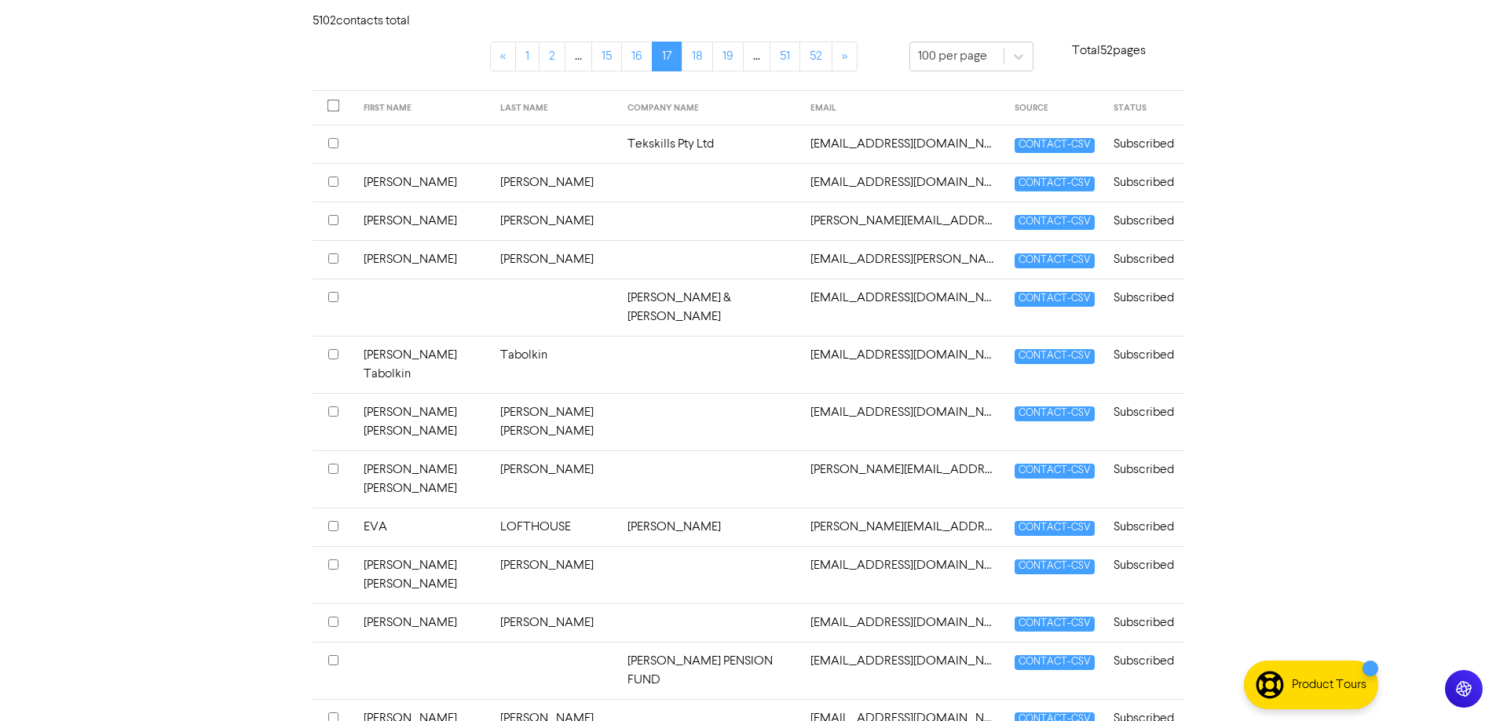
click at [618, 259] on td at bounding box center [710, 259] width 184 height 38
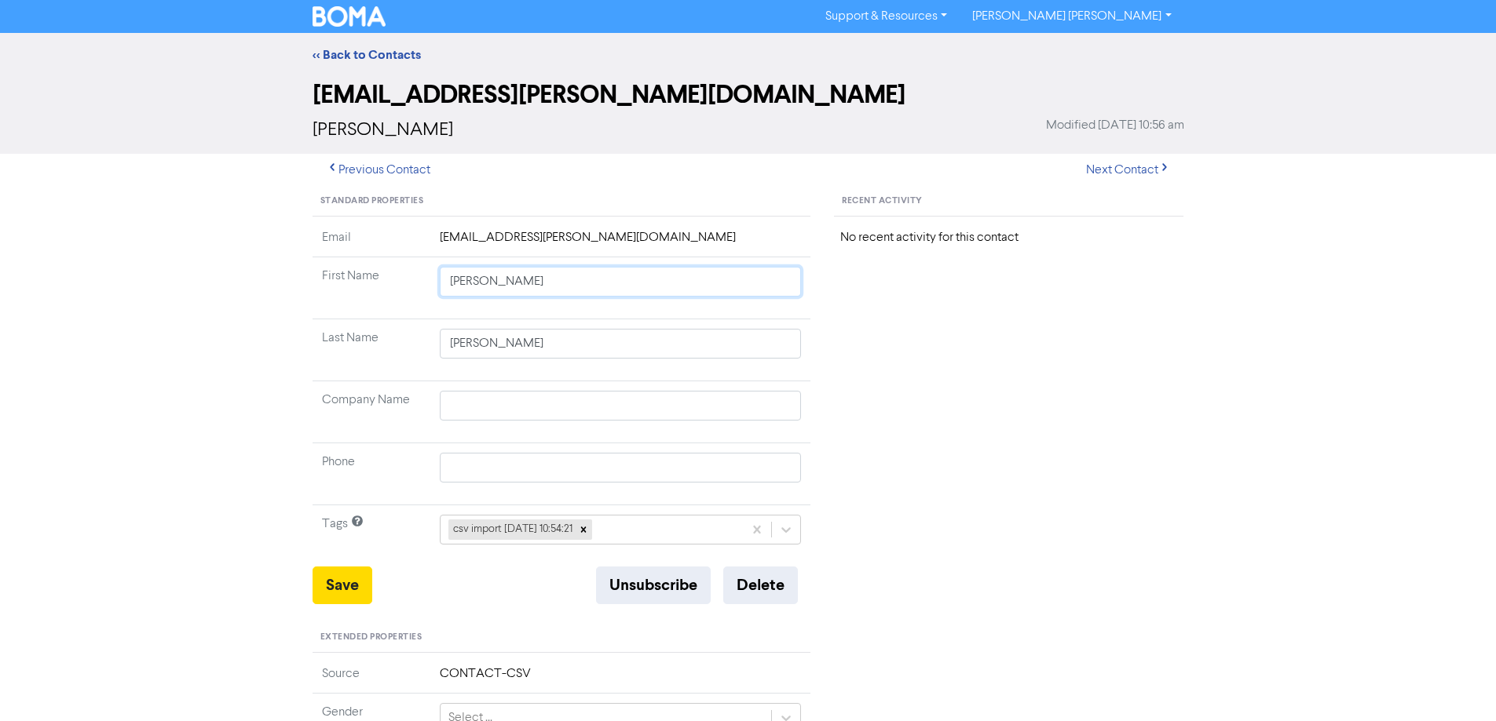
drag, startPoint x: 497, startPoint y: 283, endPoint x: 617, endPoint y: 310, distance: 123.2
click at [617, 310] on td "[PERSON_NAME]" at bounding box center [620, 288] width 381 height 62
drag, startPoint x: 341, startPoint y: 585, endPoint x: 428, endPoint y: 604, distance: 88.4
click at [341, 585] on button "Save" at bounding box center [342, 586] width 60 height 38
click at [1131, 173] on button "Next Contact" at bounding box center [1127, 170] width 111 height 33
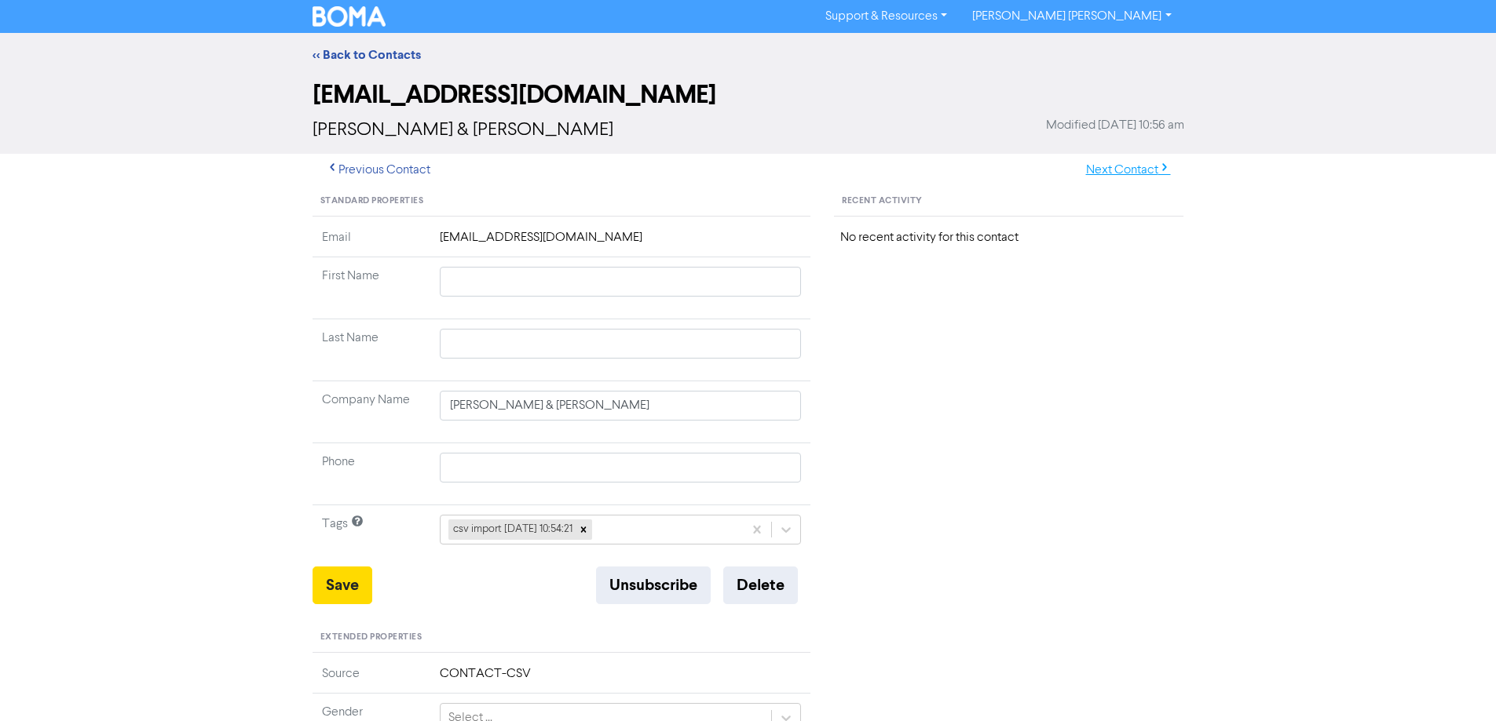
click at [1140, 170] on button "Next Contact" at bounding box center [1127, 170] width 111 height 33
drag, startPoint x: 493, startPoint y: 282, endPoint x: 777, endPoint y: 297, distance: 284.6
click at [742, 301] on td "[PERSON_NAME] Tabolkin" at bounding box center [620, 288] width 381 height 62
click at [342, 580] on button "Save" at bounding box center [342, 586] width 60 height 38
click at [1111, 173] on button "Next Contact" at bounding box center [1127, 170] width 111 height 33
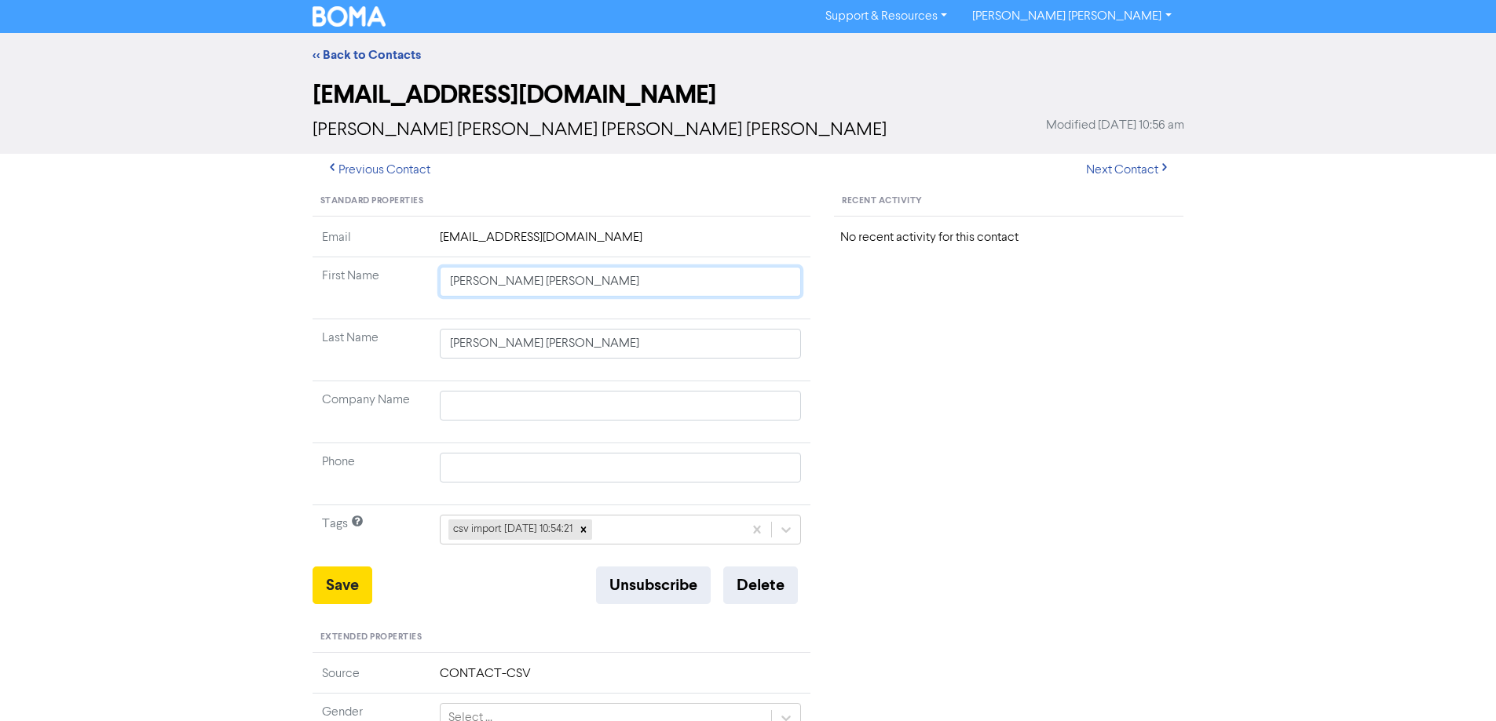
drag, startPoint x: 490, startPoint y: 280, endPoint x: 805, endPoint y: 320, distance: 317.2
click at [803, 320] on tbody "Email [EMAIL_ADDRESS][DOMAIN_NAME] First Name [PERSON_NAME] [PERSON_NAME] Last …" at bounding box center [561, 397] width 499 height 338
click at [349, 589] on button "Save" at bounding box center [342, 586] width 60 height 38
click at [1101, 174] on button "Next Contact" at bounding box center [1127, 170] width 111 height 33
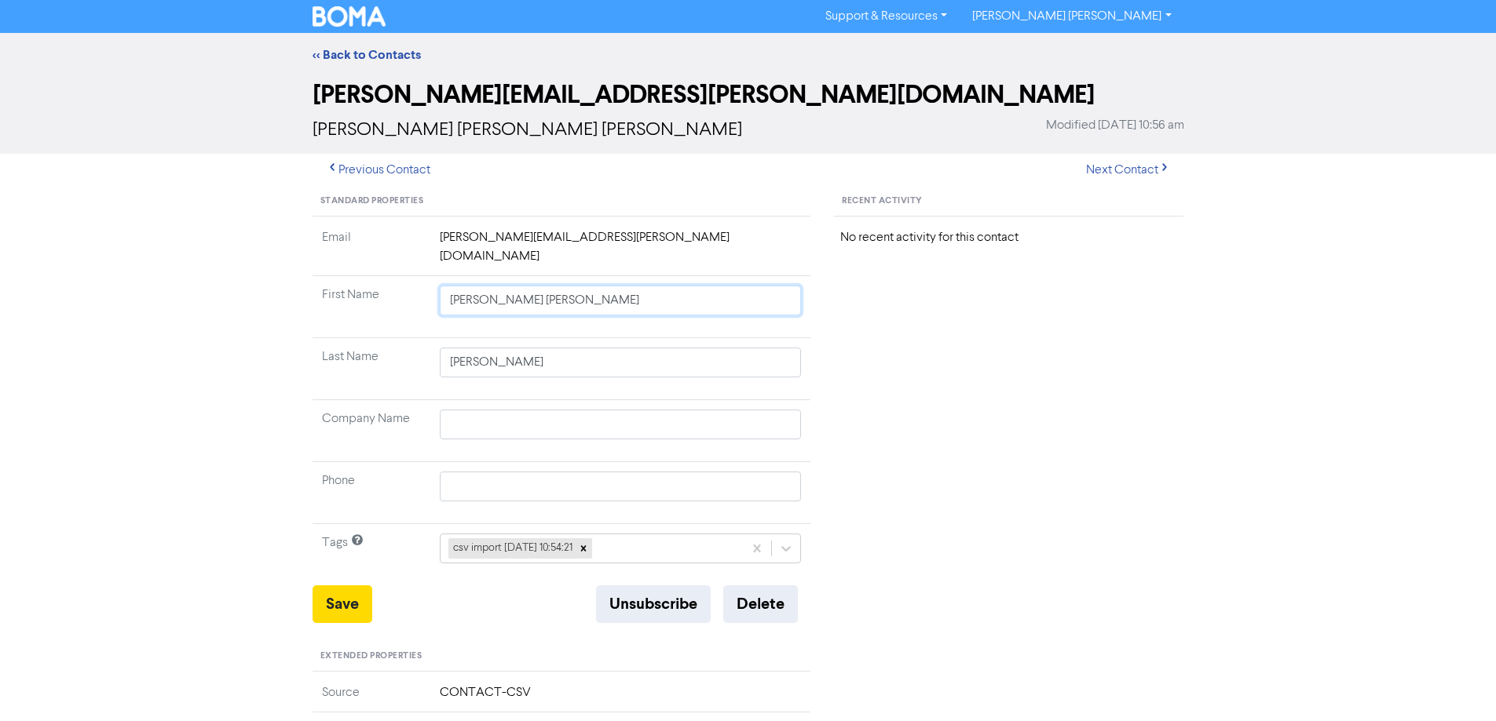
drag, startPoint x: 672, startPoint y: 306, endPoint x: 891, endPoint y: 345, distance: 222.5
click at [834, 338] on div "Standard Properties Email [PERSON_NAME][EMAIL_ADDRESS][PERSON_NAME][DOMAIN_NAME…" at bounding box center [748, 685] width 895 height 997
click at [345, 588] on button "Save" at bounding box center [342, 605] width 60 height 38
click at [1130, 173] on button "Next Contact" at bounding box center [1127, 170] width 111 height 33
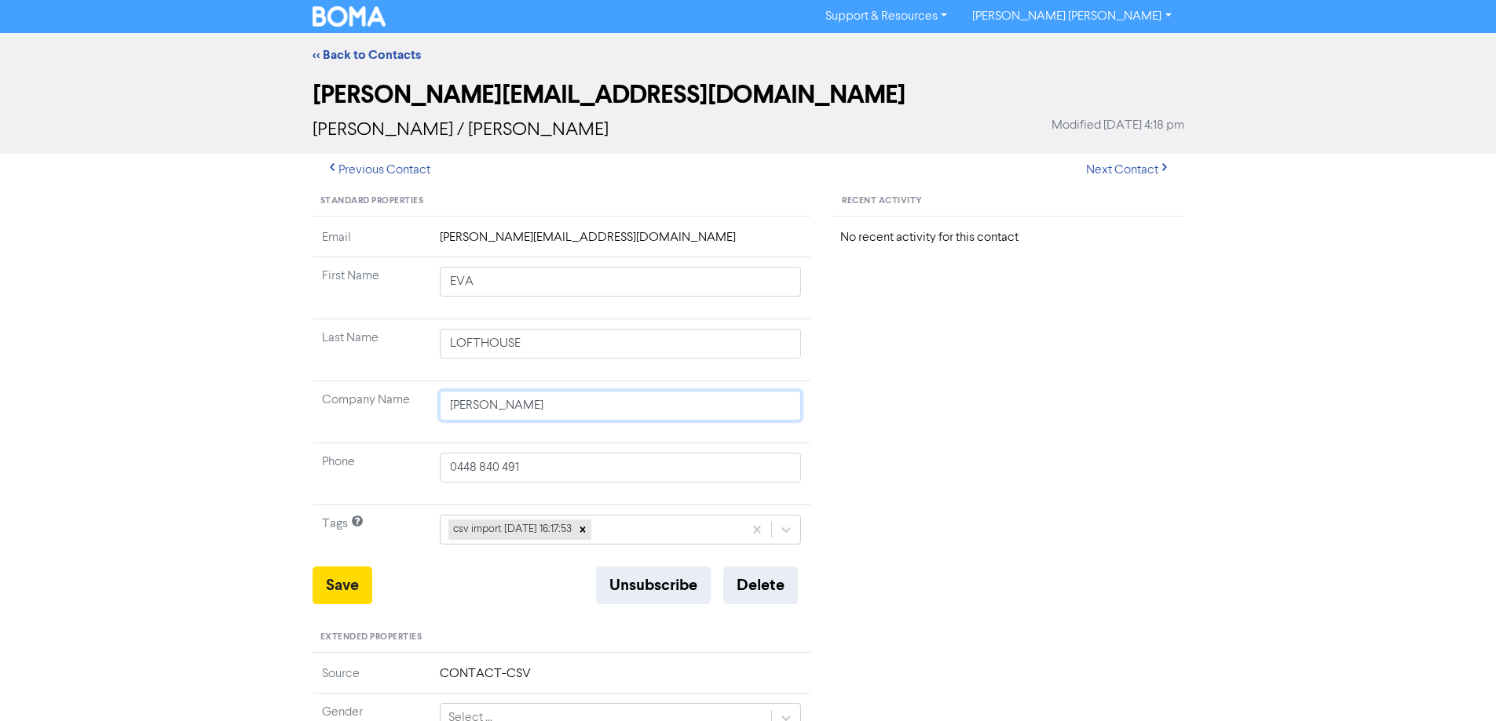
drag, startPoint x: 578, startPoint y: 402, endPoint x: 382, endPoint y: 409, distance: 196.4
click at [383, 411] on tr "Company Name [PERSON_NAME]" at bounding box center [561, 413] width 499 height 62
drag, startPoint x: 342, startPoint y: 586, endPoint x: 220, endPoint y: 528, distance: 135.5
click at [341, 586] on button "Save" at bounding box center [342, 586] width 60 height 38
click at [1141, 172] on button "Next Contact" at bounding box center [1127, 170] width 111 height 33
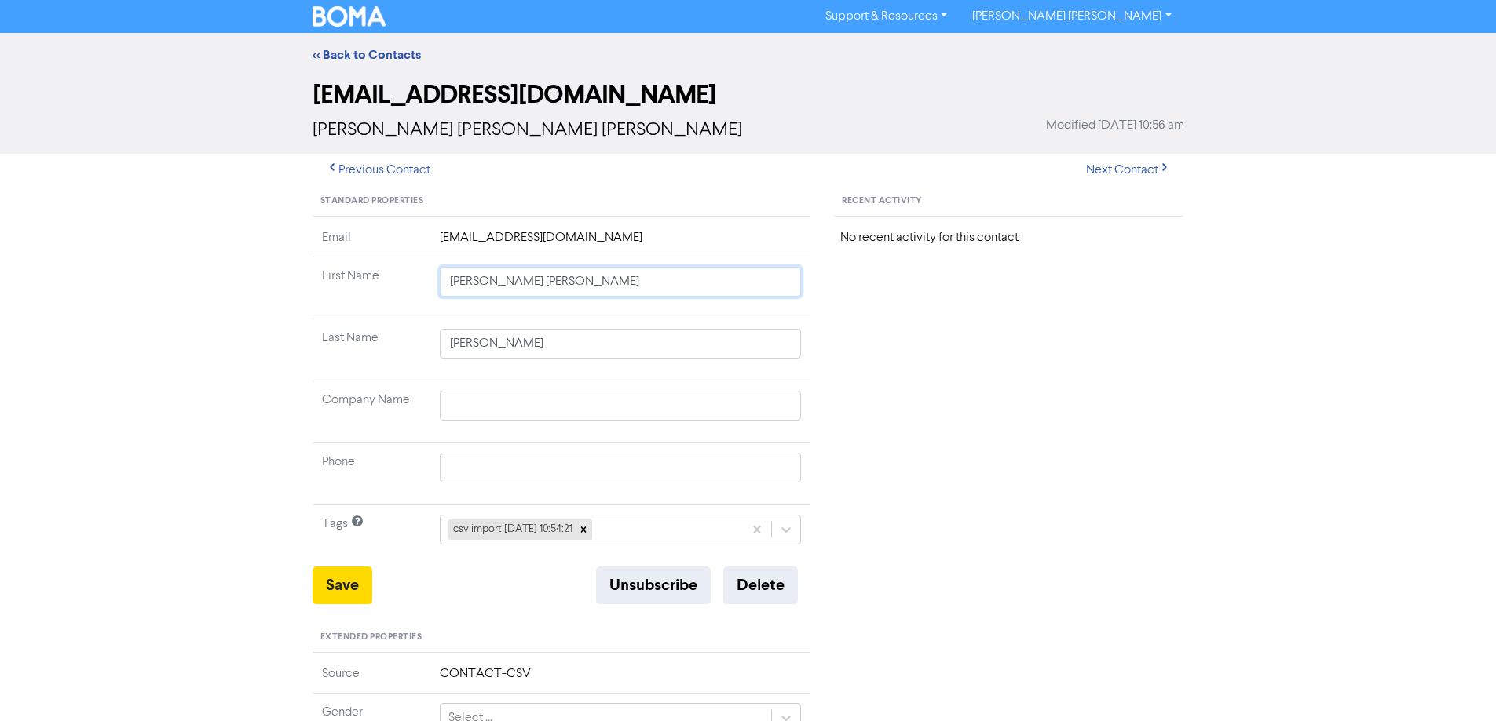
drag, startPoint x: 500, startPoint y: 282, endPoint x: 824, endPoint y: 331, distance: 328.0
click at [772, 321] on tbody "Email [EMAIL_ADDRESS][DOMAIN_NAME] First Name [PERSON_NAME] [PERSON_NAME] Last …" at bounding box center [561, 397] width 499 height 338
click at [360, 589] on button "Save" at bounding box center [342, 586] width 60 height 38
click at [1122, 168] on button "Next Contact" at bounding box center [1127, 170] width 111 height 33
drag, startPoint x: 584, startPoint y: 294, endPoint x: 869, endPoint y: 352, distance: 290.7
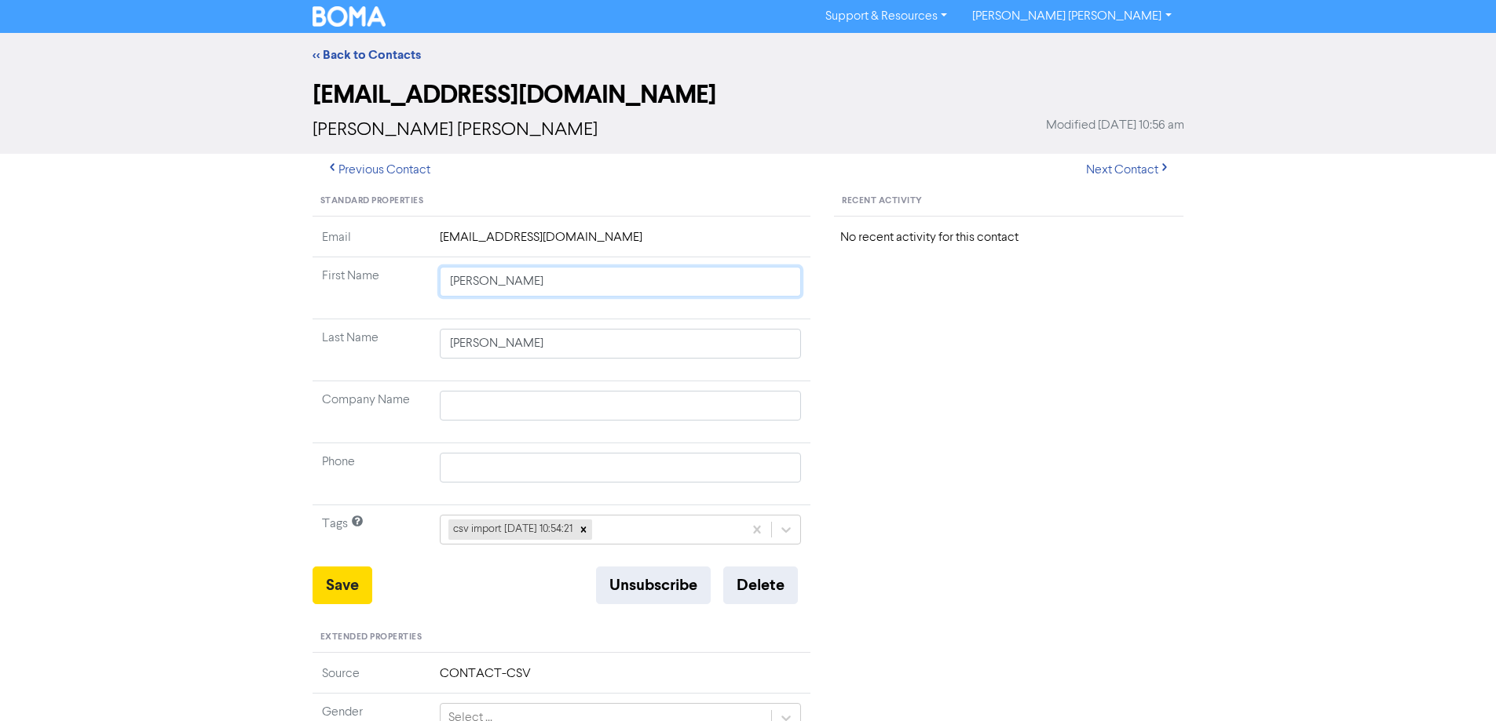
click at [856, 350] on div "Standard Properties Email [PERSON_NAME][EMAIL_ADDRESS][PERSON_NAME][DOMAIN_NAME…" at bounding box center [748, 676] width 895 height 978
click at [350, 586] on button "Save" at bounding box center [342, 586] width 60 height 38
click at [1115, 169] on button "Next Contact" at bounding box center [1127, 170] width 111 height 33
click at [1100, 173] on button "Next Contact" at bounding box center [1127, 170] width 111 height 33
drag, startPoint x: 500, startPoint y: 284, endPoint x: 862, endPoint y: 335, distance: 365.5
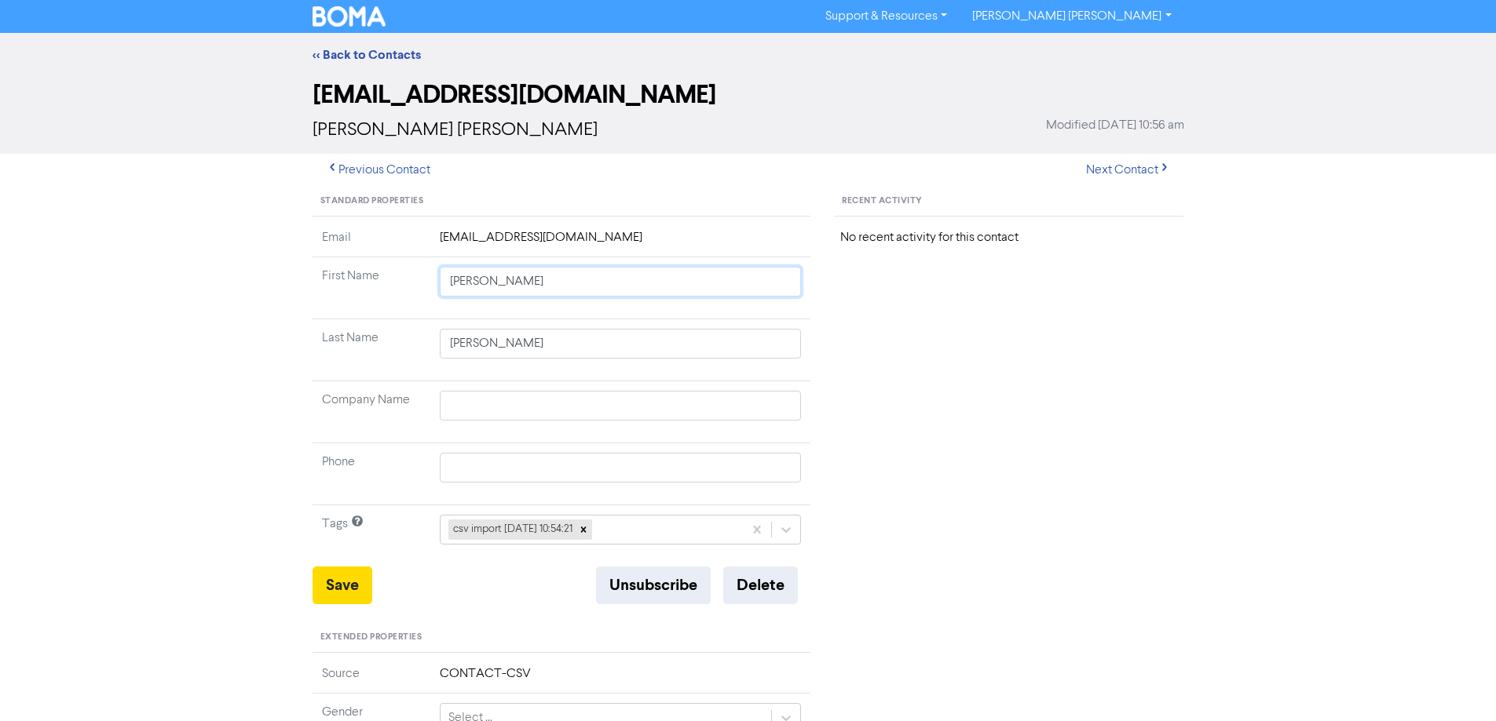
click at [856, 334] on div "Standard Properties Email [EMAIL_ADDRESS][DOMAIN_NAME] First Name [PERSON_NAME]…" at bounding box center [748, 676] width 895 height 978
click at [335, 585] on button "Save" at bounding box center [342, 586] width 60 height 38
click at [1122, 165] on button "Next Contact" at bounding box center [1127, 170] width 111 height 33
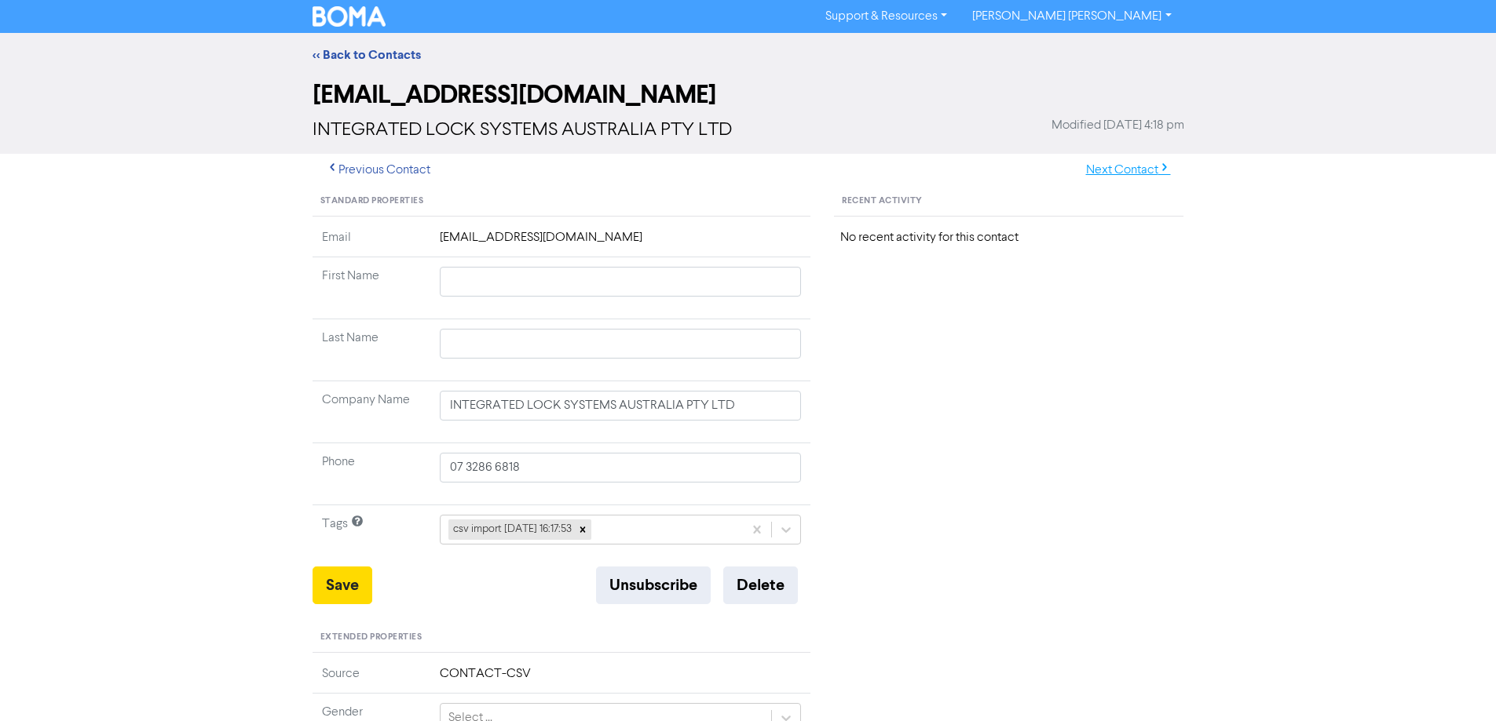
click at [1138, 170] on button "Next Contact" at bounding box center [1127, 170] width 111 height 33
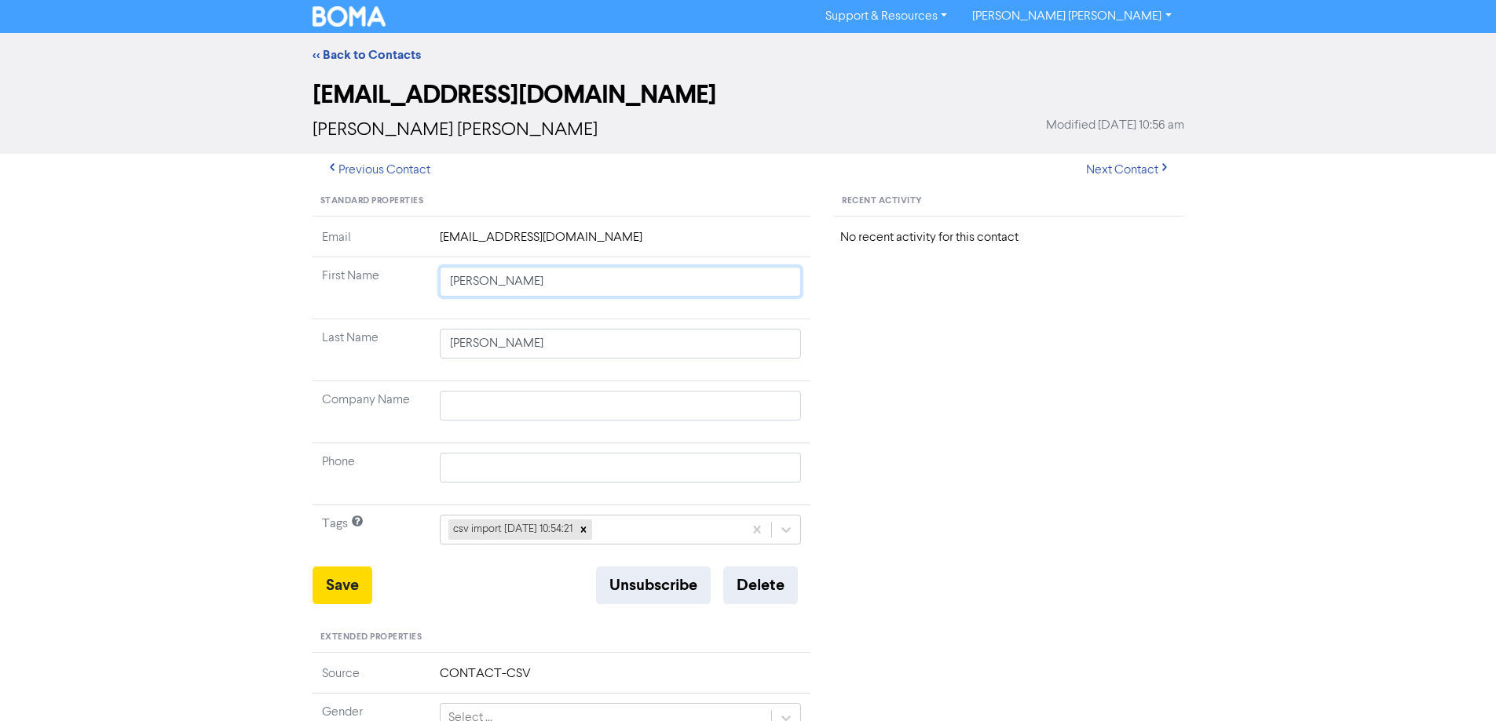
drag, startPoint x: 491, startPoint y: 281, endPoint x: 1042, endPoint y: 347, distance: 554.3
click at [986, 344] on div "Standard Properties Email [EMAIL_ADDRESS][DOMAIN_NAME] First Name [PERSON_NAME]…" at bounding box center [748, 676] width 895 height 978
click at [338, 582] on button "Save" at bounding box center [342, 586] width 60 height 38
click at [1125, 173] on button "Next Contact" at bounding box center [1127, 170] width 111 height 33
drag, startPoint x: 615, startPoint y: 401, endPoint x: 318, endPoint y: 409, distance: 297.6
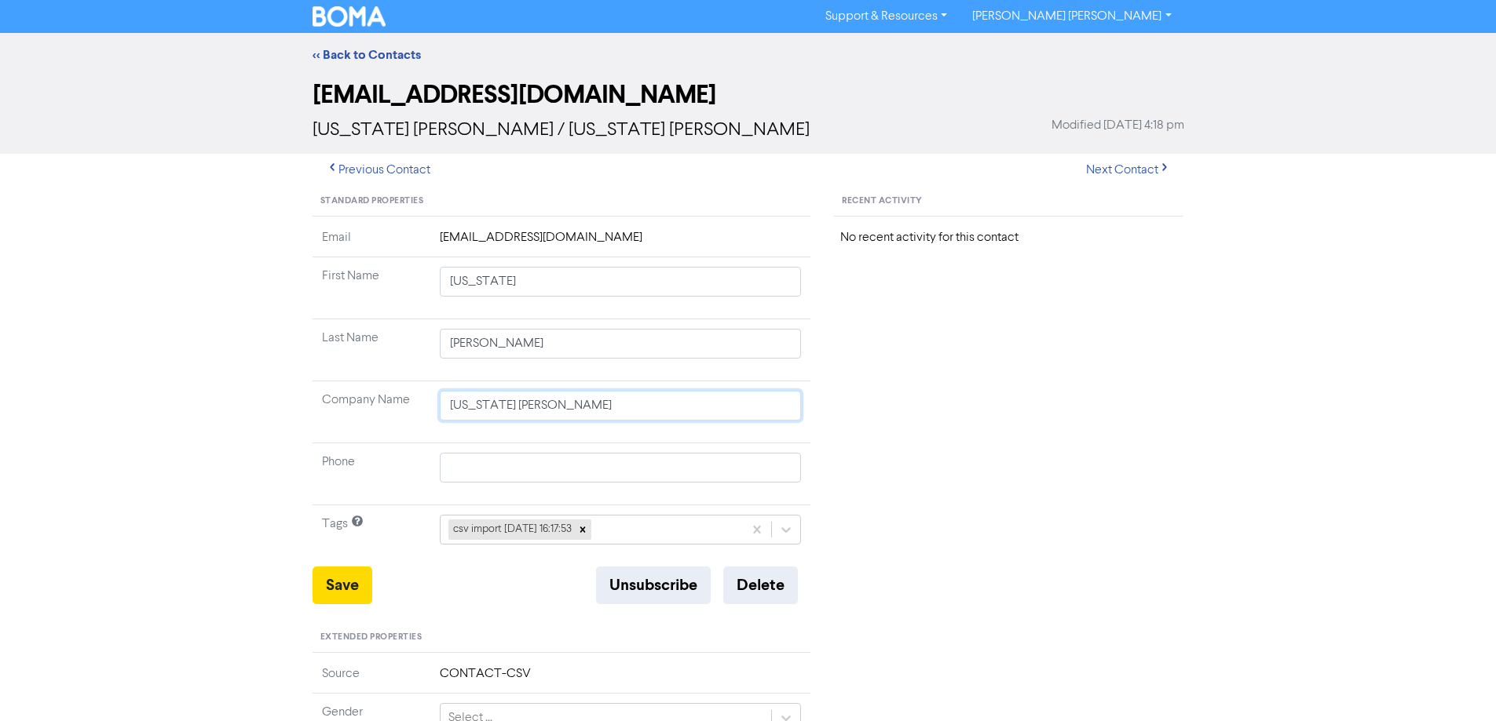
click at [321, 411] on tr "Company Name [US_STATE] [PERSON_NAME]" at bounding box center [561, 413] width 499 height 62
click at [331, 601] on button "Save" at bounding box center [342, 586] width 60 height 38
click at [1119, 173] on button "Next Contact" at bounding box center [1127, 170] width 111 height 33
drag, startPoint x: 493, startPoint y: 282, endPoint x: 927, endPoint y: 356, distance: 440.5
click at [846, 338] on div "Standard Properties Email [EMAIL_ADDRESS][DOMAIN_NAME] First Name [US_STATE][PE…" at bounding box center [748, 676] width 895 height 978
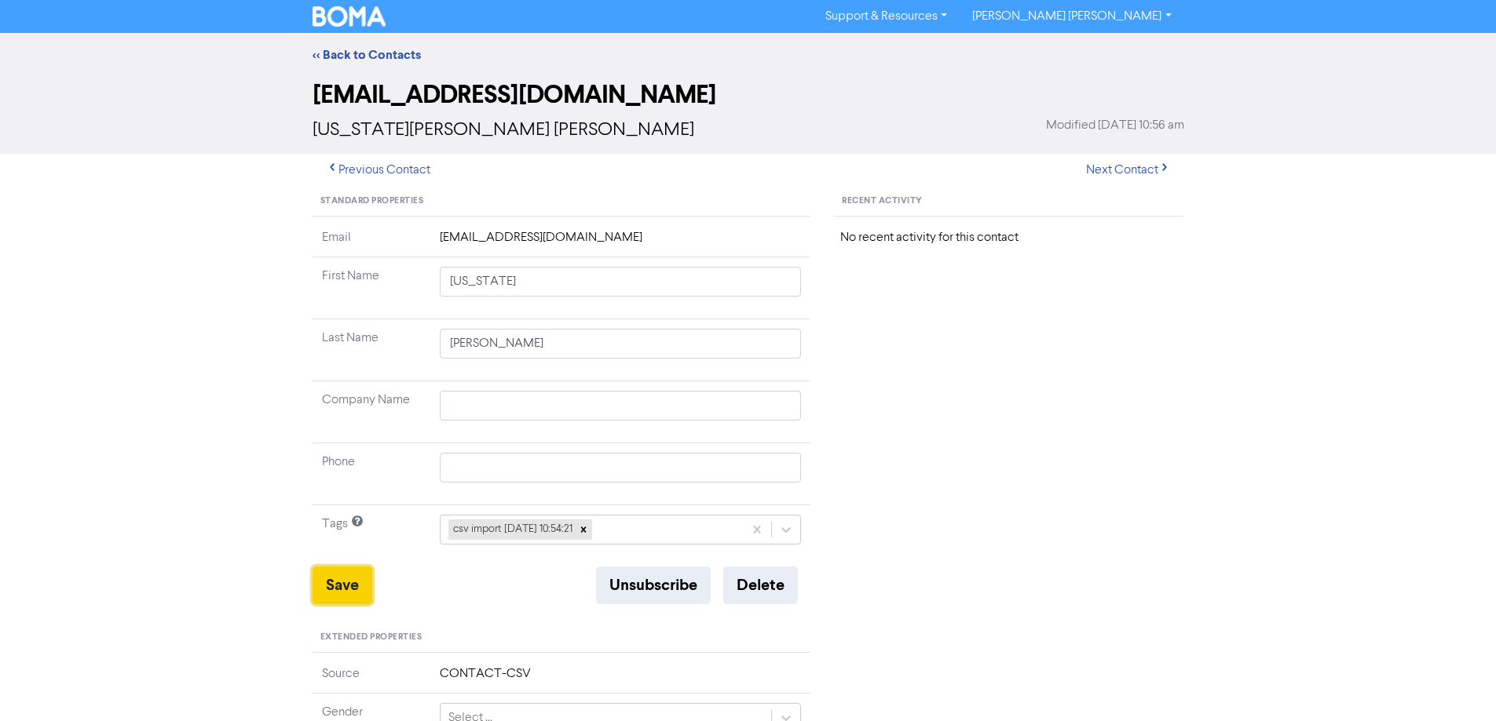
drag, startPoint x: 356, startPoint y: 583, endPoint x: 314, endPoint y: 553, distance: 52.3
click at [356, 583] on button "Save" at bounding box center [342, 586] width 60 height 38
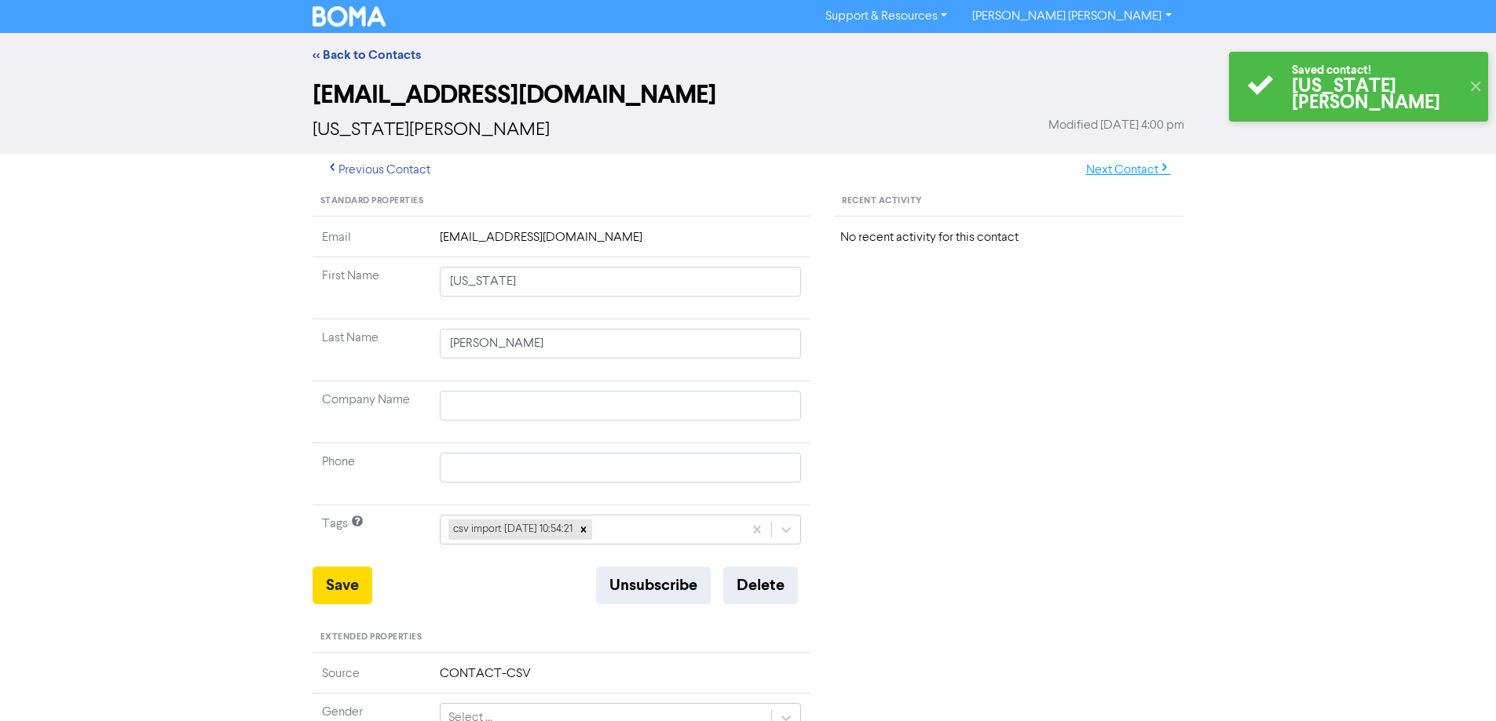
click at [1133, 173] on button "Next Contact" at bounding box center [1127, 170] width 111 height 33
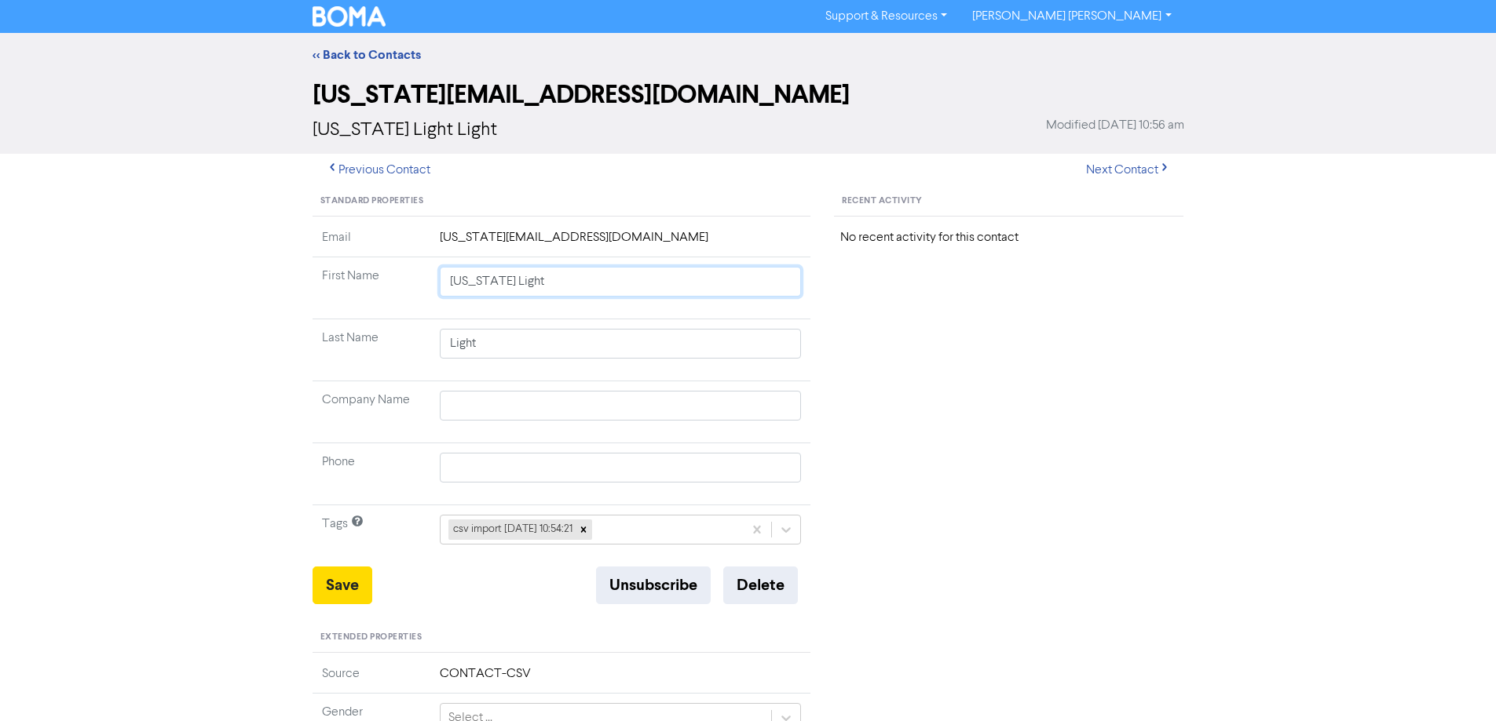
drag, startPoint x: 492, startPoint y: 283, endPoint x: 662, endPoint y: 324, distance: 174.4
click at [652, 321] on tbody "Email [US_STATE][EMAIL_ADDRESS][DOMAIN_NAME] First Name [US_STATE] Light Last N…" at bounding box center [561, 397] width 499 height 338
click at [346, 586] on button "Save" at bounding box center [342, 586] width 60 height 38
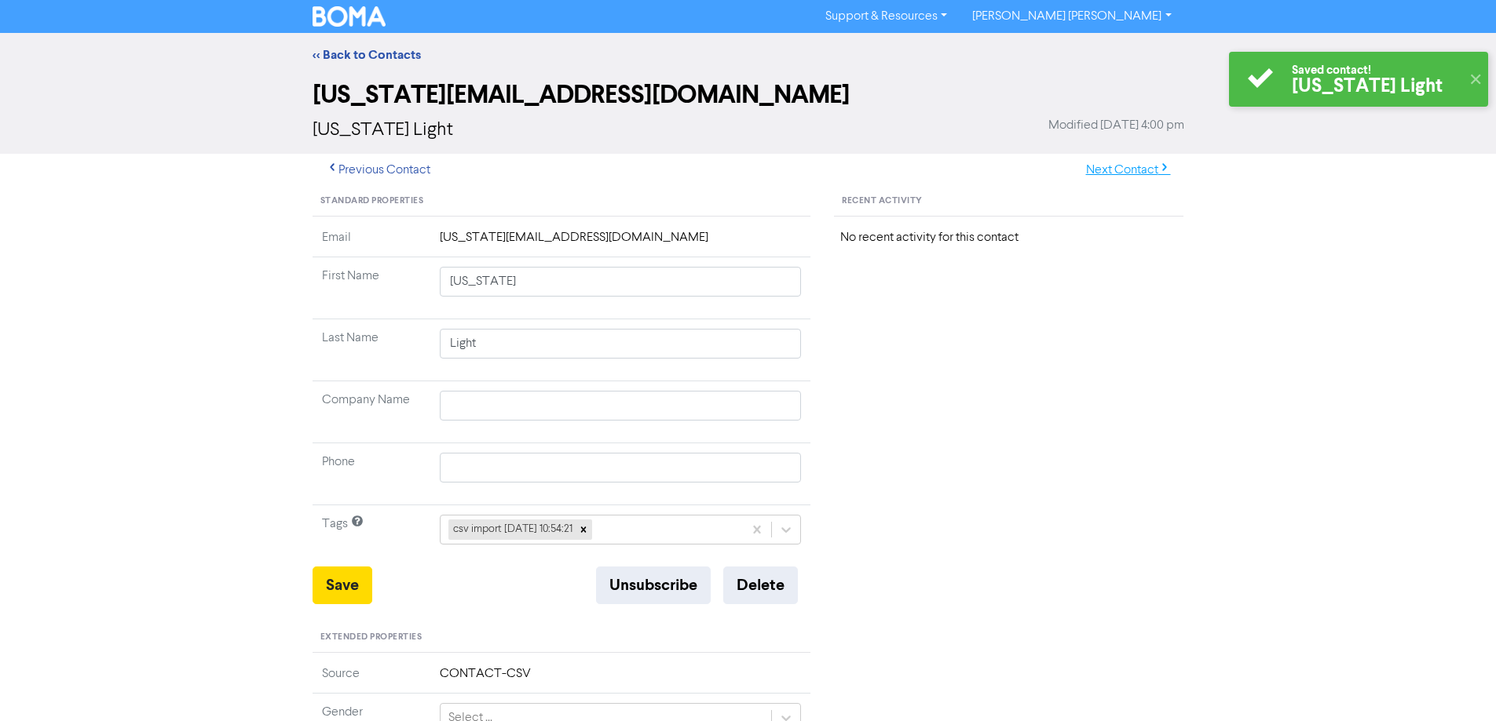
click at [1143, 166] on button "Next Contact" at bounding box center [1127, 170] width 111 height 33
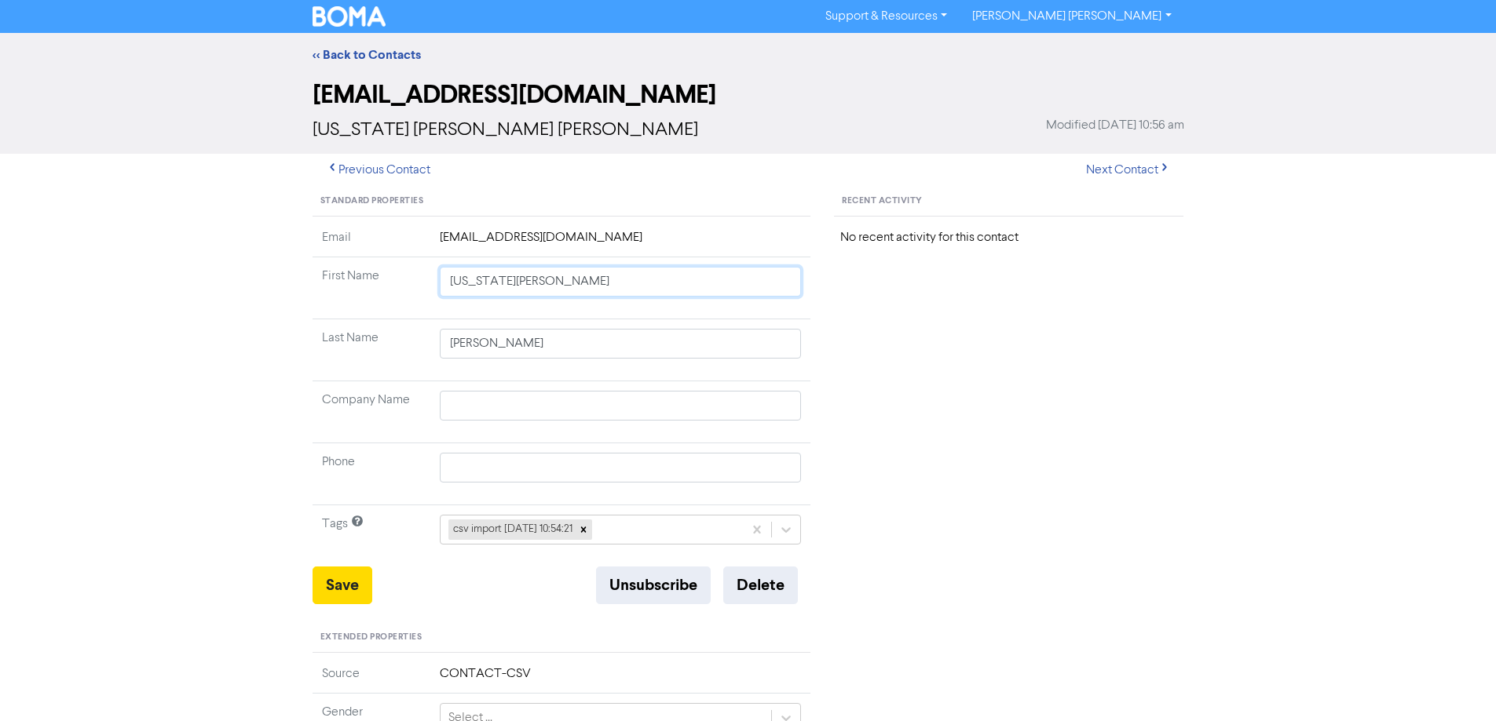
drag, startPoint x: 491, startPoint y: 279, endPoint x: 856, endPoint y: 334, distance: 368.3
click at [851, 333] on div "Standard Properties Email [EMAIL_ADDRESS][DOMAIN_NAME] First Name [US_STATE][PE…" at bounding box center [748, 676] width 895 height 978
drag, startPoint x: 329, startPoint y: 587, endPoint x: 313, endPoint y: 568, distance: 25.1
click at [328, 587] on button "Save" at bounding box center [342, 586] width 60 height 38
click at [1130, 174] on button "Next Contact" at bounding box center [1127, 170] width 111 height 33
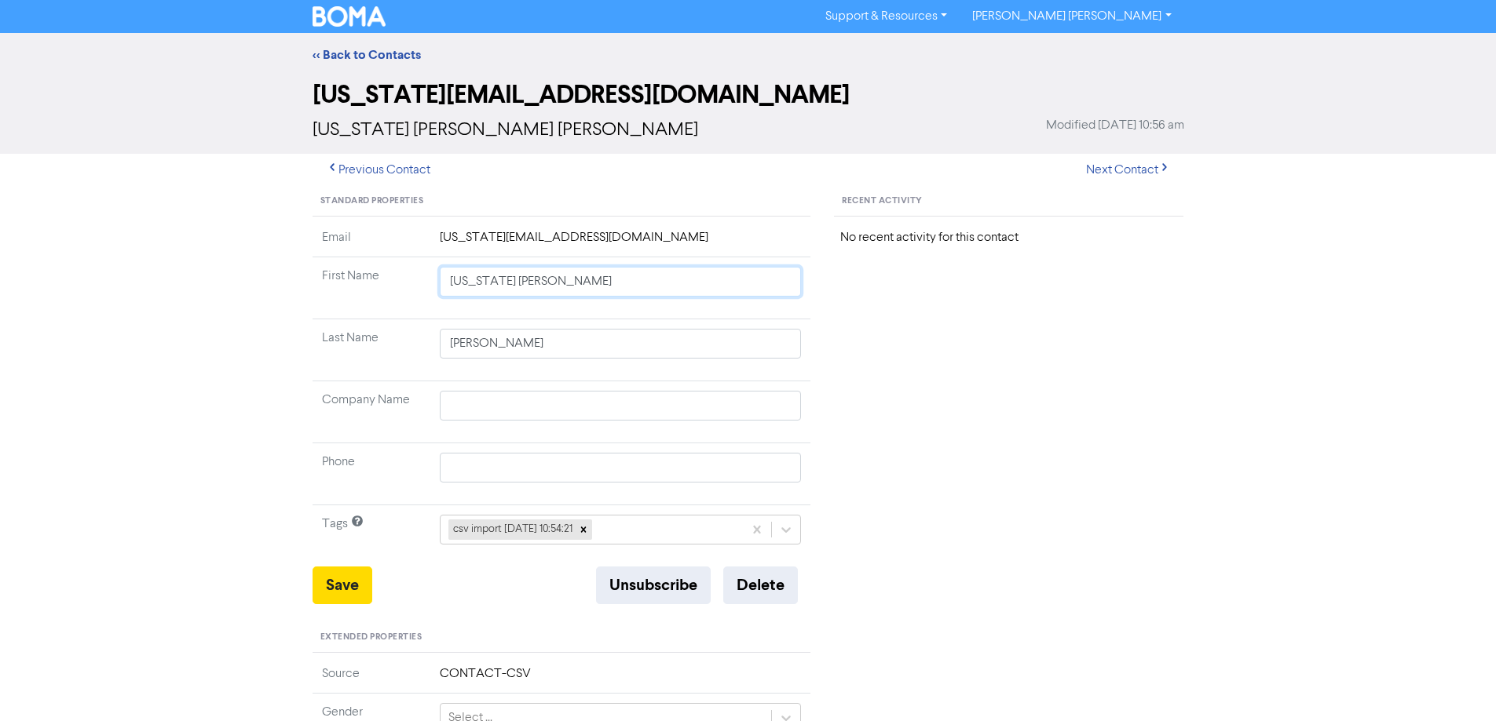
drag, startPoint x: 493, startPoint y: 283, endPoint x: 887, endPoint y: 329, distance: 396.7
click at [856, 329] on div "Standard Properties Email [US_STATE][EMAIL_ADDRESS][DOMAIN_NAME] First Name [US…" at bounding box center [748, 676] width 895 height 978
click at [347, 587] on button "Save" at bounding box center [342, 586] width 60 height 38
click at [1104, 168] on button "Next Contact" at bounding box center [1127, 170] width 111 height 33
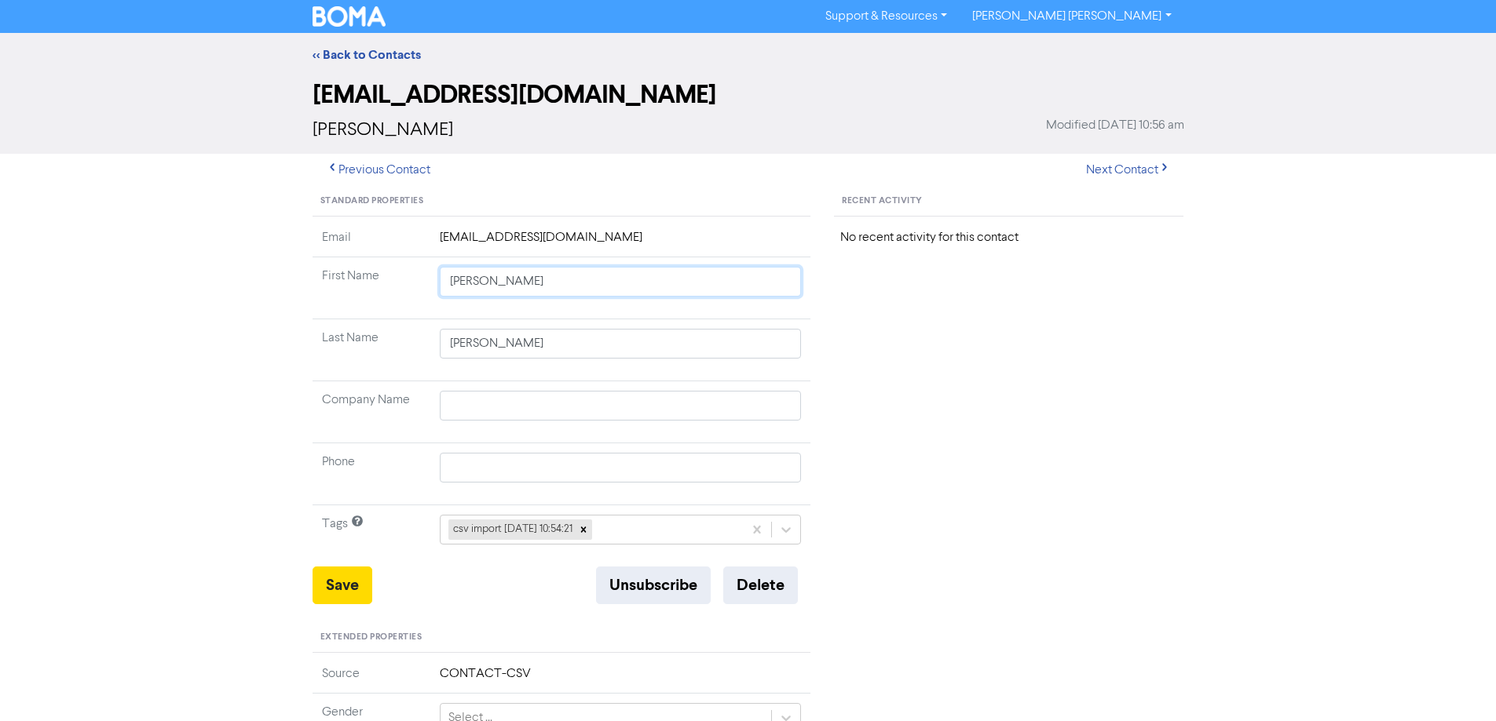
drag, startPoint x: 499, startPoint y: 282, endPoint x: 806, endPoint y: 331, distance: 310.8
click at [742, 320] on tbody "Email [EMAIL_ADDRESS][DOMAIN_NAME] First Name [PERSON_NAME] Last Name [PERSON_N…" at bounding box center [561, 397] width 499 height 338
drag, startPoint x: 347, startPoint y: 576, endPoint x: 263, endPoint y: 559, distance: 85.8
click at [346, 577] on button "Save" at bounding box center [342, 586] width 60 height 38
click at [1094, 177] on button "Next Contact" at bounding box center [1127, 170] width 111 height 33
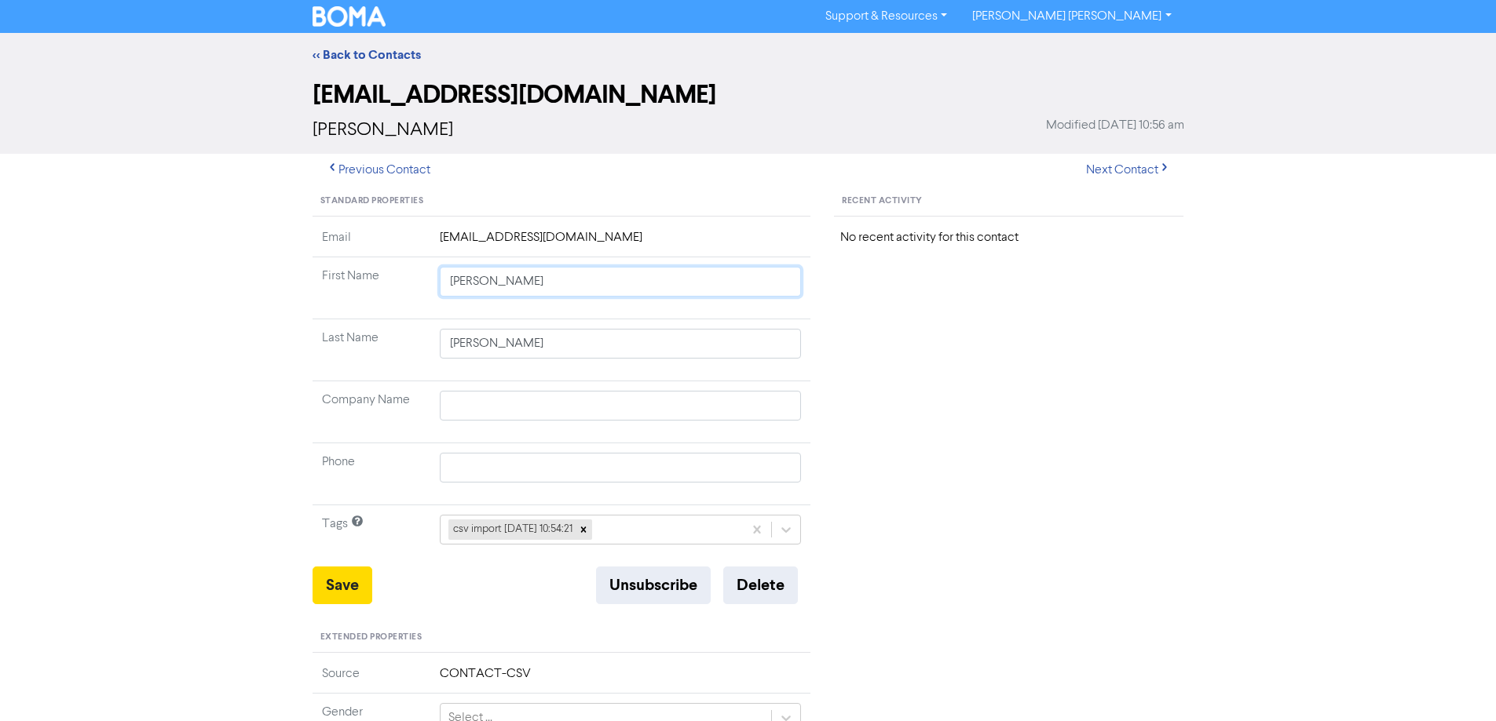
drag, startPoint x: 499, startPoint y: 283, endPoint x: 735, endPoint y: 340, distance: 242.2
click at [735, 340] on tbody "Email [EMAIL_ADDRESS][DOMAIN_NAME] First Name [PERSON_NAME] Last Name [PERSON_N…" at bounding box center [561, 397] width 499 height 338
click at [345, 590] on button "Save" at bounding box center [342, 586] width 60 height 38
click at [1119, 170] on button "Next Contact" at bounding box center [1127, 170] width 111 height 33
drag, startPoint x: 416, startPoint y: 407, endPoint x: 283, endPoint y: 407, distance: 133.5
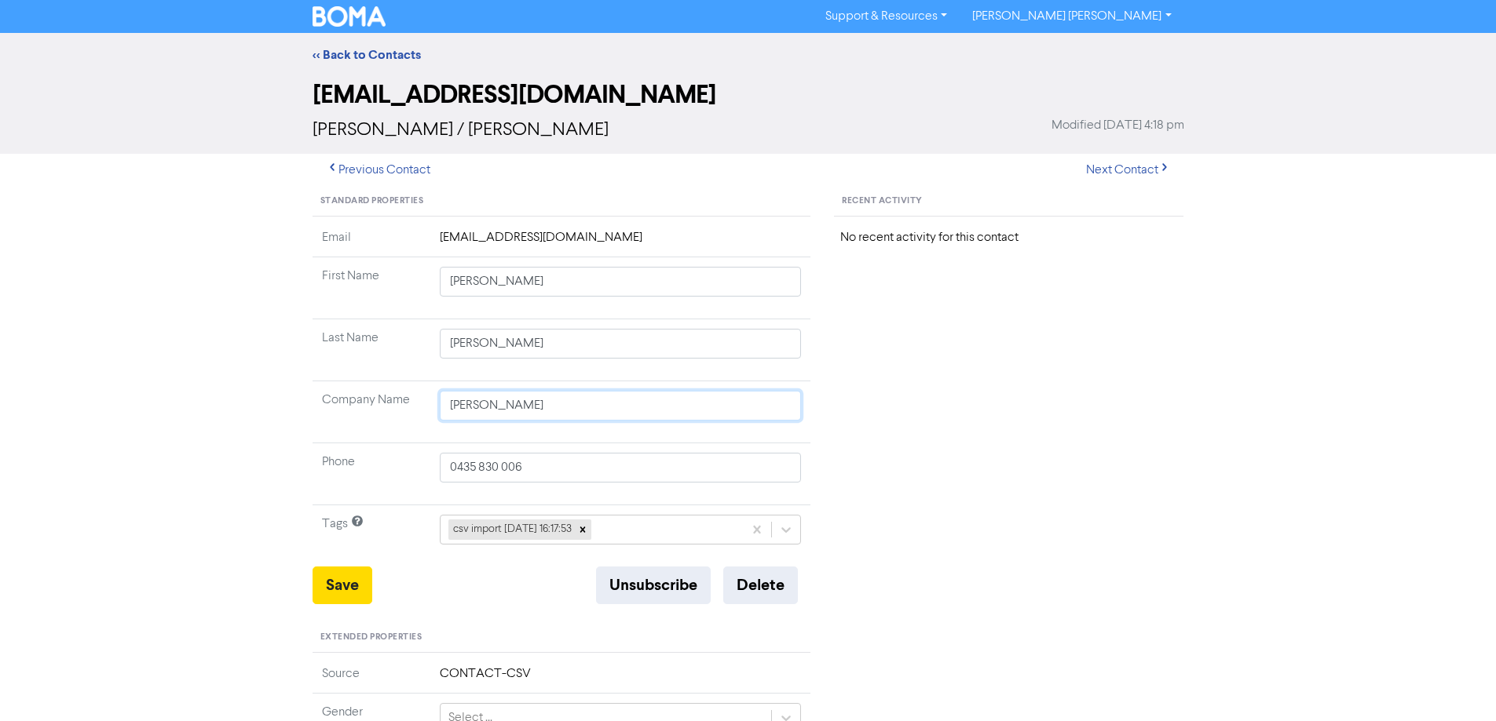
click at [285, 407] on div "<< Back to Contacts [EMAIL_ADDRESS][DOMAIN_NAME] [PERSON_NAME] / [PERSON_NAME] …" at bounding box center [748, 619] width 1496 height 1172
drag, startPoint x: 326, startPoint y: 587, endPoint x: 252, endPoint y: 537, distance: 89.3
click at [325, 586] on button "Save" at bounding box center [342, 586] width 60 height 38
click at [1106, 171] on button "Next Contact" at bounding box center [1127, 170] width 111 height 33
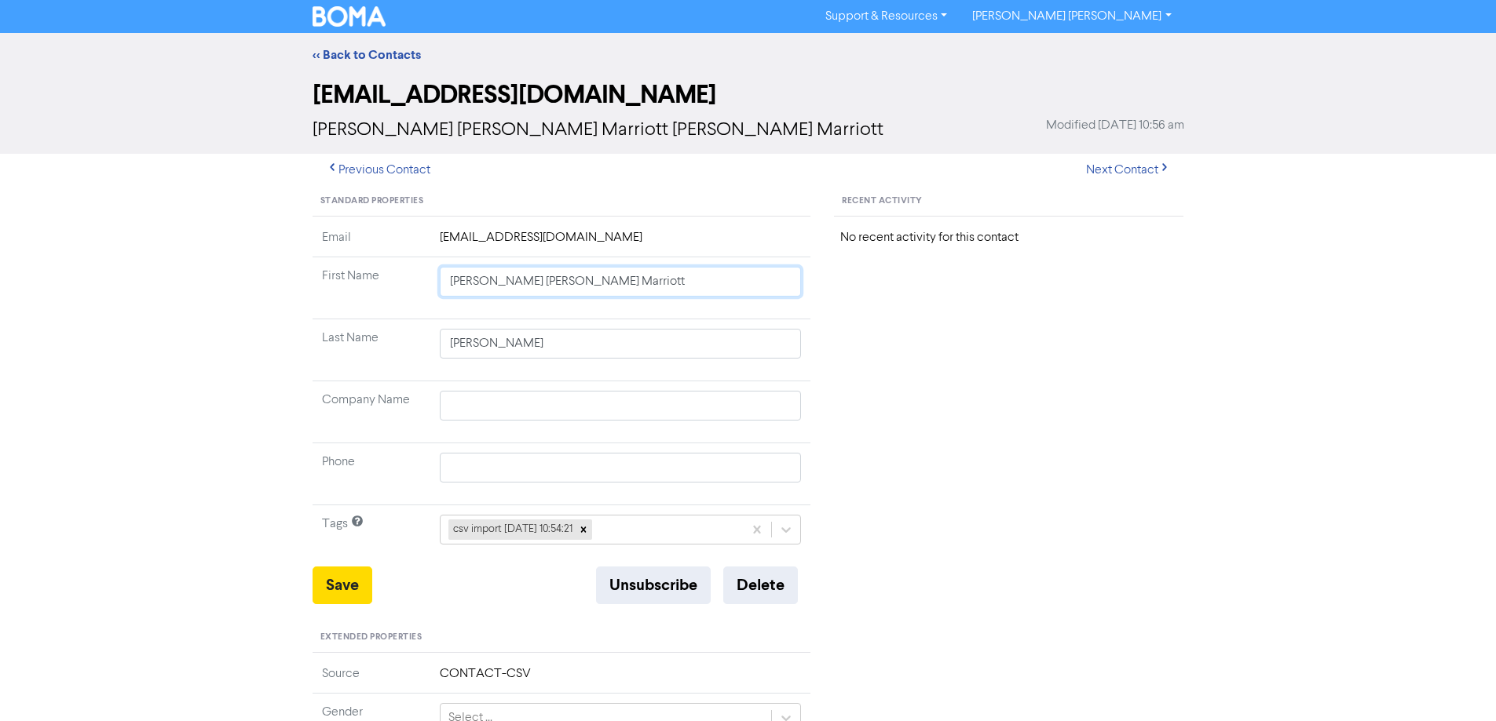
drag, startPoint x: 502, startPoint y: 283, endPoint x: 903, endPoint y: 338, distance: 404.1
click at [903, 338] on div "Standard Properties Email [EMAIL_ADDRESS][DOMAIN_NAME] First Name [PERSON_NAME]…" at bounding box center [748, 676] width 895 height 978
click at [370, 580] on button "Save" at bounding box center [342, 586] width 60 height 38
click at [1112, 171] on button "Next Contact" at bounding box center [1127, 170] width 111 height 33
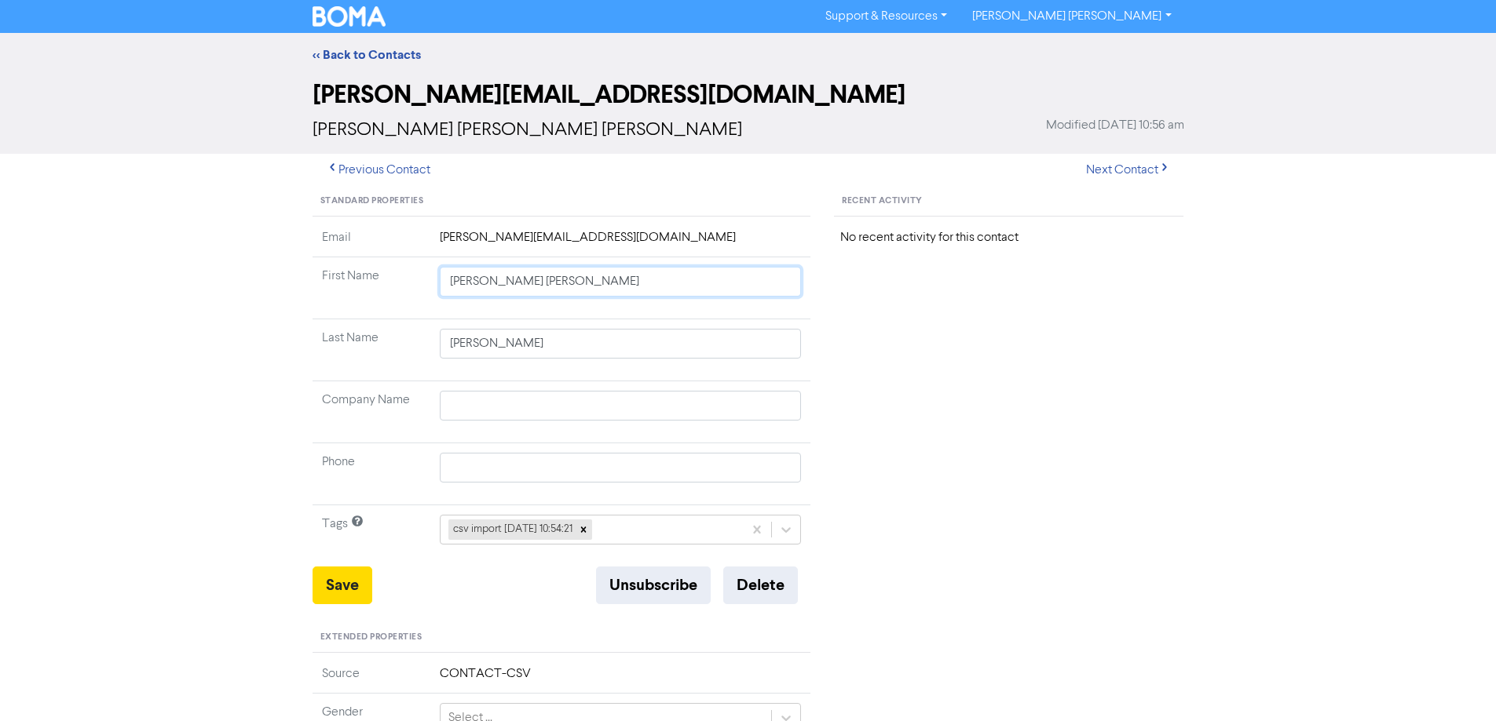
drag, startPoint x: 490, startPoint y: 282, endPoint x: 820, endPoint y: 319, distance: 332.6
click at [816, 318] on div "Standard Properties Email [PERSON_NAME][EMAIL_ADDRESS][DOMAIN_NAME] First Name …" at bounding box center [562, 676] width 522 height 978
click at [338, 584] on button "Save" at bounding box center [342, 586] width 60 height 38
click at [1127, 166] on button "Next Contact" at bounding box center [1127, 170] width 111 height 33
drag, startPoint x: 472, startPoint y: 285, endPoint x: 831, endPoint y: 298, distance: 359.8
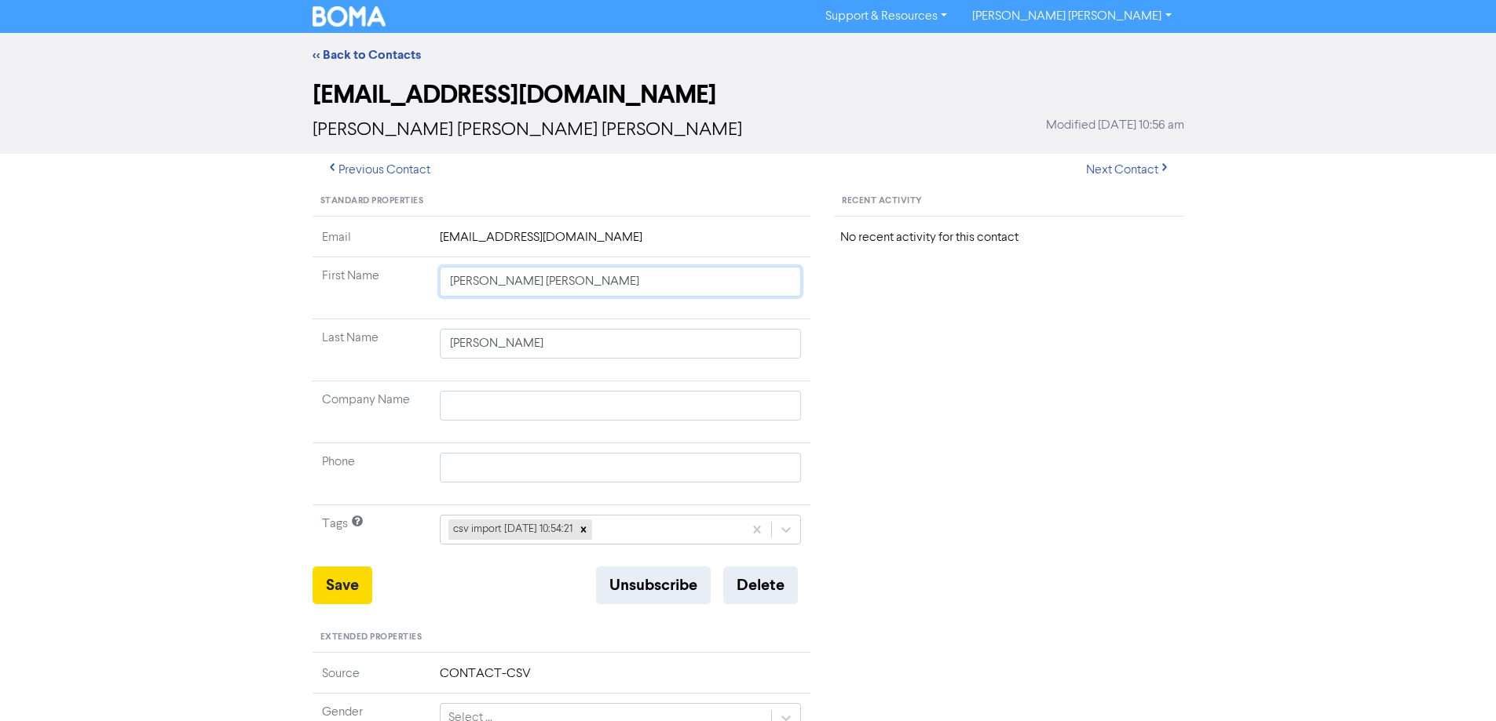
click at [831, 298] on div "Standard Properties Email [EMAIL_ADDRESS][DOMAIN_NAME] First Name [PERSON_NAME]…" at bounding box center [748, 676] width 895 height 978
drag, startPoint x: 340, startPoint y: 588, endPoint x: 202, endPoint y: 495, distance: 166.3
click at [334, 588] on button "Save" at bounding box center [342, 586] width 60 height 38
click at [1102, 175] on button "Next Contact" at bounding box center [1127, 170] width 111 height 33
drag, startPoint x: 485, startPoint y: 285, endPoint x: 829, endPoint y: 325, distance: 346.2
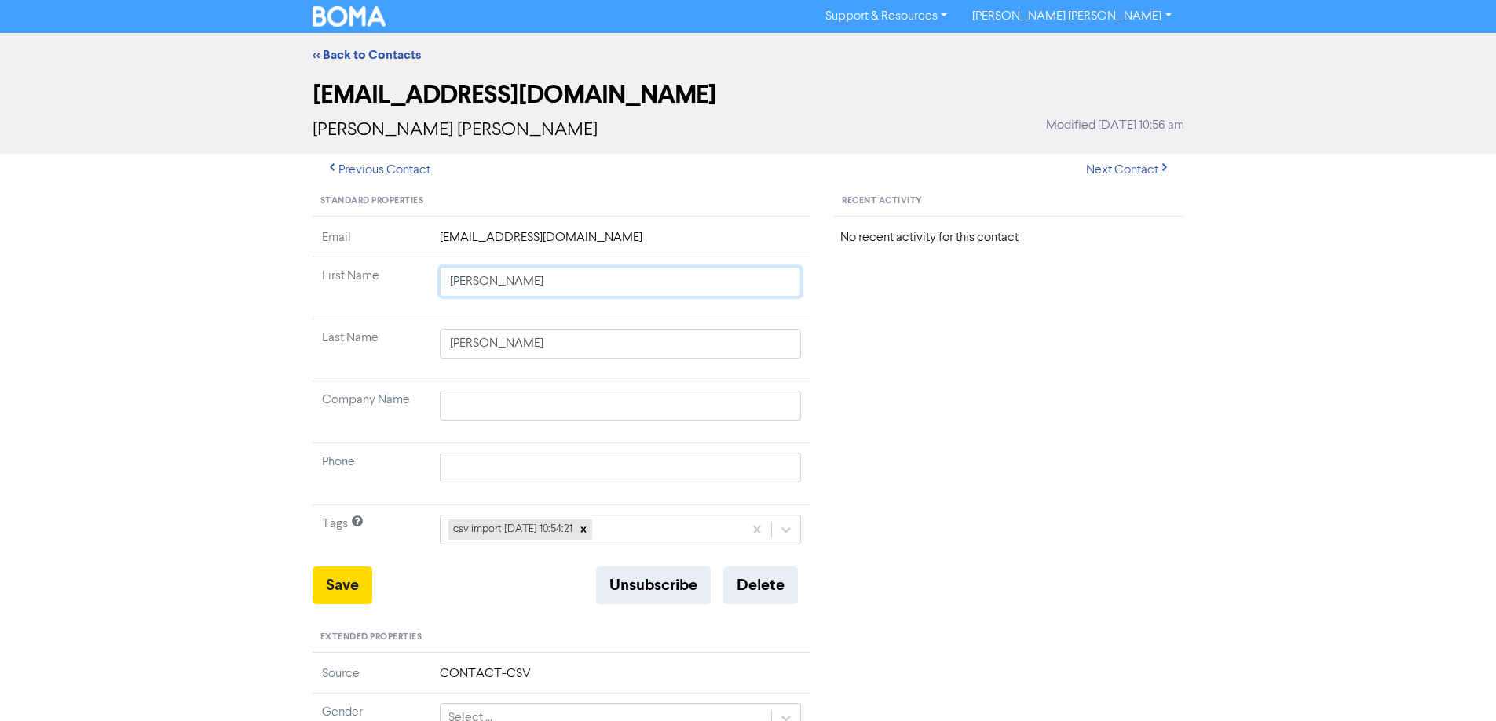
click at [828, 325] on div "Standard Properties Email [EMAIL_ADDRESS][DOMAIN_NAME] First Name [PERSON_NAME]…" at bounding box center [748, 676] width 895 height 978
drag, startPoint x: 334, startPoint y: 591, endPoint x: 299, endPoint y: 555, distance: 50.0
click at [333, 591] on button "Save" at bounding box center [342, 586] width 60 height 38
click at [1147, 168] on button "Next Contact" at bounding box center [1127, 170] width 111 height 33
drag, startPoint x: 491, startPoint y: 285, endPoint x: 876, endPoint y: 317, distance: 386.8
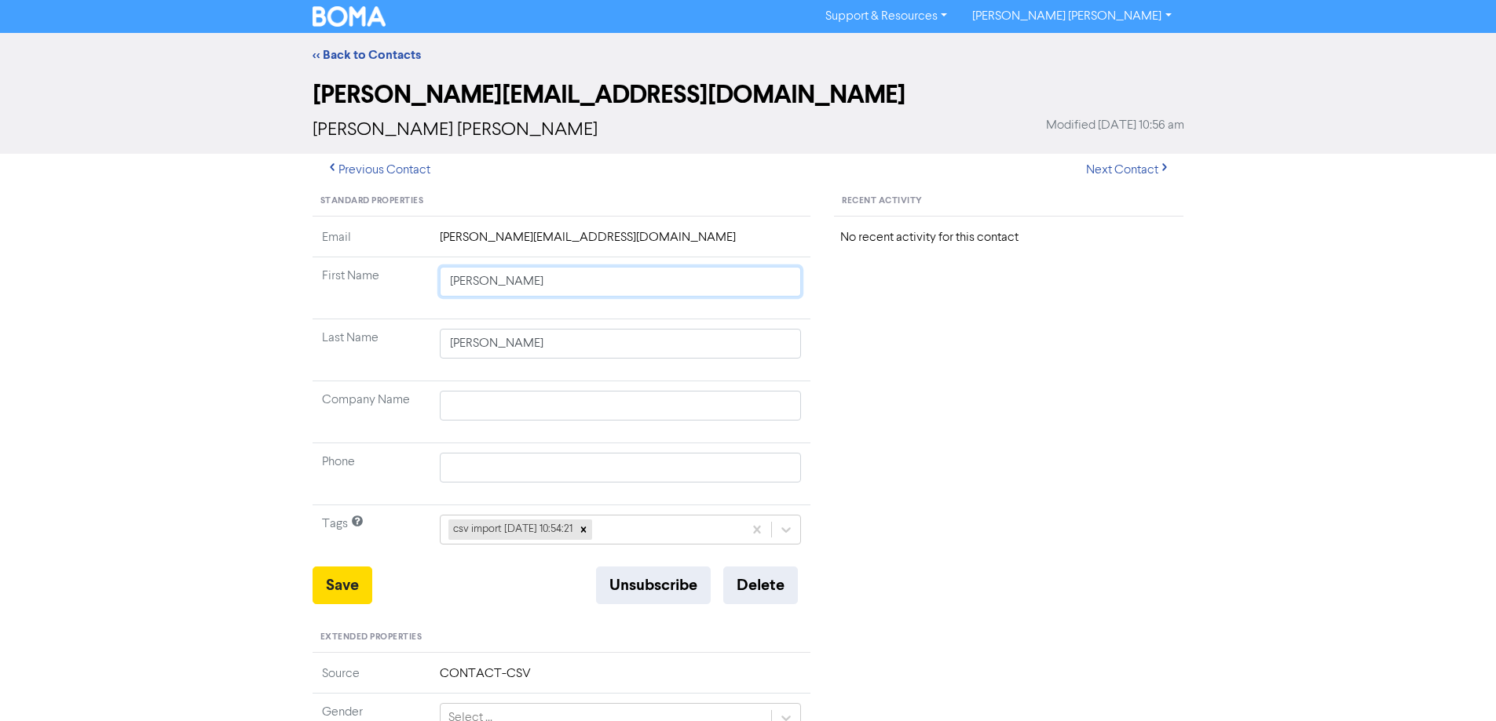
click at [791, 304] on td "[PERSON_NAME]" at bounding box center [620, 288] width 381 height 62
click at [366, 572] on button "Save" at bounding box center [342, 586] width 60 height 38
click at [1116, 163] on button "Next Contact" at bounding box center [1127, 170] width 111 height 33
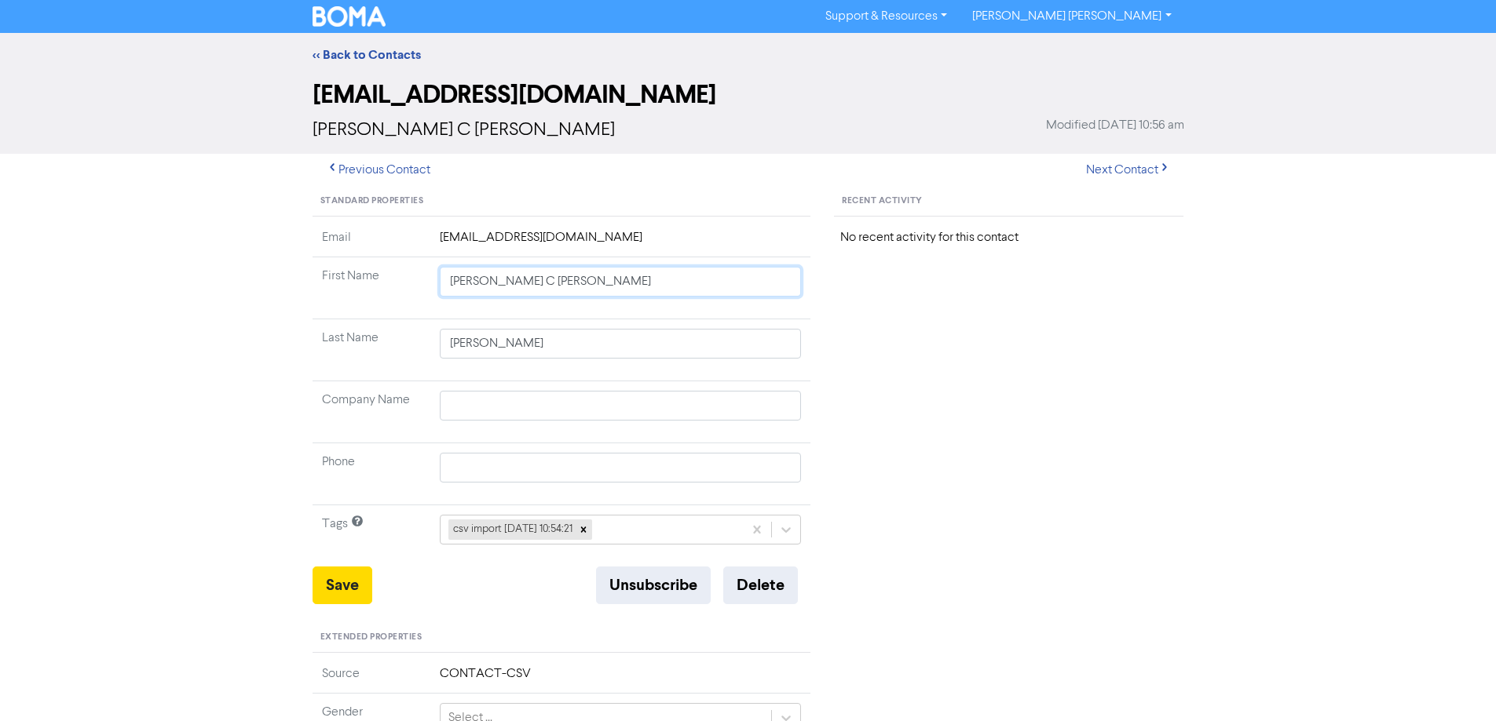
drag, startPoint x: 491, startPoint y: 278, endPoint x: 787, endPoint y: 301, distance: 297.6
click at [750, 300] on td "[PERSON_NAME] C [PERSON_NAME]" at bounding box center [620, 288] width 381 height 62
drag, startPoint x: 360, startPoint y: 575, endPoint x: 207, endPoint y: 508, distance: 167.3
click at [359, 575] on button "Save" at bounding box center [342, 586] width 60 height 38
click at [1117, 164] on button "Next Contact" at bounding box center [1127, 170] width 111 height 33
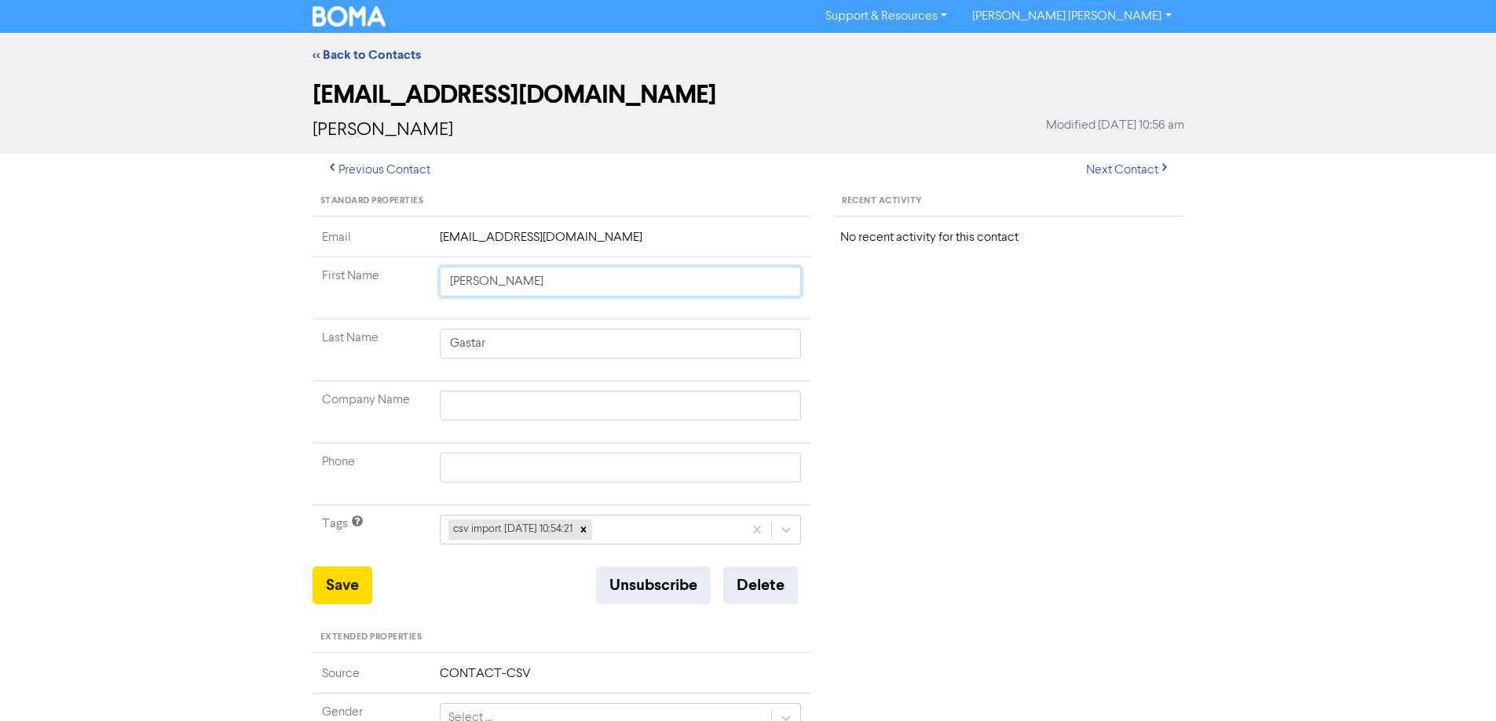
drag, startPoint x: 497, startPoint y: 284, endPoint x: 747, endPoint y: 332, distance: 255.0
click at [677, 311] on td "[PERSON_NAME]" at bounding box center [620, 288] width 381 height 62
click at [351, 592] on button "Save" at bounding box center [342, 586] width 60 height 38
click at [1136, 174] on button "Next Contact" at bounding box center [1127, 170] width 111 height 33
drag, startPoint x: 497, startPoint y: 280, endPoint x: 921, endPoint y: 345, distance: 428.9
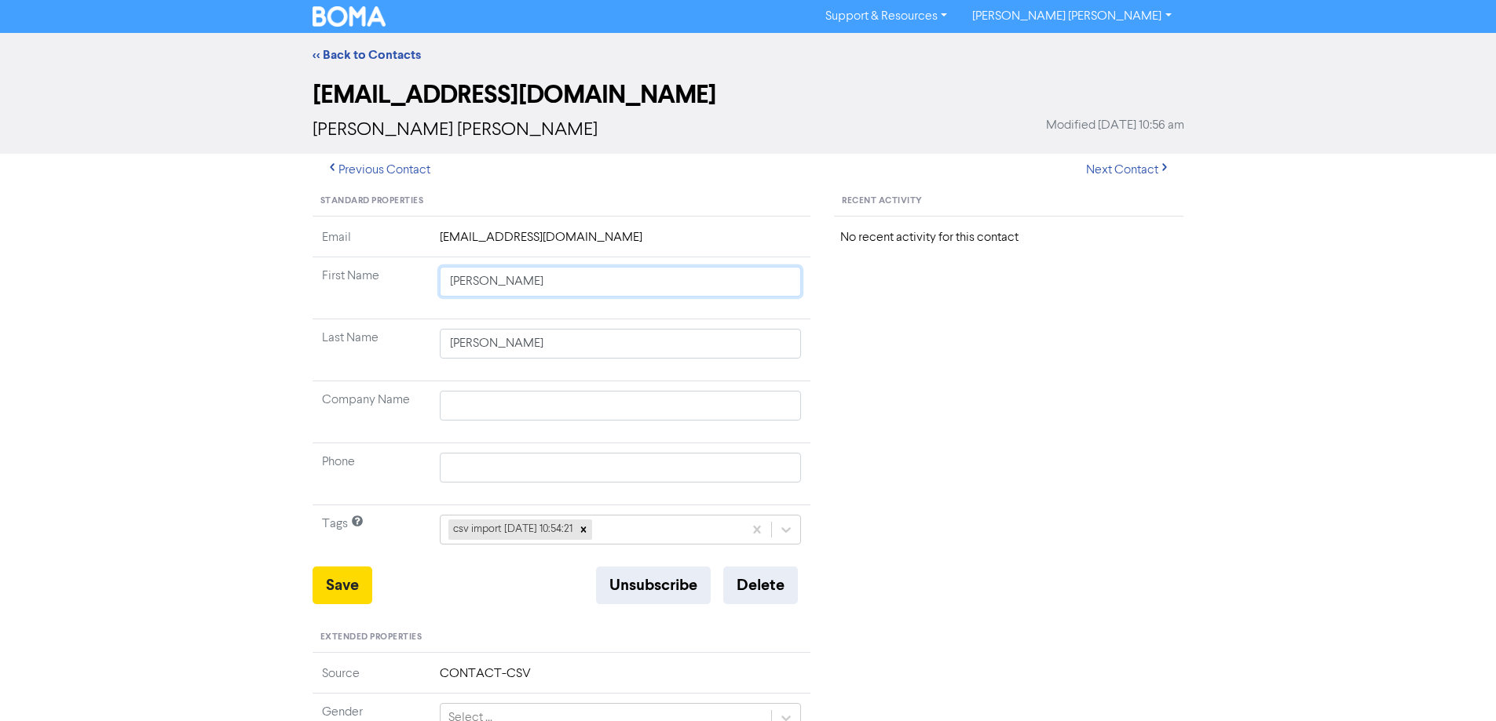
click at [863, 339] on div "Standard Properties Email [EMAIL_ADDRESS][DOMAIN_NAME] First Name [PERSON_NAME]…" at bounding box center [748, 676] width 895 height 978
drag, startPoint x: 346, startPoint y: 579, endPoint x: 240, endPoint y: 562, distance: 107.4
click at [344, 579] on button "Save" at bounding box center [342, 586] width 60 height 38
click at [1110, 166] on button "Next Contact" at bounding box center [1127, 170] width 111 height 33
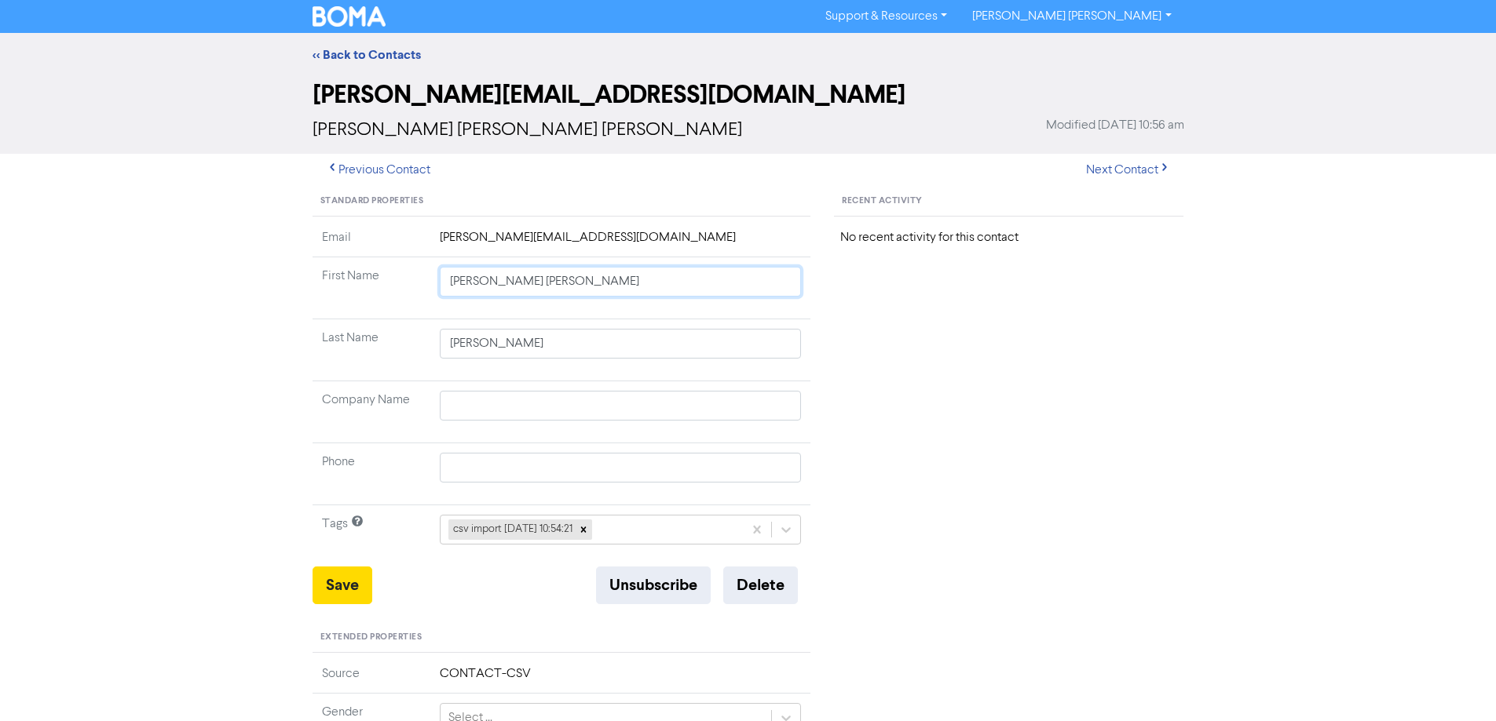
drag, startPoint x: 484, startPoint y: 283, endPoint x: 866, endPoint y: 350, distance: 387.3
click at [809, 345] on tbody "Email [PERSON_NAME][EMAIL_ADDRESS][DOMAIN_NAME] First Name [PERSON_NAME] [PERSO…" at bounding box center [561, 397] width 499 height 338
click at [327, 590] on button "Save" at bounding box center [342, 586] width 60 height 38
click at [1143, 175] on button "Next Contact" at bounding box center [1127, 170] width 111 height 33
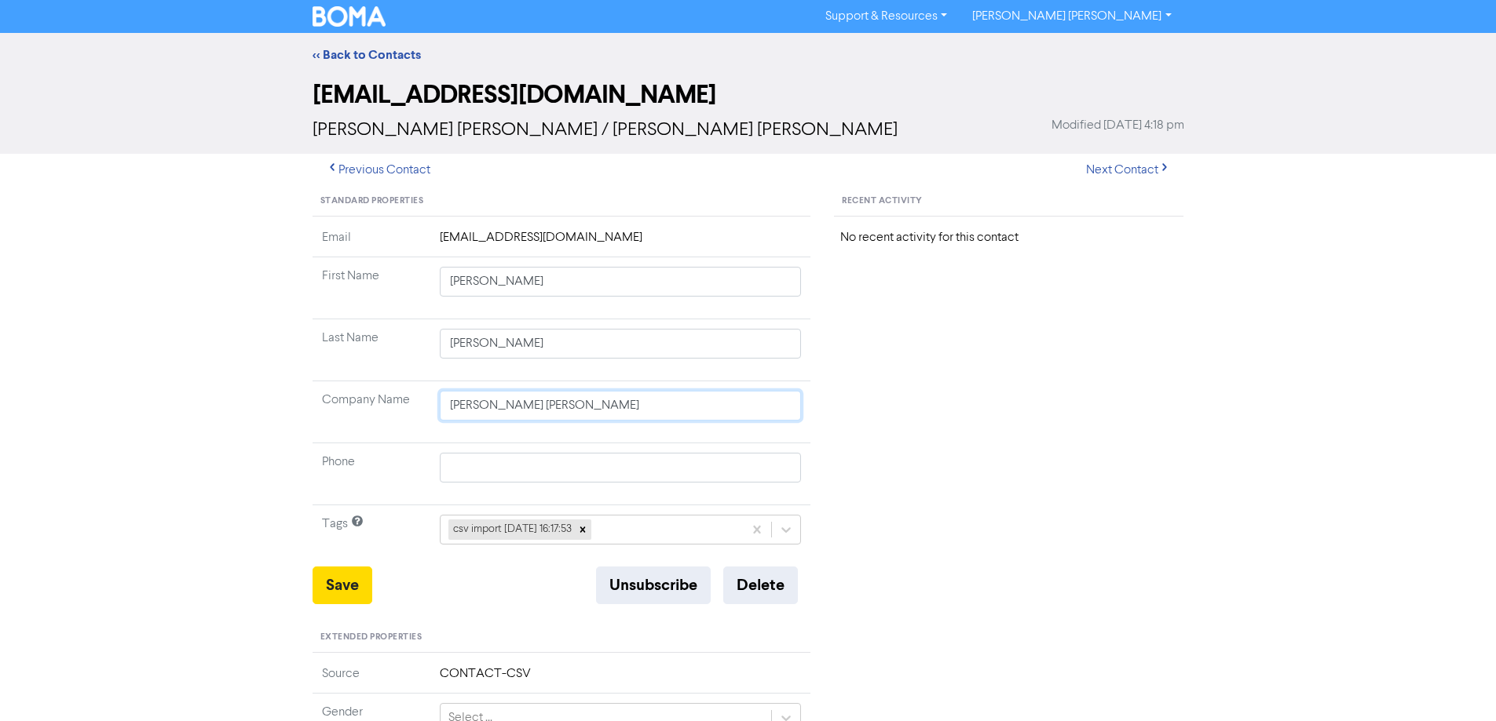
drag, startPoint x: 625, startPoint y: 413, endPoint x: 312, endPoint y: 416, distance: 312.5
click at [314, 416] on tr "Company Name [PERSON_NAME] [PERSON_NAME]" at bounding box center [561, 413] width 499 height 62
drag, startPoint x: 331, startPoint y: 582, endPoint x: 214, endPoint y: 488, distance: 150.2
click at [330, 582] on button "Save" at bounding box center [342, 586] width 60 height 38
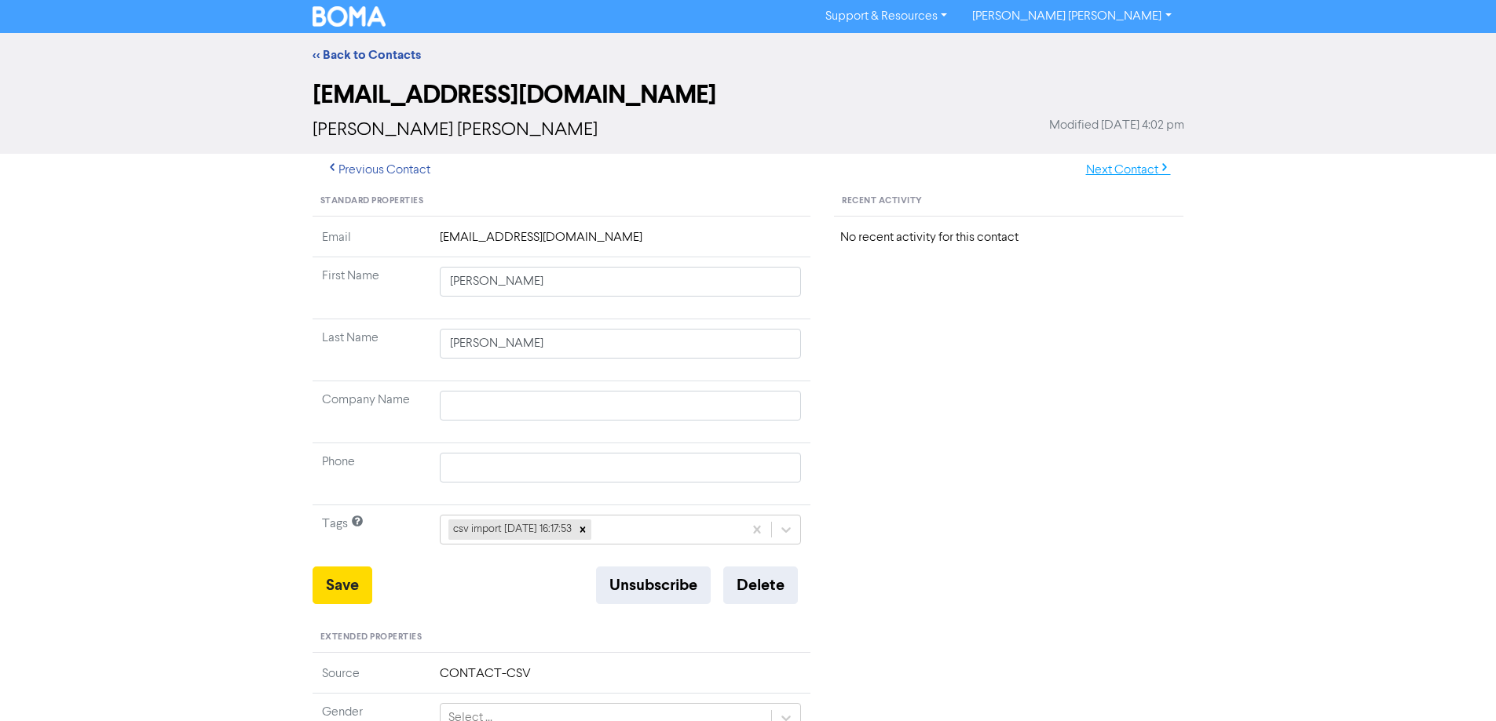
click at [1119, 161] on button "Next Contact" at bounding box center [1127, 170] width 111 height 33
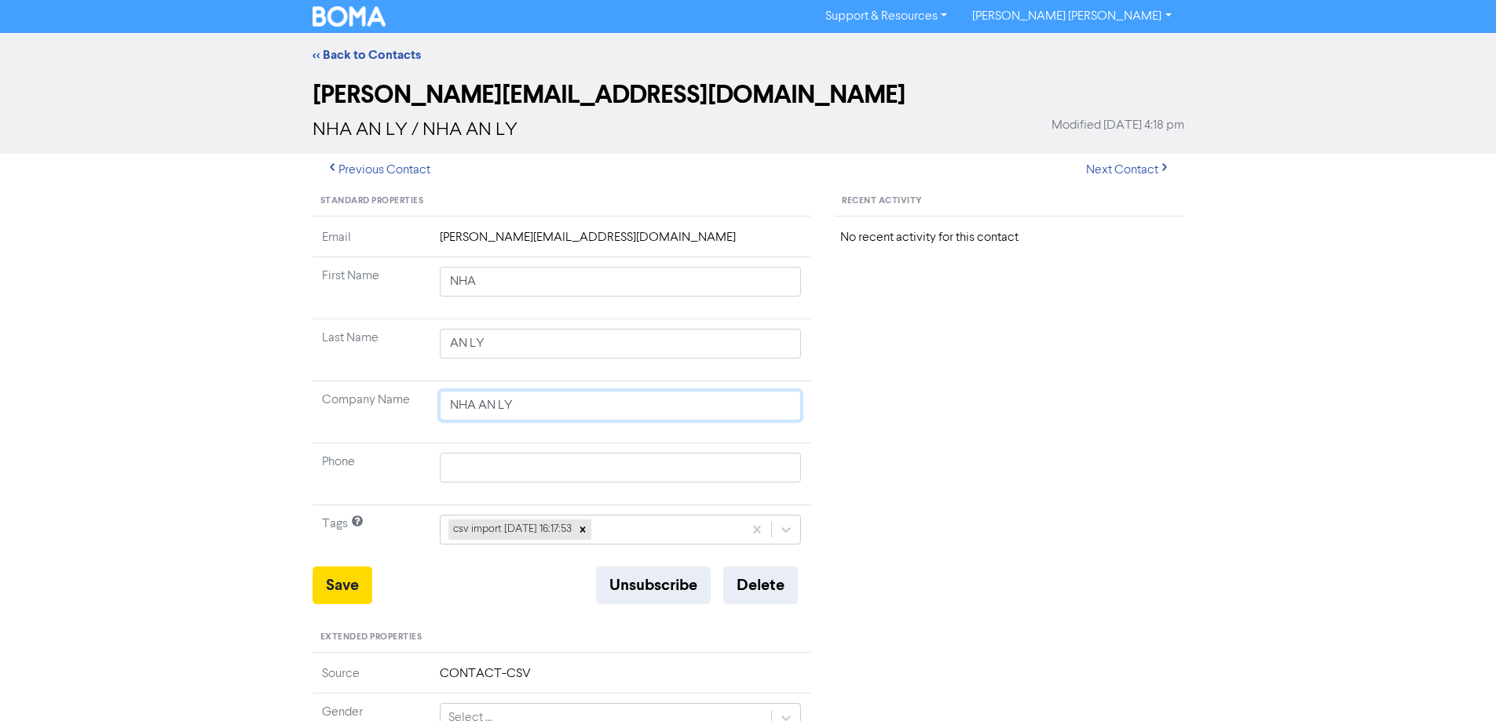
drag, startPoint x: 407, startPoint y: 409, endPoint x: 422, endPoint y: 400, distance: 17.9
click at [402, 409] on tr "Company Name NHA AN LY" at bounding box center [561, 413] width 499 height 62
drag, startPoint x: 342, startPoint y: 582, endPoint x: 204, endPoint y: 507, distance: 157.4
click at [340, 582] on button "Save" at bounding box center [342, 586] width 60 height 38
click at [1114, 171] on button "Next Contact" at bounding box center [1127, 170] width 111 height 33
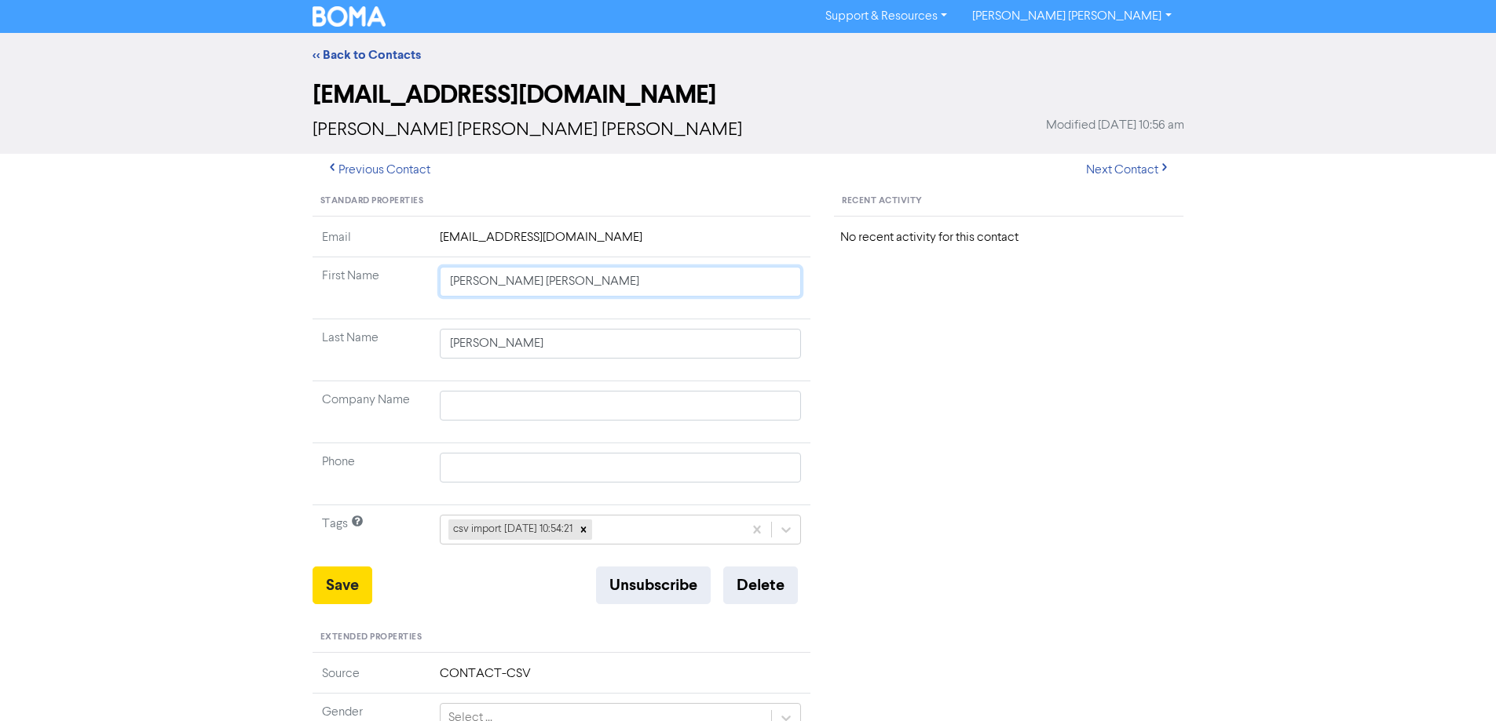
drag, startPoint x: 502, startPoint y: 279, endPoint x: 880, endPoint y: 327, distance: 381.5
click at [827, 316] on div "Standard Properties Email [EMAIL_ADDRESS][DOMAIN_NAME] First Name [PERSON_NAME]…" at bounding box center [748, 676] width 895 height 978
click at [352, 594] on button "Save" at bounding box center [342, 586] width 60 height 38
click at [1143, 166] on button "Next Contact" at bounding box center [1127, 170] width 111 height 33
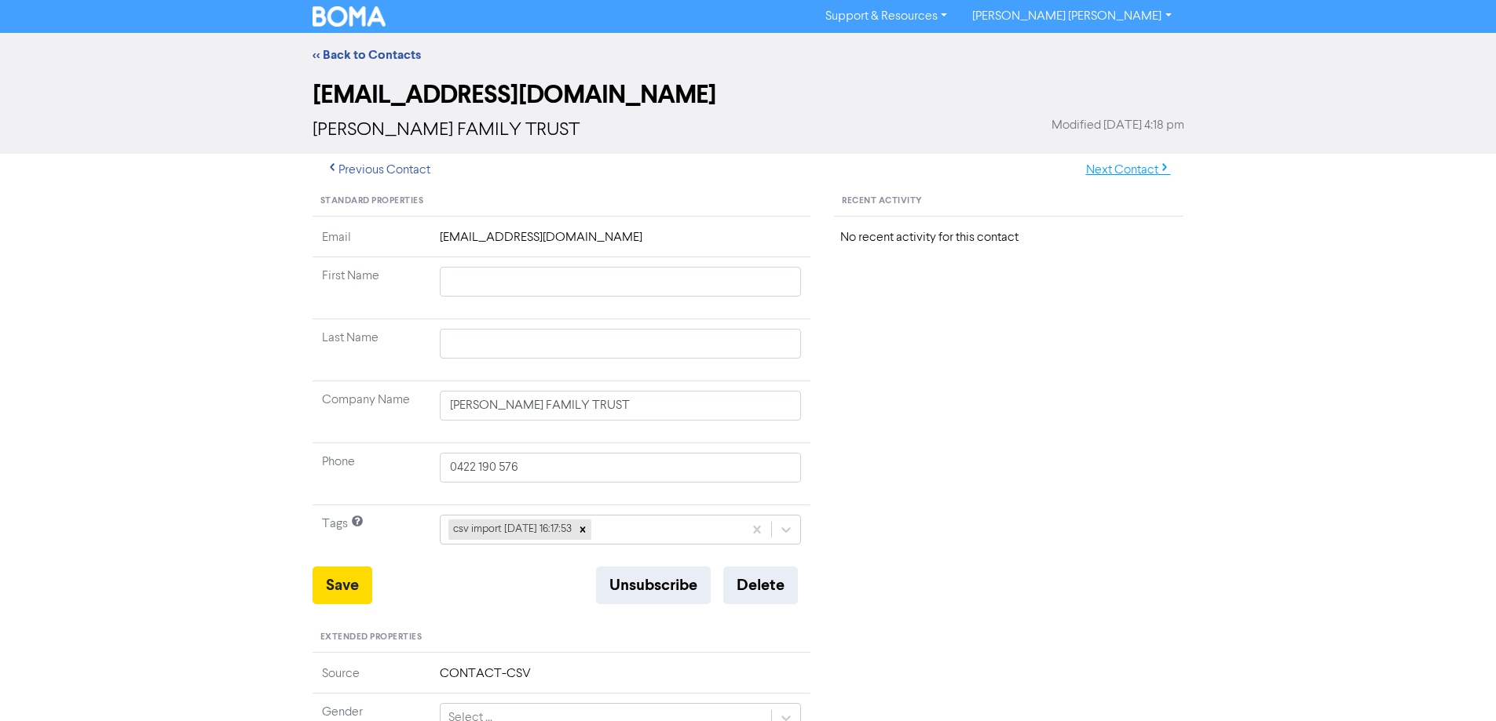
click at [1108, 169] on button "Next Contact" at bounding box center [1127, 170] width 111 height 33
drag, startPoint x: 490, startPoint y: 284, endPoint x: 803, endPoint y: 338, distance: 317.9
click at [790, 334] on tbody "Email [EMAIL_ADDRESS][DOMAIN_NAME] First Name [PERSON_NAME] Last Name [PERSON_N…" at bounding box center [561, 397] width 499 height 338
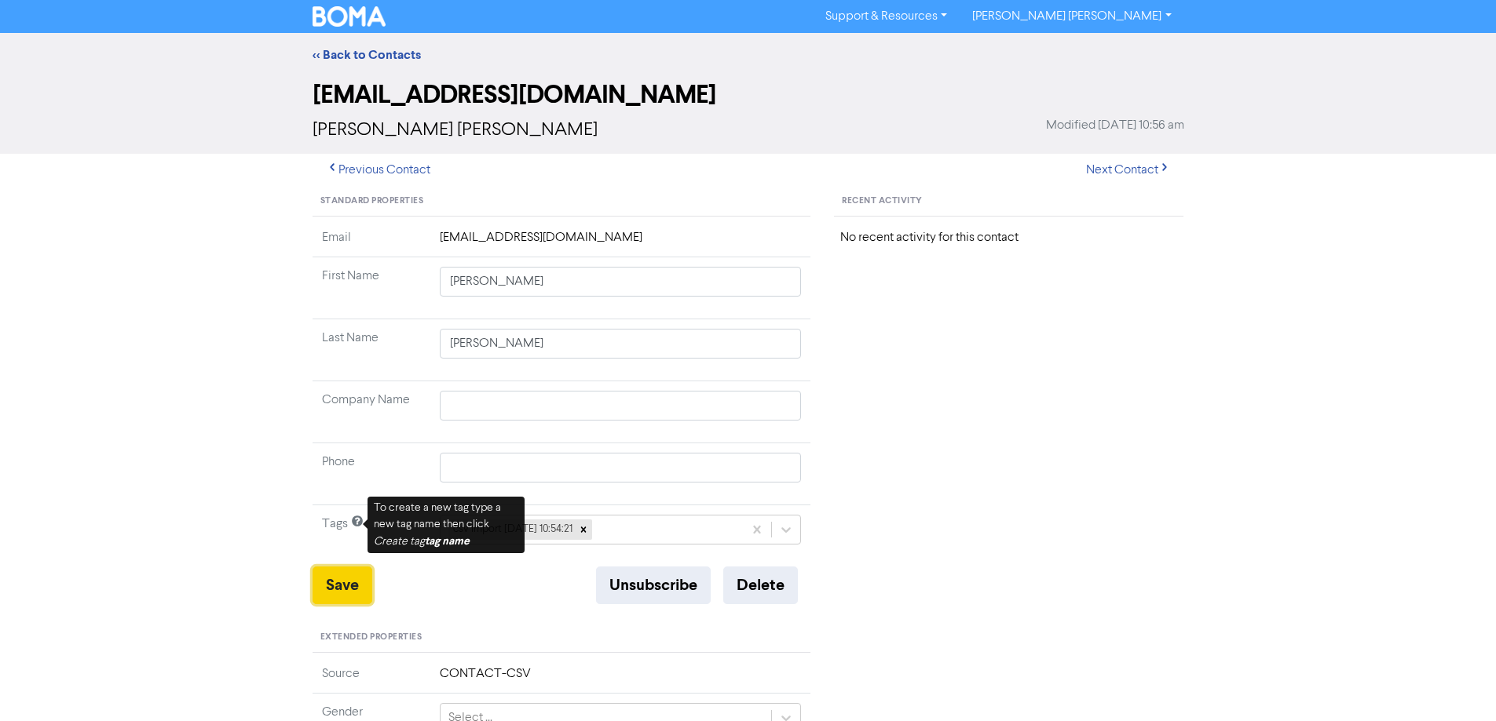
click at [339, 581] on button "Save" at bounding box center [342, 586] width 60 height 38
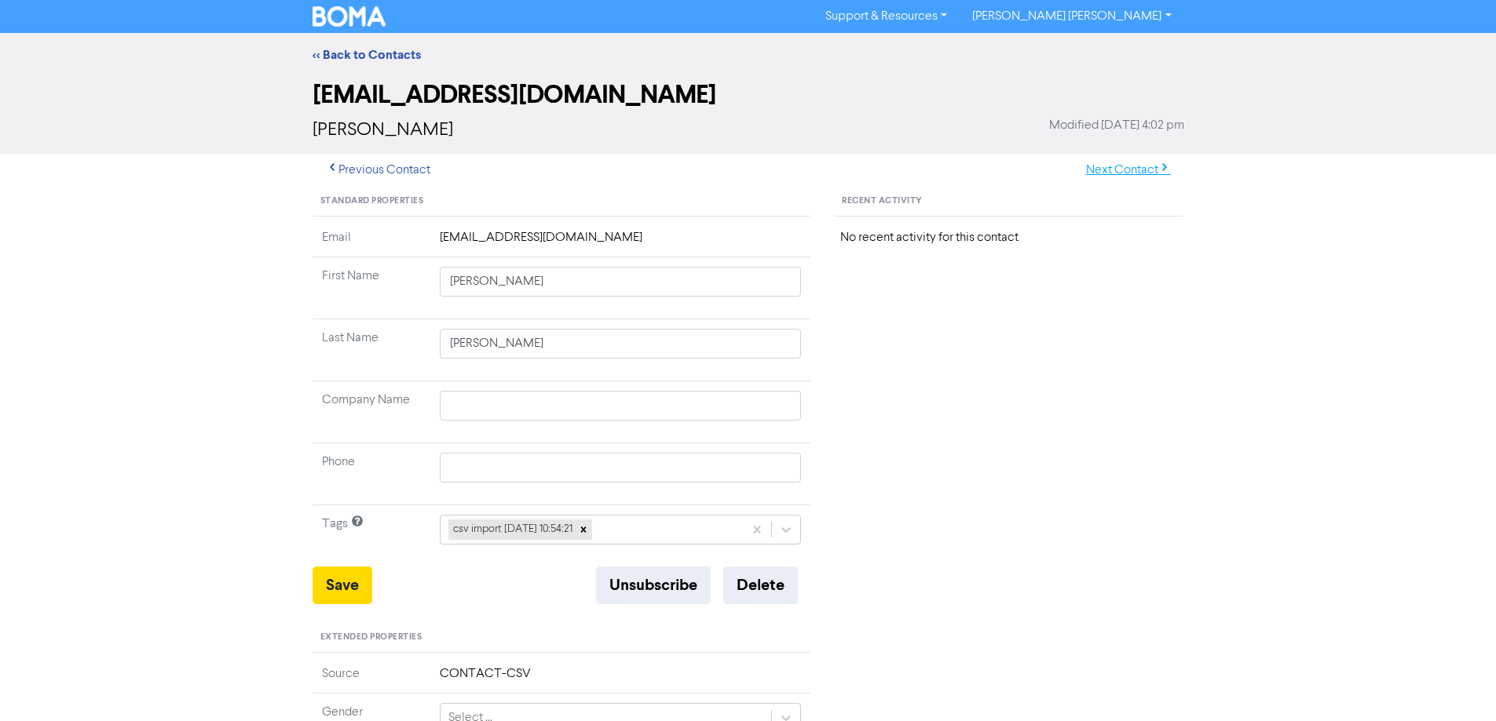
click at [1161, 162] on button "Next Contact" at bounding box center [1127, 170] width 111 height 33
click at [1101, 175] on button "Next Contact" at bounding box center [1127, 170] width 111 height 33
drag, startPoint x: 512, startPoint y: 283, endPoint x: 852, endPoint y: 324, distance: 342.4
click at [807, 320] on tbody "Email [PERSON_NAME][EMAIL_ADDRESS][DOMAIN_NAME] First Name [PERSON_NAME] Last N…" at bounding box center [561, 397] width 499 height 338
drag, startPoint x: 349, startPoint y: 582, endPoint x: 164, endPoint y: 528, distance: 193.0
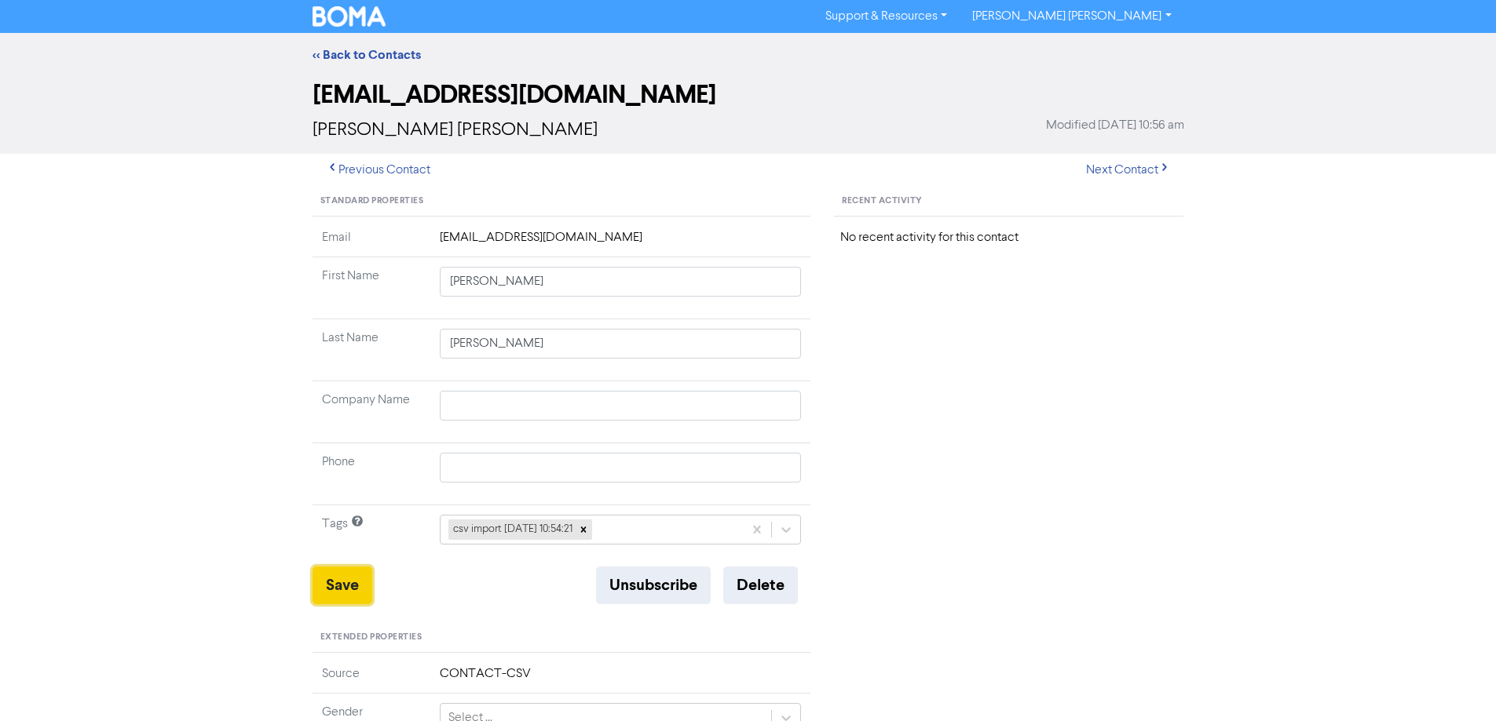
click at [349, 583] on button "Save" at bounding box center [342, 586] width 60 height 38
click at [1123, 170] on button "Next Contact" at bounding box center [1127, 170] width 111 height 33
click at [1136, 169] on button "Next Contact" at bounding box center [1127, 170] width 111 height 33
click at [377, 170] on button "Previous Contact" at bounding box center [377, 170] width 131 height 33
drag, startPoint x: 499, startPoint y: 283, endPoint x: 725, endPoint y: 318, distance: 227.9
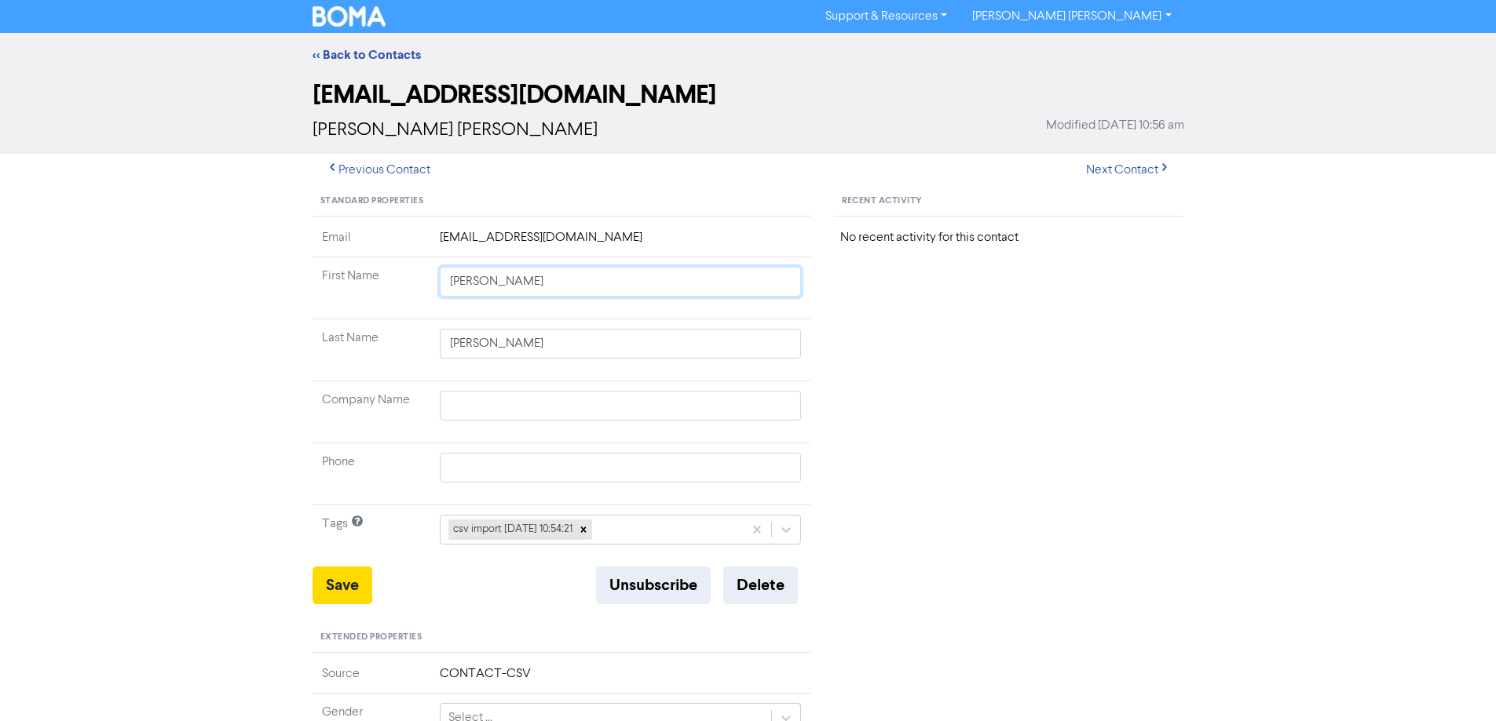
click at [725, 318] on td "[PERSON_NAME]" at bounding box center [620, 288] width 381 height 62
click at [352, 585] on button "Save" at bounding box center [342, 586] width 60 height 38
click at [1120, 170] on button "Next Contact" at bounding box center [1127, 170] width 111 height 33
drag, startPoint x: 506, startPoint y: 282, endPoint x: 897, endPoint y: 347, distance: 396.3
click at [875, 340] on div "Standard Properties Email [PERSON_NAME][EMAIL_ADDRESS][DOMAIN_NAME] First Name …" at bounding box center [748, 676] width 895 height 978
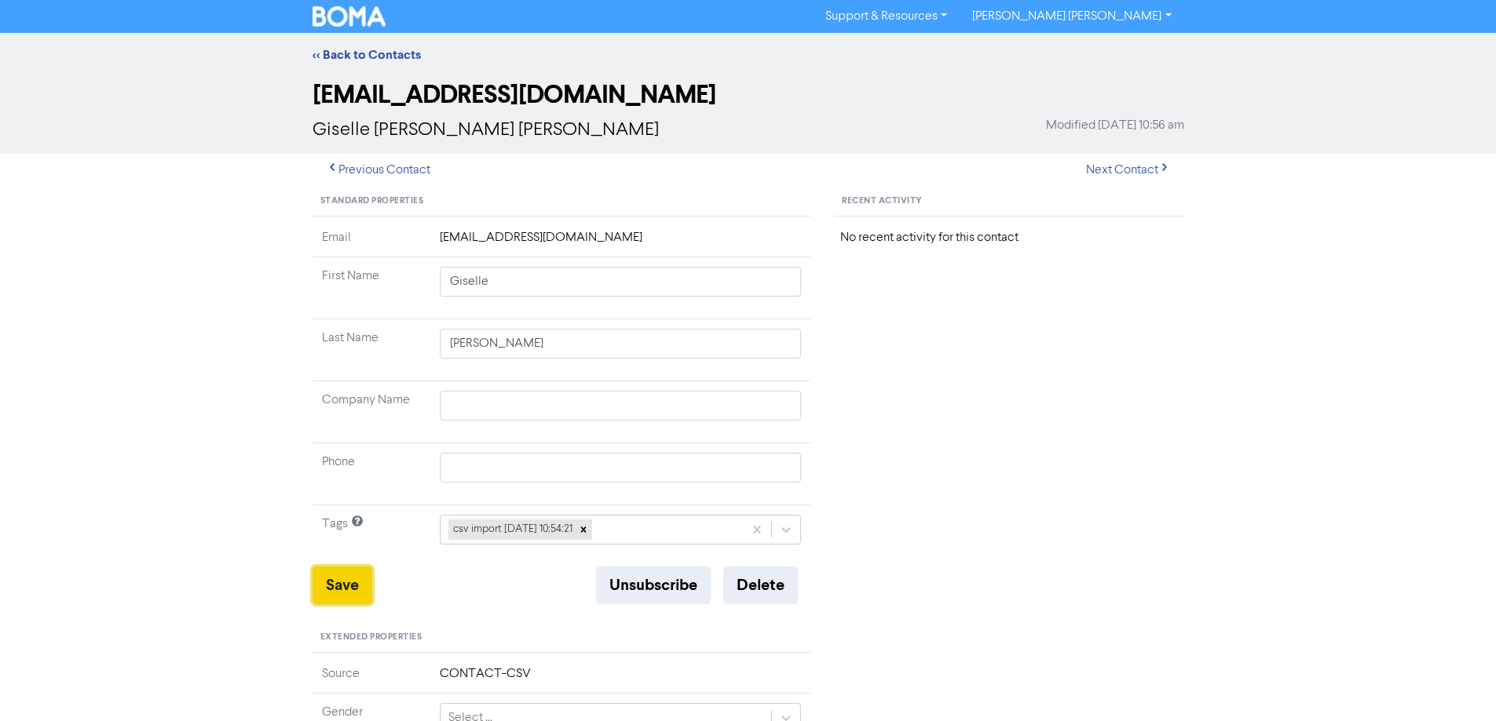
click at [342, 586] on button "Save" at bounding box center [342, 586] width 60 height 38
click at [1116, 166] on button "Next Contact" at bounding box center [1127, 170] width 111 height 33
drag, startPoint x: 478, startPoint y: 405, endPoint x: 357, endPoint y: 406, distance: 120.9
click at [317, 406] on tr "Company Name [PERSON_NAME]" at bounding box center [561, 413] width 499 height 62
drag, startPoint x: 342, startPoint y: 587, endPoint x: 197, endPoint y: 506, distance: 166.2
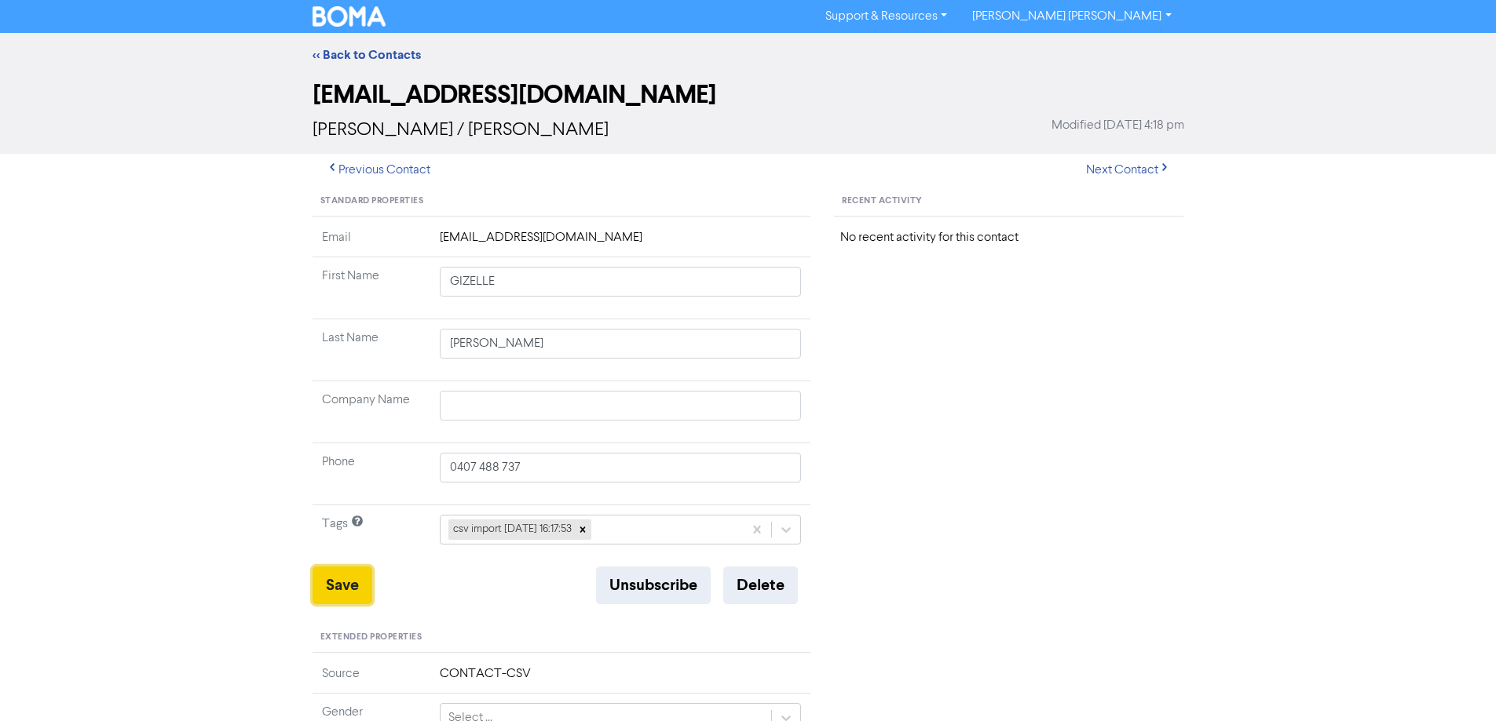
click at [338, 585] on button "Save" at bounding box center [342, 586] width 60 height 38
click at [1115, 164] on button "Next Contact" at bounding box center [1127, 170] width 111 height 33
drag, startPoint x: 543, startPoint y: 287, endPoint x: 855, endPoint y: 333, distance: 315.1
click at [790, 323] on tbody "Email [EMAIL_ADDRESS][DOMAIN_NAME] First Name [PERSON_NAME] Last Name [PERSON_N…" at bounding box center [561, 397] width 499 height 338
drag, startPoint x: 330, startPoint y: 590, endPoint x: 207, endPoint y: 484, distance: 161.4
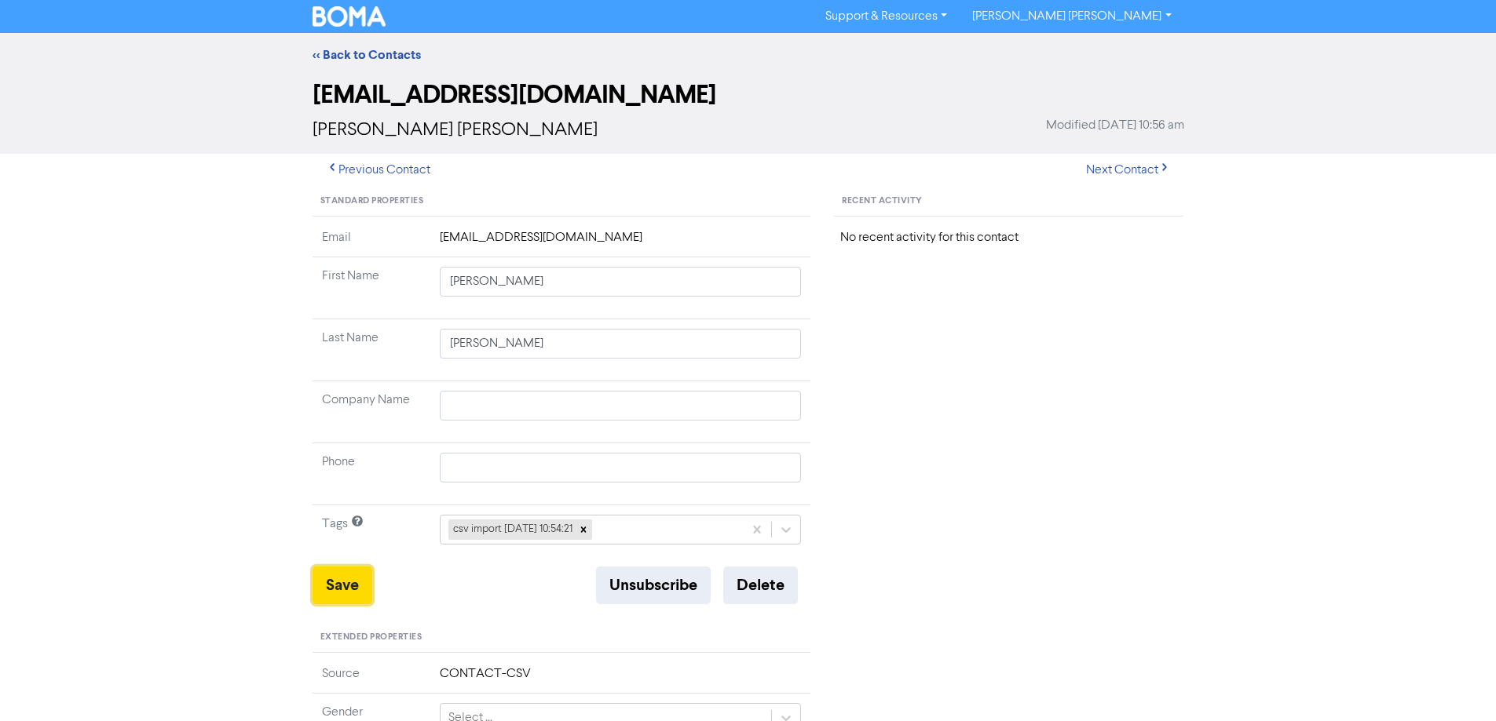
click at [329, 590] on button "Save" at bounding box center [342, 586] width 60 height 38
drag, startPoint x: 325, startPoint y: 598, endPoint x: 294, endPoint y: 543, distance: 63.3
click at [323, 598] on button "Save" at bounding box center [342, 586] width 60 height 38
click at [1123, 165] on button "Next Contact" at bounding box center [1127, 170] width 111 height 33
drag, startPoint x: 501, startPoint y: 281, endPoint x: 766, endPoint y: 314, distance: 267.4
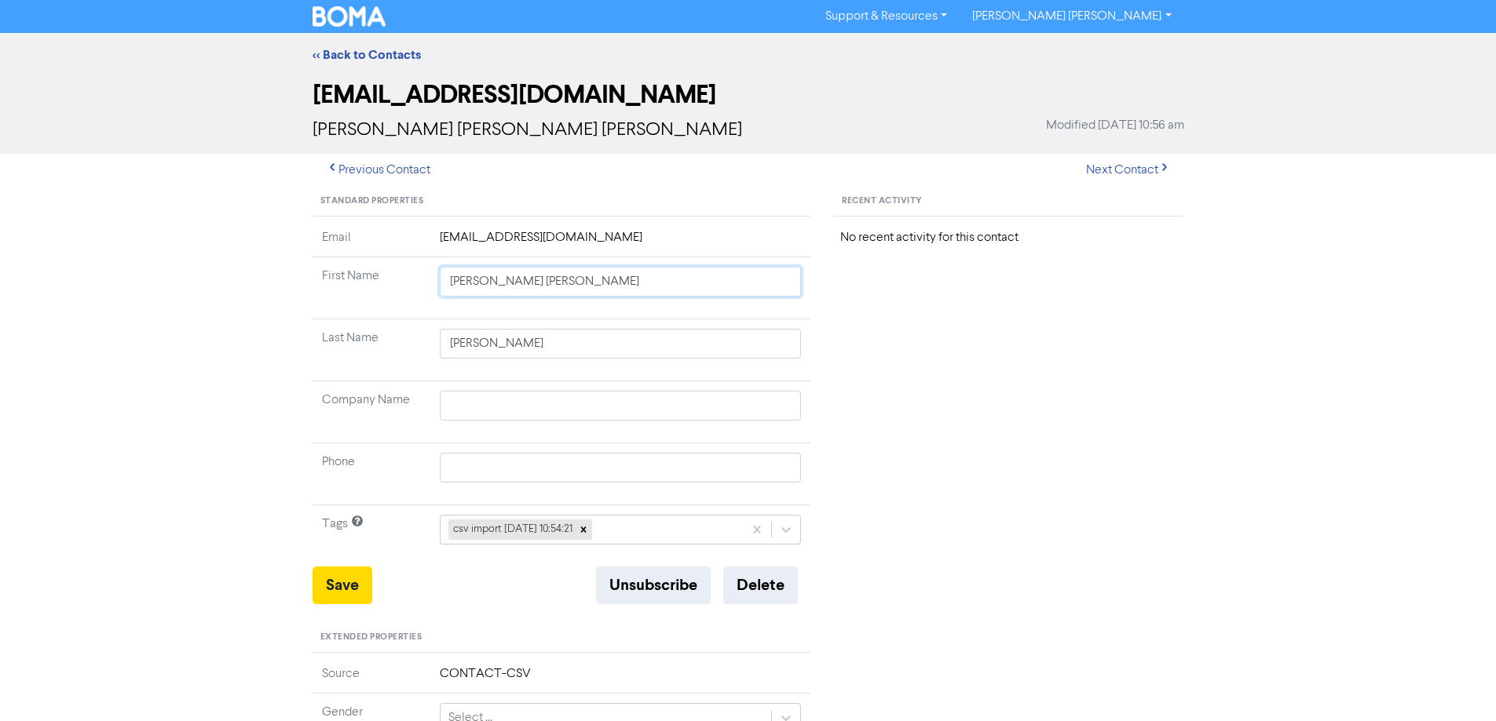
click at [766, 314] on td "[PERSON_NAME] [PERSON_NAME]" at bounding box center [620, 288] width 381 height 62
click at [346, 581] on button "Save" at bounding box center [342, 586] width 60 height 38
click at [1111, 167] on button "Next Contact" at bounding box center [1127, 170] width 111 height 33
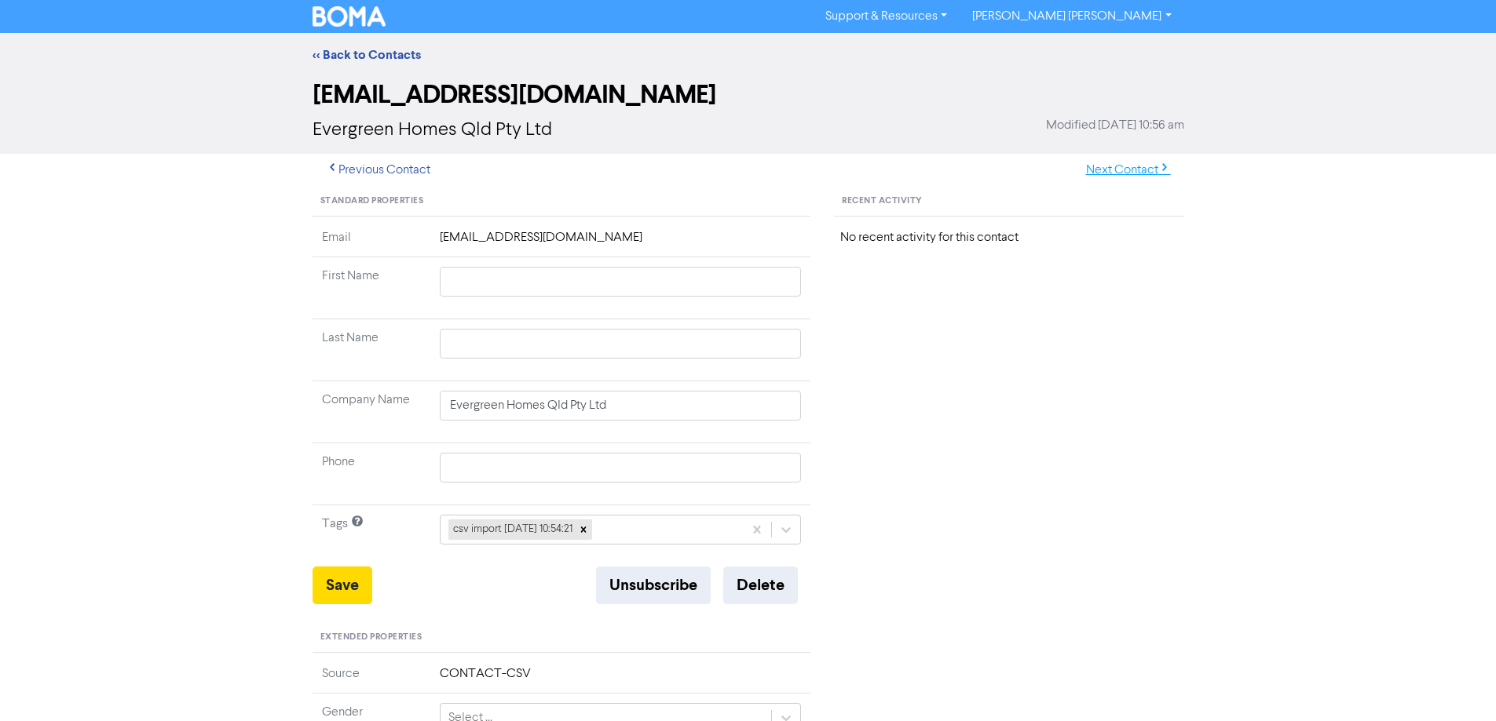
click at [1113, 173] on button "Next Contact" at bounding box center [1127, 170] width 111 height 33
click at [1105, 177] on button "Next Contact" at bounding box center [1127, 170] width 111 height 33
drag, startPoint x: 482, startPoint y: 283, endPoint x: 834, endPoint y: 315, distance: 353.9
click at [834, 315] on div "Standard Properties Email [EMAIL_ADDRESS][DOMAIN_NAME] First Name [PERSON_NAME]…" at bounding box center [748, 676] width 895 height 978
drag, startPoint x: 351, startPoint y: 585, endPoint x: 339, endPoint y: 579, distance: 13.0
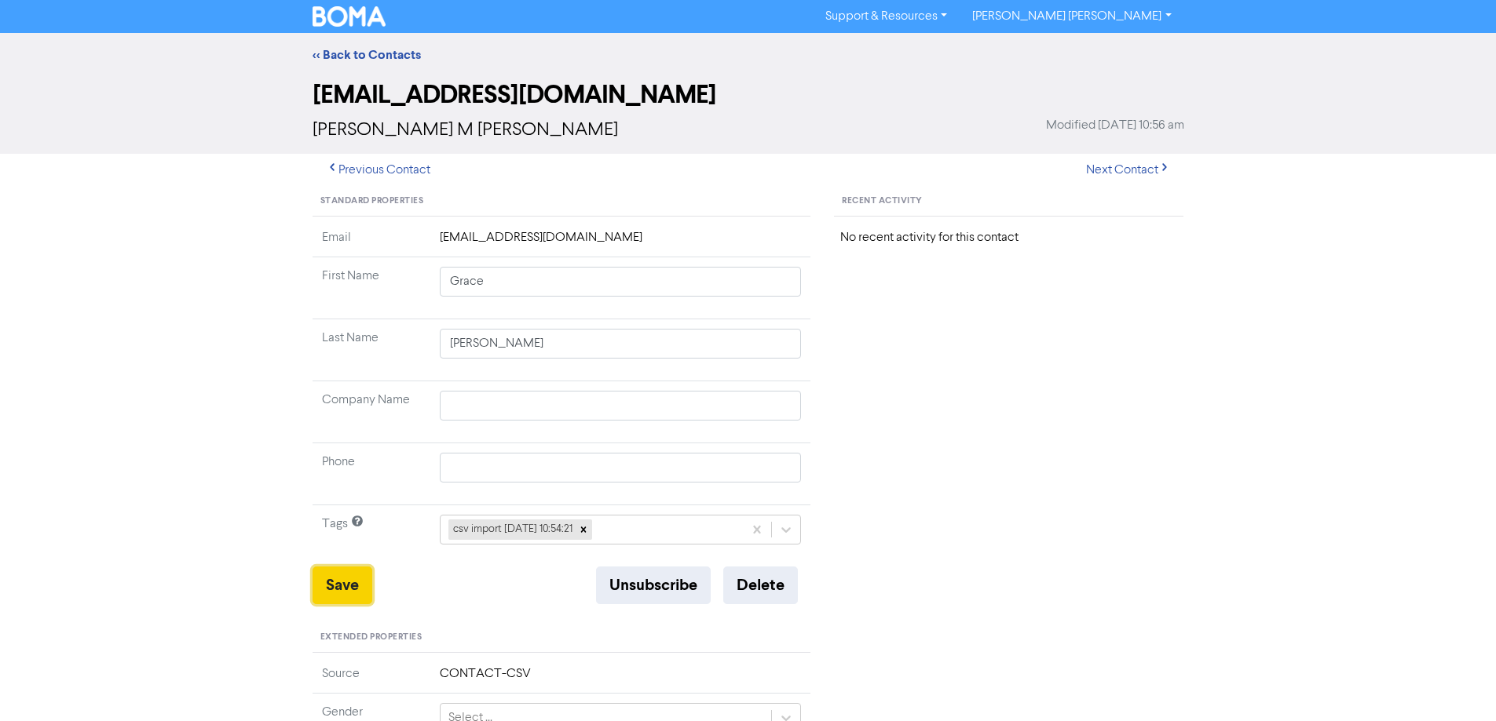
click at [350, 585] on button "Save" at bounding box center [342, 586] width 60 height 38
click at [1123, 163] on button "Next Contact" at bounding box center [1127, 170] width 111 height 33
drag, startPoint x: 477, startPoint y: 283, endPoint x: 911, endPoint y: 342, distance: 437.3
click at [889, 344] on div "Standard Properties Email [EMAIL_ADDRESS][DOMAIN_NAME] First Name [PERSON_NAME]…" at bounding box center [748, 676] width 895 height 978
click at [352, 581] on button "Save" at bounding box center [342, 586] width 60 height 38
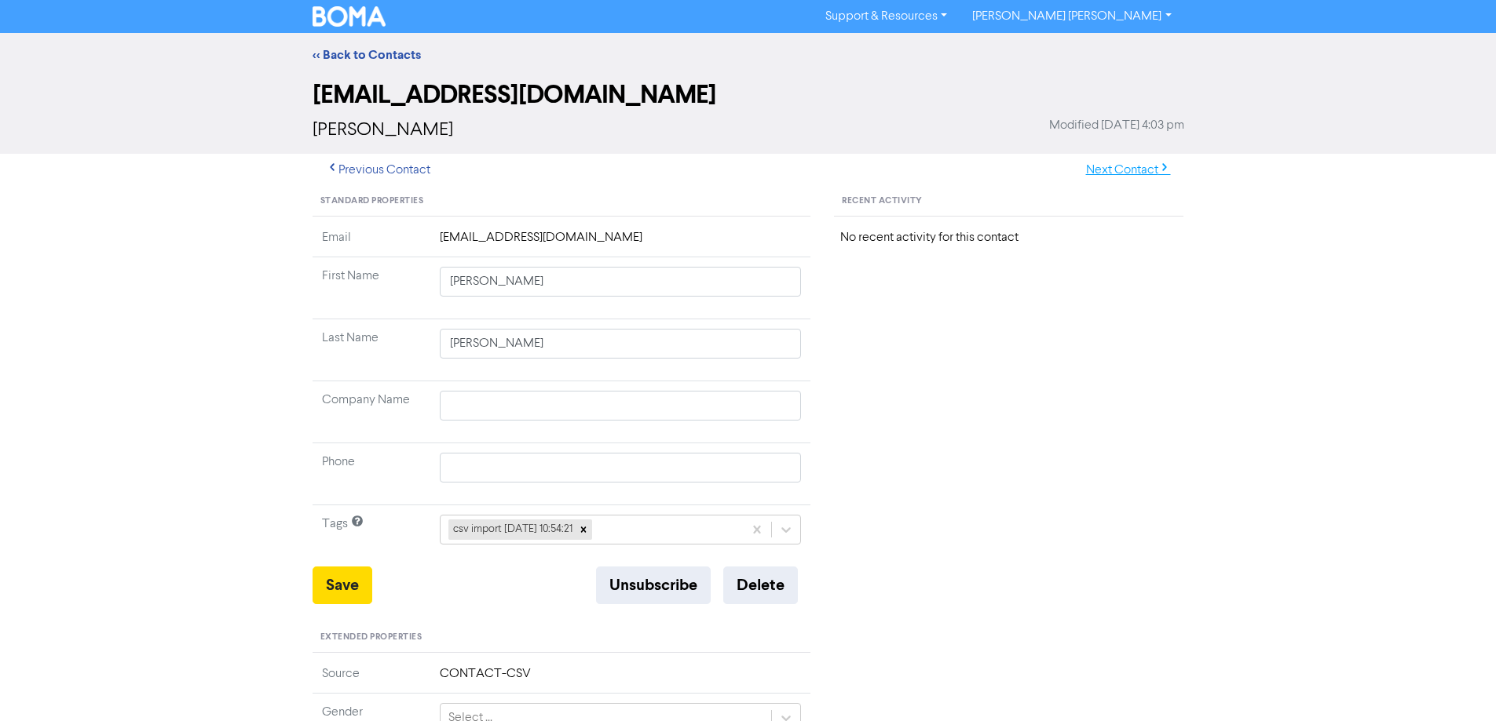
click at [1131, 171] on button "Next Contact" at bounding box center [1127, 170] width 111 height 33
drag, startPoint x: 485, startPoint y: 284, endPoint x: 836, endPoint y: 367, distance: 360.5
click at [769, 346] on tbody "Email [EMAIL_ADDRESS][DOMAIN_NAME] First Name [PERSON_NAME] Last Name [PERSON_N…" at bounding box center [561, 397] width 499 height 338
drag, startPoint x: 349, startPoint y: 586, endPoint x: 177, endPoint y: 468, distance: 209.0
click at [345, 585] on button "Save" at bounding box center [342, 586] width 60 height 38
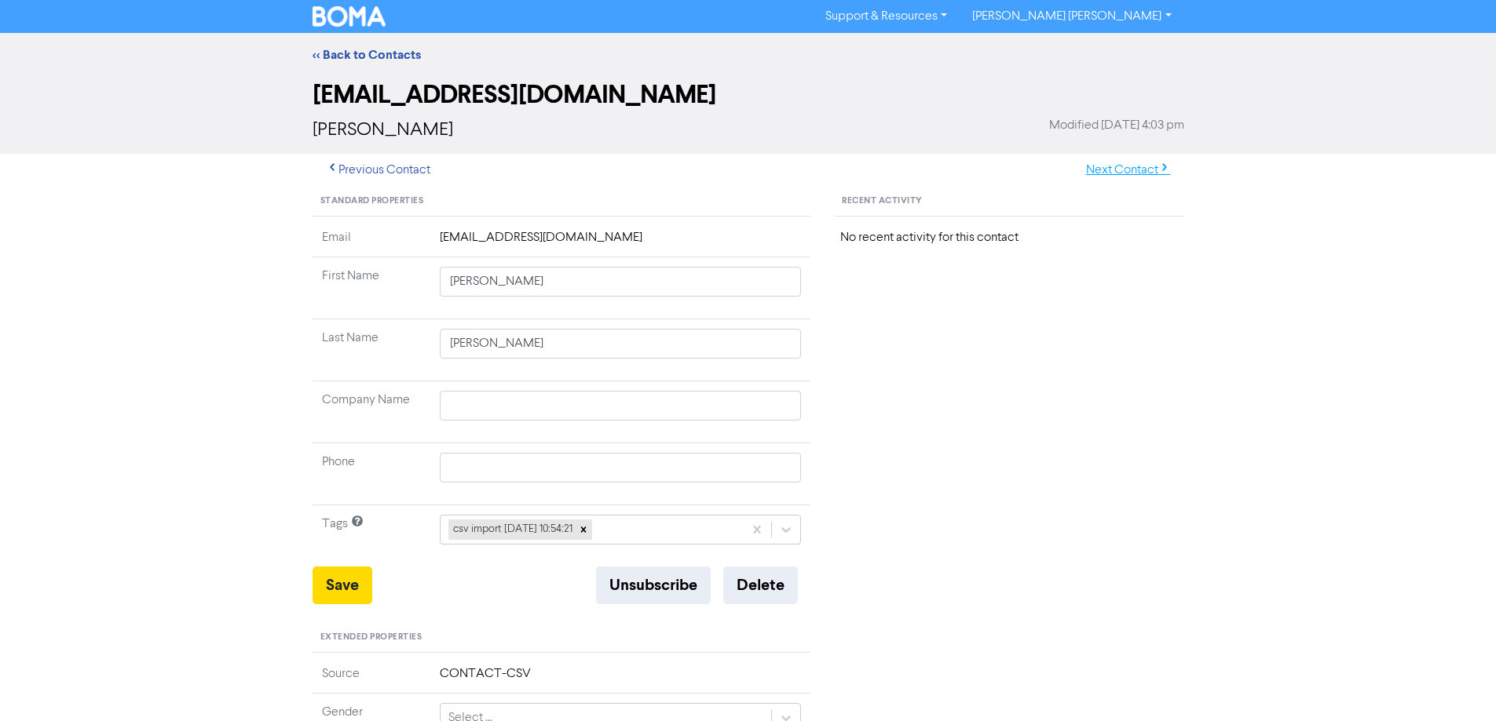
click at [1141, 171] on button "Next Contact" at bounding box center [1127, 170] width 111 height 33
click at [1122, 176] on button "Next Contact" at bounding box center [1127, 170] width 111 height 33
click at [1108, 174] on button "Next Contact" at bounding box center [1127, 170] width 111 height 33
drag, startPoint x: 480, startPoint y: 281, endPoint x: 1000, endPoint y: 362, distance: 525.9
click at [986, 359] on div "Standard Properties Email [EMAIL_ADDRESS][DOMAIN_NAME] First Name [PERSON_NAME]…" at bounding box center [748, 676] width 895 height 978
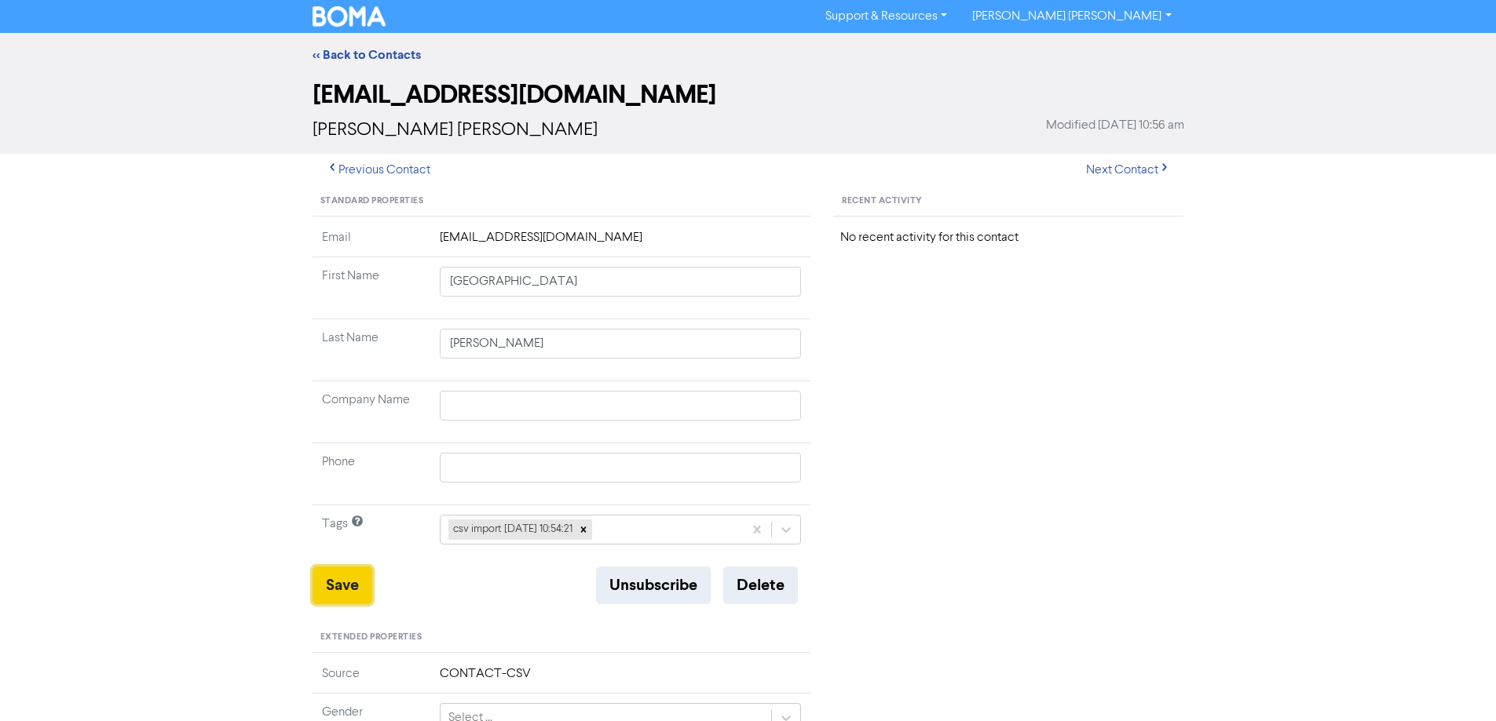
click at [343, 588] on button "Save" at bounding box center [342, 586] width 60 height 38
click at [1119, 170] on button "Next Contact" at bounding box center [1127, 170] width 111 height 33
drag, startPoint x: 496, startPoint y: 285, endPoint x: 838, endPoint y: 327, distance: 344.1
click at [838, 327] on div "Standard Properties Email [EMAIL_ADDRESS][DOMAIN_NAME] First Name [PERSON_NAME]…" at bounding box center [748, 676] width 895 height 978
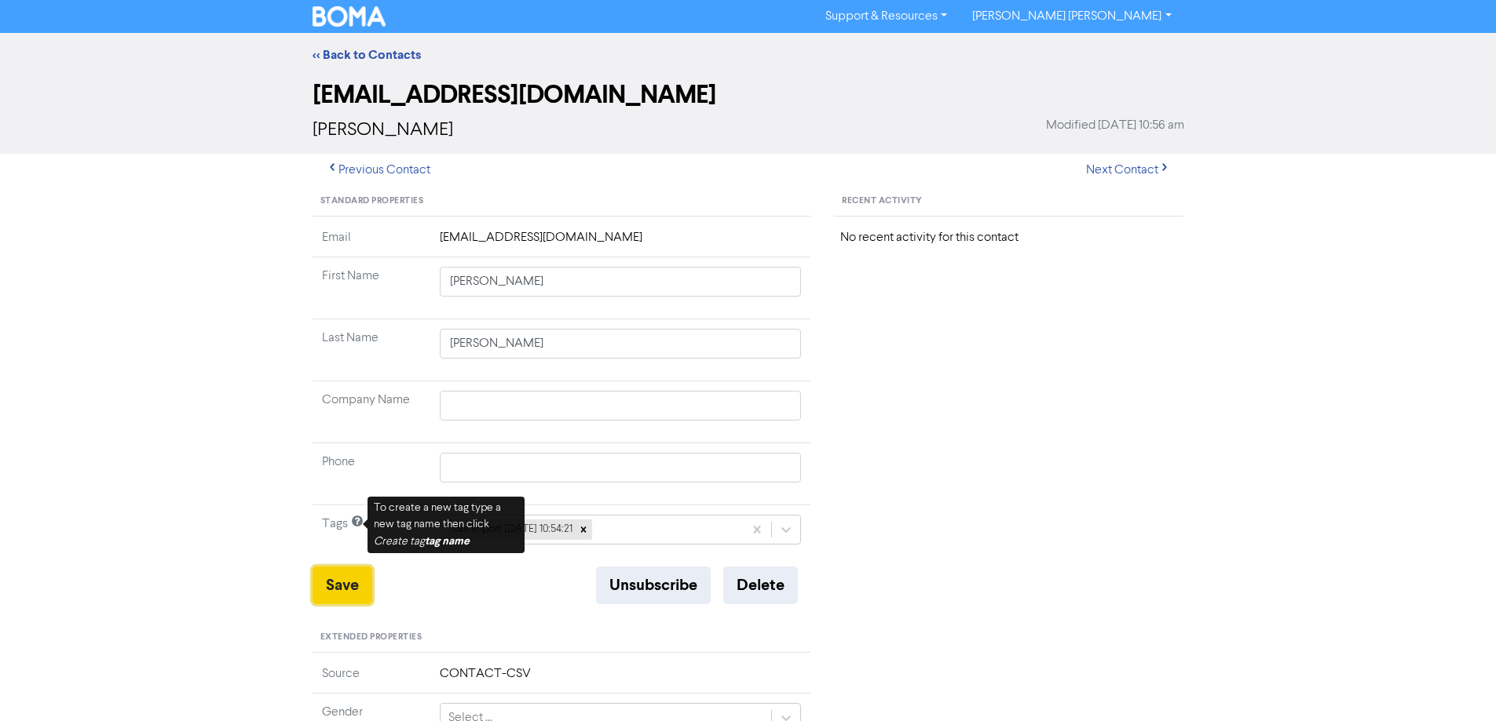
click at [345, 585] on button "Save" at bounding box center [342, 586] width 60 height 38
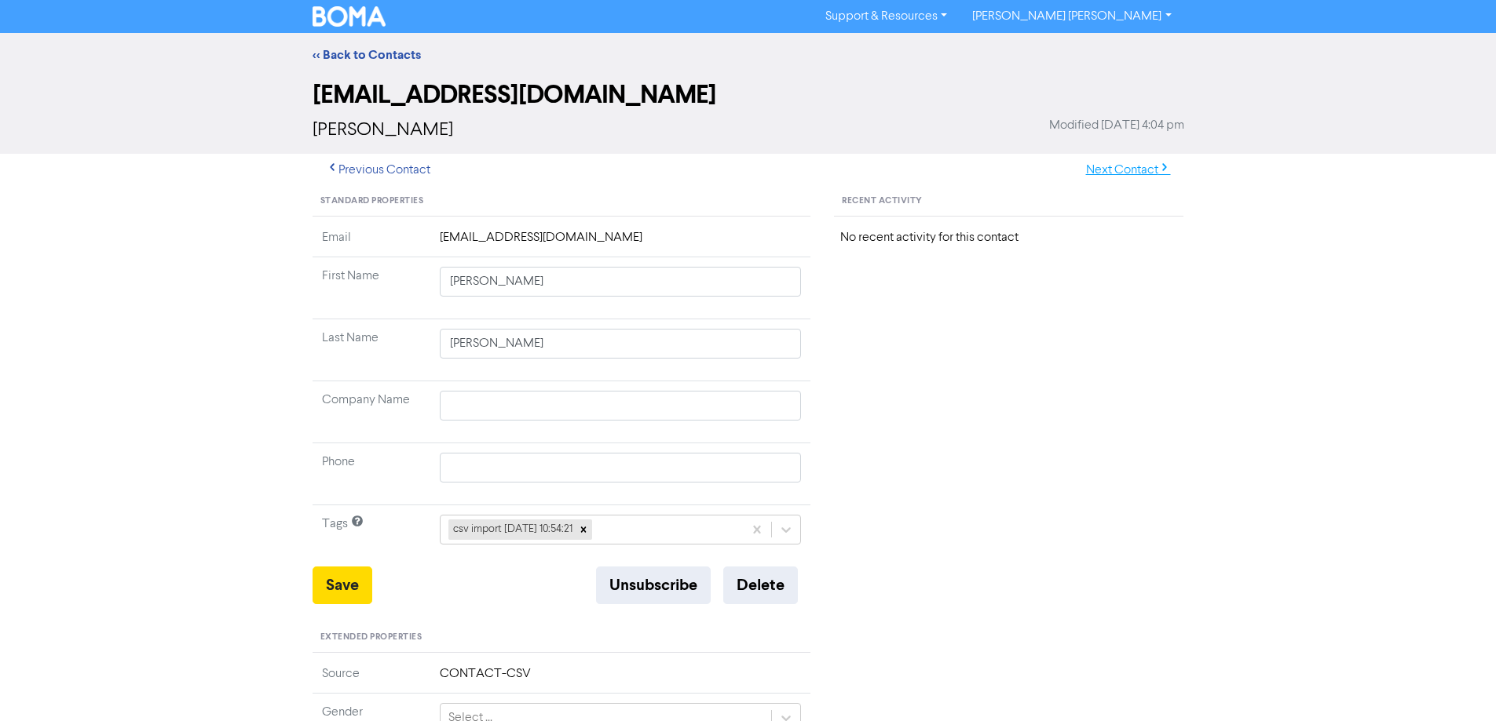
click at [1149, 168] on button "Next Contact" at bounding box center [1127, 170] width 111 height 33
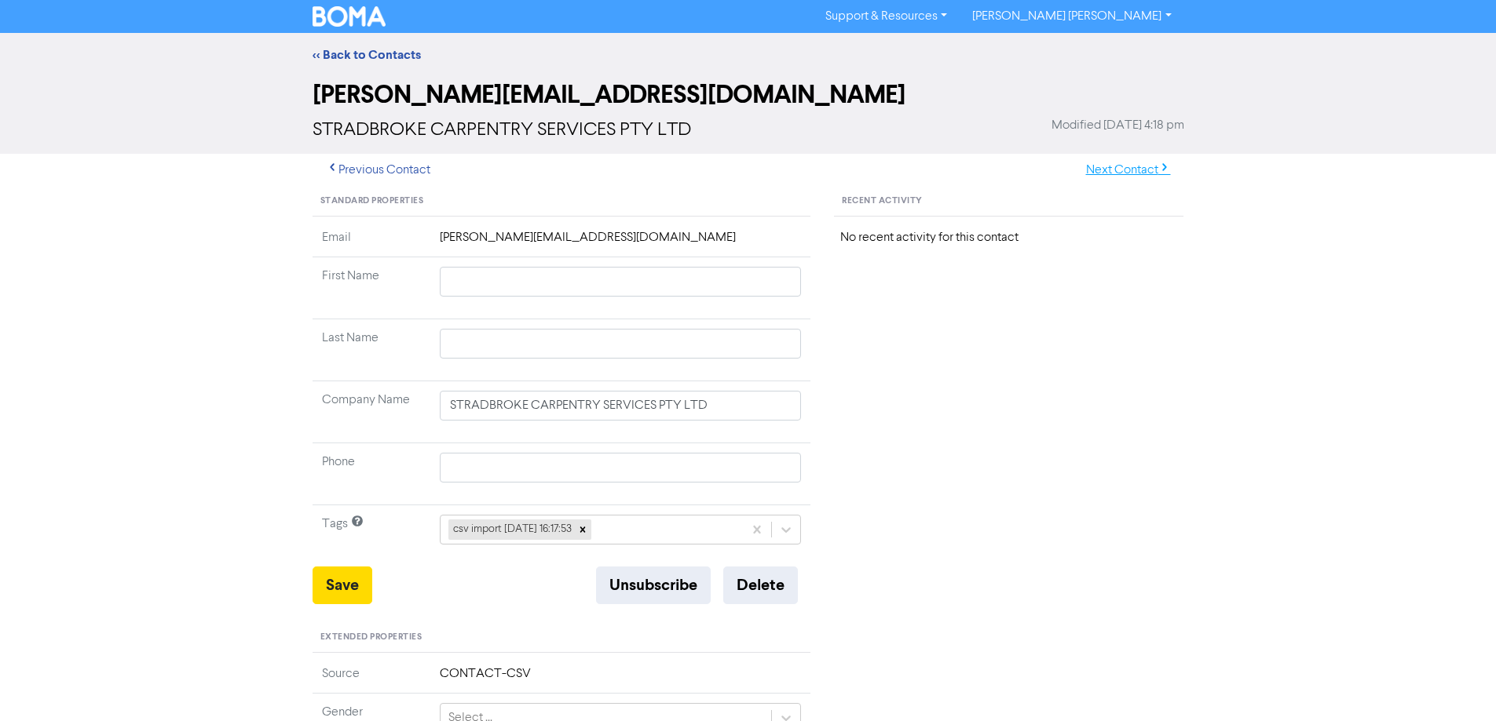
click at [1133, 166] on button "Next Contact" at bounding box center [1127, 170] width 111 height 33
drag, startPoint x: 476, startPoint y: 286, endPoint x: 816, endPoint y: 298, distance: 340.9
click at [800, 298] on td "[PERSON_NAME]" at bounding box center [620, 288] width 381 height 62
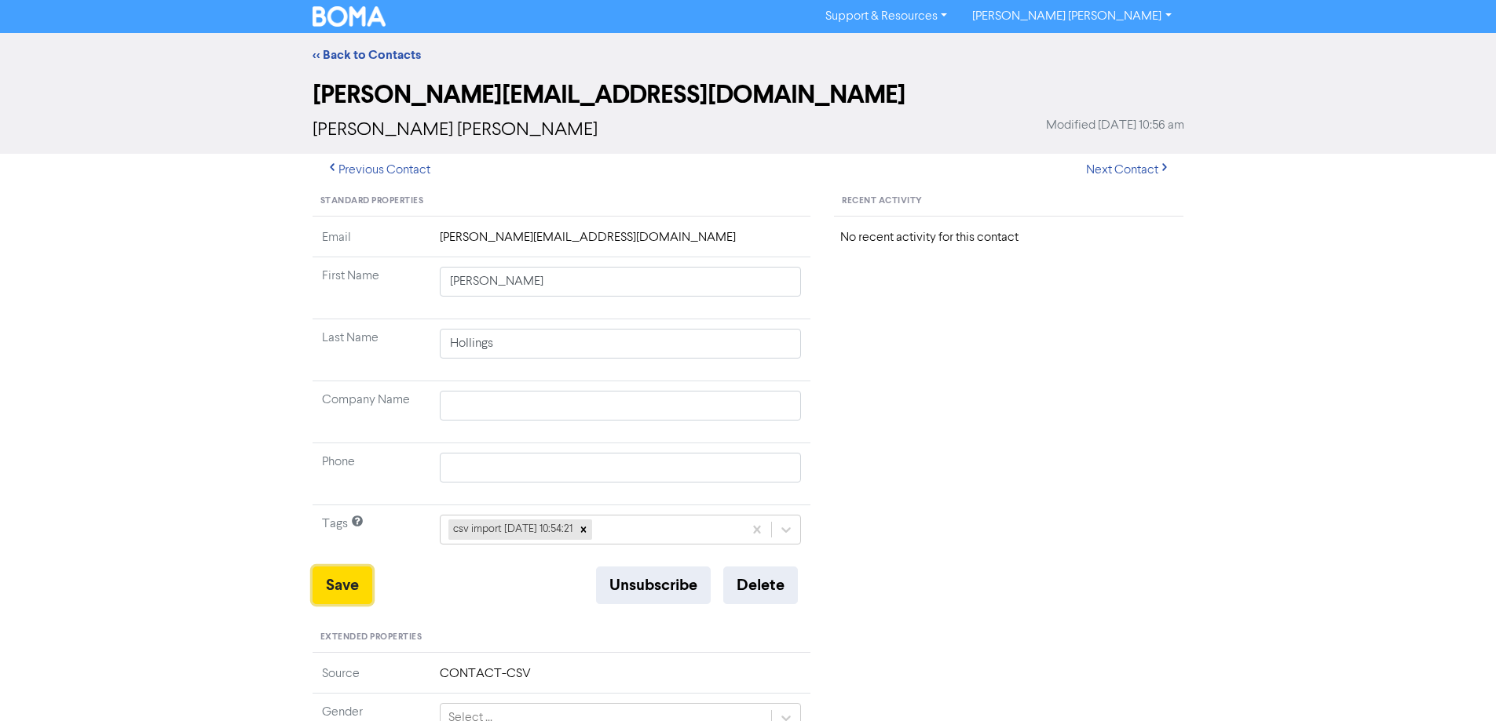
click at [340, 580] on button "Save" at bounding box center [342, 586] width 60 height 38
click at [1132, 168] on button "Next Contact" at bounding box center [1127, 170] width 111 height 33
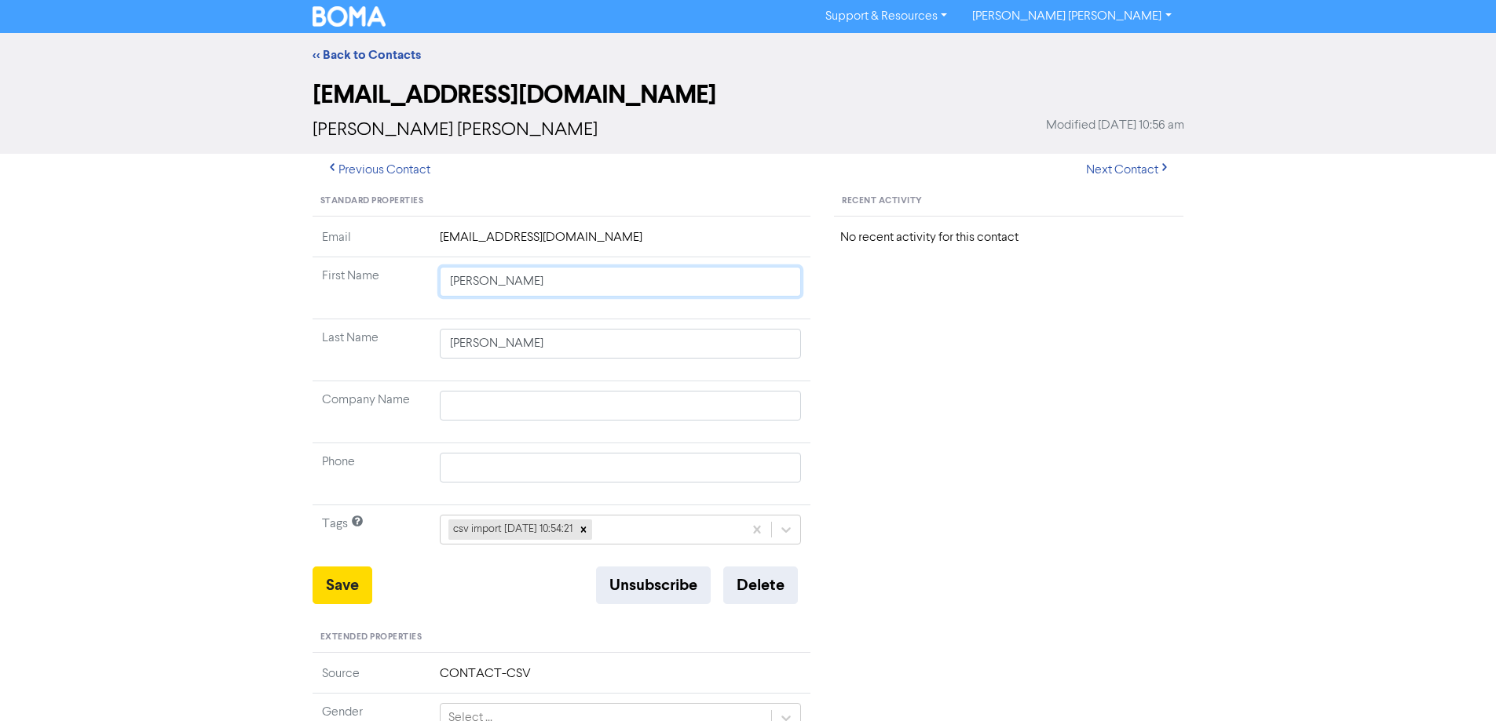
drag, startPoint x: 476, startPoint y: 287, endPoint x: 950, endPoint y: 315, distance: 475.0
click at [949, 315] on div "Standard Properties Email [EMAIL_ADDRESS][DOMAIN_NAME] First Name [PERSON_NAME]…" at bounding box center [748, 676] width 895 height 978
drag, startPoint x: 353, startPoint y: 582, endPoint x: 279, endPoint y: 526, distance: 93.6
click at [353, 582] on button "Save" at bounding box center [342, 586] width 60 height 38
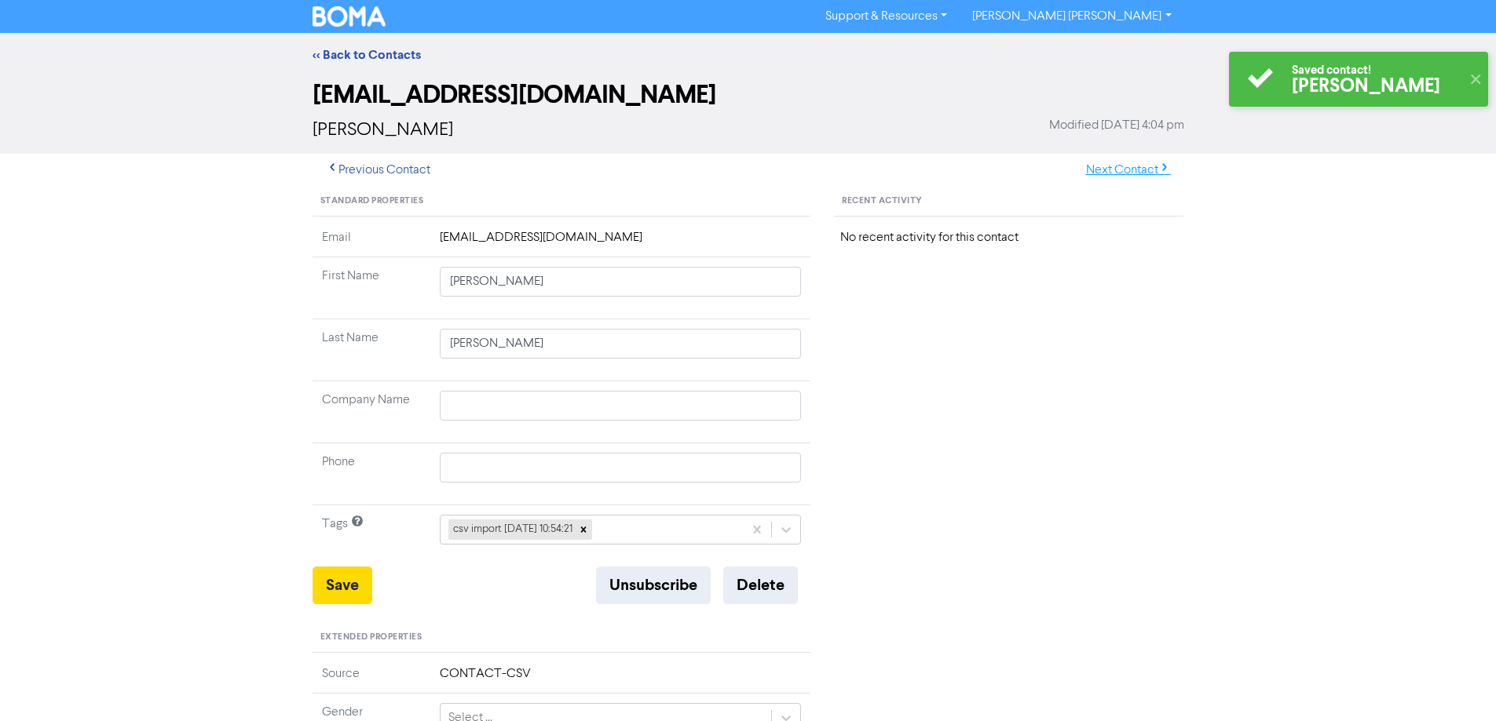
click at [1127, 164] on button "Next Contact" at bounding box center [1127, 170] width 111 height 33
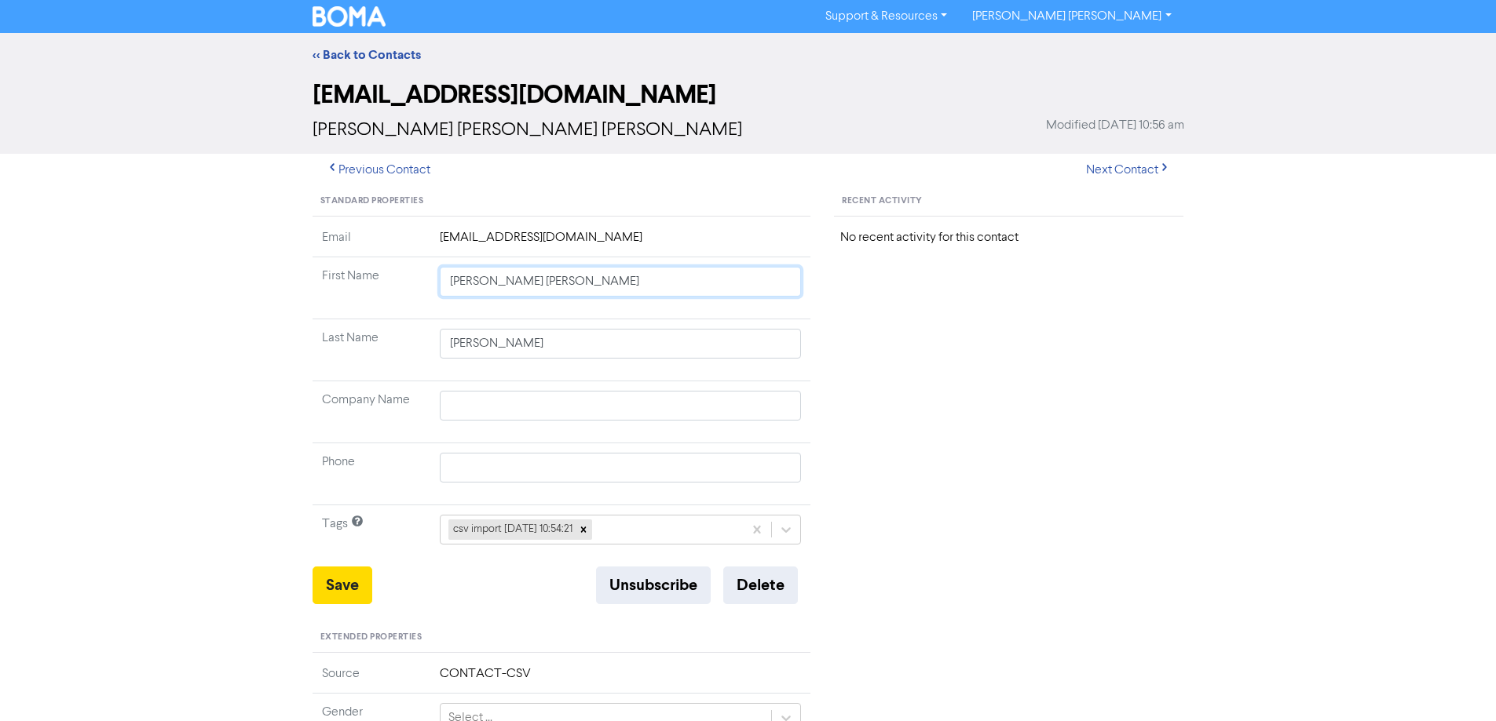
drag, startPoint x: 481, startPoint y: 283, endPoint x: 877, endPoint y: 320, distance: 397.4
click at [873, 323] on div "Standard Properties Email [EMAIL_ADDRESS][DOMAIN_NAME] First Name [PERSON_NAME]…" at bounding box center [748, 676] width 895 height 978
click at [359, 578] on button "Save" at bounding box center [342, 586] width 60 height 38
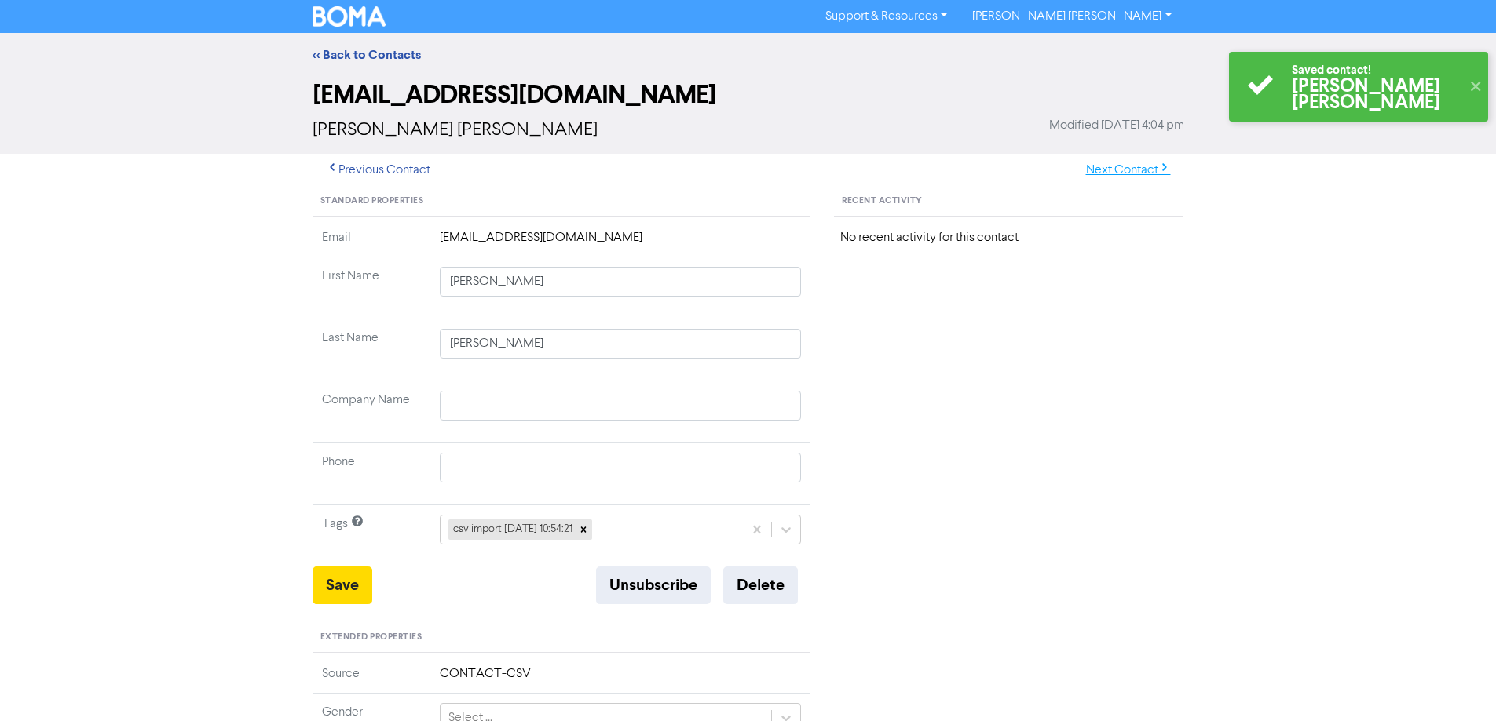
click at [1122, 171] on button "Next Contact" at bounding box center [1127, 170] width 111 height 33
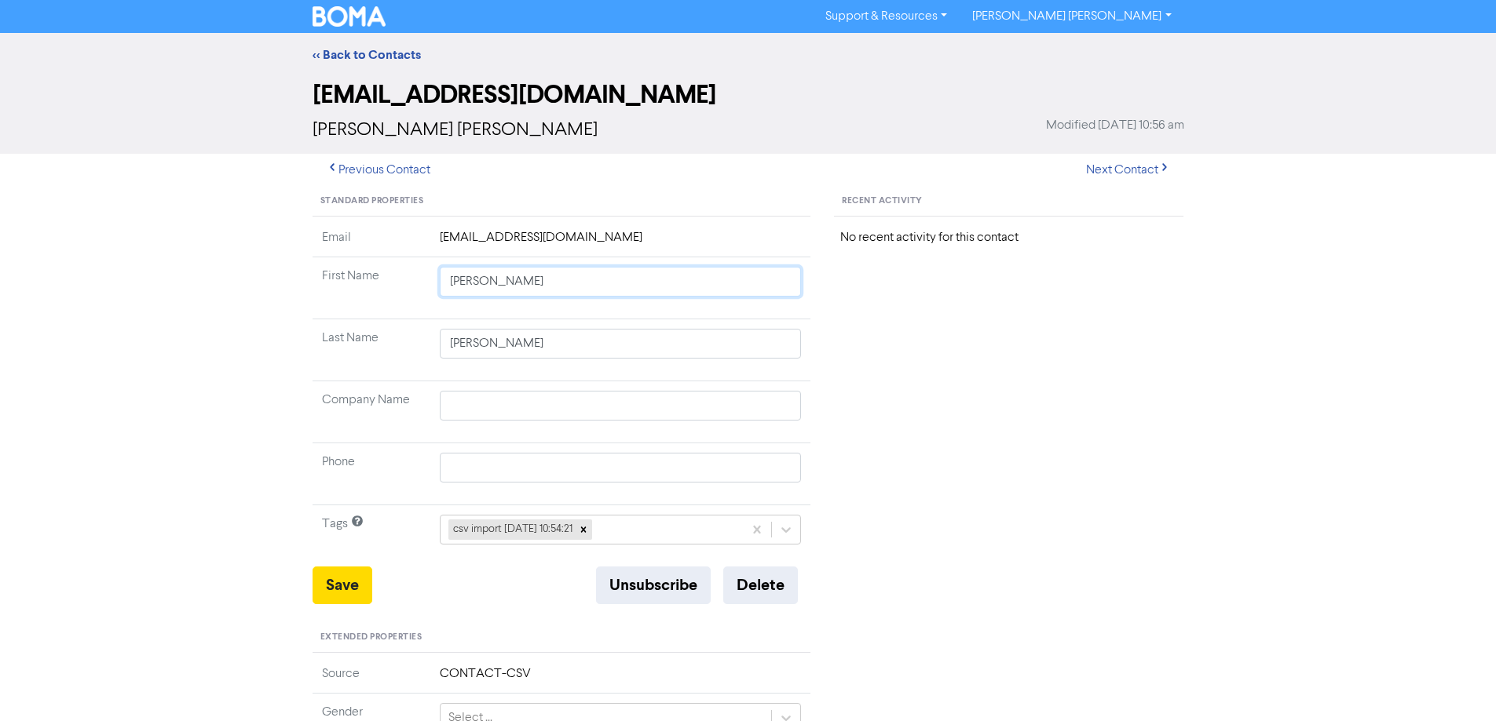
drag, startPoint x: 488, startPoint y: 283, endPoint x: 961, endPoint y: 325, distance: 475.3
click at [952, 325] on div "Standard Properties Email [EMAIL_ADDRESS][DOMAIN_NAME] First Name [PERSON_NAME]…" at bounding box center [748, 676] width 895 height 978
click at [331, 583] on button "Save" at bounding box center [342, 586] width 60 height 38
click at [1119, 166] on button "Next Contact" at bounding box center [1127, 170] width 111 height 33
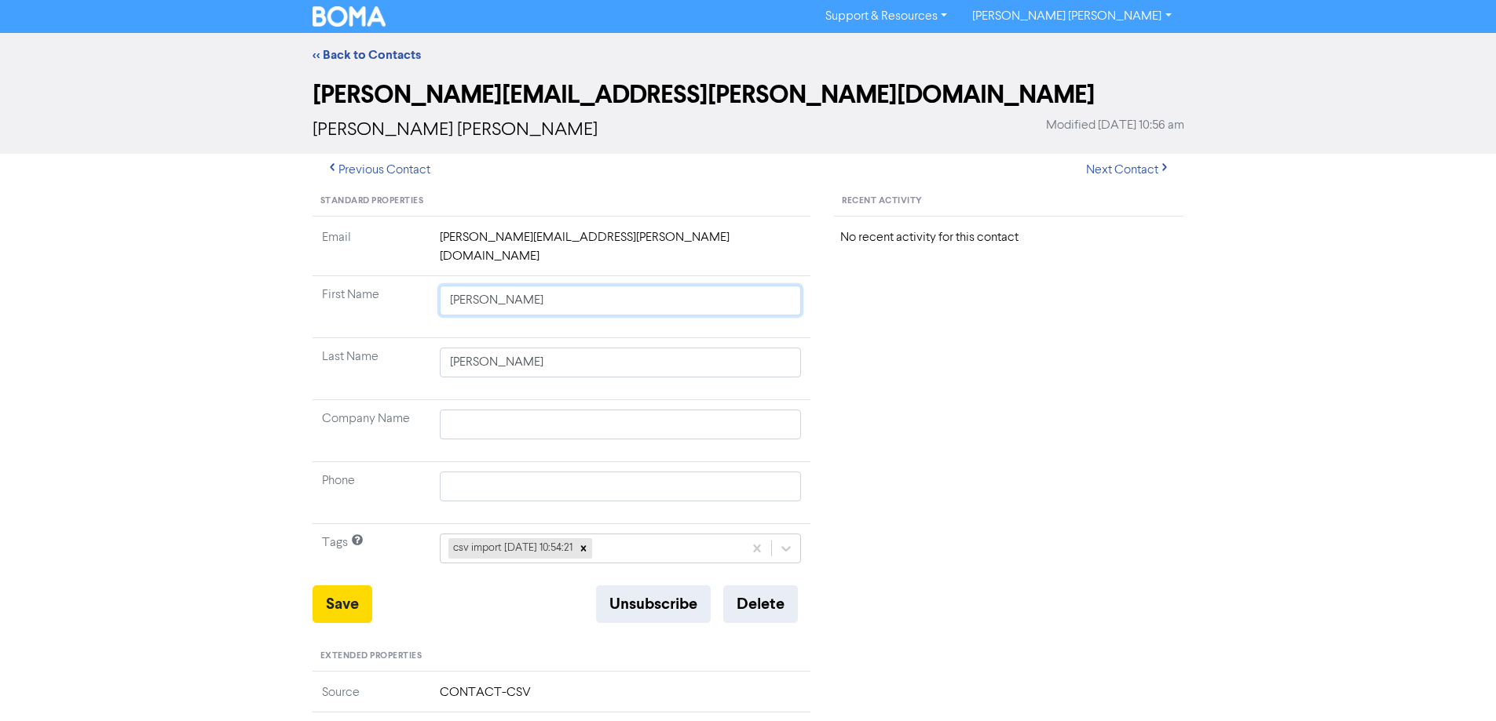
drag, startPoint x: 483, startPoint y: 284, endPoint x: 1101, endPoint y: 365, distance: 623.1
click at [1081, 363] on div "Standard Properties Email [PERSON_NAME][EMAIL_ADDRESS][PERSON_NAME][DOMAIN_NAME…" at bounding box center [748, 685] width 895 height 997
click at [333, 596] on button "Save" at bounding box center [342, 605] width 60 height 38
click at [1114, 173] on button "Next Contact" at bounding box center [1127, 170] width 111 height 33
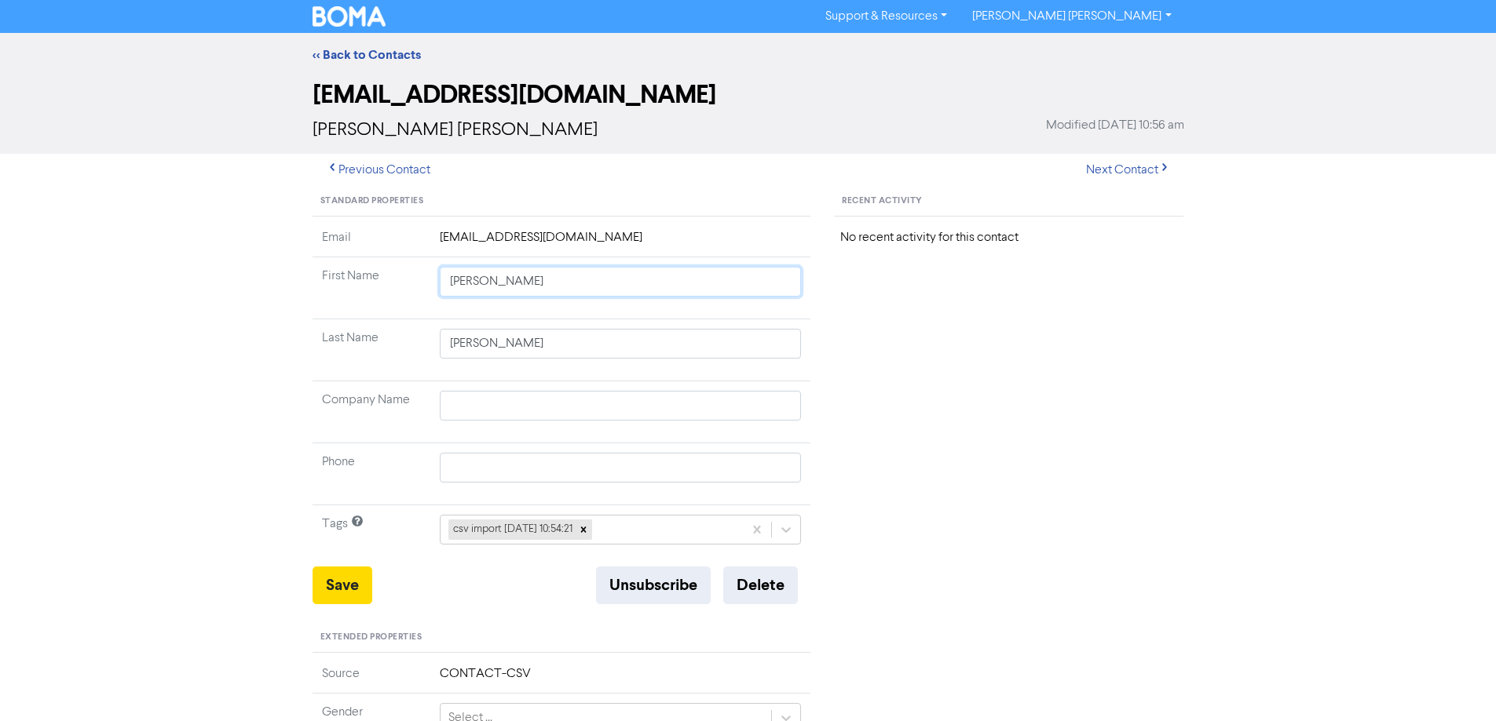
drag, startPoint x: 481, startPoint y: 284, endPoint x: 1079, endPoint y: 343, distance: 601.1
click at [1076, 343] on div "Standard Properties Email [EMAIL_ADDRESS][DOMAIN_NAME] First Name [PERSON_NAME]…" at bounding box center [748, 676] width 895 height 978
click at [320, 582] on button "Save" at bounding box center [342, 586] width 60 height 38
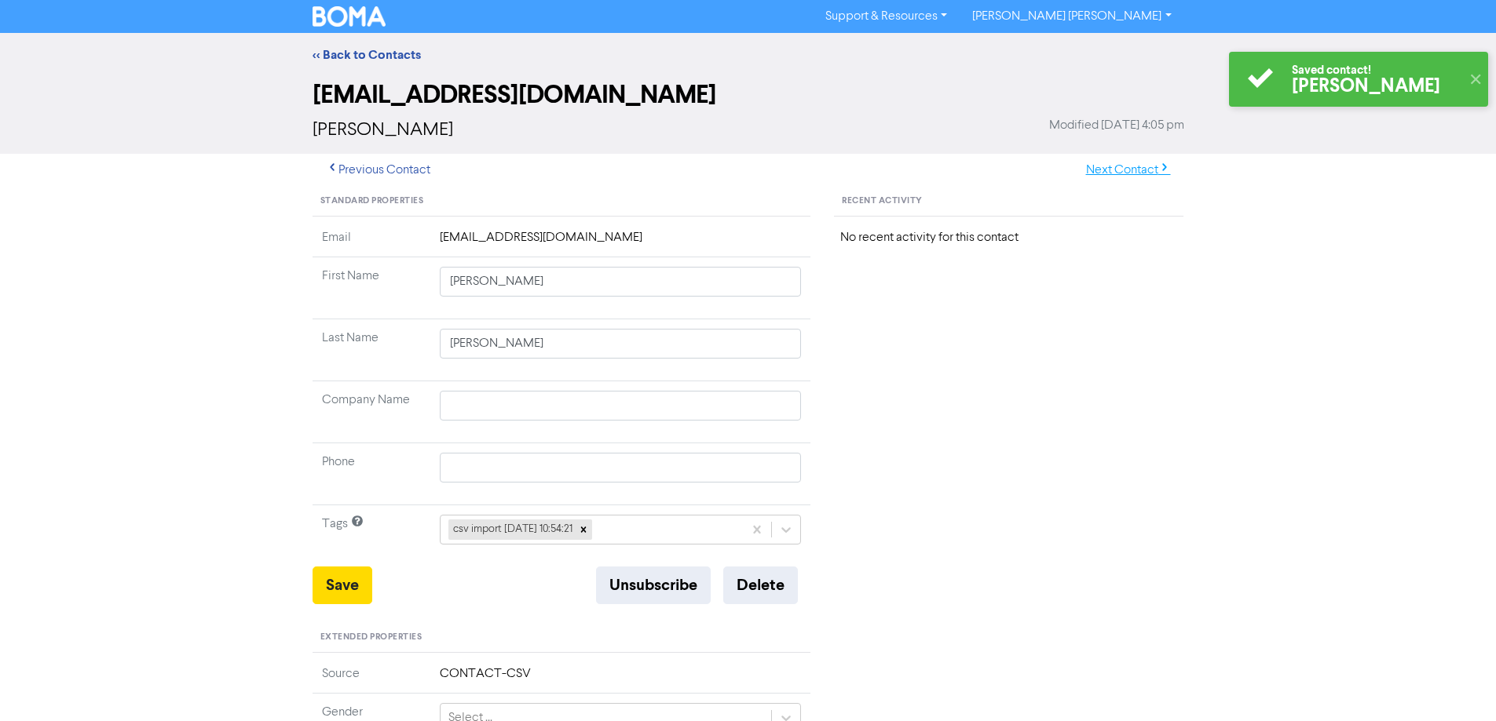
click at [1134, 165] on button "Next Contact" at bounding box center [1127, 170] width 111 height 33
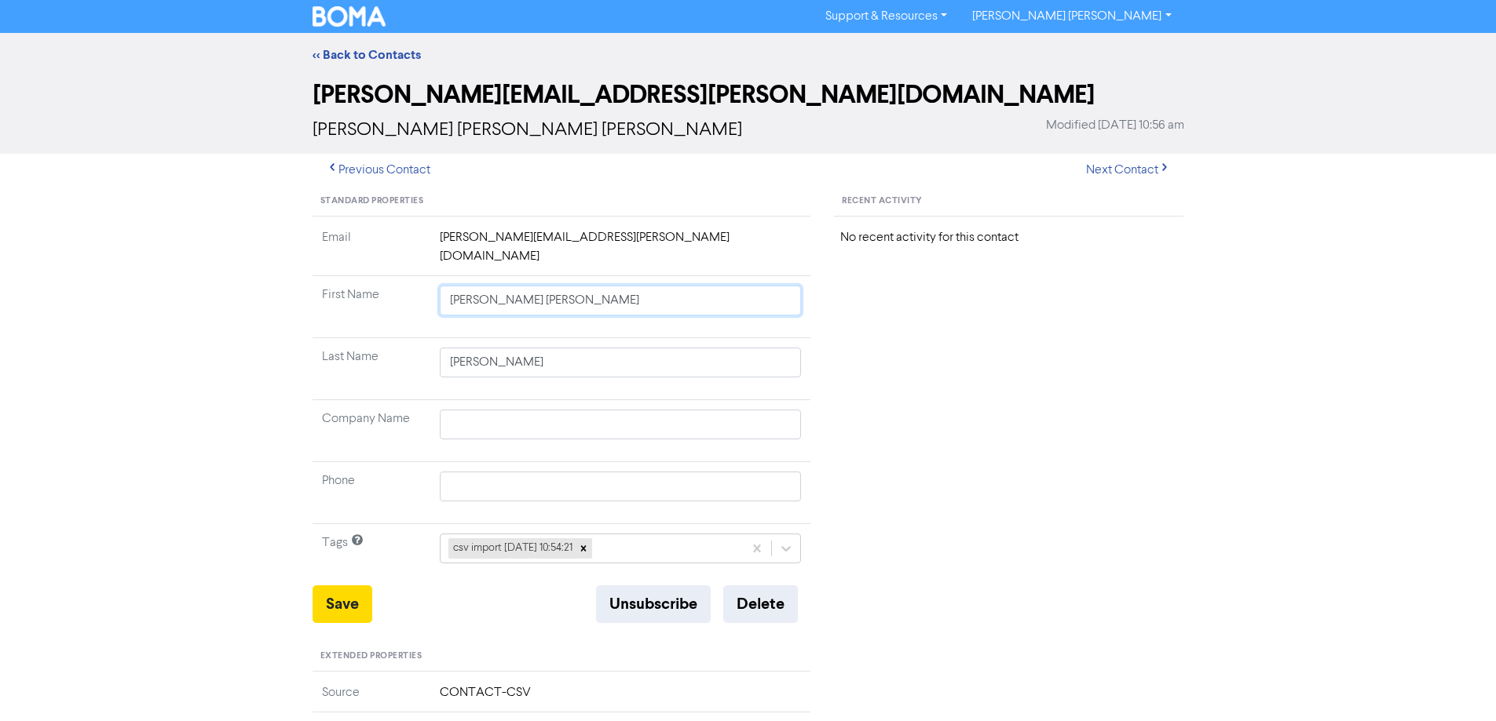
drag, startPoint x: 476, startPoint y: 283, endPoint x: 928, endPoint y: 319, distance: 453.6
click at [919, 316] on div "Standard Properties Email [PERSON_NAME][EMAIL_ADDRESS][PERSON_NAME][DOMAIN_NAME…" at bounding box center [748, 685] width 895 height 997
click at [332, 586] on button "Save" at bounding box center [342, 605] width 60 height 38
click at [343, 56] on link "<< Back to Contacts" at bounding box center [366, 55] width 108 height 16
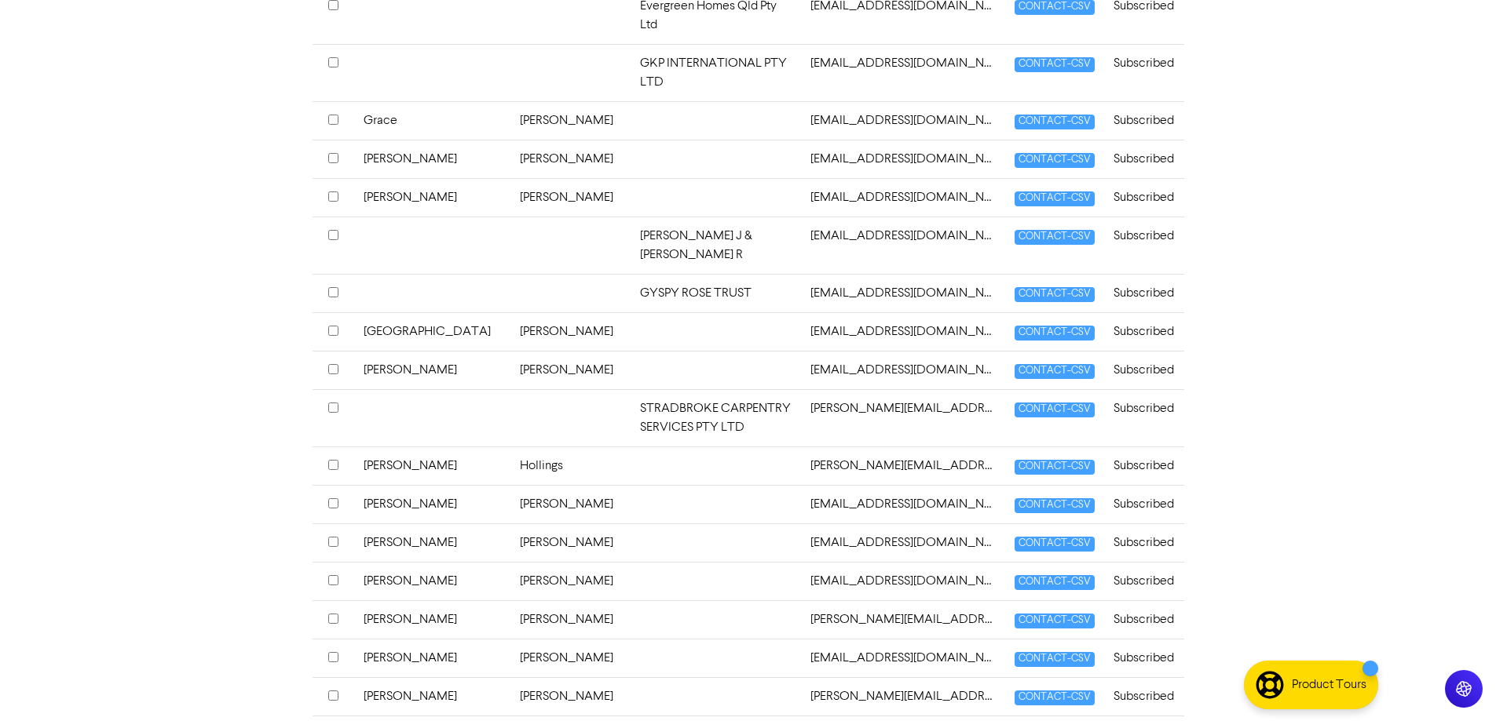
scroll to position [2512, 0]
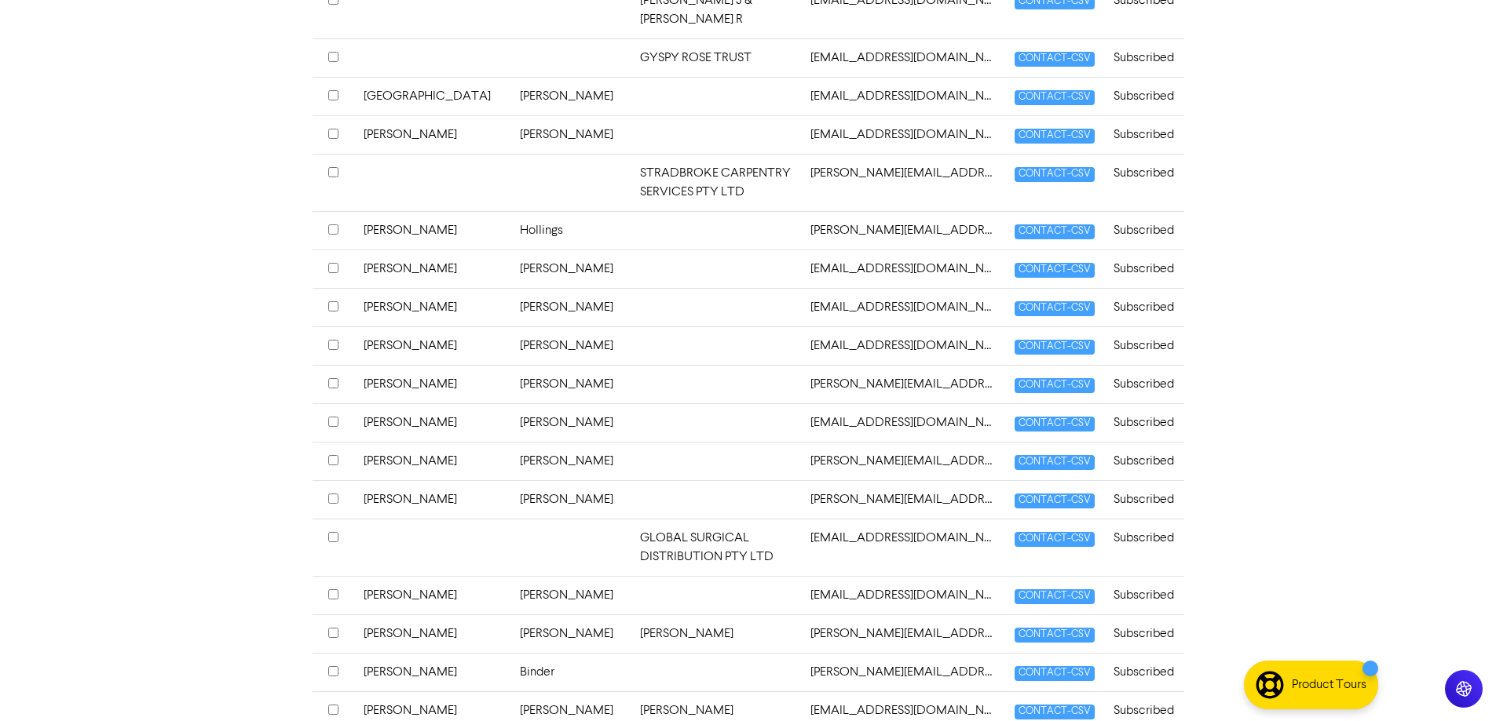
click at [636, 480] on td at bounding box center [715, 499] width 171 height 38
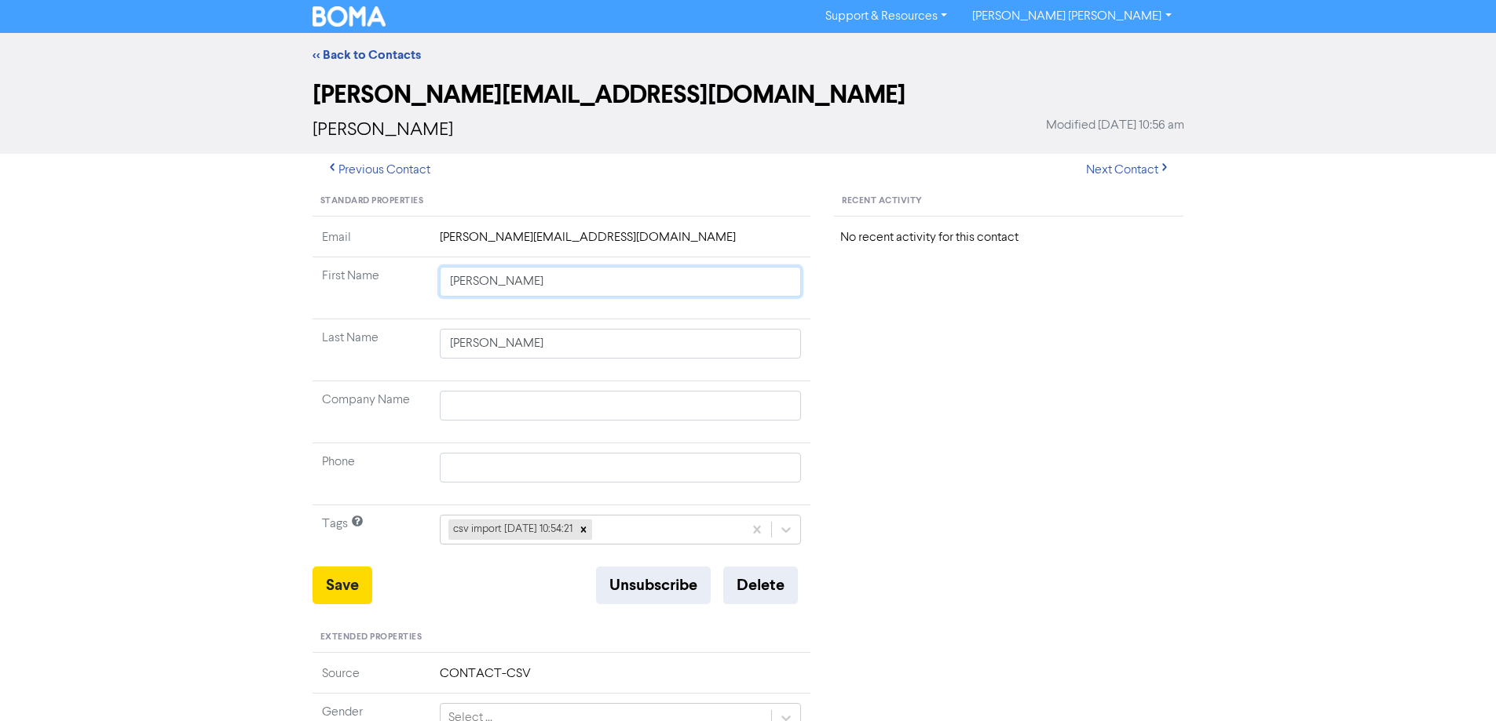
drag, startPoint x: 476, startPoint y: 284, endPoint x: 659, endPoint y: 301, distance: 184.5
click at [659, 301] on td "[PERSON_NAME]" at bounding box center [620, 288] width 381 height 62
drag, startPoint x: 341, startPoint y: 581, endPoint x: 137, endPoint y: 427, distance: 255.0
click at [340, 581] on button "Save" at bounding box center [342, 586] width 60 height 38
click at [1124, 169] on button "Next Contact" at bounding box center [1127, 170] width 111 height 33
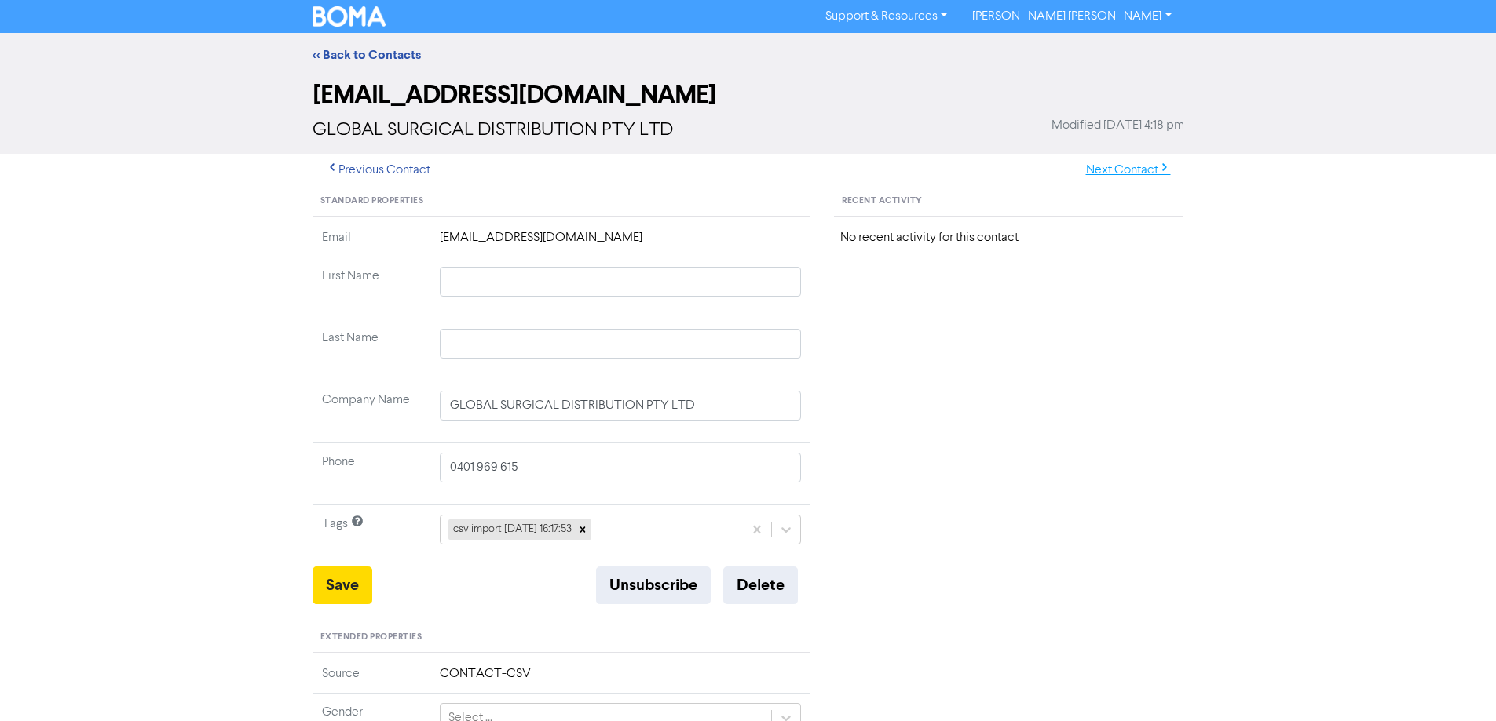
click at [1116, 173] on button "Next Contact" at bounding box center [1127, 170] width 111 height 33
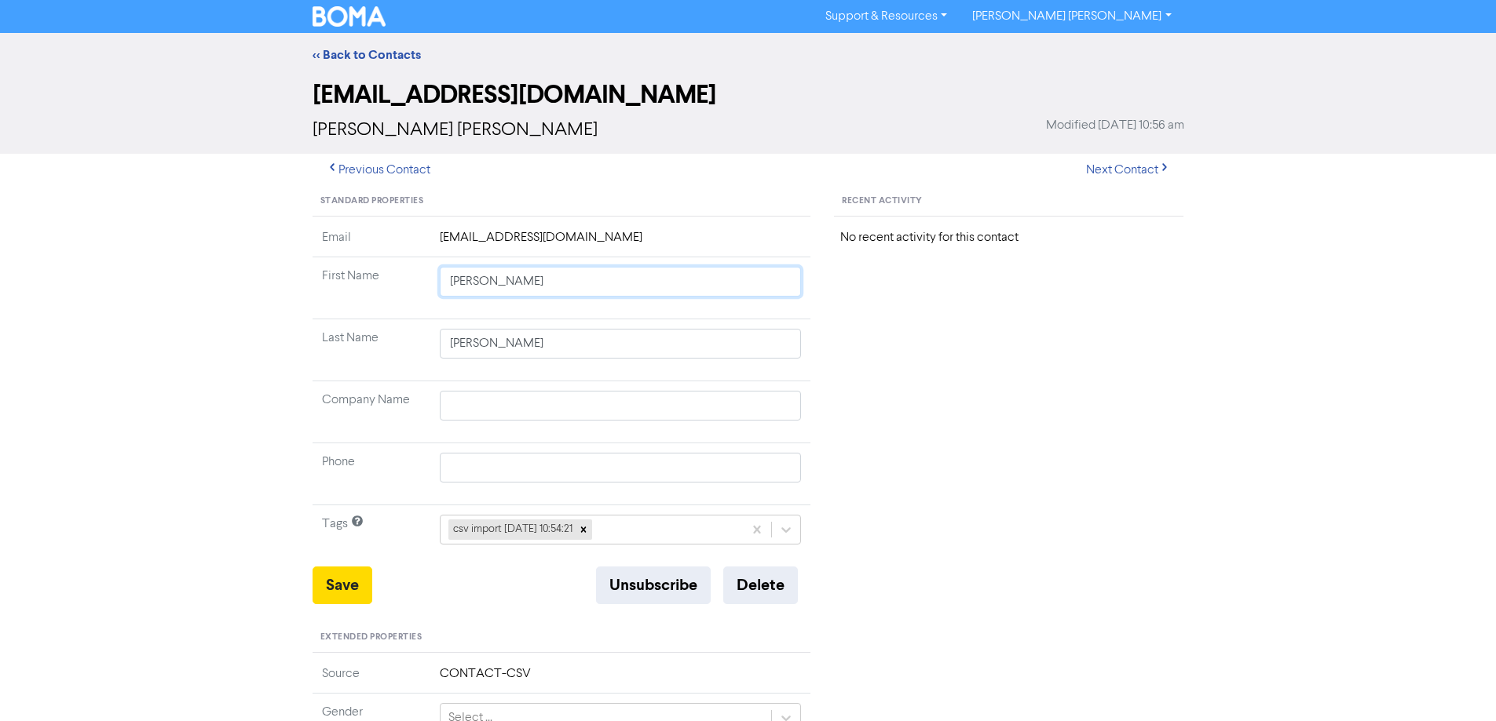
drag, startPoint x: 513, startPoint y: 283, endPoint x: 872, endPoint y: 339, distance: 363.1
click at [854, 339] on div "Standard Properties Email [EMAIL_ADDRESS][DOMAIN_NAME] First Name [PERSON_NAME]…" at bounding box center [748, 676] width 895 height 978
click at [357, 580] on button "Save" at bounding box center [342, 586] width 60 height 38
click at [1142, 161] on button "Next Contact" at bounding box center [1127, 170] width 111 height 33
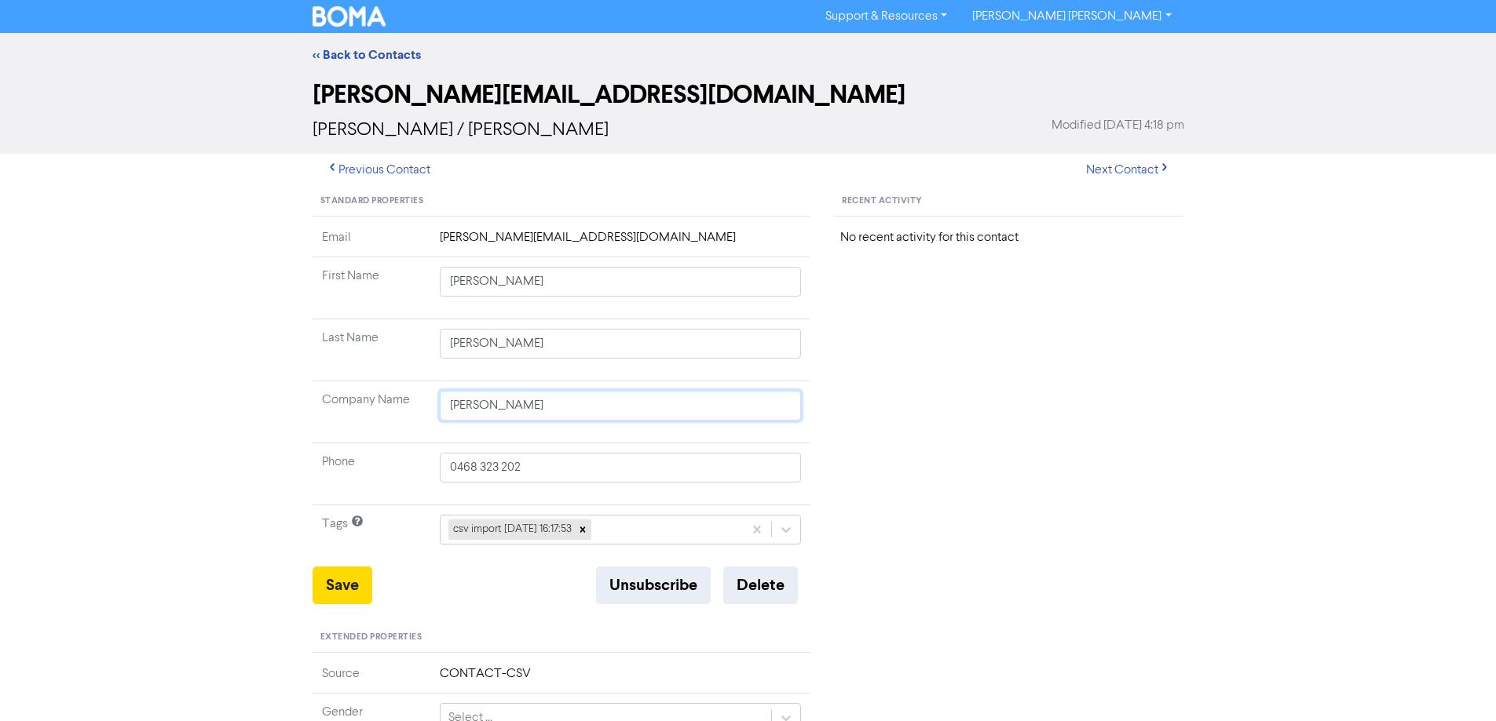
drag, startPoint x: 585, startPoint y: 407, endPoint x: 509, endPoint y: 442, distance: 83.6
click at [447, 412] on input "[PERSON_NAME]" at bounding box center [621, 406] width 362 height 30
click at [326, 575] on button "Save" at bounding box center [342, 586] width 60 height 38
click at [1110, 163] on button "Next Contact" at bounding box center [1127, 170] width 111 height 33
drag, startPoint x: 484, startPoint y: 284, endPoint x: 869, endPoint y: 360, distance: 392.8
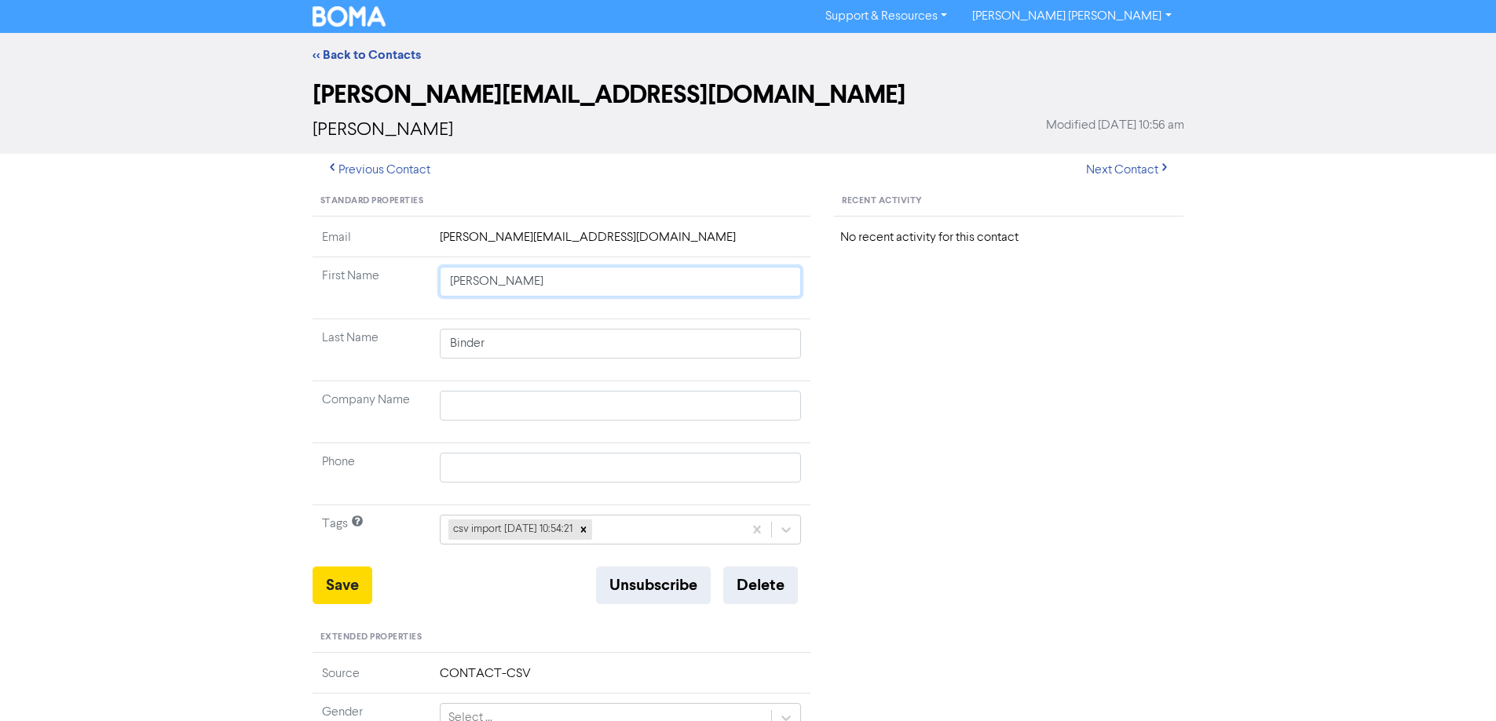
click at [831, 352] on div "Standard Properties Email [PERSON_NAME][EMAIL_ADDRESS][DOMAIN_NAME] First Name …" at bounding box center [748, 676] width 895 height 978
click at [326, 588] on button "Save" at bounding box center [342, 586] width 60 height 38
click at [1117, 167] on button "Next Contact" at bounding box center [1127, 170] width 111 height 33
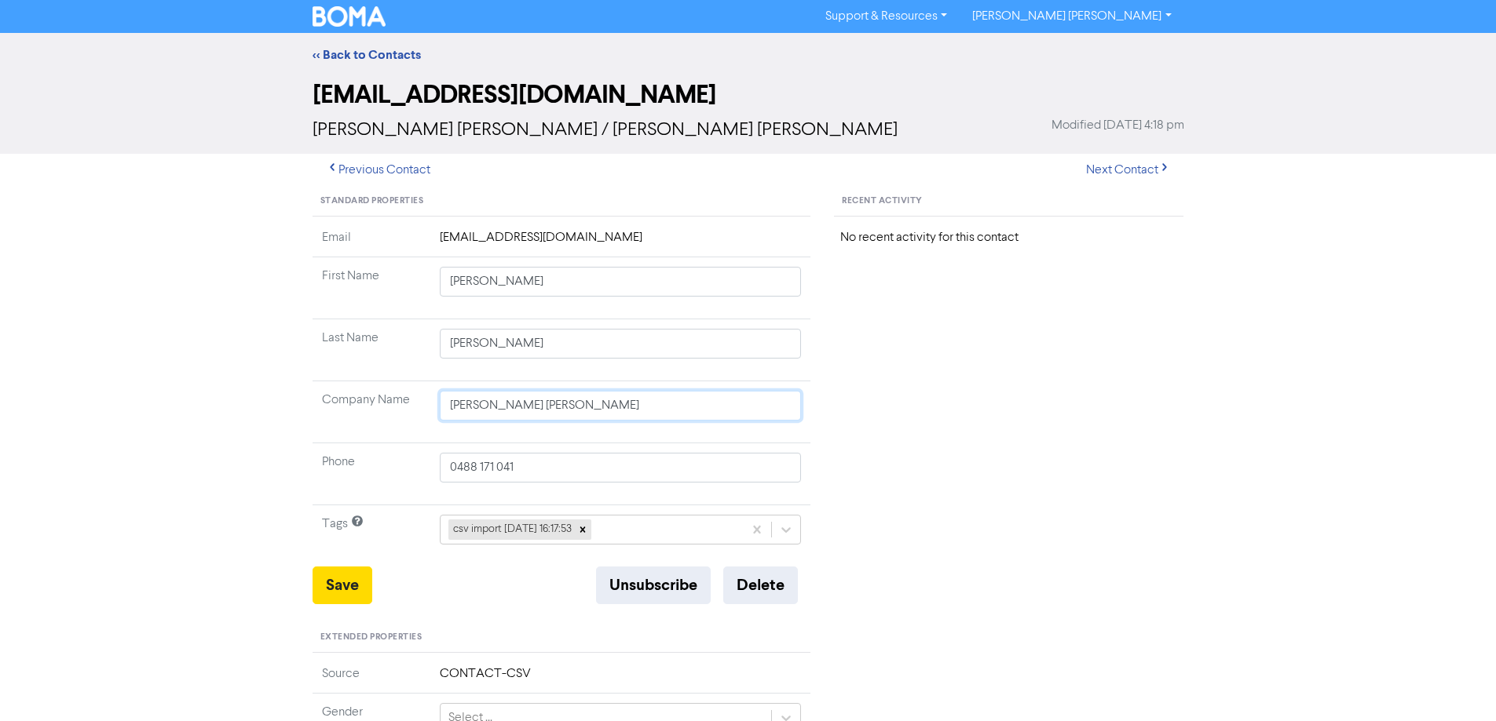
drag, startPoint x: 612, startPoint y: 410, endPoint x: 375, endPoint y: 396, distance: 237.5
click at [373, 402] on tr "Company Name [PERSON_NAME] [PERSON_NAME]" at bounding box center [561, 413] width 499 height 62
click at [338, 588] on button "Save" at bounding box center [342, 586] width 60 height 38
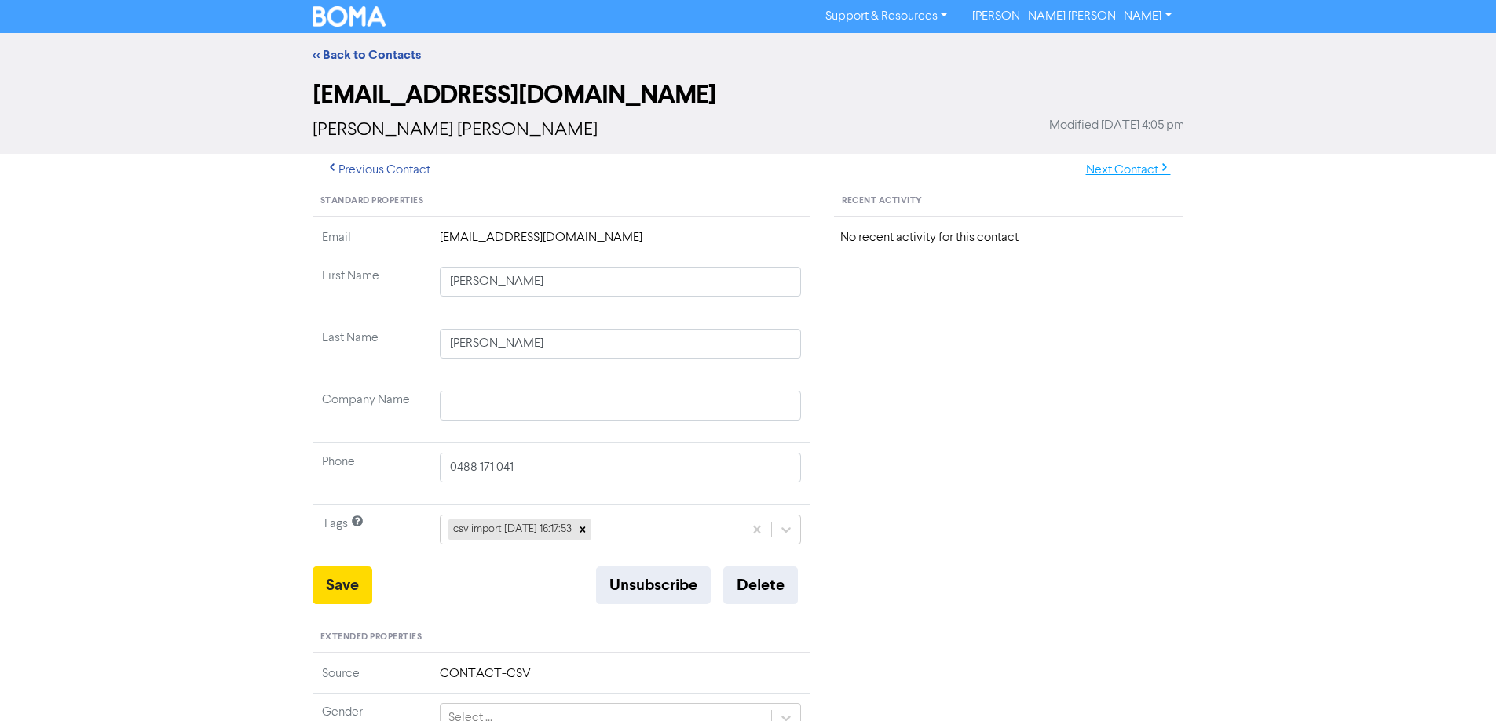
click at [1119, 174] on button "Next Contact" at bounding box center [1127, 170] width 111 height 33
click at [1127, 163] on button "Next Contact" at bounding box center [1127, 170] width 111 height 33
click at [1116, 166] on button "Next Contact" at bounding box center [1127, 170] width 111 height 33
drag, startPoint x: 493, startPoint y: 284, endPoint x: 794, endPoint y: 339, distance: 305.7
click at [773, 333] on tbody "Email [EMAIL_ADDRESS][DOMAIN_NAME] First Name [PERSON_NAME] [PERSON_NAME] Last …" at bounding box center [561, 397] width 499 height 338
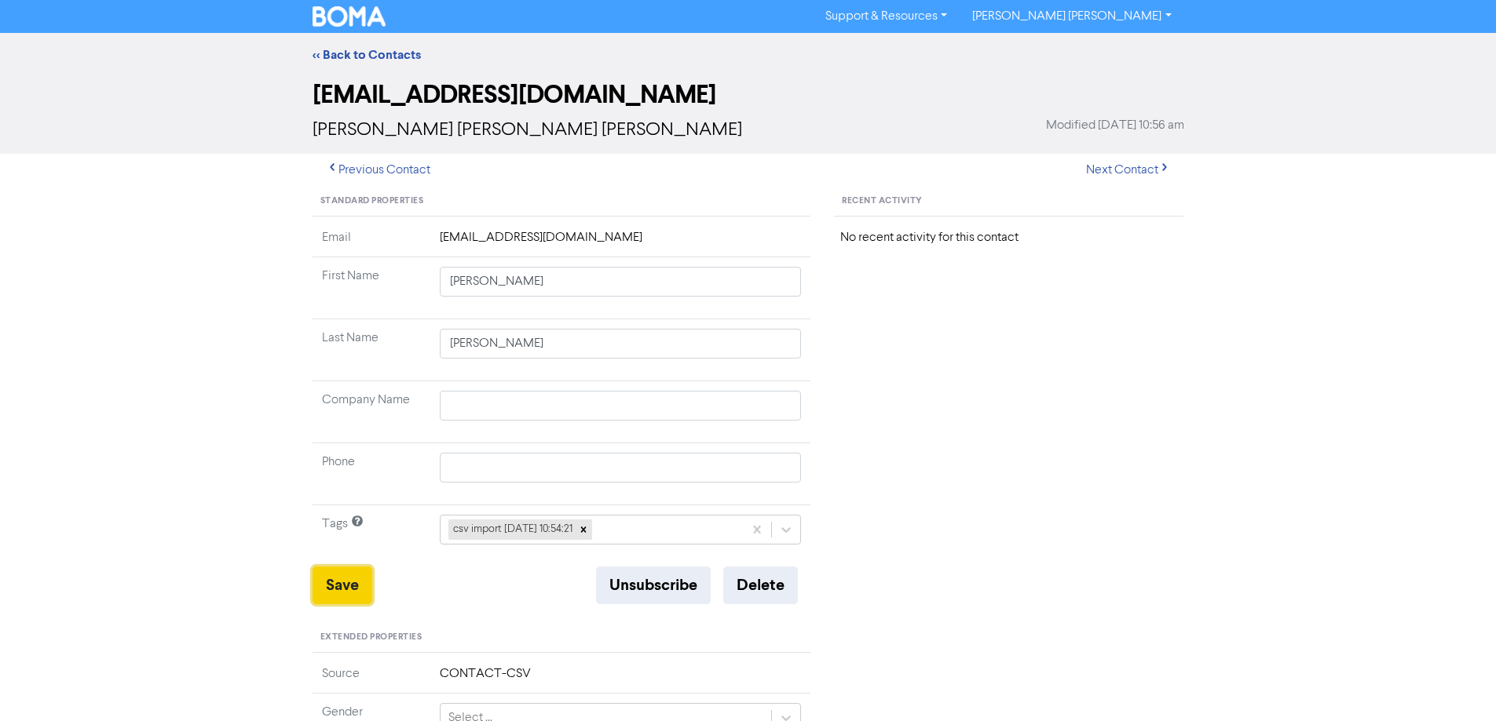
click at [335, 579] on button "Save" at bounding box center [342, 586] width 60 height 38
click at [1145, 163] on button "Next Contact" at bounding box center [1127, 170] width 111 height 33
drag, startPoint x: 473, startPoint y: 283, endPoint x: 779, endPoint y: 334, distance: 309.5
click at [774, 334] on tbody "Email [EMAIL_ADDRESS][DOMAIN_NAME] First Name [PERSON_NAME] Last Name [PERSON_N…" at bounding box center [561, 397] width 499 height 338
click at [339, 579] on button "Save" at bounding box center [342, 586] width 60 height 38
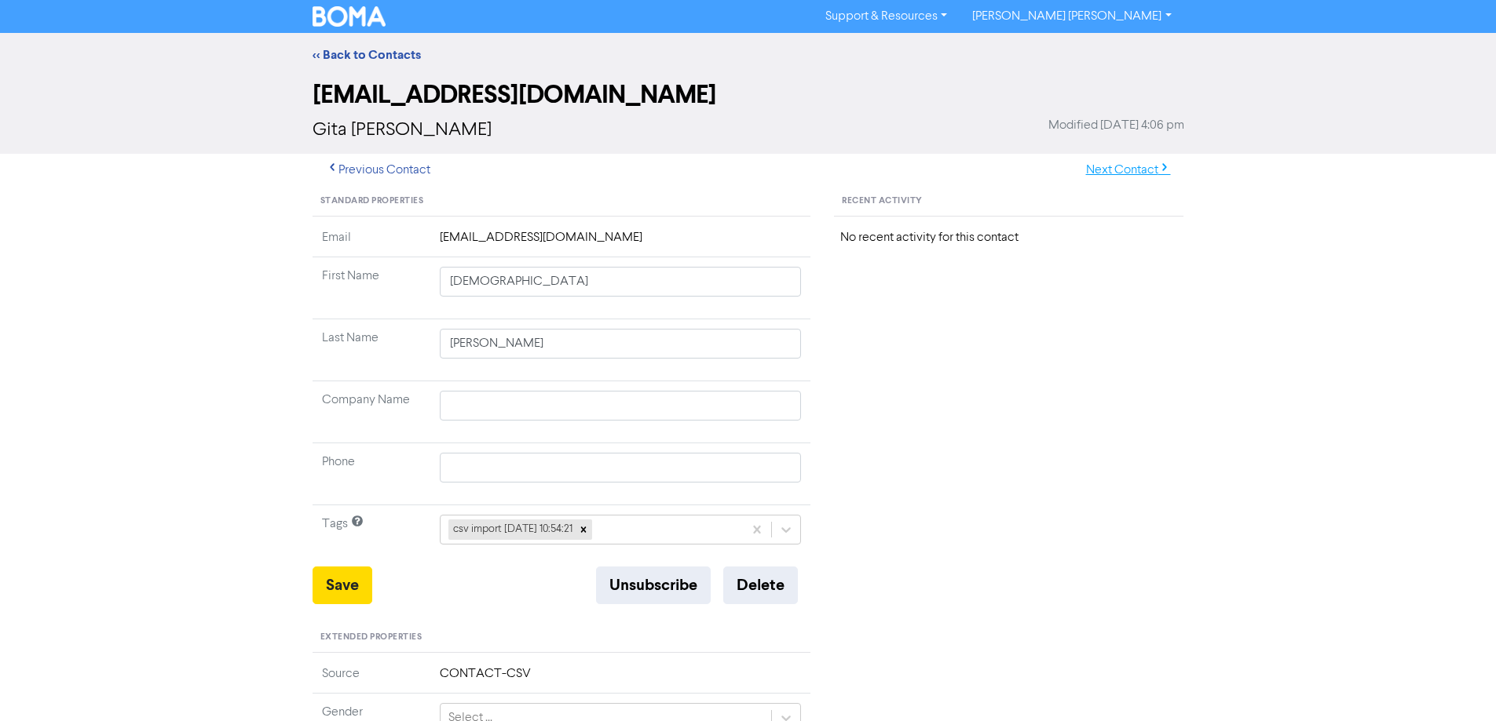
click at [1124, 164] on button "Next Contact" at bounding box center [1127, 170] width 111 height 33
drag, startPoint x: 499, startPoint y: 286, endPoint x: 927, endPoint y: 344, distance: 431.8
click at [924, 344] on div "Standard Properties Email [EMAIL_ADDRESS][DOMAIN_NAME] First Name [PERSON_NAME]…" at bounding box center [748, 676] width 895 height 978
click at [337, 571] on button "Save" at bounding box center [342, 586] width 60 height 38
click at [1160, 176] on icon "button" at bounding box center [1164, 170] width 13 height 13
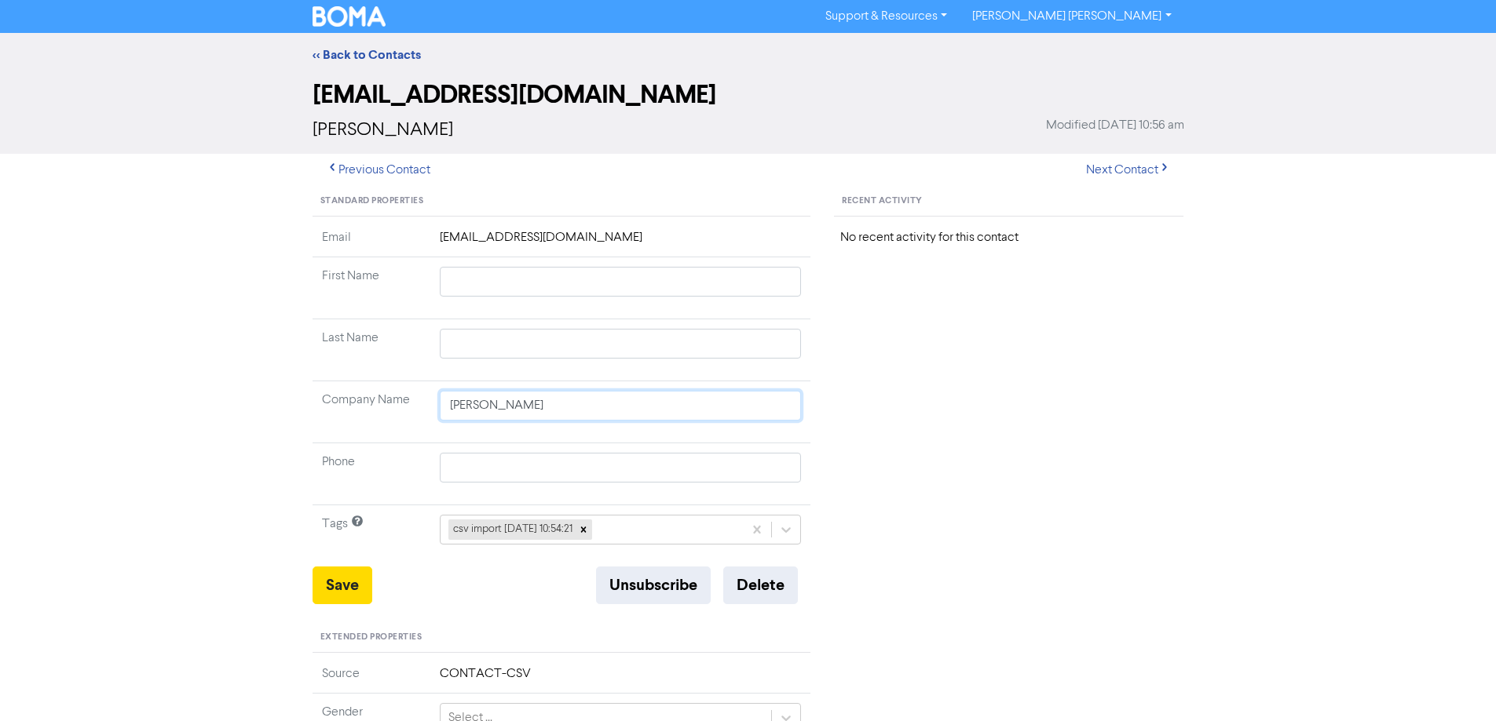
drag, startPoint x: 579, startPoint y: 404, endPoint x: 406, endPoint y: 407, distance: 172.7
click at [407, 407] on tr "Company Name [PERSON_NAME]" at bounding box center [561, 413] width 499 height 62
click at [499, 288] on input "text" at bounding box center [621, 282] width 362 height 30
paste input "[PERSON_NAME]"
drag, startPoint x: 485, startPoint y: 283, endPoint x: 595, endPoint y: 355, distance: 131.5
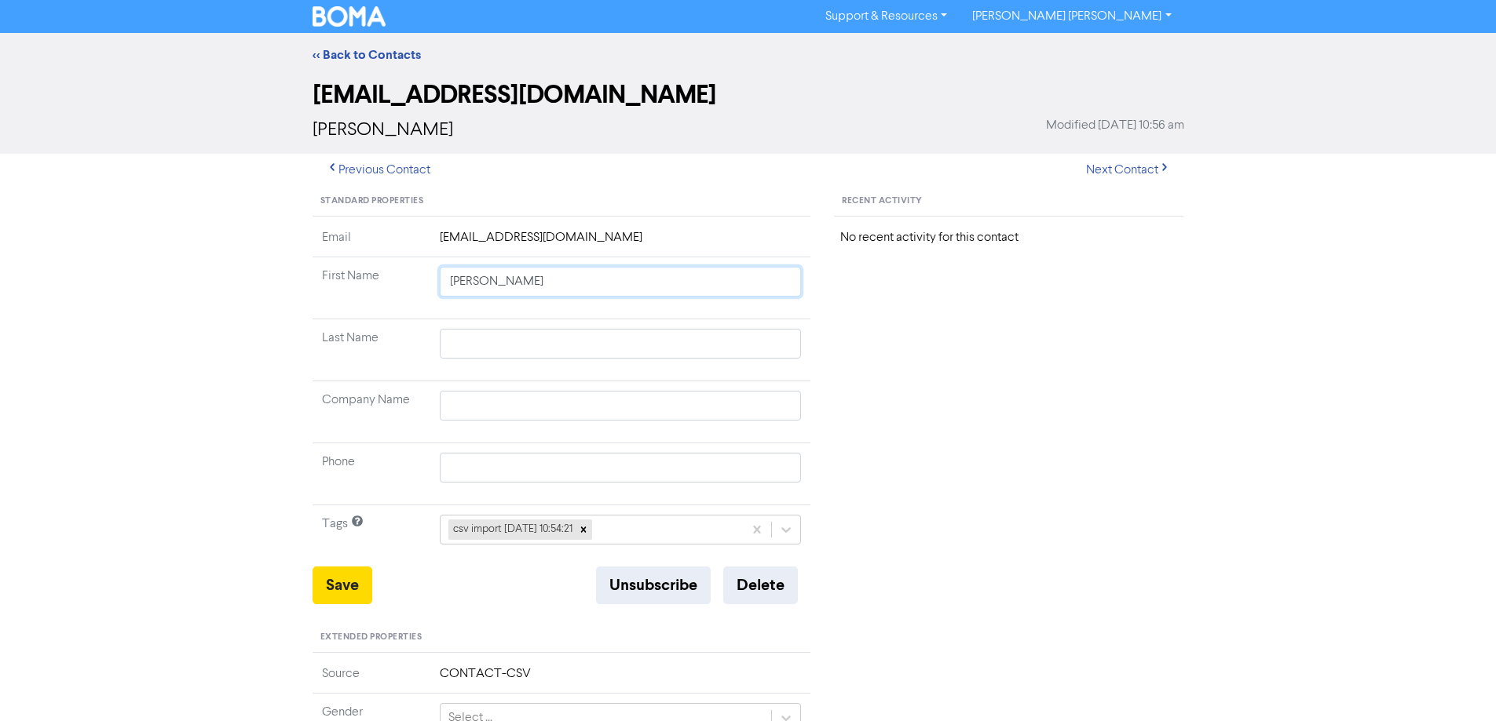
click at [592, 297] on input "[PERSON_NAME]" at bounding box center [621, 282] width 362 height 30
drag, startPoint x: 486, startPoint y: 352, endPoint x: 524, endPoint y: 357, distance: 38.9
click at [486, 352] on input "text" at bounding box center [621, 344] width 362 height 30
paste input "[PERSON_NAME]"
click at [351, 576] on button "Save" at bounding box center [342, 586] width 60 height 38
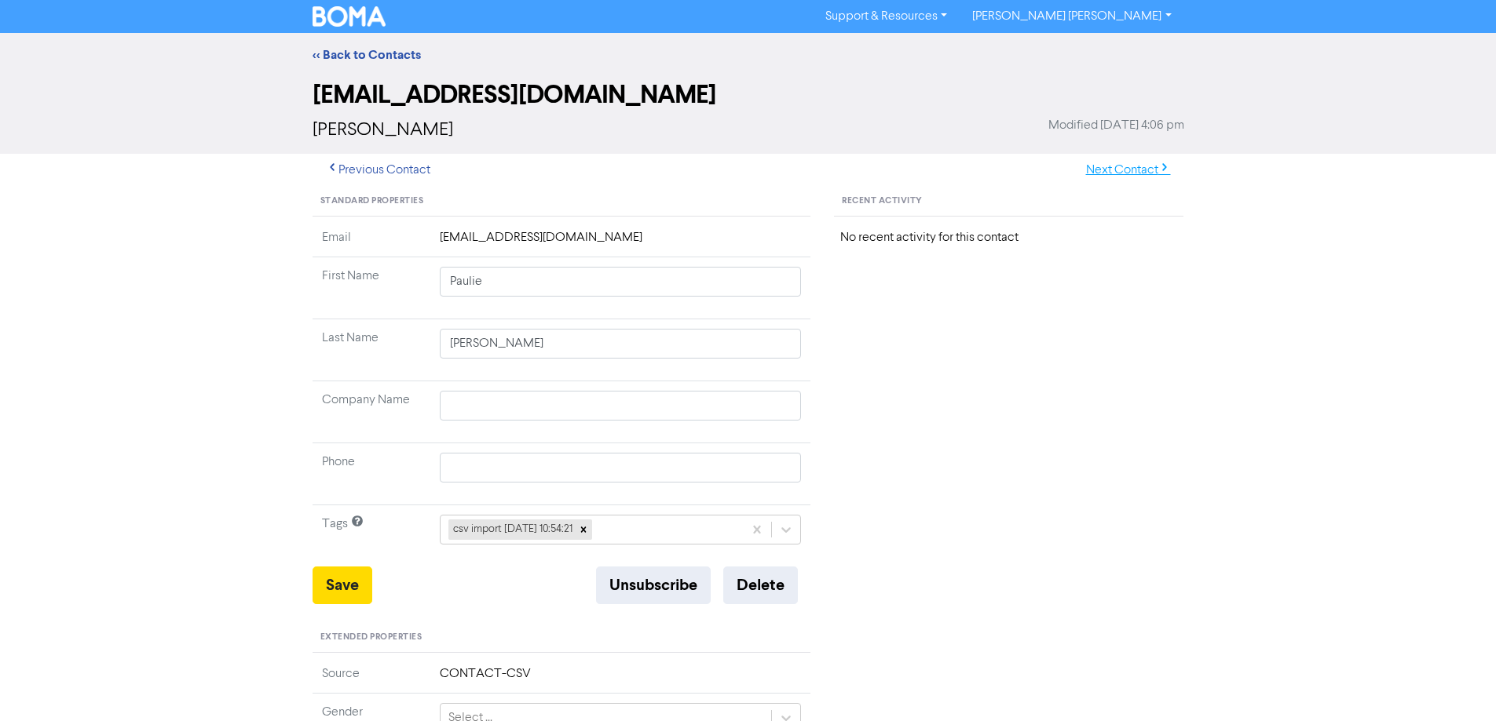
click at [1121, 173] on button "Next Contact" at bounding box center [1127, 170] width 111 height 33
drag, startPoint x: 502, startPoint y: 283, endPoint x: 904, endPoint y: 352, distance: 407.1
click at [818, 329] on div "Standard Properties Email [EMAIL_ADDRESS][DOMAIN_NAME] First Name [PERSON_NAME]…" at bounding box center [562, 676] width 522 height 978
click at [346, 582] on button "Save" at bounding box center [342, 586] width 60 height 38
click at [1124, 170] on button "Next Contact" at bounding box center [1127, 170] width 111 height 33
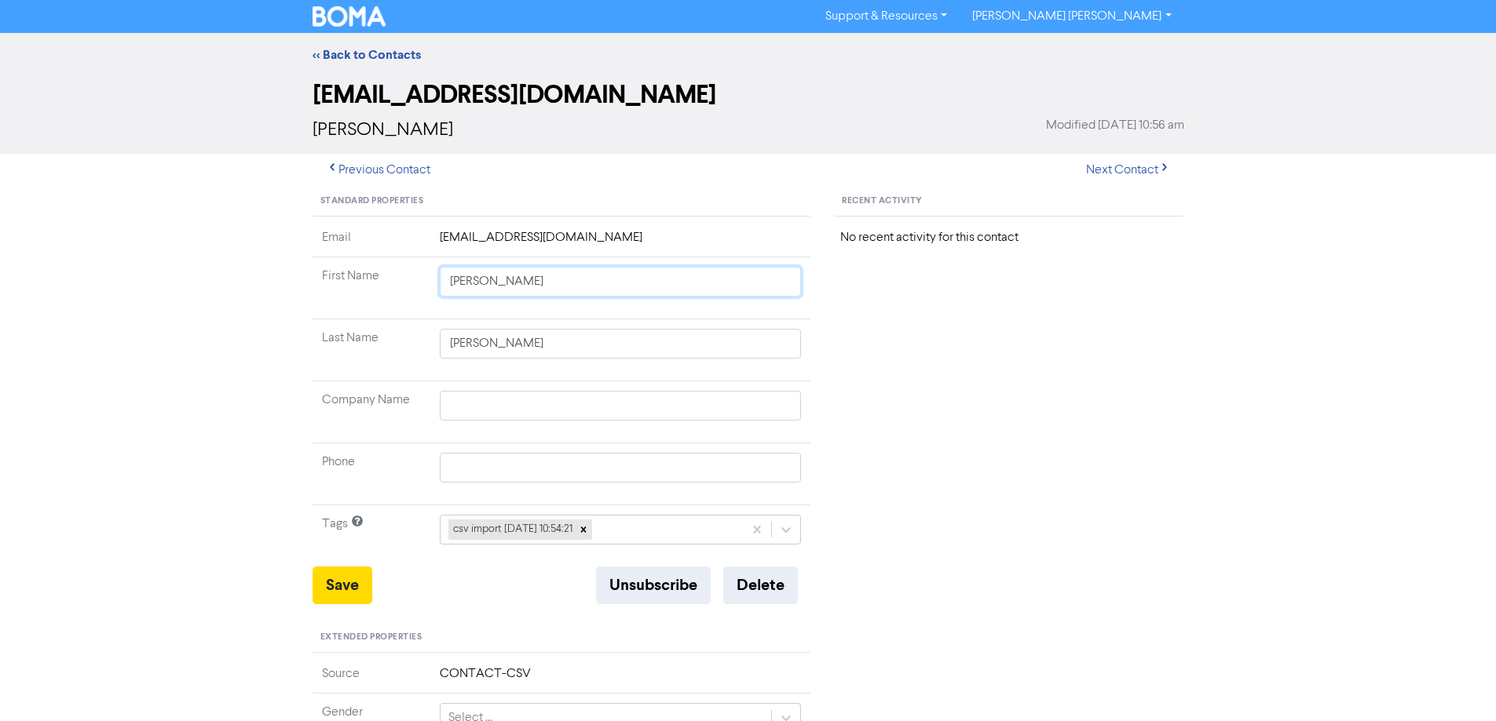
drag, startPoint x: 493, startPoint y: 284, endPoint x: 822, endPoint y: 354, distance: 336.3
click at [697, 323] on tbody "Email [EMAIL_ADDRESS][DOMAIN_NAME] First Name [PERSON_NAME] Last Name [PERSON_N…" at bounding box center [561, 397] width 499 height 338
click at [361, 583] on button "Save" at bounding box center [342, 586] width 60 height 38
click at [1091, 165] on button "Next Contact" at bounding box center [1127, 170] width 111 height 33
drag, startPoint x: 482, startPoint y: 286, endPoint x: 820, endPoint y: 342, distance: 342.3
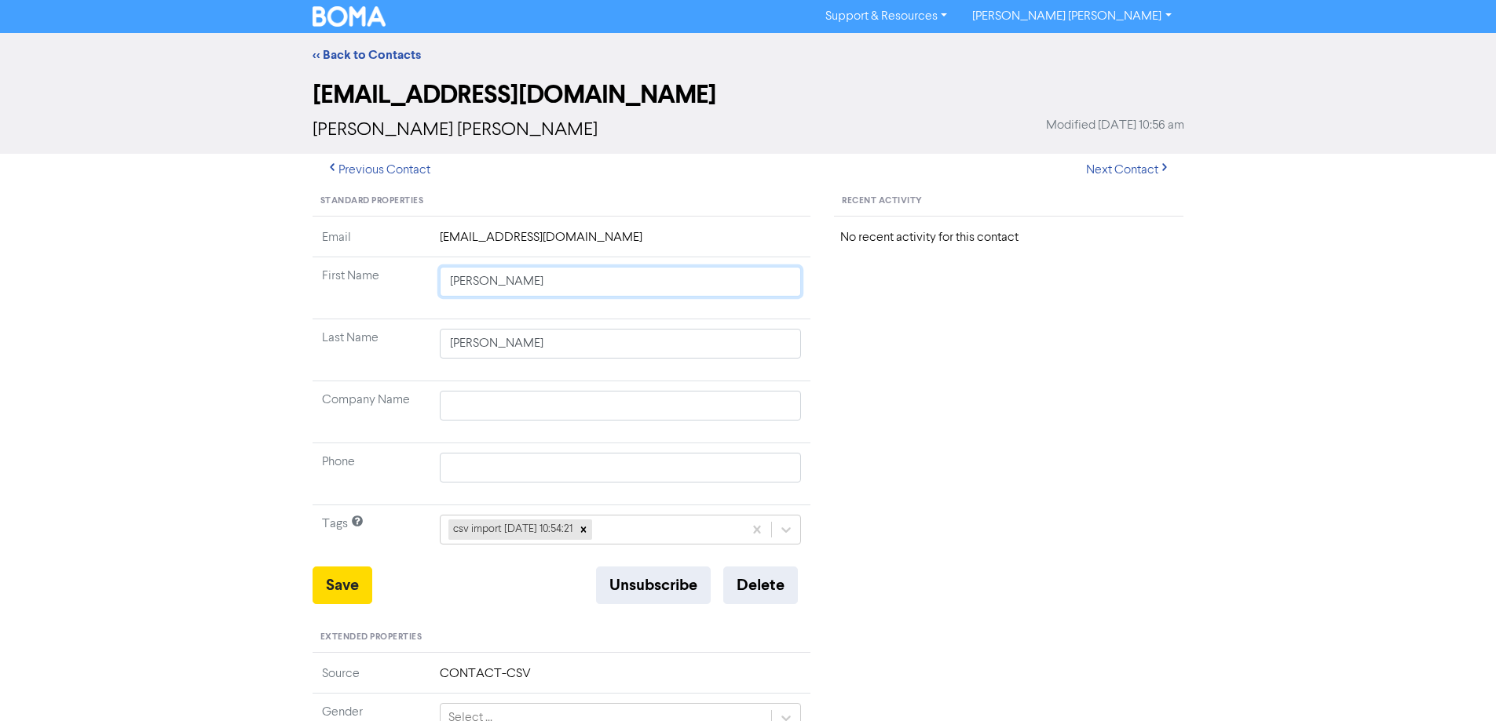
click at [752, 337] on tbody "Email [EMAIL_ADDRESS][DOMAIN_NAME] First Name [PERSON_NAME] Last Name [PERSON_N…" at bounding box center [561, 397] width 499 height 338
click at [351, 579] on button "Save" at bounding box center [342, 586] width 60 height 38
click at [1140, 162] on button "Next Contact" at bounding box center [1127, 170] width 111 height 33
click at [1105, 170] on button "Next Contact" at bounding box center [1127, 170] width 111 height 33
click at [1133, 174] on button "Next Contact" at bounding box center [1127, 170] width 111 height 33
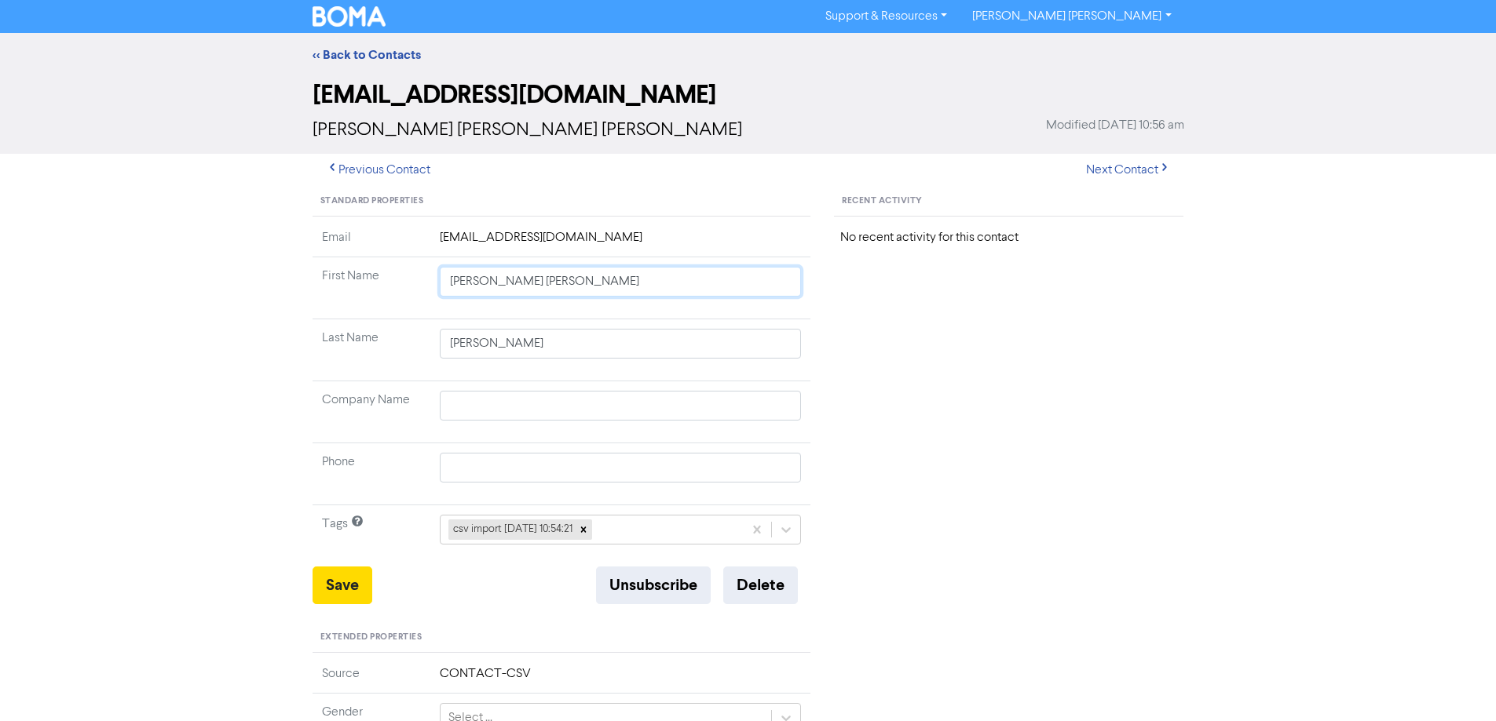
drag, startPoint x: 486, startPoint y: 285, endPoint x: 859, endPoint y: 363, distance: 380.9
click at [821, 351] on div "Standard Properties Email [EMAIL_ADDRESS][DOMAIN_NAME] First Name [PERSON_NAME]…" at bounding box center [562, 676] width 522 height 978
click at [340, 590] on button "Save" at bounding box center [342, 586] width 60 height 38
click at [1116, 174] on button "Next Contact" at bounding box center [1127, 170] width 111 height 33
drag, startPoint x: 499, startPoint y: 280, endPoint x: 853, endPoint y: 348, distance: 359.7
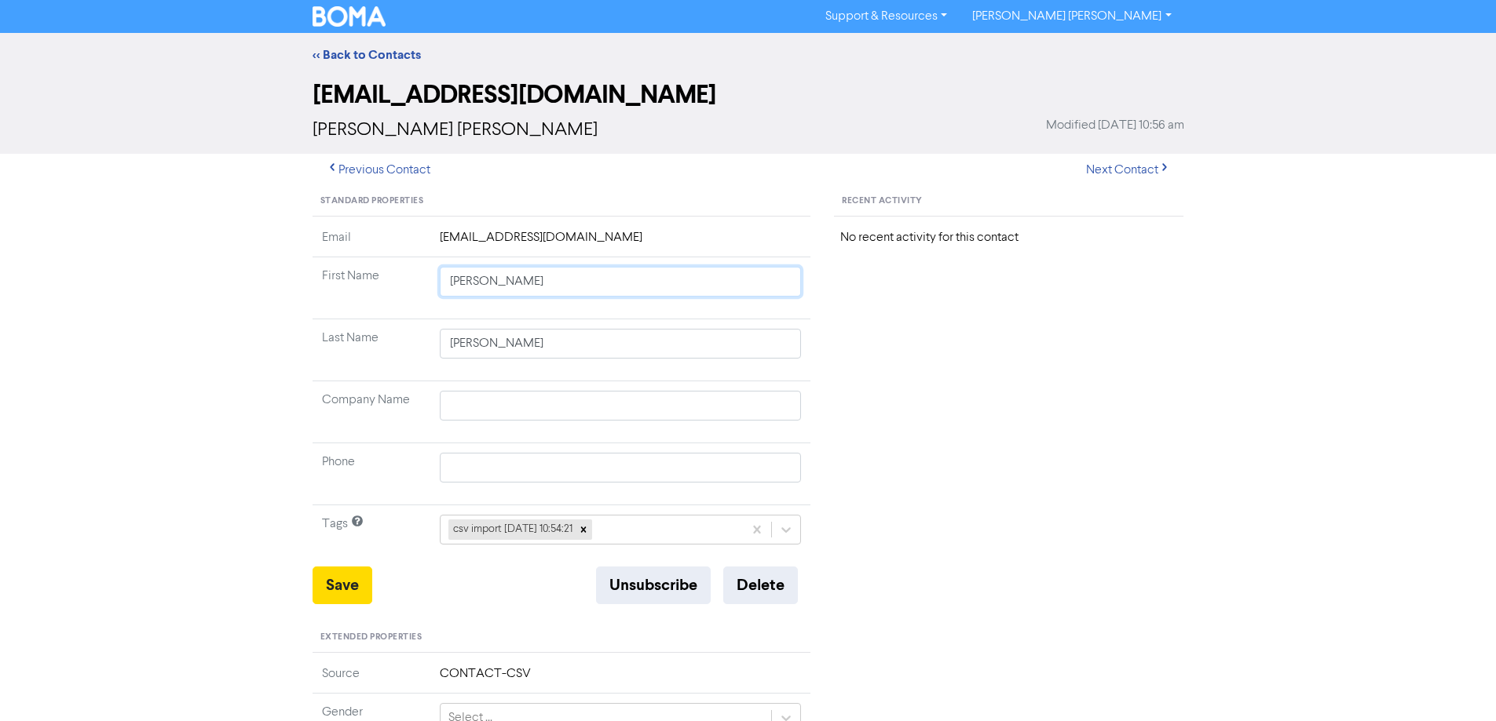
click at [805, 339] on tbody "Email [EMAIL_ADDRESS][DOMAIN_NAME] First Name [PERSON_NAME] Last Name [PERSON_N…" at bounding box center [561, 397] width 499 height 338
click at [349, 574] on button "Save" at bounding box center [342, 586] width 60 height 38
click at [1123, 165] on button "Next Contact" at bounding box center [1127, 170] width 111 height 33
drag, startPoint x: 488, startPoint y: 283, endPoint x: 774, endPoint y: 334, distance: 290.3
click at [744, 331] on tbody "Email [EMAIL_ADDRESS][DOMAIN_NAME] First Name [PERSON_NAME] Last Name [PERSON_N…" at bounding box center [561, 397] width 499 height 338
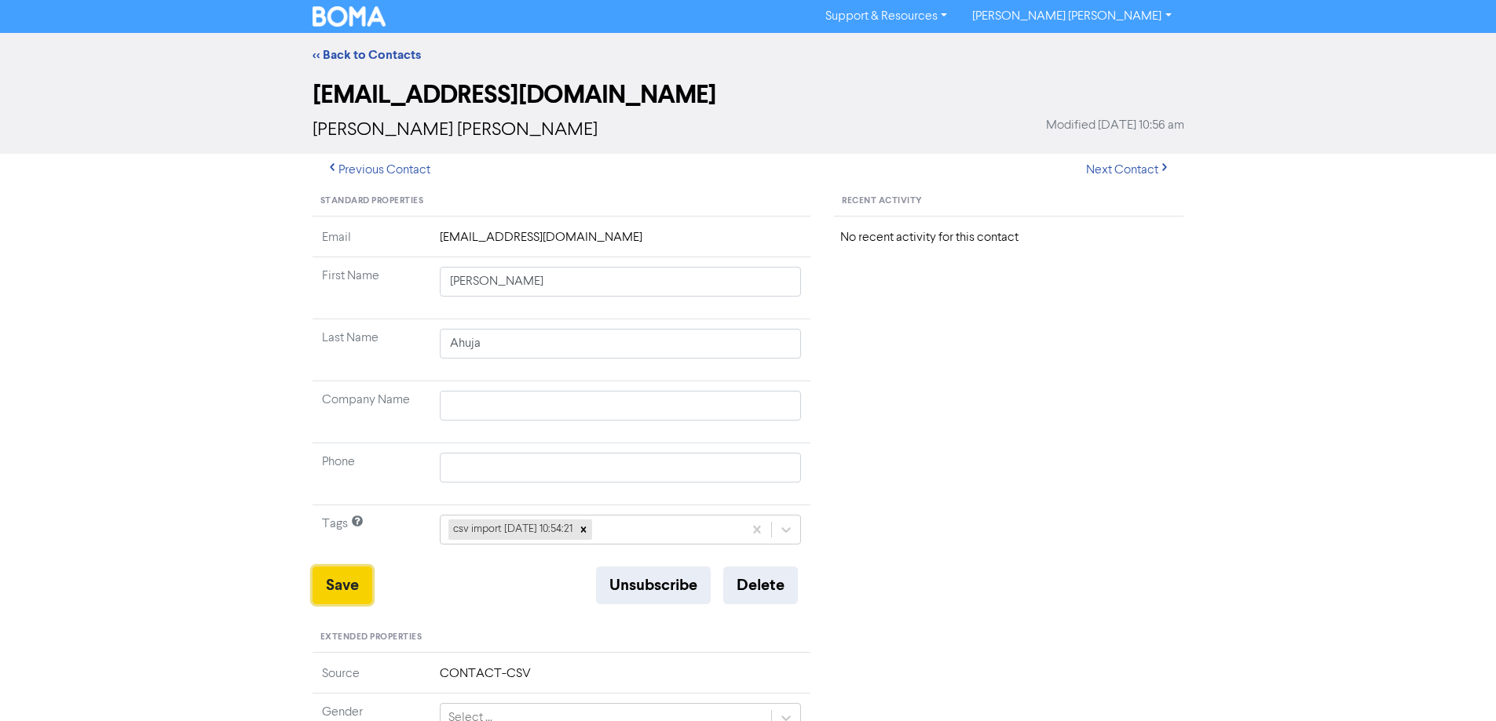
click at [351, 576] on button "Save" at bounding box center [342, 586] width 60 height 38
click at [1130, 171] on button "Next Contact" at bounding box center [1127, 170] width 111 height 33
drag, startPoint x: 475, startPoint y: 284, endPoint x: 815, endPoint y: 358, distance: 347.8
click at [718, 339] on tbody "Email [EMAIL_ADDRESS][DOMAIN_NAME] First Name [PERSON_NAME] Last Name [PERSON_N…" at bounding box center [561, 397] width 499 height 338
click at [344, 581] on button "Save" at bounding box center [342, 586] width 60 height 38
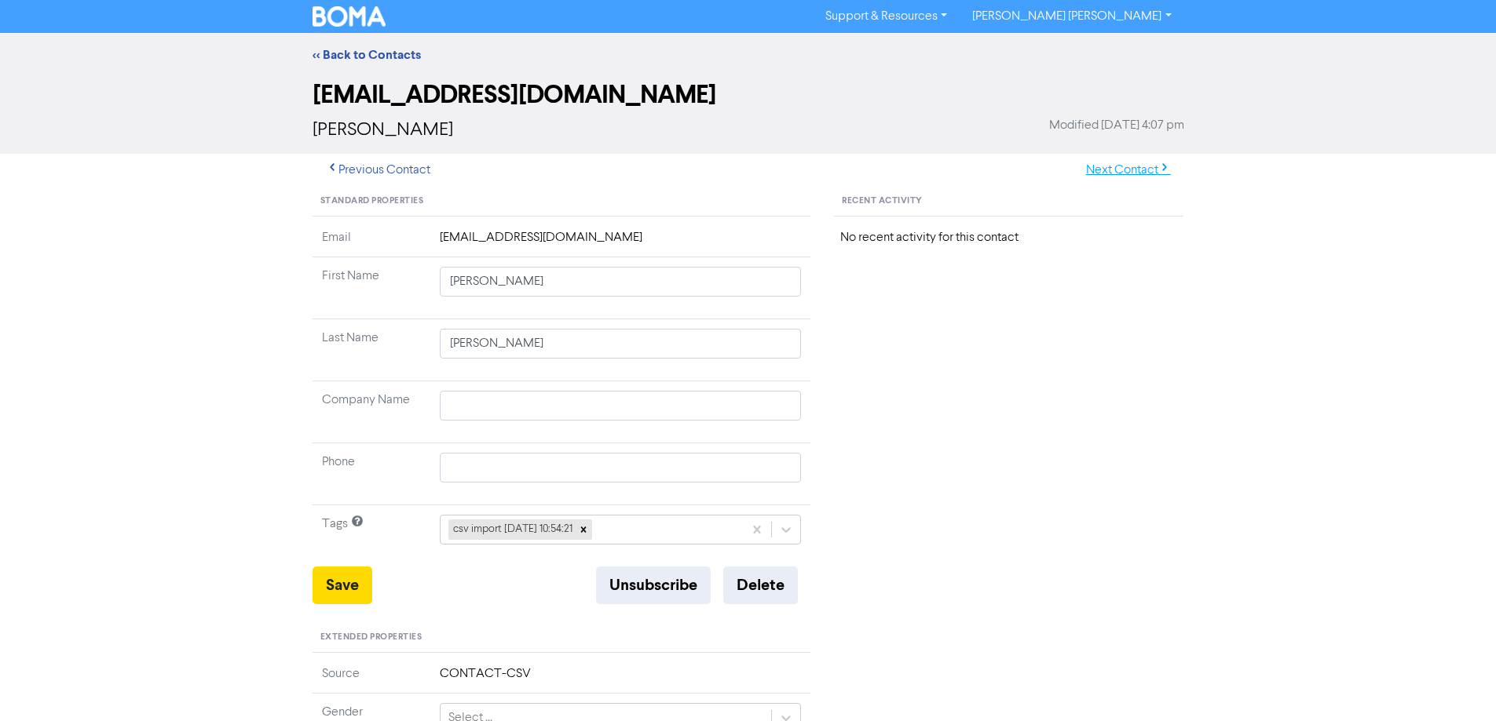
click at [1118, 168] on button "Next Contact" at bounding box center [1127, 170] width 111 height 33
drag, startPoint x: 476, startPoint y: 283, endPoint x: 821, endPoint y: 334, distance: 349.3
click at [783, 331] on tbody "Email [EMAIL_ADDRESS][DOMAIN_NAME] First Name [PERSON_NAME] Last Name [PERSON_N…" at bounding box center [561, 397] width 499 height 338
click at [351, 593] on button "Save" at bounding box center [342, 586] width 60 height 38
click at [1119, 173] on button "Next Contact" at bounding box center [1127, 170] width 111 height 33
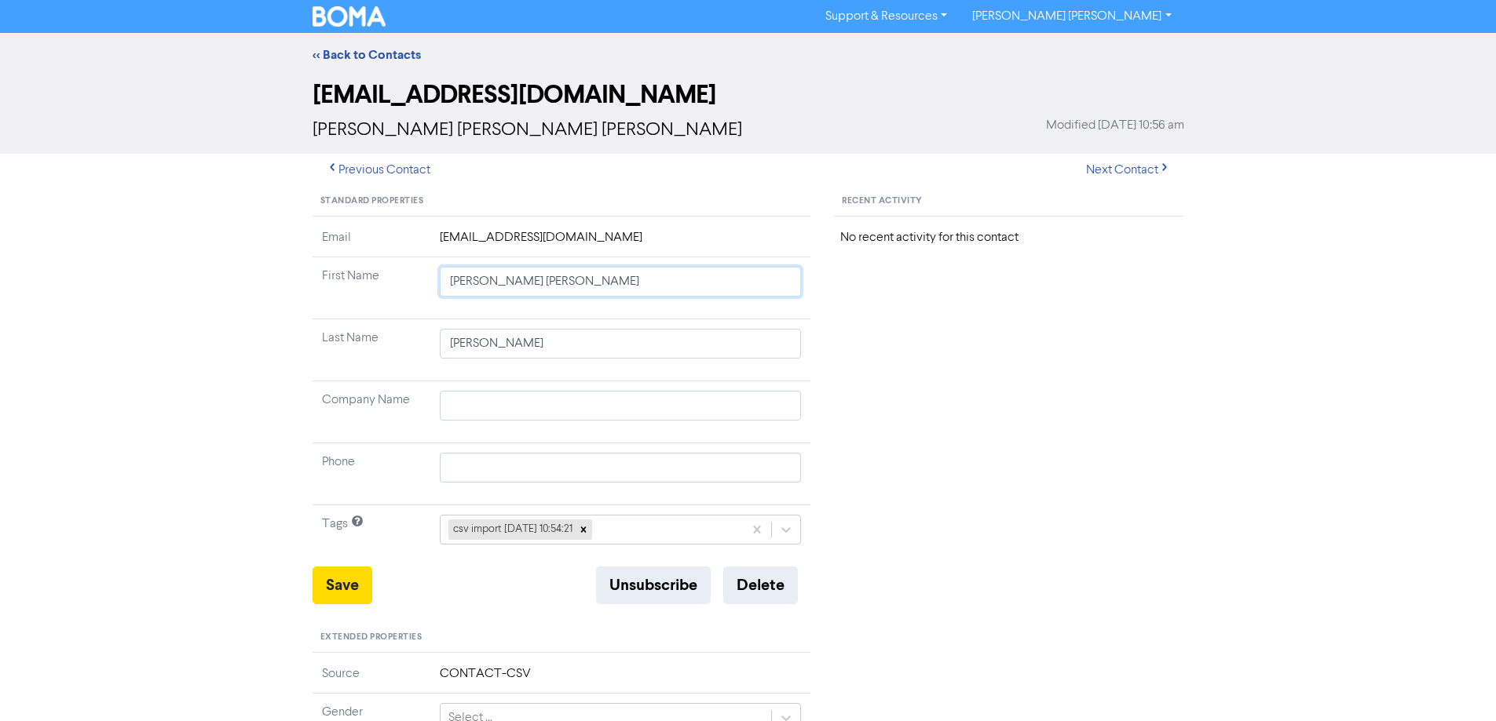
drag, startPoint x: 481, startPoint y: 282, endPoint x: 813, endPoint y: 334, distance: 336.1
click at [805, 331] on tbody "Email [EMAIL_ADDRESS][DOMAIN_NAME] First Name [PERSON_NAME] [PERSON_NAME] Last …" at bounding box center [561, 397] width 499 height 338
click at [343, 579] on button "Save" at bounding box center [342, 586] width 60 height 38
click at [1123, 169] on button "Next Contact" at bounding box center [1127, 170] width 111 height 33
drag, startPoint x: 483, startPoint y: 284, endPoint x: 696, endPoint y: 324, distance: 217.3
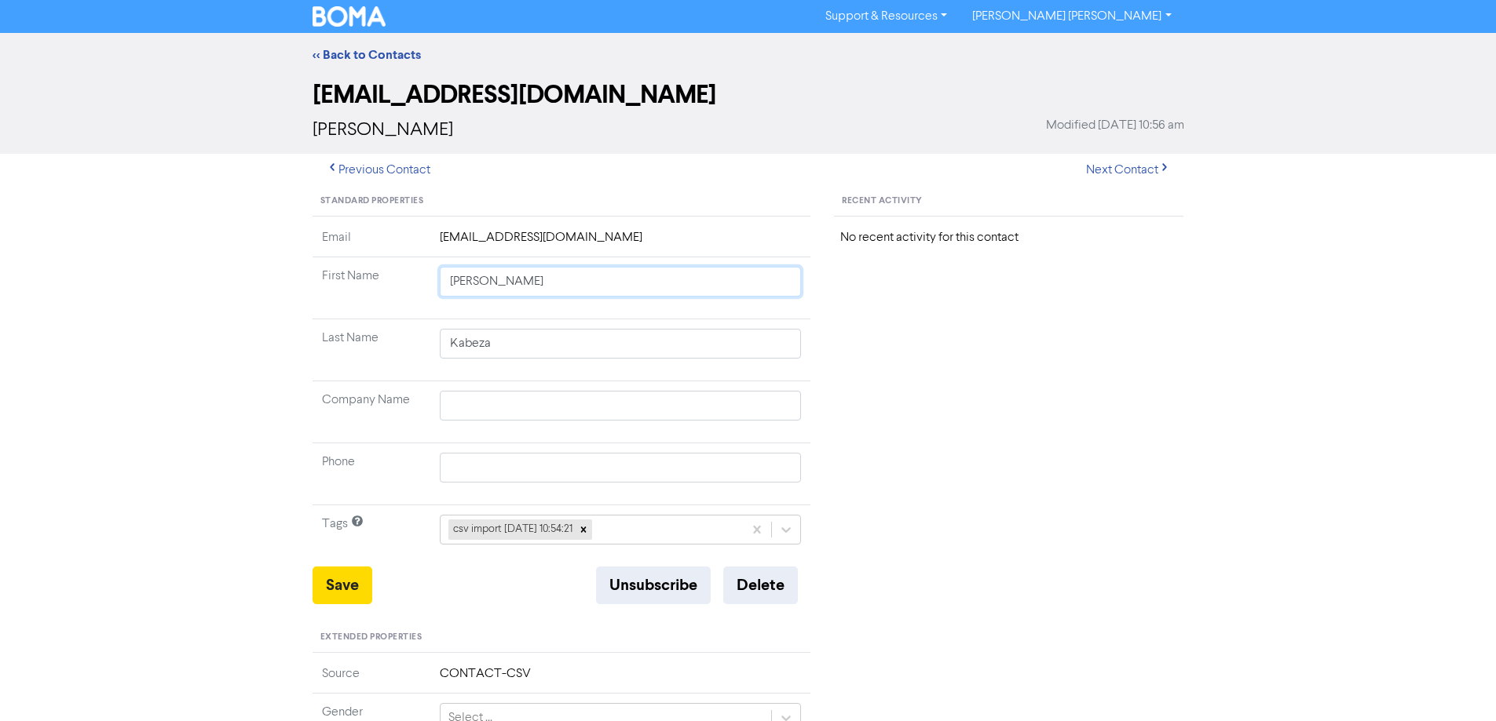
click at [690, 323] on tbody "Email [EMAIL_ADDRESS][DOMAIN_NAME] First Name [PERSON_NAME] Last Name Kabeza Co…" at bounding box center [561, 397] width 499 height 338
click at [340, 584] on button "Save" at bounding box center [342, 586] width 60 height 38
click at [1107, 163] on button "Next Contact" at bounding box center [1127, 170] width 111 height 33
drag, startPoint x: 579, startPoint y: 413, endPoint x: 376, endPoint y: 411, distance: 202.5
click at [378, 411] on tr "Company Name [PERSON_NAME]" at bounding box center [561, 413] width 499 height 62
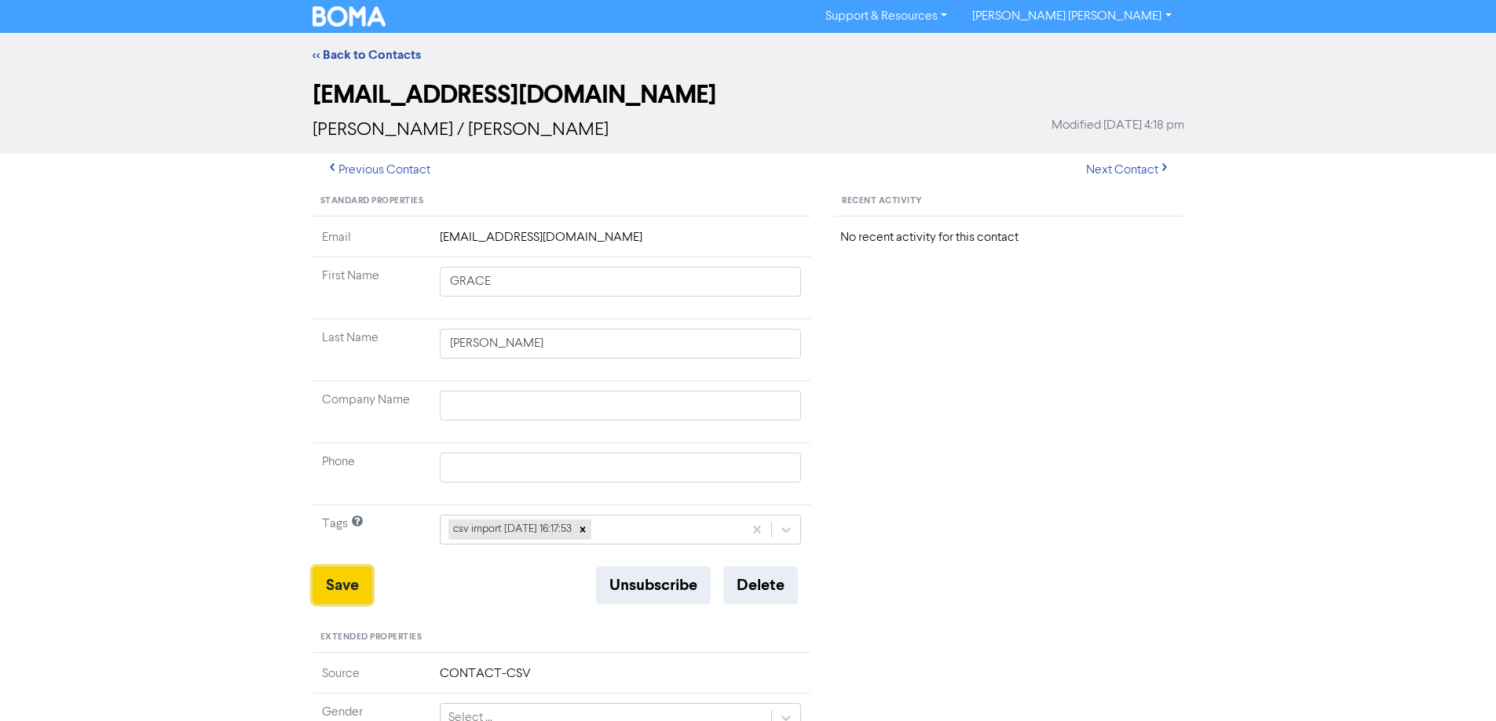
click at [348, 583] on button "Save" at bounding box center [342, 586] width 60 height 38
click at [1120, 170] on button "Next Contact" at bounding box center [1127, 170] width 111 height 33
drag, startPoint x: 483, startPoint y: 283, endPoint x: 940, endPoint y: 347, distance: 462.2
click at [888, 344] on div "Standard Properties Email [EMAIL_ADDRESS][DOMAIN_NAME] First Name [PERSON_NAME]…" at bounding box center [748, 676] width 895 height 978
click at [350, 588] on button "Save" at bounding box center [342, 586] width 60 height 38
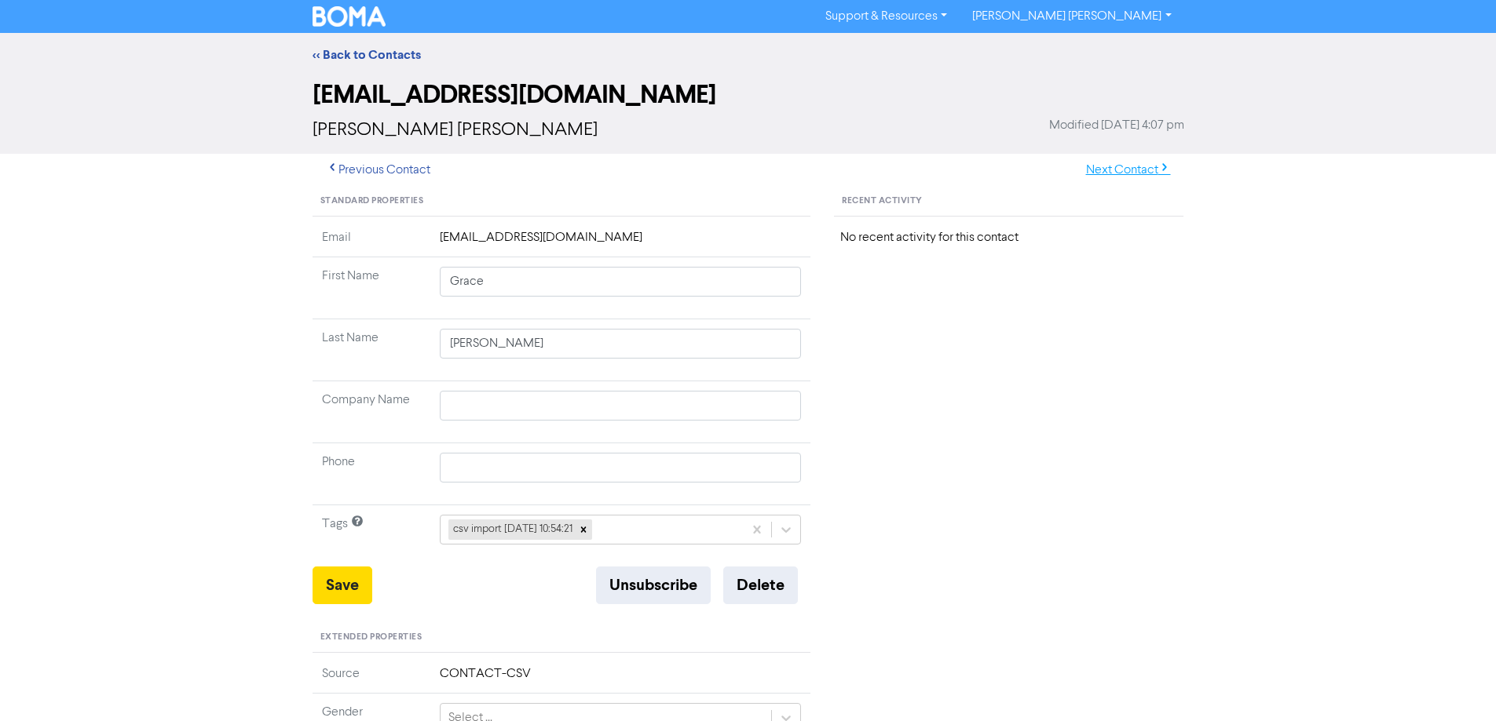
click at [1103, 170] on button "Next Contact" at bounding box center [1127, 170] width 111 height 33
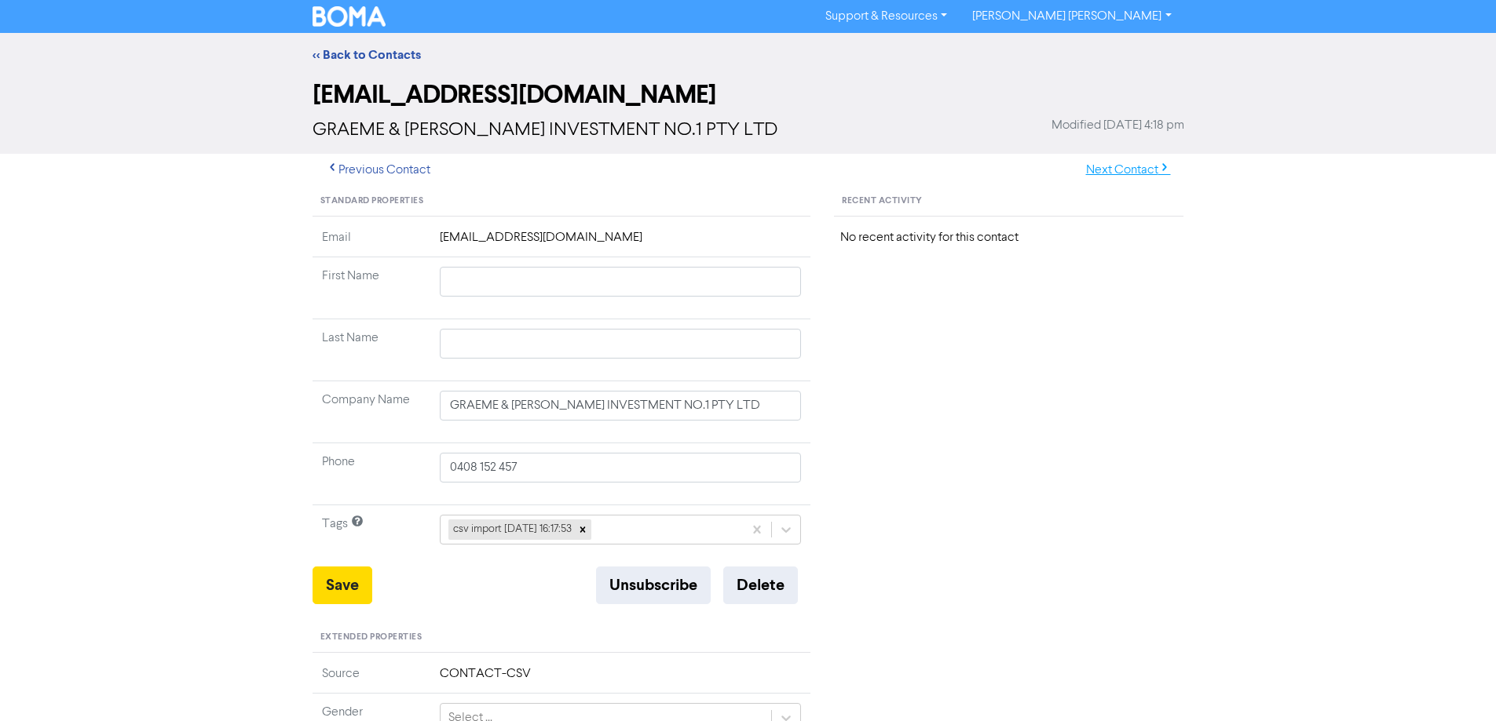
click at [1111, 170] on button "Next Contact" at bounding box center [1127, 170] width 111 height 33
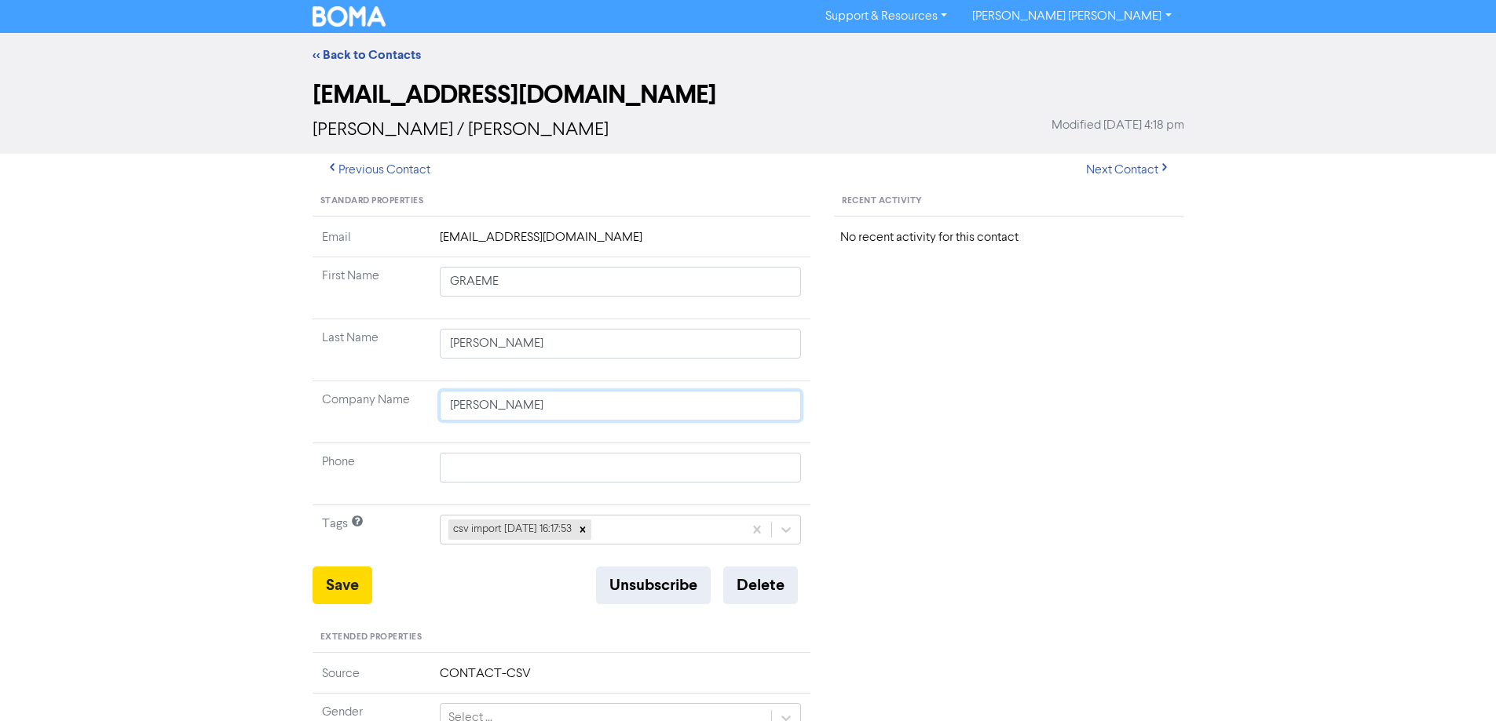
drag, startPoint x: 501, startPoint y: 407, endPoint x: 397, endPoint y: 400, distance: 103.8
click at [372, 409] on tr "Company Name [PERSON_NAME]" at bounding box center [561, 413] width 499 height 62
drag, startPoint x: 347, startPoint y: 579, endPoint x: 195, endPoint y: 505, distance: 169.6
click at [345, 579] on button "Save" at bounding box center [342, 586] width 60 height 38
click at [1128, 170] on button "Next Contact" at bounding box center [1127, 170] width 111 height 33
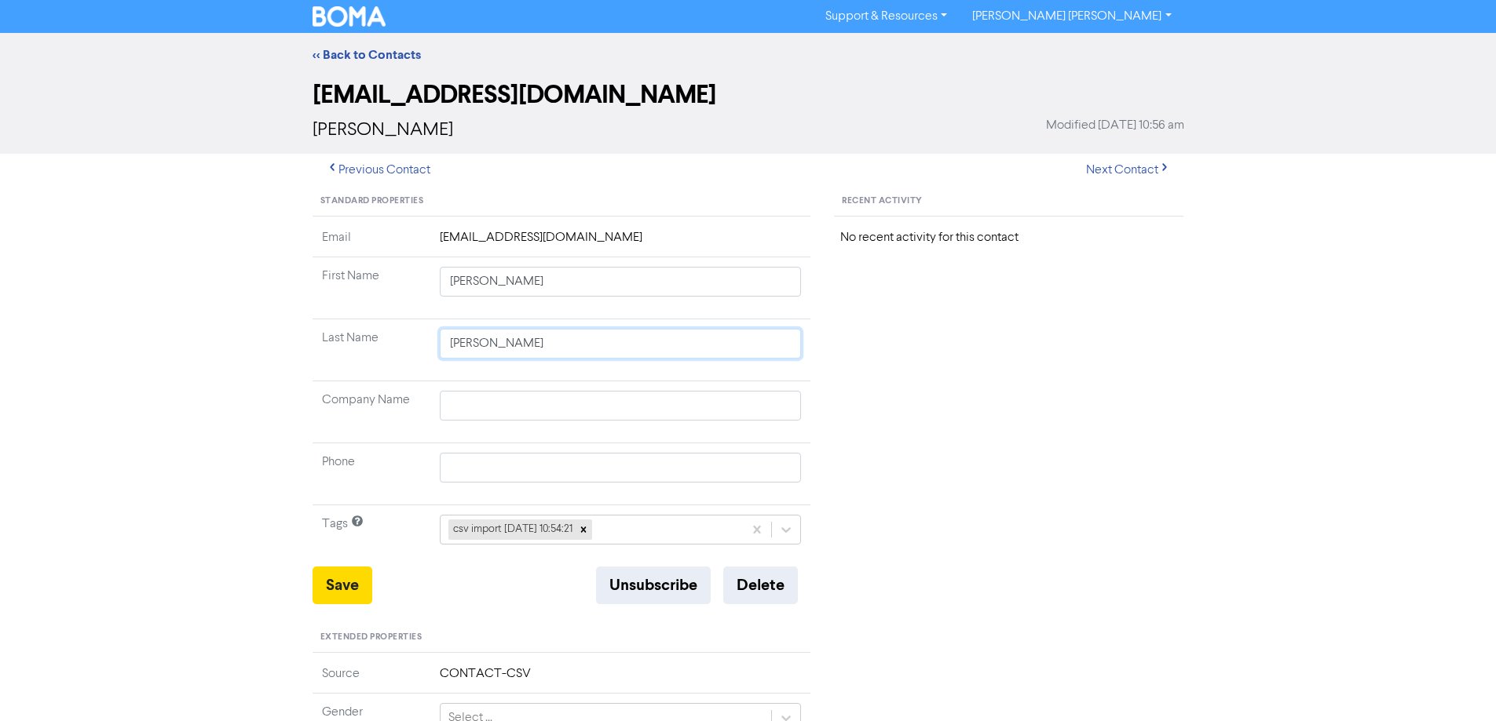
drag, startPoint x: 500, startPoint y: 346, endPoint x: 420, endPoint y: 342, distance: 80.2
click at [415, 341] on tr "Last Name [PERSON_NAME]" at bounding box center [561, 351] width 499 height 62
click at [357, 585] on button "Save" at bounding box center [342, 586] width 60 height 38
click at [1109, 166] on button "Next Contact" at bounding box center [1127, 170] width 111 height 33
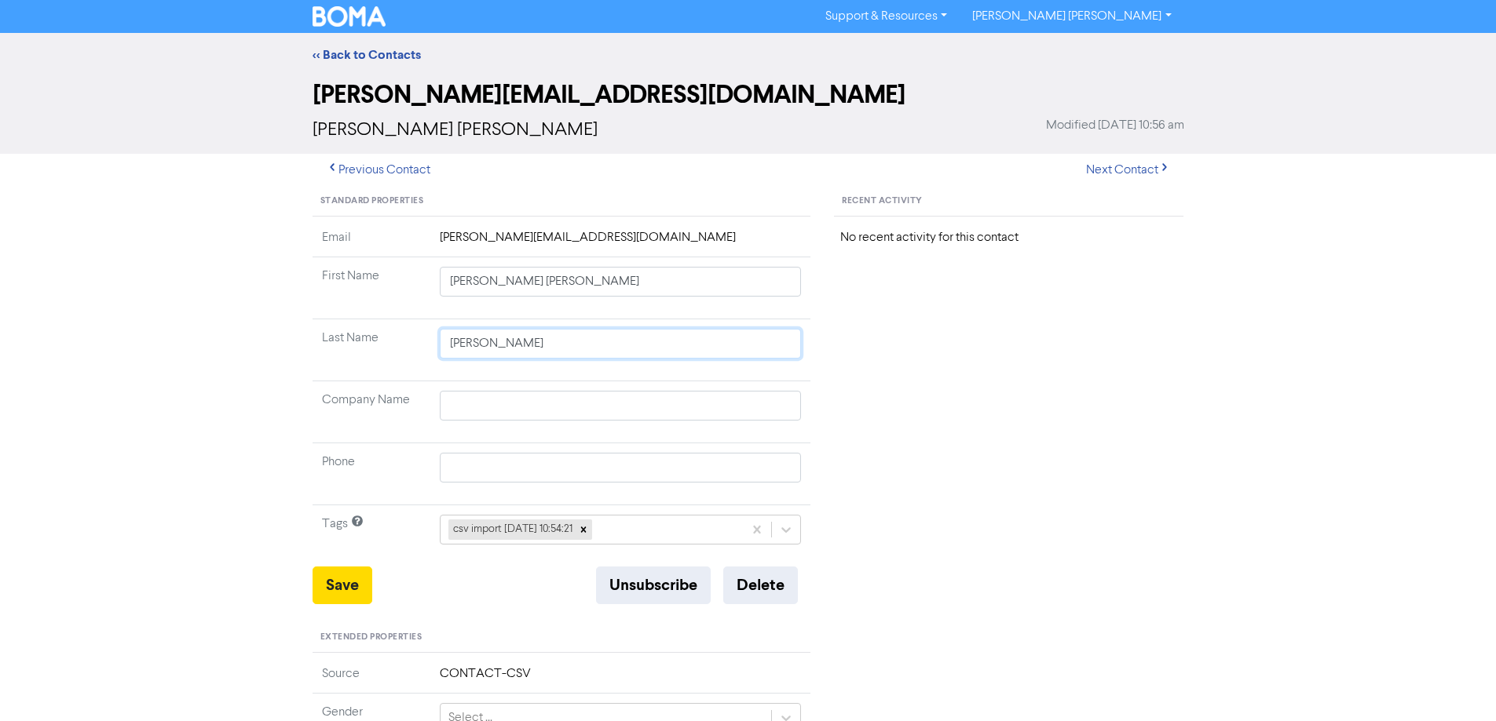
drag, startPoint x: 575, startPoint y: 356, endPoint x: 375, endPoint y: 333, distance: 201.6
click at [375, 333] on tr "Last Name [PERSON_NAME]" at bounding box center [561, 351] width 499 height 62
click at [342, 589] on button "Save" at bounding box center [342, 586] width 60 height 38
drag, startPoint x: 499, startPoint y: 280, endPoint x: 655, endPoint y: 292, distance: 156.7
click at [650, 290] on input "[PERSON_NAME] [PERSON_NAME]" at bounding box center [621, 282] width 362 height 30
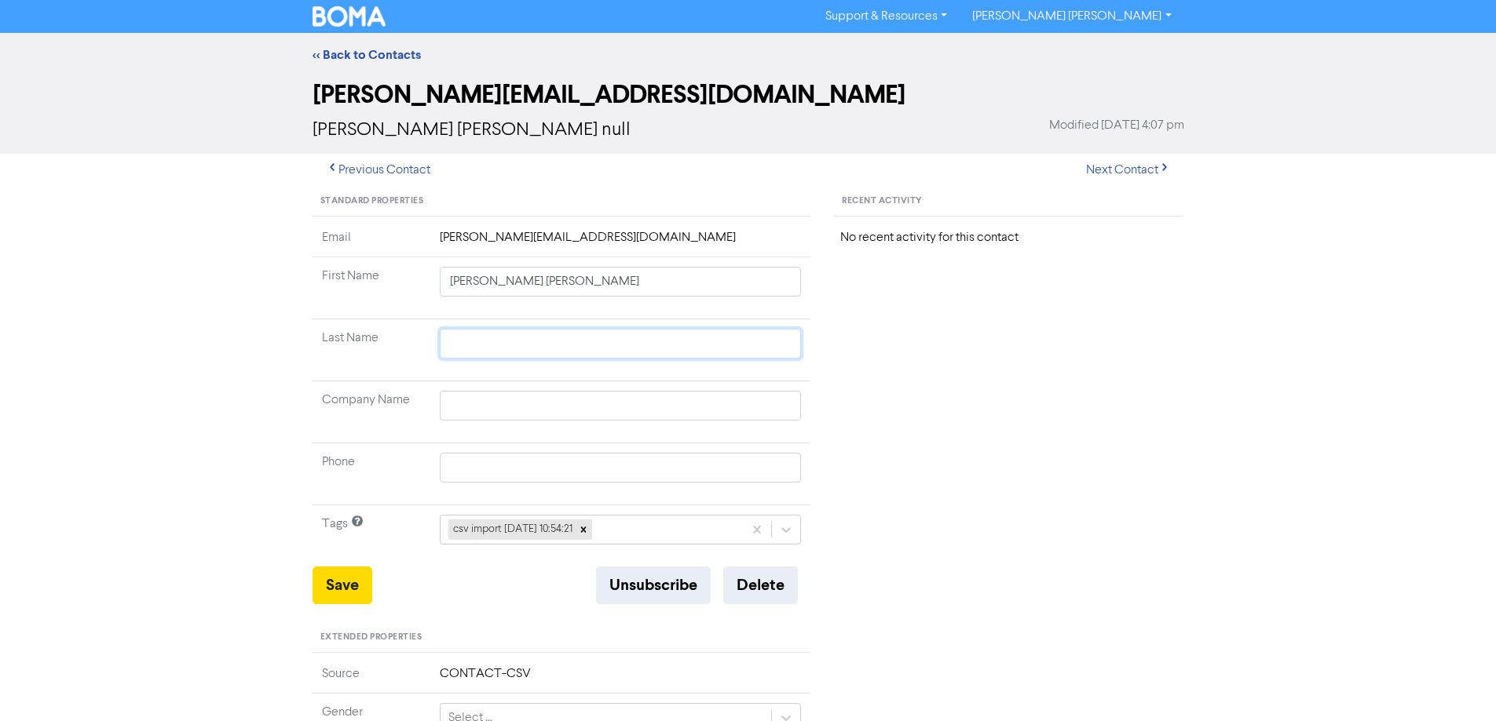
click at [581, 341] on input "text" at bounding box center [621, 344] width 362 height 30
drag, startPoint x: 493, startPoint y: 280, endPoint x: 573, endPoint y: 290, distance: 80.6
click at [573, 290] on input "[PERSON_NAME] [PERSON_NAME]" at bounding box center [621, 282] width 362 height 30
click at [567, 291] on input "[PERSON_NAME] [PERSON_NAME]" at bounding box center [621, 282] width 362 height 30
drag, startPoint x: 496, startPoint y: 283, endPoint x: 555, endPoint y: 288, distance: 59.1
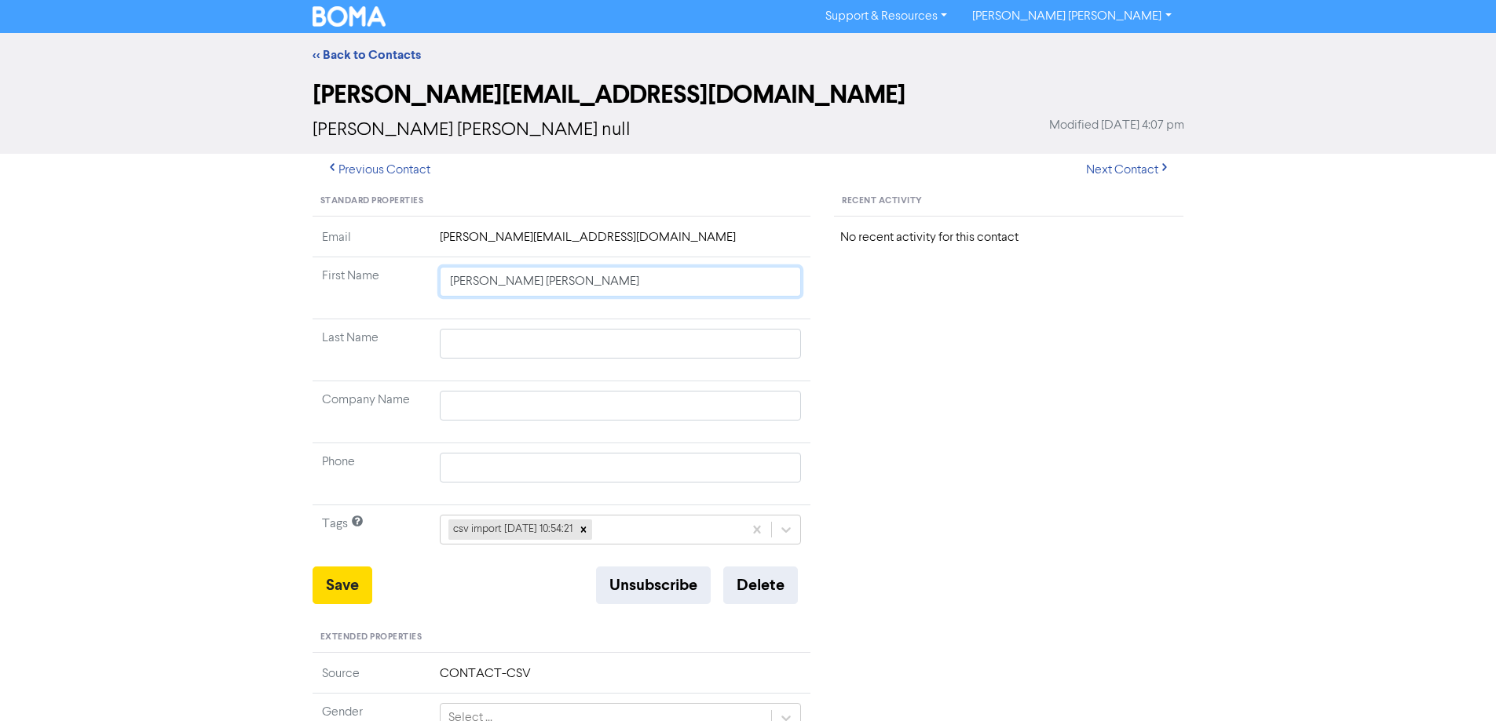
click at [555, 288] on input "[PERSON_NAME] [PERSON_NAME]" at bounding box center [621, 282] width 362 height 30
click at [513, 349] on input "text" at bounding box center [621, 344] width 362 height 30
paste input "[PERSON_NAME]"
click at [344, 579] on button "Save" at bounding box center [342, 586] width 60 height 38
click at [1127, 168] on button "Next Contact" at bounding box center [1127, 170] width 111 height 33
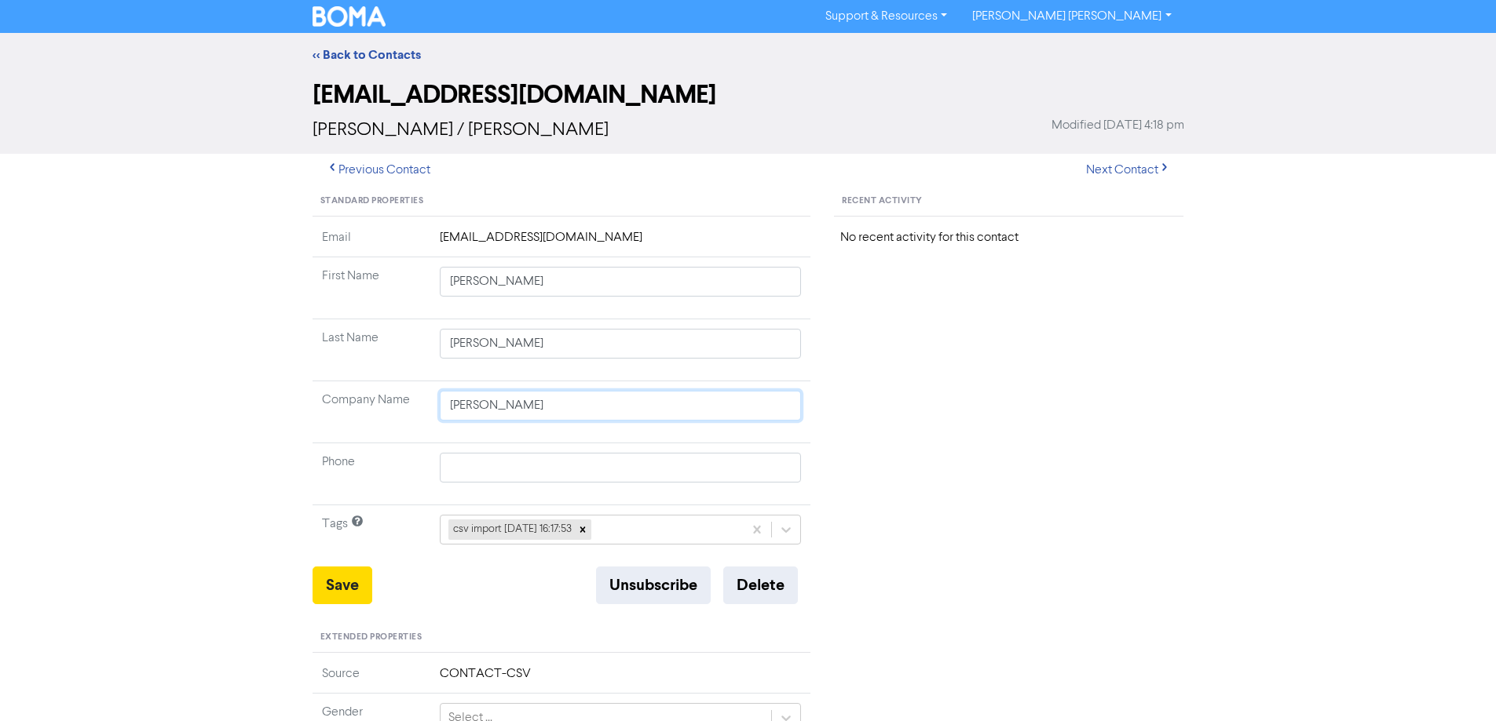
drag, startPoint x: 576, startPoint y: 406, endPoint x: 366, endPoint y: 396, distance: 210.6
click at [371, 404] on tr "Company Name [PERSON_NAME]" at bounding box center [561, 413] width 499 height 62
click at [349, 590] on button "Save" at bounding box center [342, 586] width 60 height 38
click at [1115, 174] on button "Next Contact" at bounding box center [1127, 170] width 111 height 33
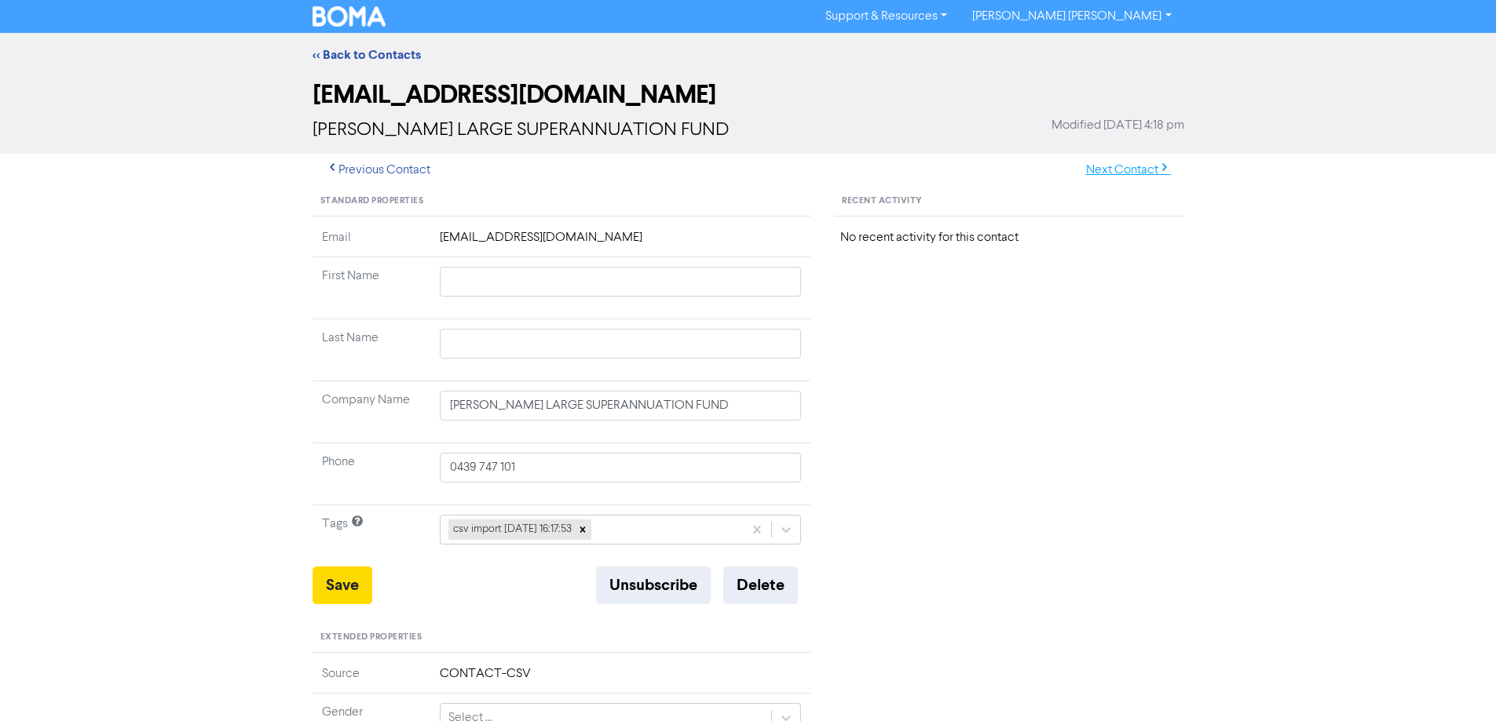
click at [1109, 173] on button "Next Contact" at bounding box center [1127, 170] width 111 height 33
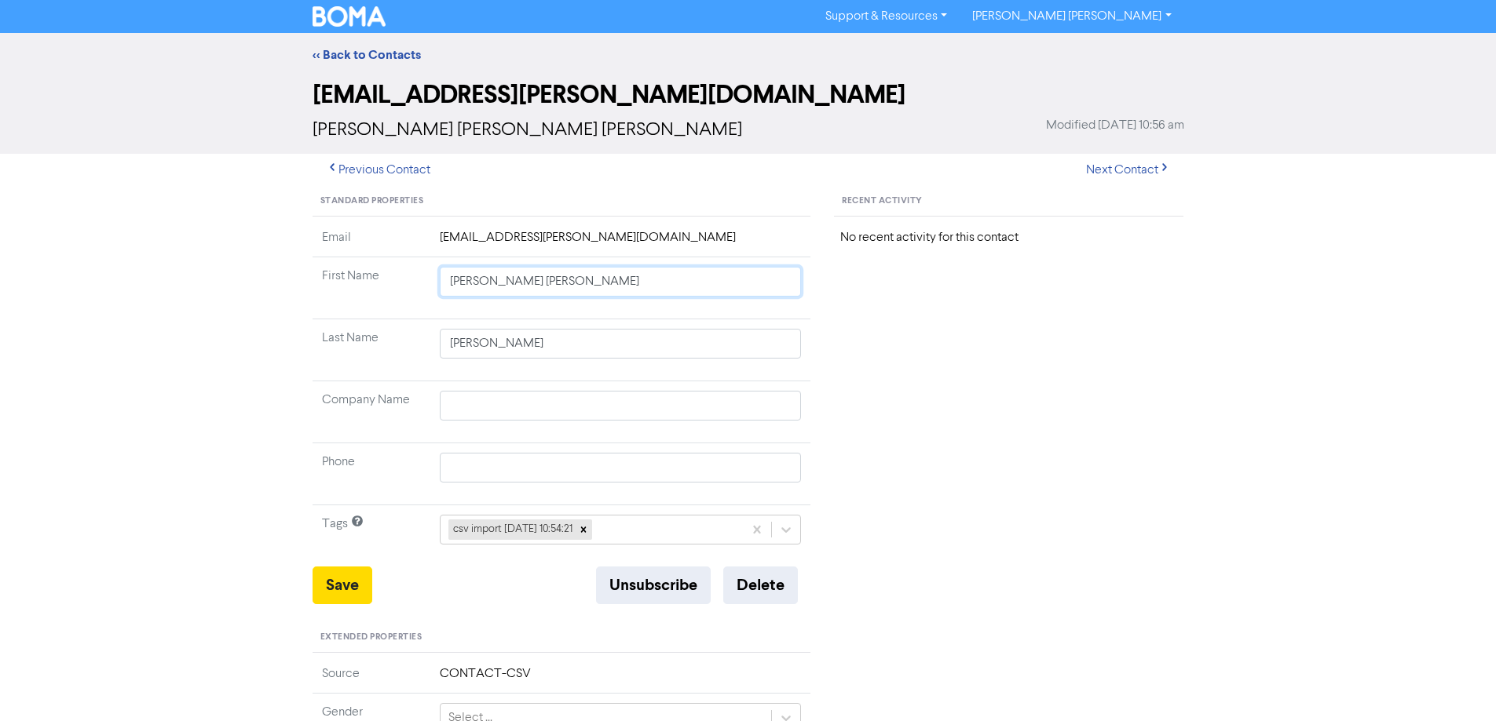
drag, startPoint x: 493, startPoint y: 283, endPoint x: 768, endPoint y: 313, distance: 276.4
click at [764, 313] on td "[PERSON_NAME] [PERSON_NAME]" at bounding box center [620, 288] width 381 height 62
click at [349, 590] on button "Save" at bounding box center [342, 586] width 60 height 38
click at [1099, 173] on button "Next Contact" at bounding box center [1127, 170] width 111 height 33
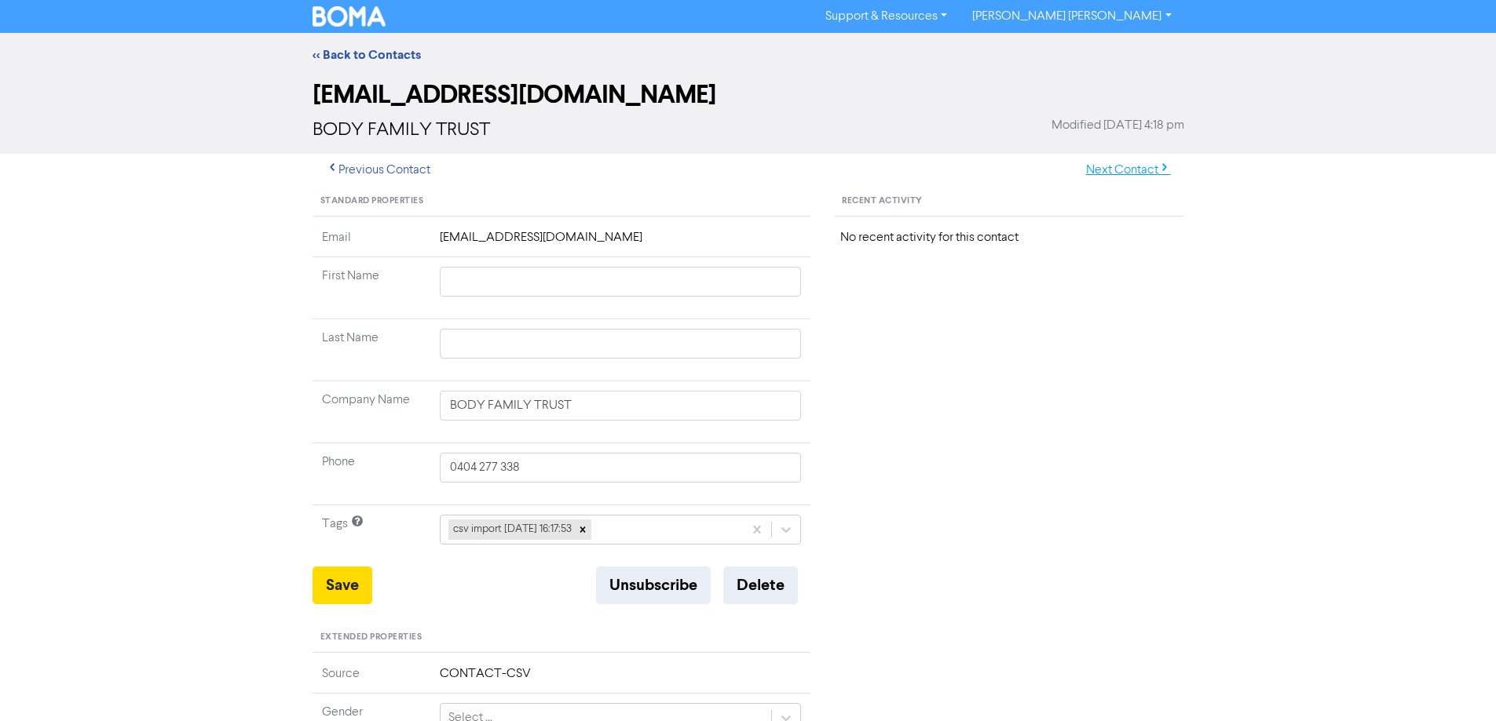
click at [1116, 175] on button "Next Contact" at bounding box center [1127, 170] width 111 height 33
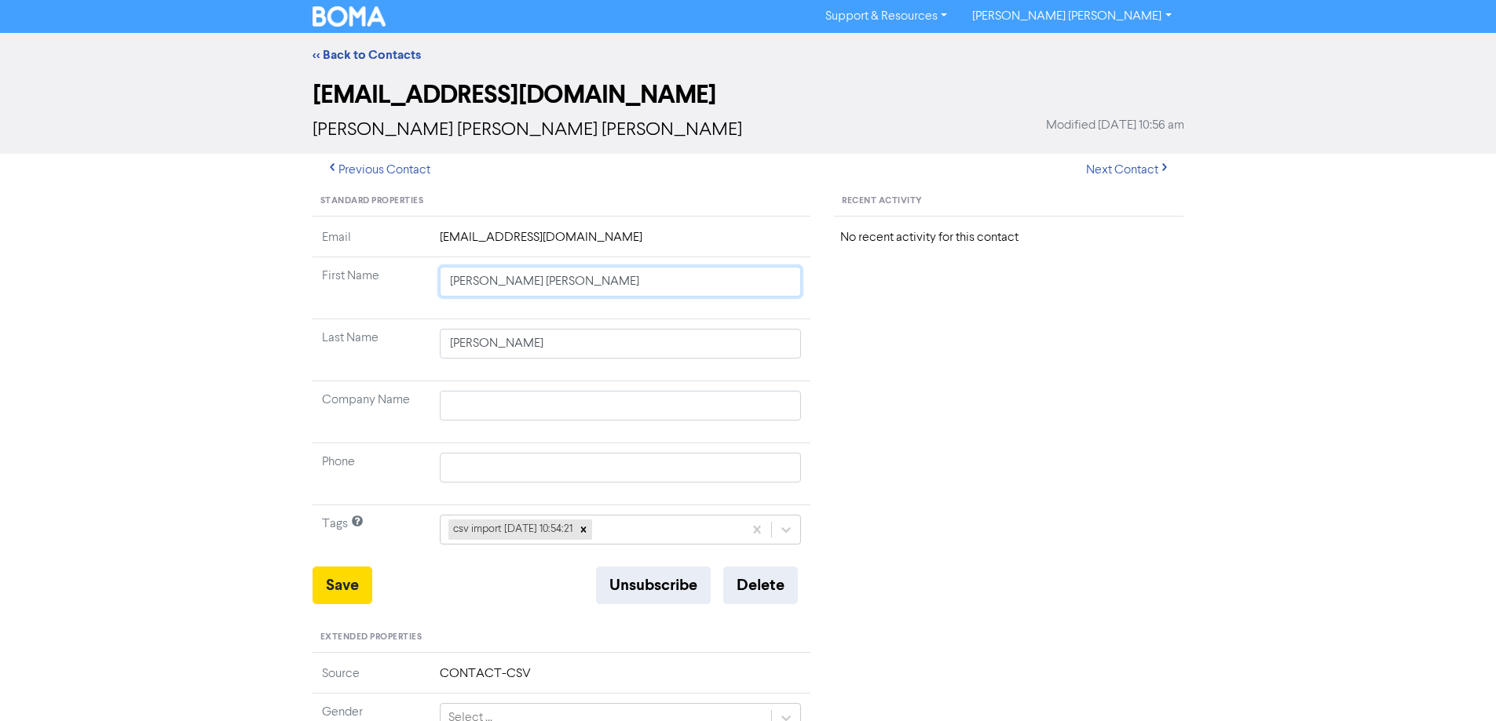
drag, startPoint x: 491, startPoint y: 284, endPoint x: 820, endPoint y: 328, distance: 332.6
click at [820, 328] on div "Standard Properties Email [EMAIL_ADDRESS][DOMAIN_NAME] First Name [PERSON_NAME]…" at bounding box center [562, 676] width 522 height 978
click at [341, 591] on button "Save" at bounding box center [342, 586] width 60 height 38
click at [1115, 172] on button "Next Contact" at bounding box center [1127, 170] width 111 height 33
drag, startPoint x: 480, startPoint y: 282, endPoint x: 831, endPoint y: 321, distance: 353.1
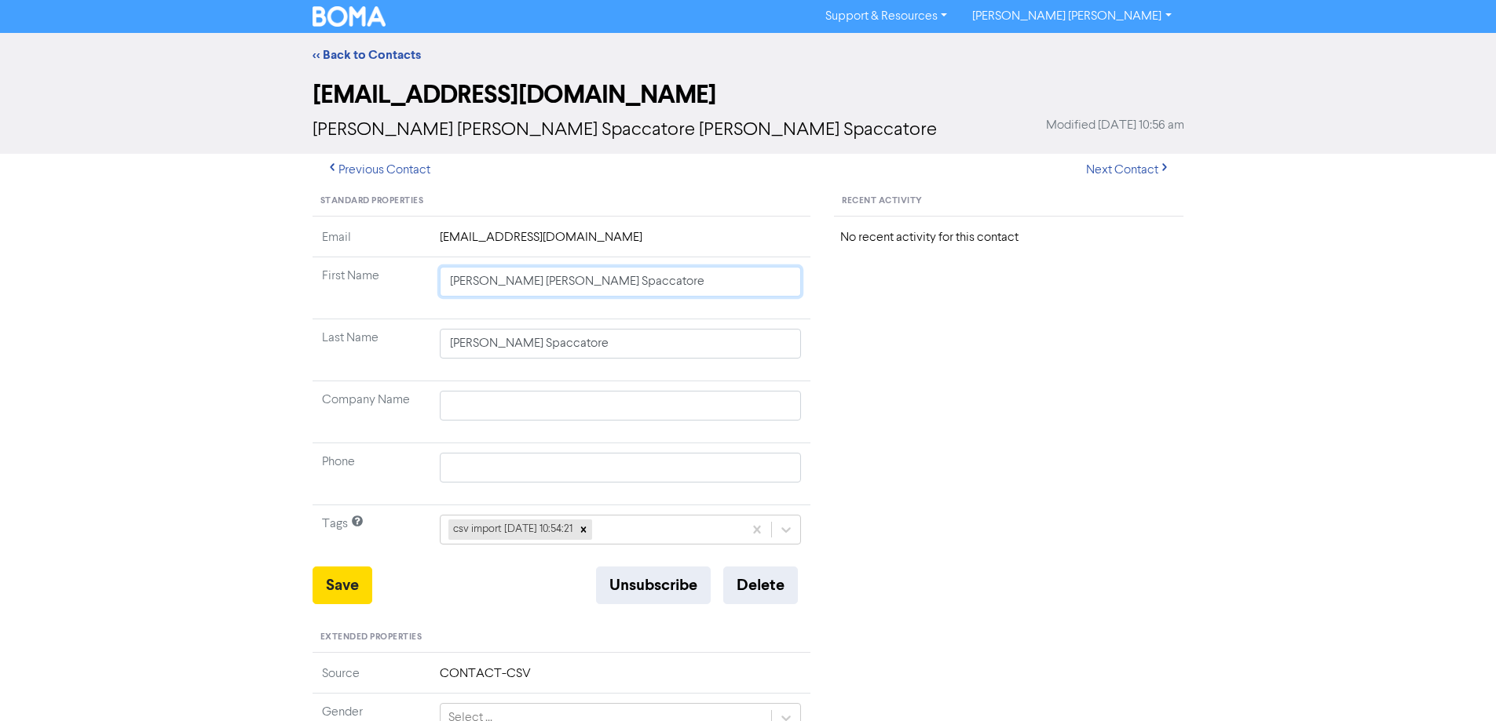
click at [772, 308] on td "[PERSON_NAME] [PERSON_NAME] Spaccatore" at bounding box center [620, 288] width 381 height 62
click at [352, 590] on button "Save" at bounding box center [342, 586] width 60 height 38
click at [1112, 163] on button "Next Contact" at bounding box center [1127, 170] width 111 height 33
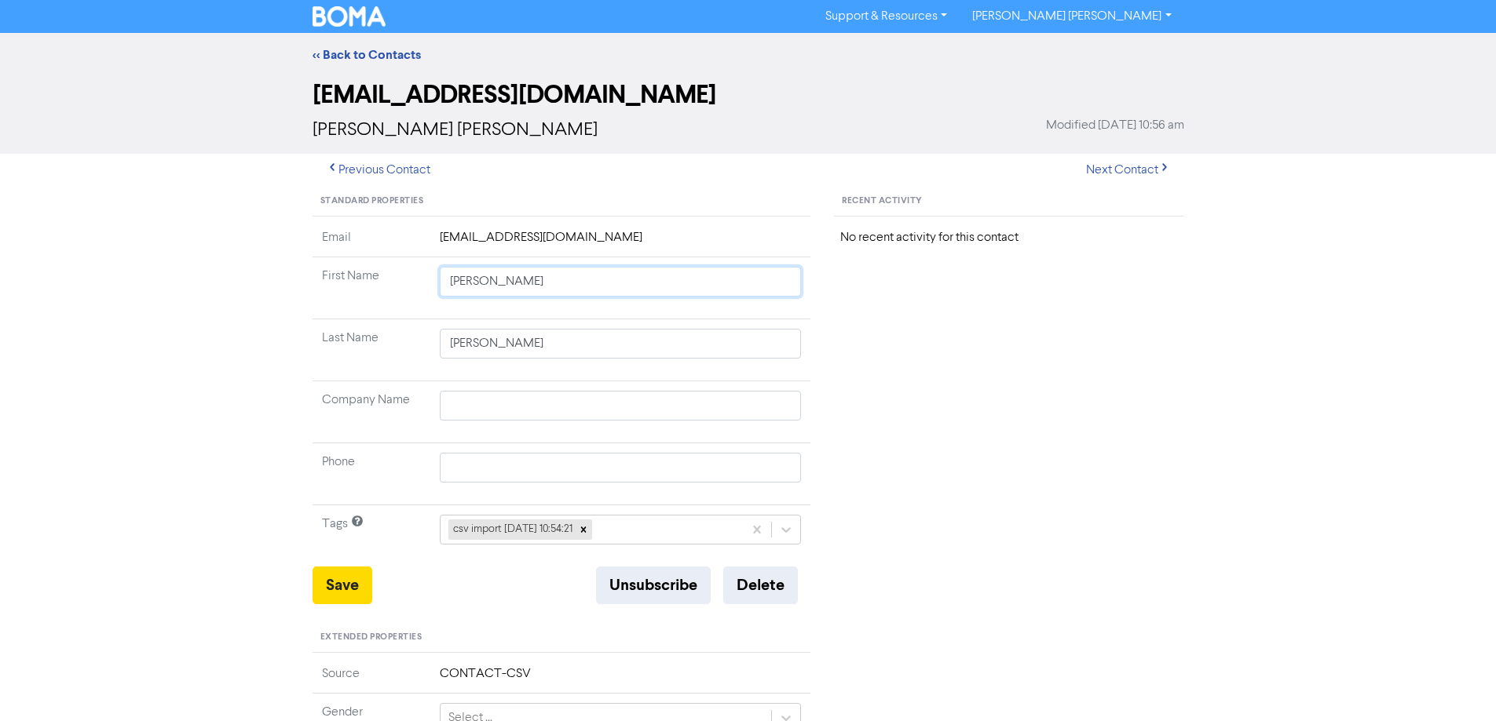
drag, startPoint x: 481, startPoint y: 280, endPoint x: 830, endPoint y: 331, distance: 352.2
click at [830, 331] on div "Standard Properties Email [EMAIL_ADDRESS][DOMAIN_NAME] First Name [PERSON_NAME]…" at bounding box center [748, 676] width 895 height 978
click at [326, 581] on button "Save" at bounding box center [342, 586] width 60 height 38
click at [1125, 171] on button "Next Contact" at bounding box center [1127, 170] width 111 height 33
drag, startPoint x: 479, startPoint y: 282, endPoint x: 812, endPoint y: 326, distance: 335.7
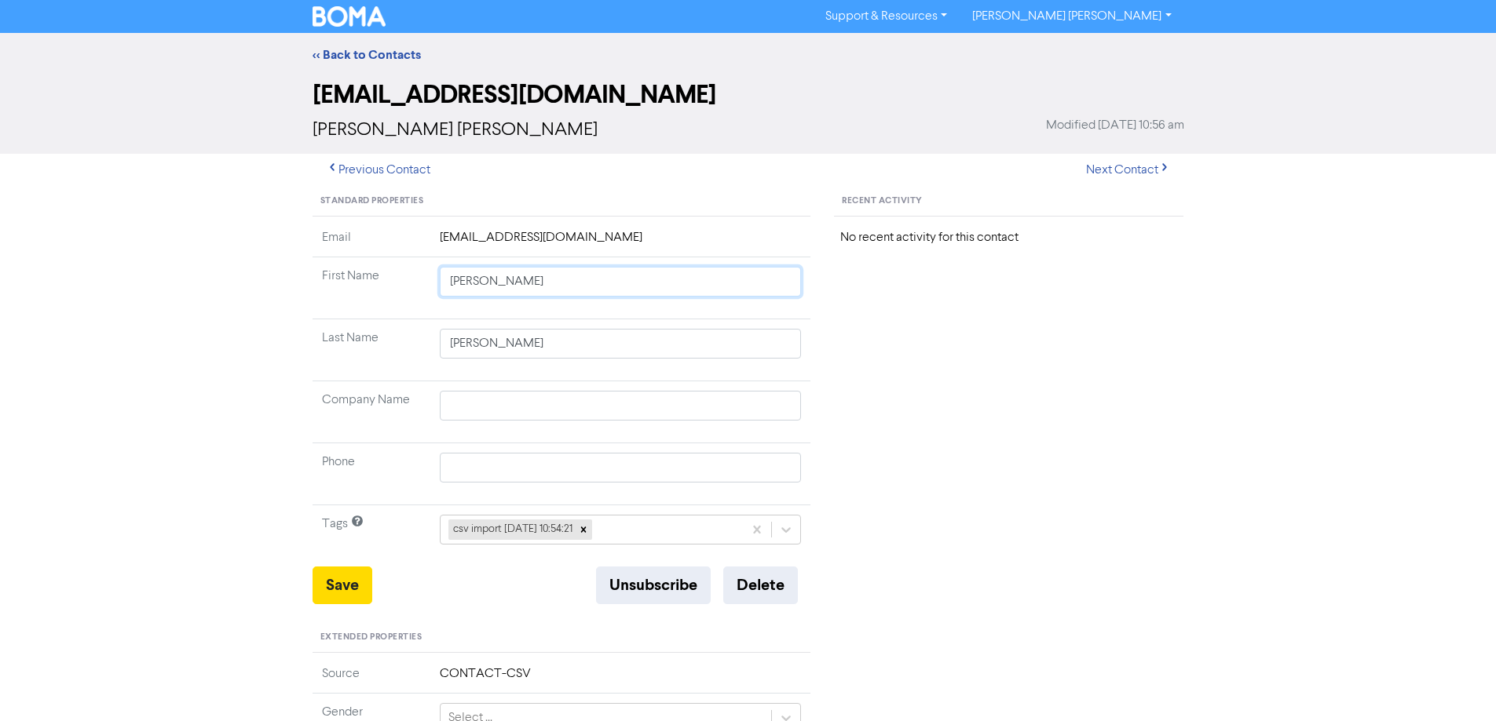
click at [802, 323] on tbody "Email [EMAIL_ADDRESS][DOMAIN_NAME] First Name [PERSON_NAME] Last Name [PERSON_N…" at bounding box center [561, 397] width 499 height 338
click at [341, 587] on button "Save" at bounding box center [342, 586] width 60 height 38
click at [1145, 165] on button "Next Contact" at bounding box center [1127, 170] width 111 height 33
drag, startPoint x: 550, startPoint y: 406, endPoint x: 423, endPoint y: 400, distance: 126.5
click at [424, 400] on tr "Company Name [PERSON_NAME]" at bounding box center [561, 413] width 499 height 62
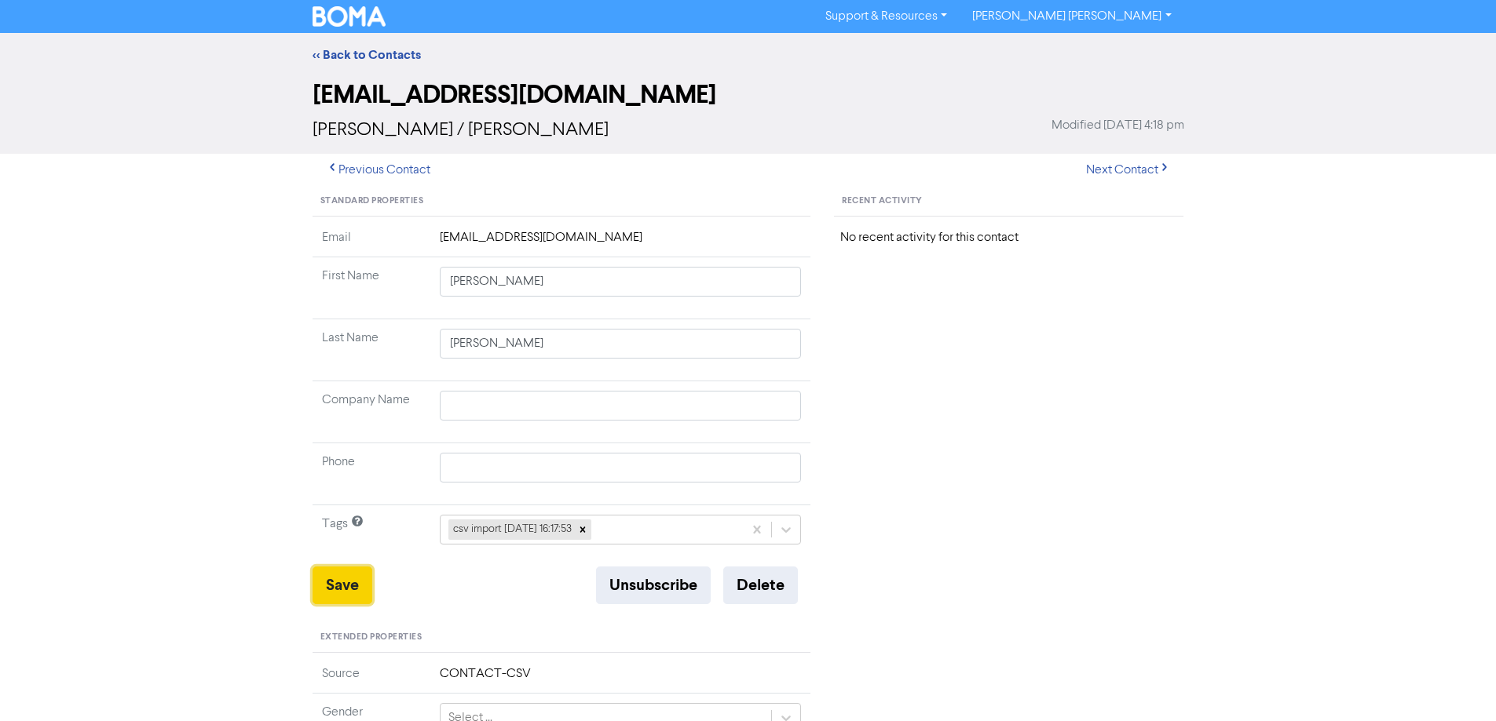
click at [352, 582] on button "Save" at bounding box center [342, 586] width 60 height 38
click at [341, 50] on link "<< Back to Contacts" at bounding box center [366, 55] width 108 height 16
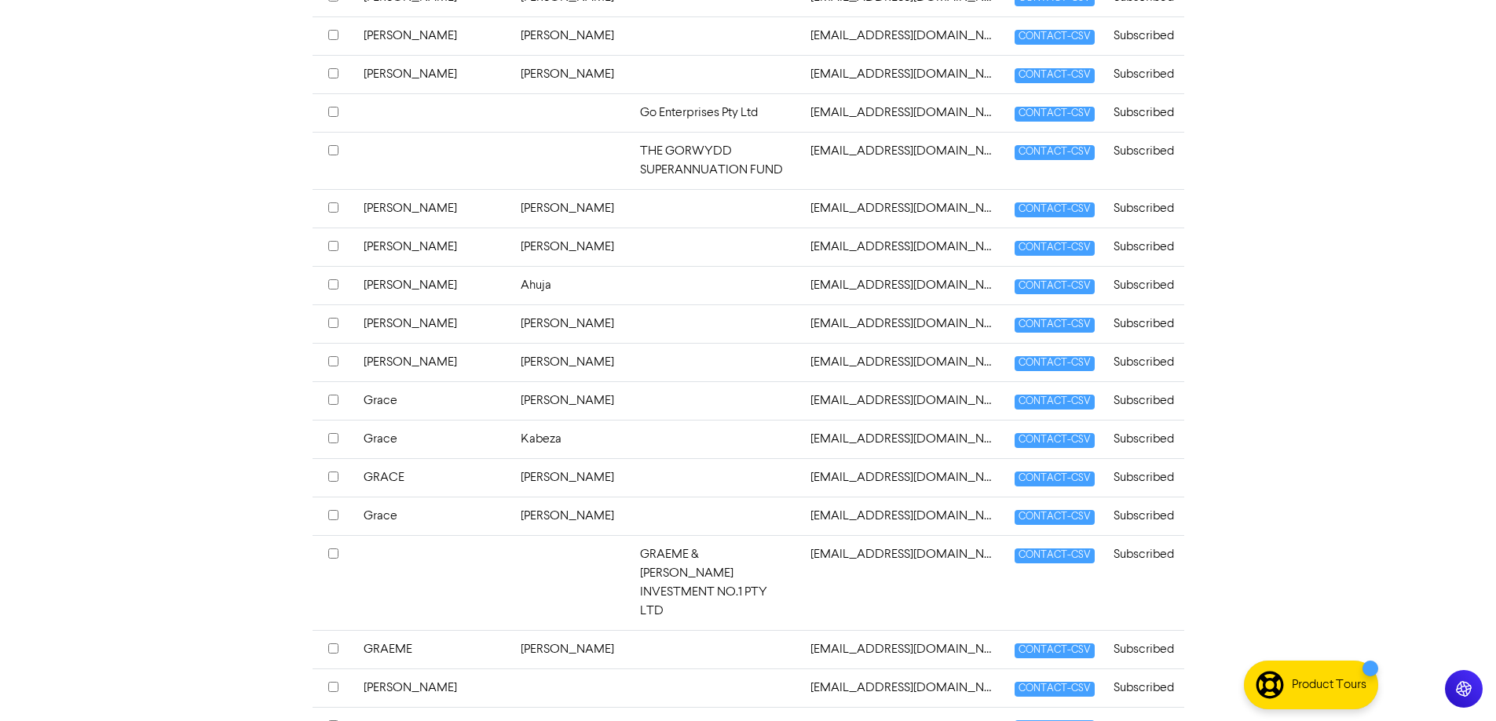
scroll to position [3690, 0]
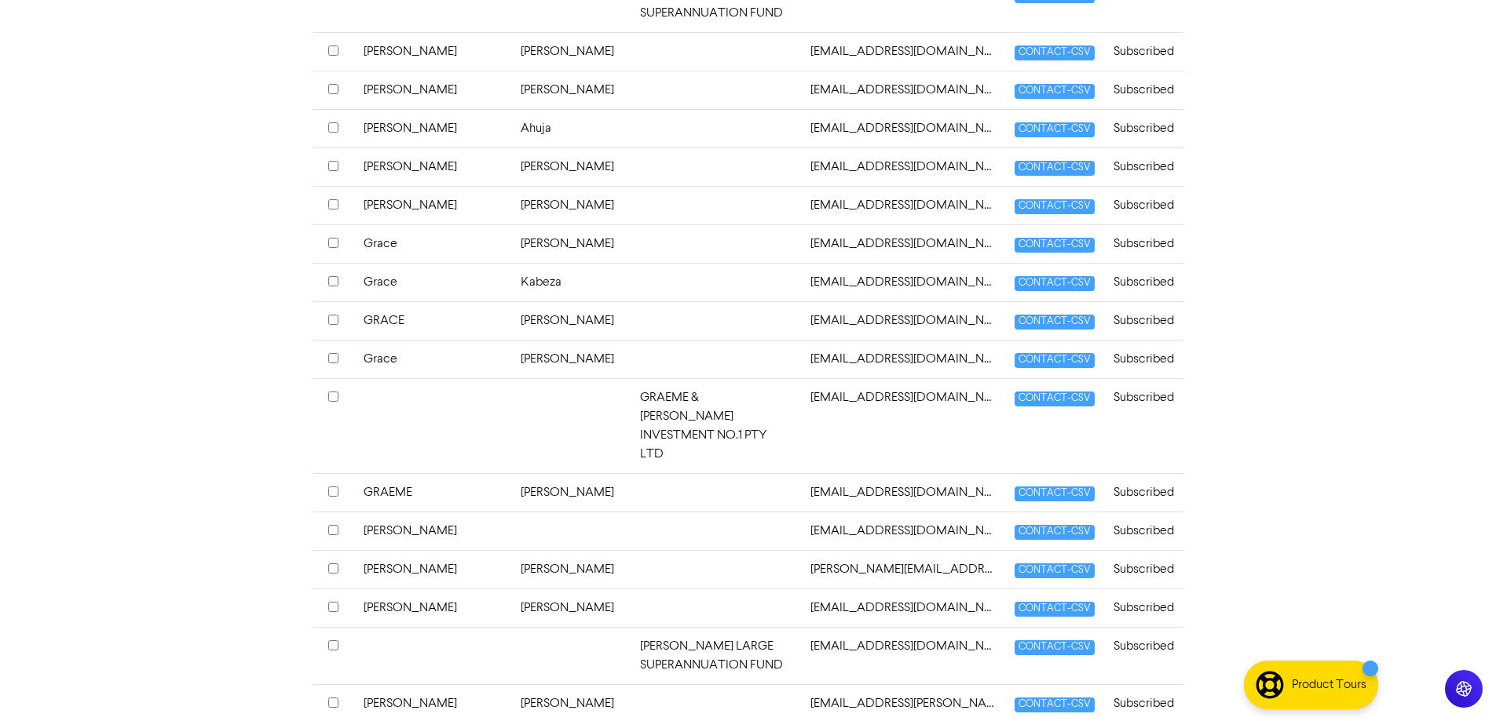
click at [558, 512] on tr "[PERSON_NAME] [EMAIL_ADDRESS][DOMAIN_NAME] CONTACT-CSV Subscribed" at bounding box center [747, 531] width 871 height 38
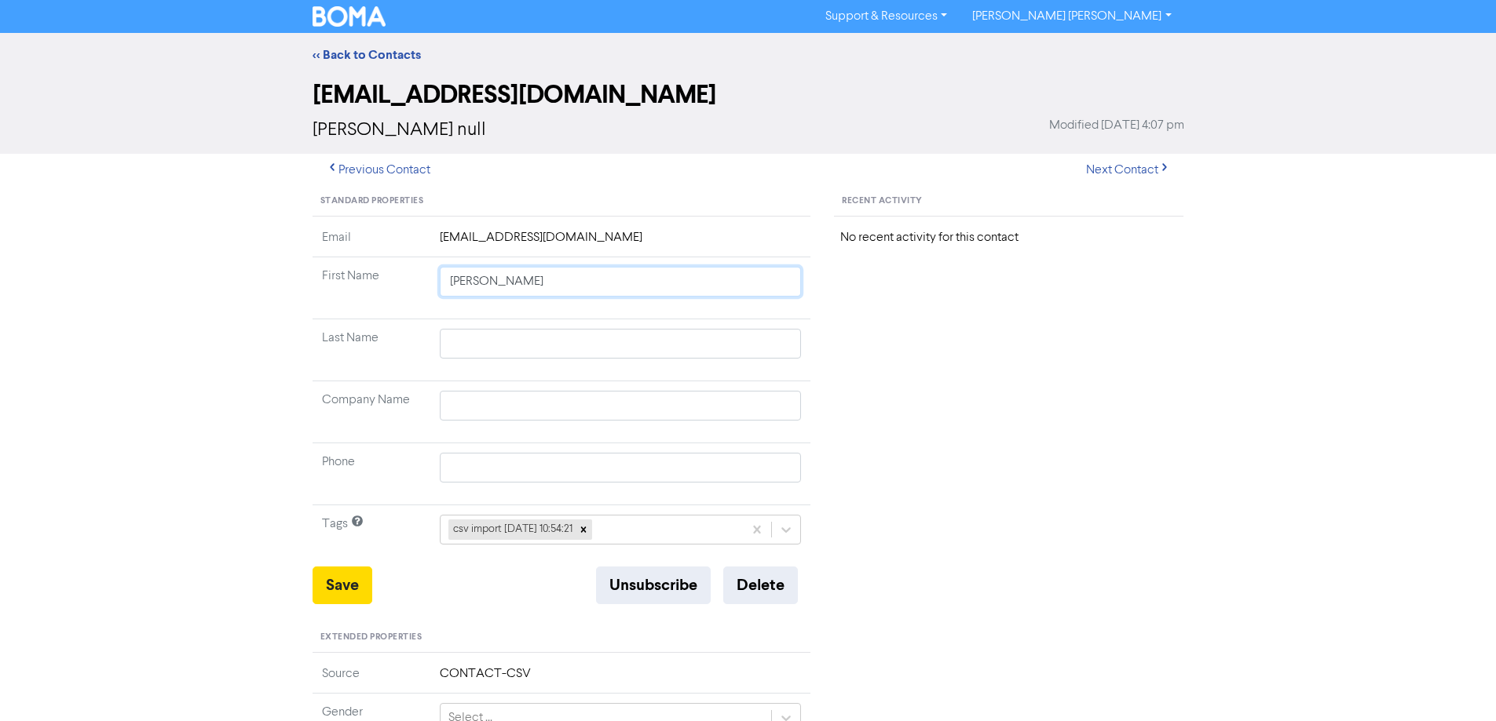
drag, startPoint x: 484, startPoint y: 283, endPoint x: 528, endPoint y: 333, distance: 66.2
click at [533, 287] on input "[PERSON_NAME]" at bounding box center [621, 282] width 362 height 30
drag, startPoint x: 505, startPoint y: 330, endPoint x: 537, endPoint y: 345, distance: 35.8
click at [505, 330] on input "text" at bounding box center [621, 344] width 362 height 30
paste input "[PERSON_NAME]"
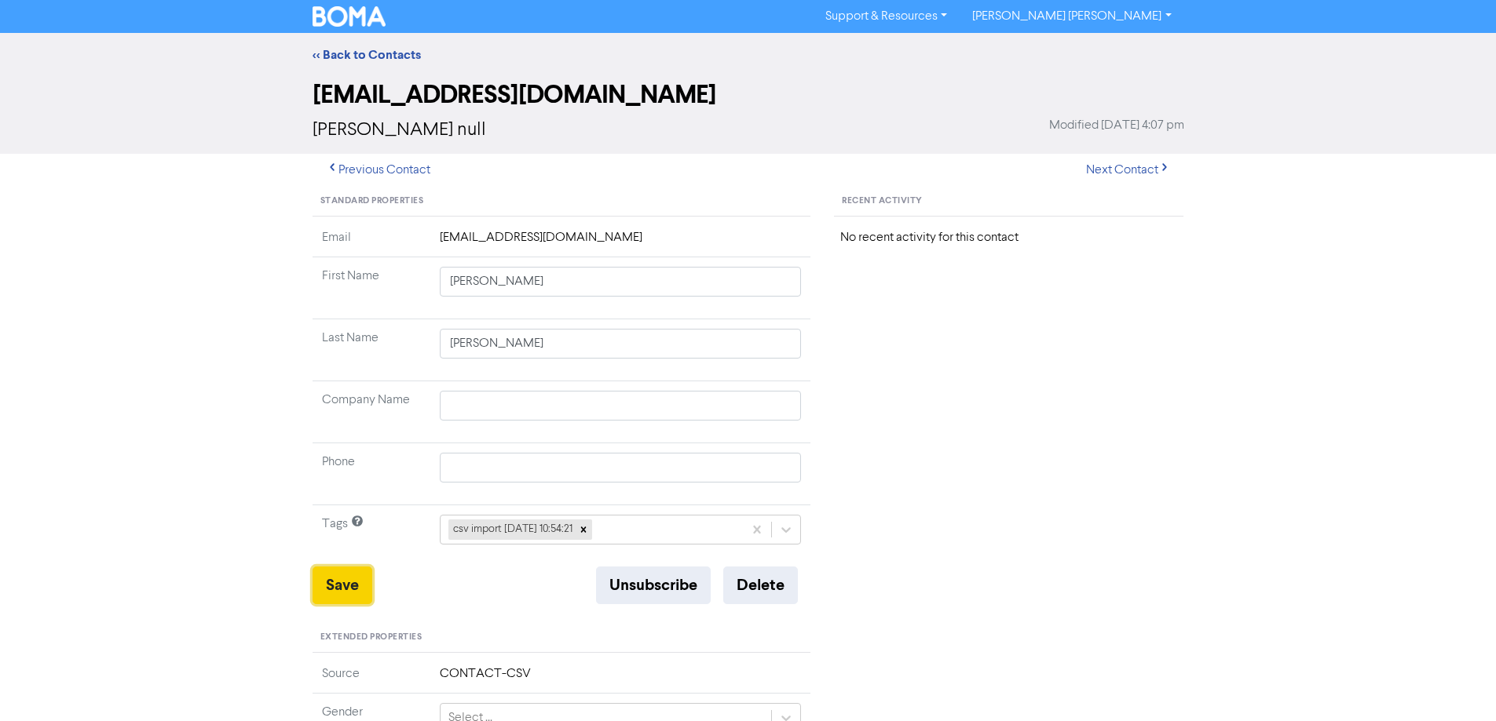
drag, startPoint x: 357, startPoint y: 590, endPoint x: 277, endPoint y: 501, distance: 119.5
click at [355, 590] on button "Save" at bounding box center [342, 586] width 60 height 38
click at [355, 52] on link "<< Back to Contacts" at bounding box center [366, 55] width 108 height 16
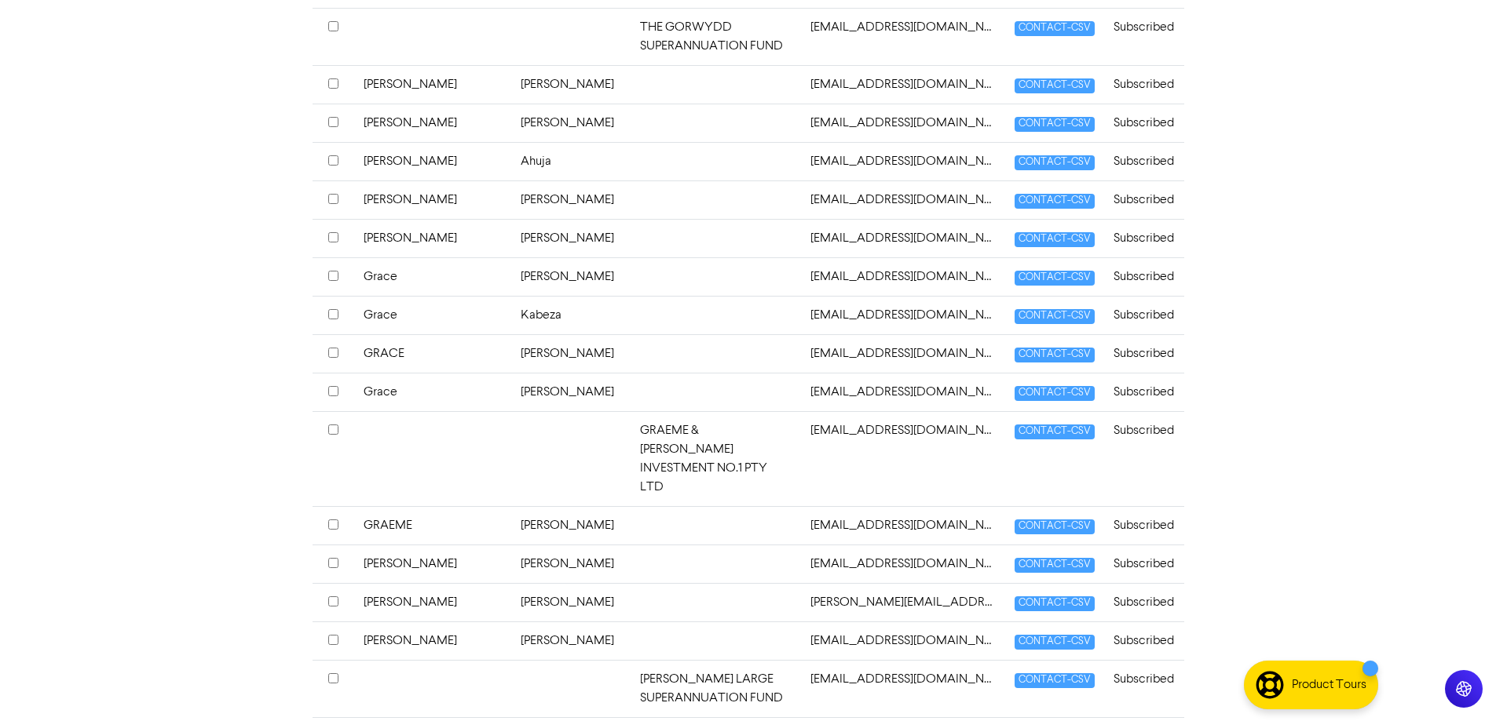
scroll to position [3814, 0]
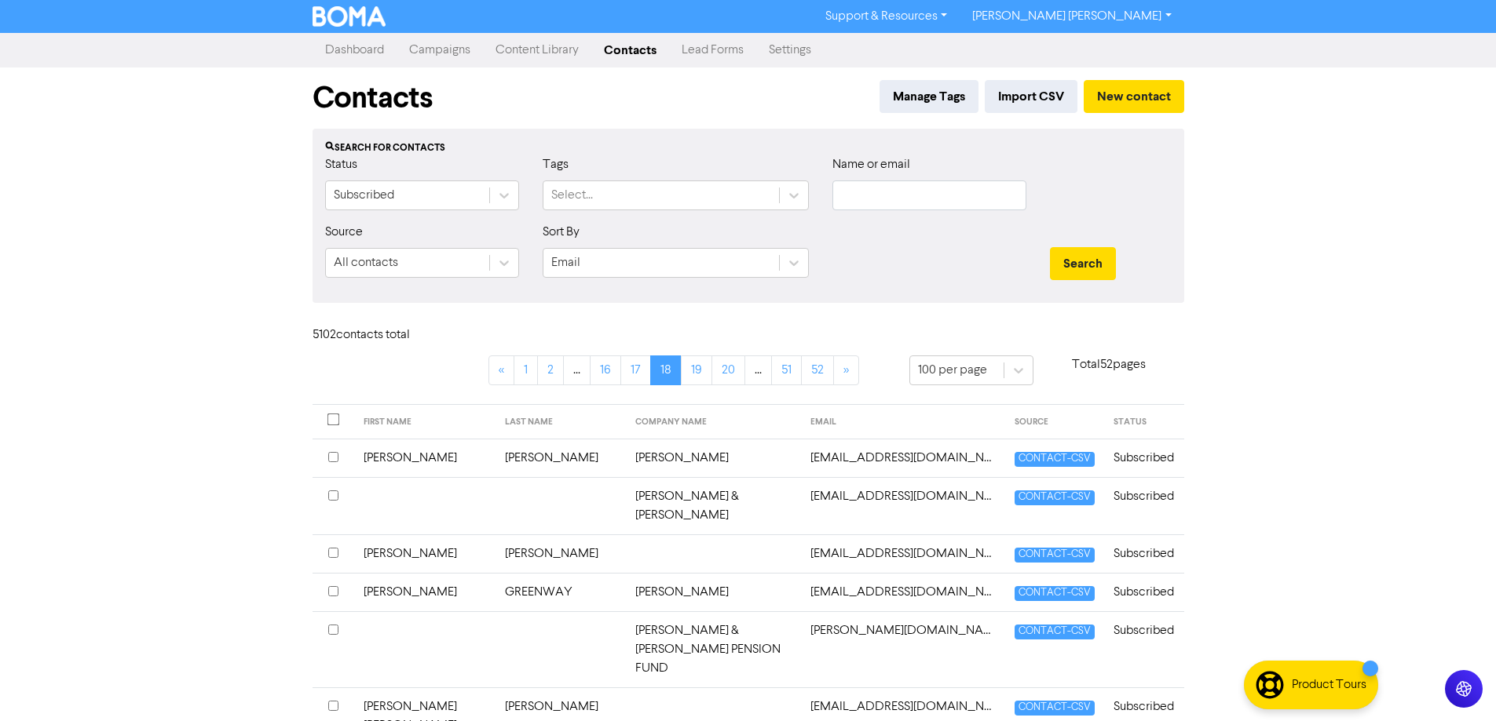
scroll to position [236, 0]
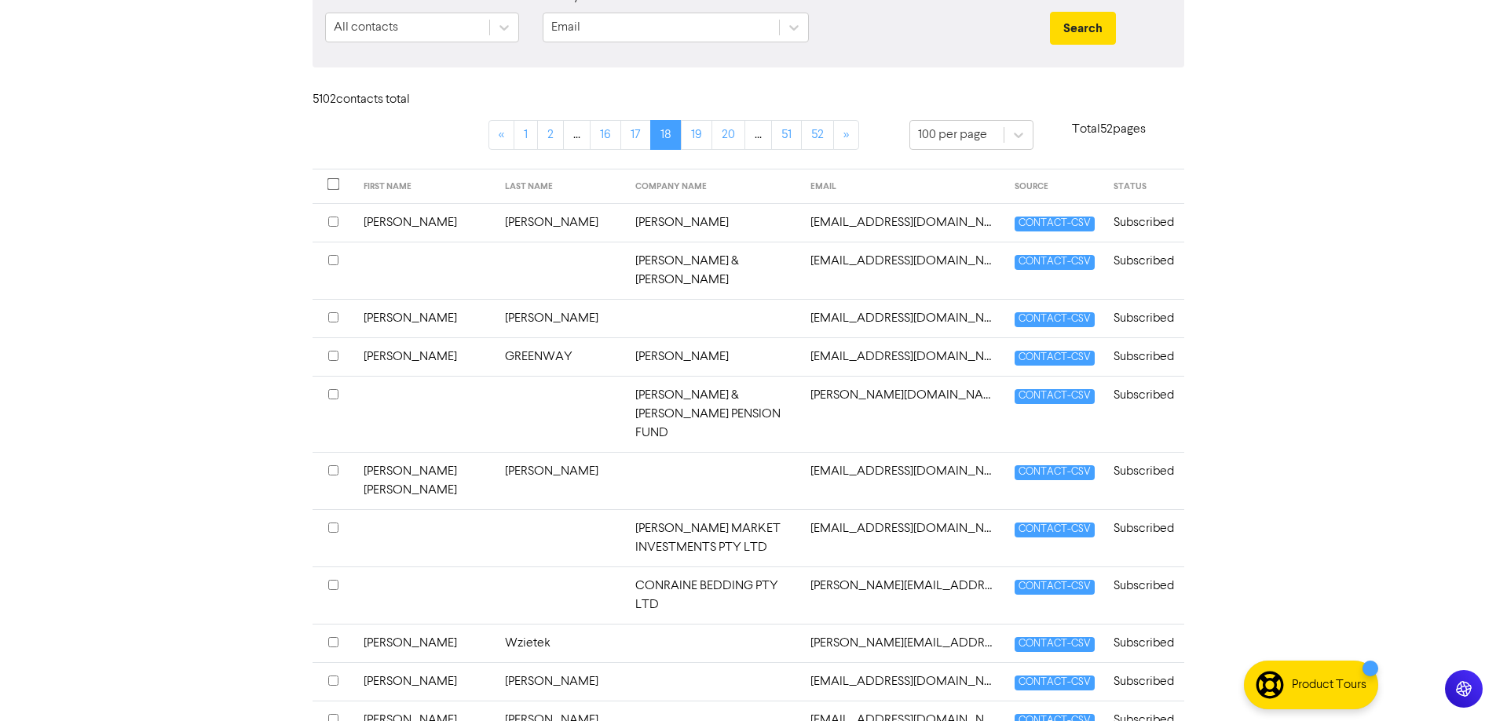
click at [582, 307] on td "[PERSON_NAME]" at bounding box center [560, 318] width 130 height 38
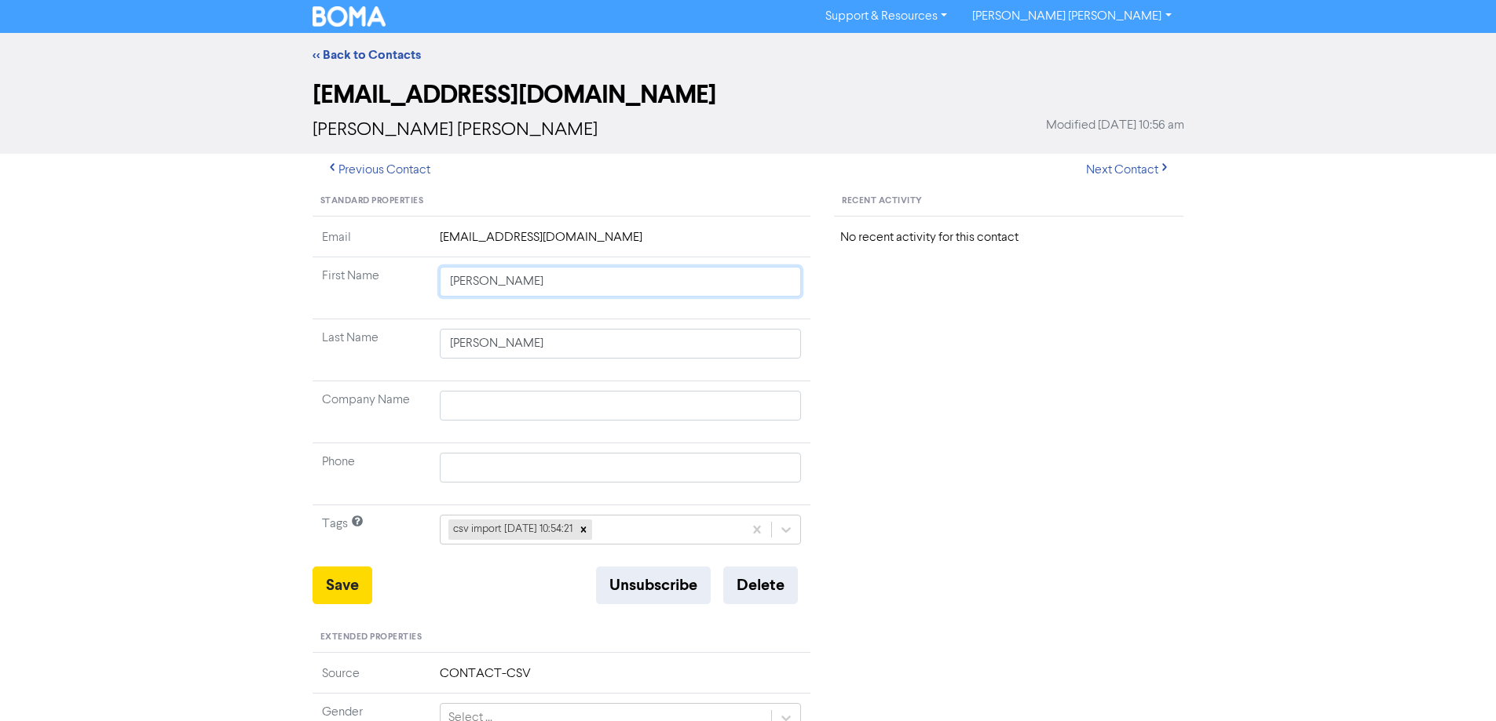
drag, startPoint x: 485, startPoint y: 287, endPoint x: 871, endPoint y: 352, distance: 391.8
click at [871, 352] on div "Standard Properties Email [EMAIL_ADDRESS][DOMAIN_NAME] First Name [PERSON_NAME]…" at bounding box center [748, 676] width 895 height 978
click at [363, 572] on button "Save" at bounding box center [342, 586] width 60 height 38
click at [1105, 166] on button "Next Contact" at bounding box center [1127, 170] width 111 height 33
drag, startPoint x: 590, startPoint y: 404, endPoint x: 352, endPoint y: 400, distance: 237.9
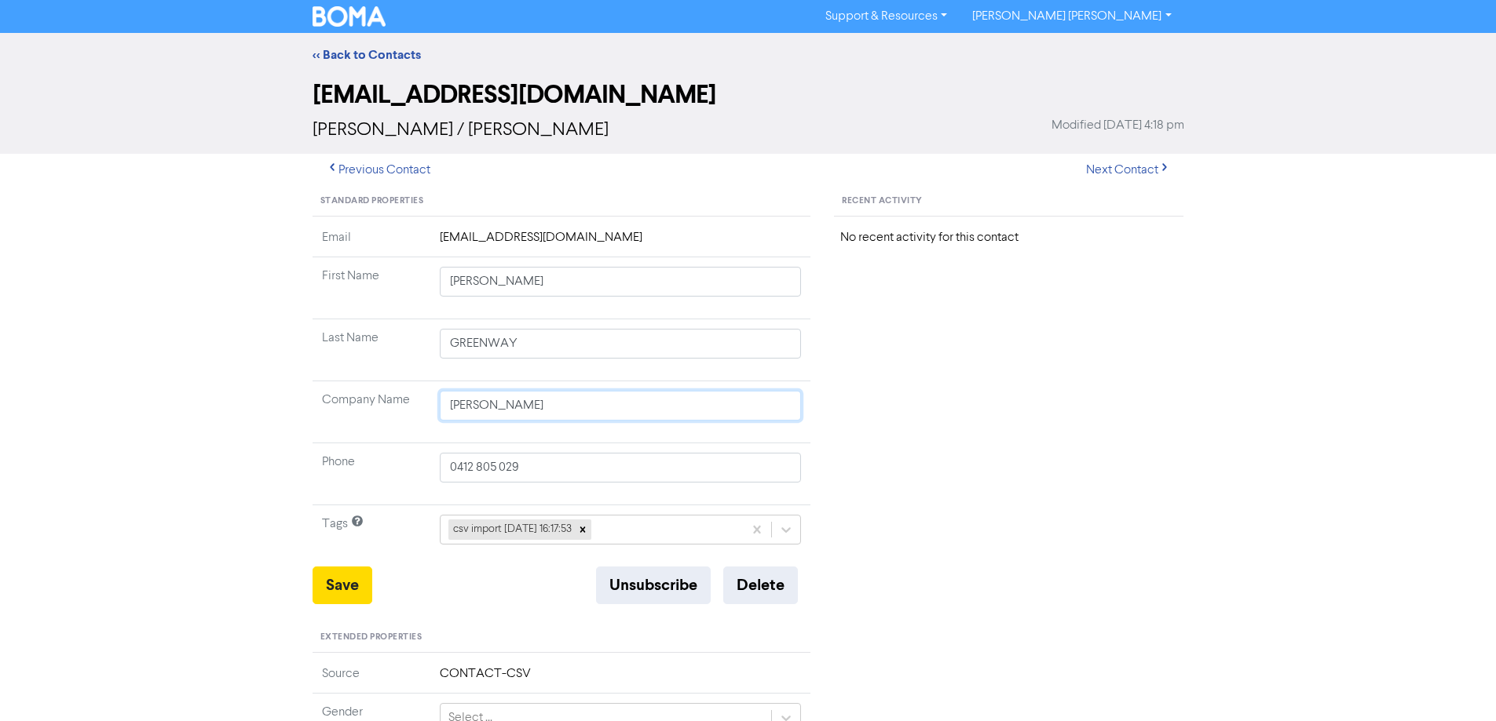
click at [372, 406] on tr "Company Name [PERSON_NAME]" at bounding box center [561, 413] width 499 height 62
click at [334, 583] on button "Save" at bounding box center [342, 586] width 60 height 38
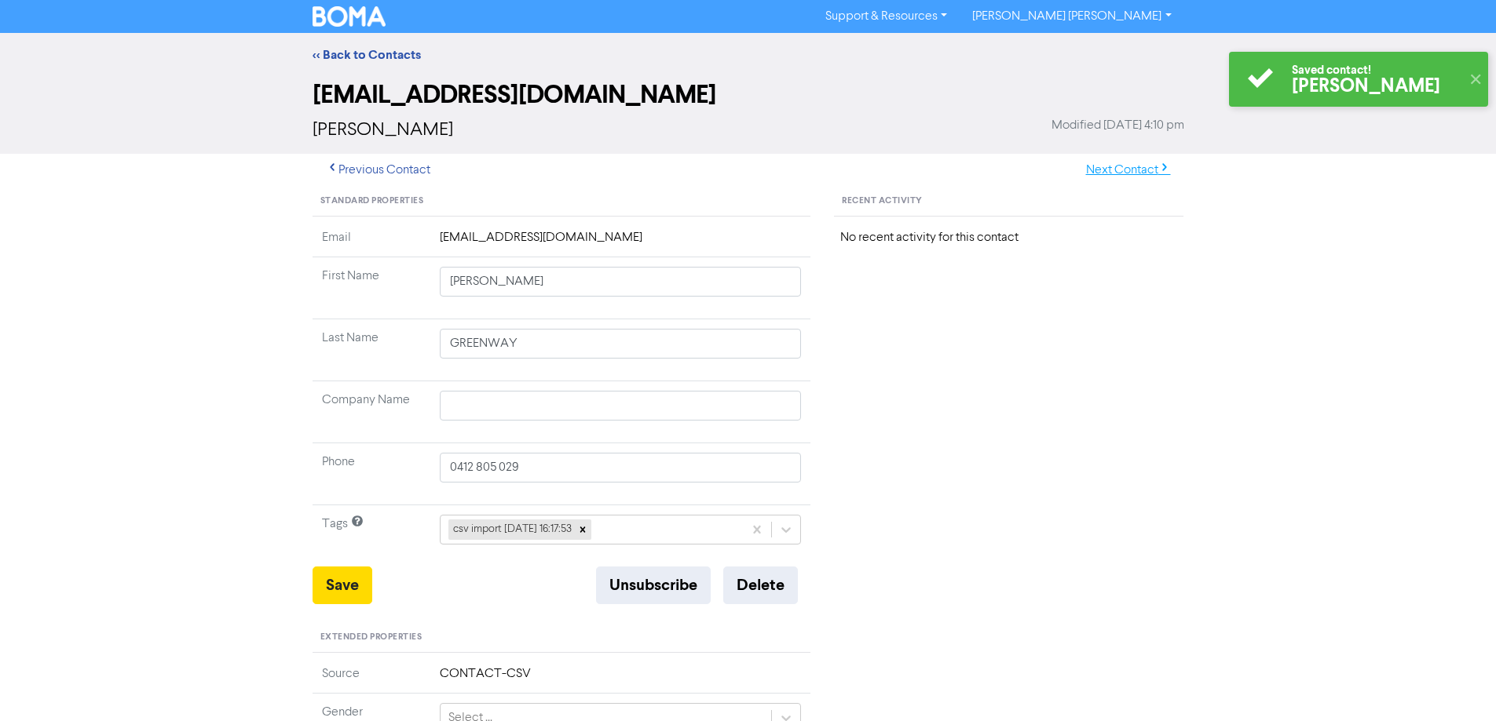
click at [1139, 166] on button "Next Contact" at bounding box center [1127, 170] width 111 height 33
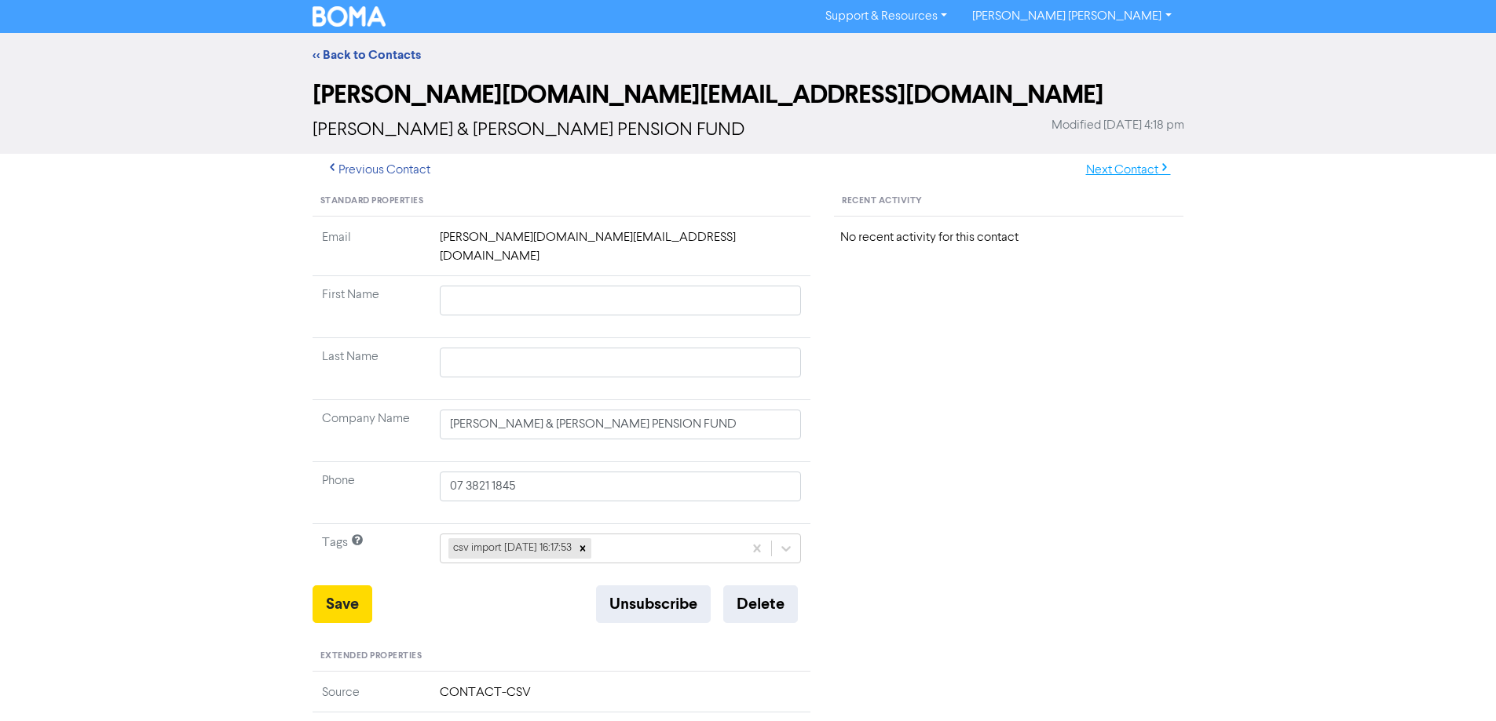
click at [1136, 170] on button "Next Contact" at bounding box center [1127, 170] width 111 height 33
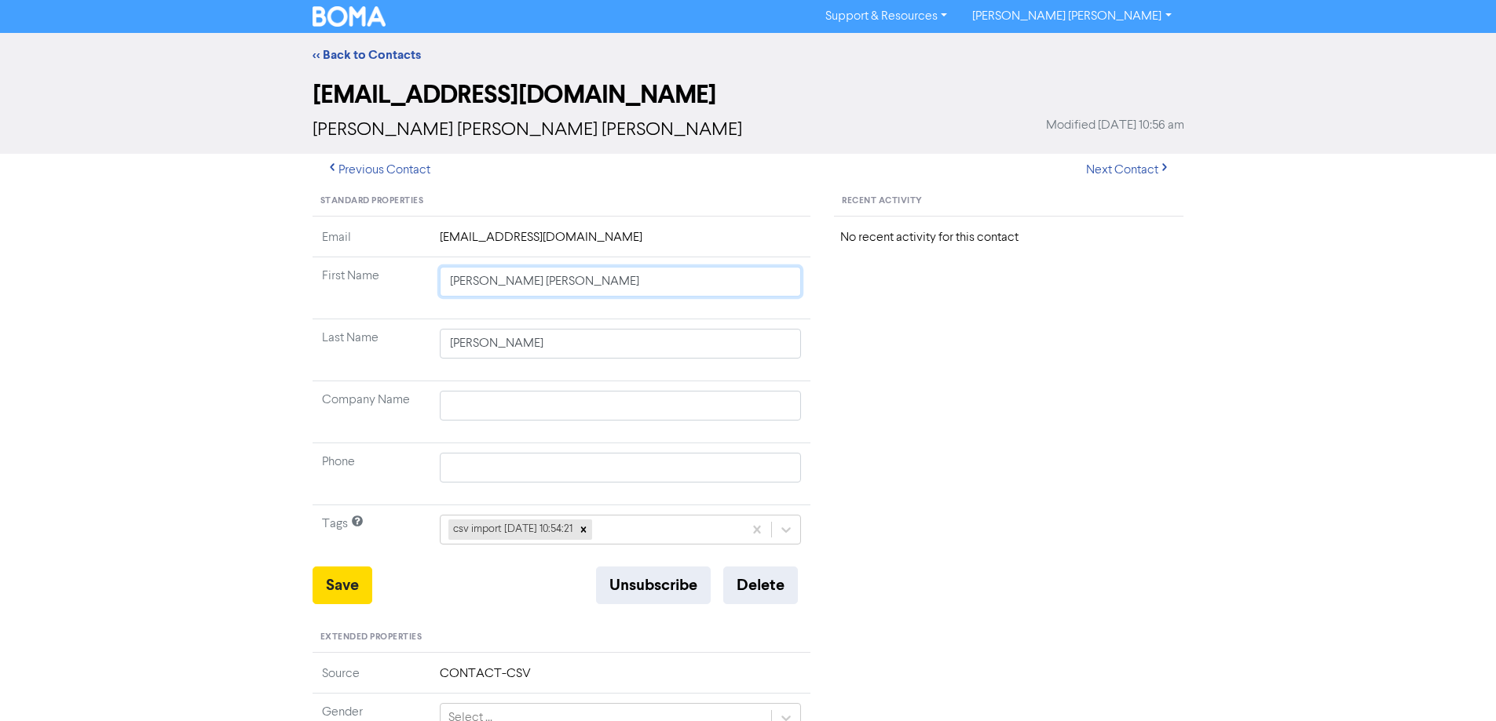
drag, startPoint x: 495, startPoint y: 283, endPoint x: 819, endPoint y: 349, distance: 329.9
click at [807, 347] on tbody "Email [EMAIL_ADDRESS][DOMAIN_NAME] First Name [PERSON_NAME] [PERSON_NAME] Last …" at bounding box center [561, 397] width 499 height 338
click at [347, 579] on button "Save" at bounding box center [342, 586] width 60 height 38
click at [330, 586] on button "Save" at bounding box center [342, 586] width 60 height 38
click at [1132, 168] on button "Next Contact" at bounding box center [1127, 170] width 111 height 33
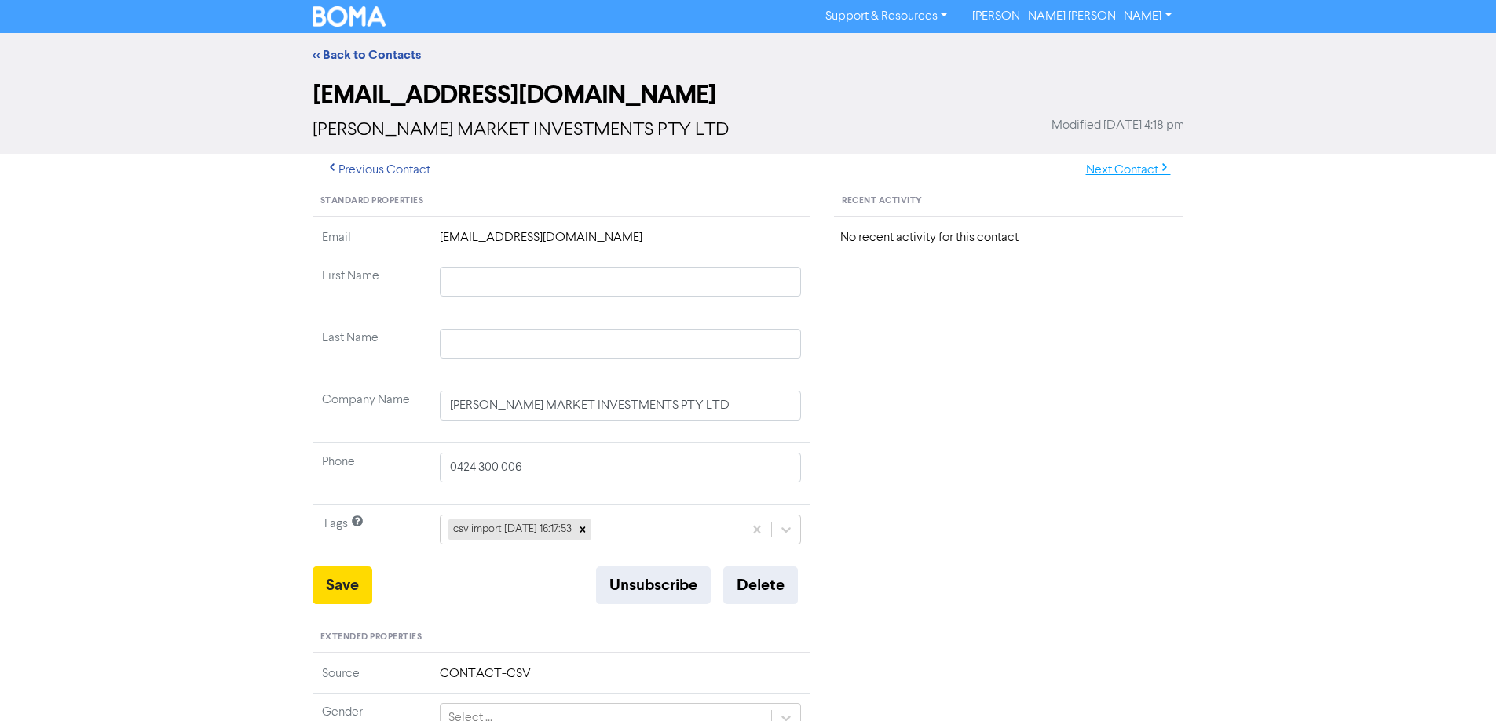
click at [1131, 164] on button "Next Contact" at bounding box center [1127, 170] width 111 height 33
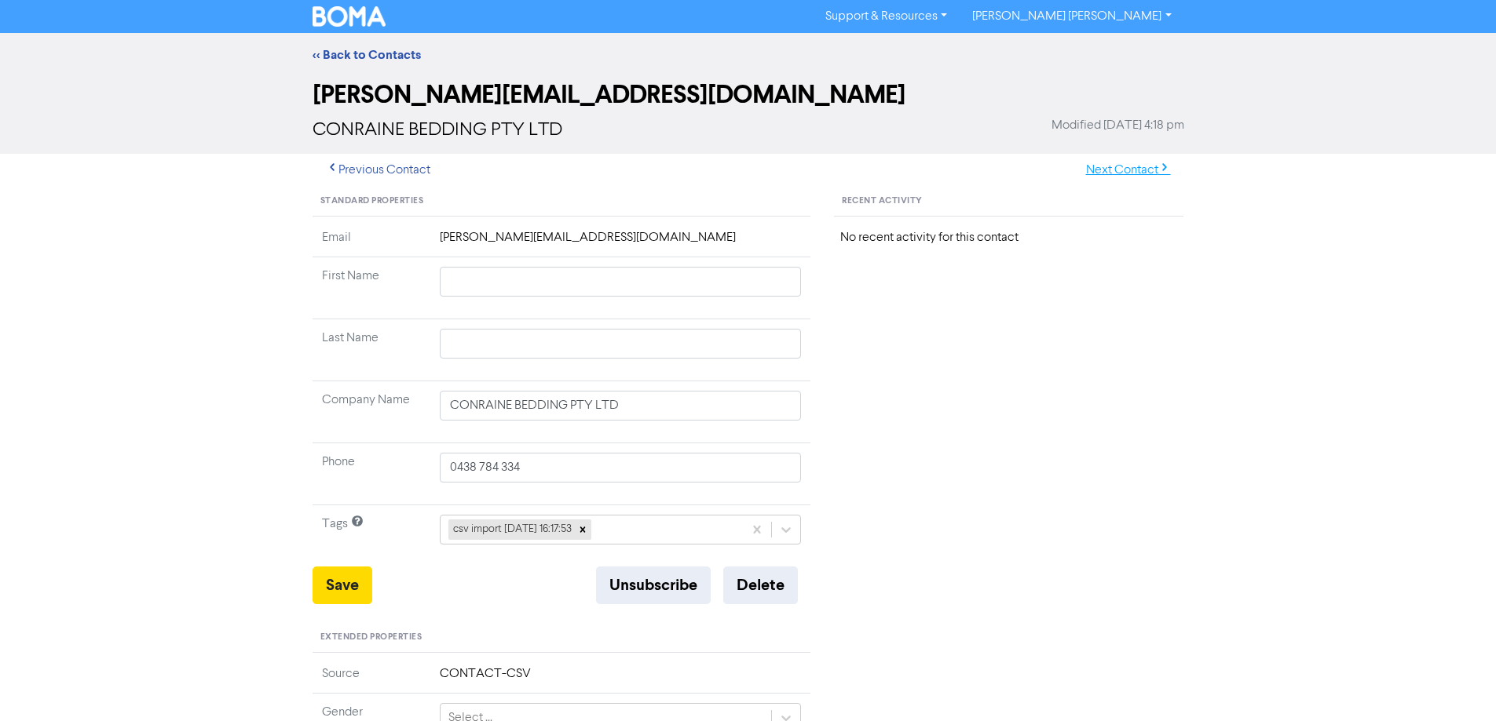
click at [1124, 172] on button "Next Contact" at bounding box center [1127, 170] width 111 height 33
drag, startPoint x: 499, startPoint y: 283, endPoint x: 853, endPoint y: 334, distance: 356.9
click at [766, 336] on tbody "Email [PERSON_NAME][EMAIL_ADDRESS][DOMAIN_NAME] First Name [PERSON_NAME] Last N…" at bounding box center [561, 397] width 499 height 338
click at [333, 599] on button "Save" at bounding box center [342, 586] width 60 height 38
click at [1126, 167] on button "Next Contact" at bounding box center [1127, 170] width 111 height 33
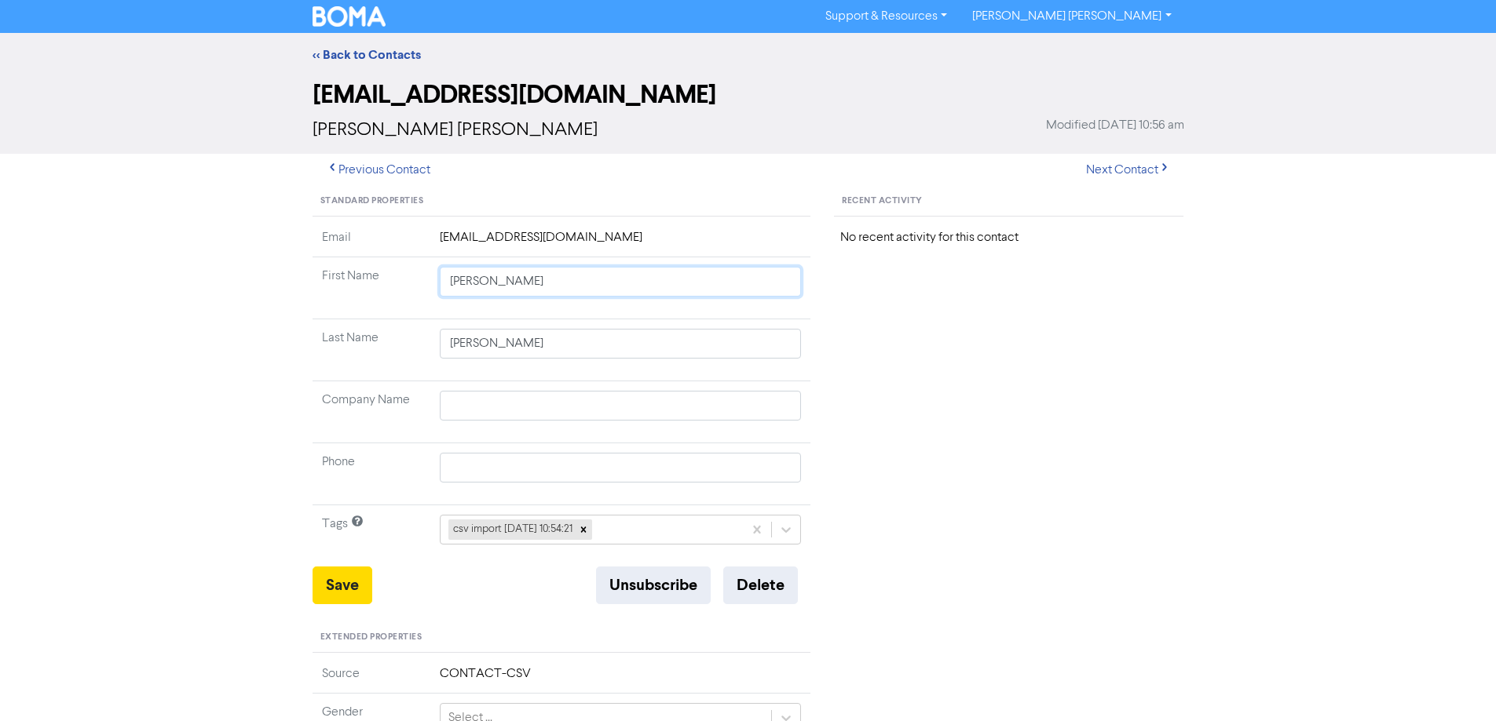
drag, startPoint x: 499, startPoint y: 281, endPoint x: 841, endPoint y: 354, distance: 350.0
click at [769, 331] on tbody "Email [EMAIL_ADDRESS][DOMAIN_NAME] First Name [PERSON_NAME] Last Name [PERSON_N…" at bounding box center [561, 397] width 499 height 338
click at [343, 581] on button "Save" at bounding box center [342, 586] width 60 height 38
click at [1119, 173] on button "Next Contact" at bounding box center [1127, 170] width 111 height 33
drag, startPoint x: 495, startPoint y: 283, endPoint x: 961, endPoint y: 383, distance: 477.0
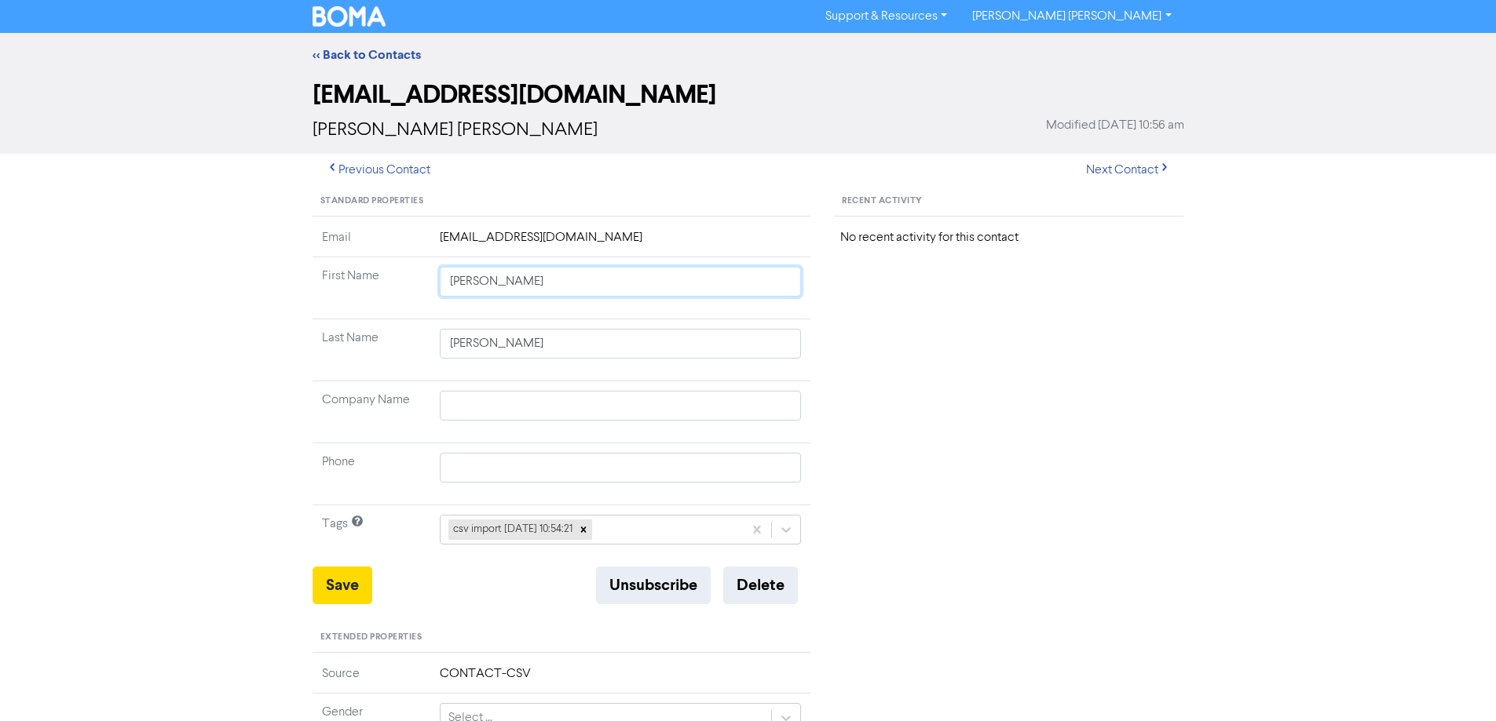
click at [805, 345] on tbody "Email [EMAIL_ADDRESS][DOMAIN_NAME] First Name [PERSON_NAME] Last Name [PERSON_N…" at bounding box center [561, 397] width 499 height 338
